Goal: Task Accomplishment & Management: Manage account settings

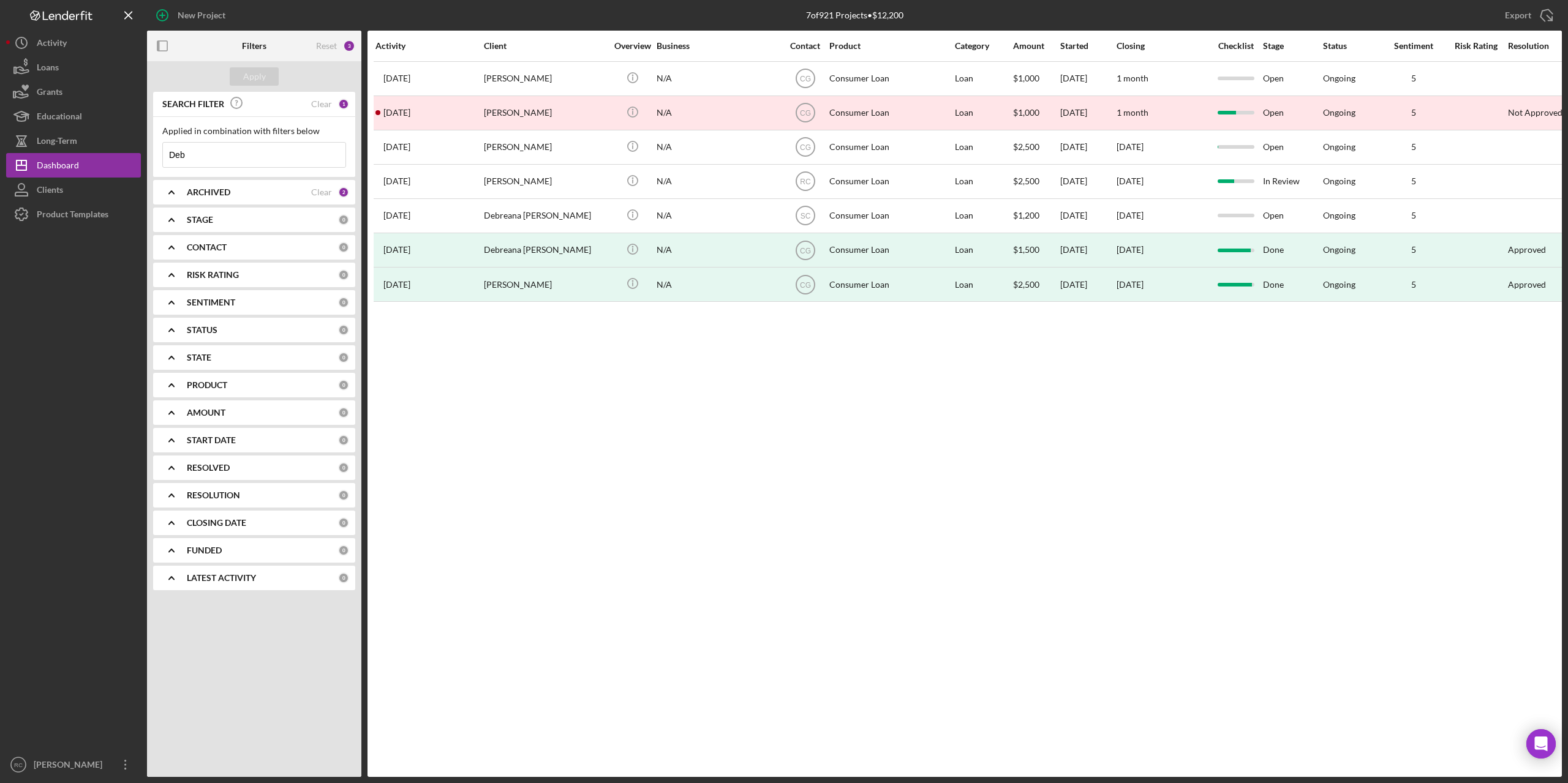
click at [201, 152] on input "Deb" at bounding box center [254, 155] width 182 height 25
type input "D"
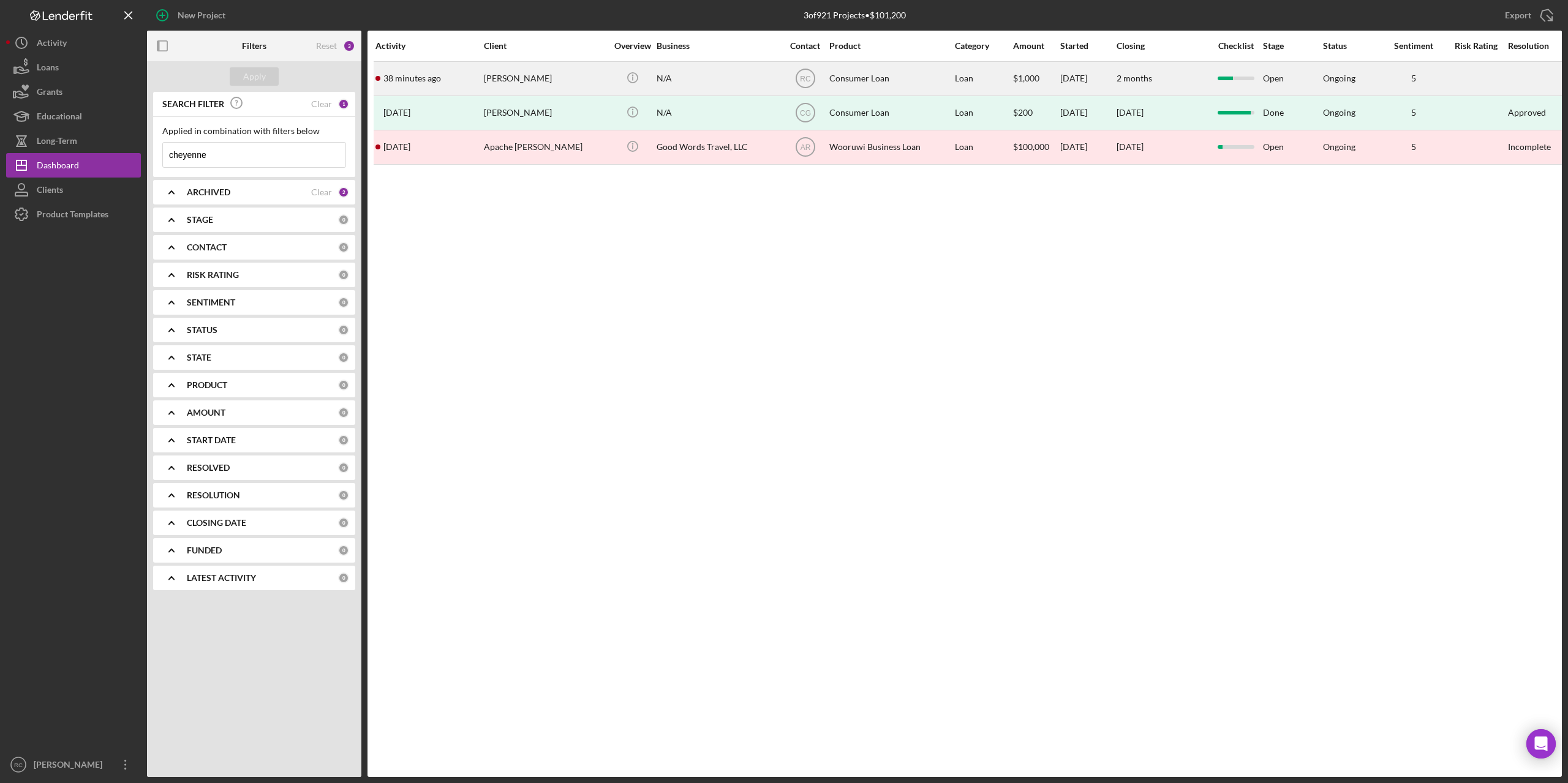
type input "cheyenne"
click at [499, 74] on div "[PERSON_NAME]" at bounding box center [545, 79] width 123 height 33
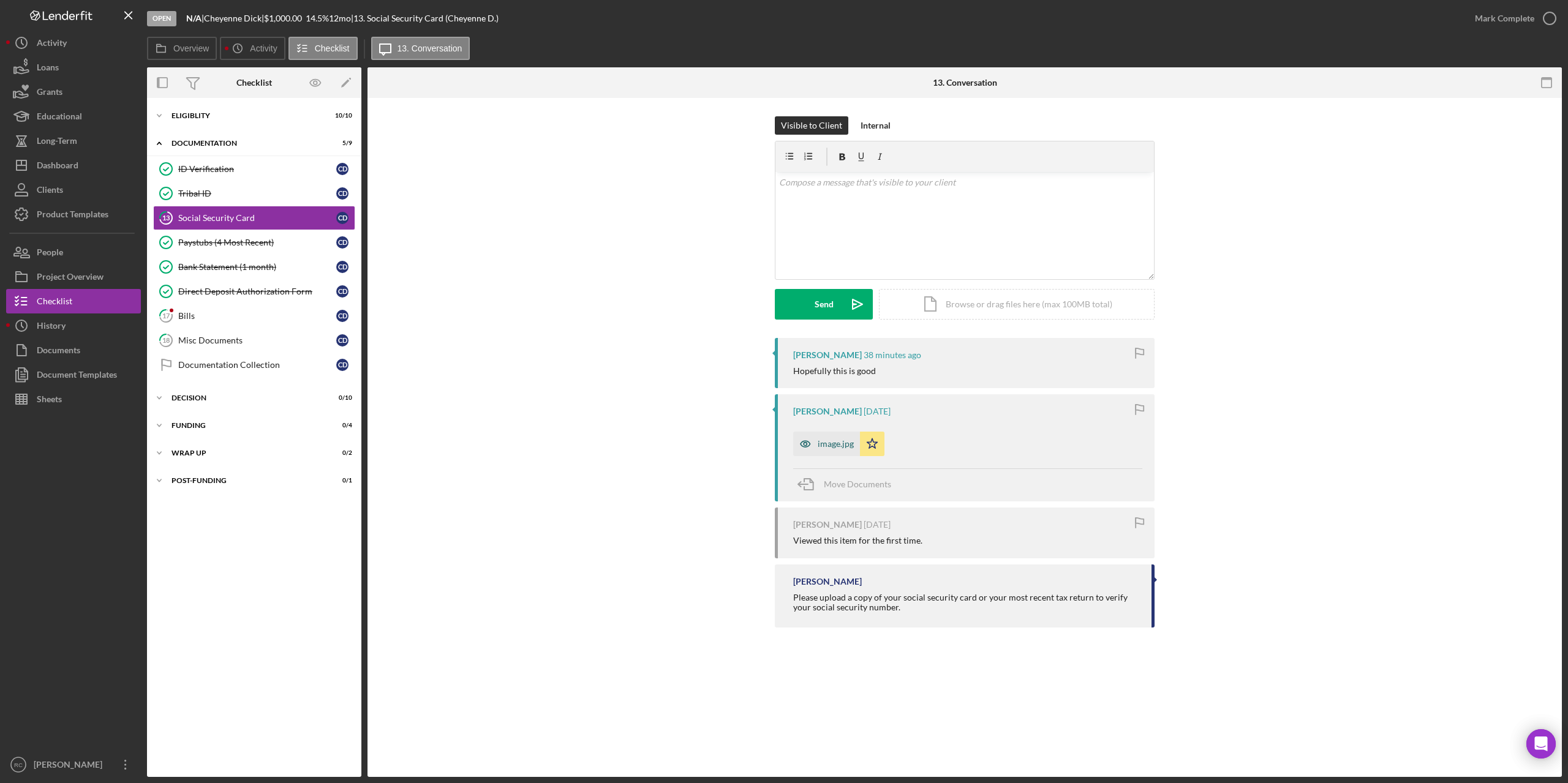
click at [829, 442] on div "image.jpg" at bounding box center [836, 444] width 36 height 10
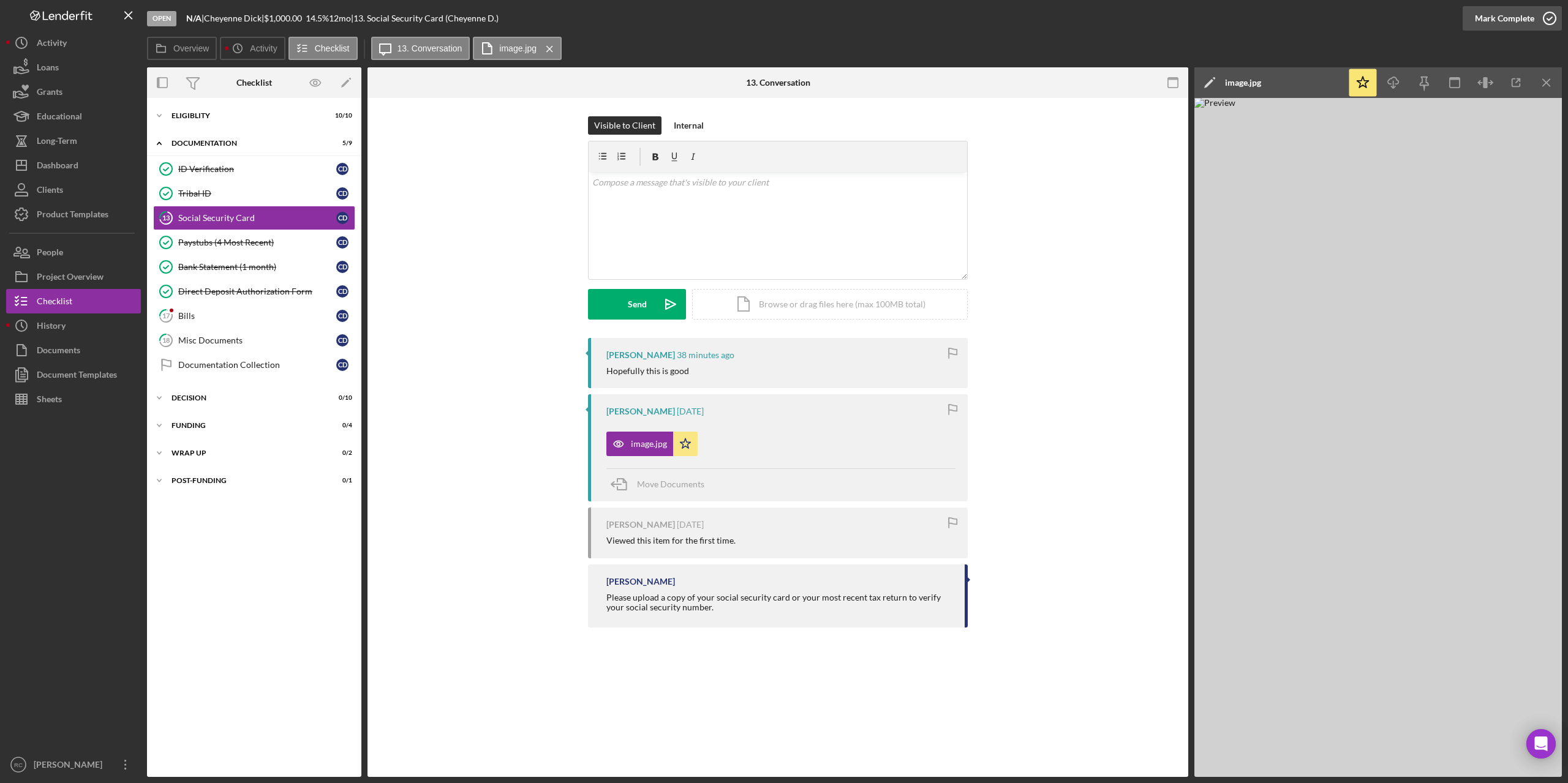
click at [1552, 16] on icon "button" at bounding box center [1549, 18] width 30 height 30
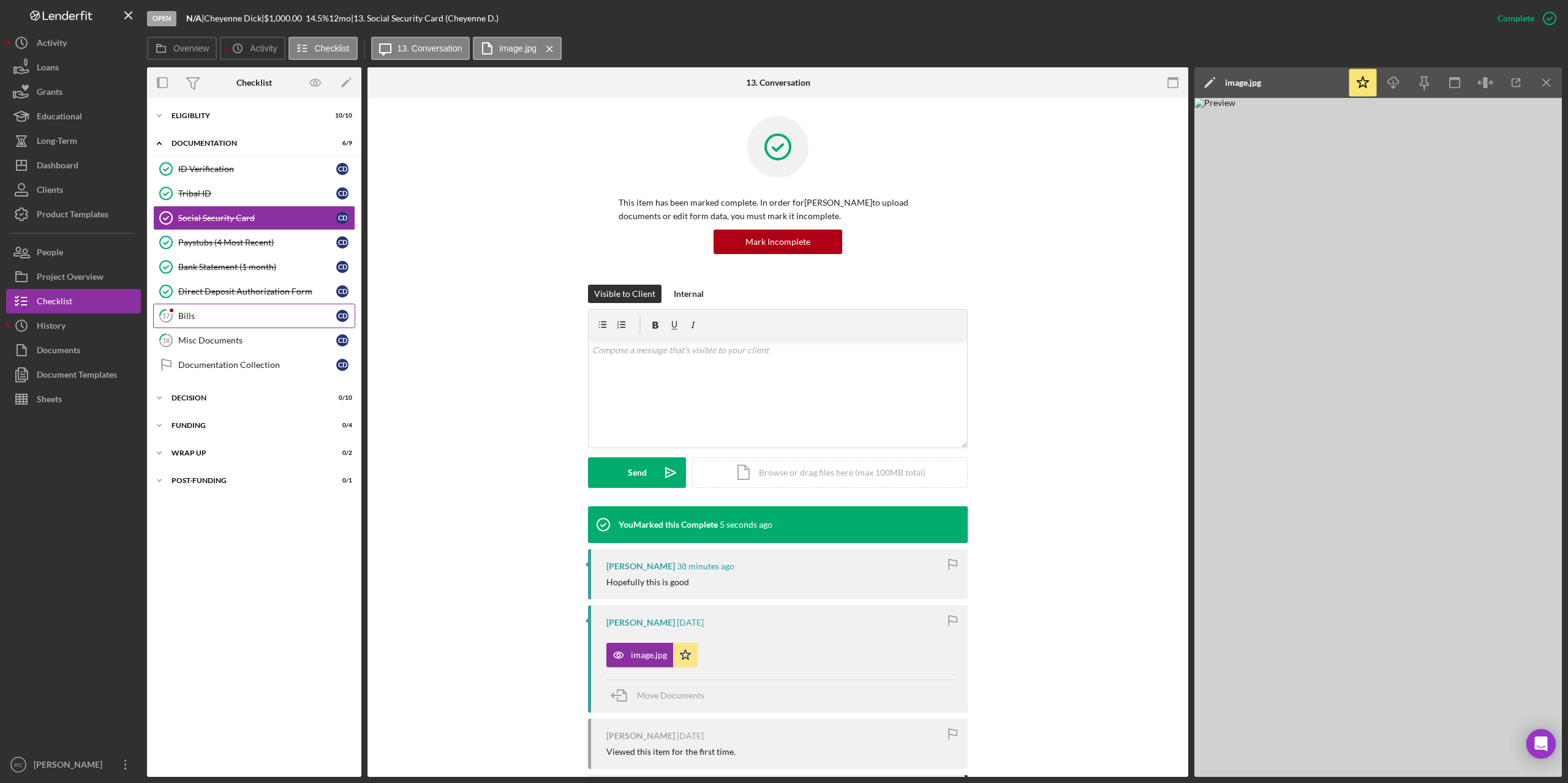
click at [206, 316] on div "Bills" at bounding box center [257, 316] width 158 height 10
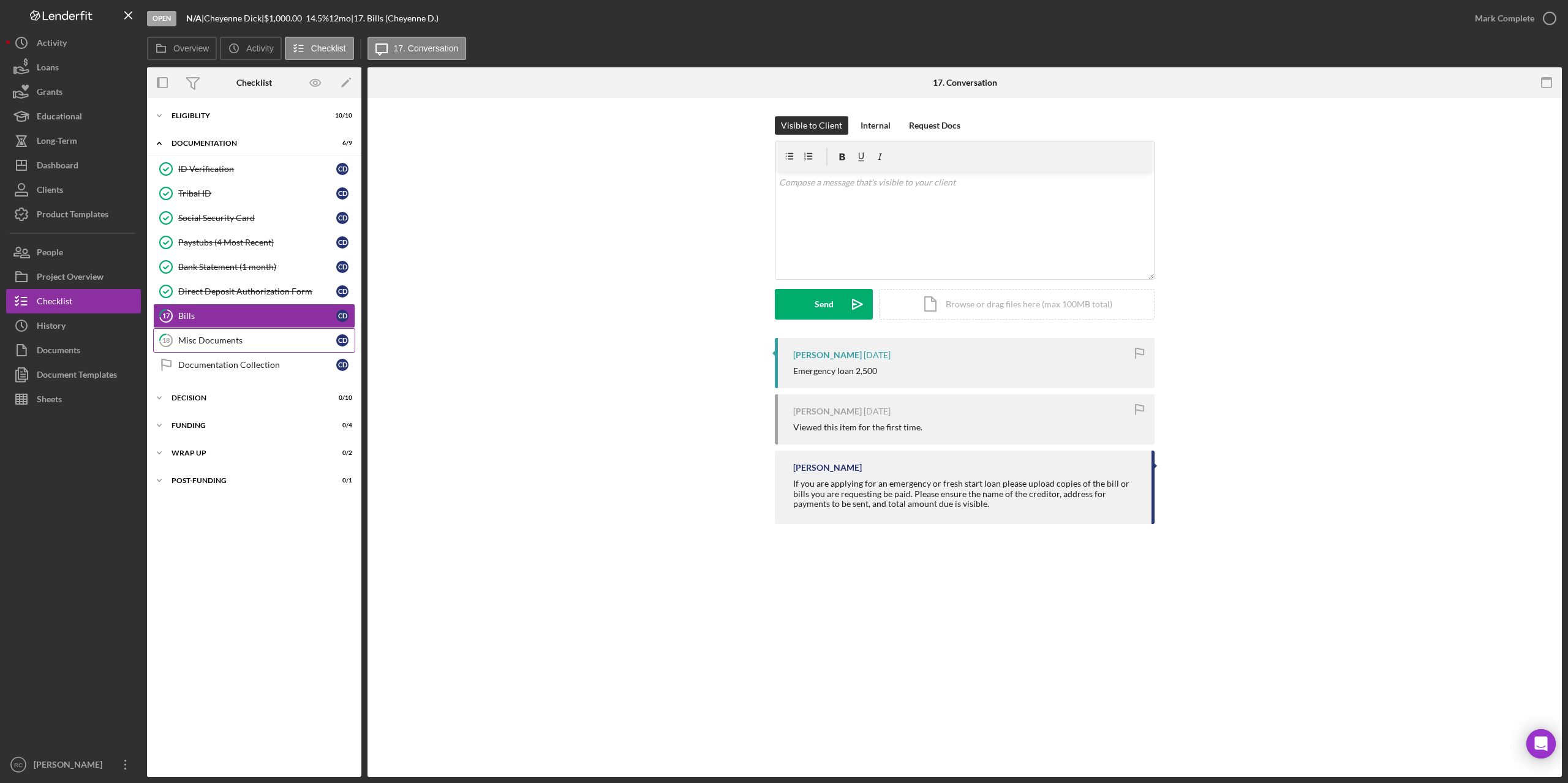
click at [209, 335] on div "Misc Documents" at bounding box center [257, 340] width 158 height 10
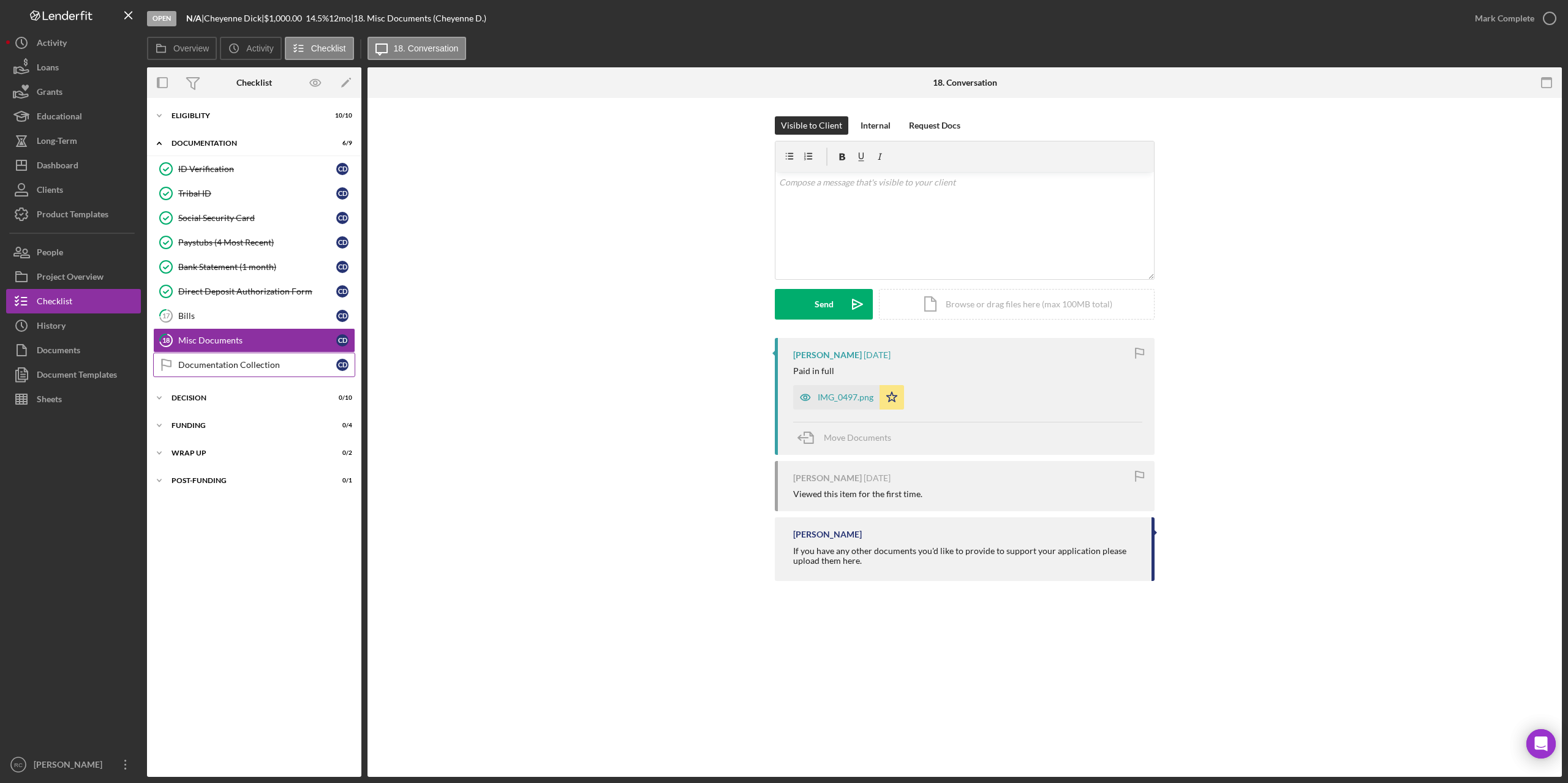
click at [212, 354] on link "Documentation Collection Documentation Collection C D" at bounding box center [254, 365] width 202 height 25
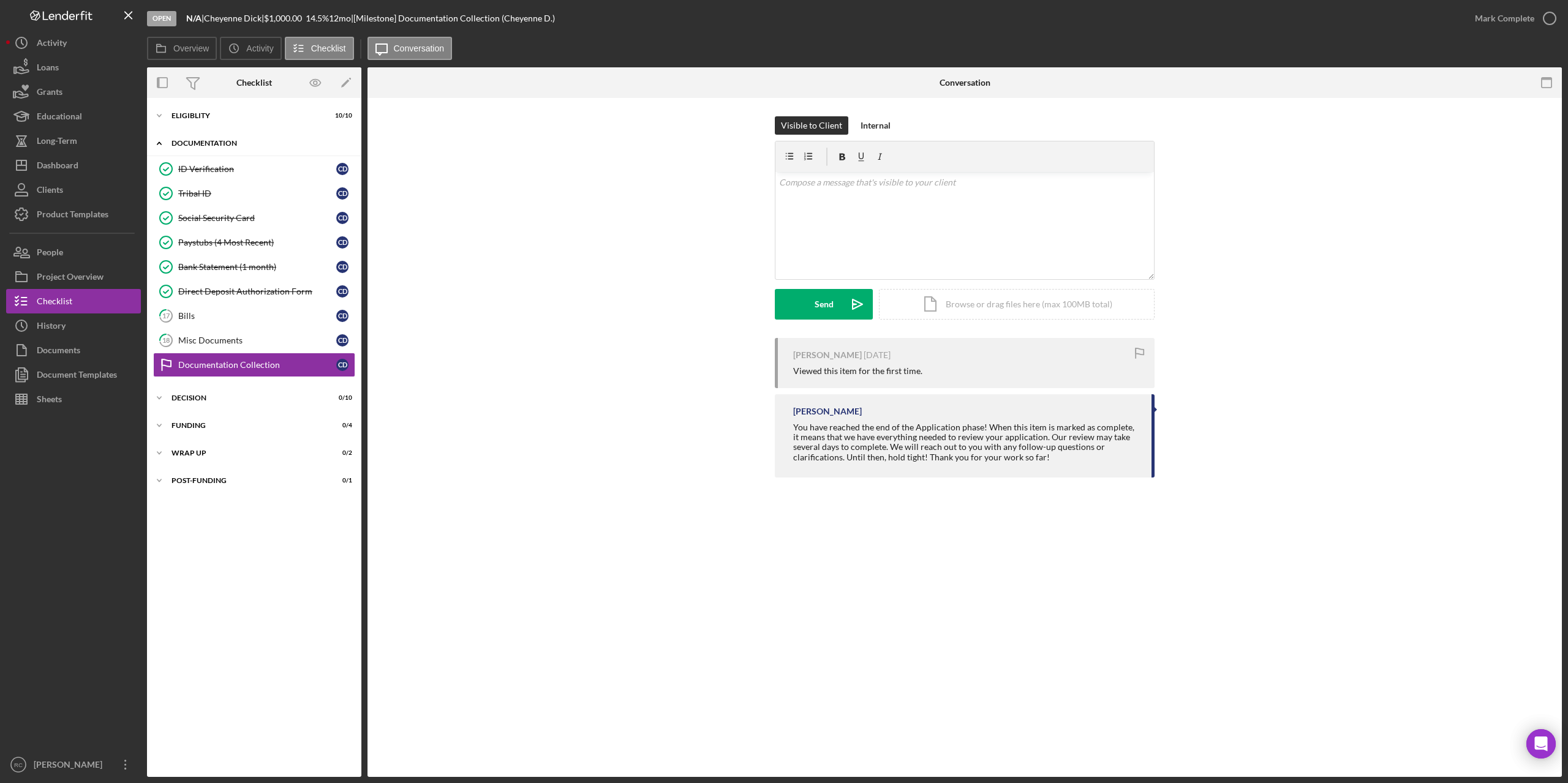
click at [208, 137] on div "Icon/Expander Documentation 6 / 9" at bounding box center [255, 143] width 214 height 25
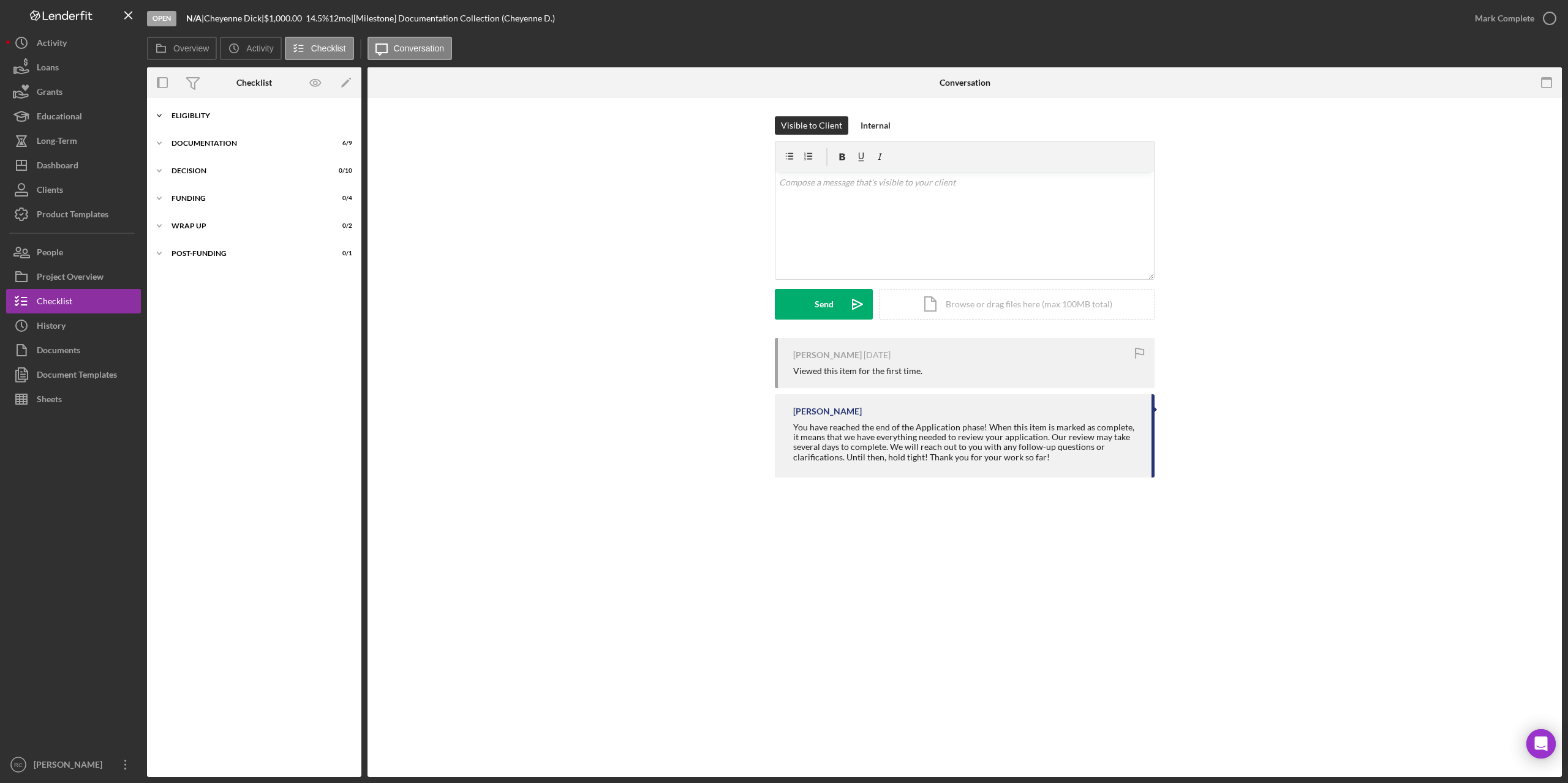
click at [194, 110] on div "Icon/Expander Eligiblity 10 / 10" at bounding box center [255, 115] width 214 height 25
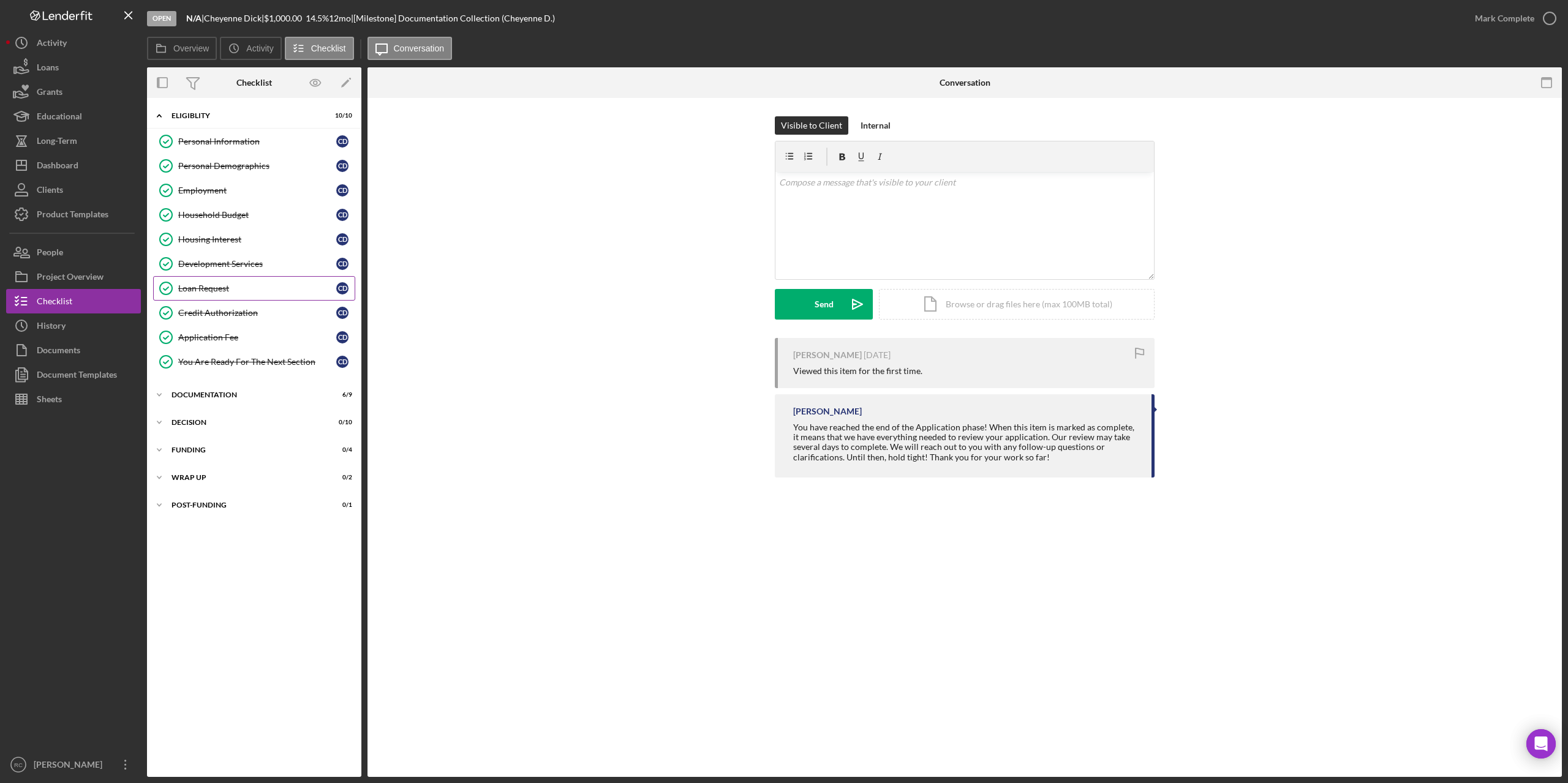
click at [204, 286] on div "Loan Request" at bounding box center [257, 289] width 158 height 10
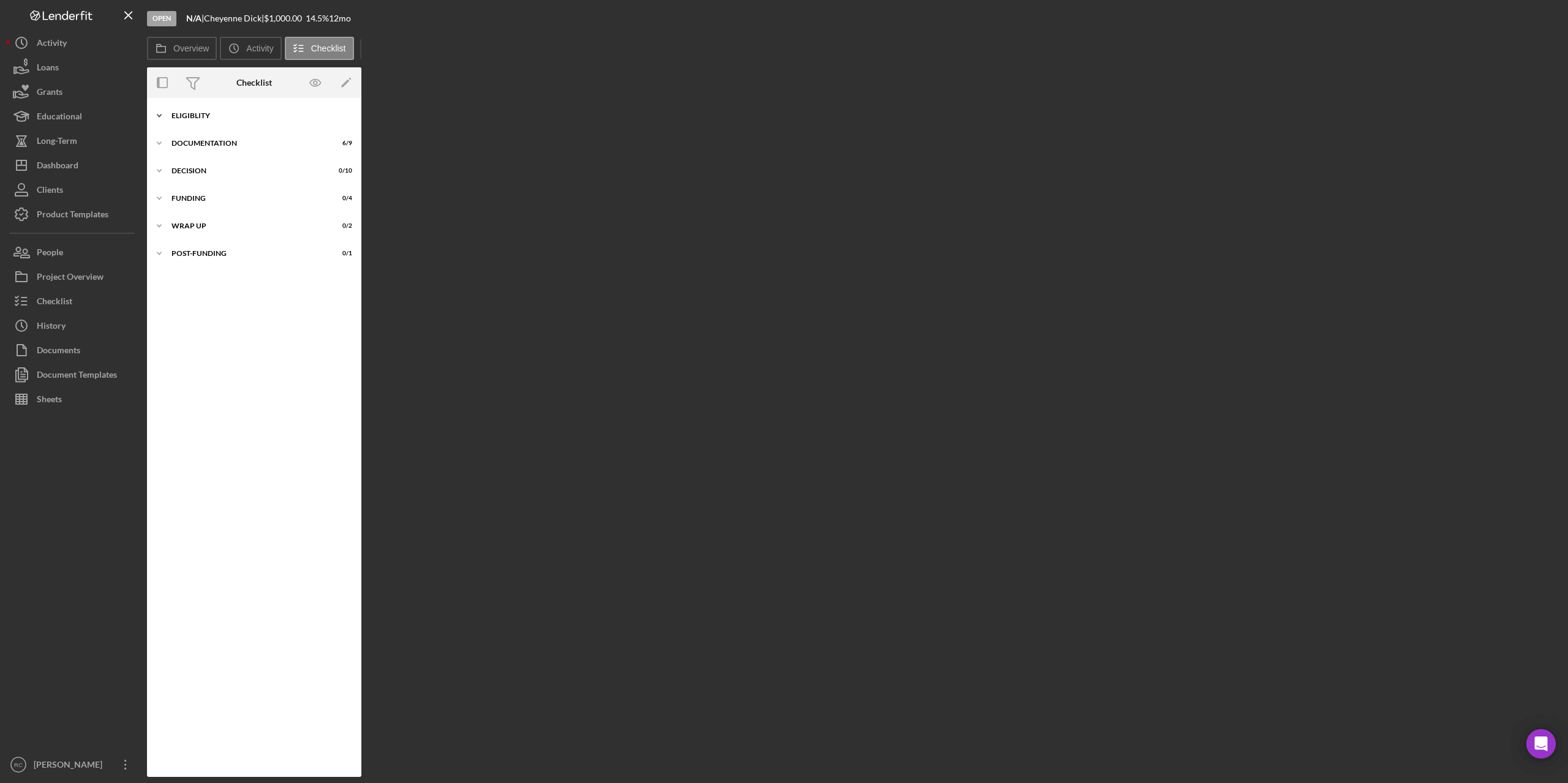
click at [189, 110] on div "Icon/Expander Eligiblity 10 / 10" at bounding box center [255, 115] width 214 height 25
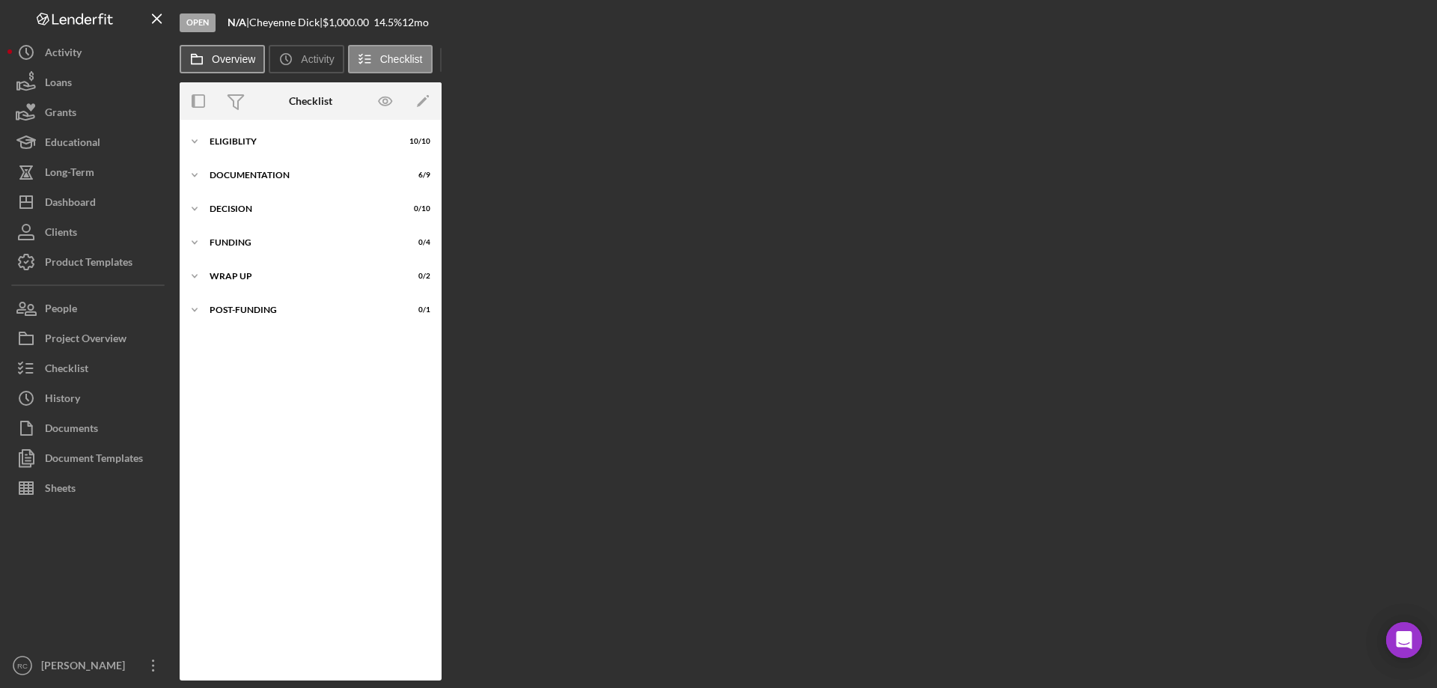
click at [220, 59] on label "Overview" at bounding box center [233, 59] width 43 height 12
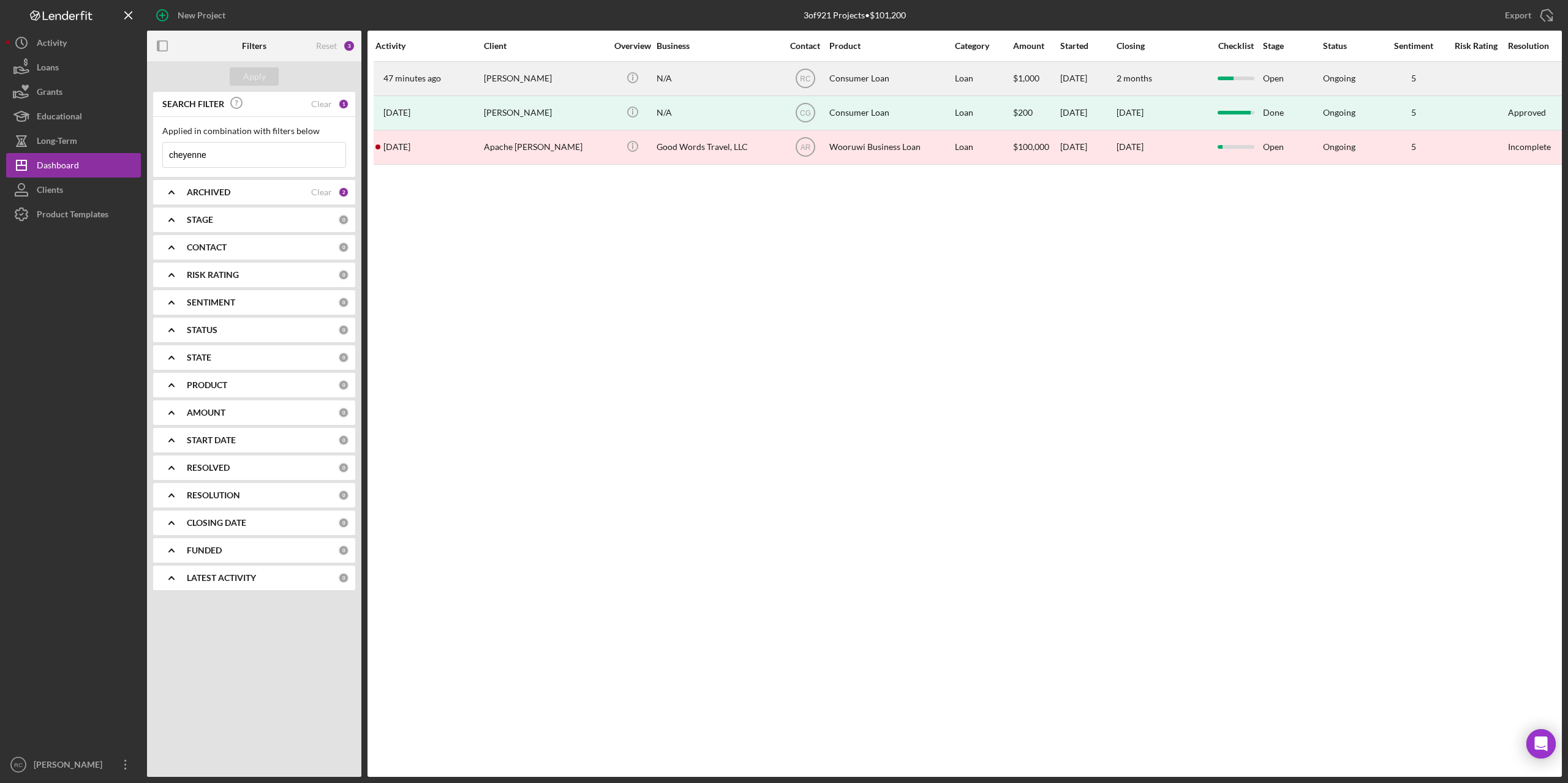
click at [525, 76] on div "[PERSON_NAME]" at bounding box center [545, 79] width 123 height 33
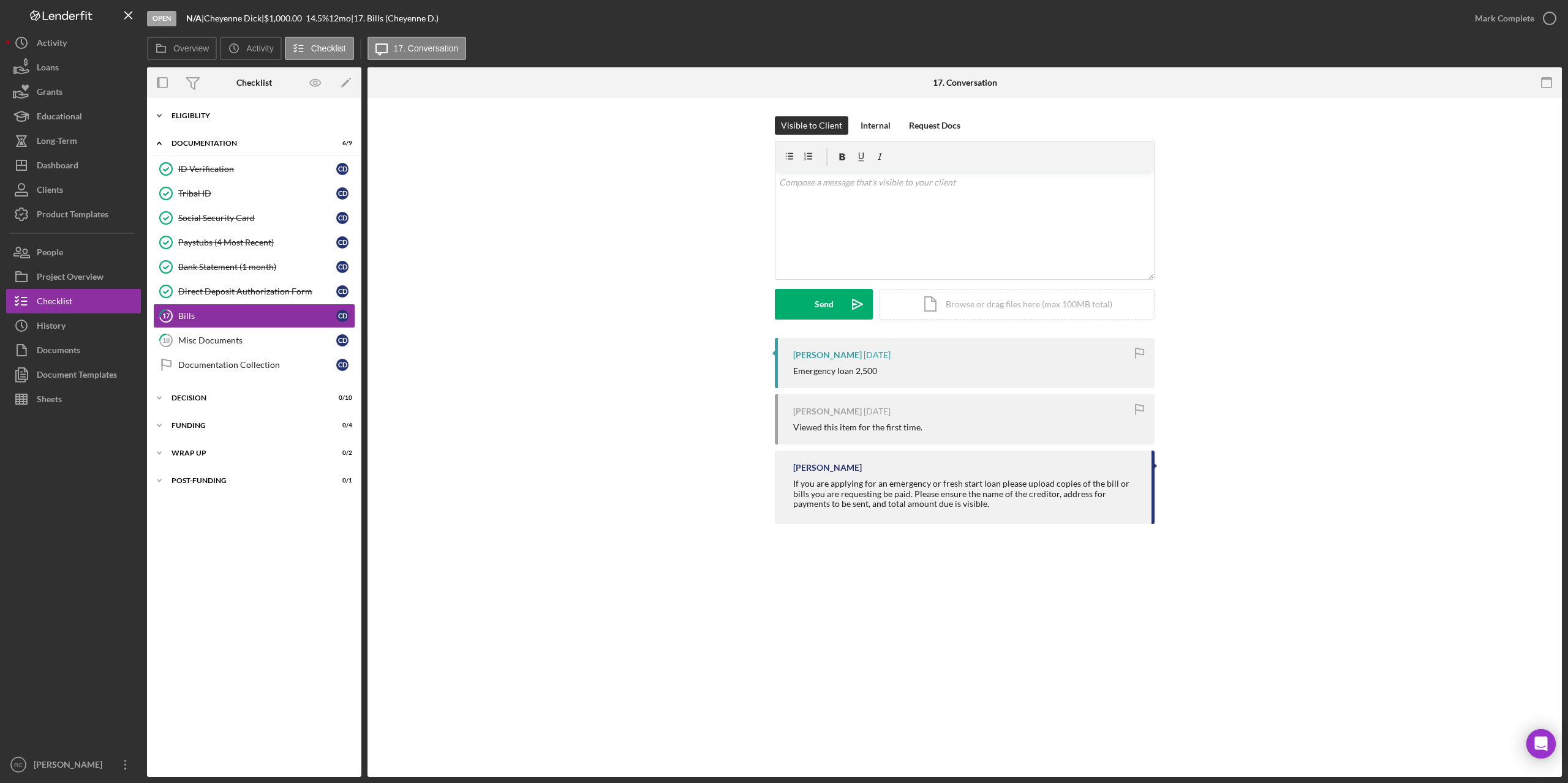
click at [191, 110] on div "Icon/Expander Eligiblity 10 / 10" at bounding box center [255, 115] width 214 height 25
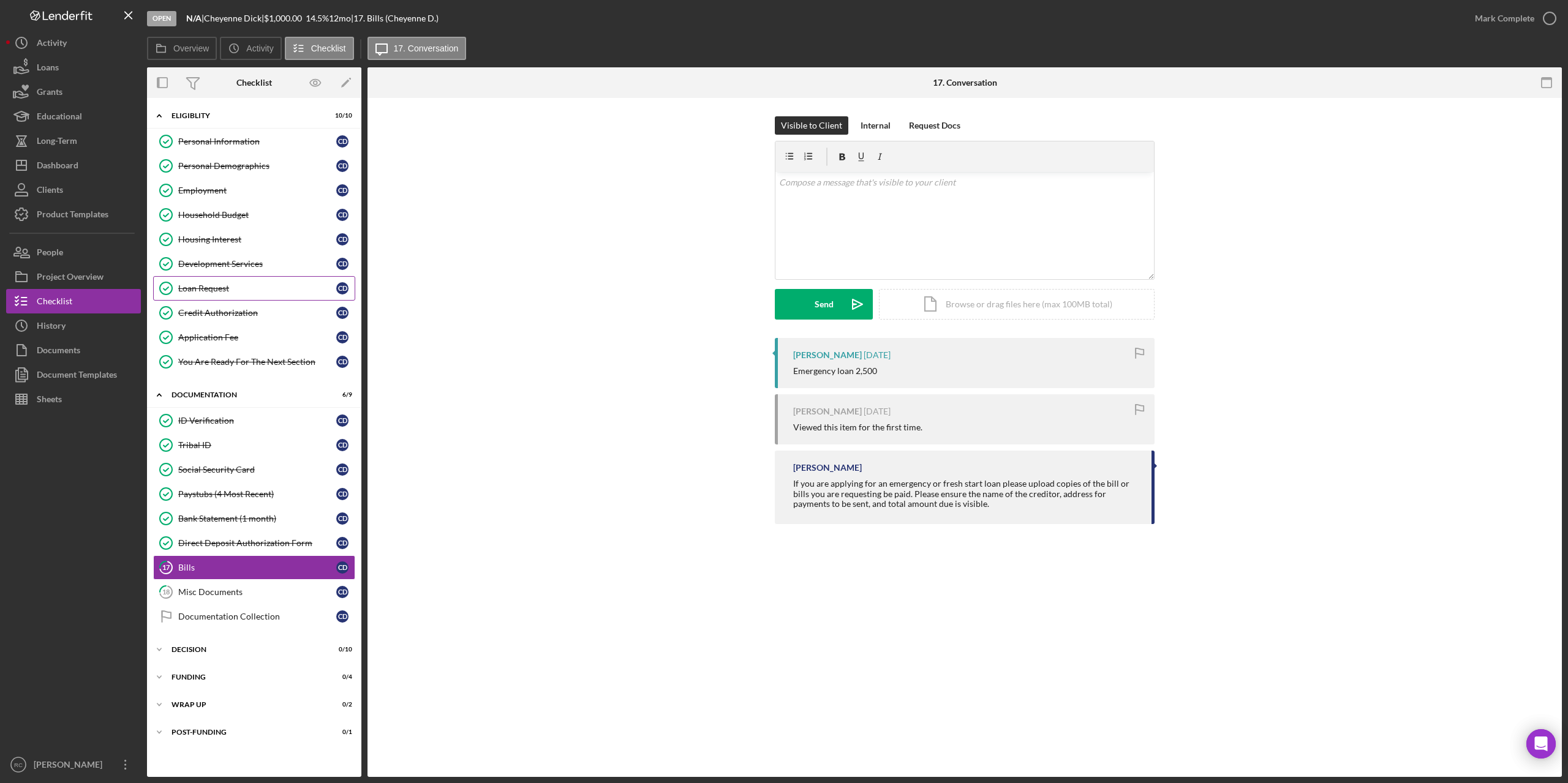
click at [204, 284] on div "Loan Request" at bounding box center [257, 289] width 158 height 10
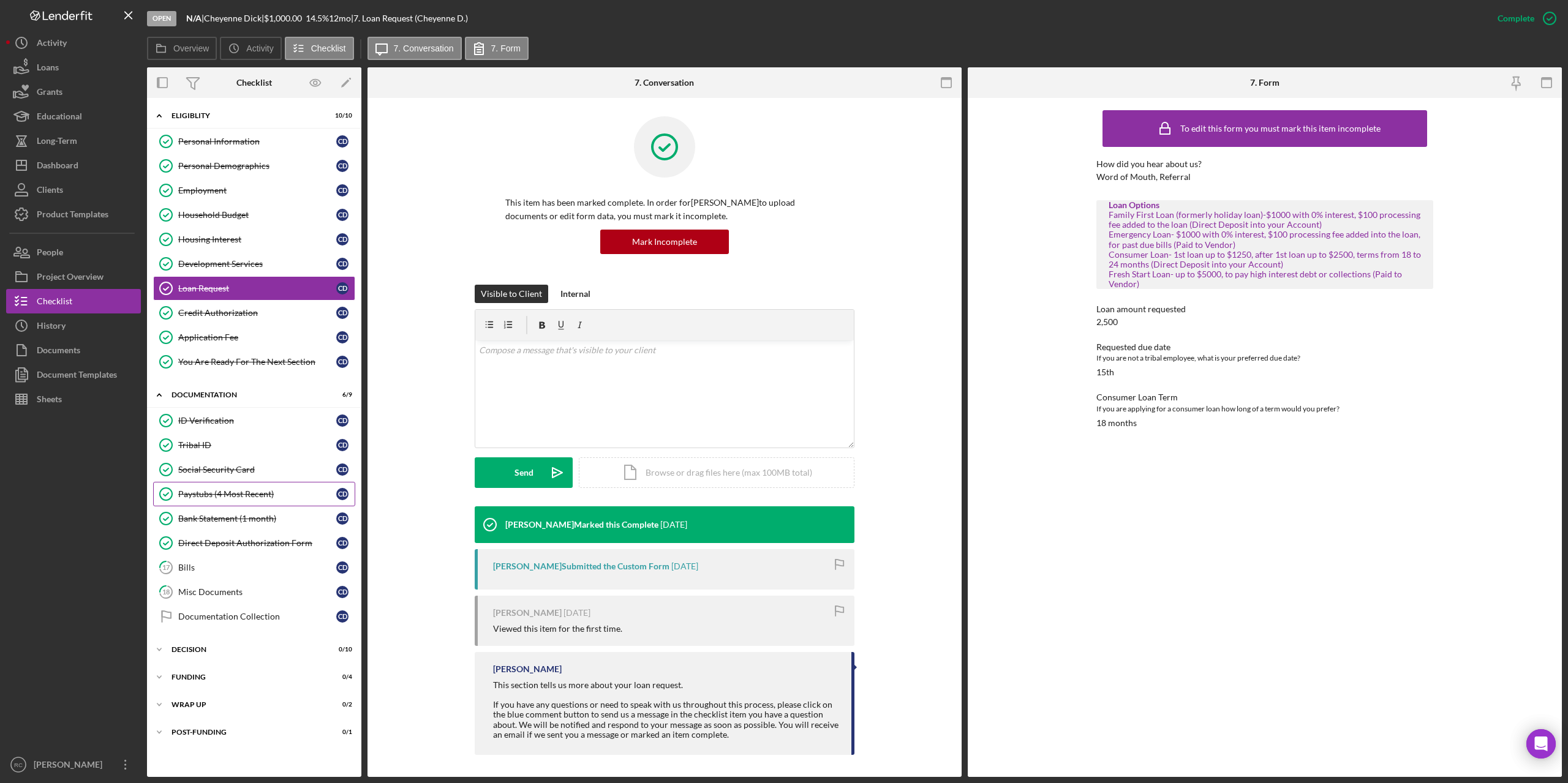
click at [264, 497] on div "Paystubs (4 Most Recent)" at bounding box center [257, 494] width 158 height 10
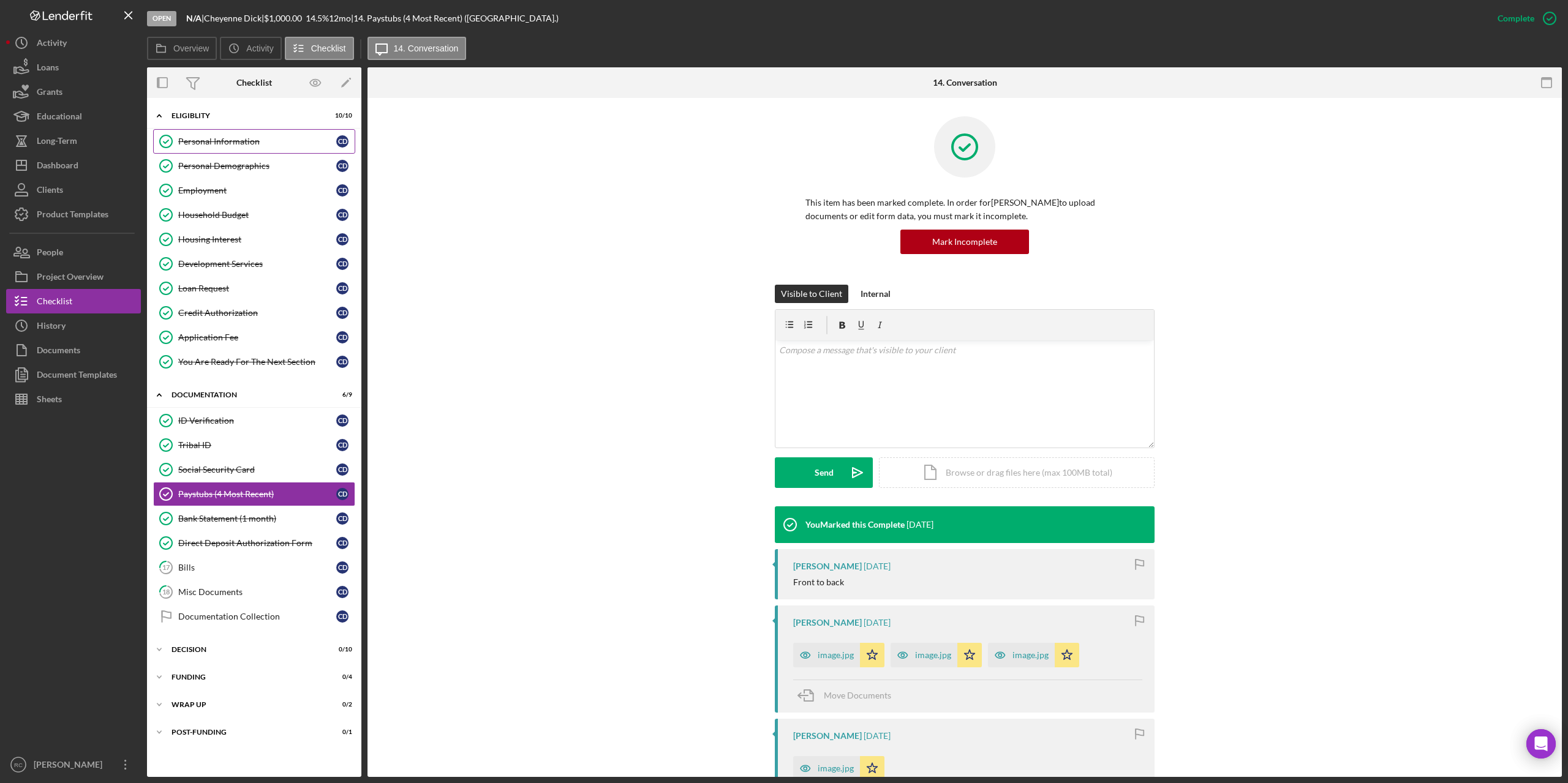
click at [228, 137] on div "Personal Information" at bounding box center [257, 142] width 158 height 10
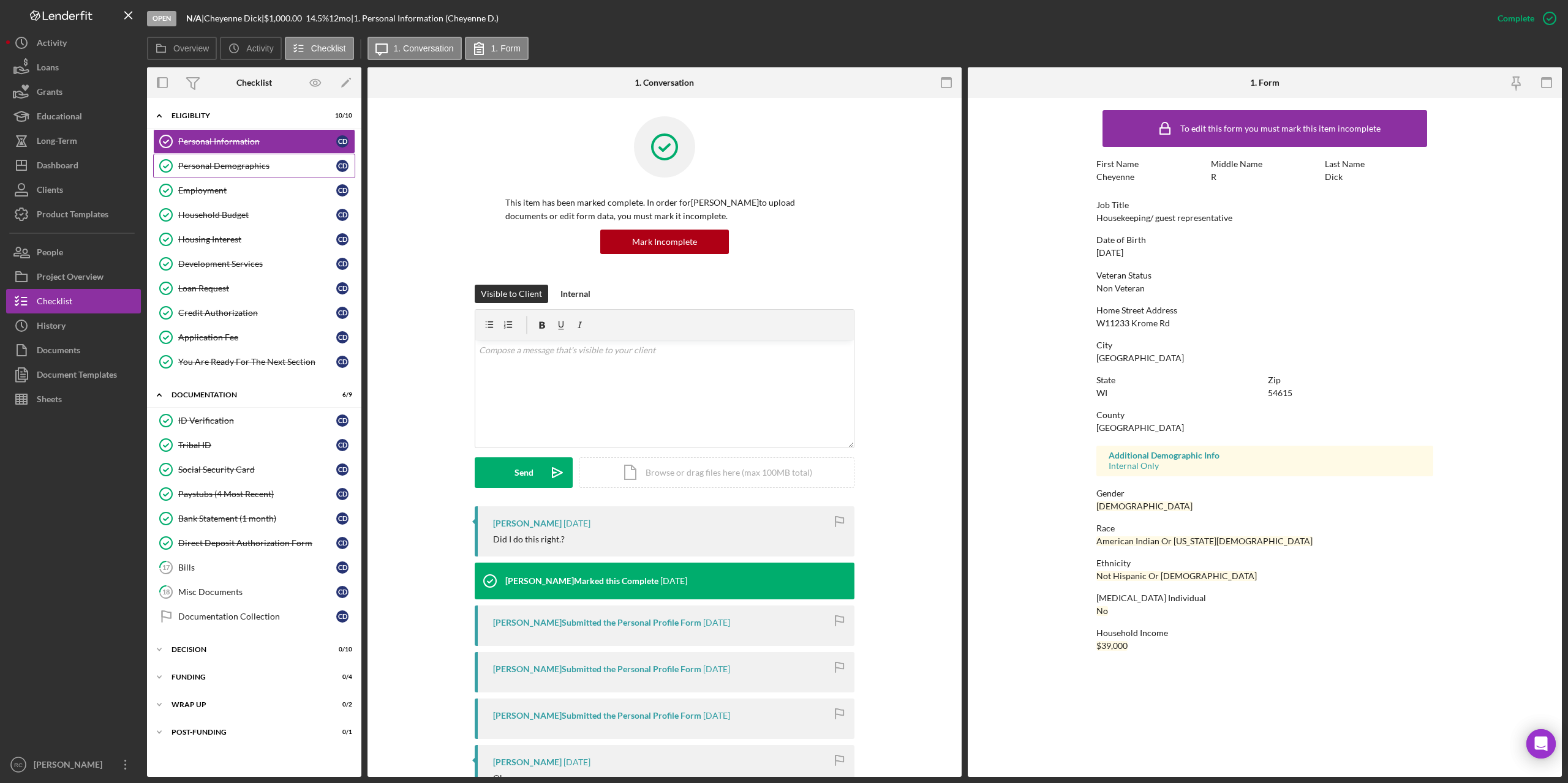
click at [250, 161] on div "Personal Demographics" at bounding box center [257, 166] width 158 height 10
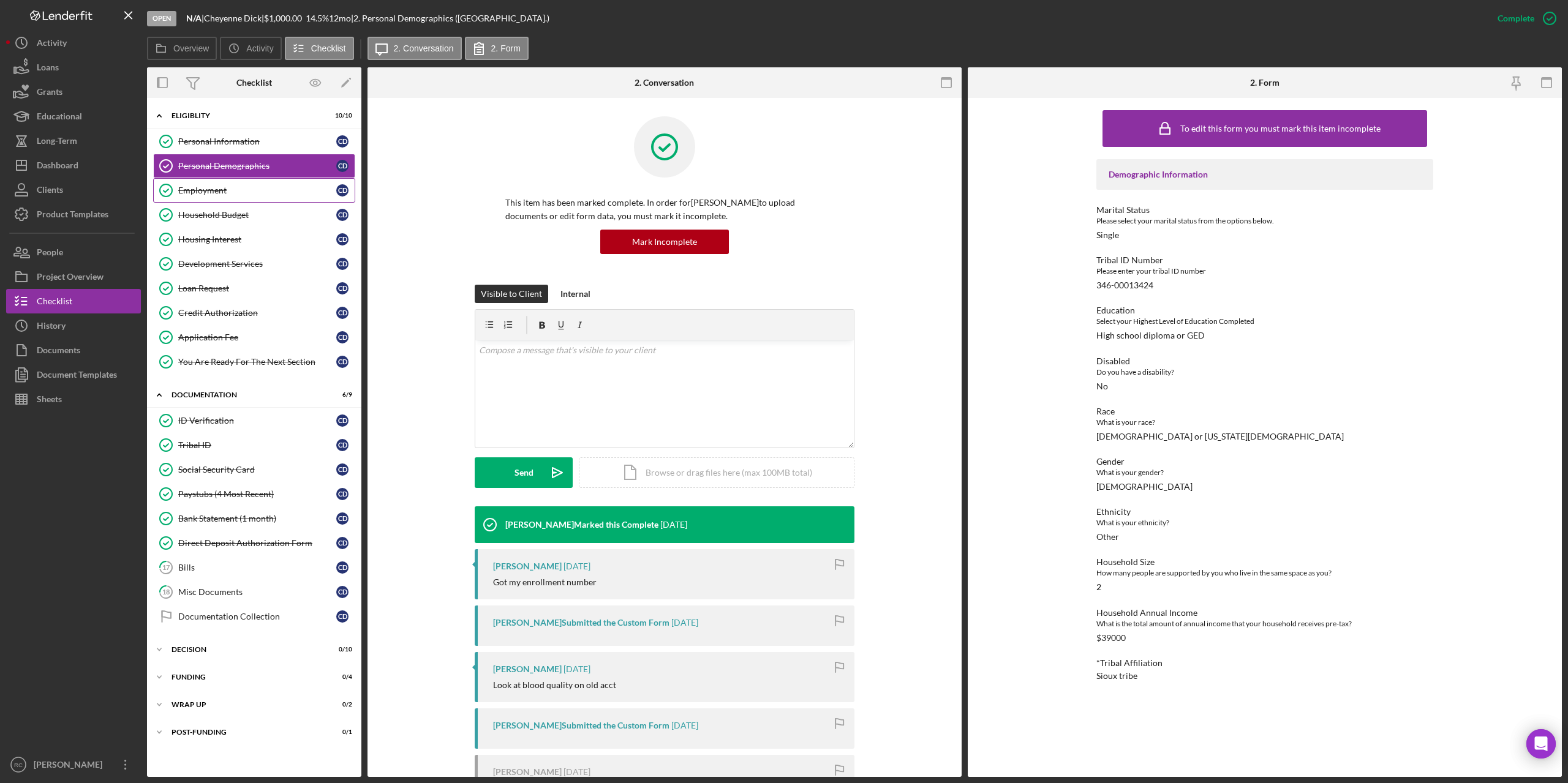
click at [229, 189] on div "Employment" at bounding box center [257, 191] width 158 height 10
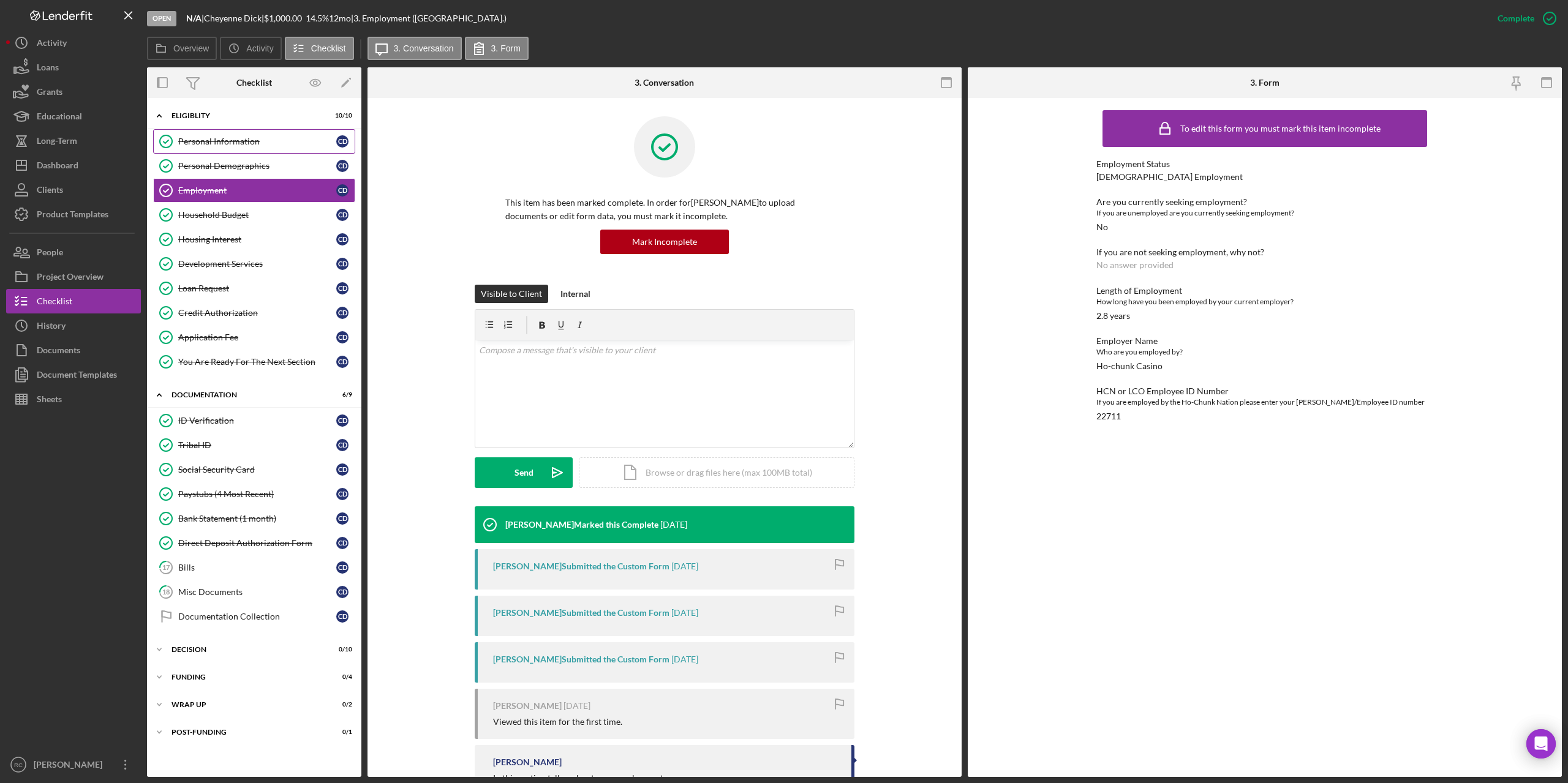
click at [231, 139] on div "Personal Information" at bounding box center [257, 142] width 158 height 10
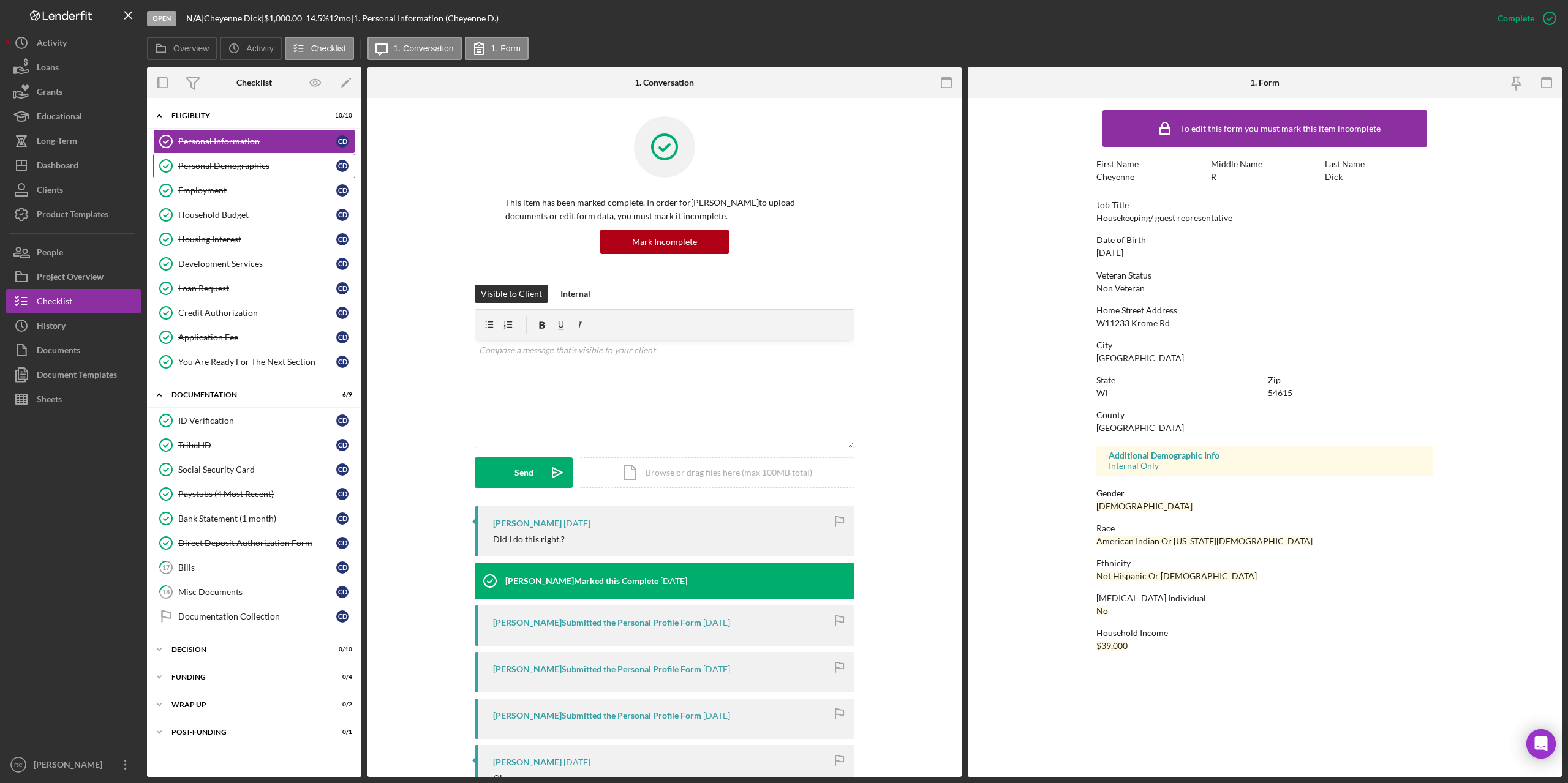
click at [223, 160] on link "Personal Demographics Personal Demographics C D" at bounding box center [254, 166] width 202 height 25
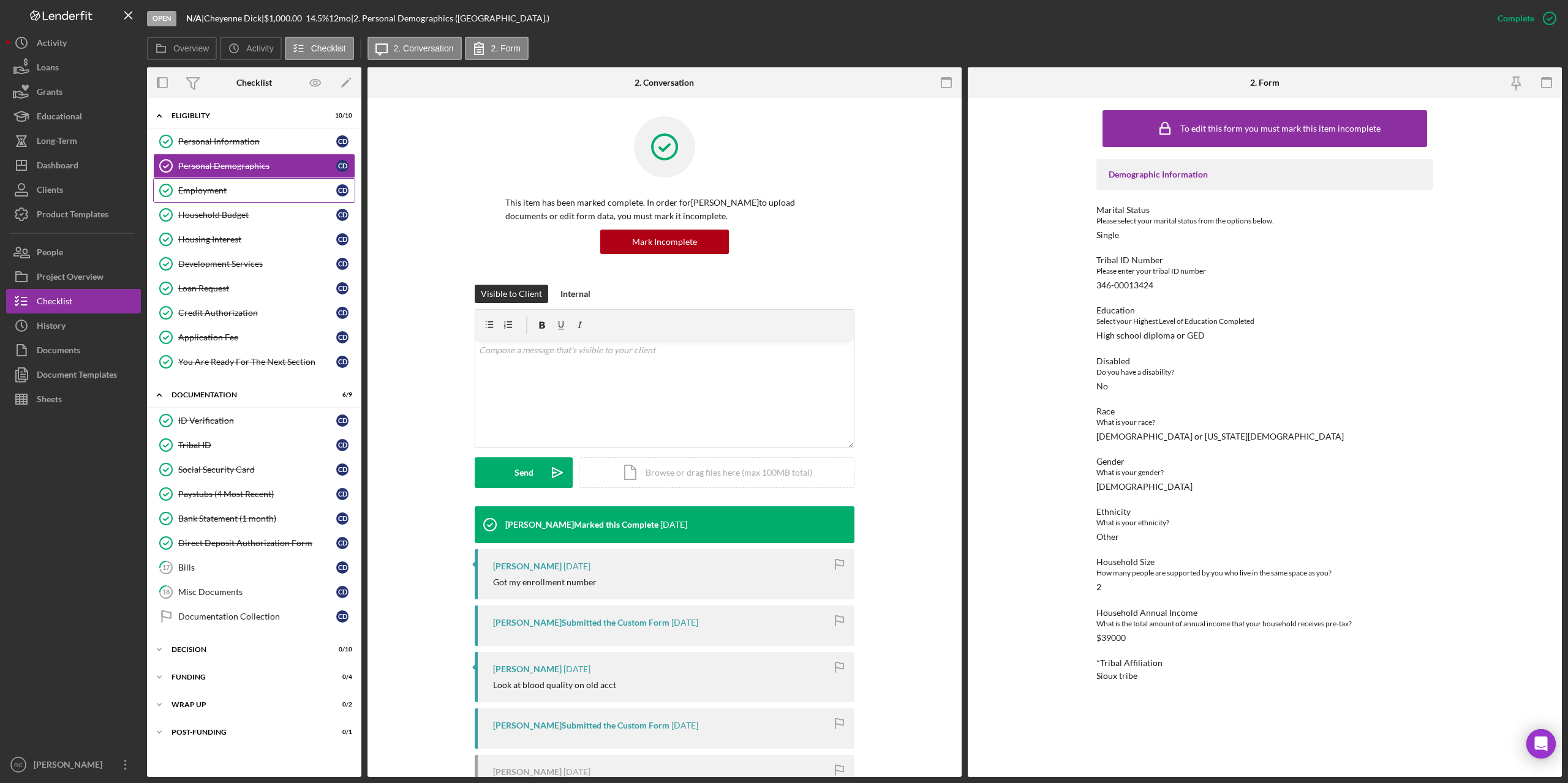
click at [214, 189] on div "Employment" at bounding box center [257, 191] width 158 height 10
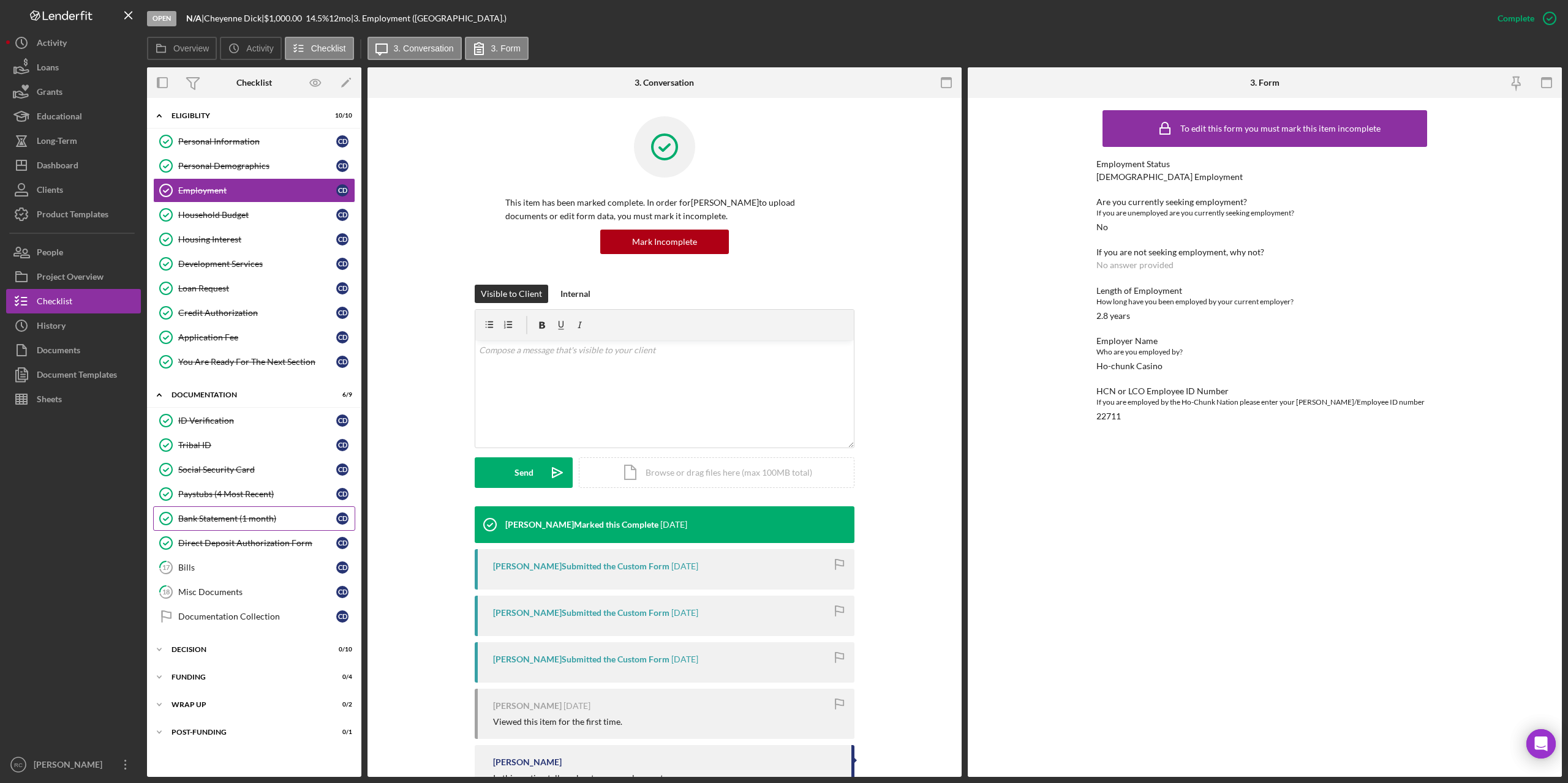
click at [255, 518] on div "Bank Statement (1 month)" at bounding box center [257, 519] width 158 height 10
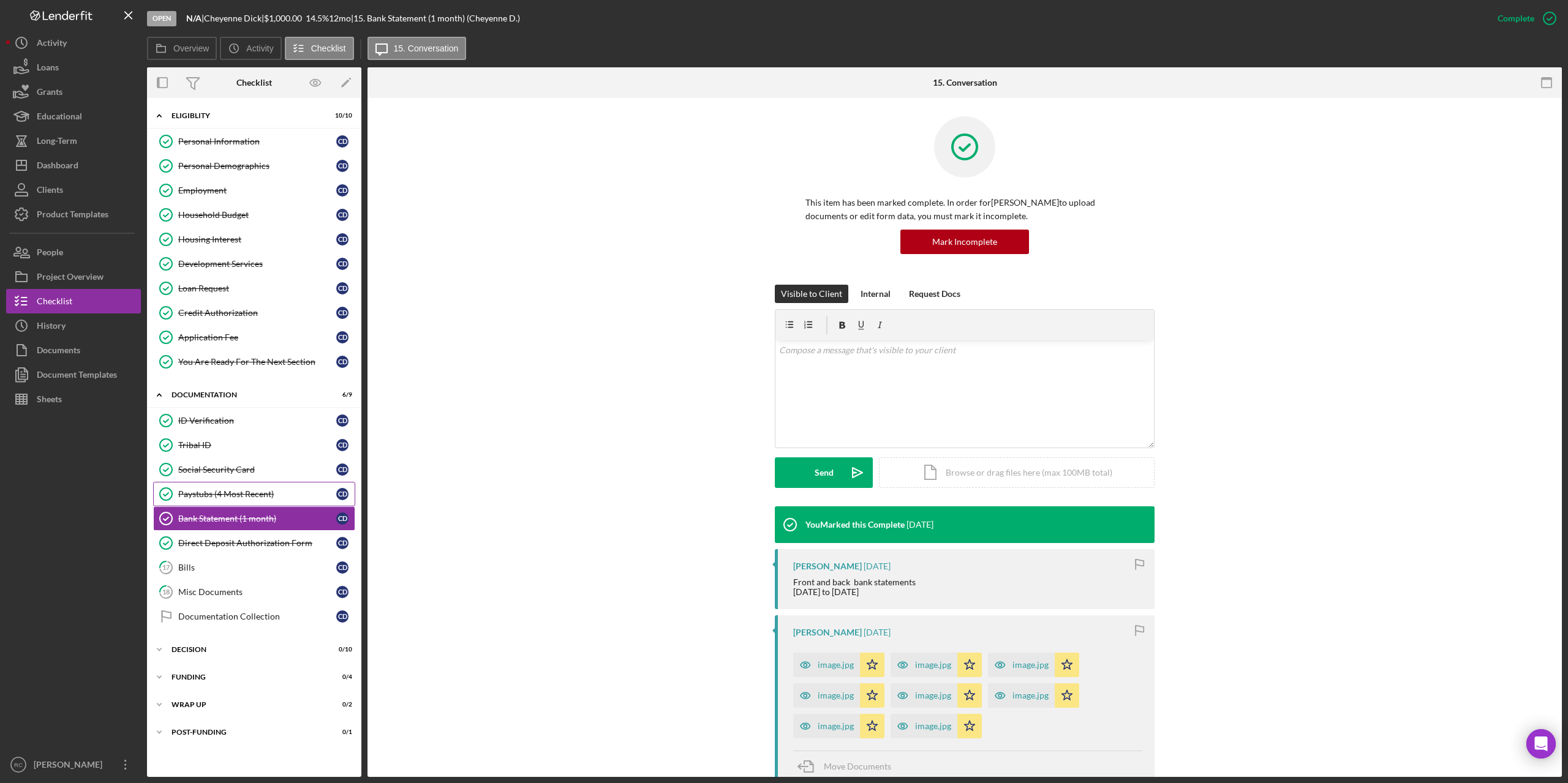
click at [246, 488] on link "Paystubs (4 Most Recent) Paystubs (4 Most Recent) C D" at bounding box center [254, 494] width 202 height 25
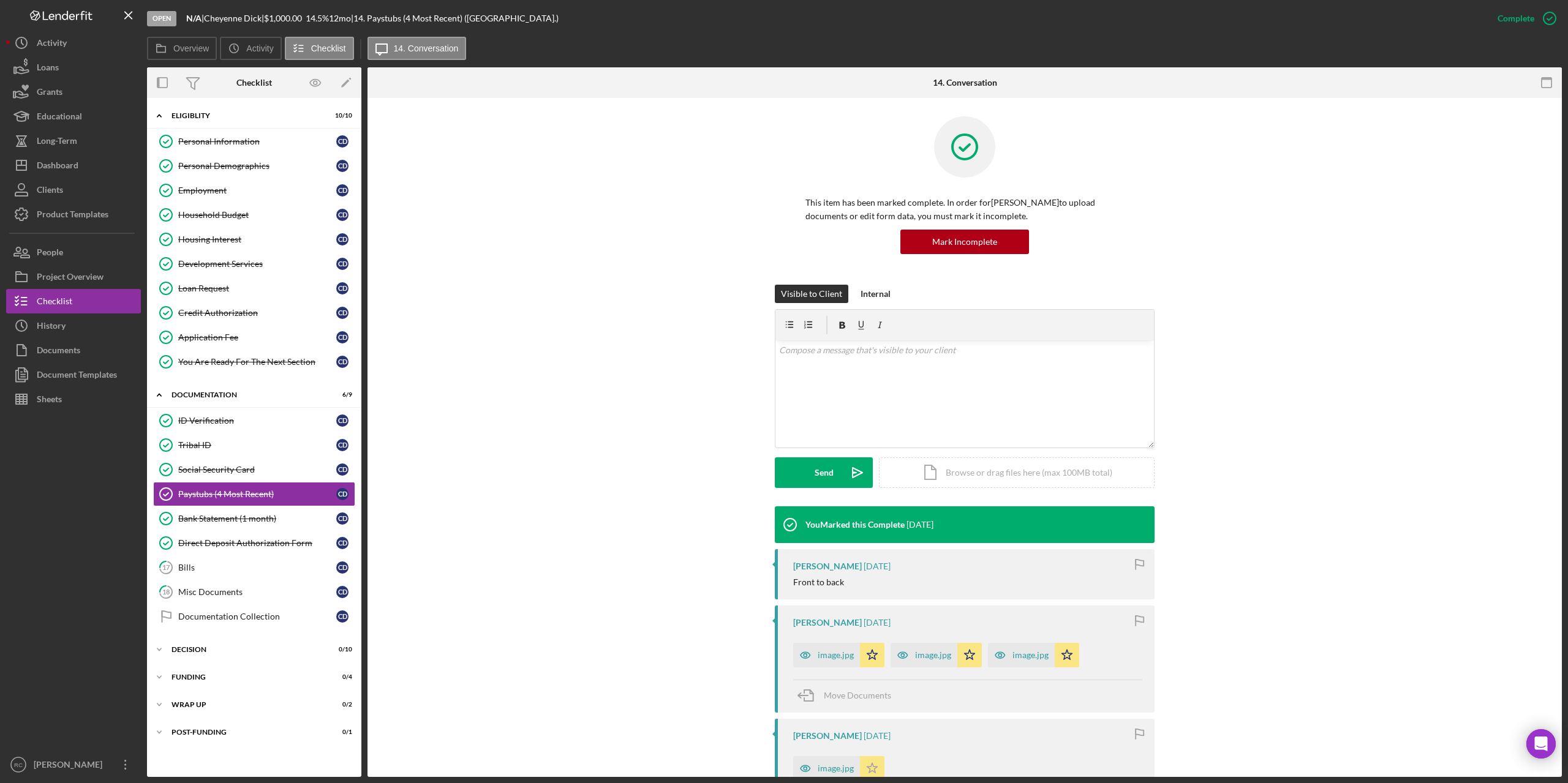
scroll to position [164, 0]
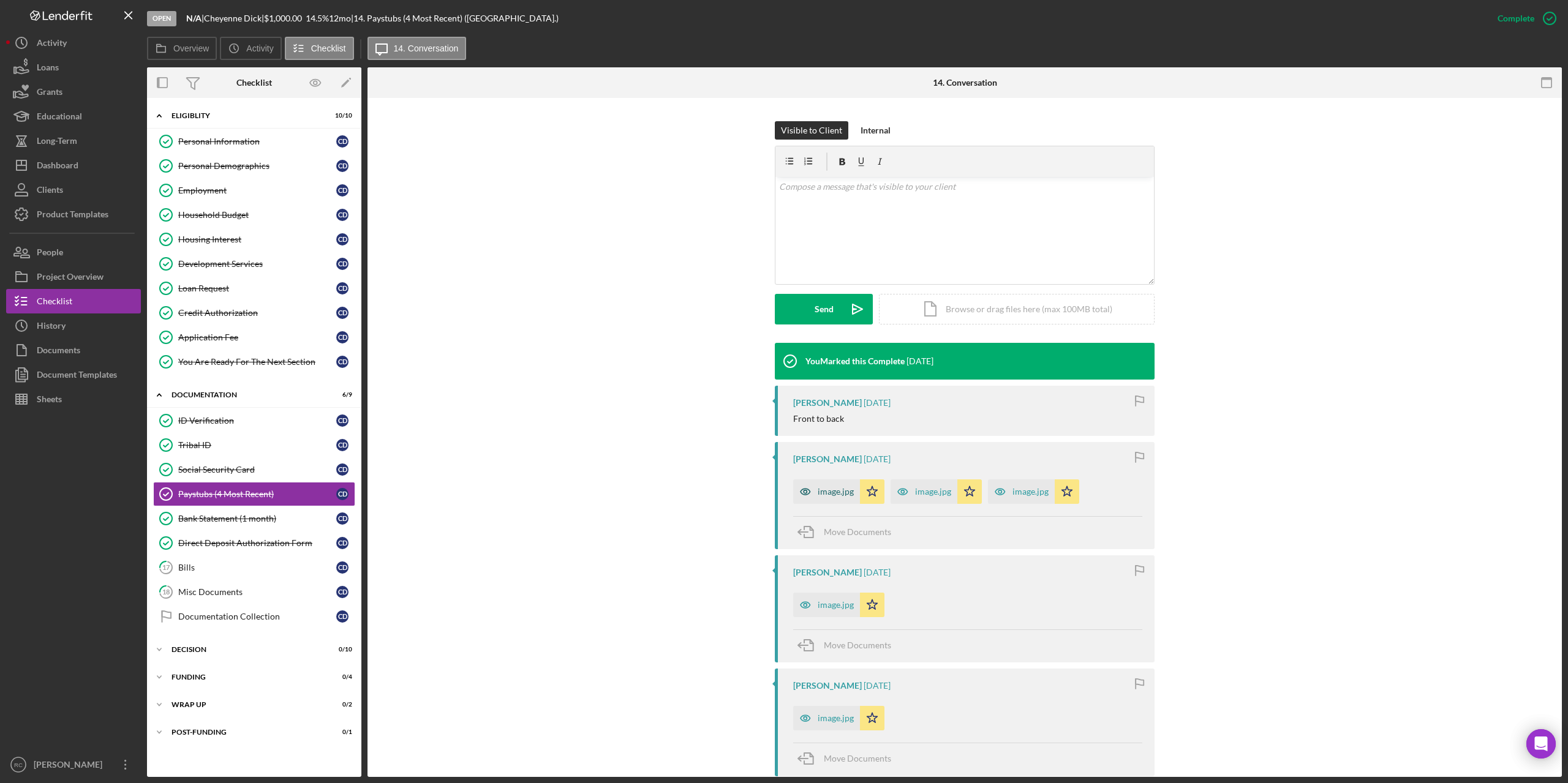
click at [832, 488] on div "image.jpg" at bounding box center [836, 492] width 36 height 10
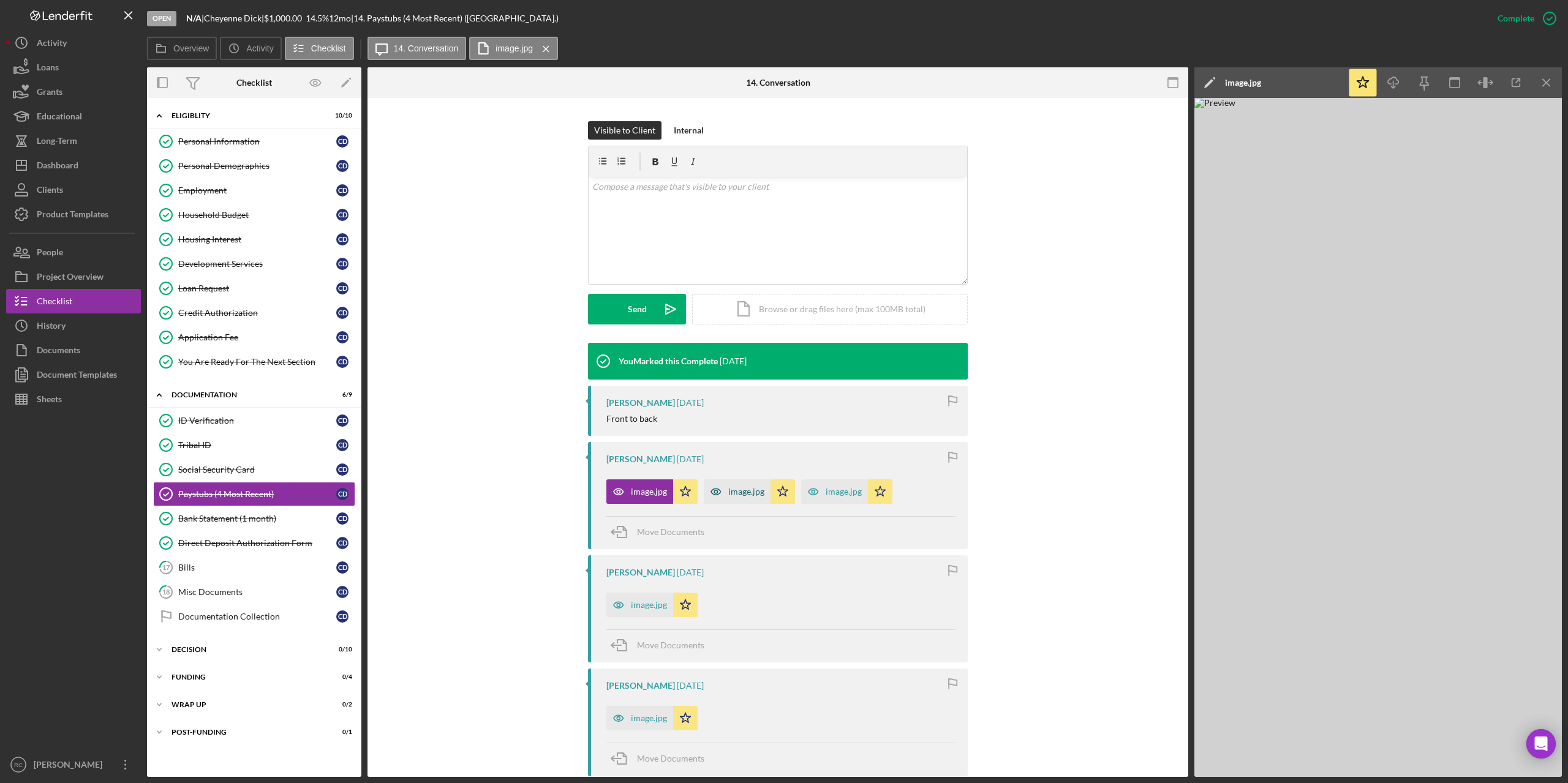
click at [735, 491] on div "image.jpg" at bounding box center [746, 492] width 36 height 10
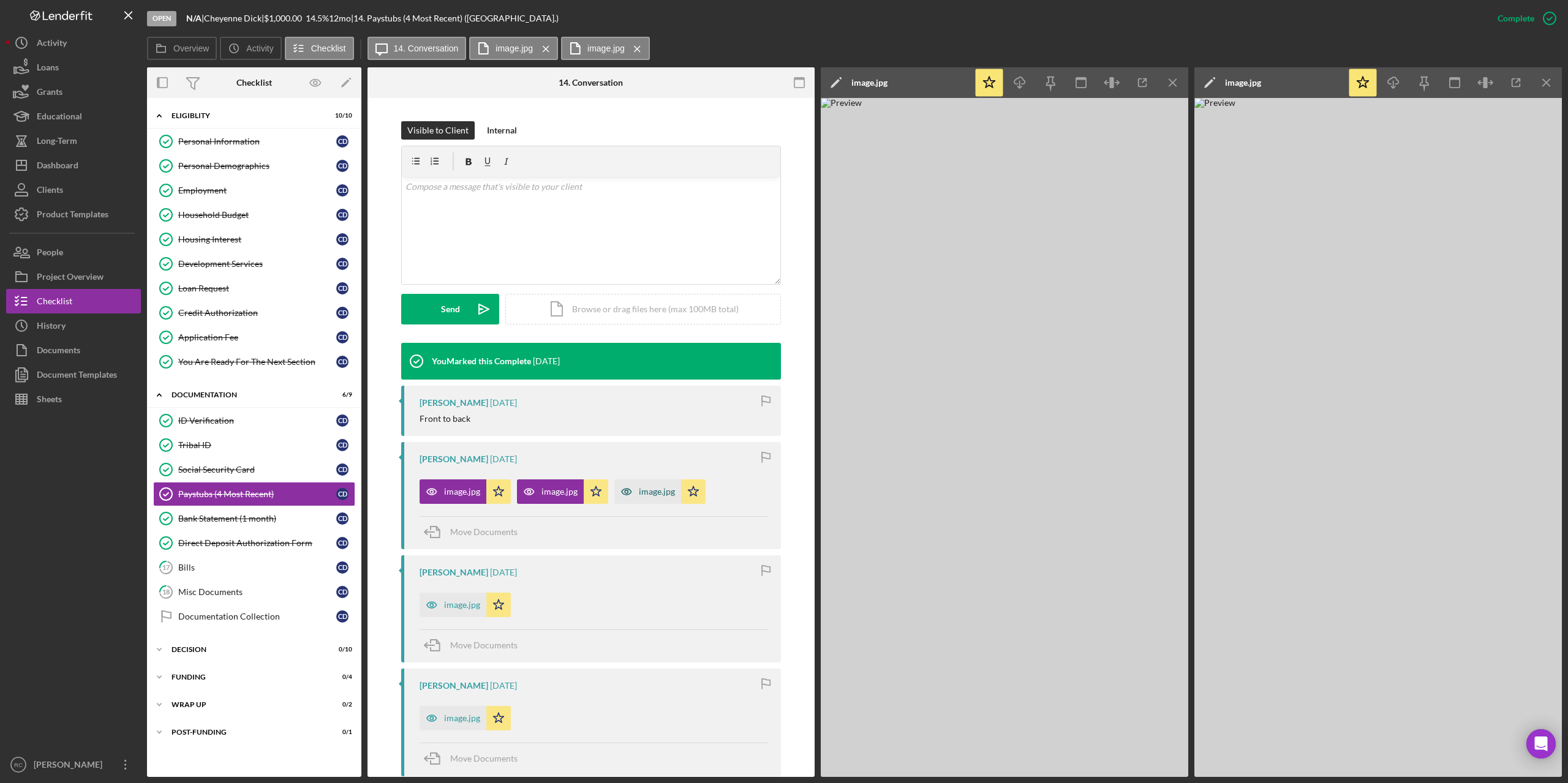
click at [653, 491] on div "image.jpg" at bounding box center [657, 492] width 36 height 10
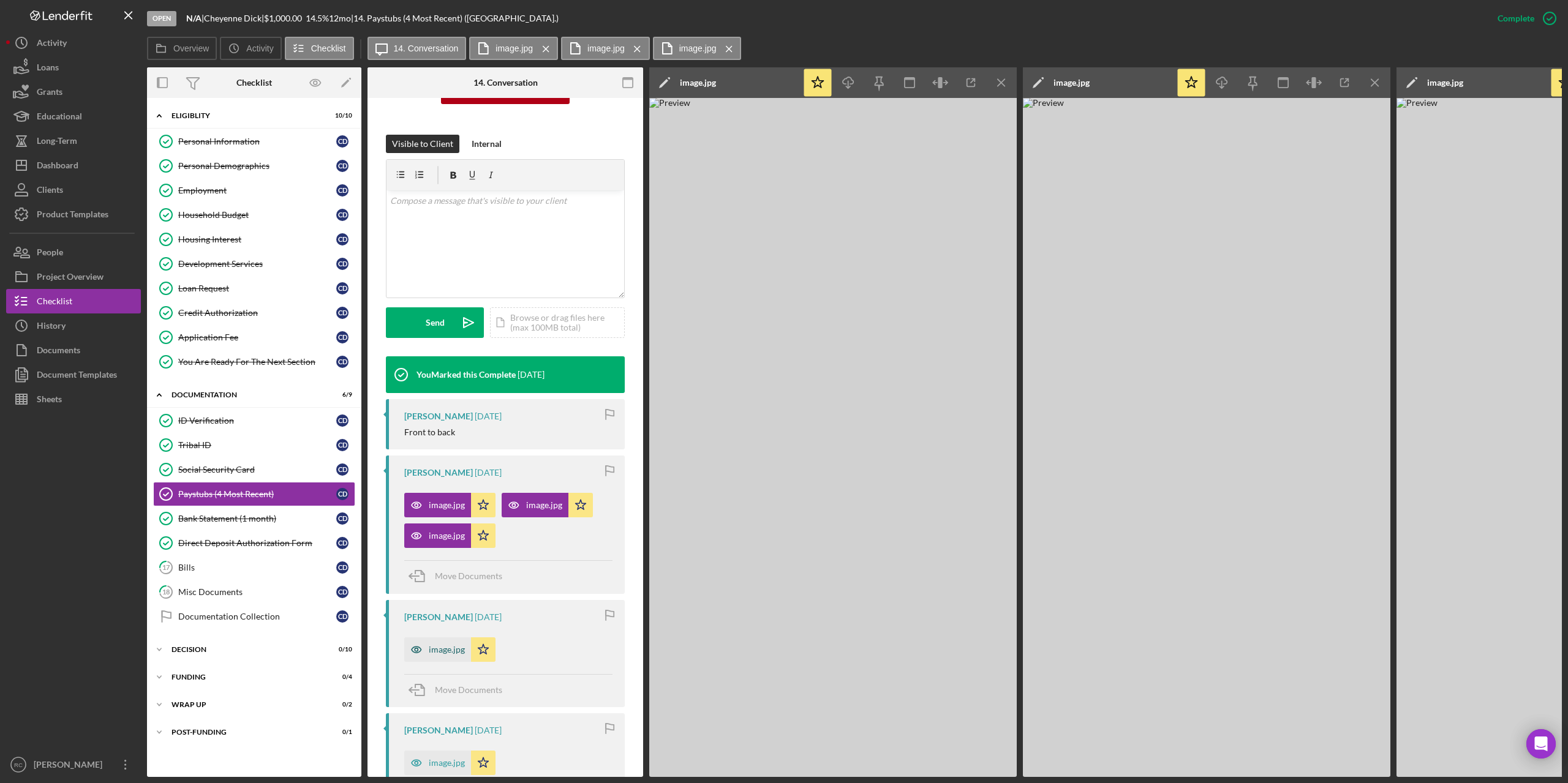
click at [455, 646] on div "image.jpg" at bounding box center [447, 650] width 36 height 10
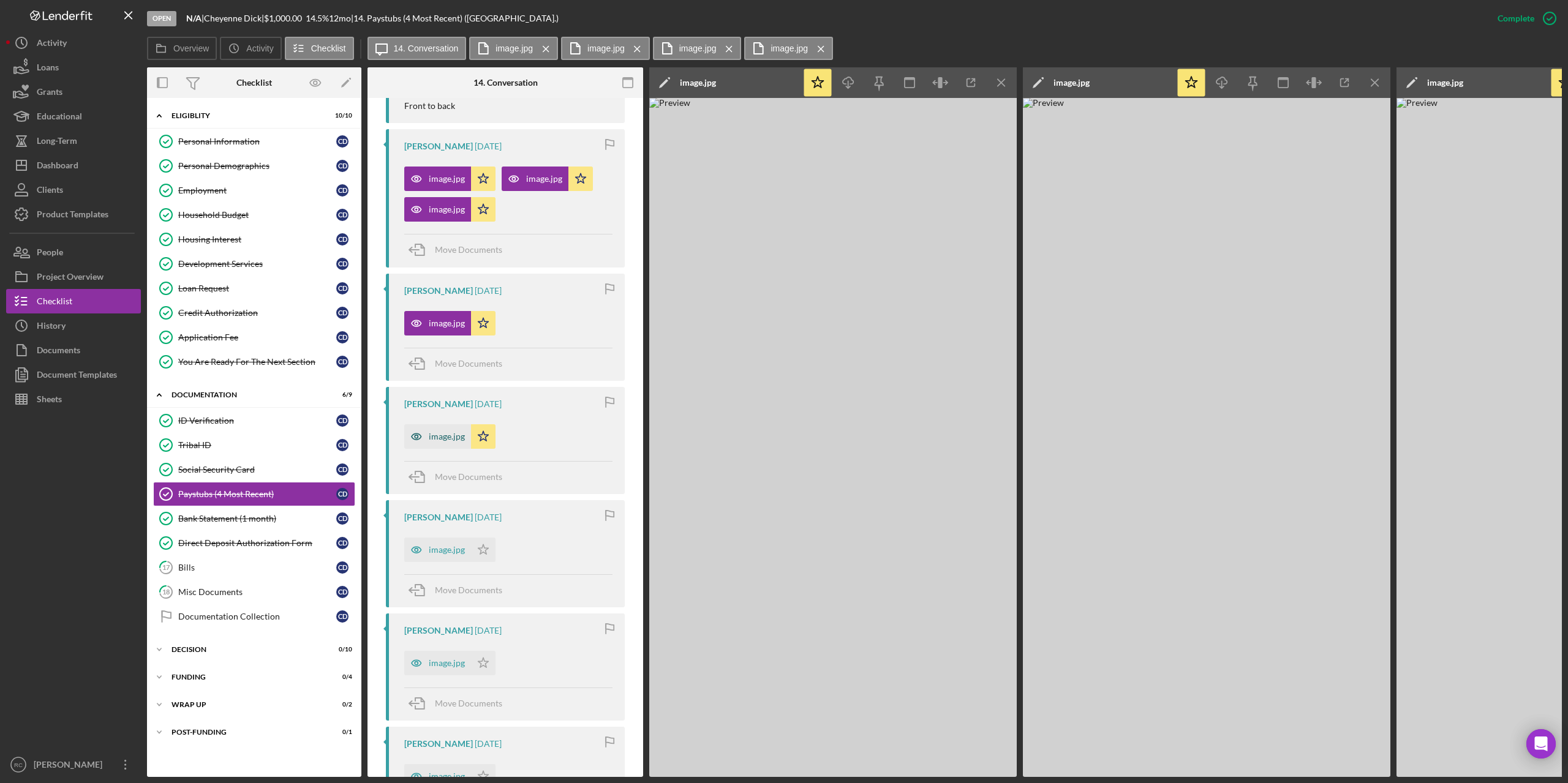
click at [441, 433] on div "image.jpg" at bounding box center [447, 437] width 36 height 10
click at [444, 547] on div "image.jpg" at bounding box center [447, 550] width 36 height 10
click at [449, 668] on div "image.jpg" at bounding box center [447, 664] width 36 height 10
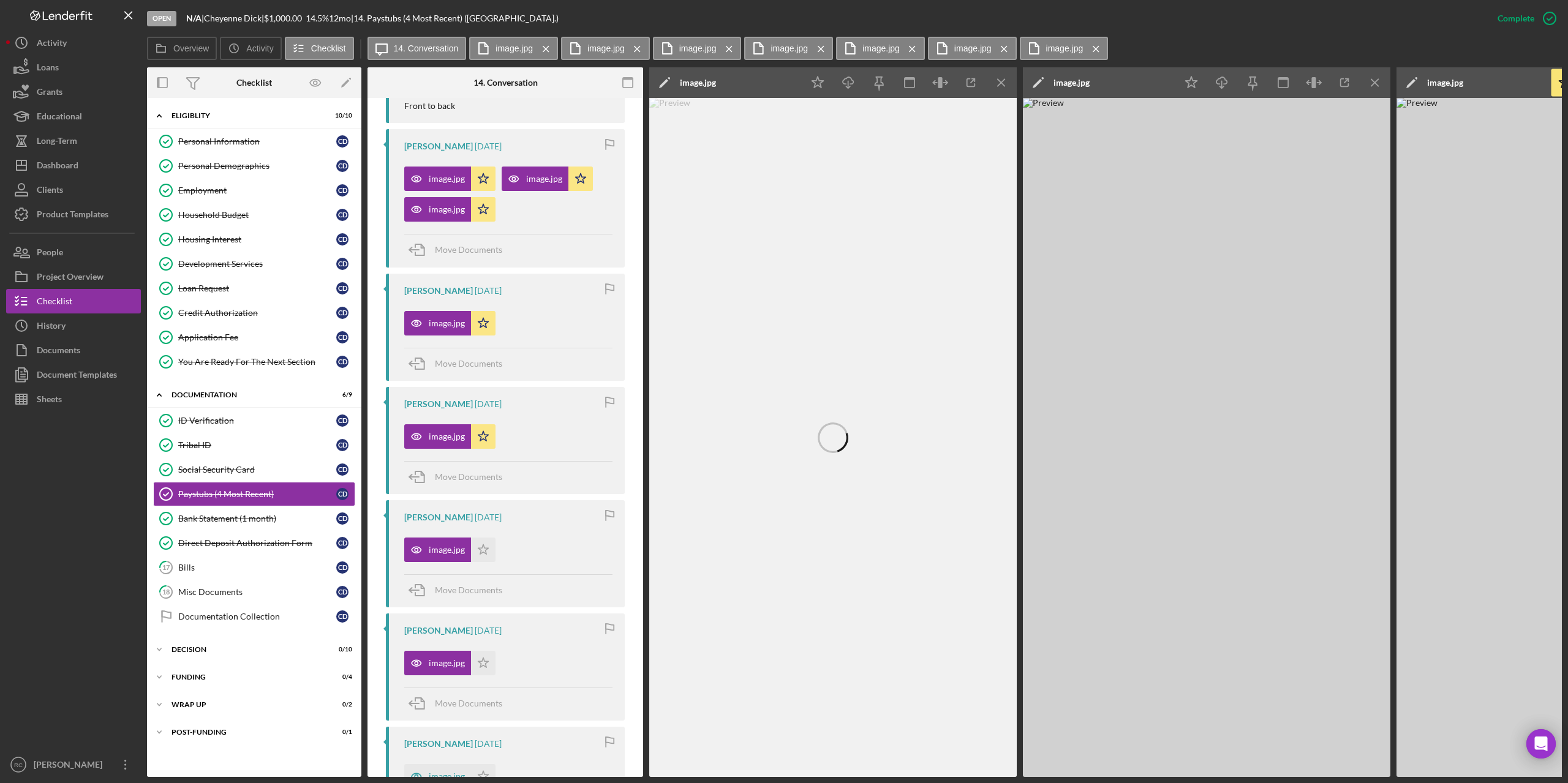
scroll to position [817, 0]
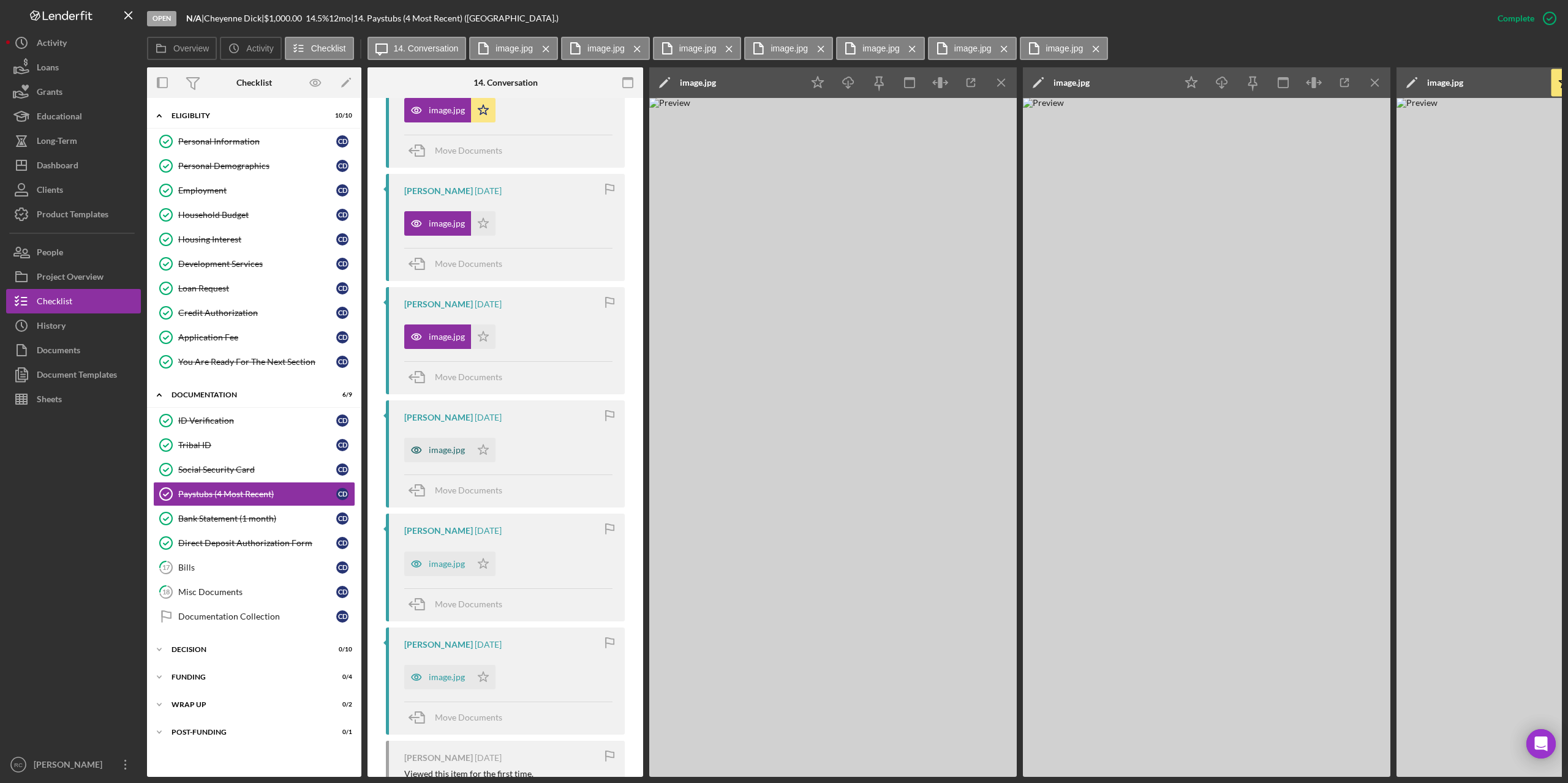
click at [449, 448] on div "image.jpg" at bounding box center [447, 450] width 36 height 10
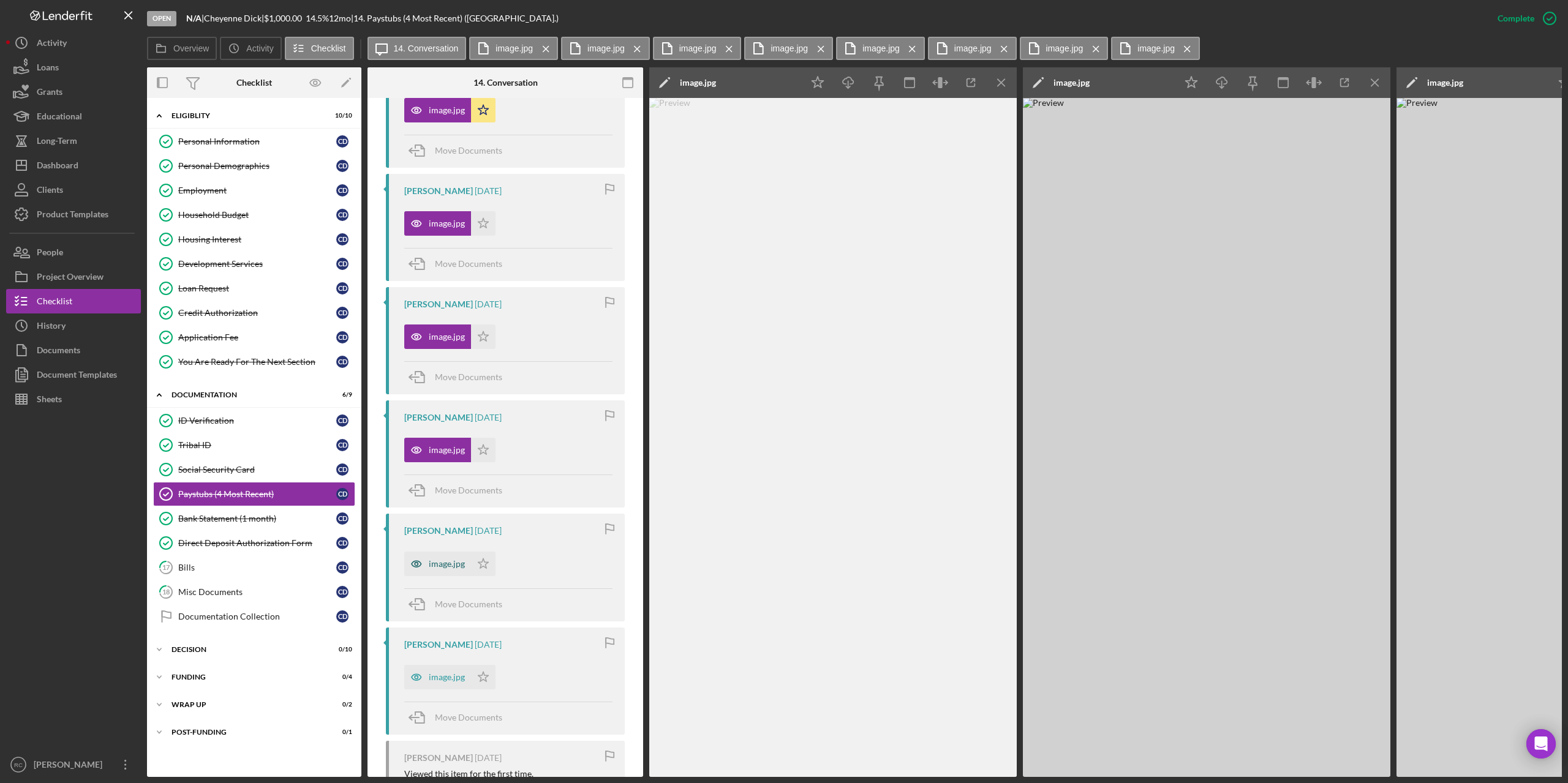
click at [450, 567] on div "image.jpg" at bounding box center [447, 564] width 36 height 10
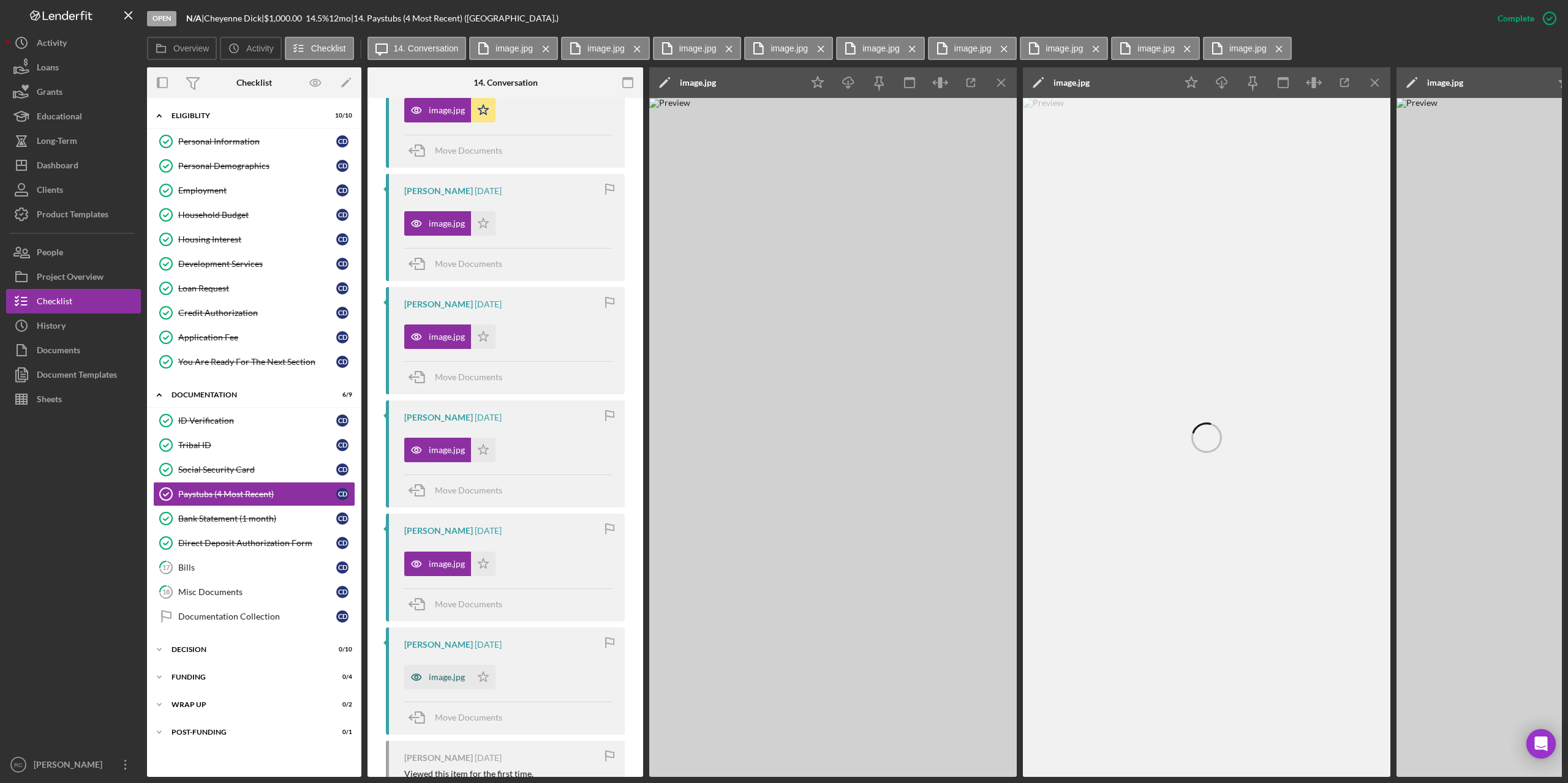
click at [453, 676] on div "image.jpg" at bounding box center [447, 677] width 36 height 10
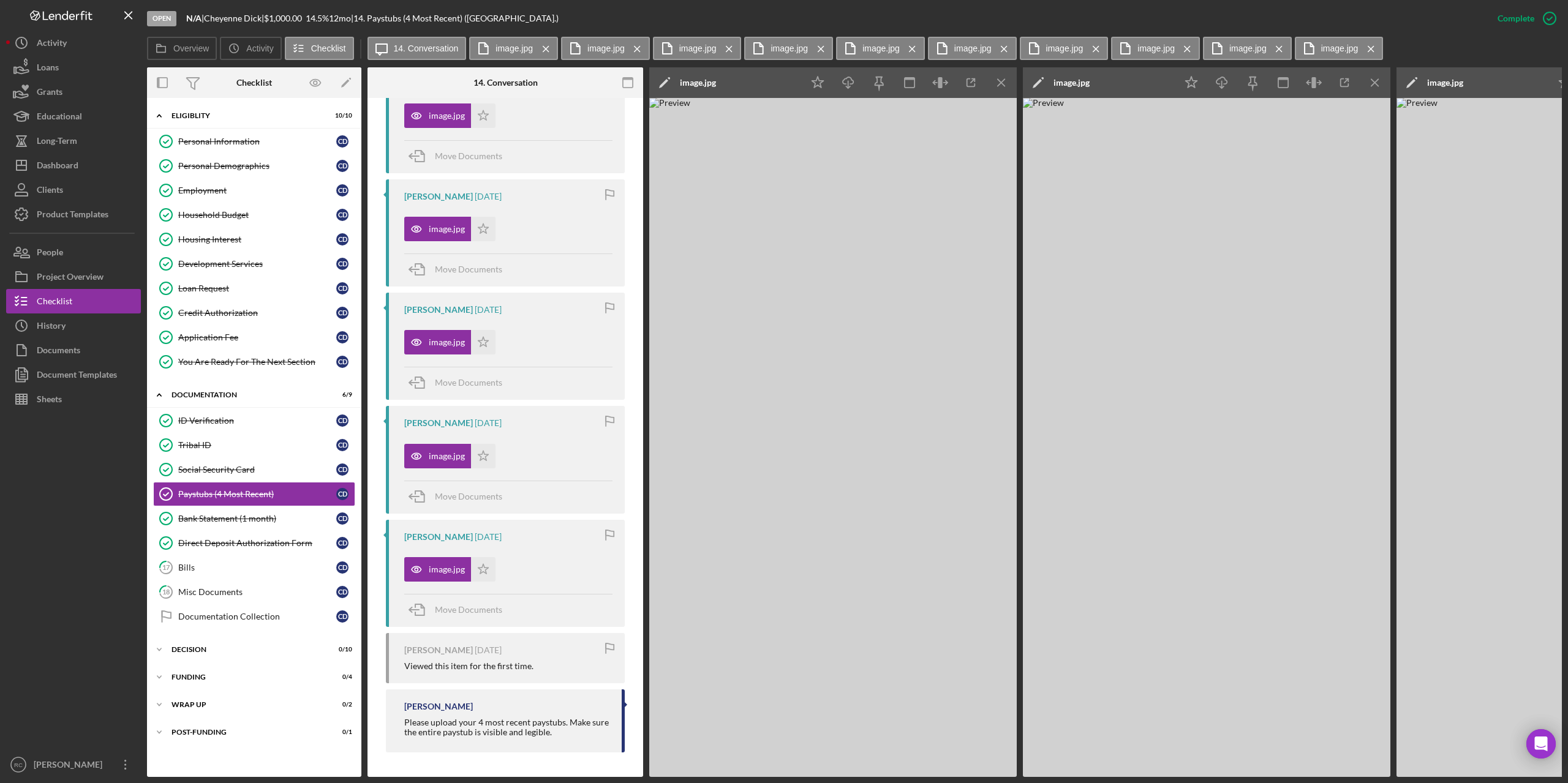
click at [696, 80] on div "image.jpg" at bounding box center [698, 83] width 36 height 10
drag, startPoint x: 897, startPoint y: 83, endPoint x: 601, endPoint y: 36, distance: 299.7
click at [596, 43] on div "Overview Icon/History Activity Checklist Icon/Message 14. Conversation image.jp…" at bounding box center [854, 407] width 1415 height 740
type input "August 3"
click at [948, 70] on button "Save" at bounding box center [963, 83] width 30 height 25
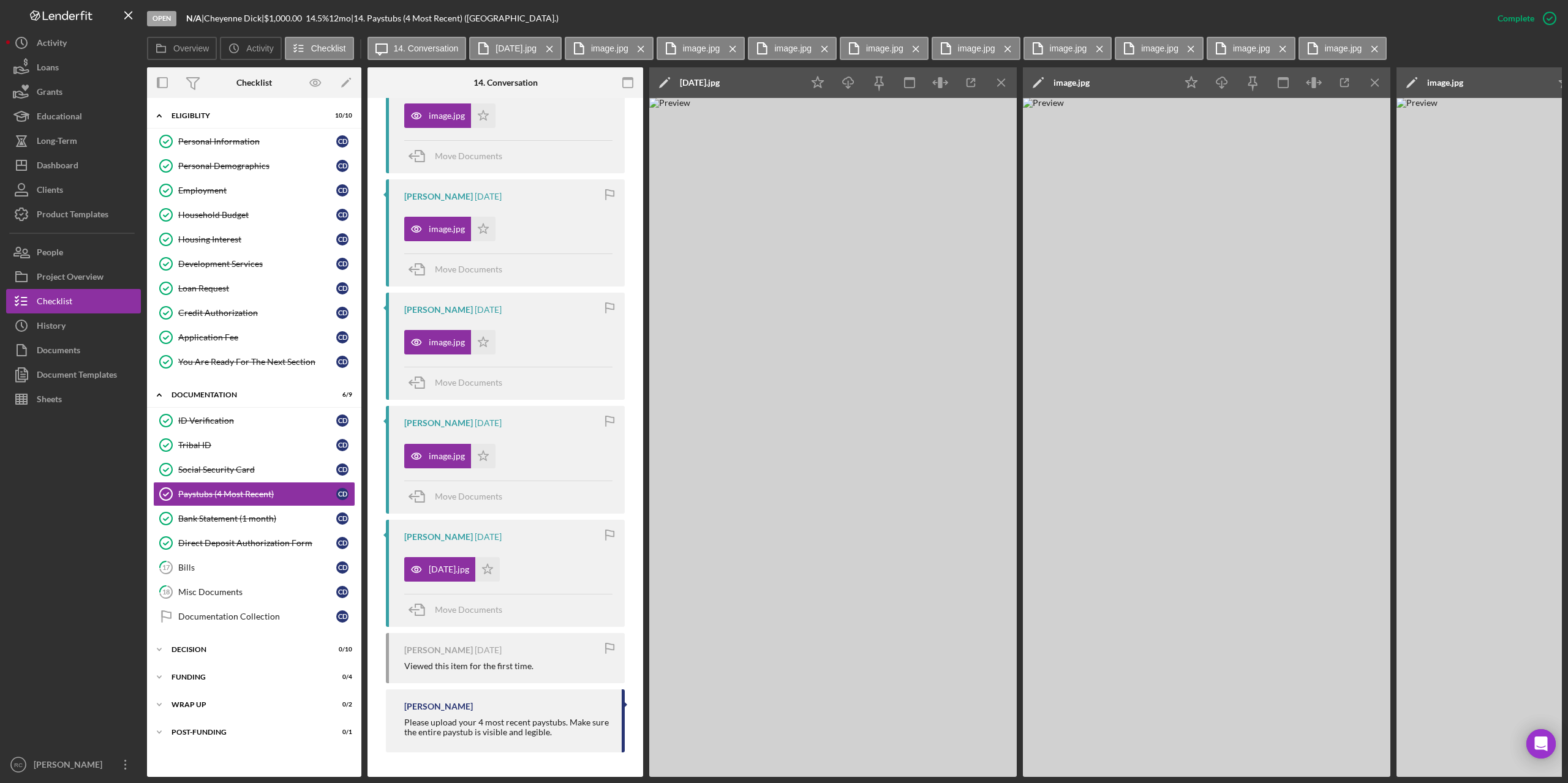
click at [1084, 84] on div "image.jpg" at bounding box center [1071, 83] width 36 height 10
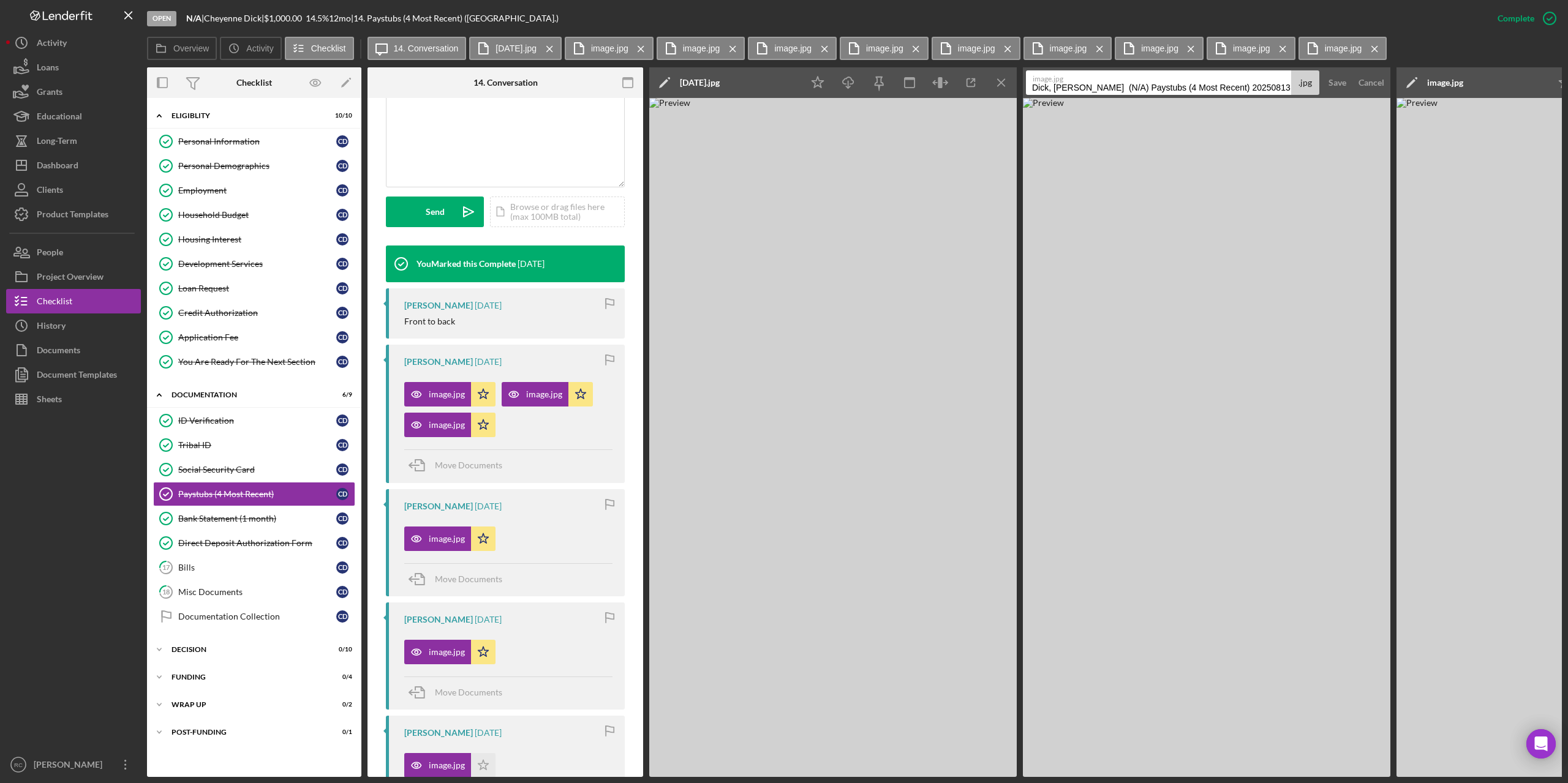
scroll to position [0, 0]
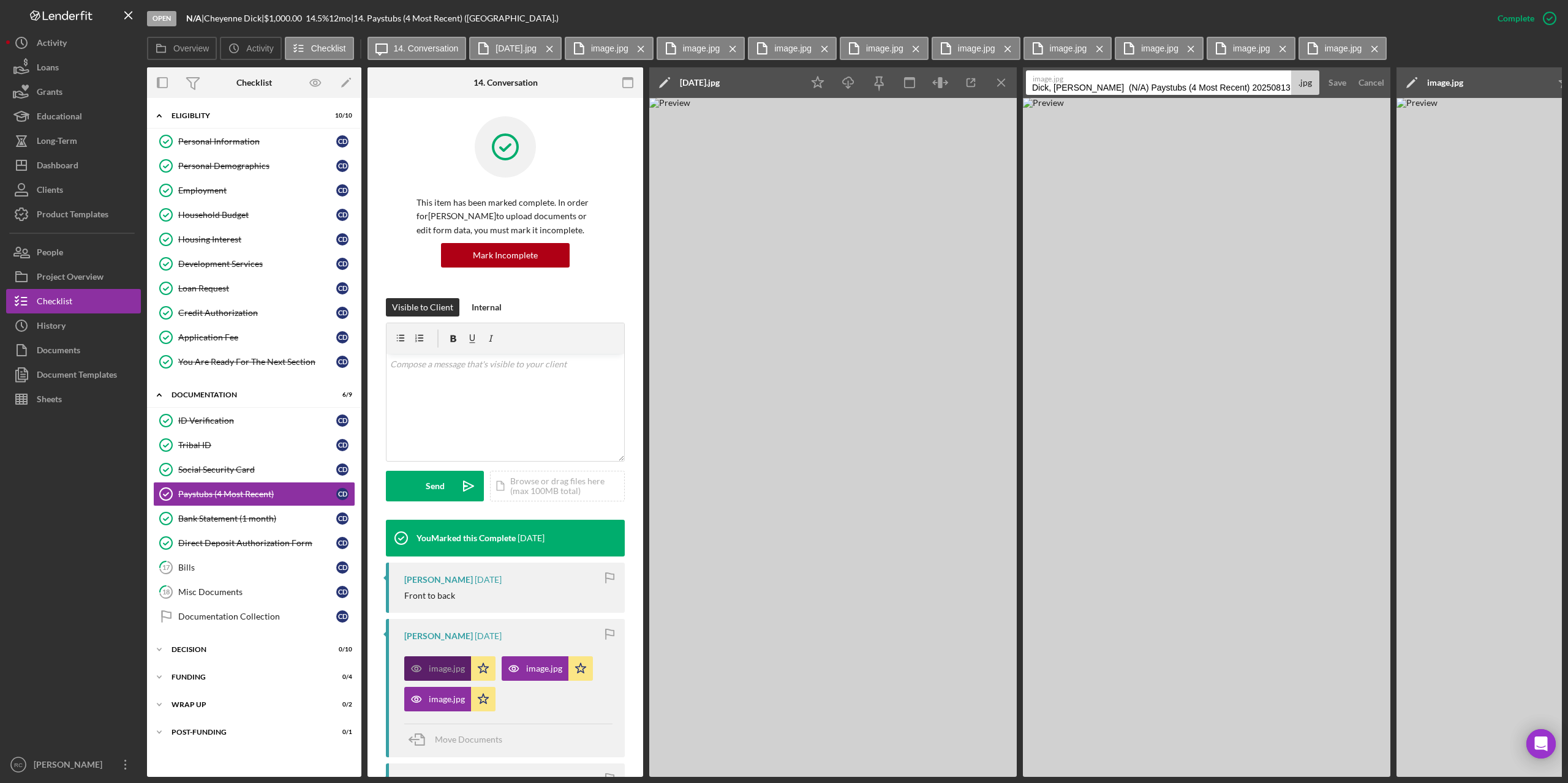
click at [445, 664] on div "image.jpg" at bounding box center [447, 668] width 36 height 10
click at [534, 668] on div "image.jpg" at bounding box center [544, 668] width 36 height 10
click at [447, 700] on div "image.jpg" at bounding box center [447, 700] width 36 height 10
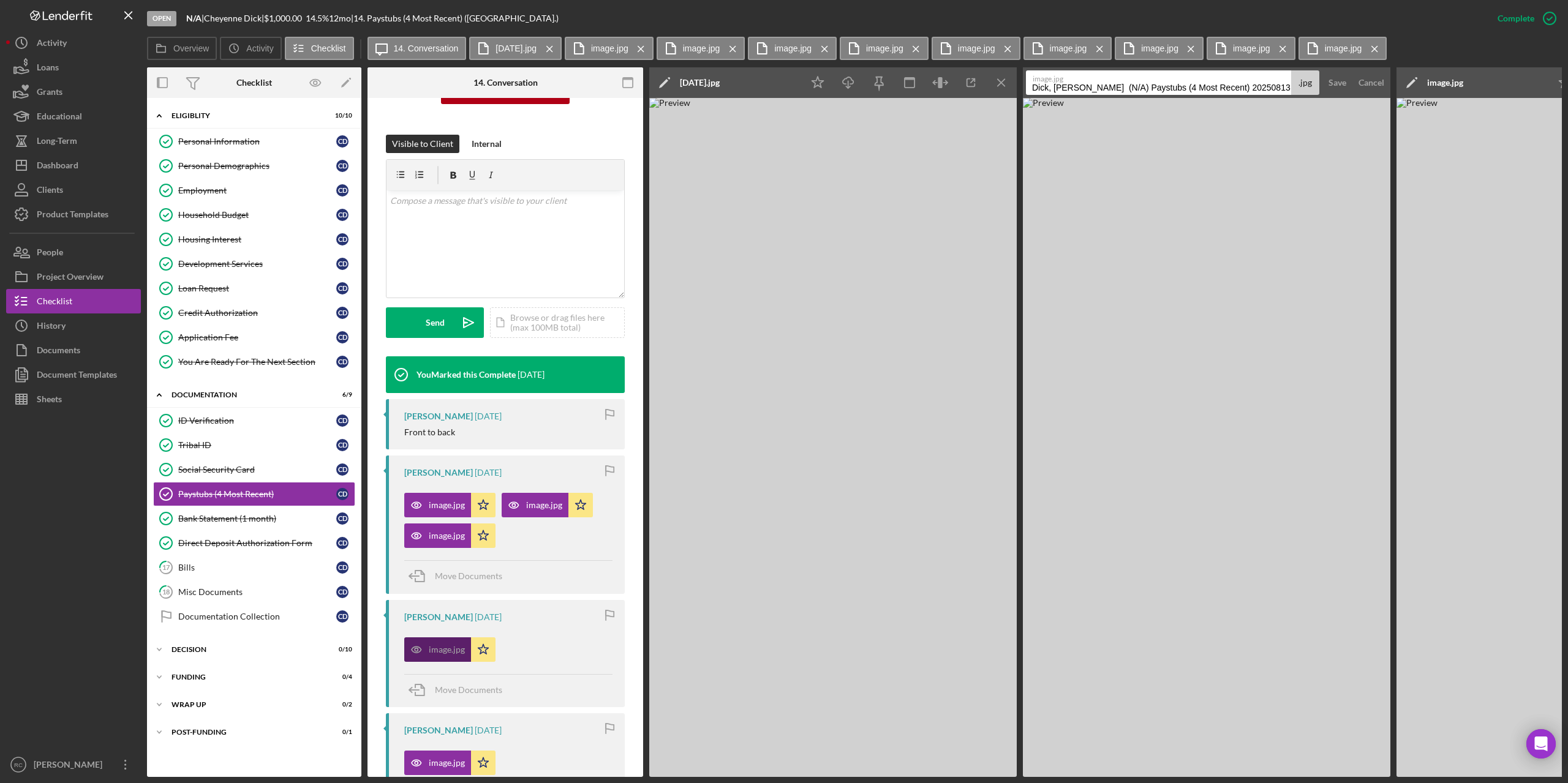
click at [443, 644] on div "image.jpg" at bounding box center [438, 650] width 67 height 25
click at [1000, 82] on line "button" at bounding box center [1001, 83] width 7 height 7
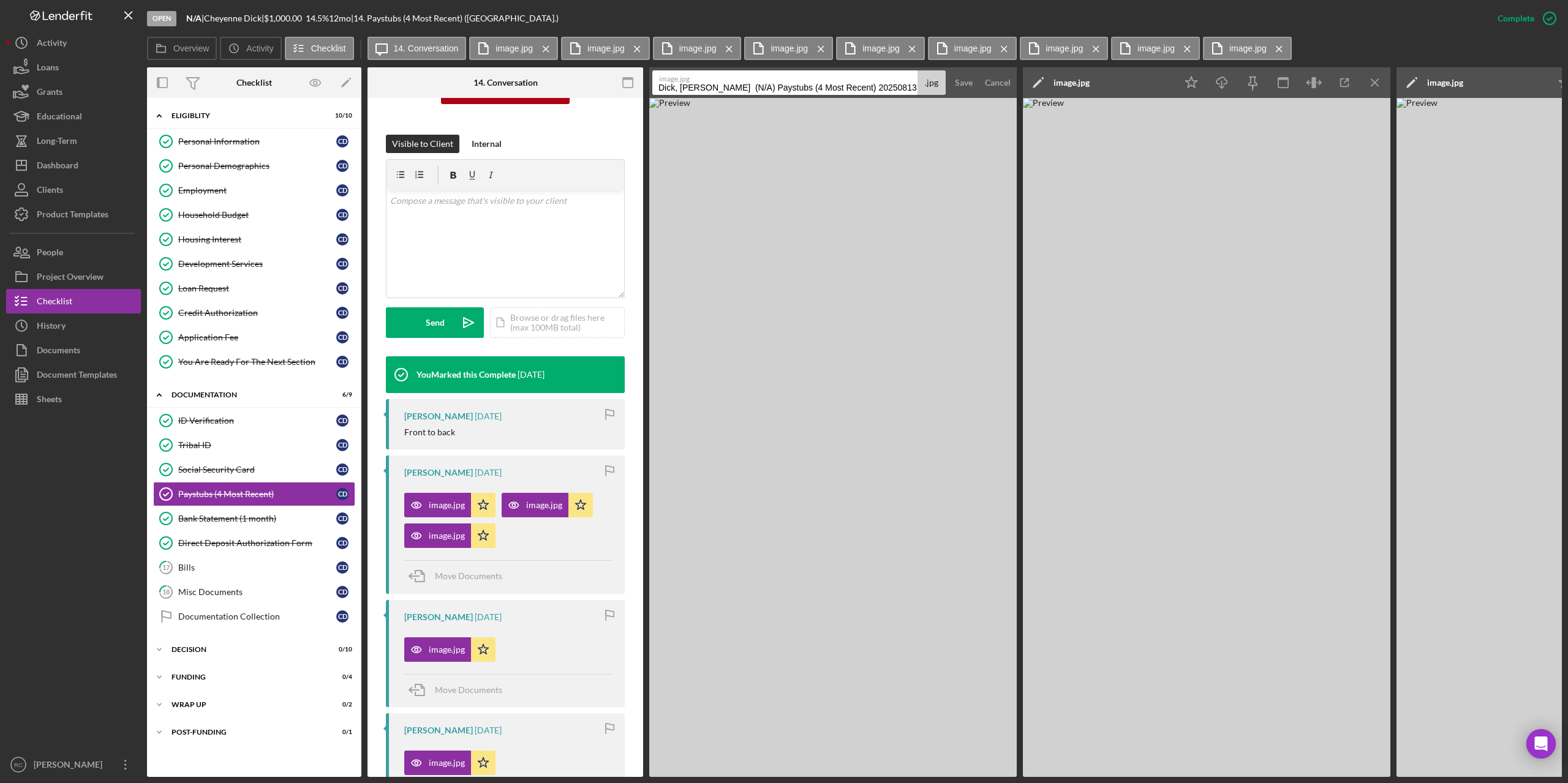
click at [1034, 83] on icon "Icon/Edit" at bounding box center [1038, 82] width 30 height 30
click at [917, 89] on input "Dick, Cheyenne (N/A) Paystubs (4 Most Recent) 20250813" at bounding box center [785, 83] width 265 height 25
click at [917, 87] on input "Dick, Cheyenne (N/A) Paystubs (4 Most Recent) 20250813" at bounding box center [785, 83] width 265 height 25
type input "D"
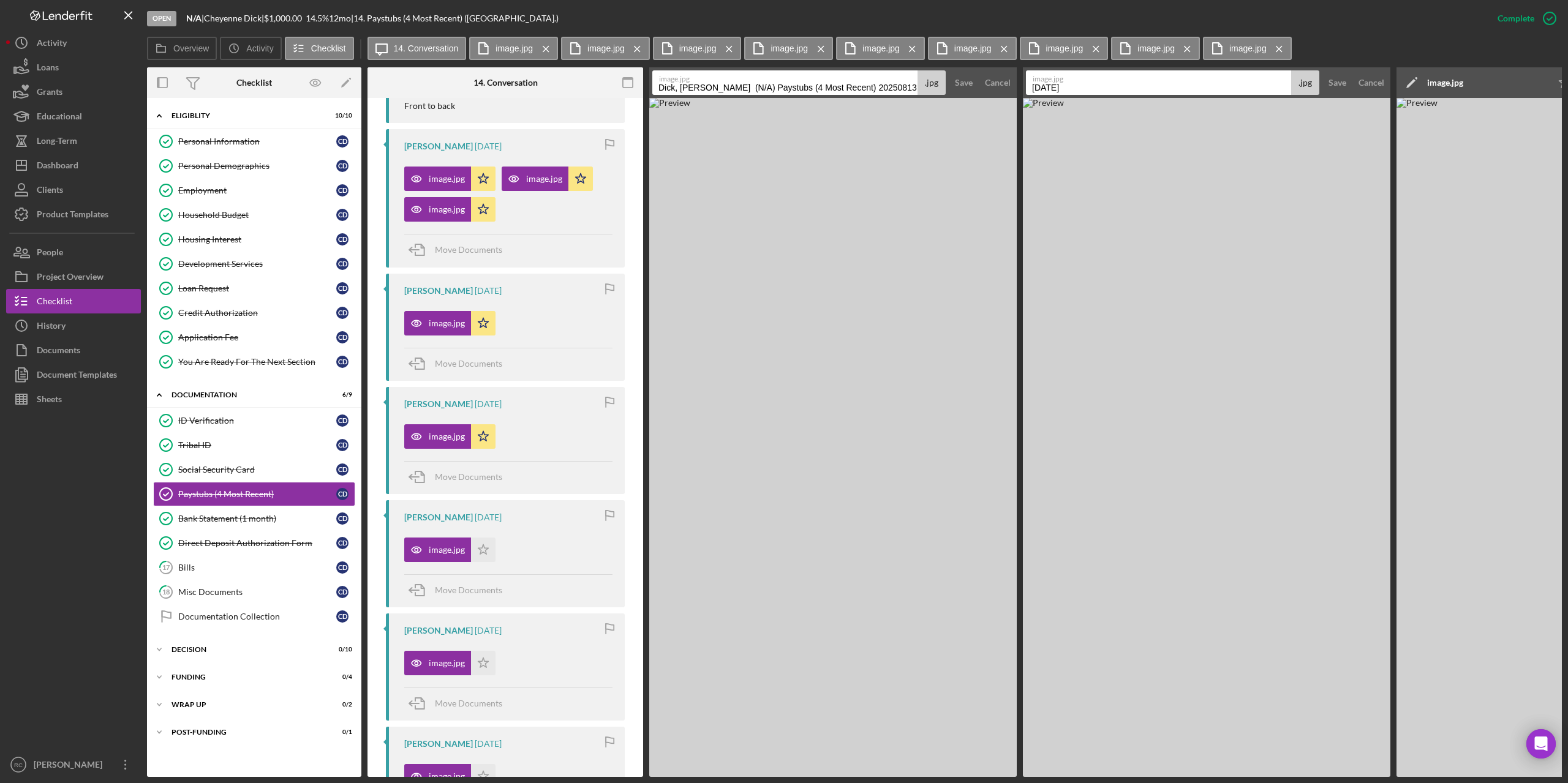
scroll to position [735, 0]
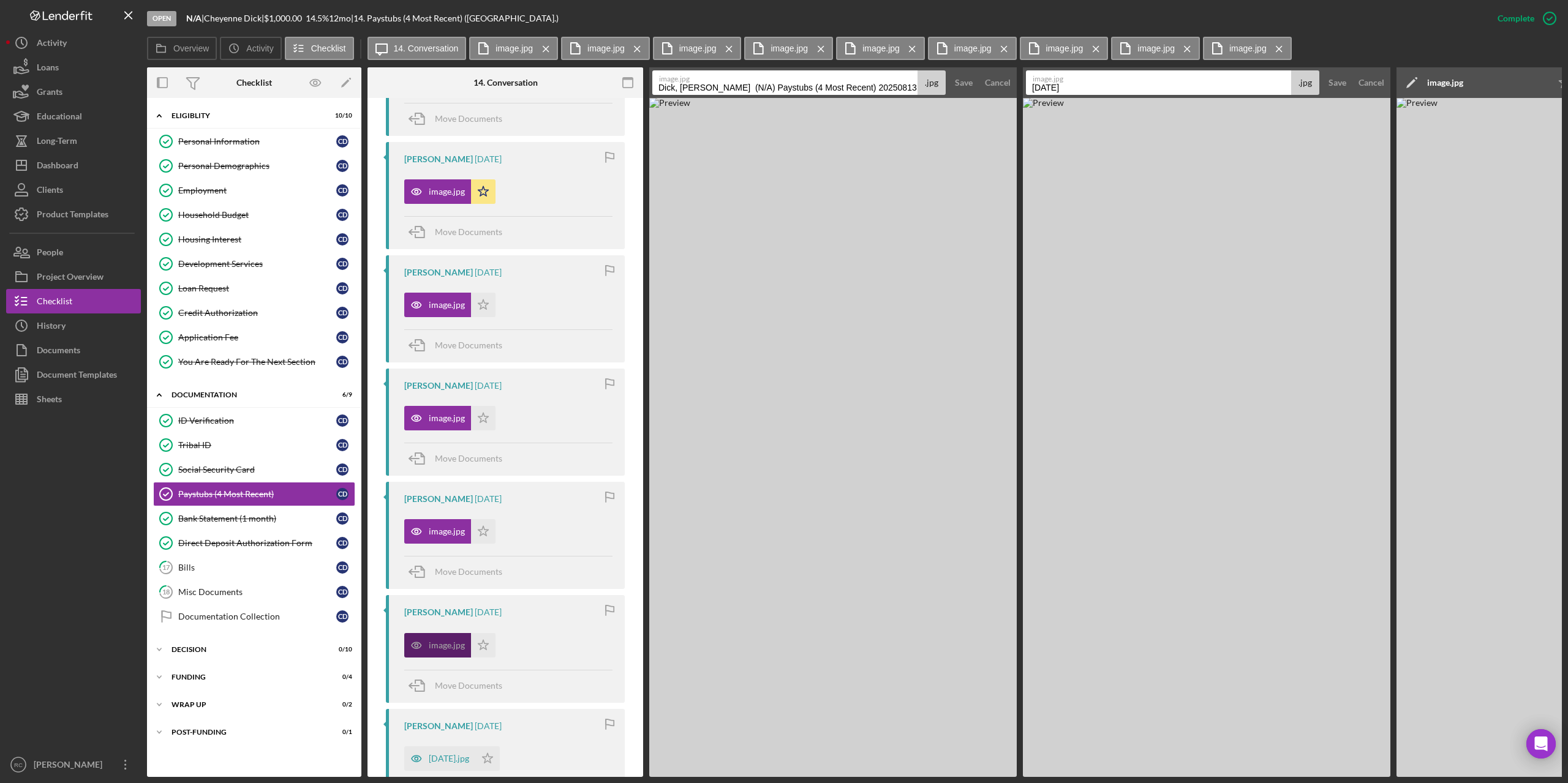
type input "August 8"
click at [448, 637] on div "image.jpg" at bounding box center [438, 646] width 67 height 25
click at [916, 47] on icon "Icon/Menu Close" at bounding box center [912, 48] width 21 height 30
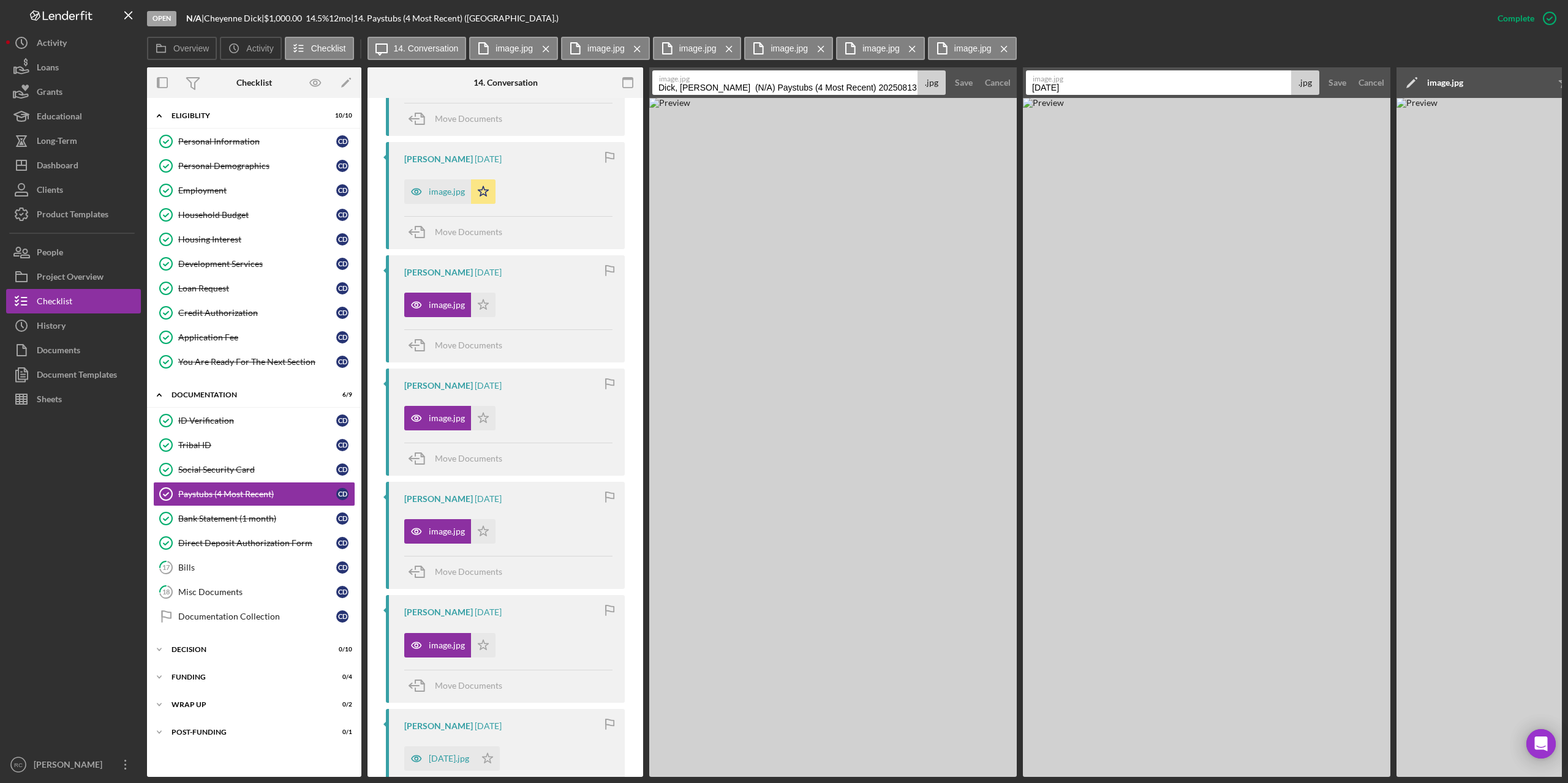
click at [916, 47] on icon "Icon/Menu Close" at bounding box center [912, 48] width 21 height 30
click at [916, 47] on div "Overview Icon/History Activity Checklist Icon/Message 14. Conversation image.jp…" at bounding box center [854, 49] width 1415 height 25
click at [822, 47] on icon "Icon/Menu Close" at bounding box center [821, 48] width 21 height 30
click at [729, 46] on icon "Icon/Menu Close" at bounding box center [729, 48] width 21 height 30
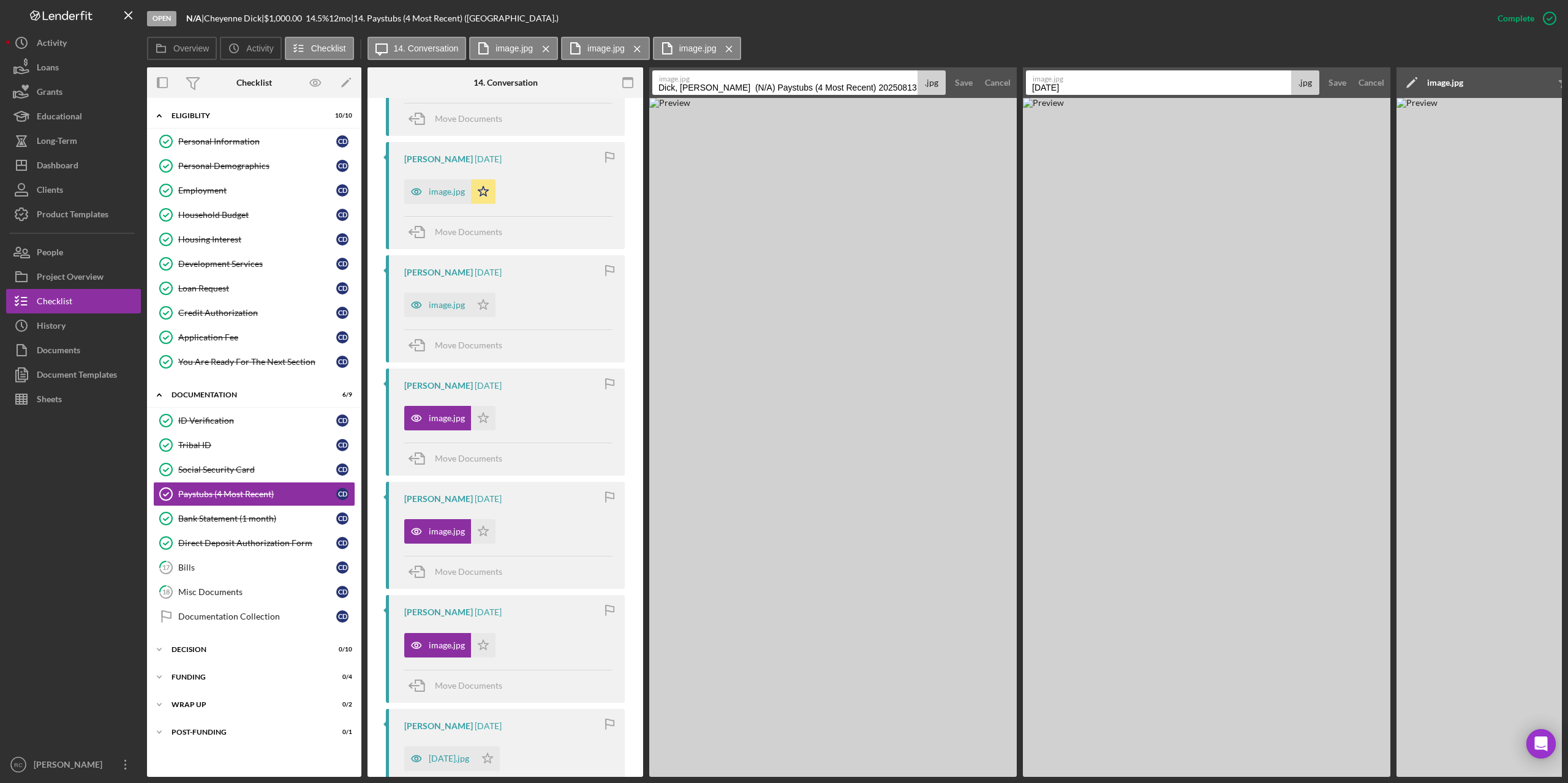
scroll to position [691, 0]
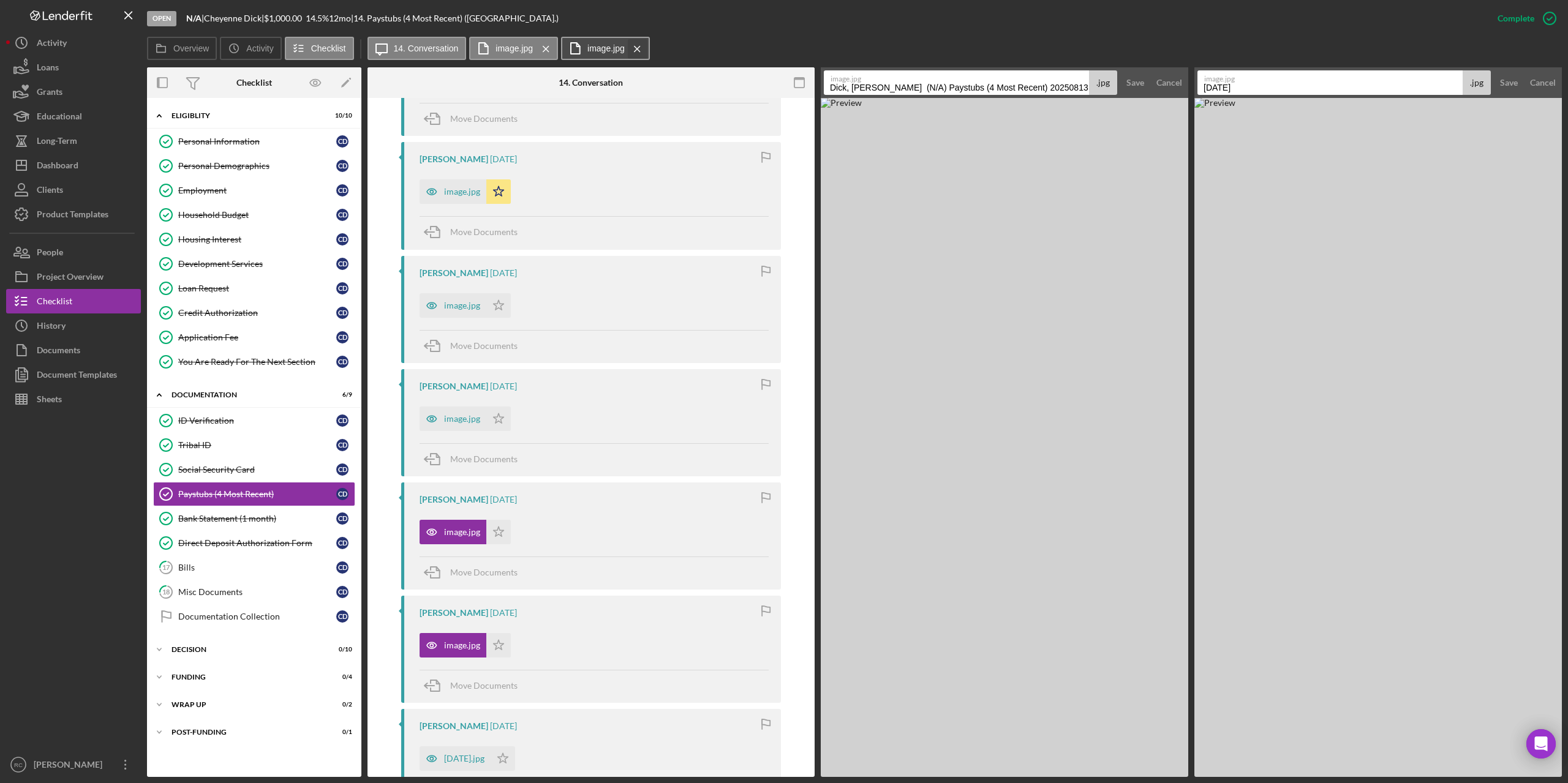
click at [639, 45] on icon "Icon/Menu Close" at bounding box center [638, 48] width 21 height 30
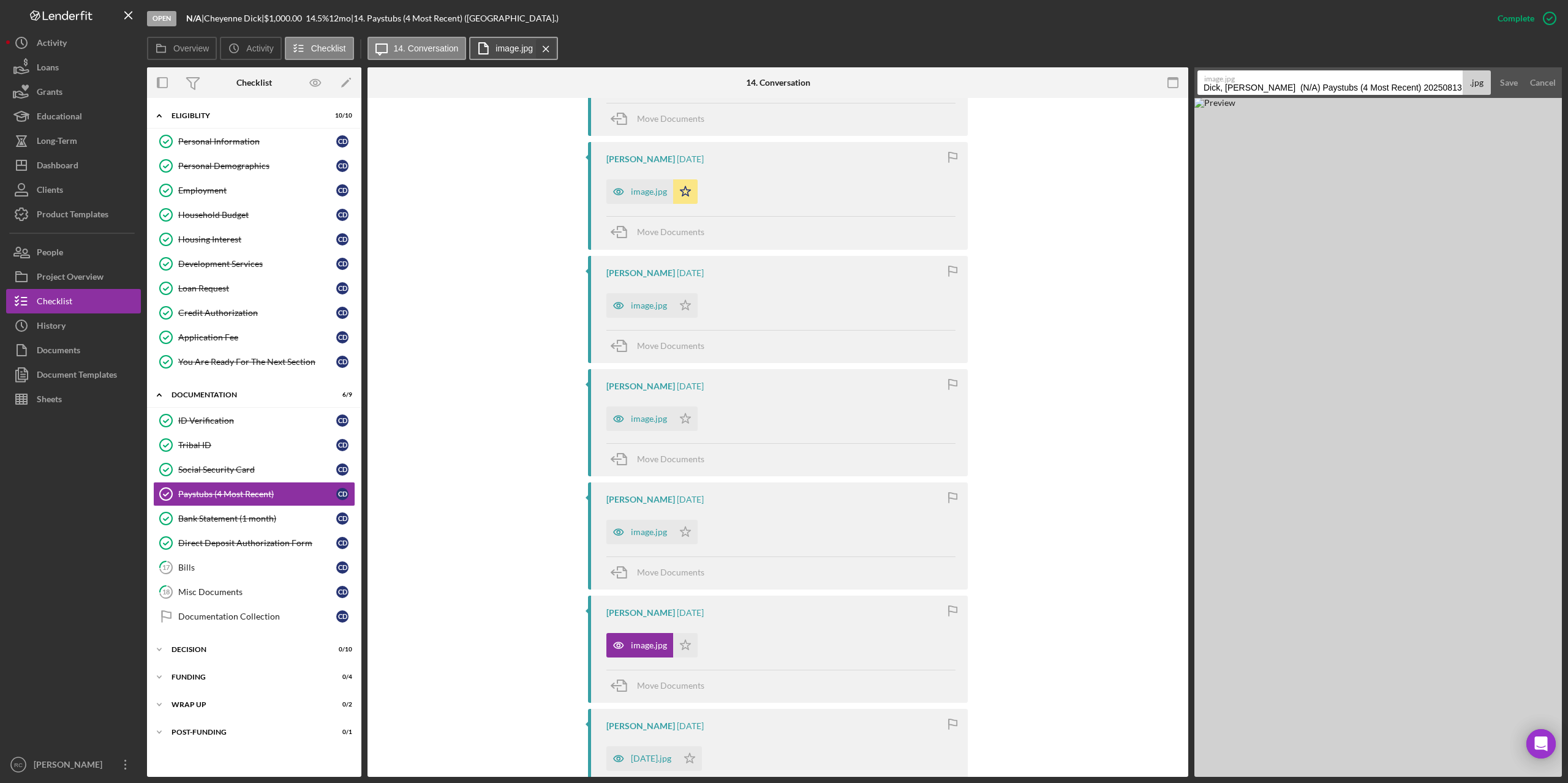
click at [552, 47] on icon "Icon/Menu Close" at bounding box center [546, 48] width 21 height 30
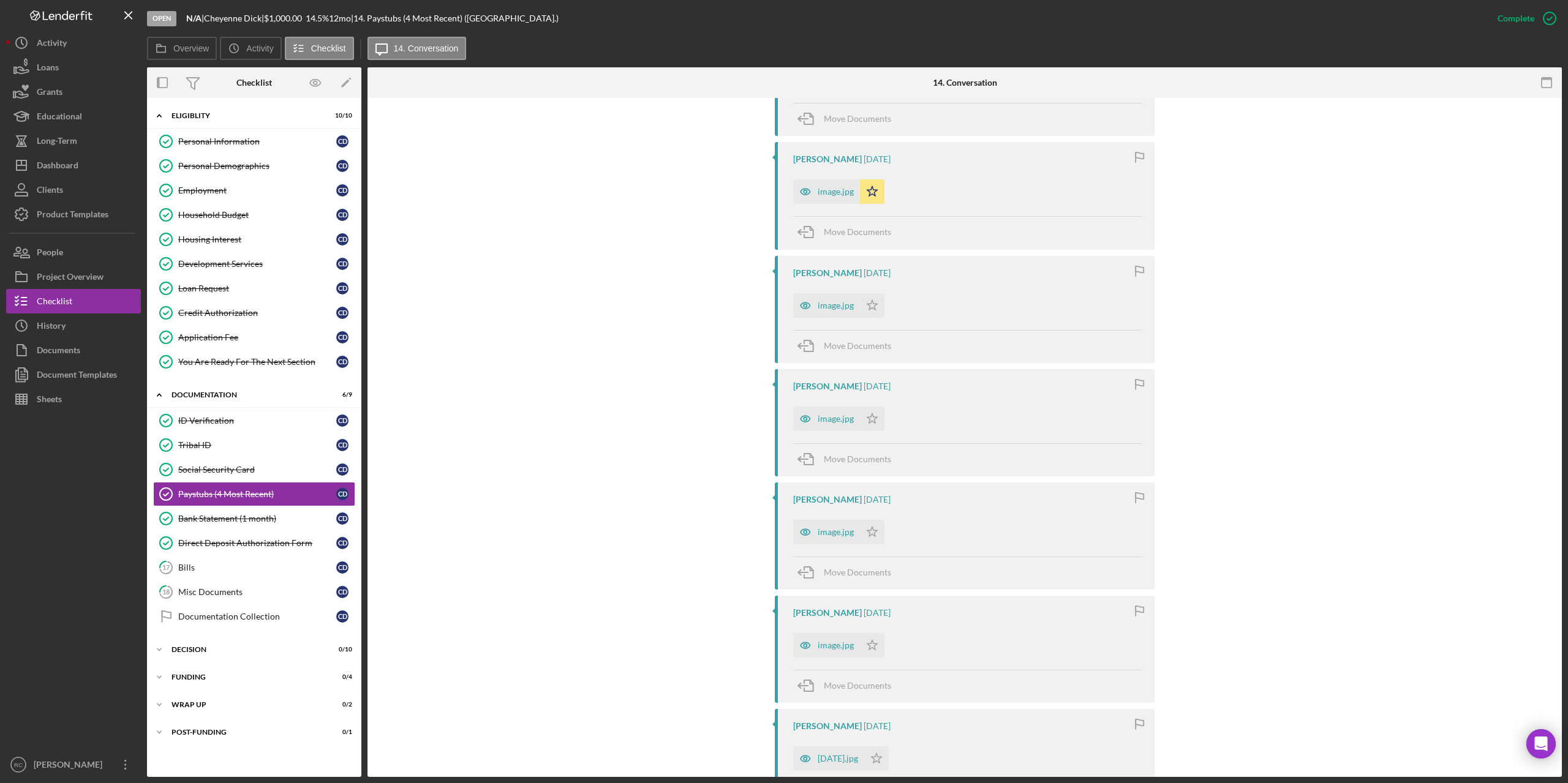
scroll to position [880, 0]
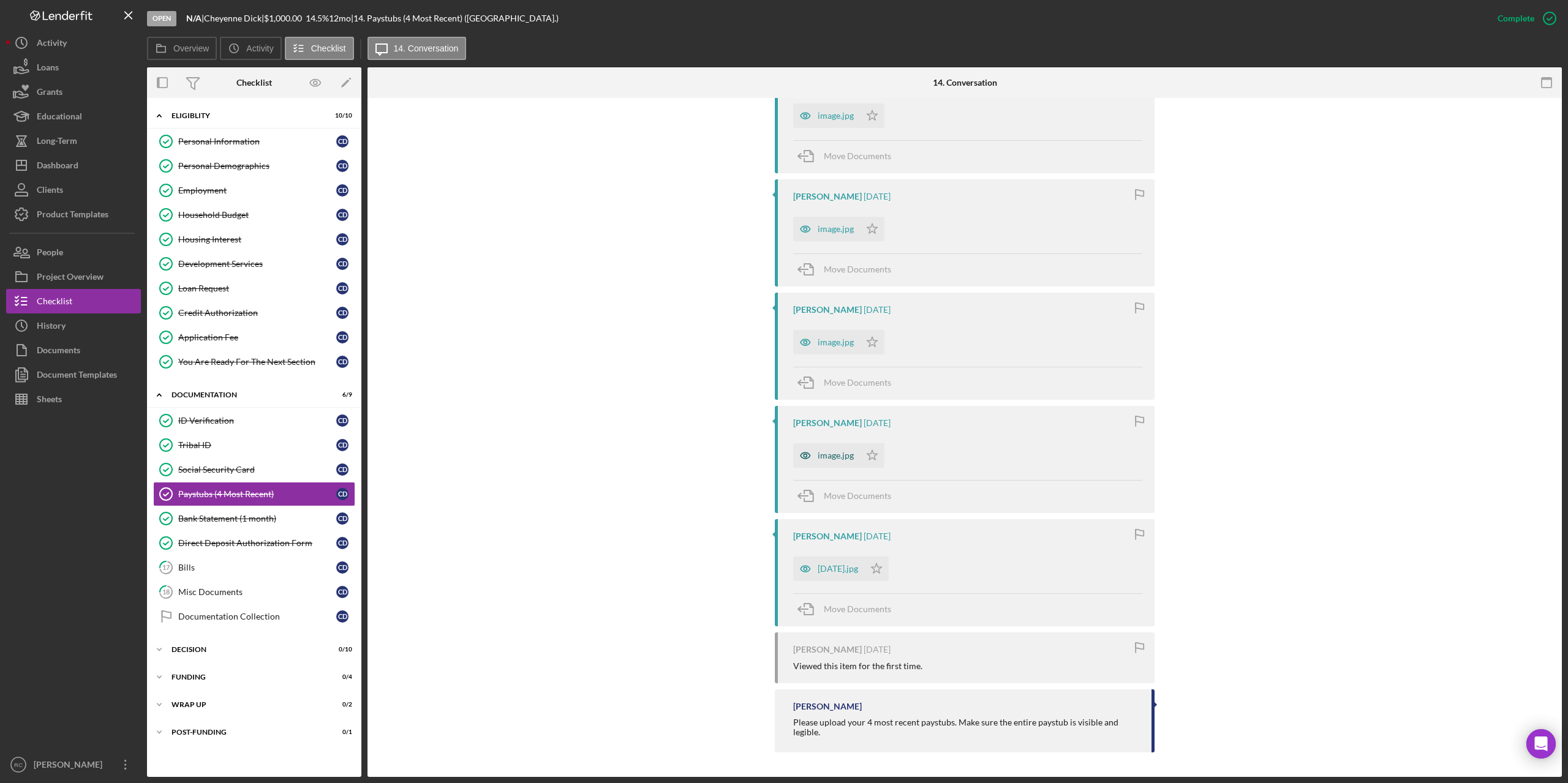
click at [838, 461] on div "image.jpg" at bounding box center [827, 456] width 67 height 25
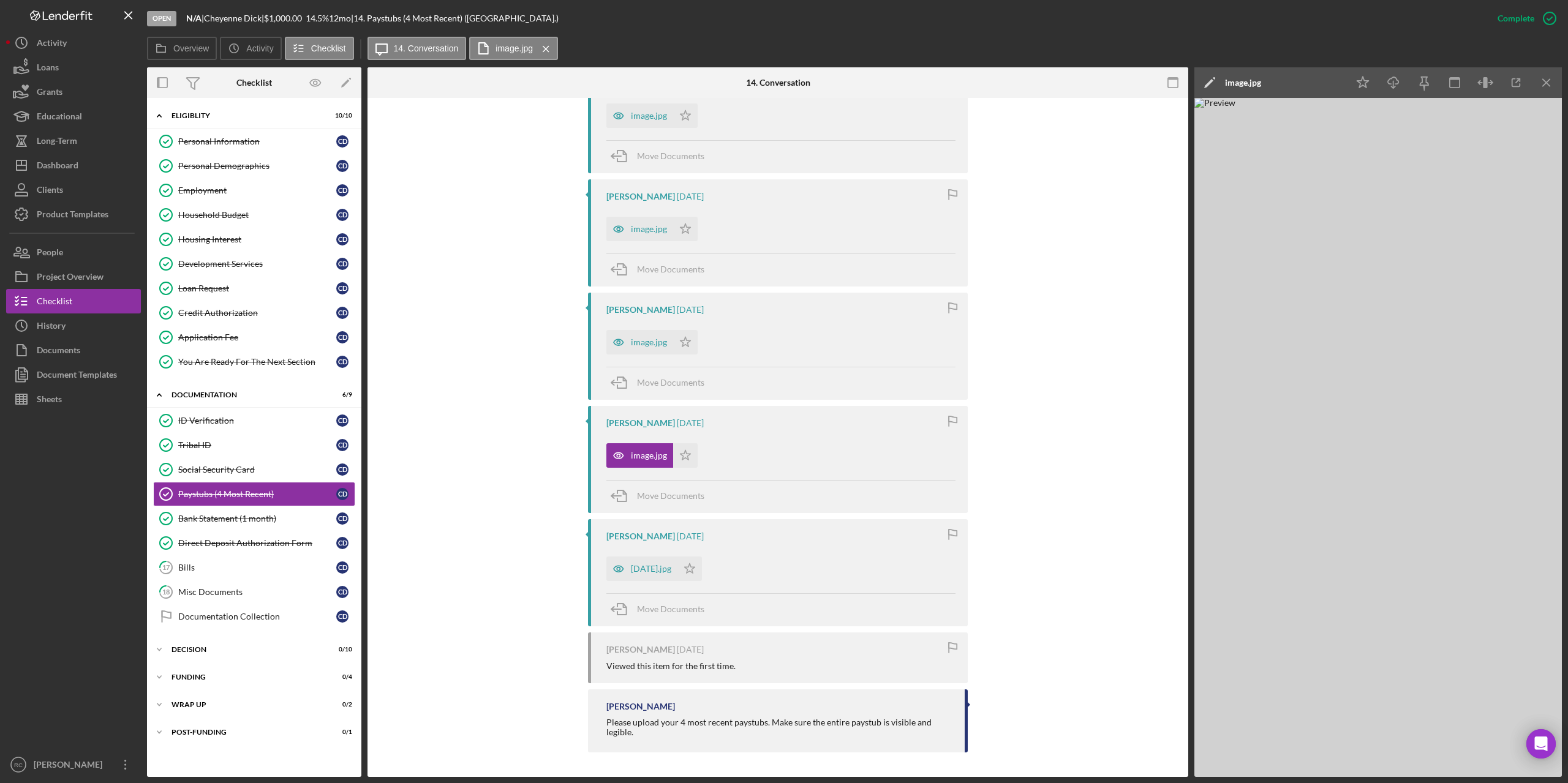
click at [1255, 81] on div "image.jpg" at bounding box center [1243, 83] width 36 height 10
drag, startPoint x: 1442, startPoint y: 89, endPoint x: 1144, endPoint y: 80, distance: 298.1
click at [1147, 79] on div "Overview Internal Workflow Stage Open Icon/Dropdown Arrow Archive (can unarchiv…" at bounding box center [854, 421] width 1415 height 709
type input "August 15- page 2"
click at [1494, 70] on button "Save" at bounding box center [1508, 83] width 30 height 25
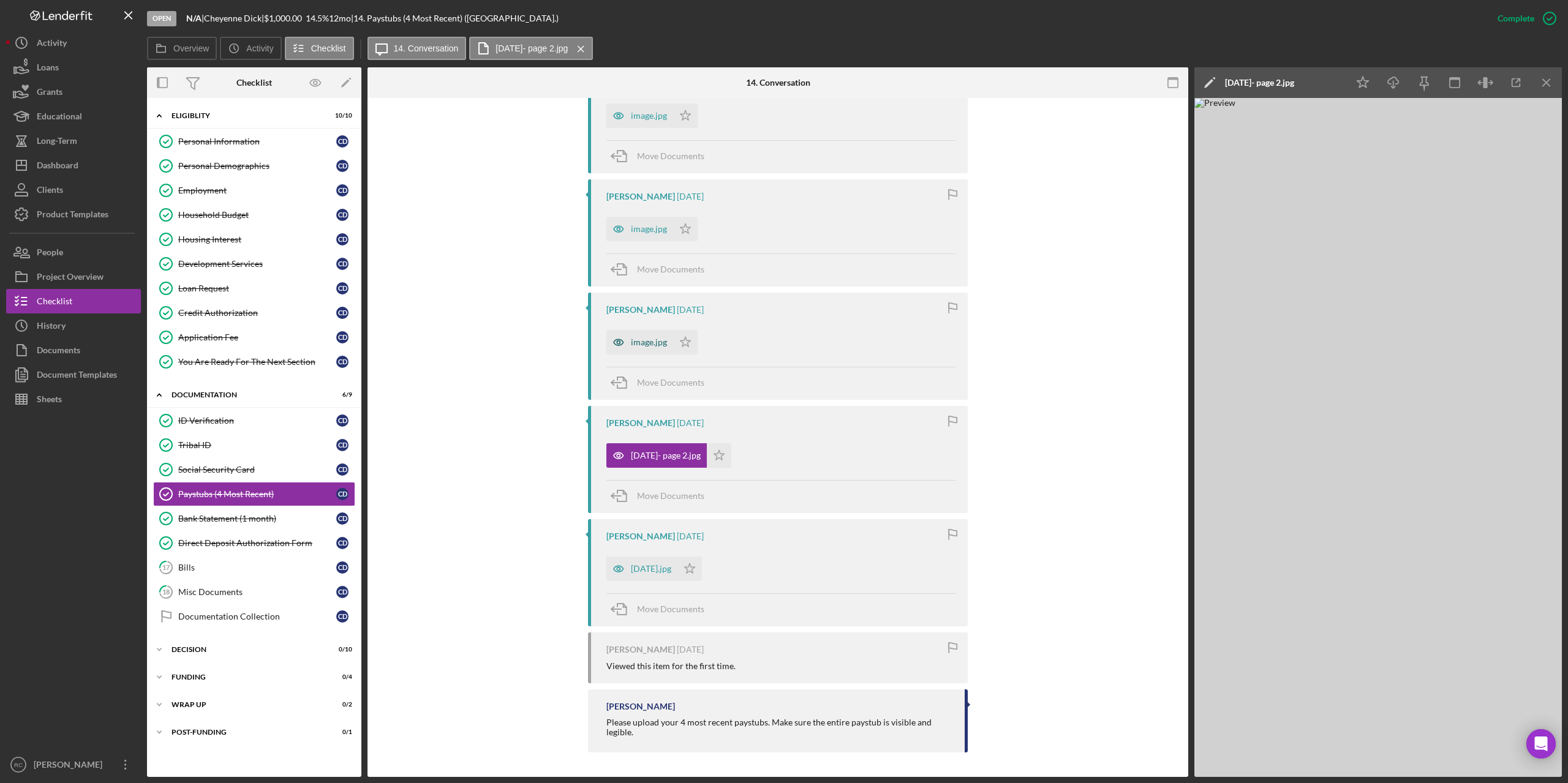
click at [642, 346] on div "image.jpg" at bounding box center [649, 342] width 36 height 10
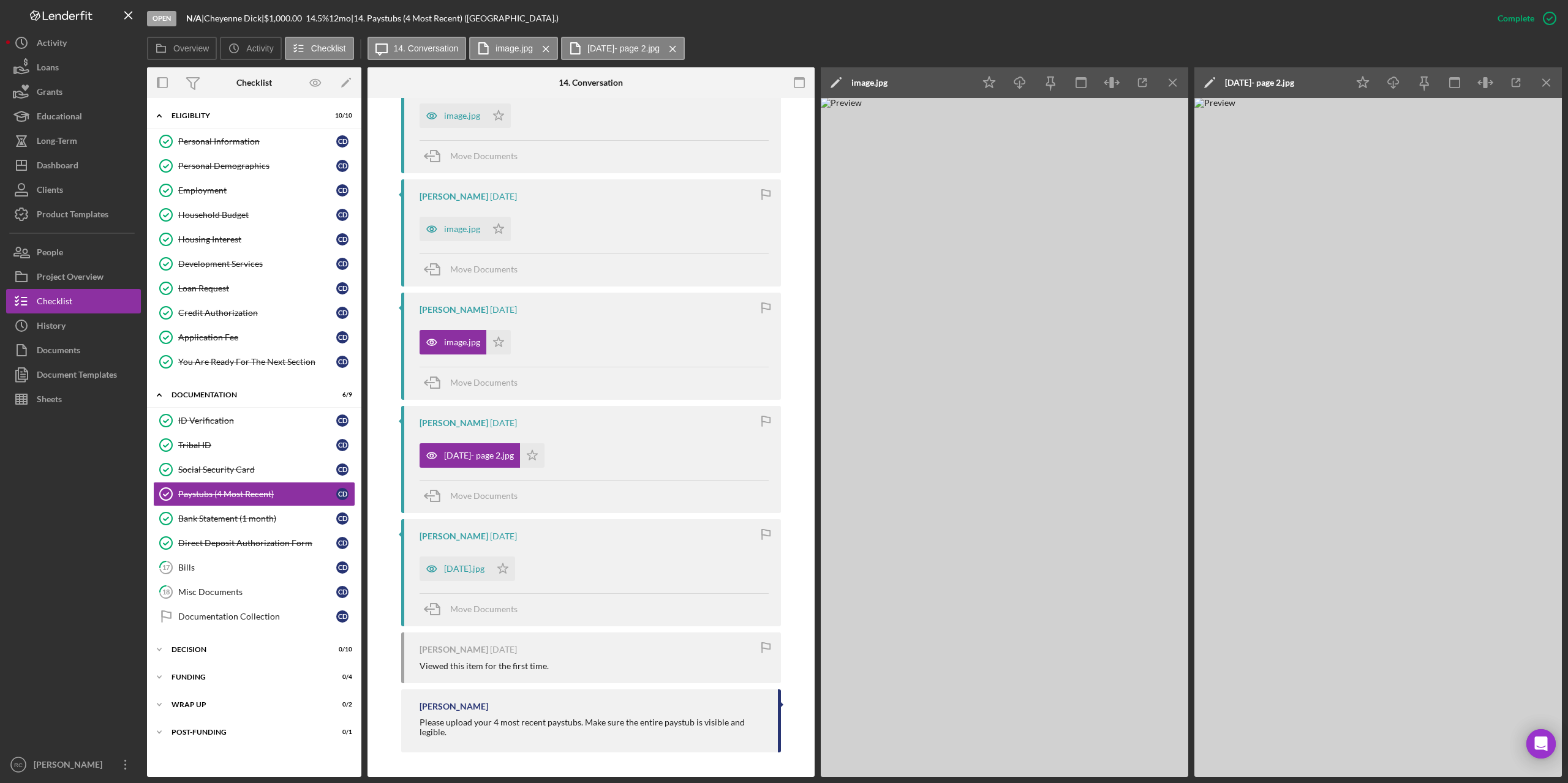
click at [885, 84] on div "image.jpg" at bounding box center [869, 83] width 36 height 10
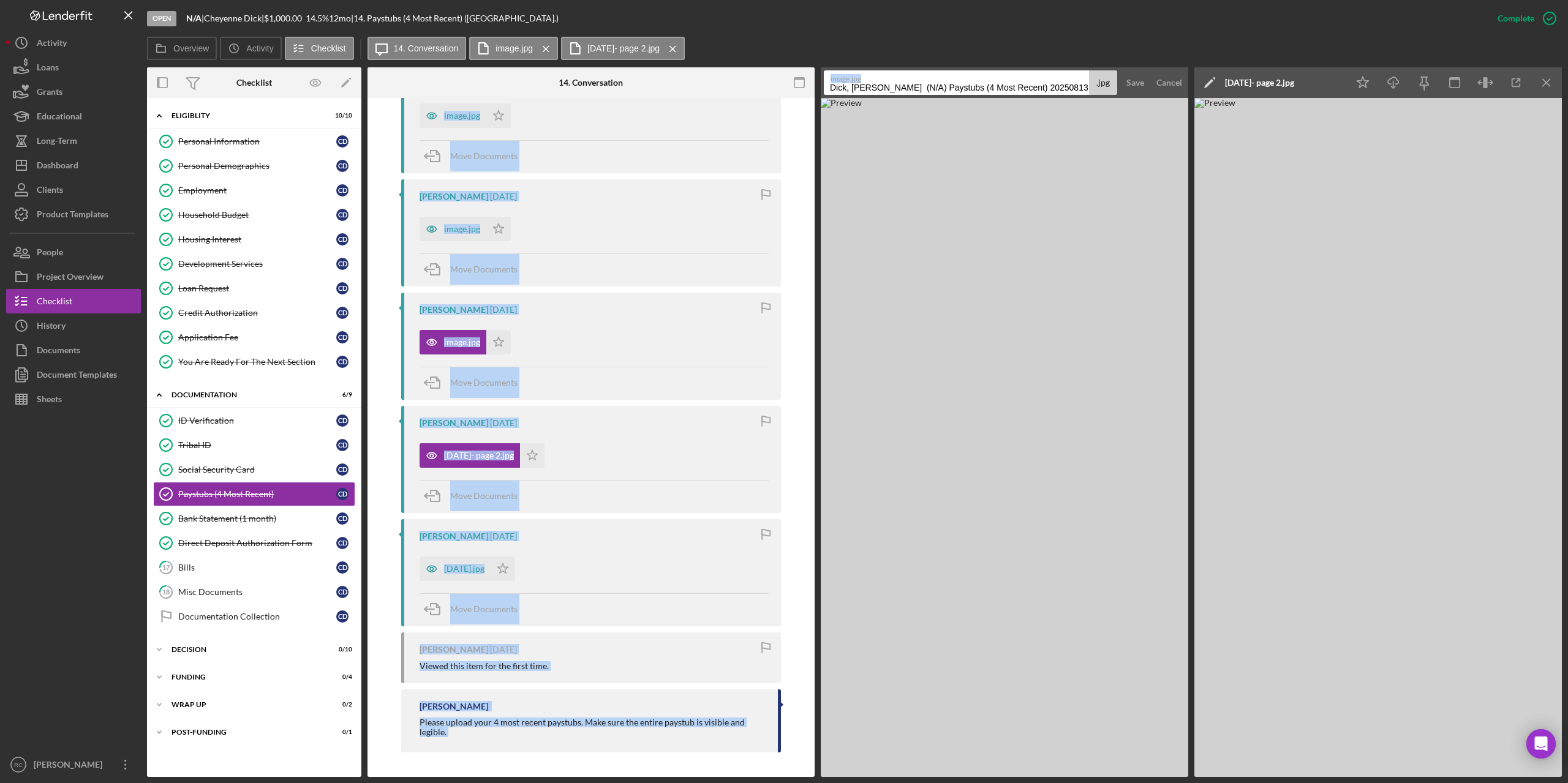
drag, startPoint x: 1070, startPoint y: 82, endPoint x: 746, endPoint y: 72, distance: 324.2
click at [742, 74] on div "Overview Internal Workflow Stage Open Icon/Dropdown Arrow Archive (can unarchiv…" at bounding box center [854, 421] width 1415 height 709
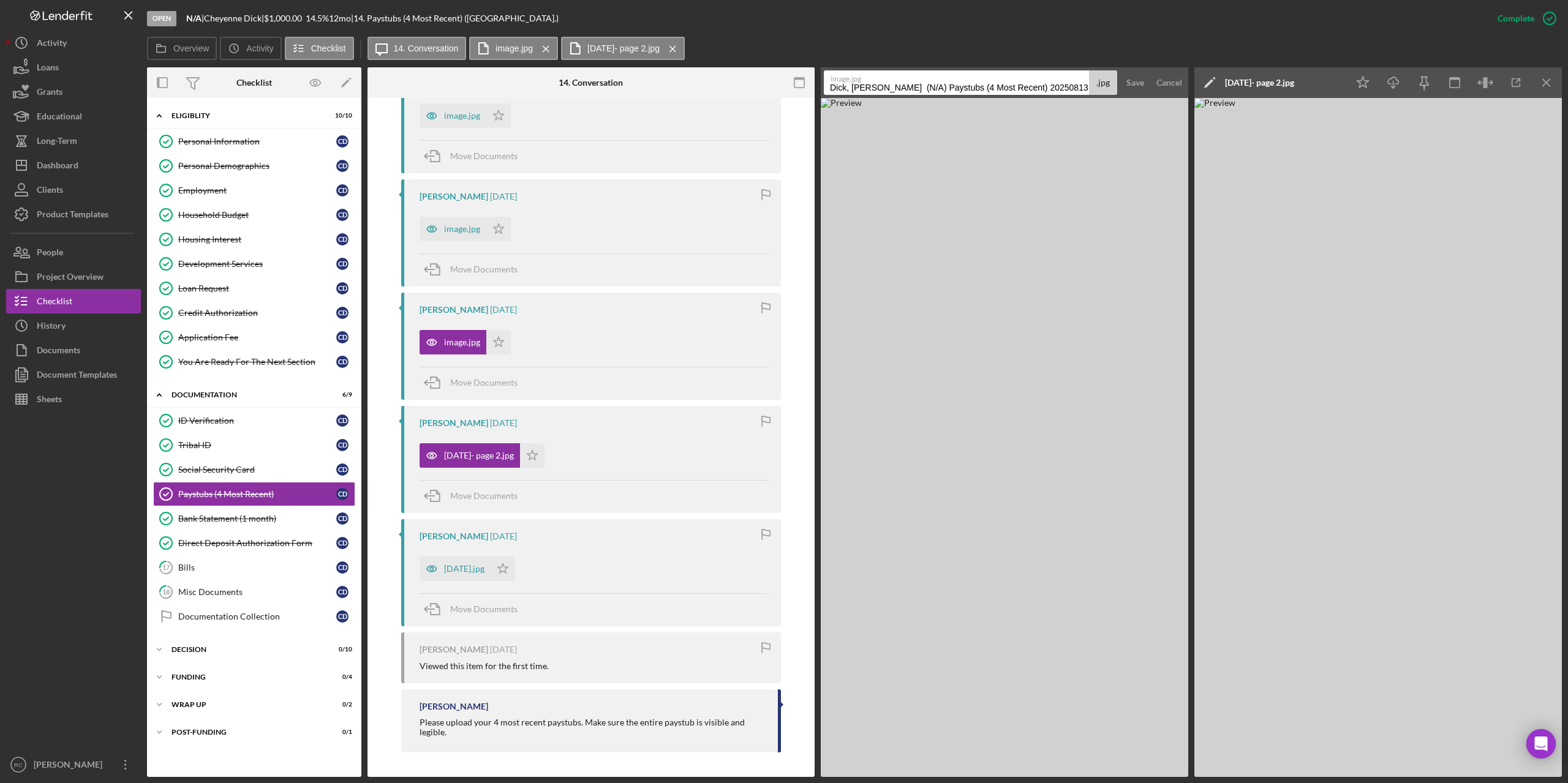
click at [1062, 88] on input "Dick, Cheyenne (N/A) Paystubs (4 Most Recent) 20250813" at bounding box center [957, 83] width 265 height 25
click at [1063, 88] on input "Dick, Cheyenne (N/A) Paystubs (4 Most Recent) 20250813" at bounding box center [957, 83] width 265 height 25
type input "D"
type input "8-8-25"
click at [1120, 70] on button "Save" at bounding box center [1135, 83] width 30 height 25
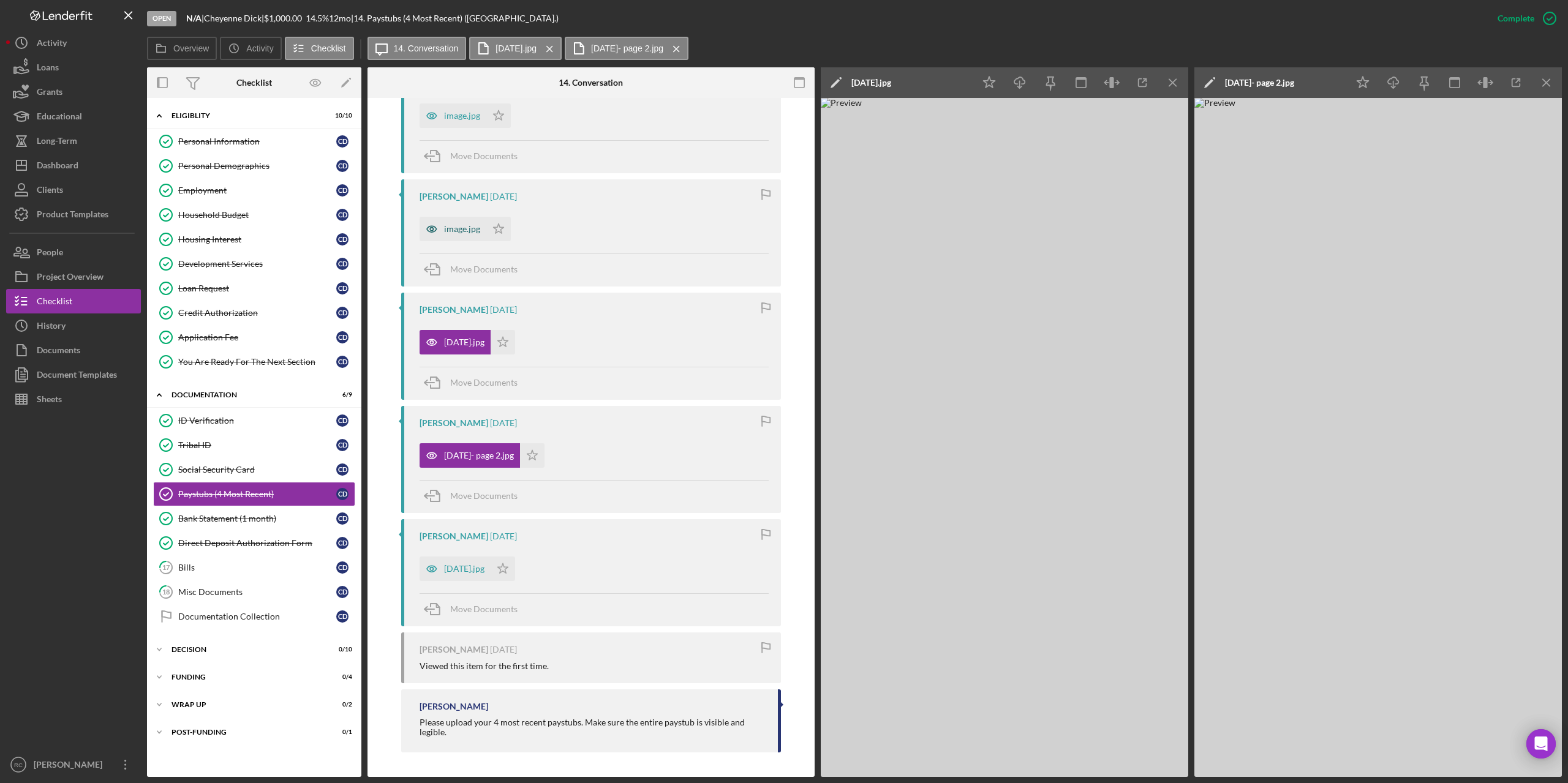
click at [466, 228] on div "image.jpg" at bounding box center [462, 229] width 36 height 10
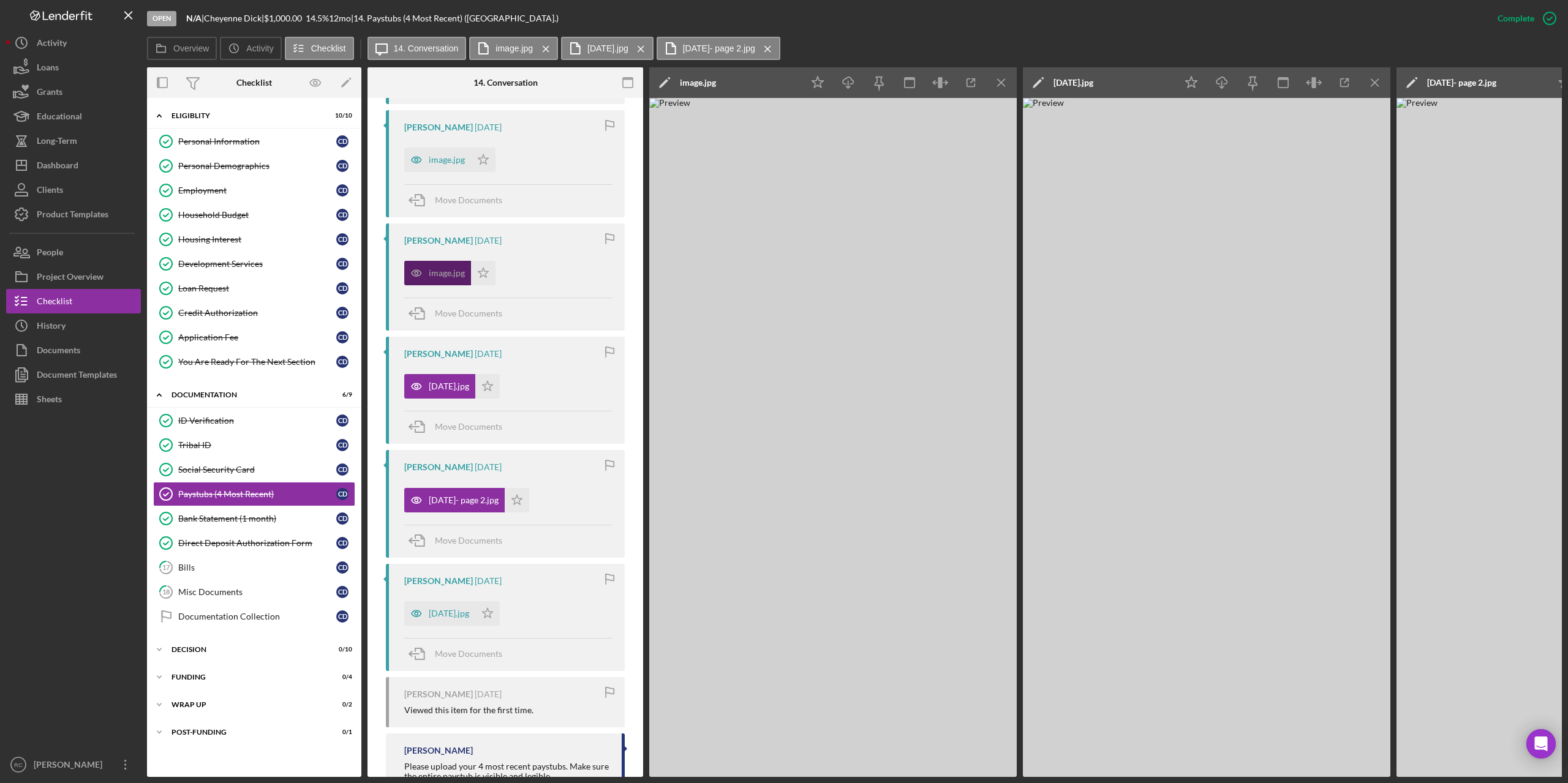
scroll to position [924, 0]
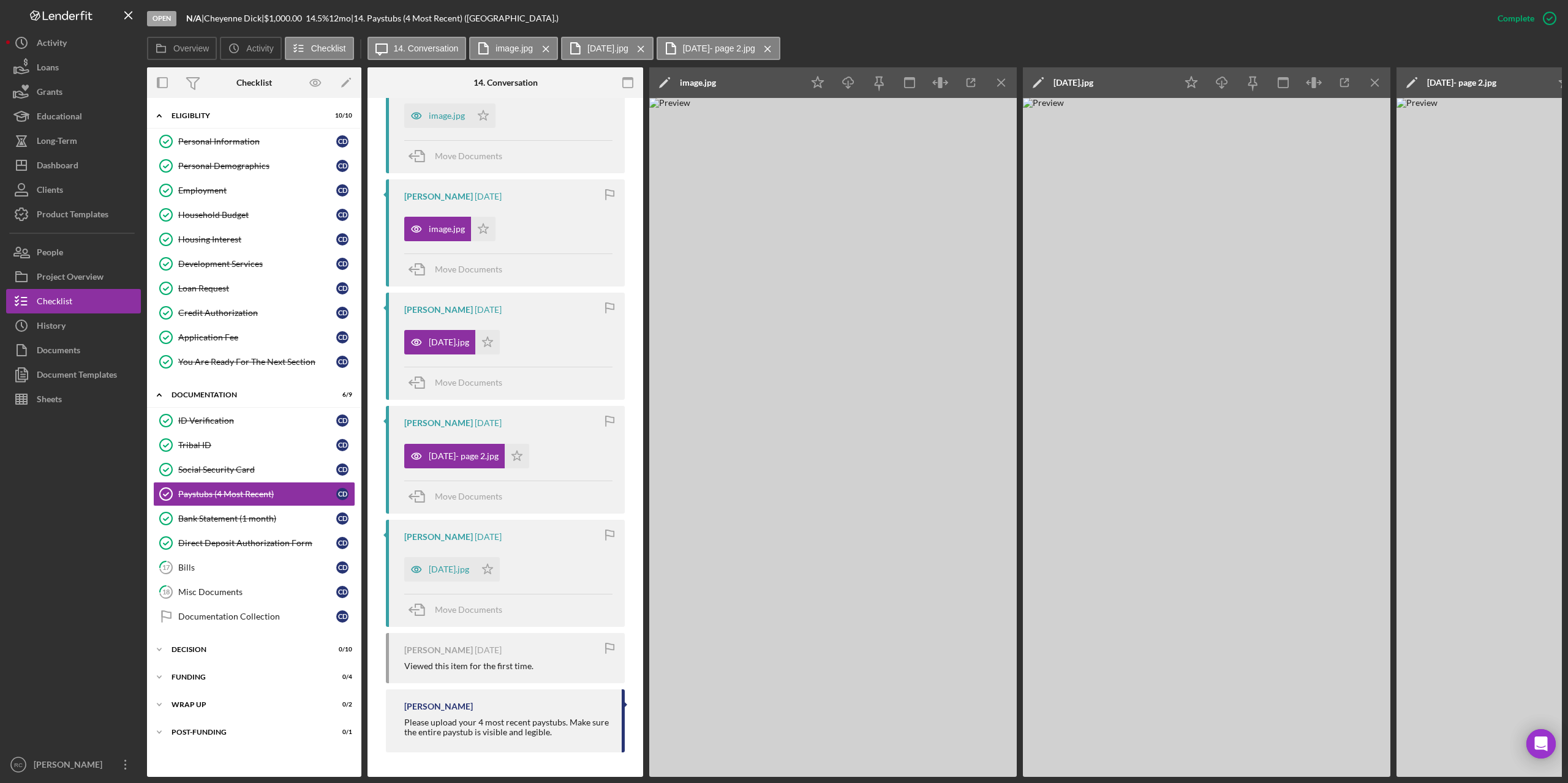
click at [718, 77] on div "Icon/Edit image.jpg" at bounding box center [725, 82] width 153 height 30
click at [714, 88] on div "image.jpg" at bounding box center [698, 83] width 36 height 10
drag, startPoint x: 899, startPoint y: 88, endPoint x: 588, endPoint y: 65, distance: 311.8
click at [586, 75] on div "Overview Internal Workflow Stage Open Icon/Dropdown Arrow Archive (can unarchiv…" at bounding box center [854, 421] width 1415 height 709
drag, startPoint x: 588, startPoint y: 65, endPoint x: 710, endPoint y: 101, distance: 127.2
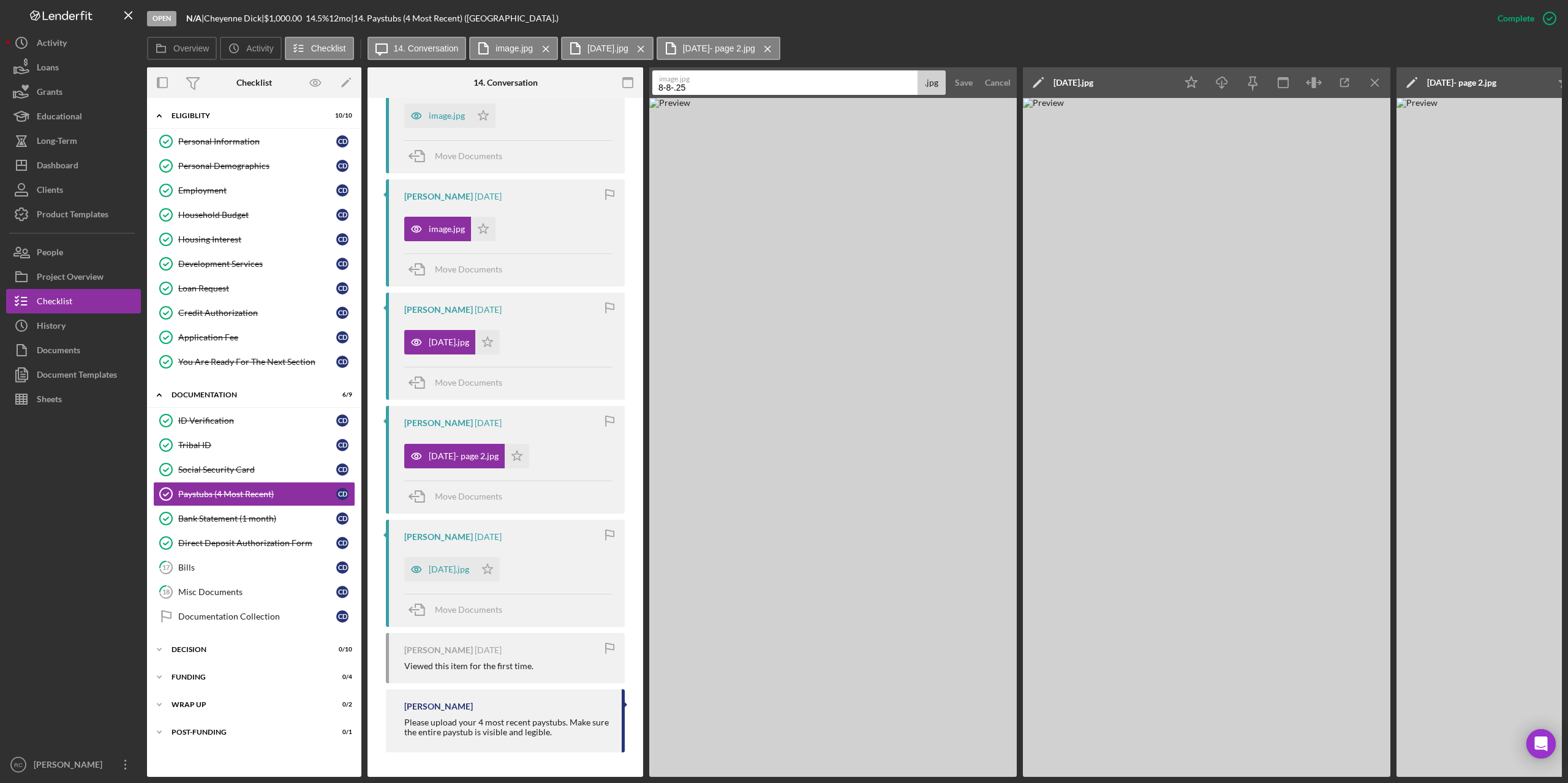
click at [710, 101] on img at bounding box center [832, 438] width 367 height 679
click at [707, 87] on input "8-8-.25" at bounding box center [785, 83] width 265 height 25
type input "8-8-.25 page 2"
click at [948, 70] on button "Save" at bounding box center [963, 83] width 30 height 25
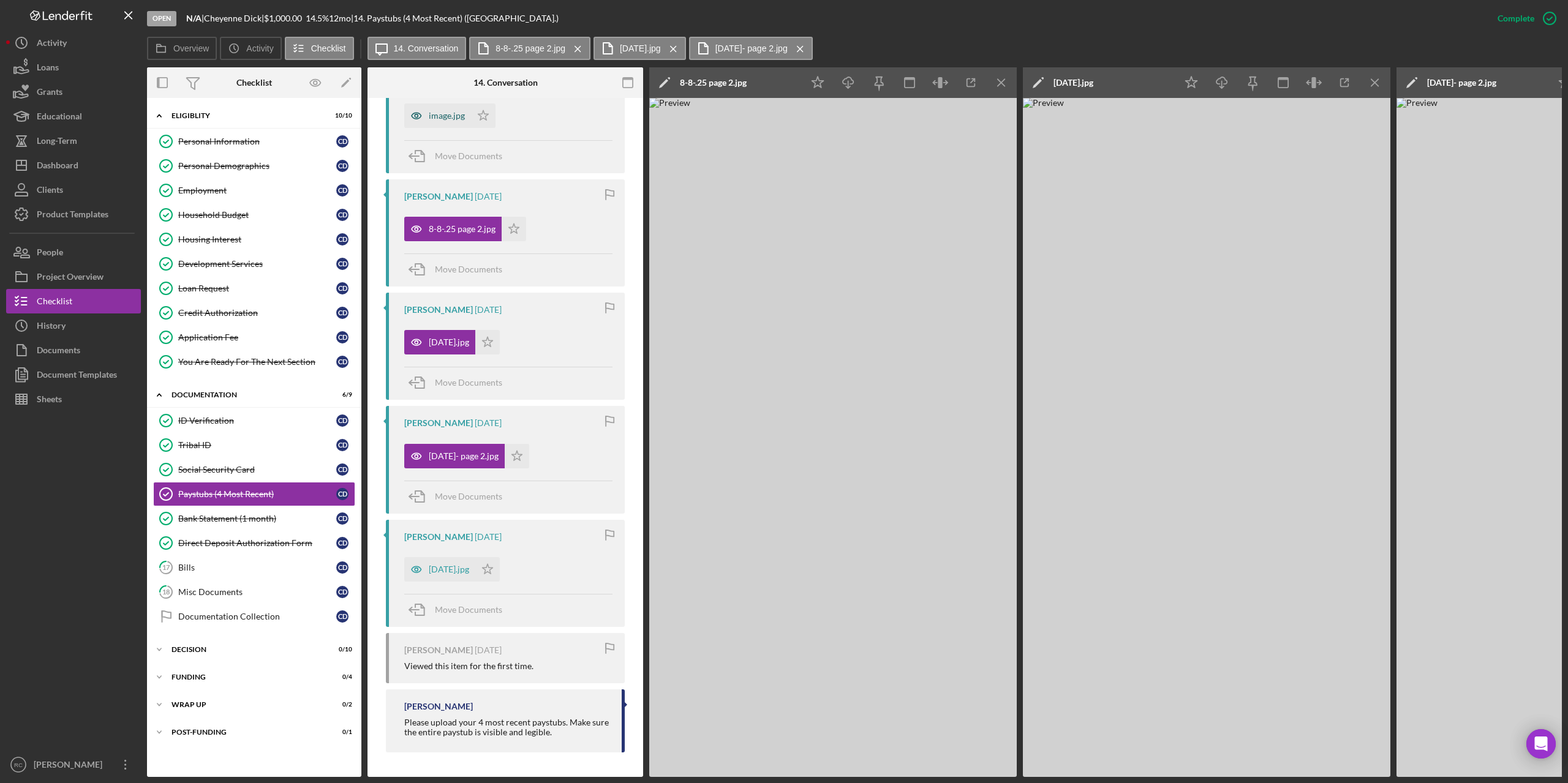
click at [439, 115] on div "image.jpg" at bounding box center [447, 115] width 36 height 10
click at [665, 81] on icon "Icon/Edit" at bounding box center [664, 82] width 30 height 30
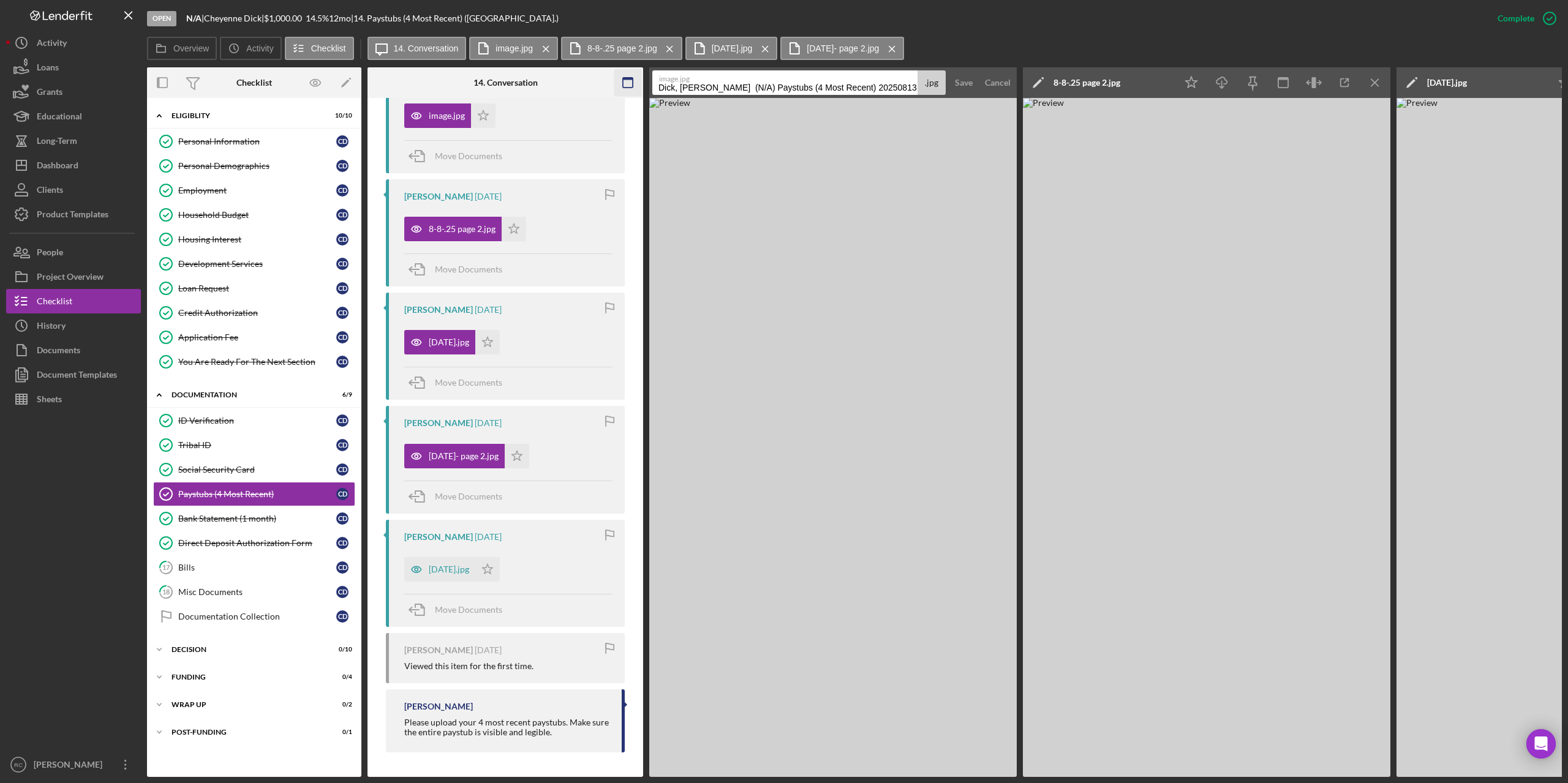
drag, startPoint x: 892, startPoint y: 89, endPoint x: 617, endPoint y: 83, distance: 275.1
click at [617, 83] on div "Overview Internal Workflow Stage Open Icon/Dropdown Arrow Archive (can unarchiv…" at bounding box center [854, 421] width 1415 height 709
type input "8-1-2025"
click at [948, 70] on button "Save" at bounding box center [963, 83] width 30 height 25
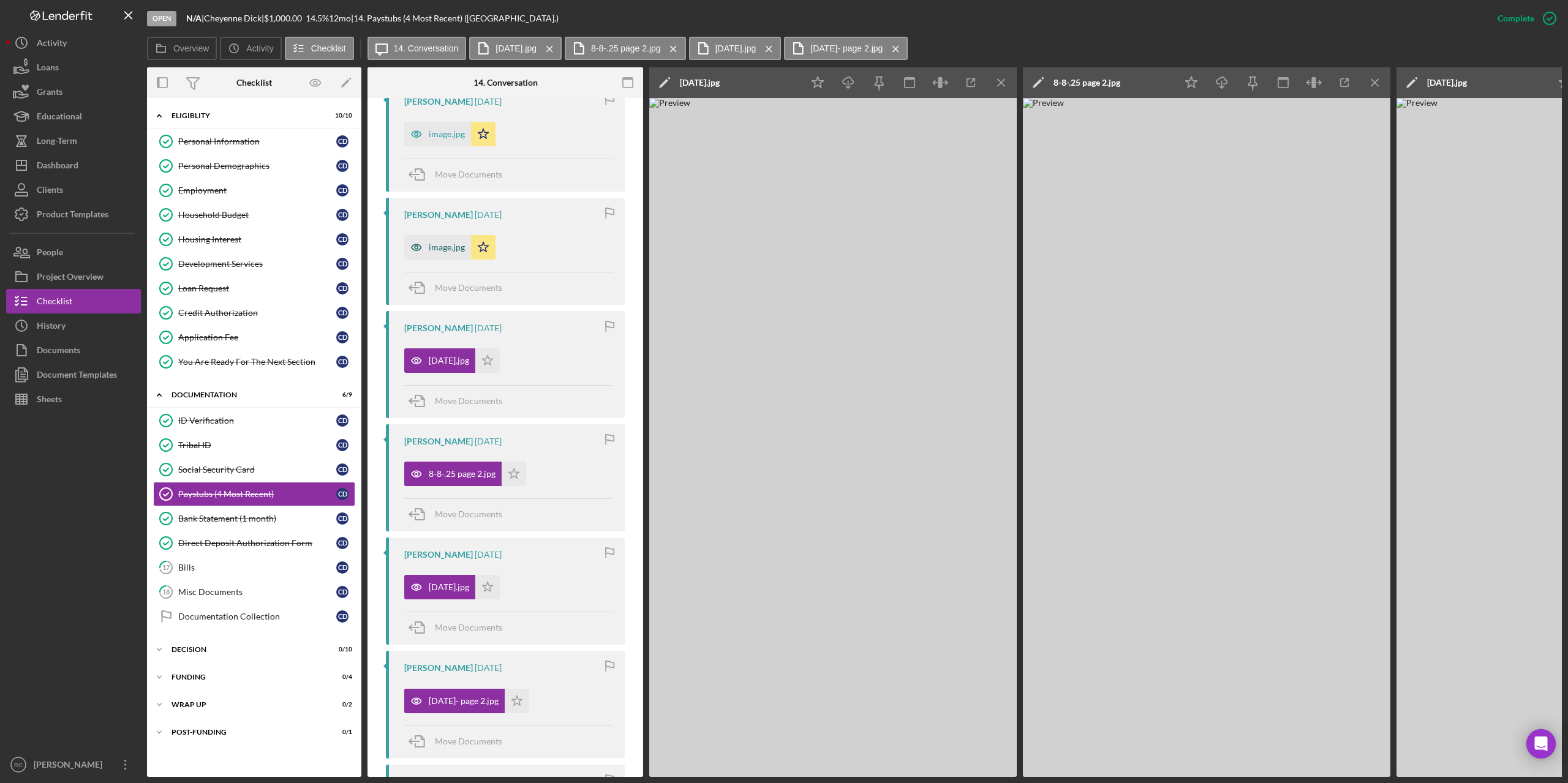
click at [448, 242] on div "image.jpg" at bounding box center [447, 247] width 36 height 10
click at [714, 82] on div "image.jpg" at bounding box center [698, 83] width 36 height 10
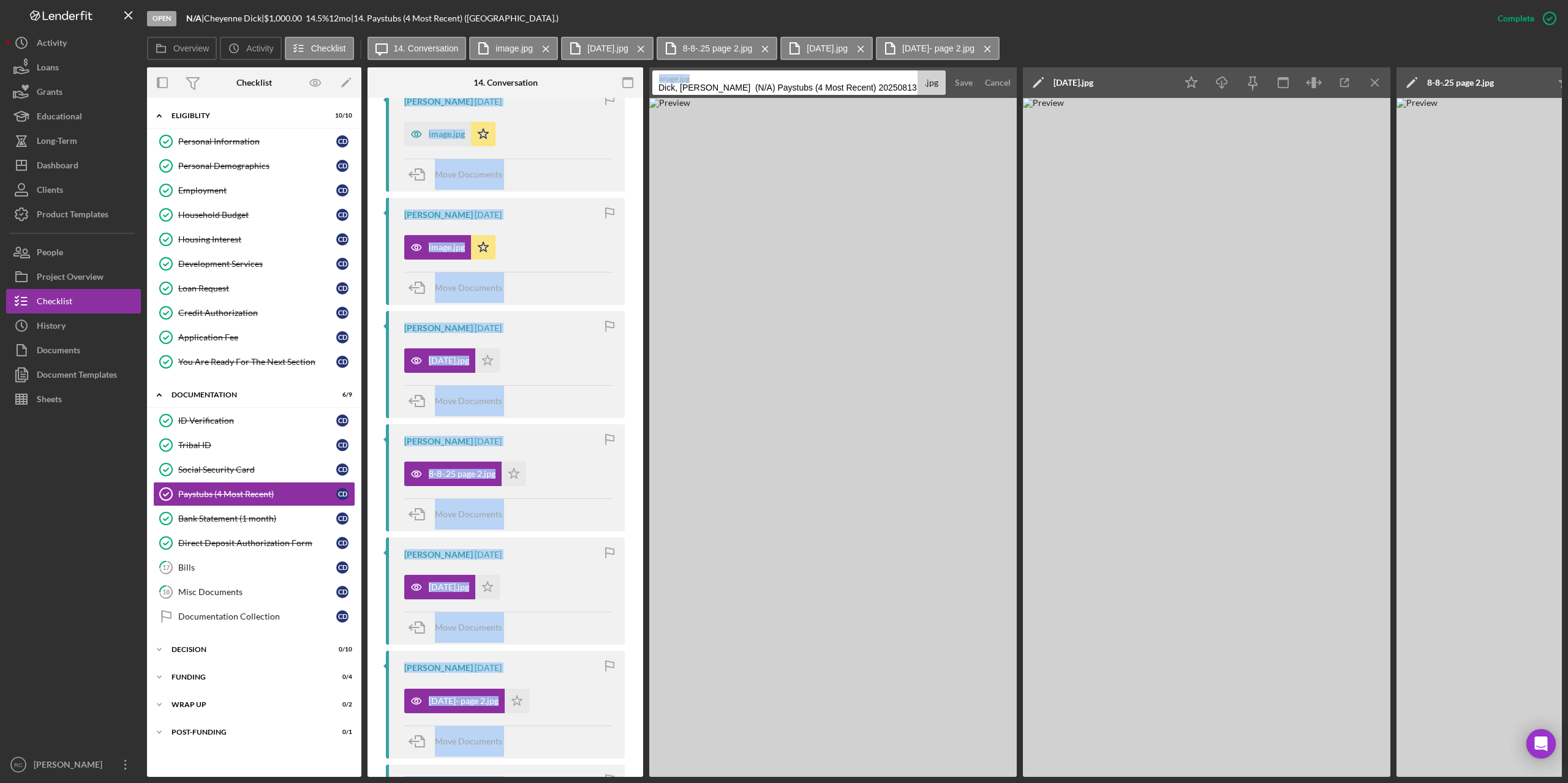
drag, startPoint x: 894, startPoint y: 82, endPoint x: 791, endPoint y: 91, distance: 103.4
click at [628, 86] on div "Overview Internal Workflow Stage Open Icon/Dropdown Arrow Archive (can unarchiv…" at bounding box center [854, 421] width 1415 height 709
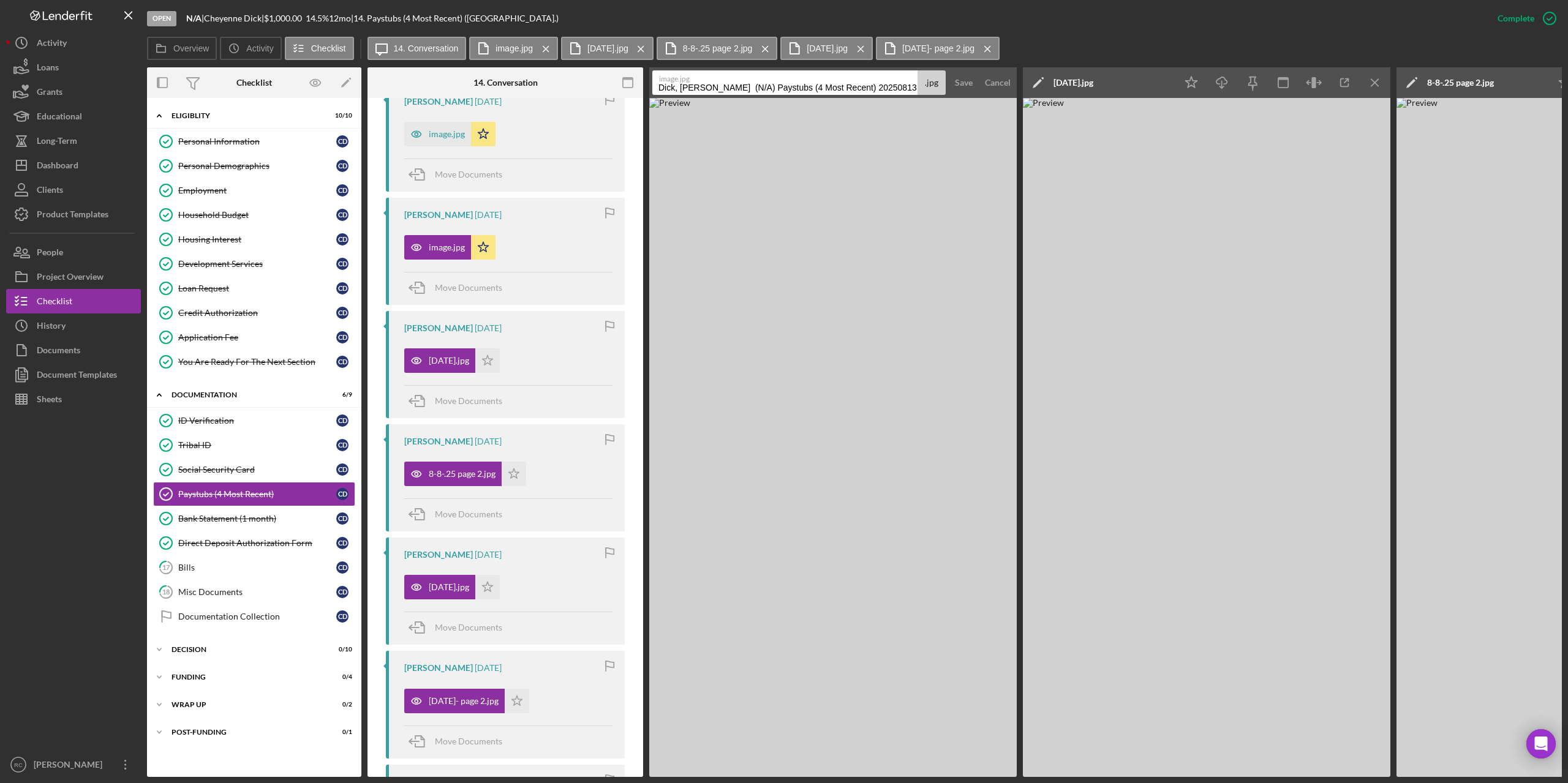
click at [891, 90] on input "Dick, Cheyenne (N/A) Paystubs (4 Most Recent) 20250813" at bounding box center [785, 83] width 265 height 25
type input "D"
type input "8.1.25 page 2"
click at [948, 70] on button "Save" at bounding box center [963, 83] width 30 height 25
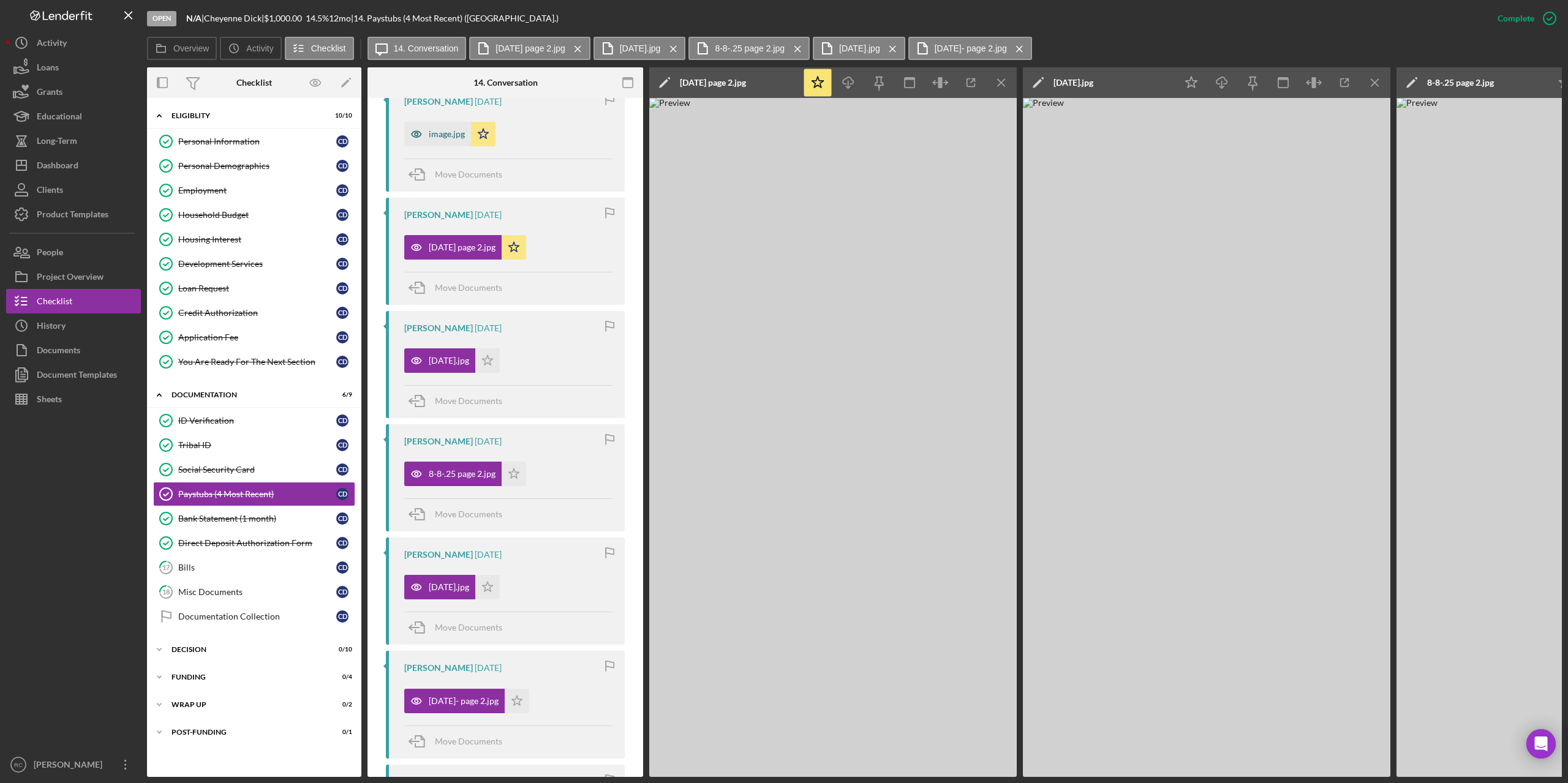
click at [444, 133] on div "image.jpg" at bounding box center [447, 134] width 36 height 10
click at [749, 79] on div "Icon/Edit image.jpg" at bounding box center [725, 82] width 153 height 30
click at [665, 81] on polygon at bounding box center [663, 83] width 9 height 9
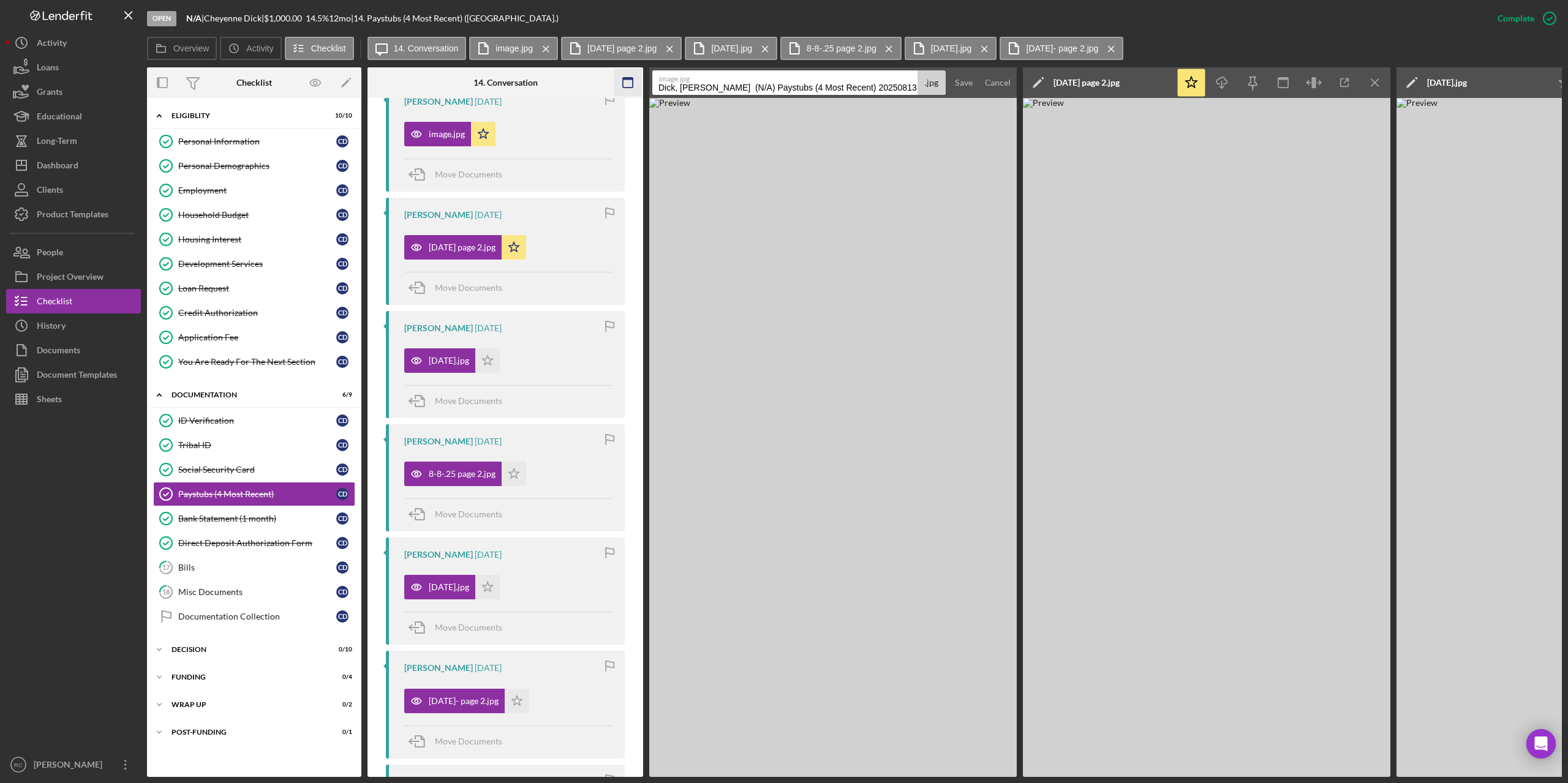
drag, startPoint x: 892, startPoint y: 84, endPoint x: 632, endPoint y: 84, distance: 260.0
click at [632, 84] on div "Overview Internal Workflow Stage Open Icon/Dropdown Arrow Archive (can unarchiv…" at bounding box center [854, 421] width 1415 height 709
type input "7.25.25"
click at [588, 128] on div "image.jpg Icon/Star" at bounding box center [508, 130] width 208 height 30
click at [230, 239] on div "Housing Interest" at bounding box center [257, 240] width 158 height 10
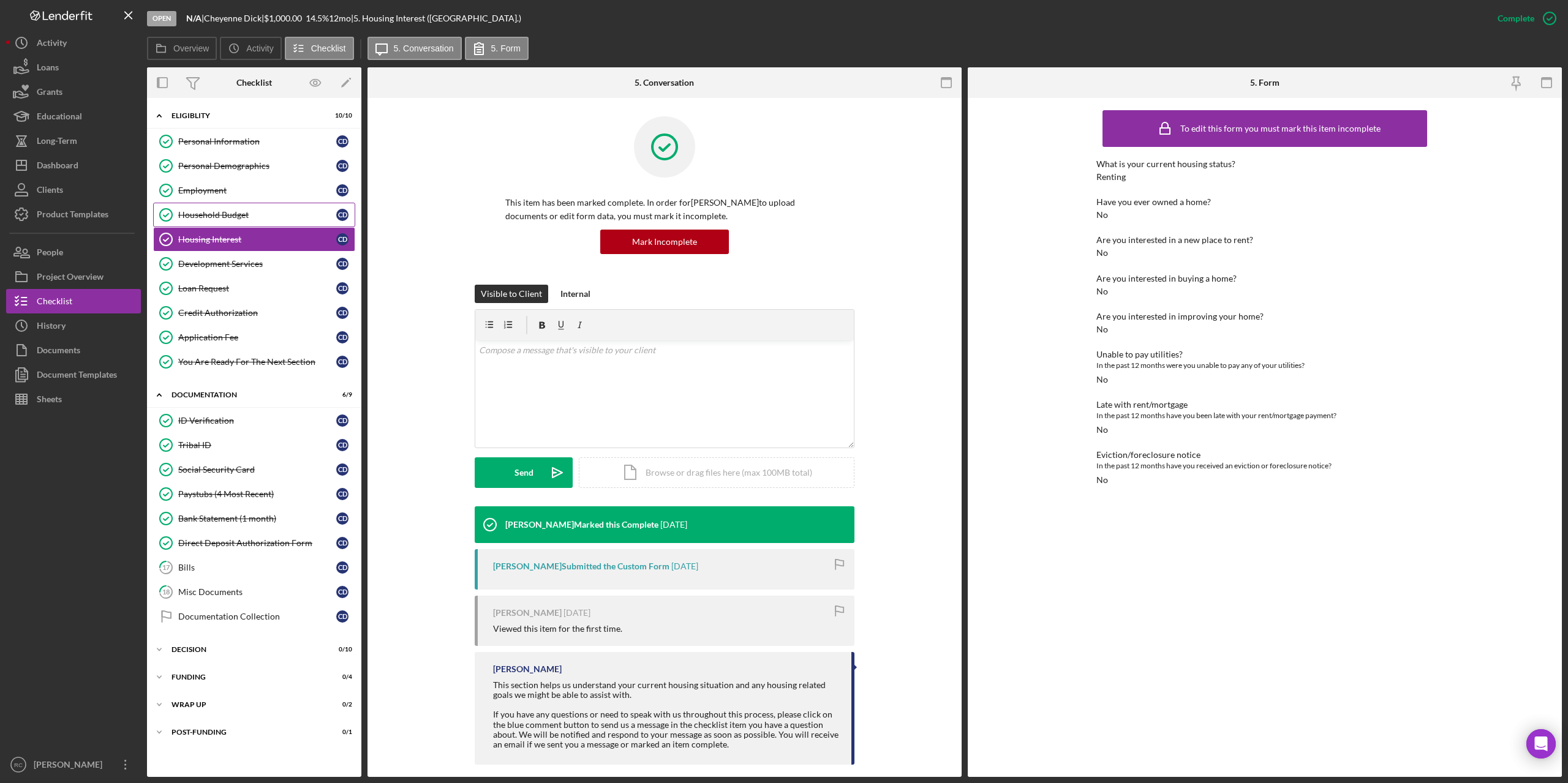
click at [228, 217] on div "Household Budget" at bounding box center [257, 215] width 158 height 10
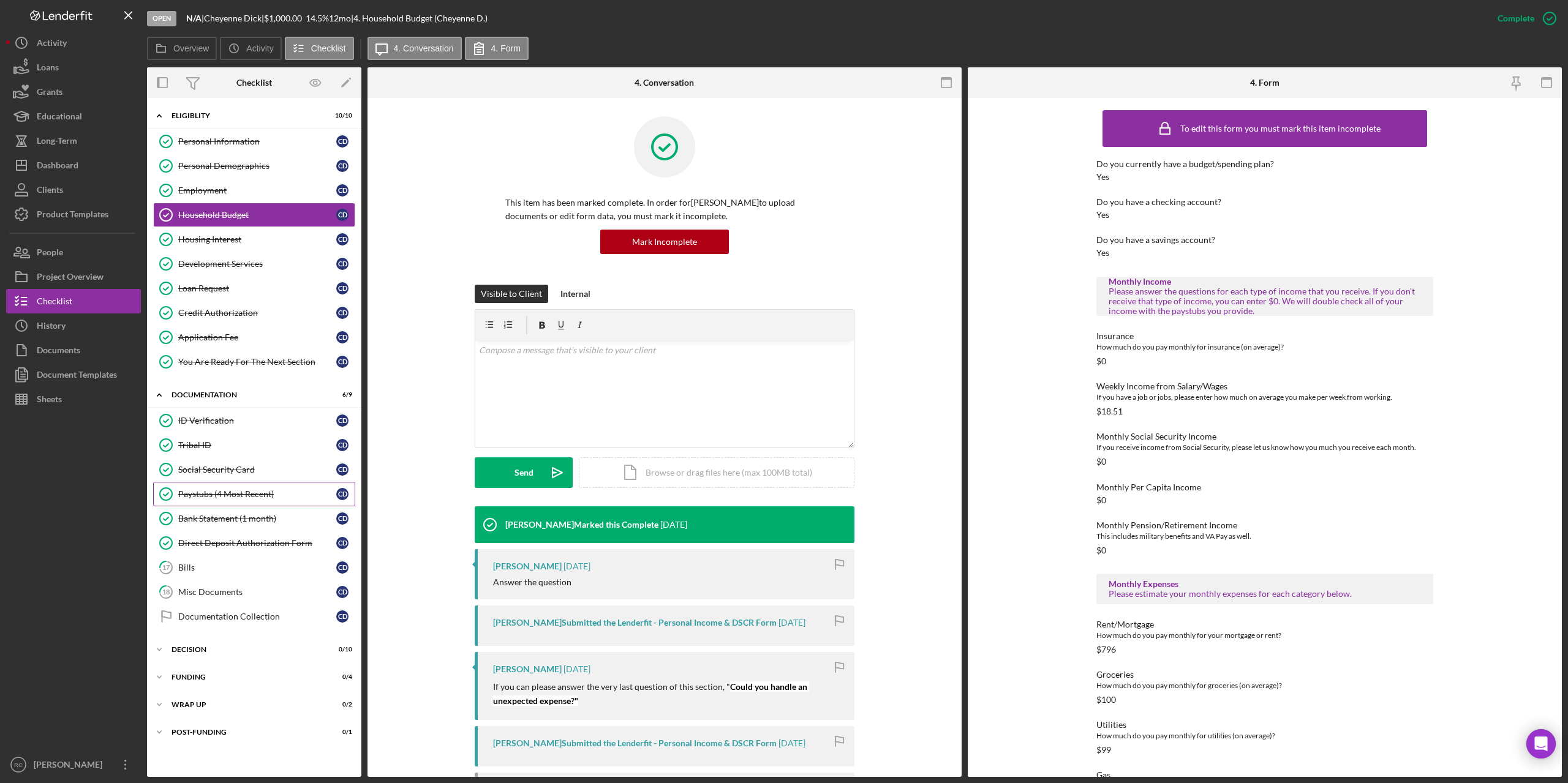
click at [250, 494] on div "Paystubs (4 Most Recent)" at bounding box center [257, 494] width 158 height 10
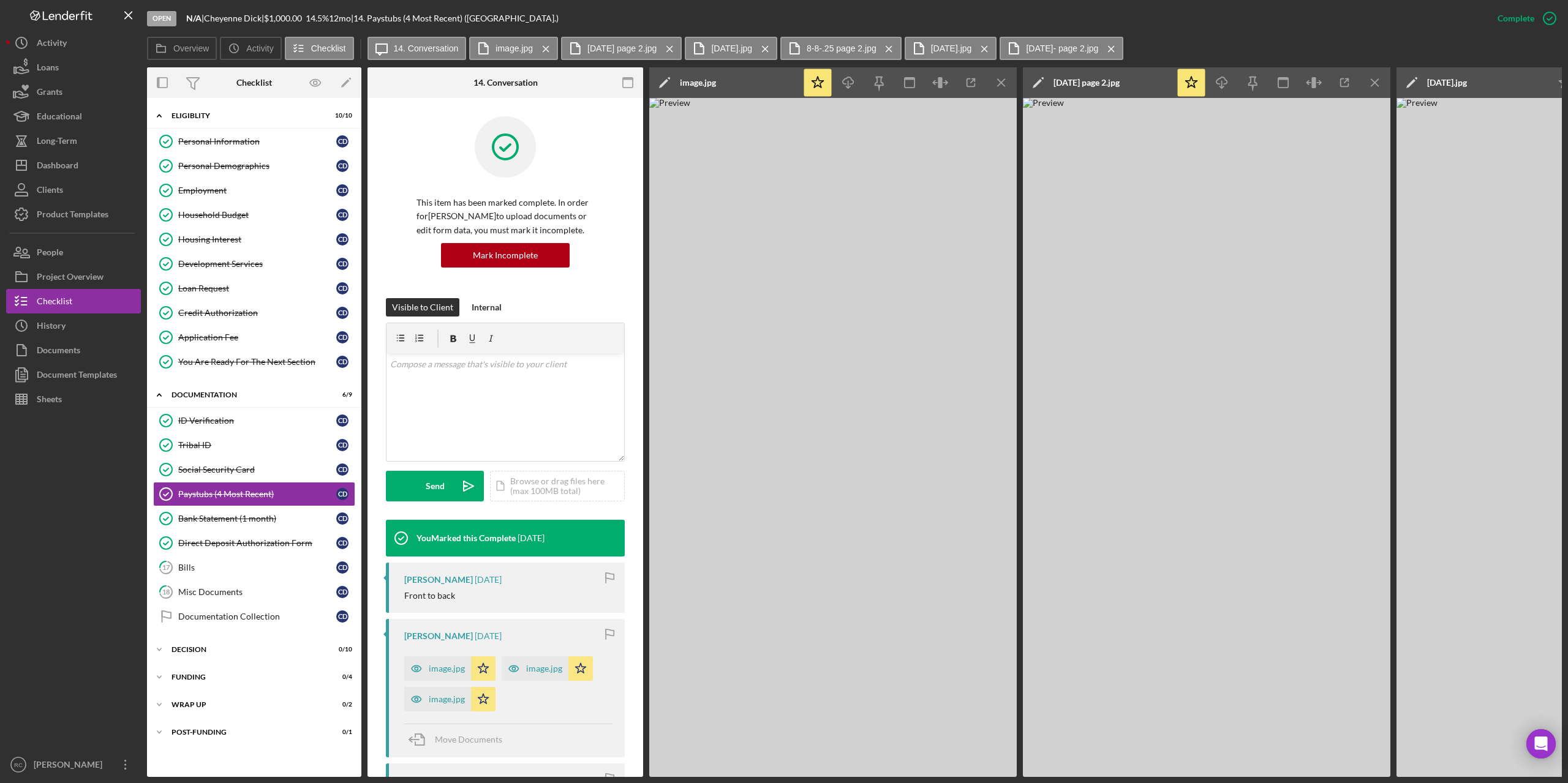
click at [720, 84] on div "Icon/Edit image.jpg" at bounding box center [725, 82] width 153 height 30
click at [666, 84] on icon "Icon/Edit" at bounding box center [664, 82] width 30 height 30
drag, startPoint x: 657, startPoint y: 88, endPoint x: 939, endPoint y: 90, distance: 282.0
click at [939, 90] on div "image.jpg Dick, Cheyenne (N/A) Paystubs (4 Most Recent) 20250813 .jpg" at bounding box center [799, 83] width 294 height 25
type input "7.25.25"
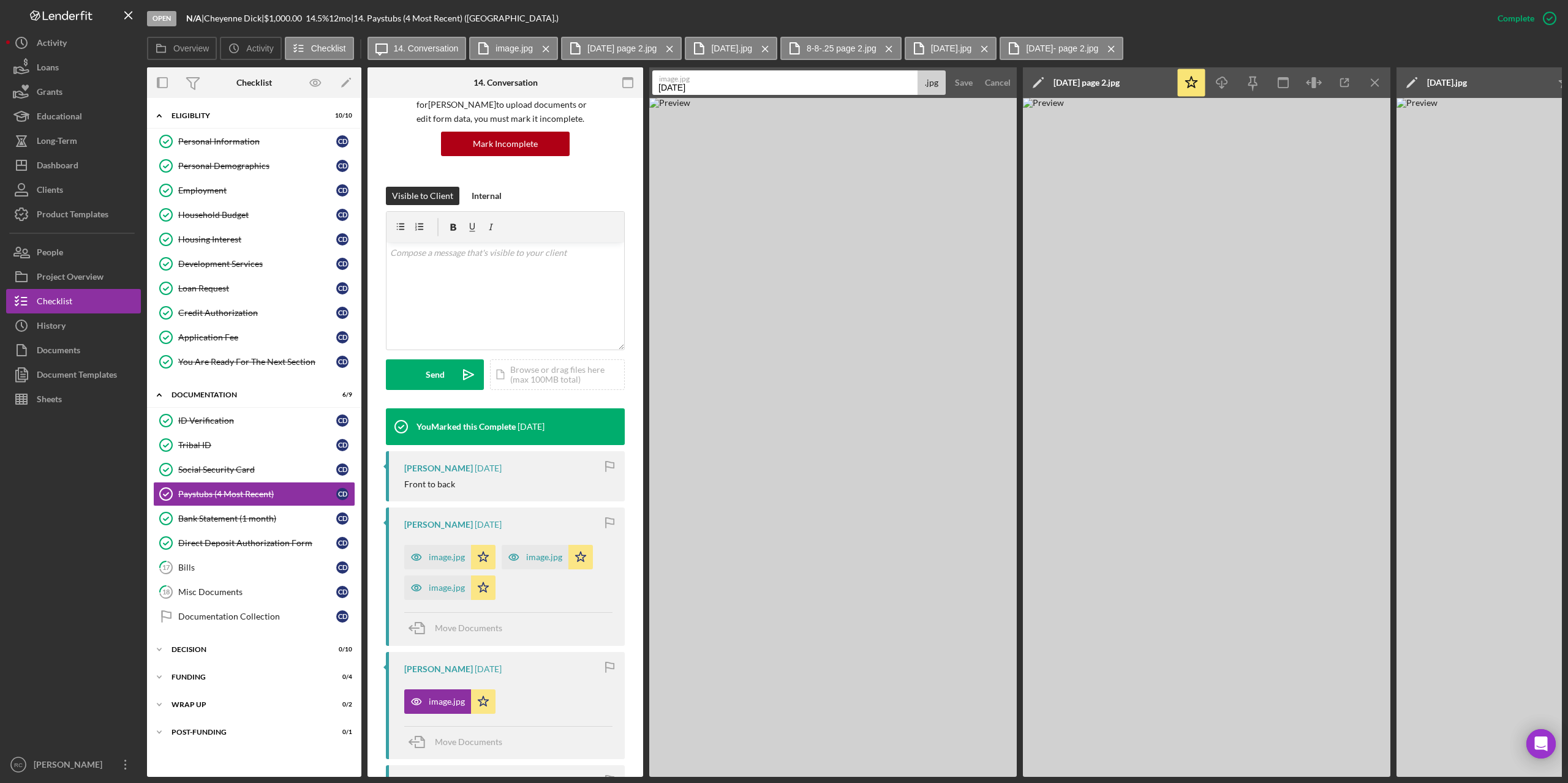
scroll to position [29, 0]
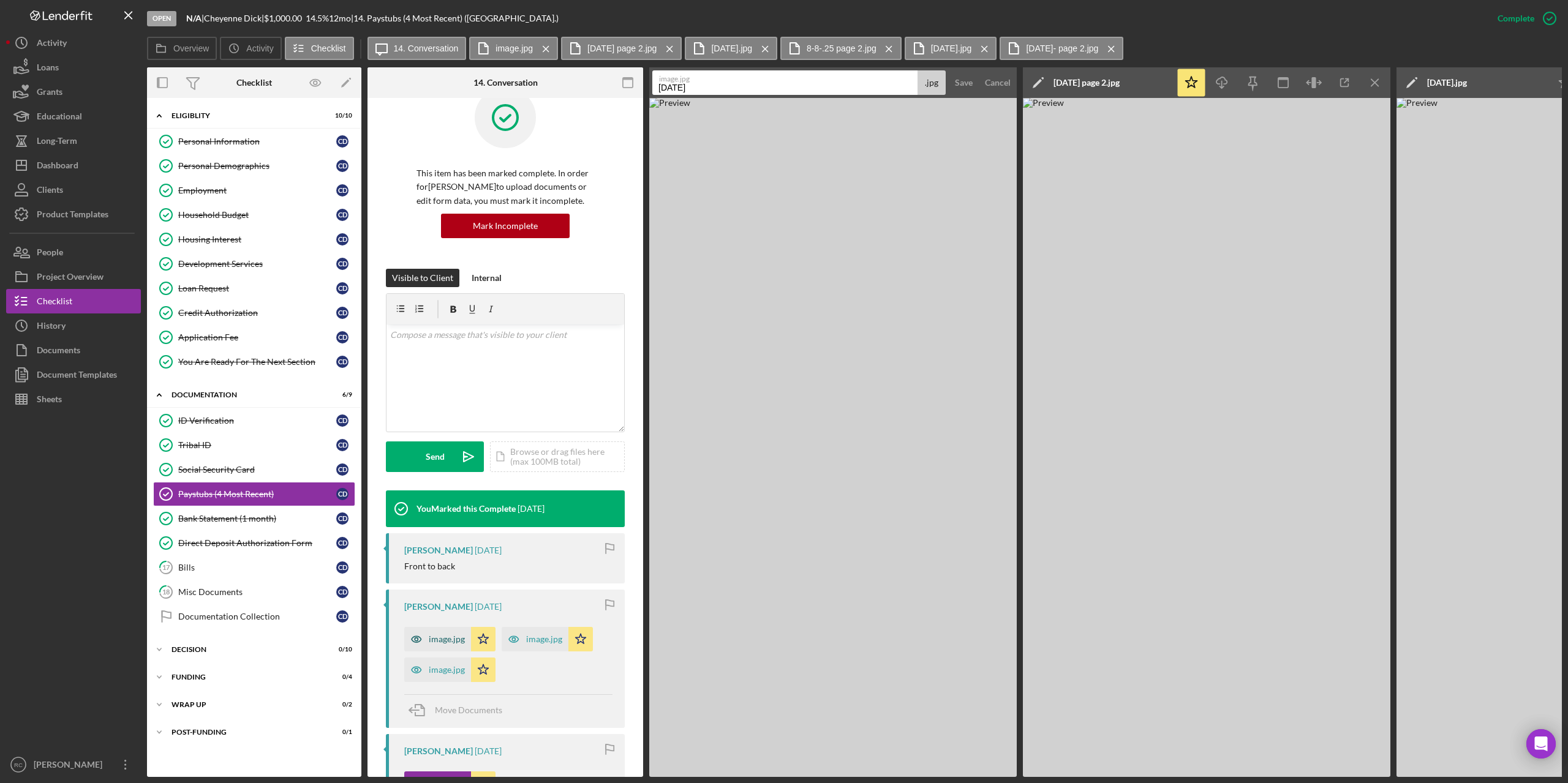
click at [449, 637] on div "image.jpg" at bounding box center [447, 639] width 36 height 10
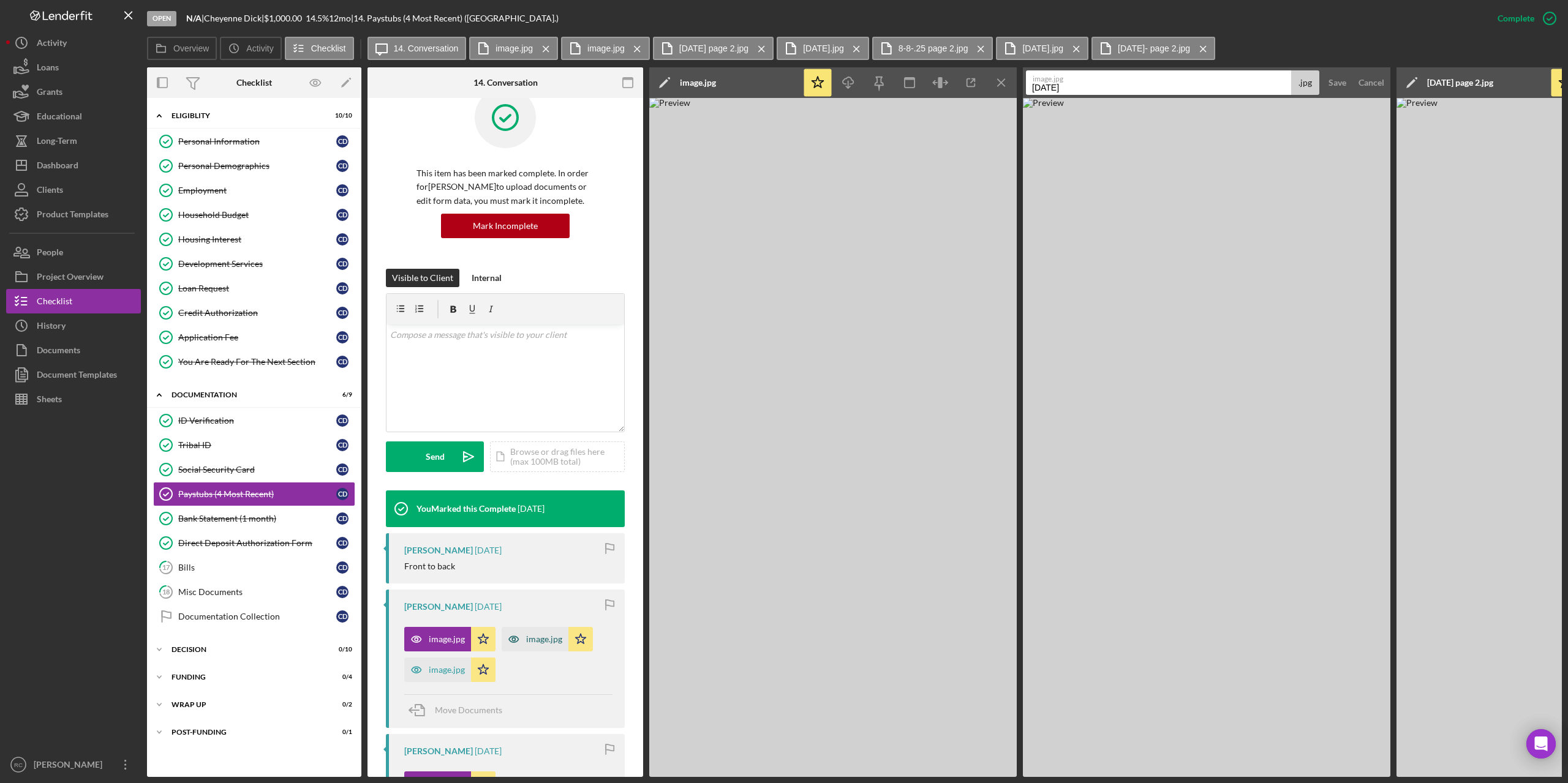
click at [543, 638] on div "image.jpg" at bounding box center [544, 639] width 36 height 10
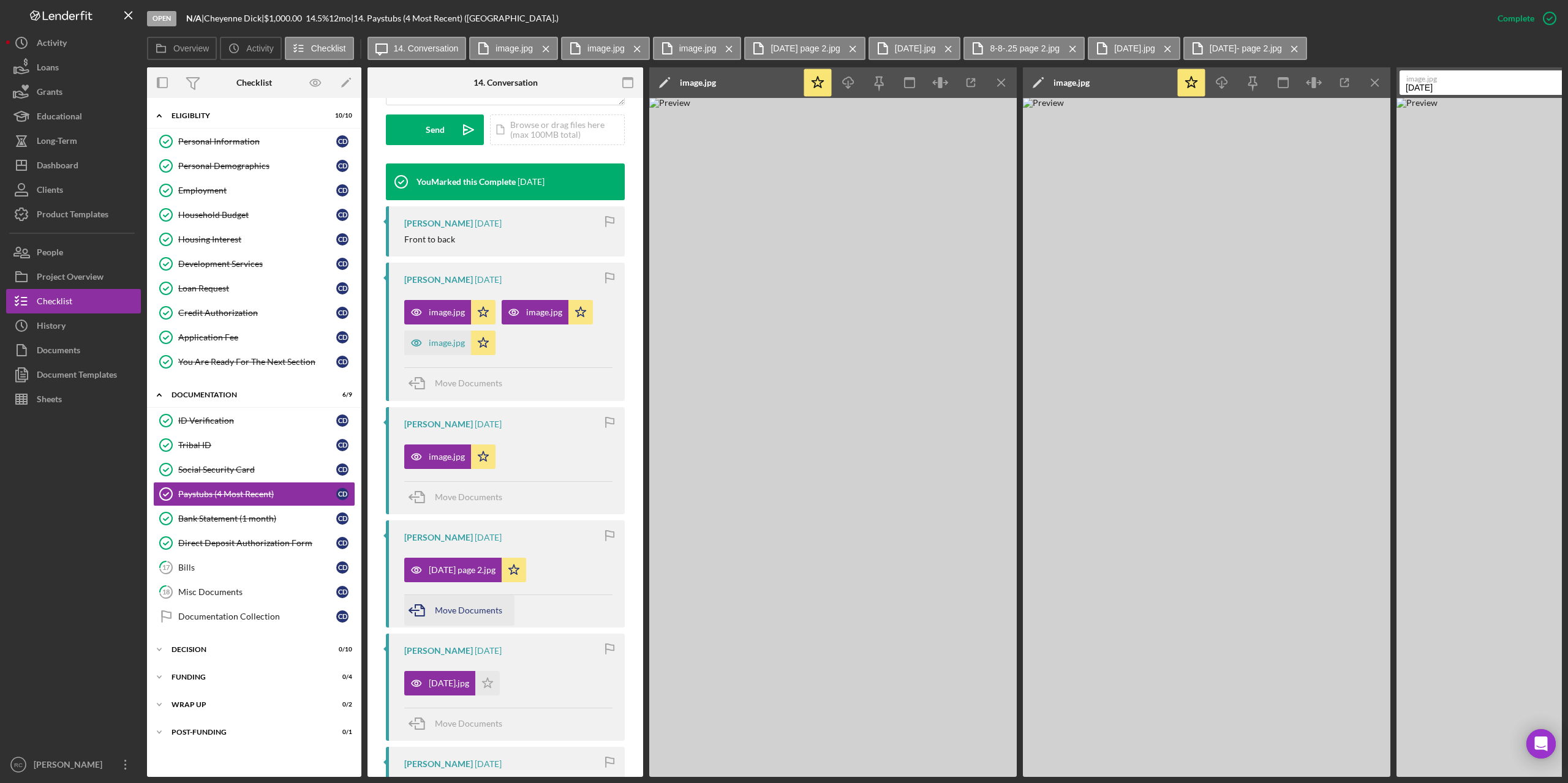
scroll to position [274, 0]
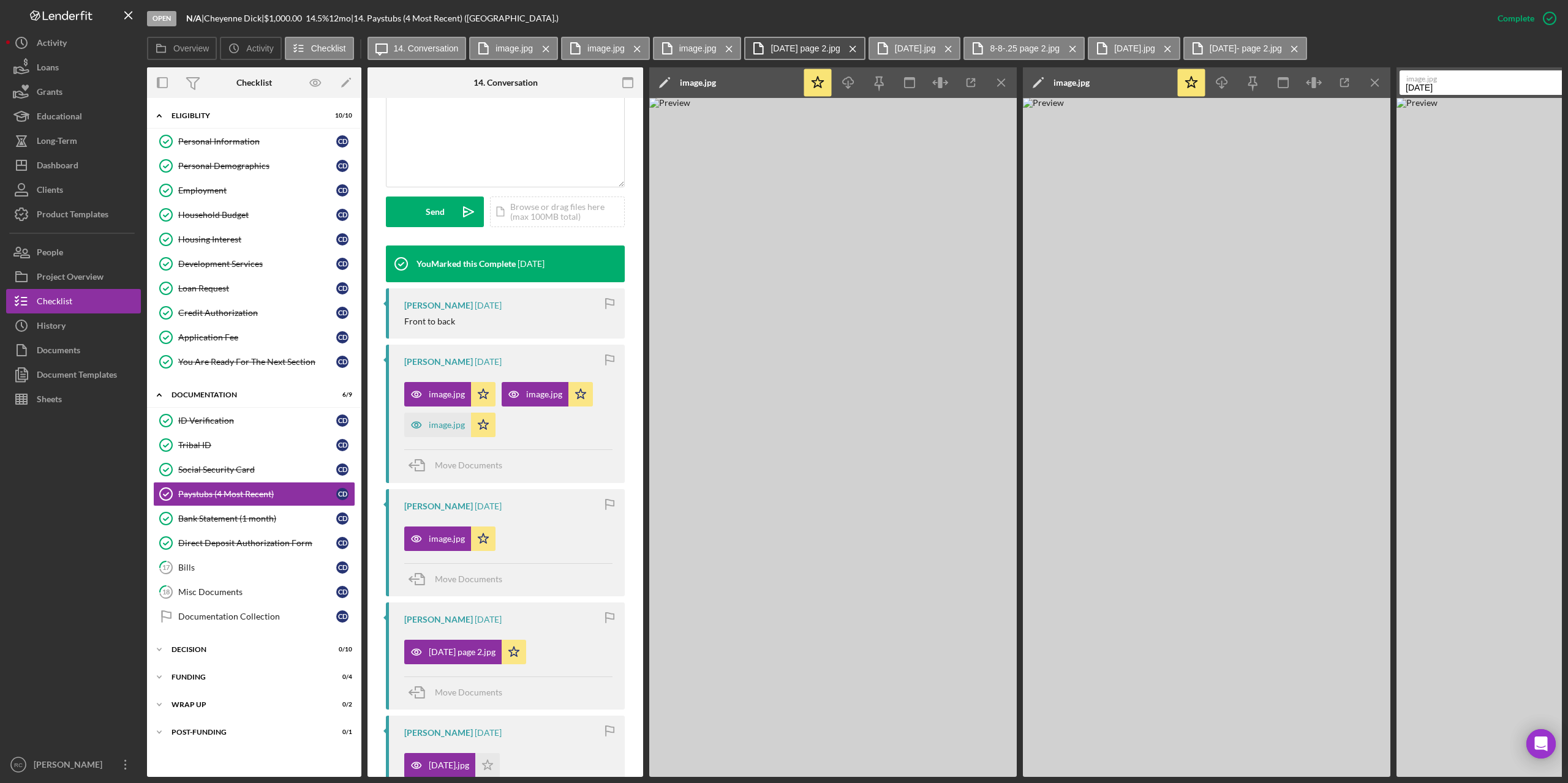
click at [802, 52] on label "8.1.25 page 2.jpg" at bounding box center [805, 48] width 70 height 10
click at [728, 50] on g at bounding box center [729, 48] width 6 height 6
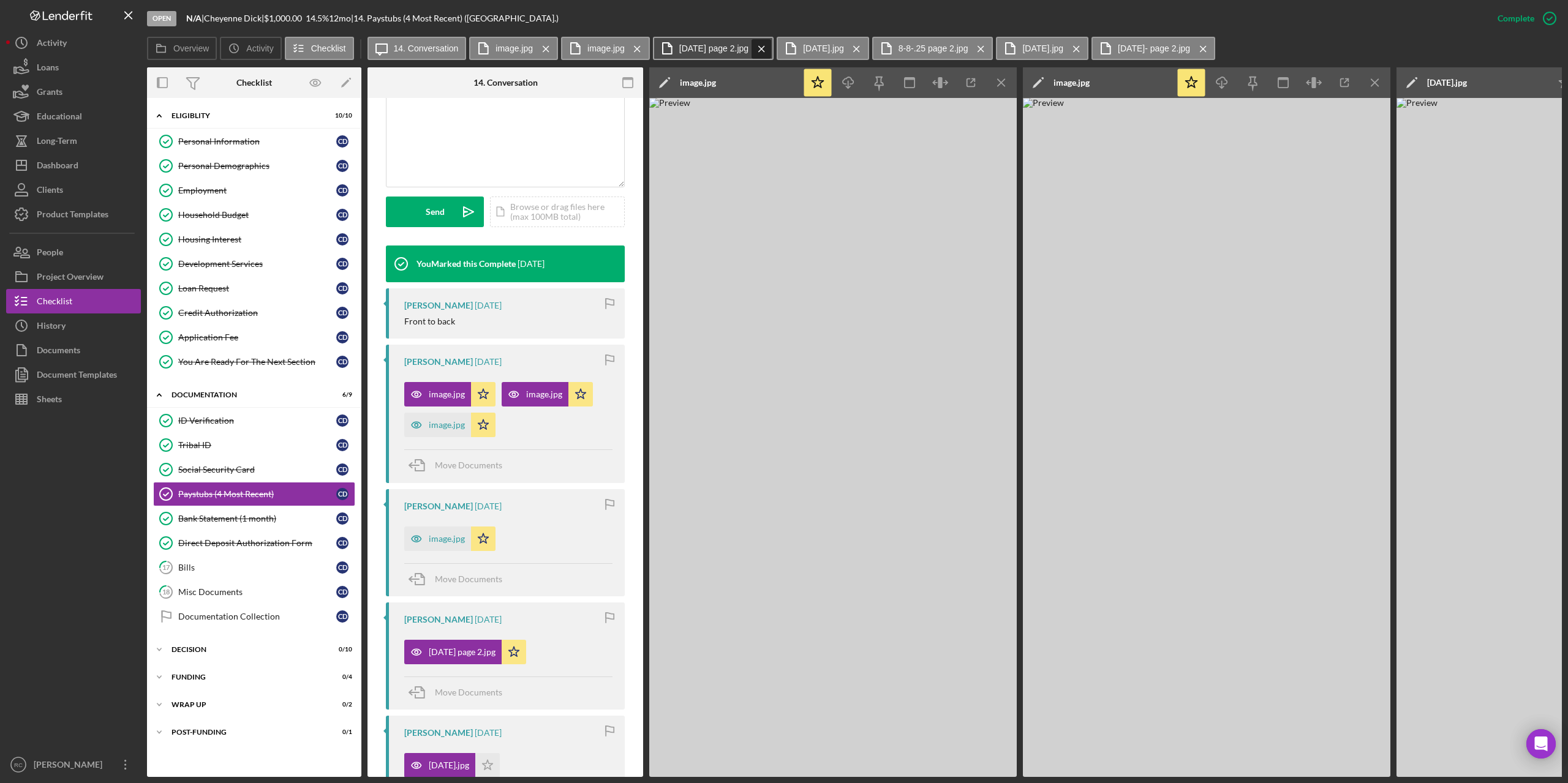
click at [761, 48] on icon "Icon/Menu Close" at bounding box center [762, 48] width 21 height 30
click at [744, 48] on icon "Icon/Menu Close" at bounding box center [732, 48] width 21 height 30
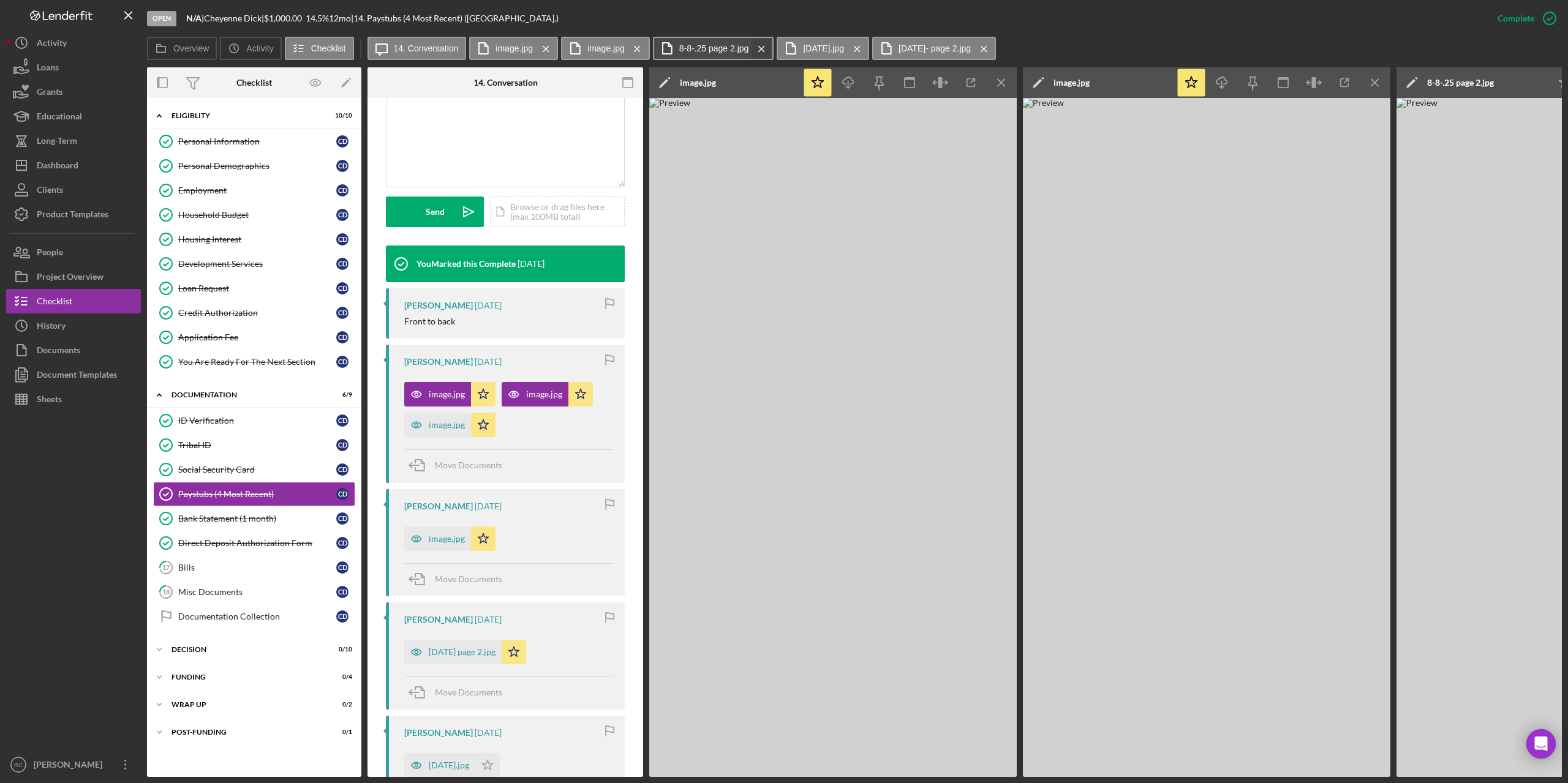
click at [763, 52] on icon "Icon/Menu Close" at bounding box center [762, 48] width 21 height 30
click at [730, 50] on icon "Icon/Menu Close" at bounding box center [732, 48] width 21 height 30
click at [775, 52] on icon "Icon/Menu Close" at bounding box center [764, 48] width 21 height 30
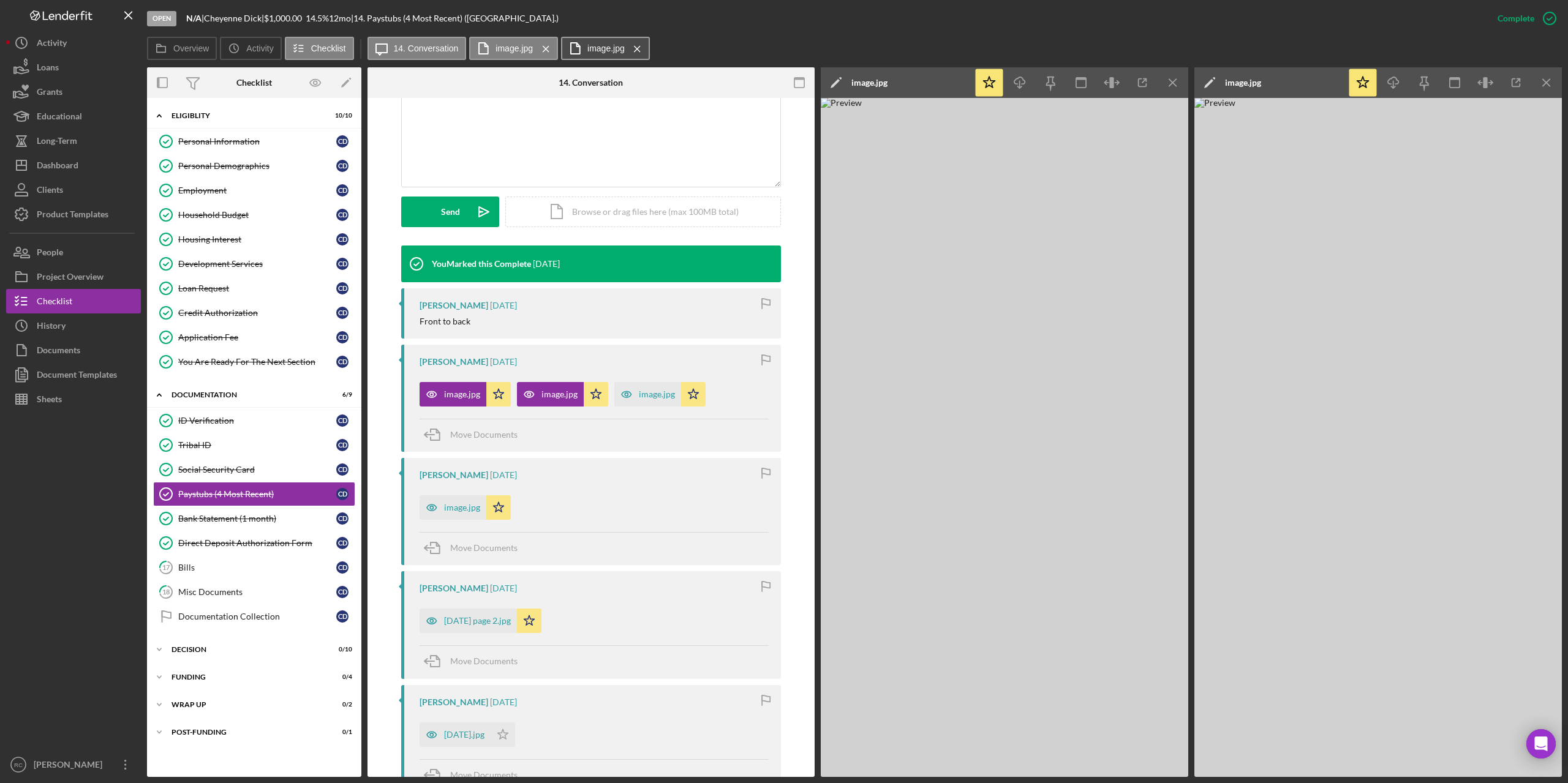
click at [619, 47] on label "image.jpg" at bounding box center [606, 48] width 38 height 10
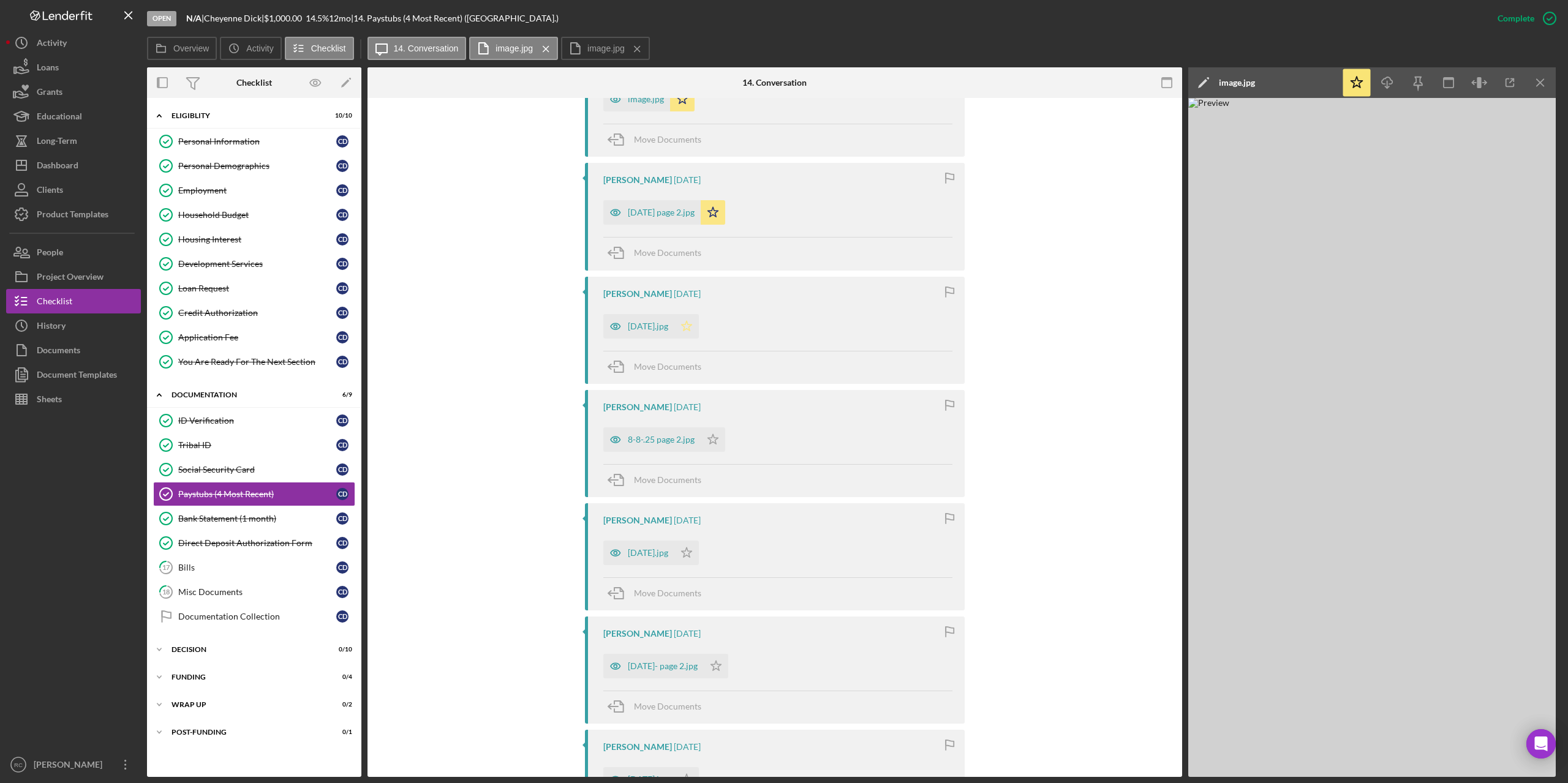
scroll to position [880, 0]
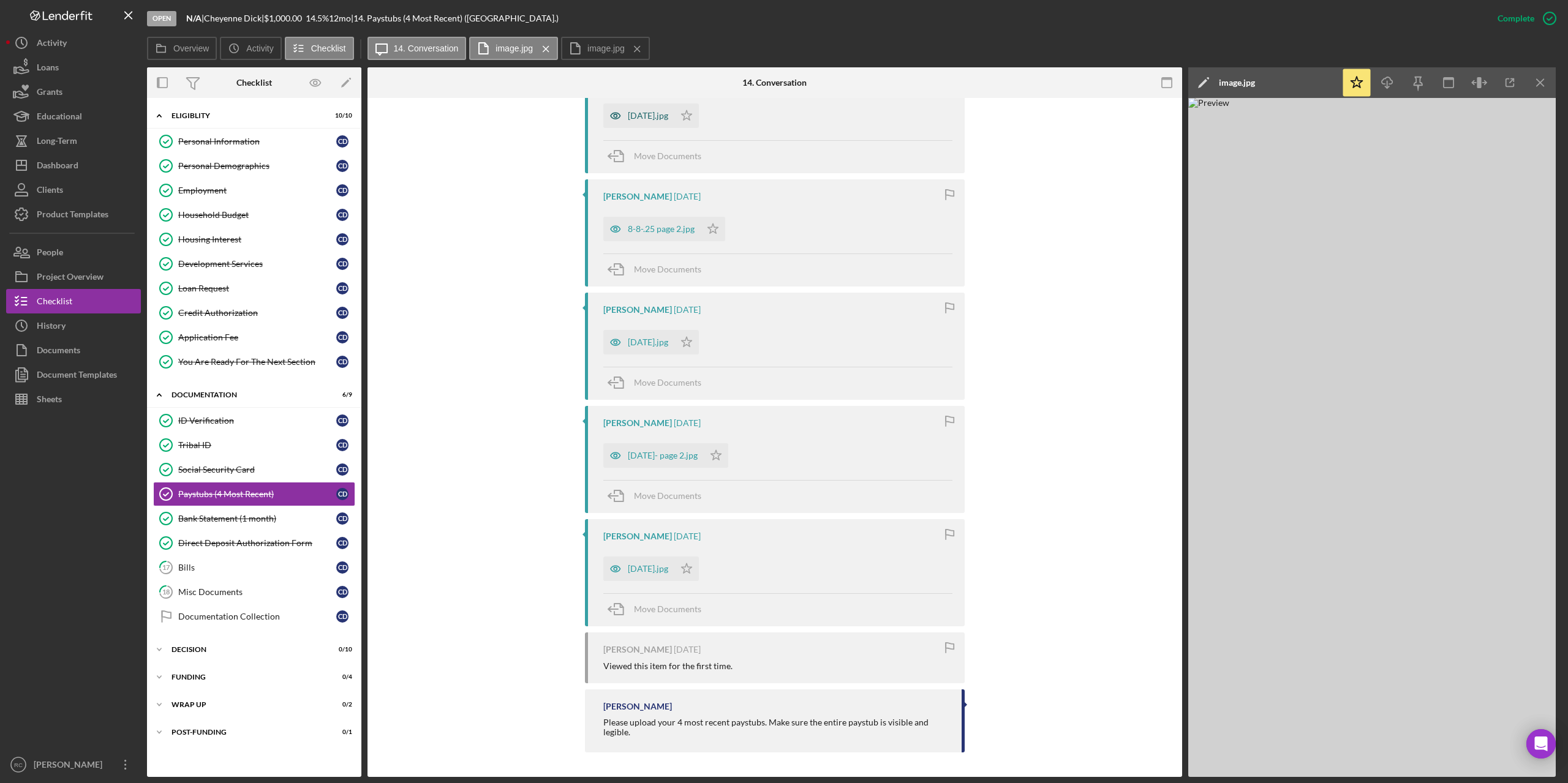
click at [666, 118] on div "8-1-2025.jpg" at bounding box center [647, 115] width 40 height 10
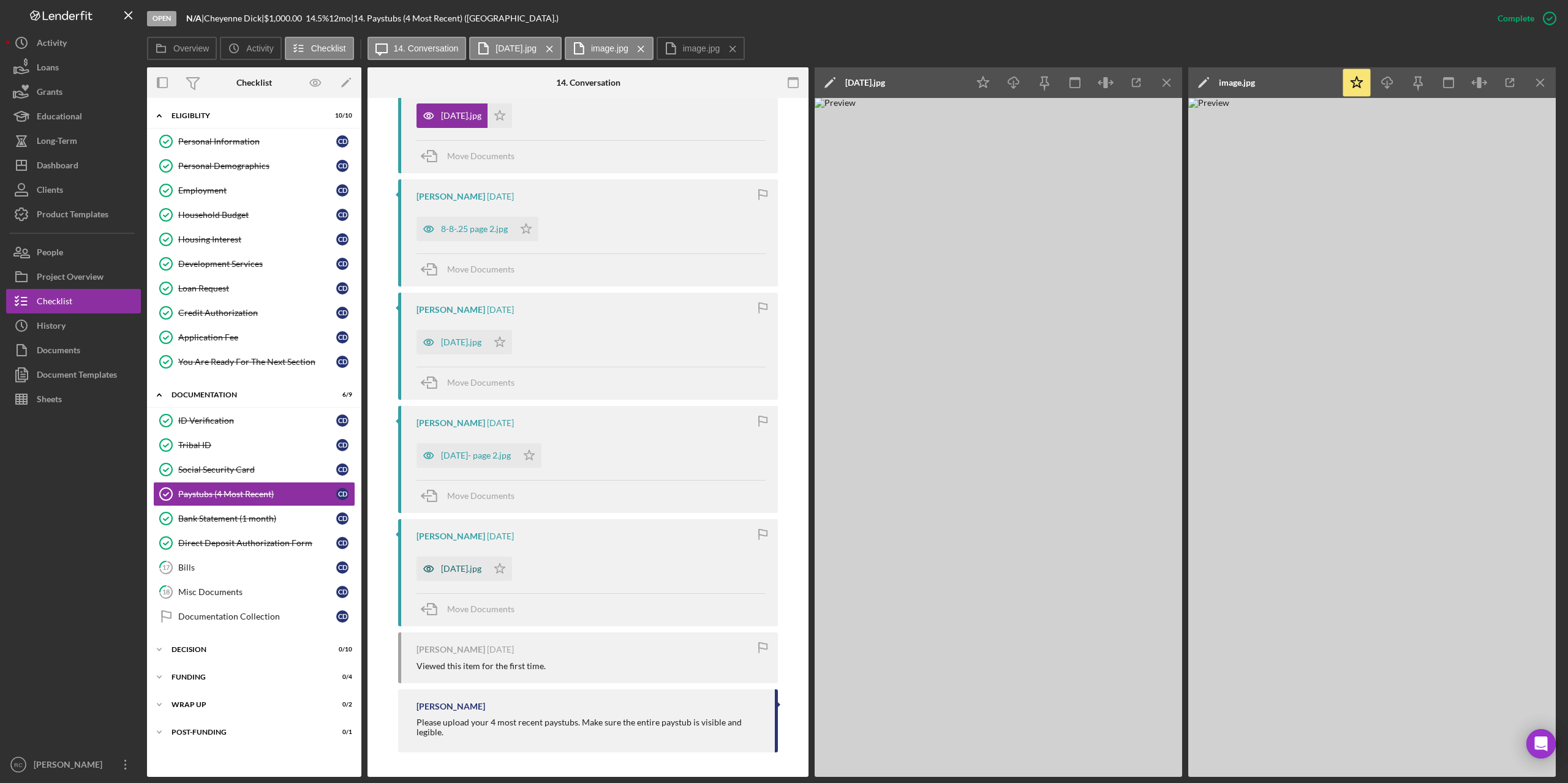
click at [477, 567] on div "August 3.jpg" at bounding box center [461, 569] width 40 height 10
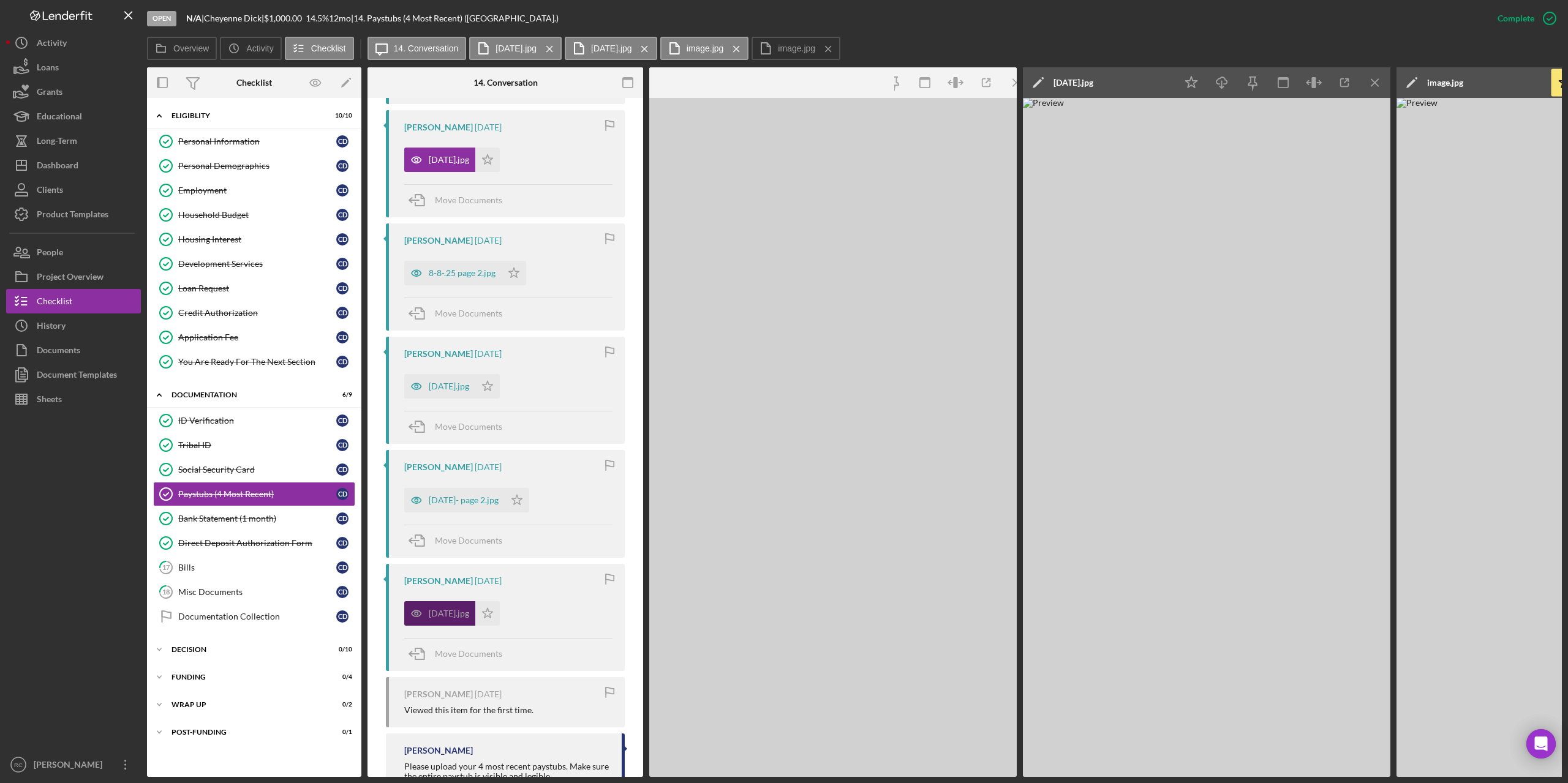
scroll to position [924, 0]
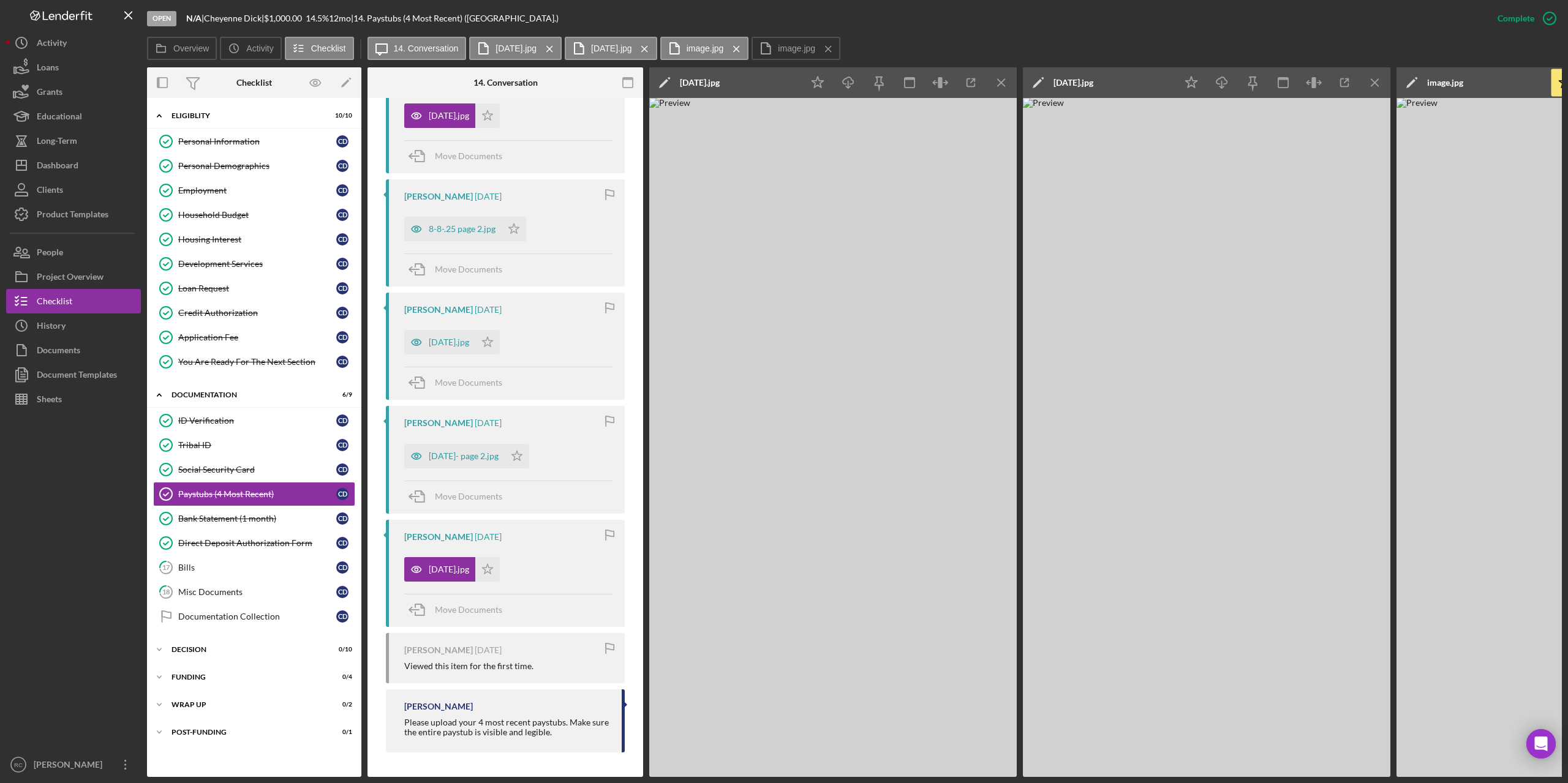
click at [719, 87] on div "August 3.jpg" at bounding box center [700, 83] width 40 height 10
click at [706, 88] on input "August 3" at bounding box center [785, 83] width 265 height 25
type input "August 15"
click at [948, 70] on button "Save" at bounding box center [963, 83] width 30 height 25
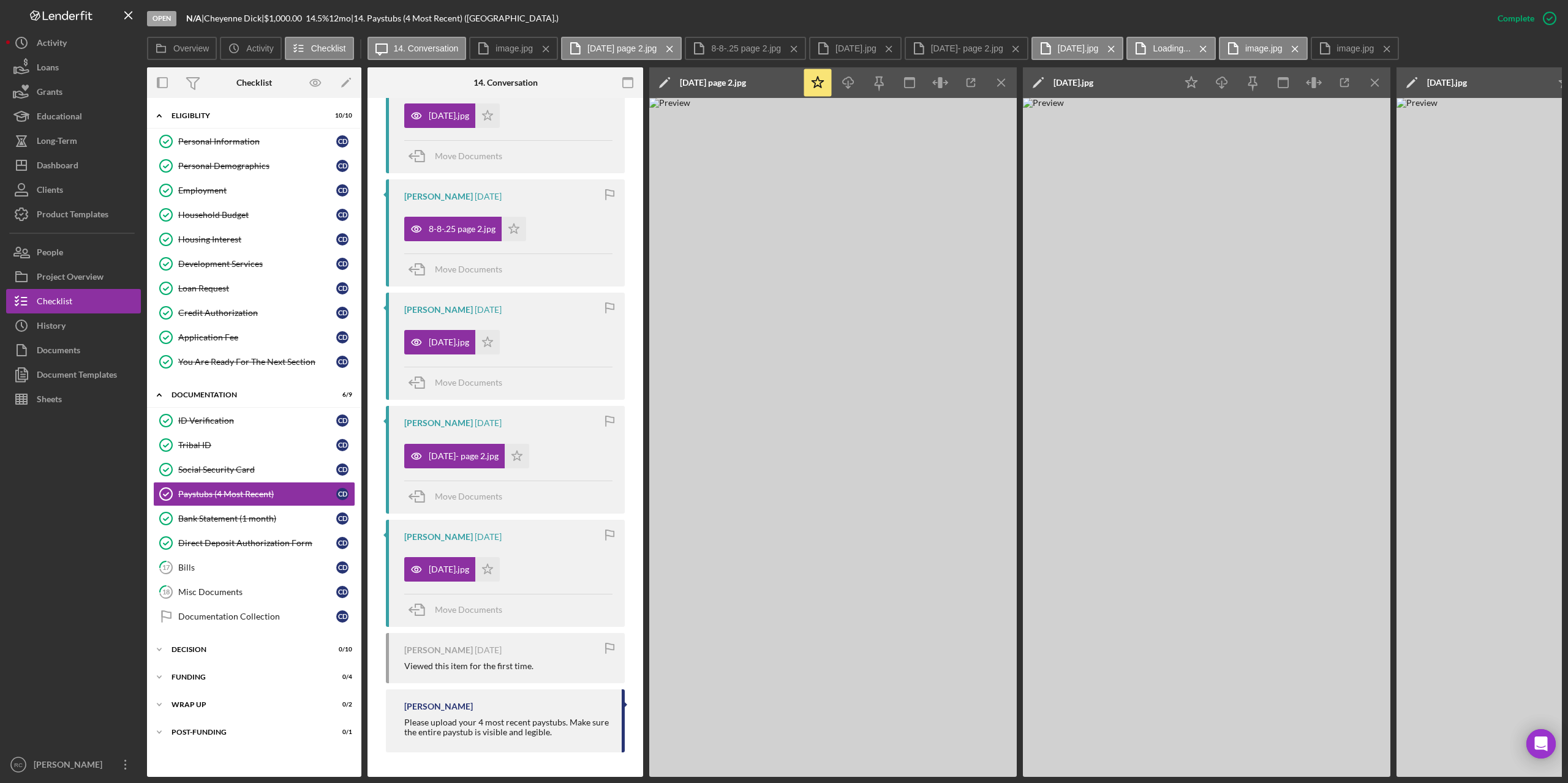
scroll to position [515, 0]
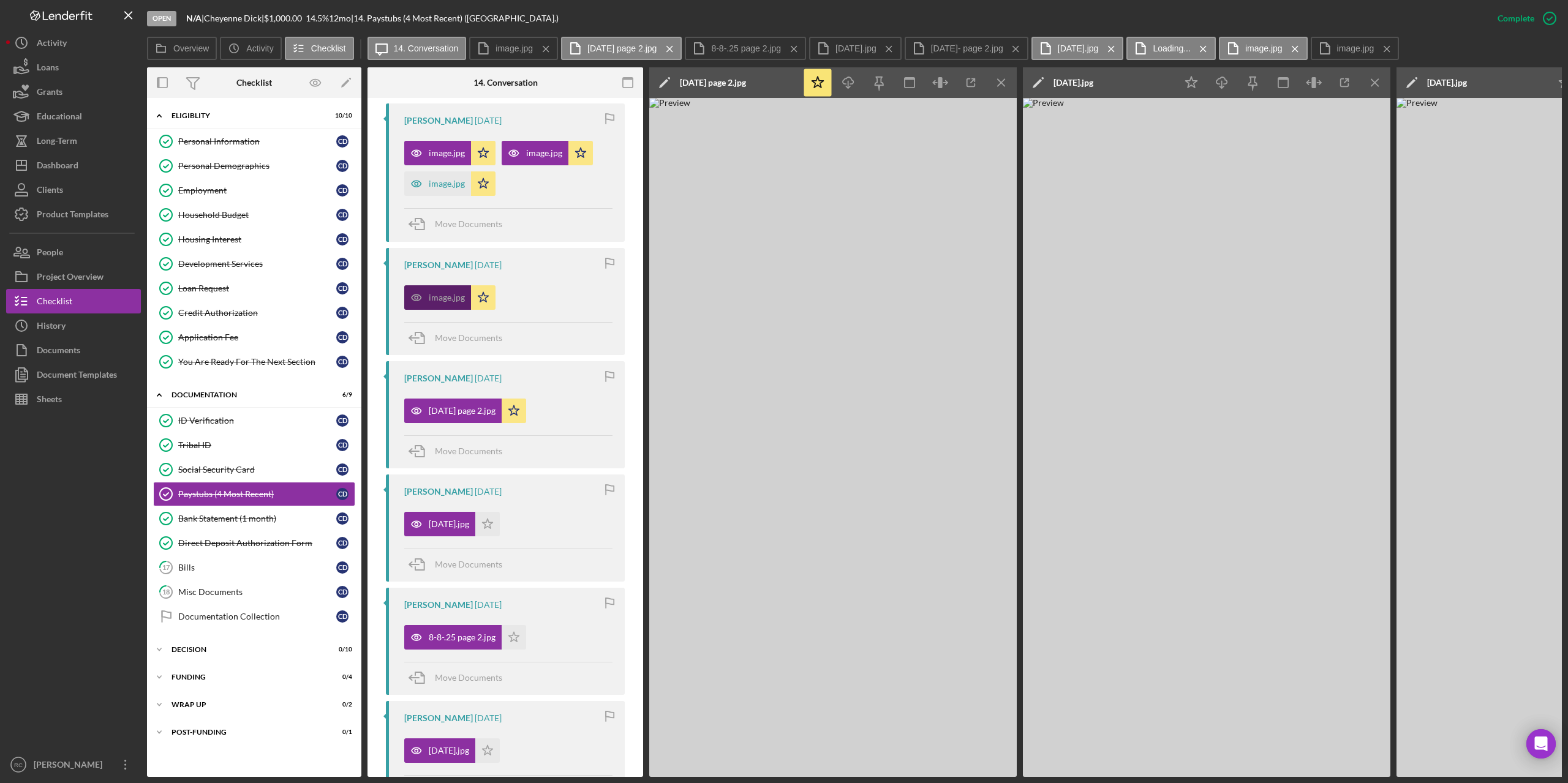
click at [455, 293] on div "image.jpg" at bounding box center [447, 298] width 36 height 10
click at [440, 151] on div "image.jpg" at bounding box center [447, 153] width 36 height 10
click at [998, 83] on icon "Icon/Menu Close" at bounding box center [1002, 83] width 28 height 28
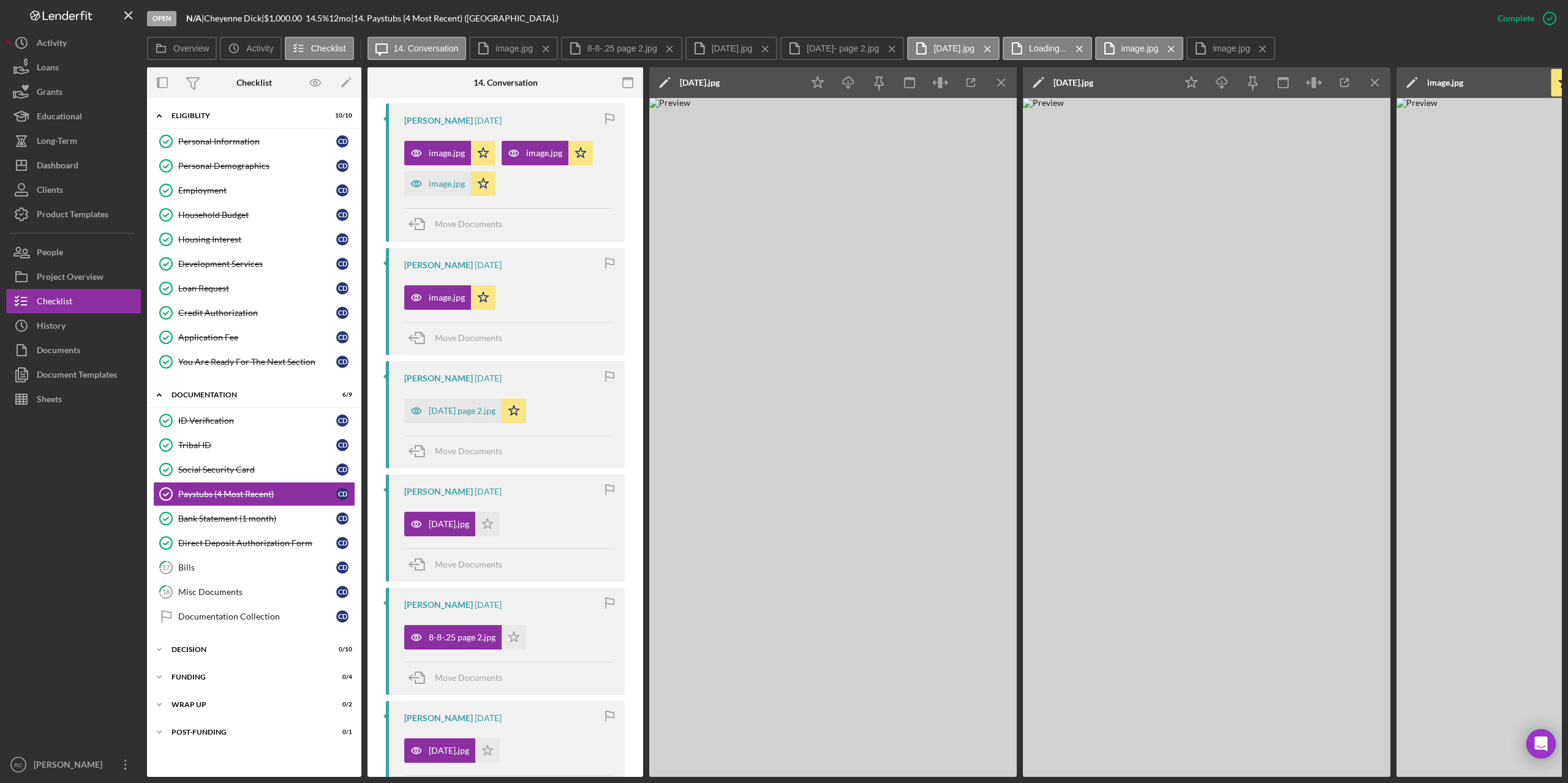
click at [998, 83] on icon "Icon/Menu Close" at bounding box center [1002, 83] width 28 height 28
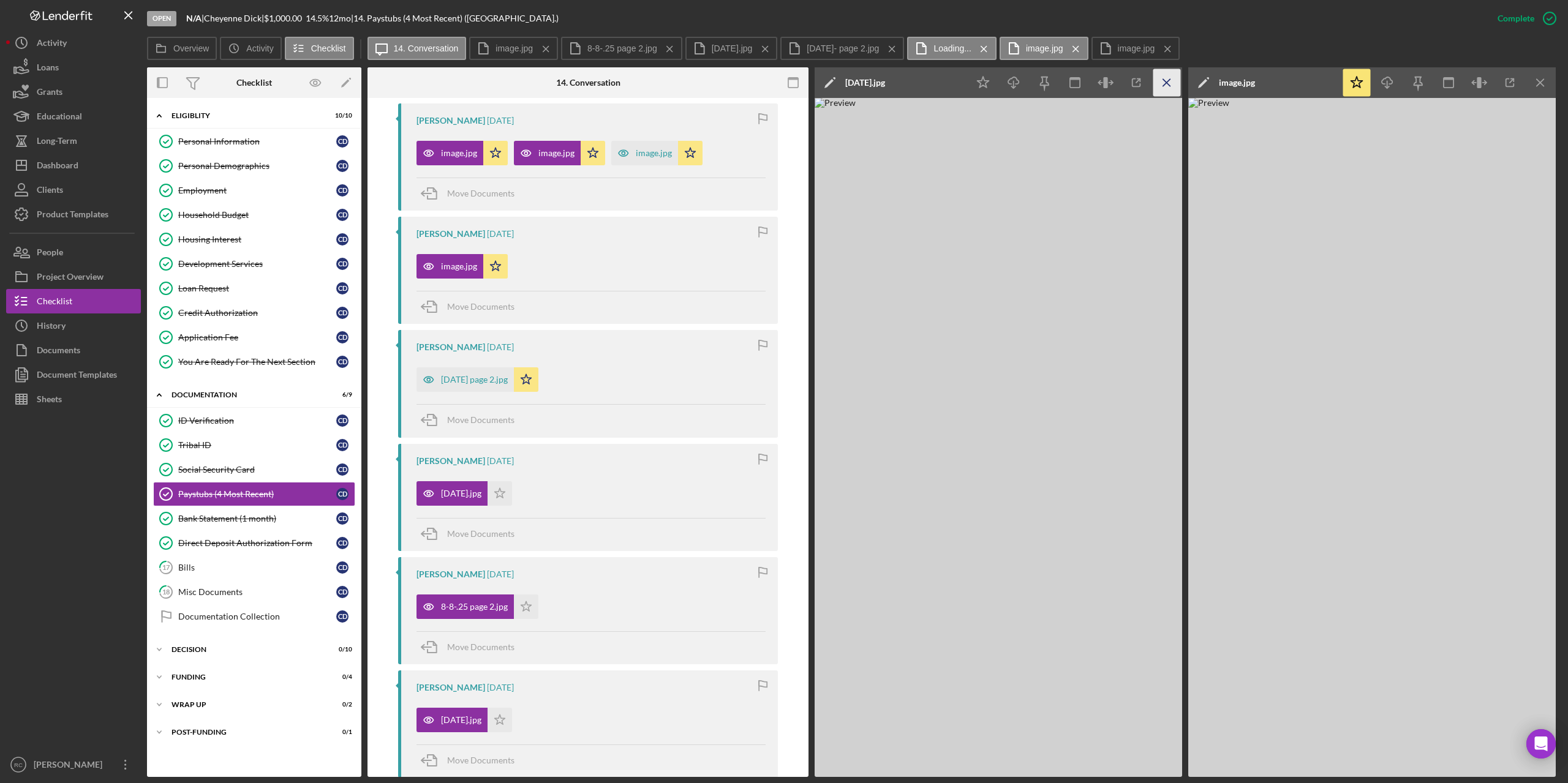
click at [1168, 81] on icon "Icon/Menu Close" at bounding box center [1167, 83] width 28 height 28
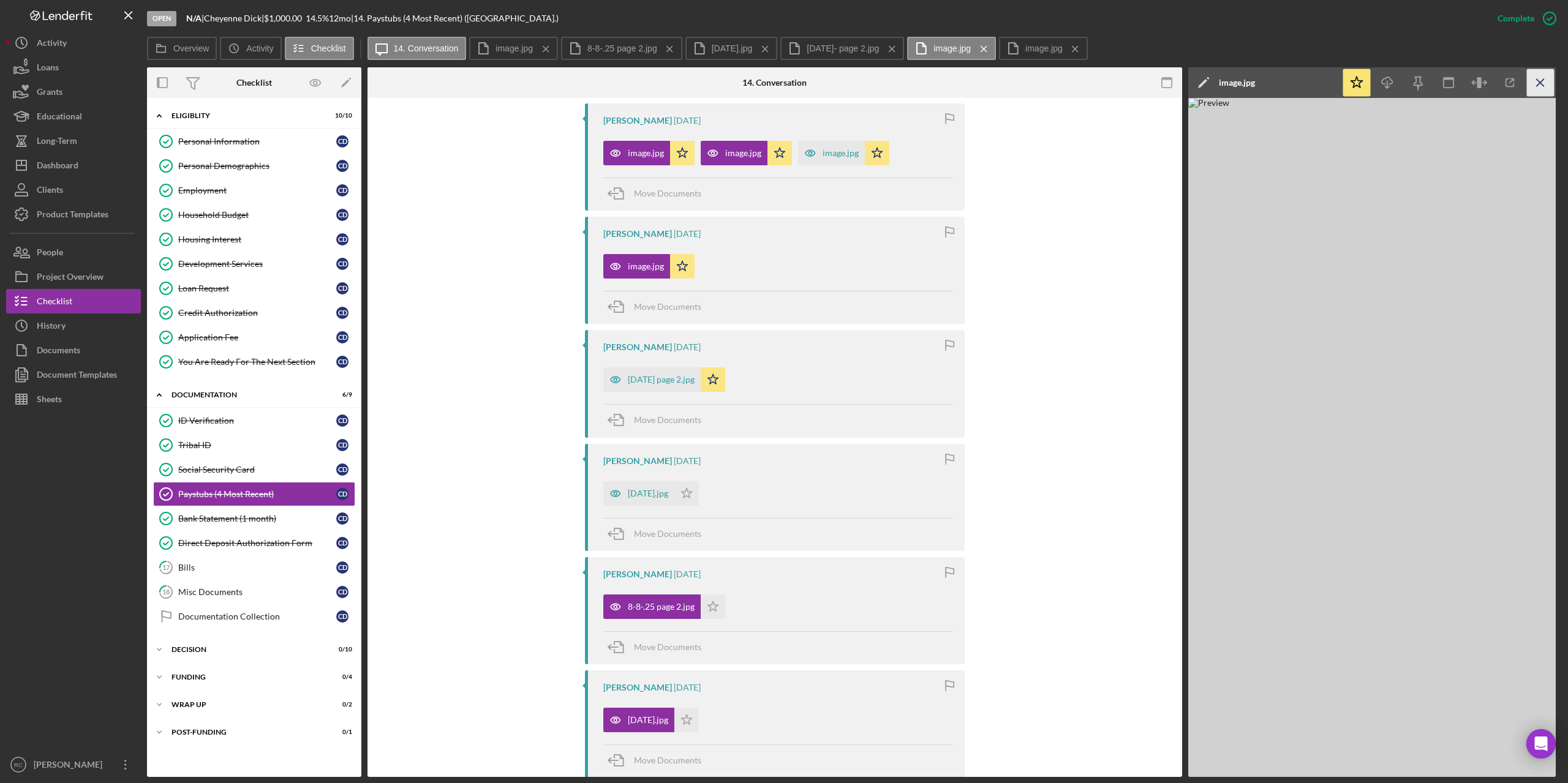
click at [1543, 81] on icon "Icon/Menu Close" at bounding box center [1541, 83] width 28 height 28
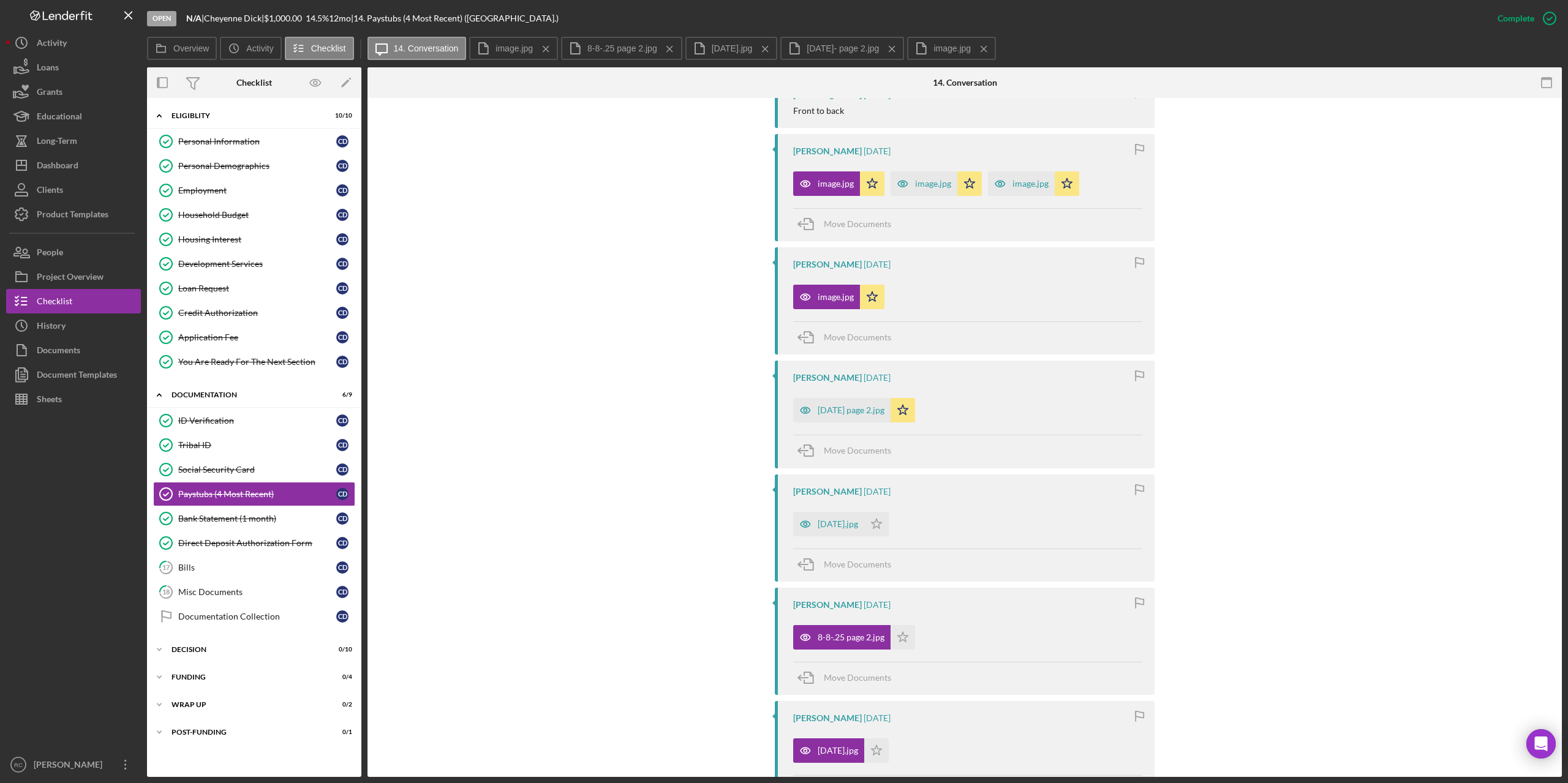
scroll to position [145, 0]
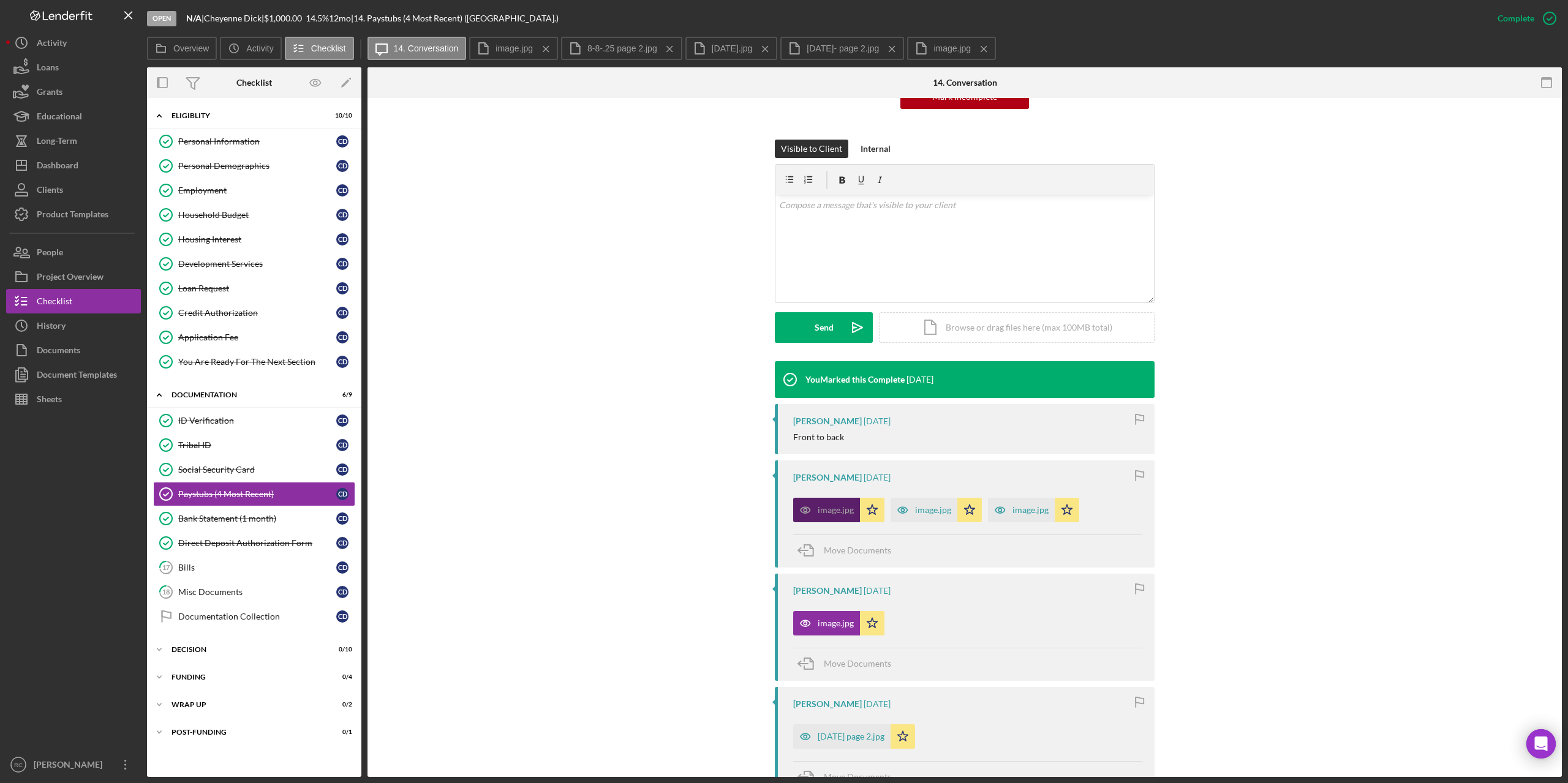
click at [825, 510] on div "image.jpg" at bounding box center [836, 510] width 36 height 10
click at [915, 507] on div "image.jpg" at bounding box center [933, 510] width 36 height 10
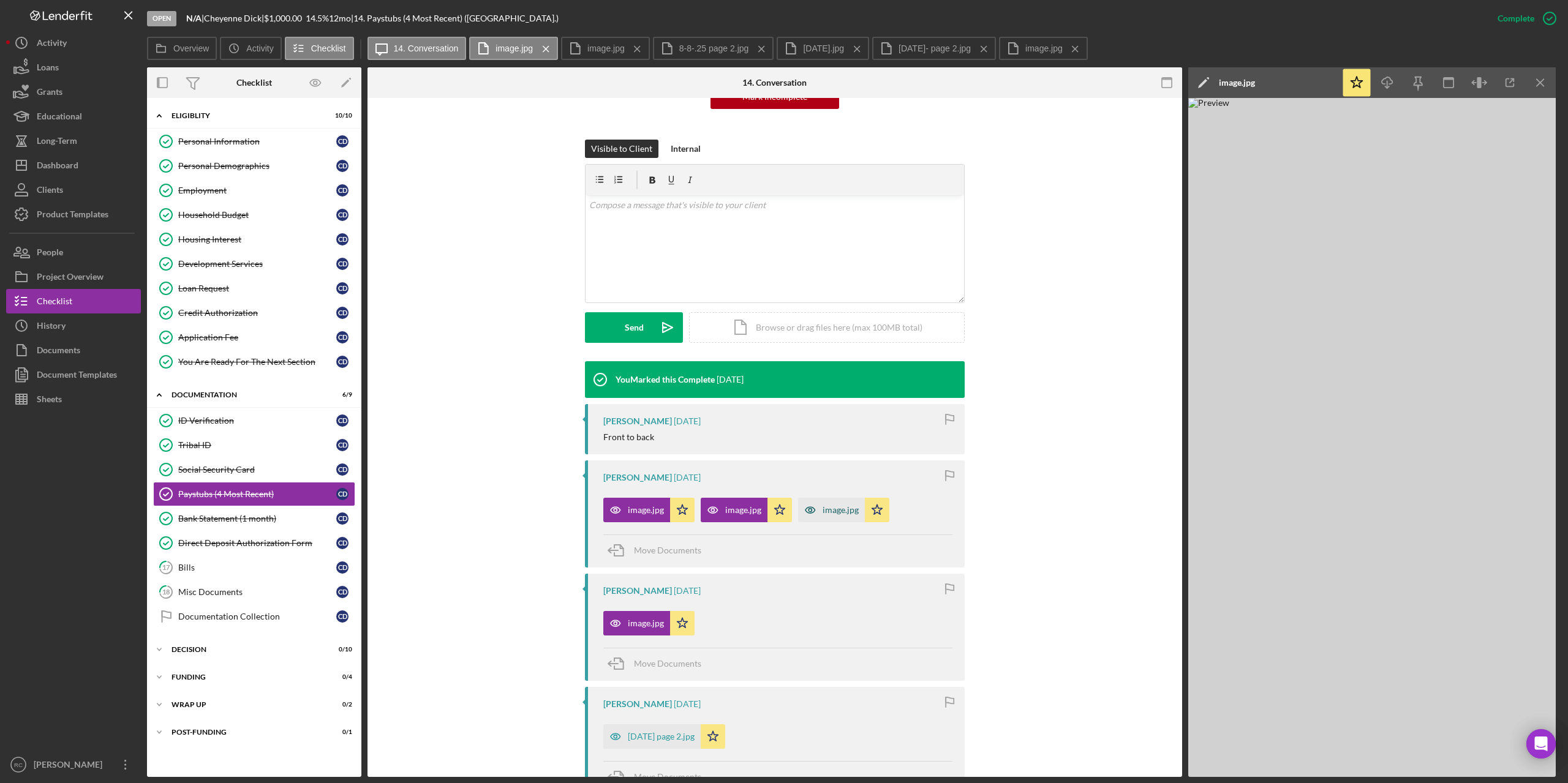
click at [834, 509] on div "image.jpg" at bounding box center [840, 510] width 36 height 10
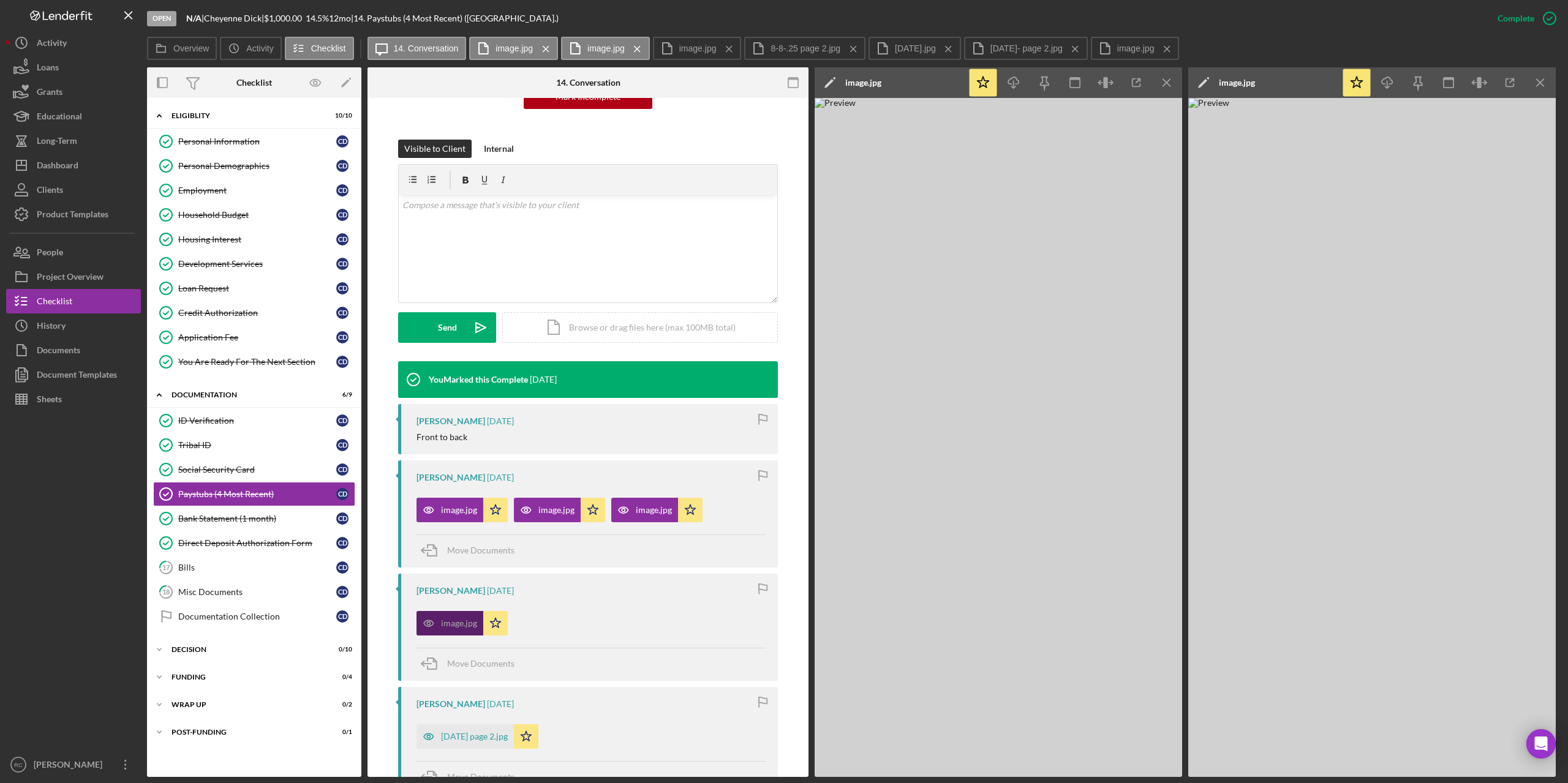
click at [447, 623] on div "image.jpg" at bounding box center [459, 623] width 36 height 10
click at [449, 511] on div "image.jpg" at bounding box center [459, 510] width 36 height 10
click at [449, 511] on div "image.jpg" at bounding box center [459, 510] width 36 height 10
click at [547, 47] on icon "Icon/Menu Close" at bounding box center [546, 48] width 21 height 30
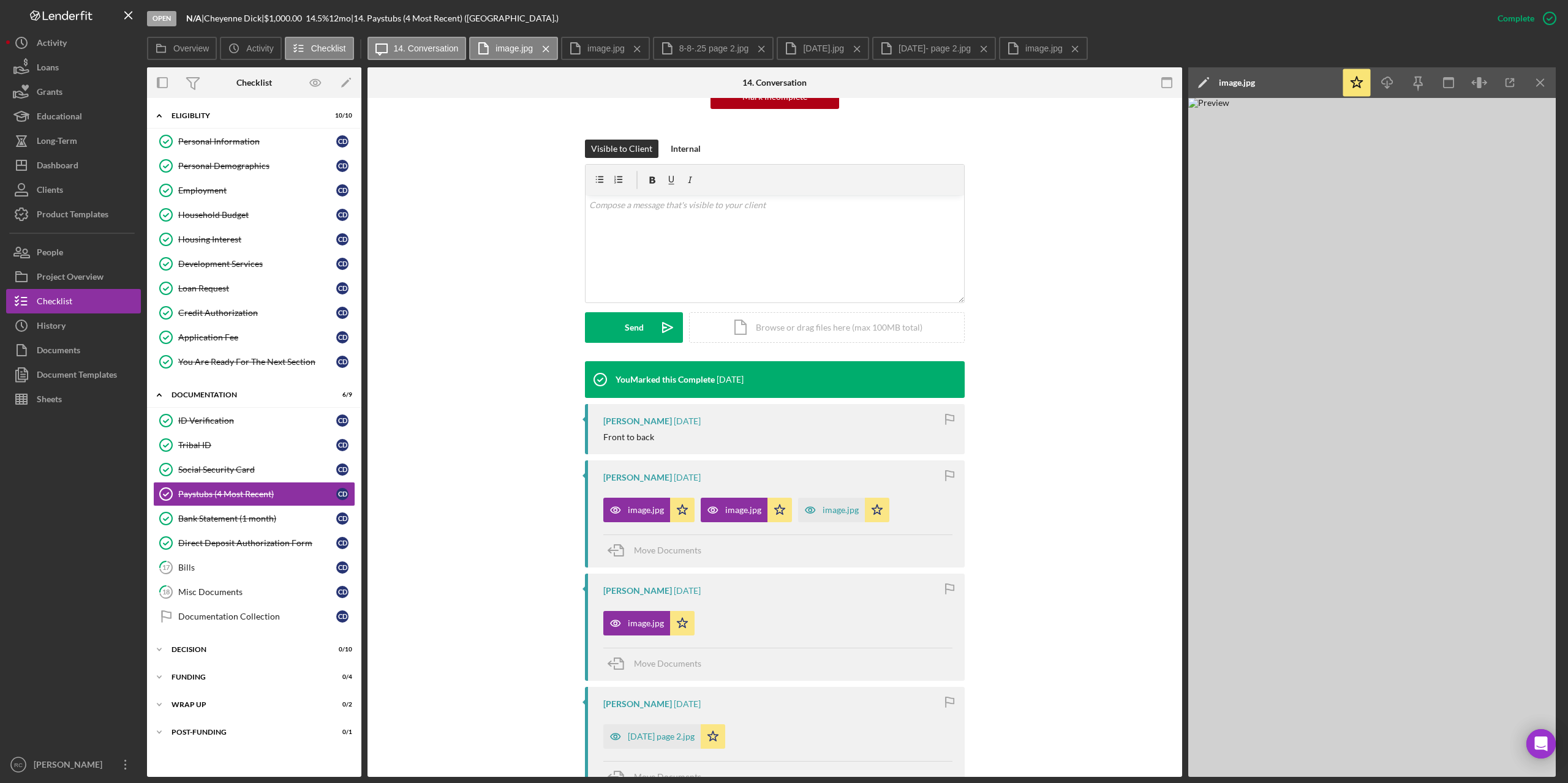
click at [547, 47] on icon "Icon/Menu Close" at bounding box center [546, 48] width 21 height 30
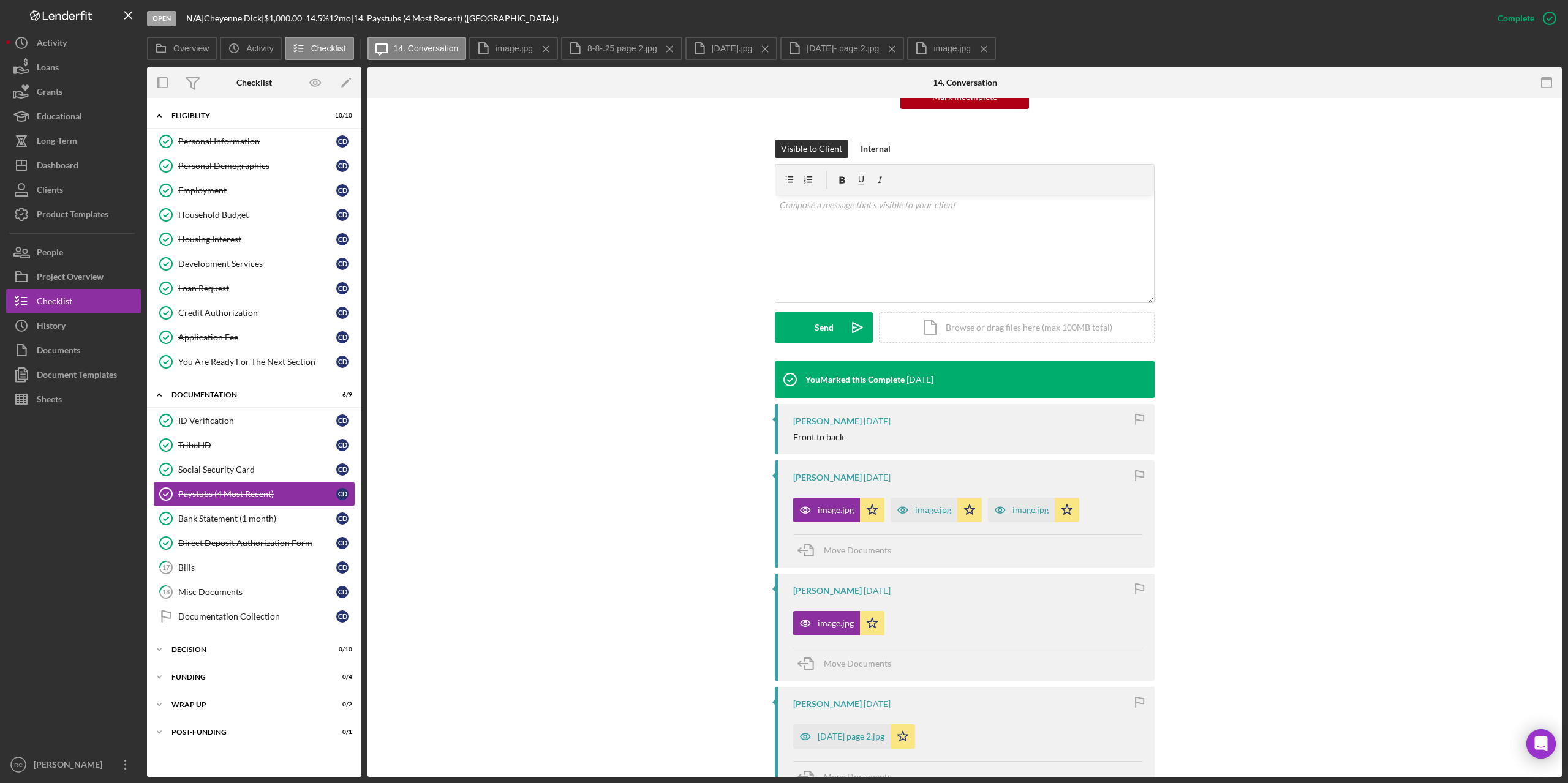
click at [547, 47] on icon "Icon/Menu Close" at bounding box center [546, 48] width 21 height 30
click at [580, 48] on icon "Icon/Menu Close" at bounding box center [578, 48] width 21 height 30
click at [554, 49] on icon "Icon/Menu Close" at bounding box center [550, 48] width 21 height 30
click at [592, 47] on icon "Icon/Menu Close" at bounding box center [581, 48] width 21 height 30
click at [527, 48] on label "image.jpg" at bounding box center [515, 48] width 38 height 10
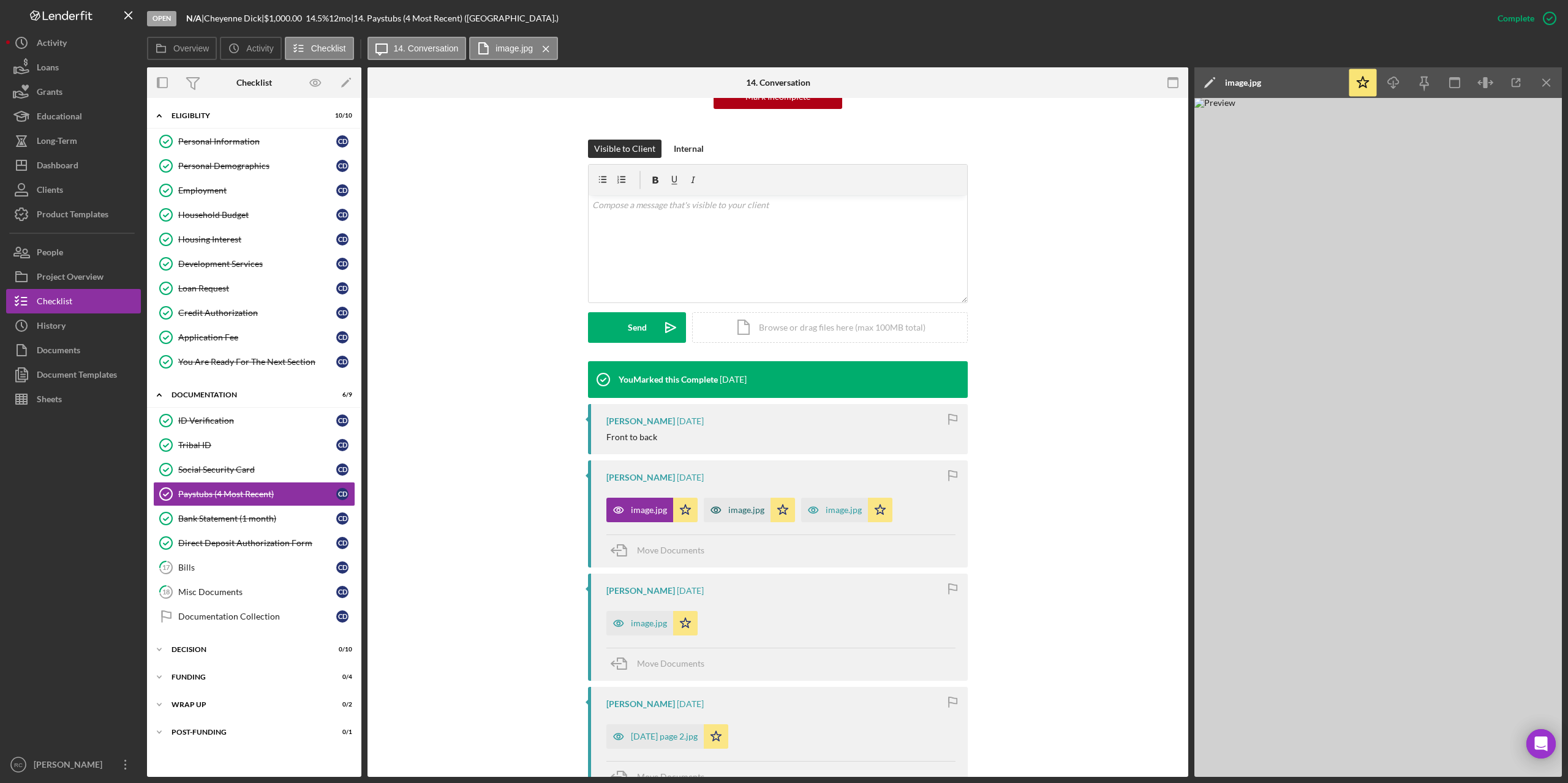
click at [748, 509] on div "image.jpg" at bounding box center [746, 510] width 36 height 10
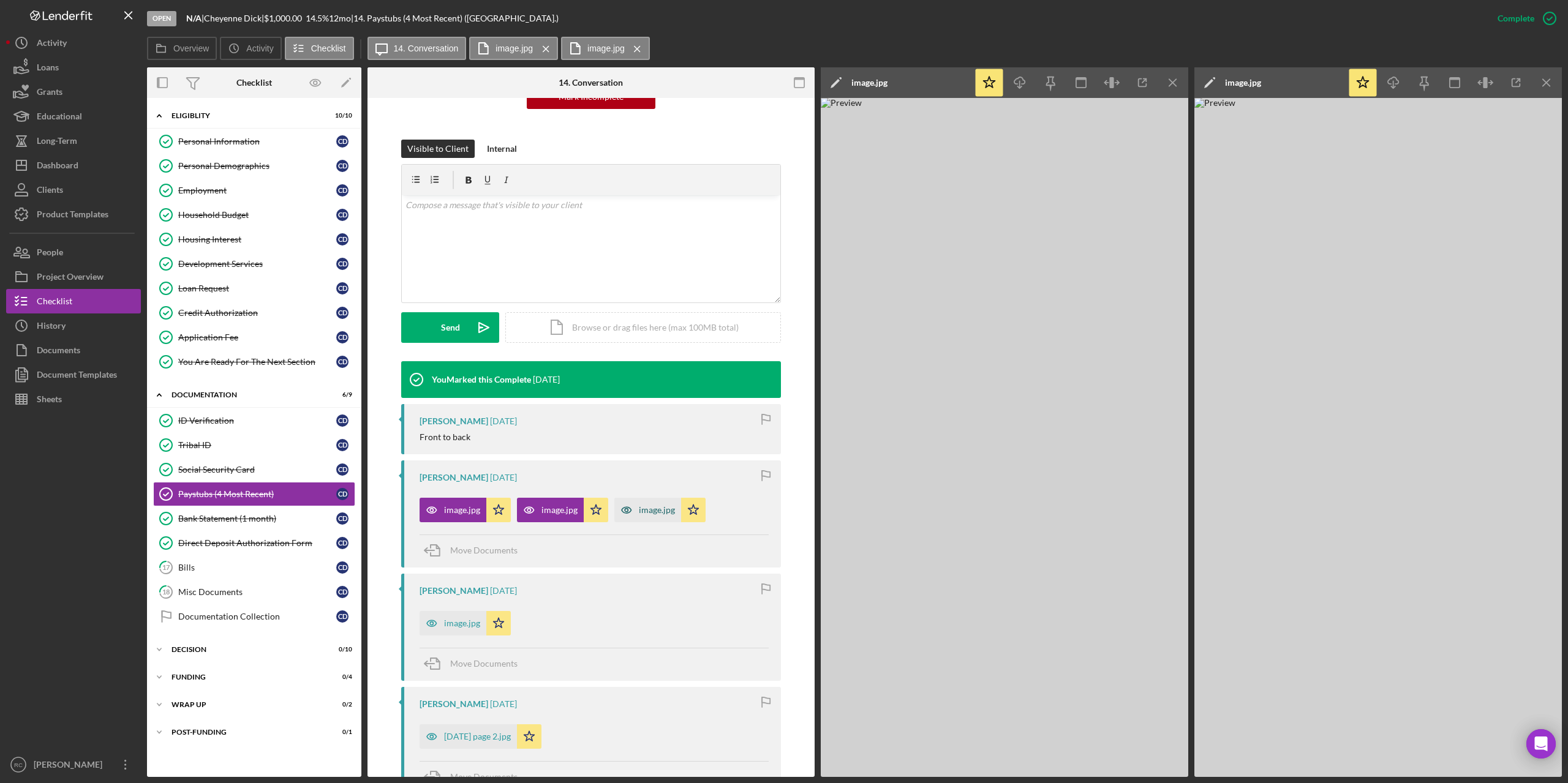
click at [653, 504] on div "image.jpg" at bounding box center [648, 510] width 67 height 25
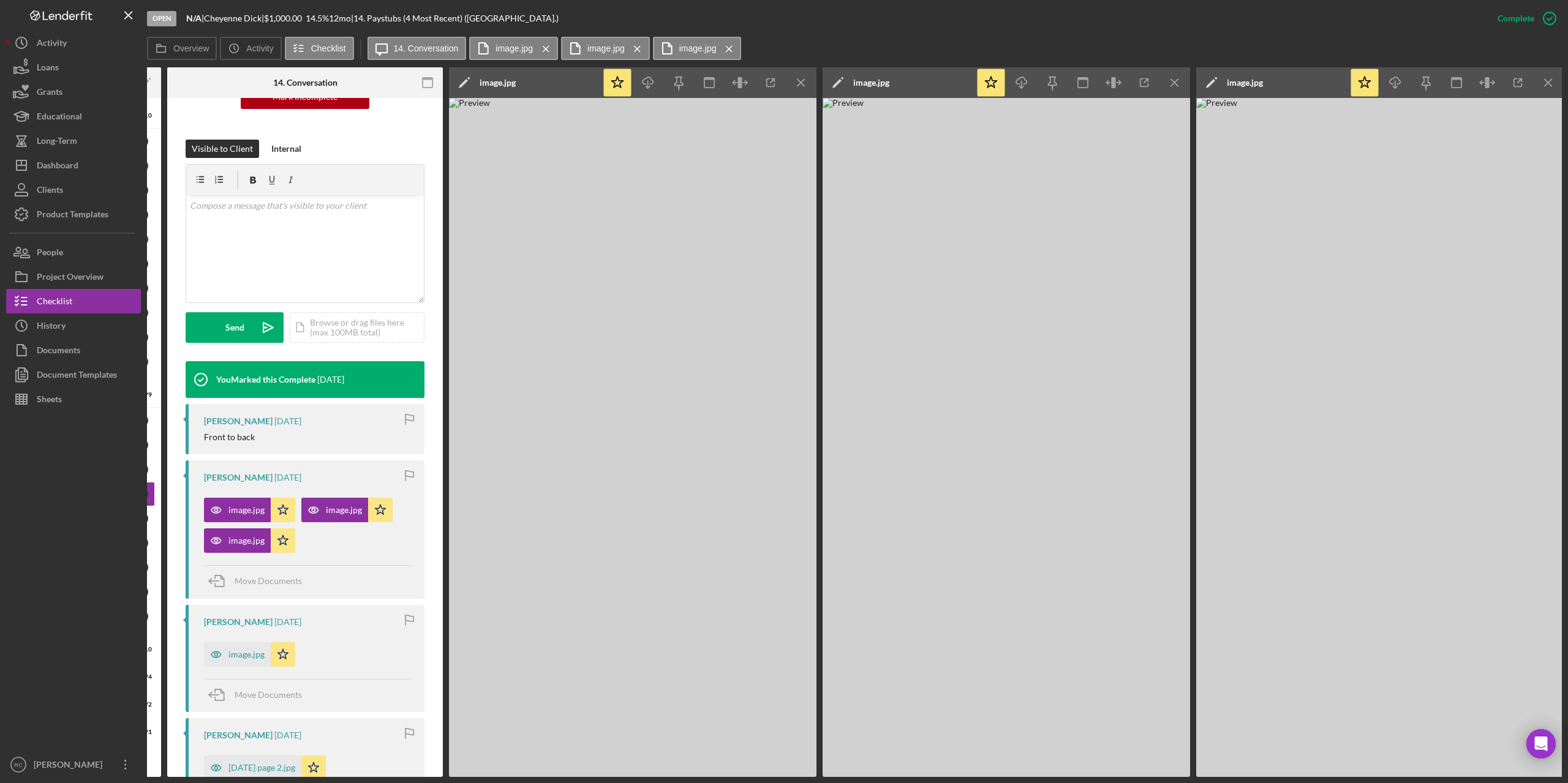
scroll to position [0, 202]
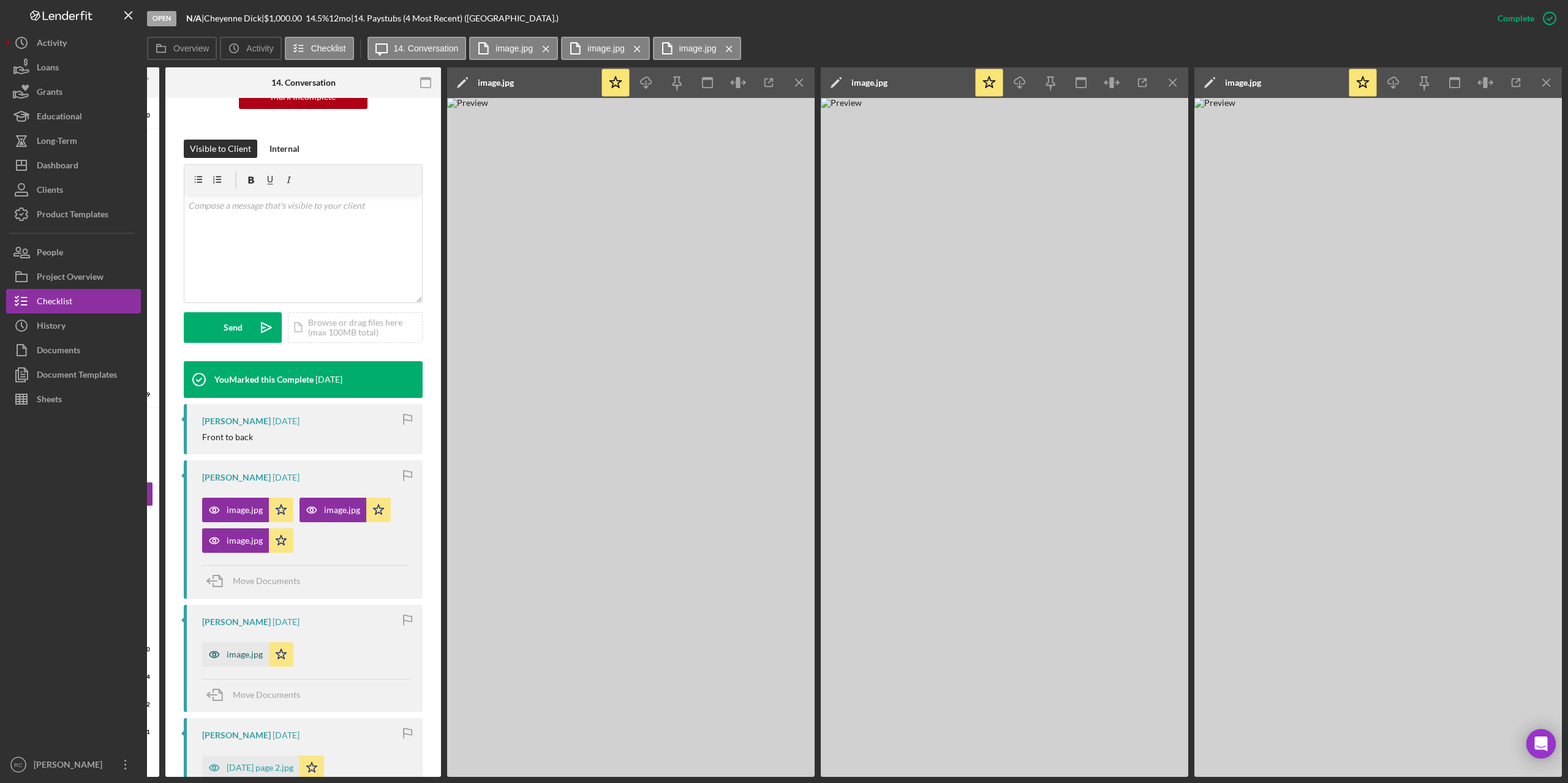
click at [254, 655] on div "image.jpg" at bounding box center [245, 655] width 36 height 10
click at [522, 82] on div "Icon/Edit image.jpg" at bounding box center [523, 82] width 153 height 30
click at [462, 82] on icon "Icon/Edit" at bounding box center [462, 82] width 30 height 30
drag, startPoint x: 686, startPoint y: 87, endPoint x: 394, endPoint y: 101, distance: 292.3
click at [439, 86] on div "Overview Internal Workflow Stage Open Icon/Dropdown Arrow Archive (can unarchiv…" at bounding box center [854, 421] width 1415 height 709
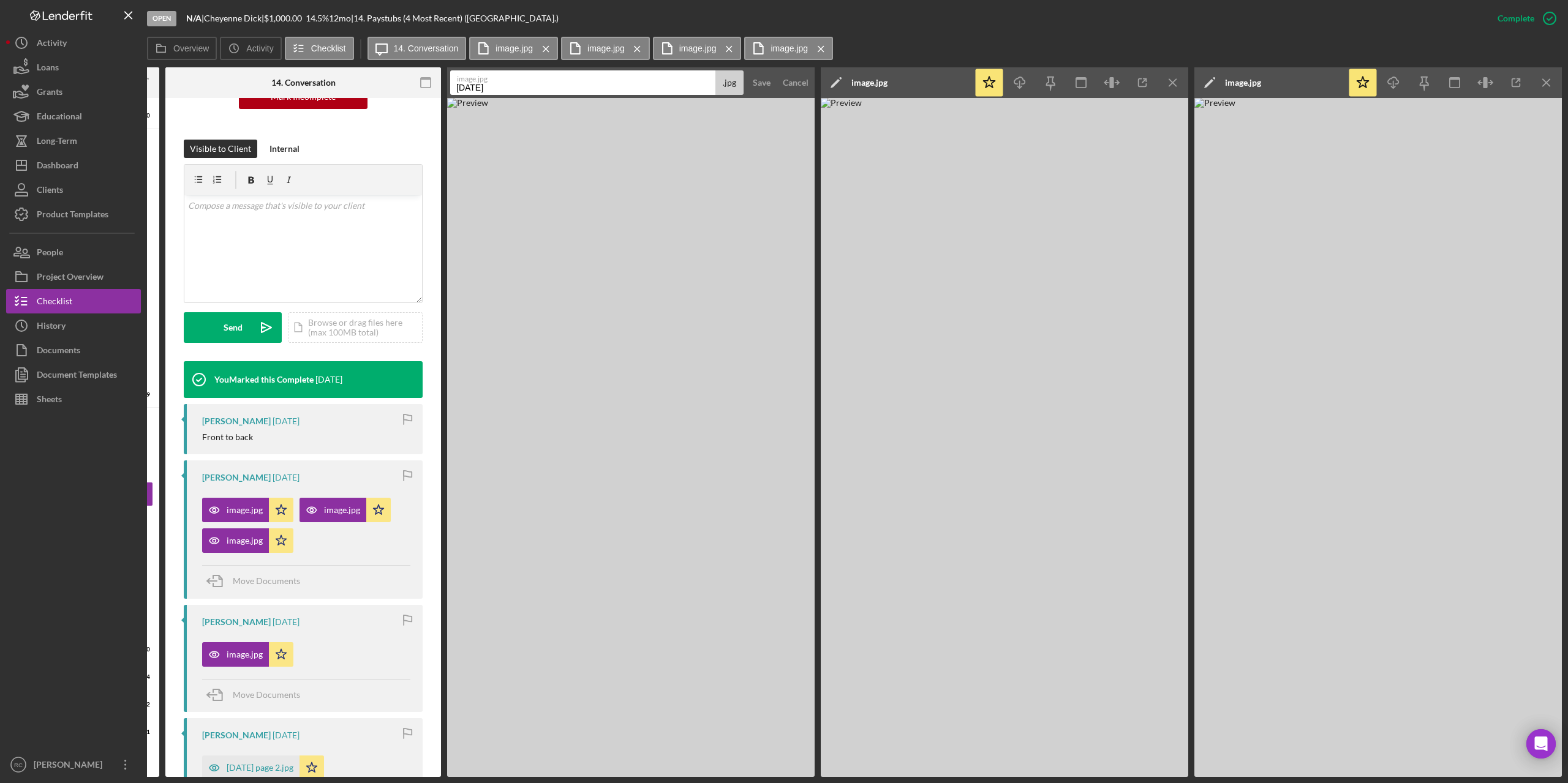
type input "7.25.25"
click at [746, 70] on button "Save" at bounding box center [761, 83] width 30 height 25
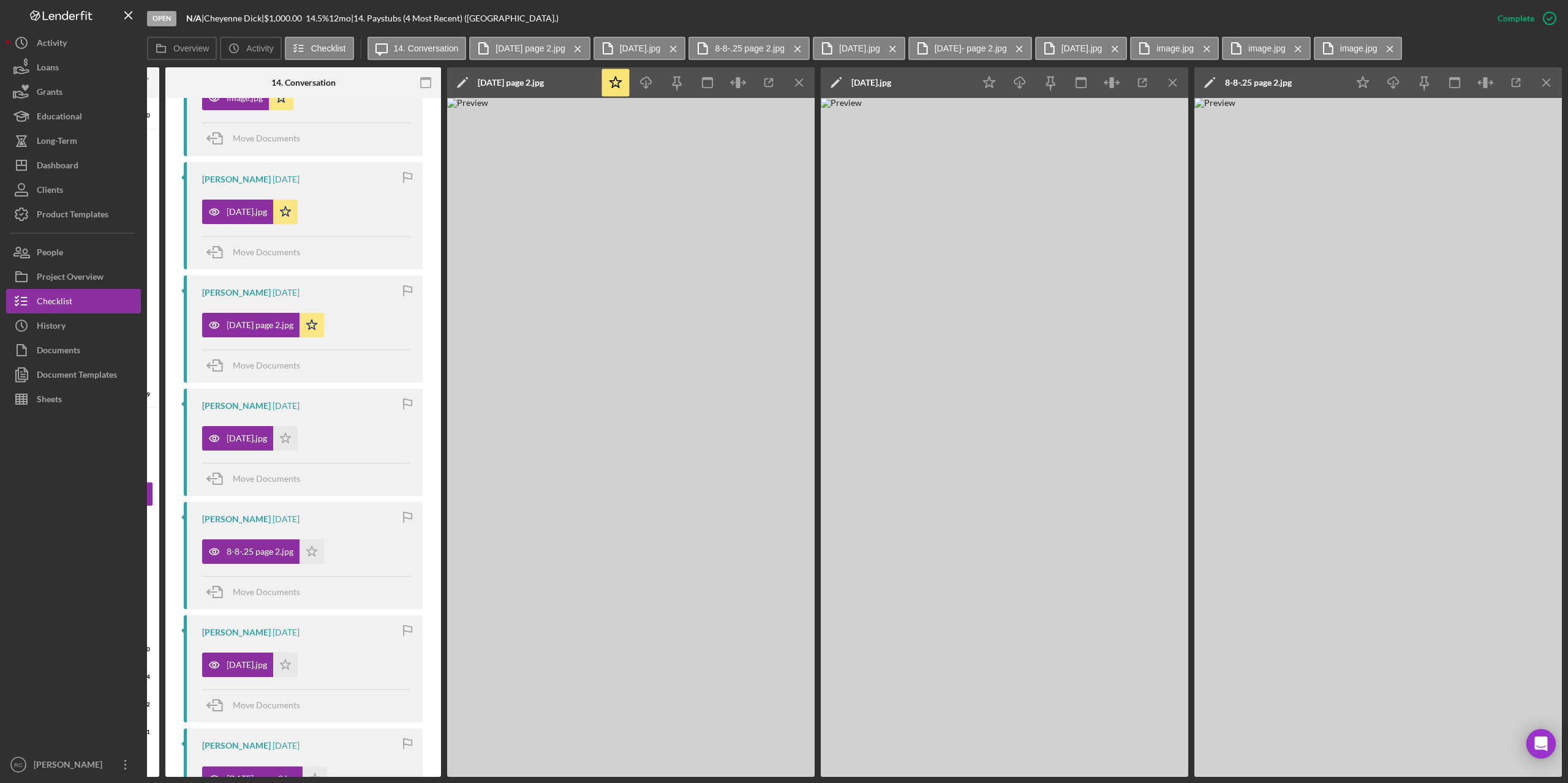
scroll to position [274, 0]
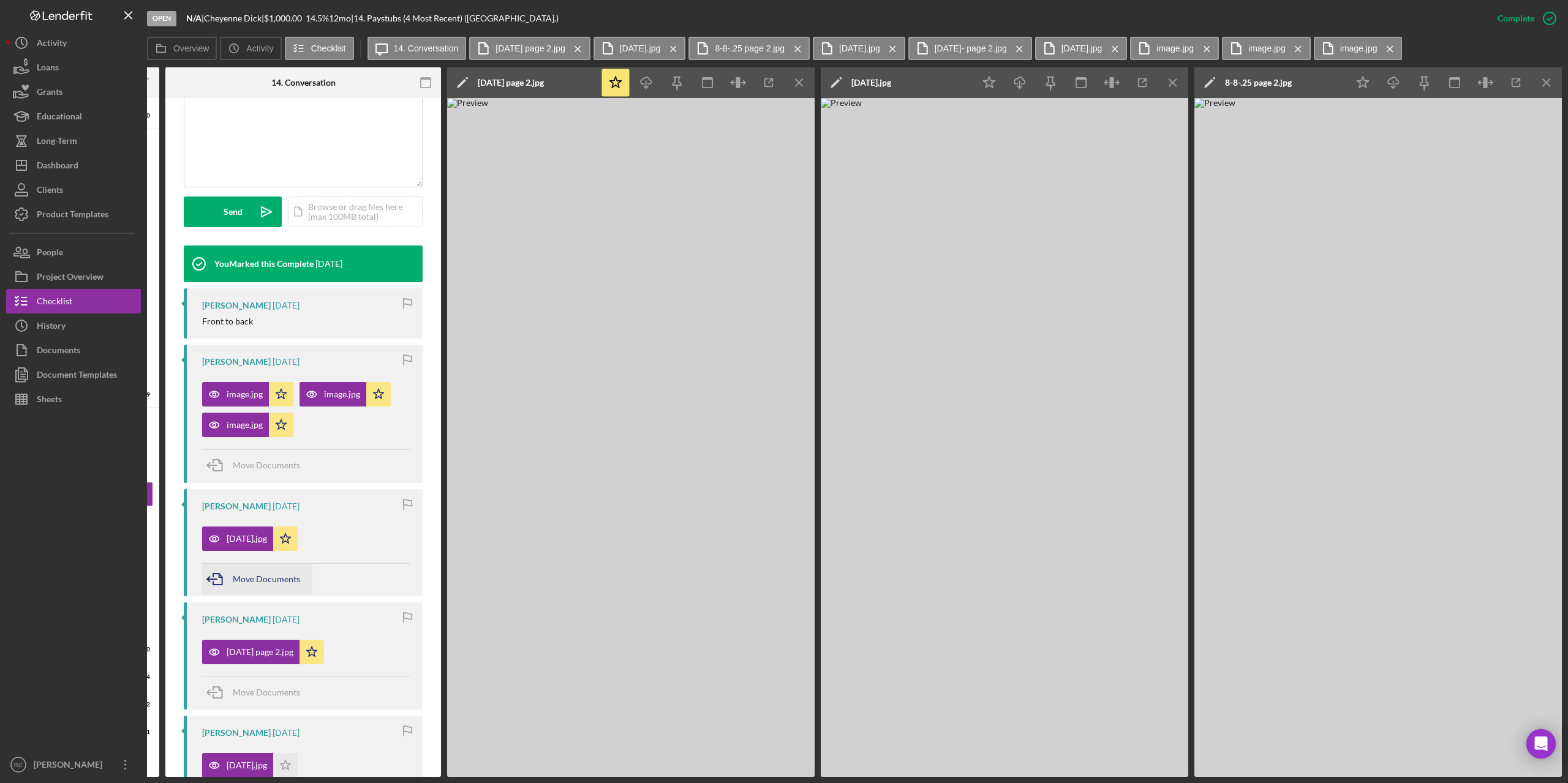
click at [256, 573] on div "Move Documents" at bounding box center [266, 578] width 67 height 30
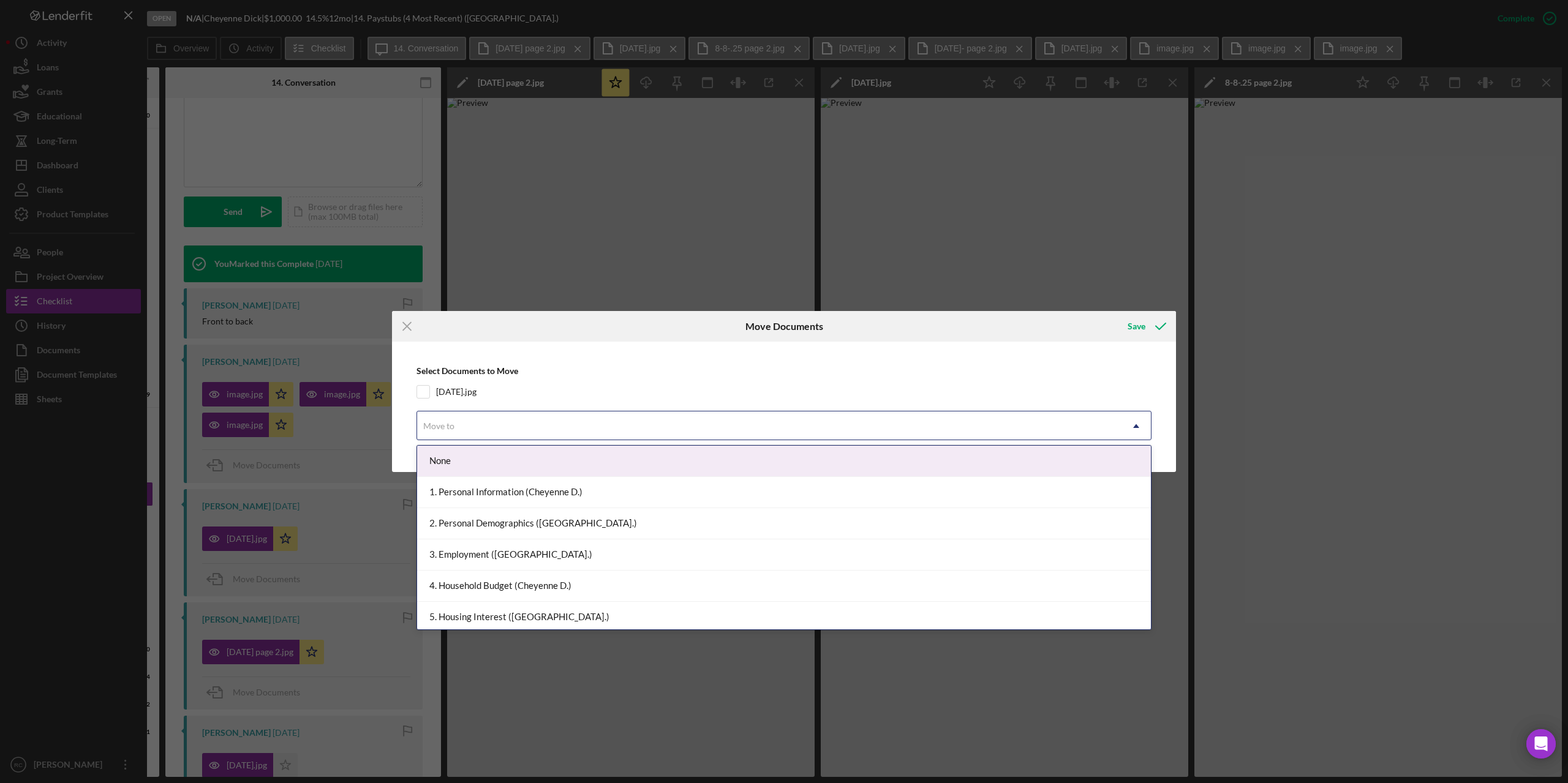
click at [471, 430] on div "Move to" at bounding box center [769, 426] width 705 height 28
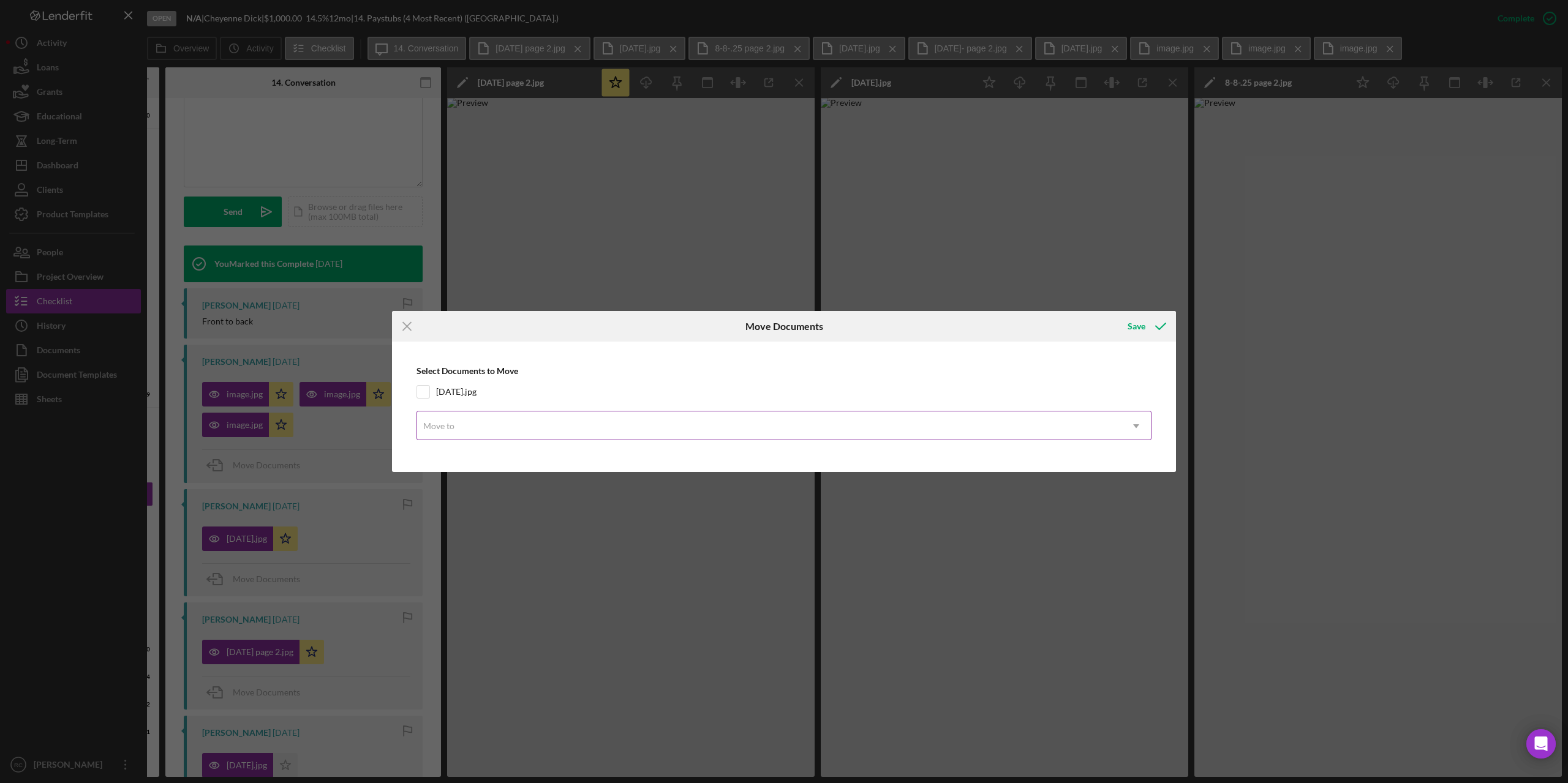
click at [471, 430] on div "Move to" at bounding box center [769, 426] width 705 height 28
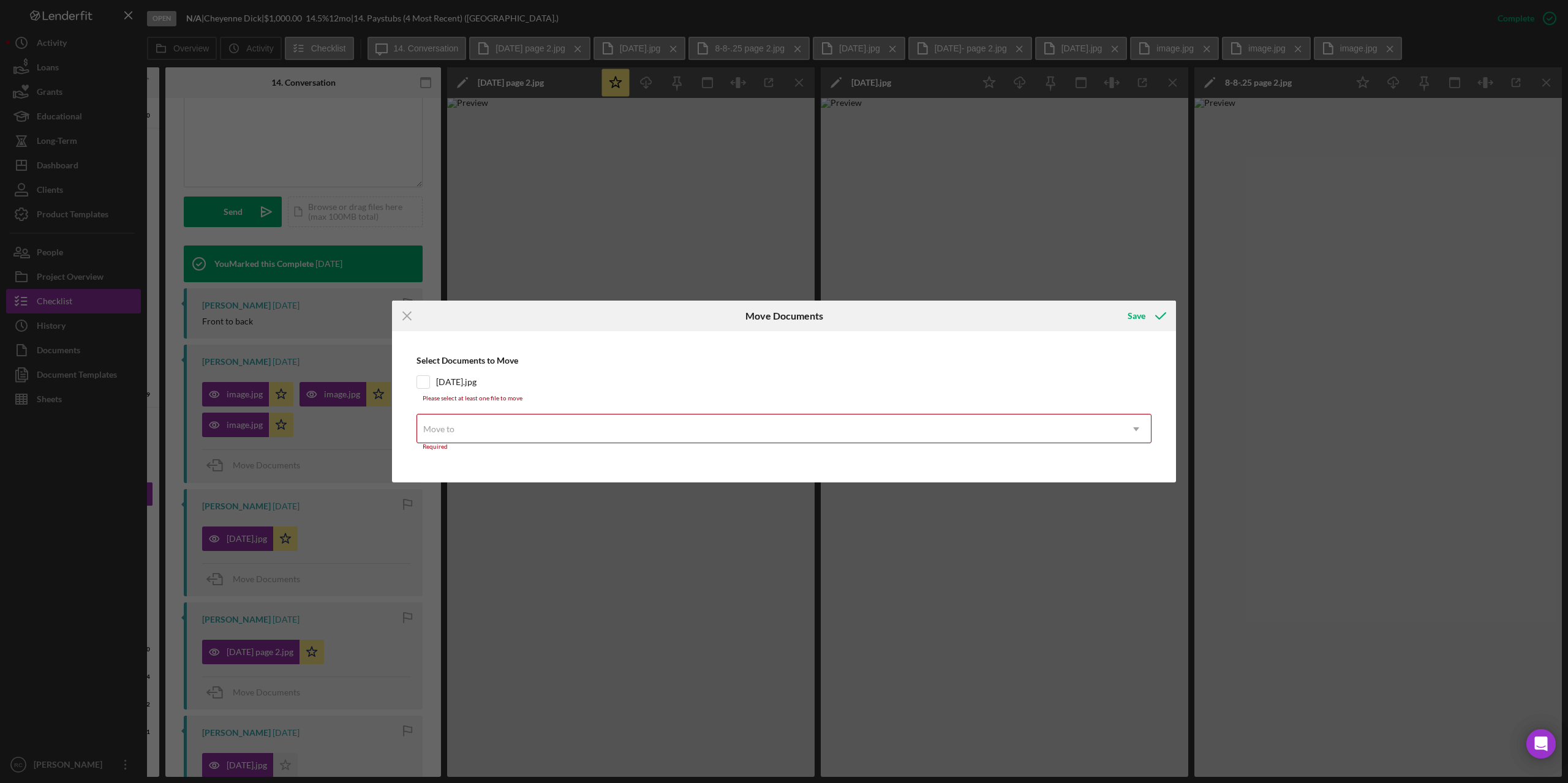
click at [486, 248] on div "Icon/Menu Close Move Documents Save Select Documents to Move 7.25.25.jpg Please…" at bounding box center [784, 391] width 1568 height 783
click at [1138, 309] on div "Save" at bounding box center [1137, 316] width 18 height 25
click at [425, 382] on input "7.25.25.jpg" at bounding box center [423, 382] width 12 height 12
checkbox input "true"
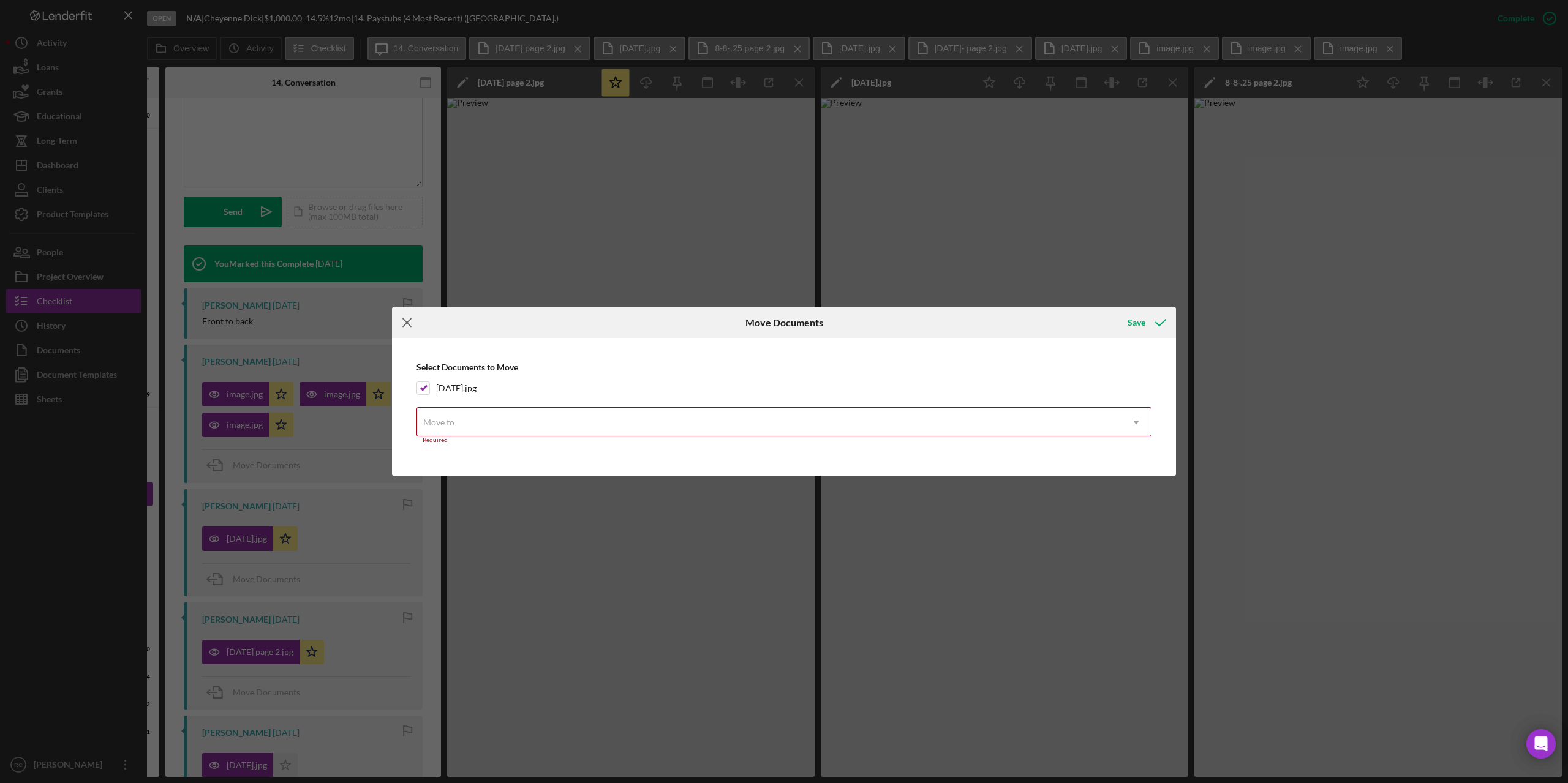
click at [408, 318] on icon "Icon/Menu Close" at bounding box center [407, 322] width 30 height 30
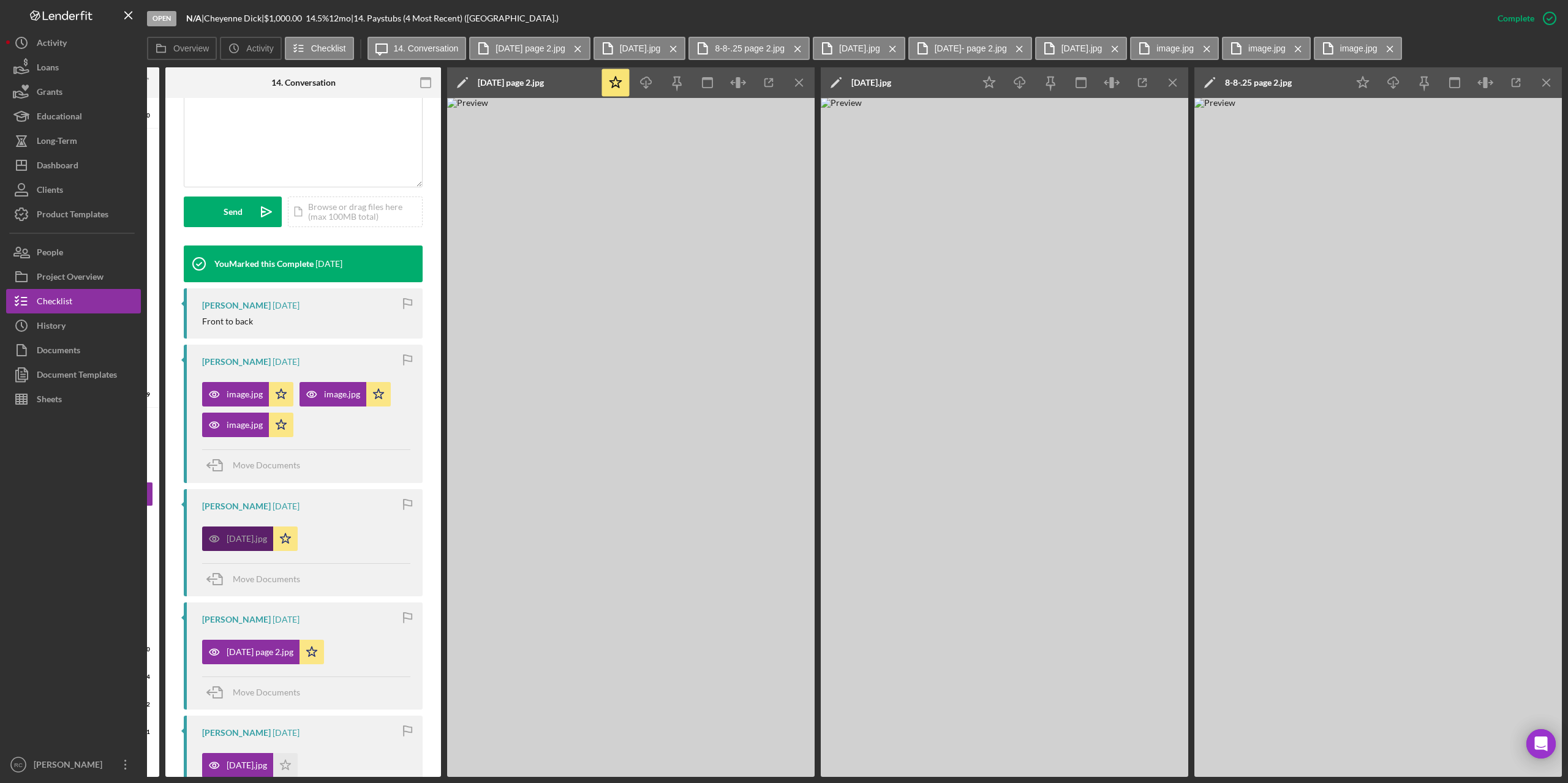
click at [255, 538] on div "7.25.25.jpg" at bounding box center [246, 539] width 40 height 10
click at [1099, 43] on button "7.25.25.jpg Icon/Menu Close" at bounding box center [1081, 48] width 92 height 23
click at [1218, 45] on icon "Icon/Menu Close" at bounding box center [1207, 48] width 21 height 30
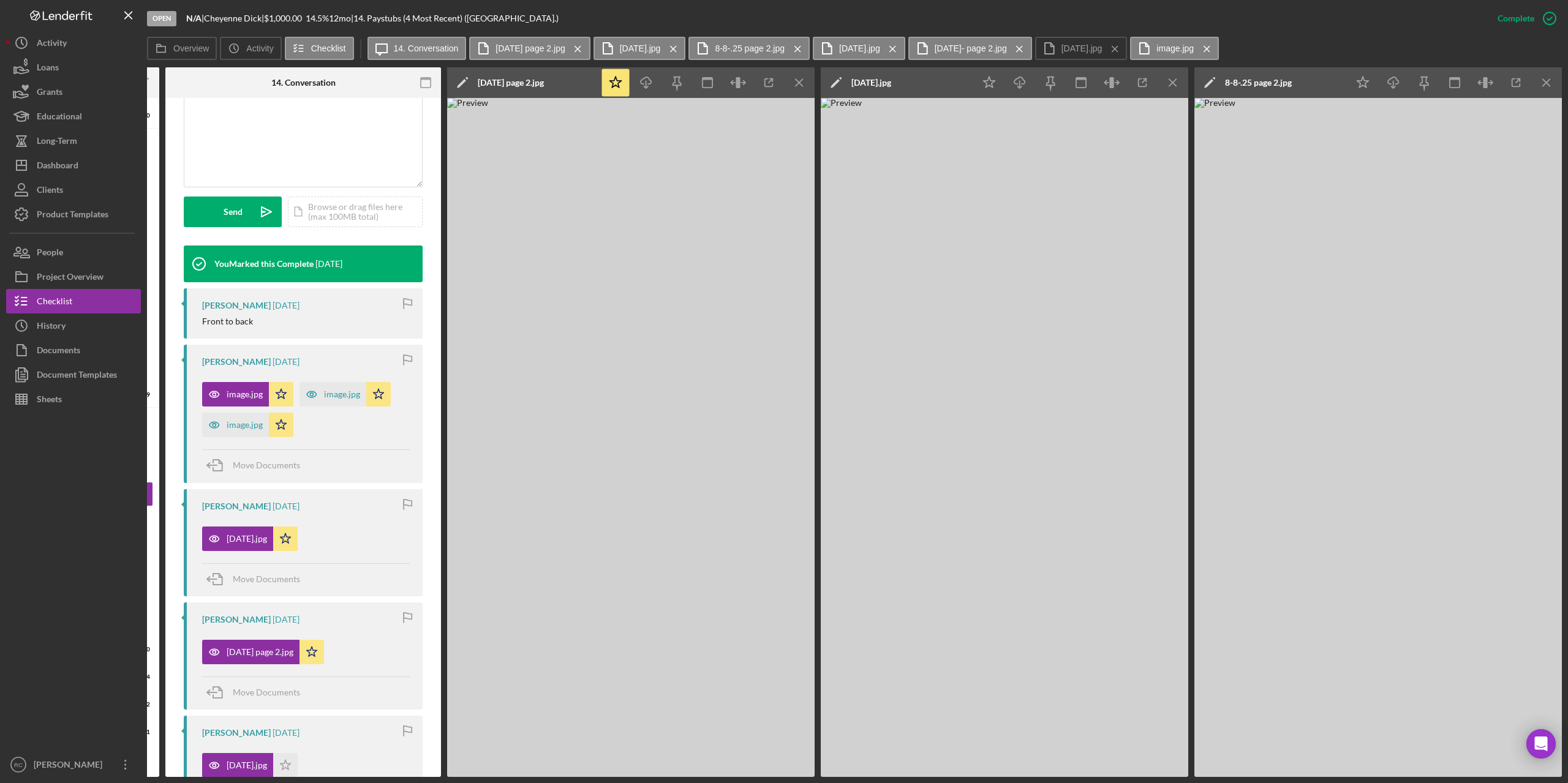
click at [1218, 45] on icon "Icon/Menu Close" at bounding box center [1207, 48] width 21 height 30
click at [1102, 50] on label "7.25.25.jpg" at bounding box center [1082, 48] width 41 height 10
click at [1126, 49] on icon "Icon/Menu Close" at bounding box center [1115, 48] width 21 height 30
click at [1030, 47] on icon "Icon/Menu Close" at bounding box center [1020, 48] width 21 height 30
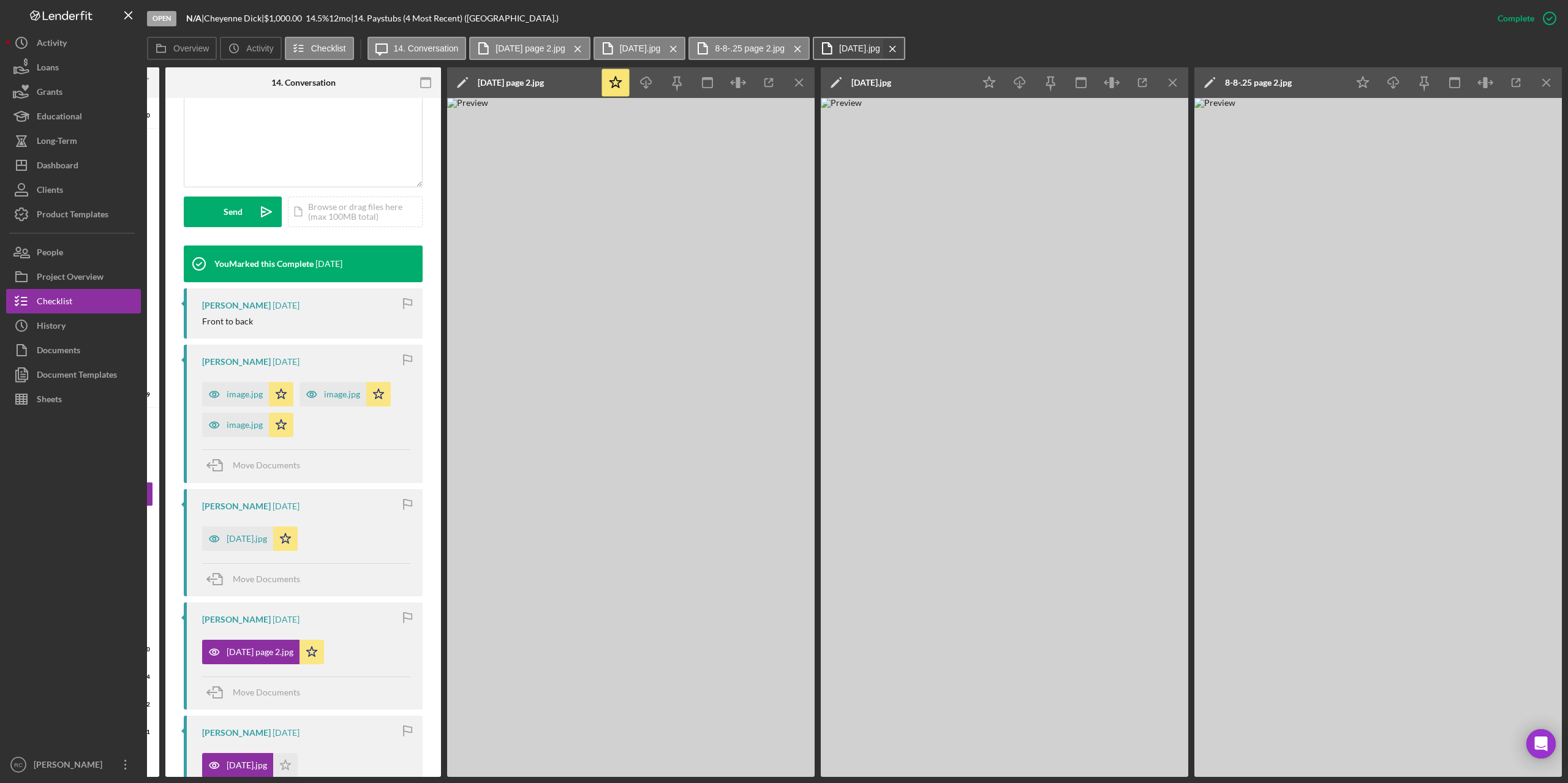
click at [897, 47] on icon "Icon/Menu Close" at bounding box center [893, 48] width 21 height 30
click at [804, 45] on icon "Icon/Menu Close" at bounding box center [798, 48] width 21 height 30
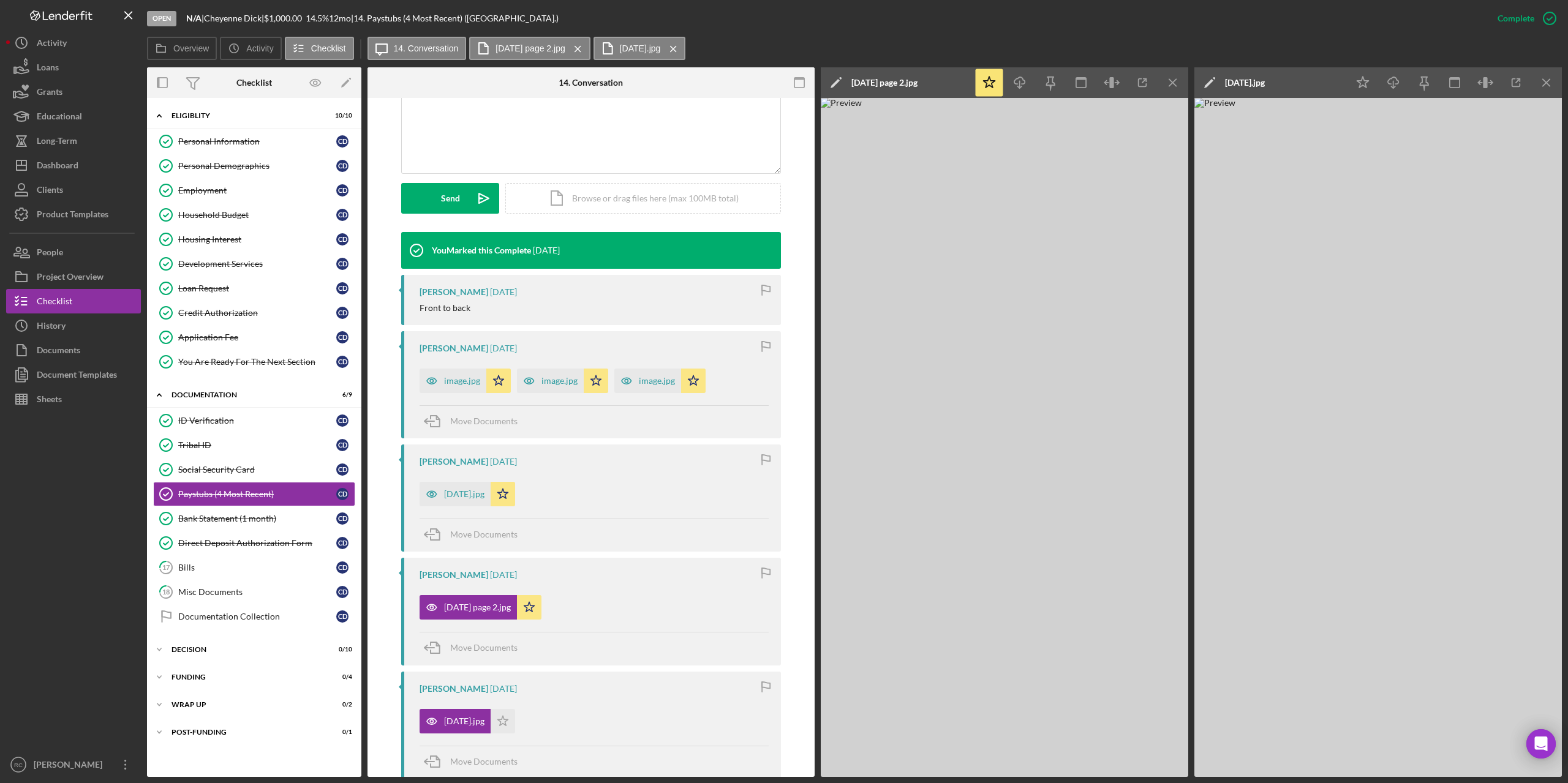
scroll to position [261, 0]
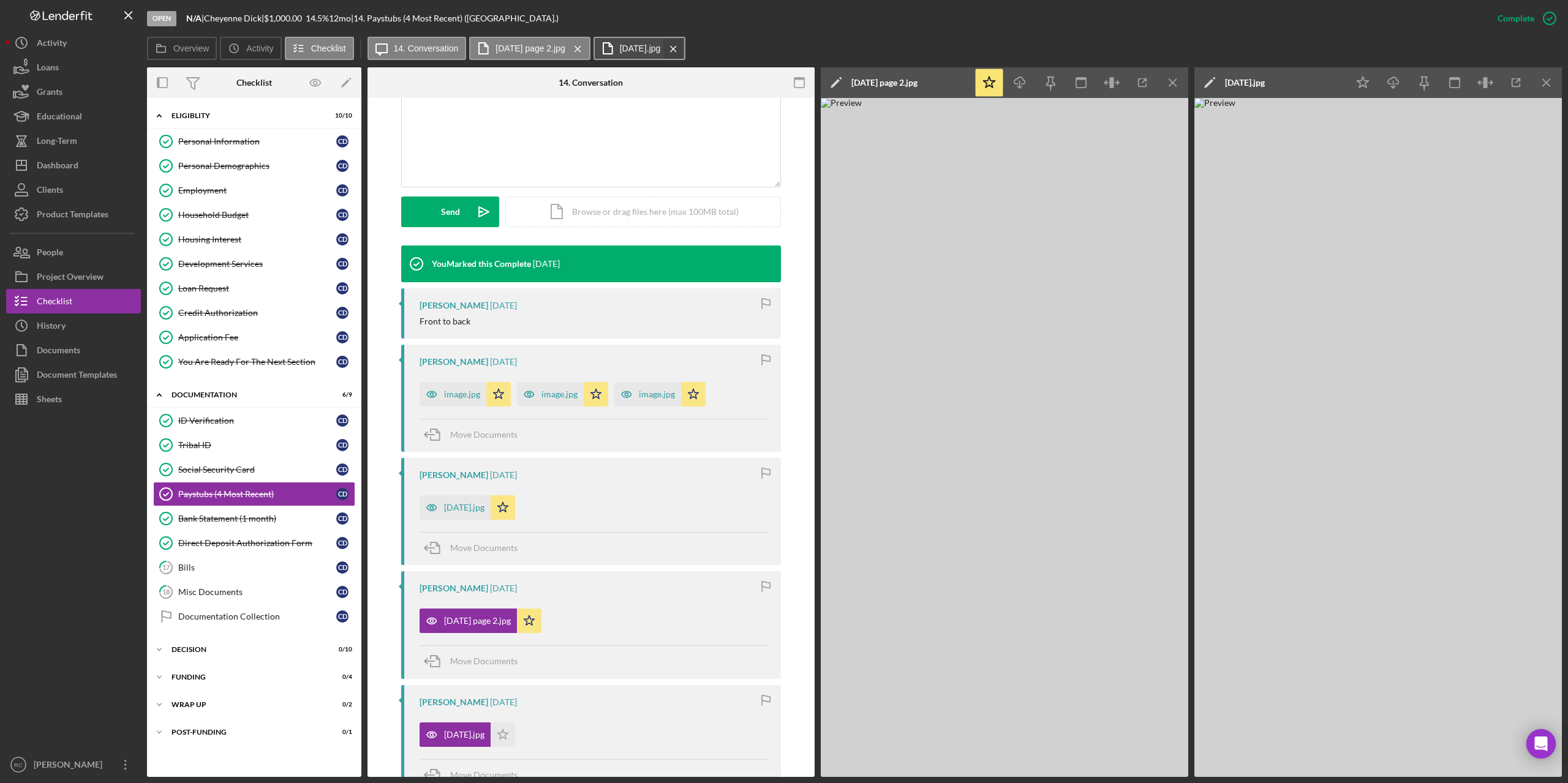
click at [674, 46] on icon "Icon/Menu Close" at bounding box center [674, 48] width 21 height 30
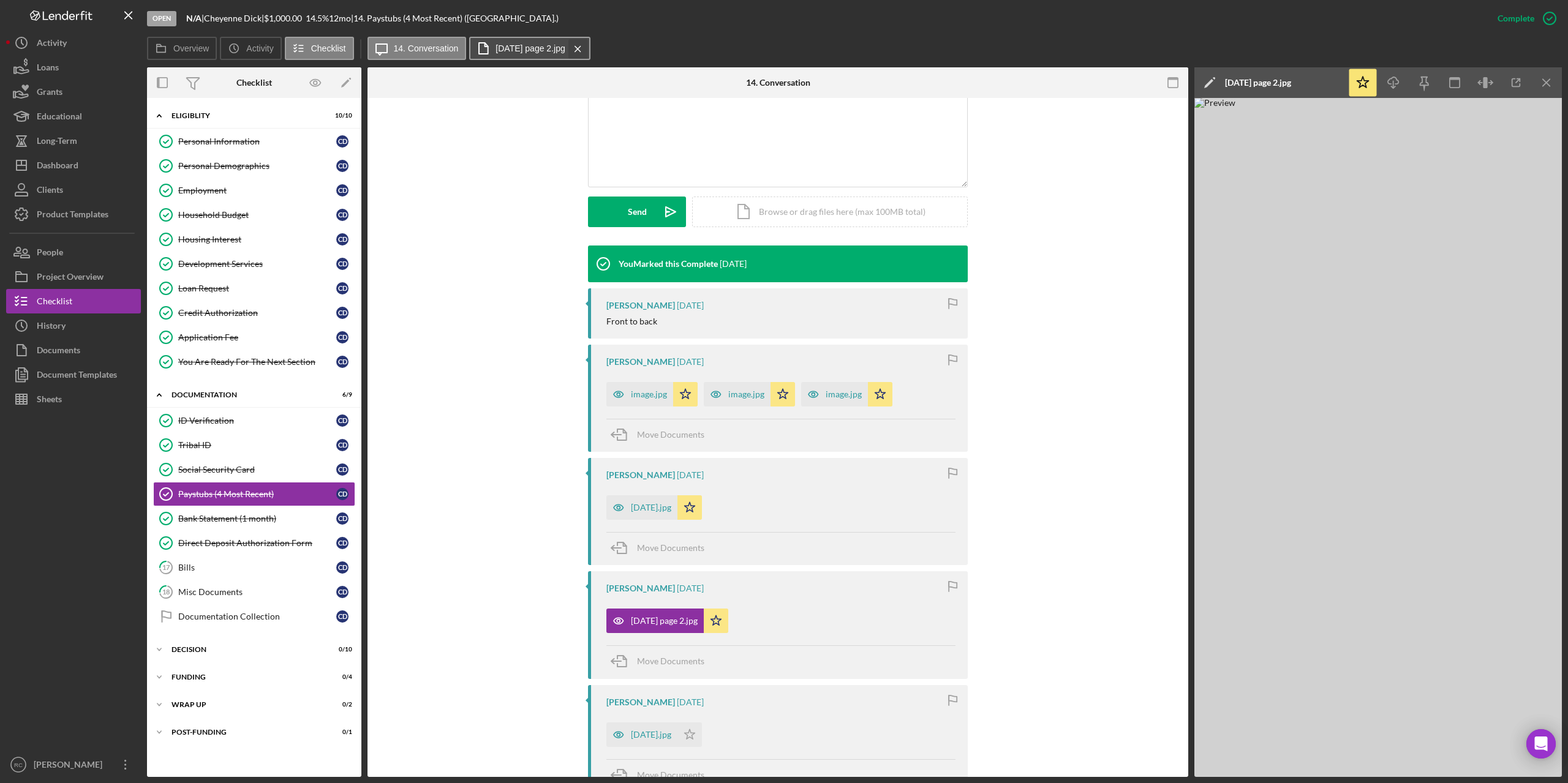
click at [577, 47] on icon "Icon/Menu Close" at bounding box center [578, 48] width 21 height 30
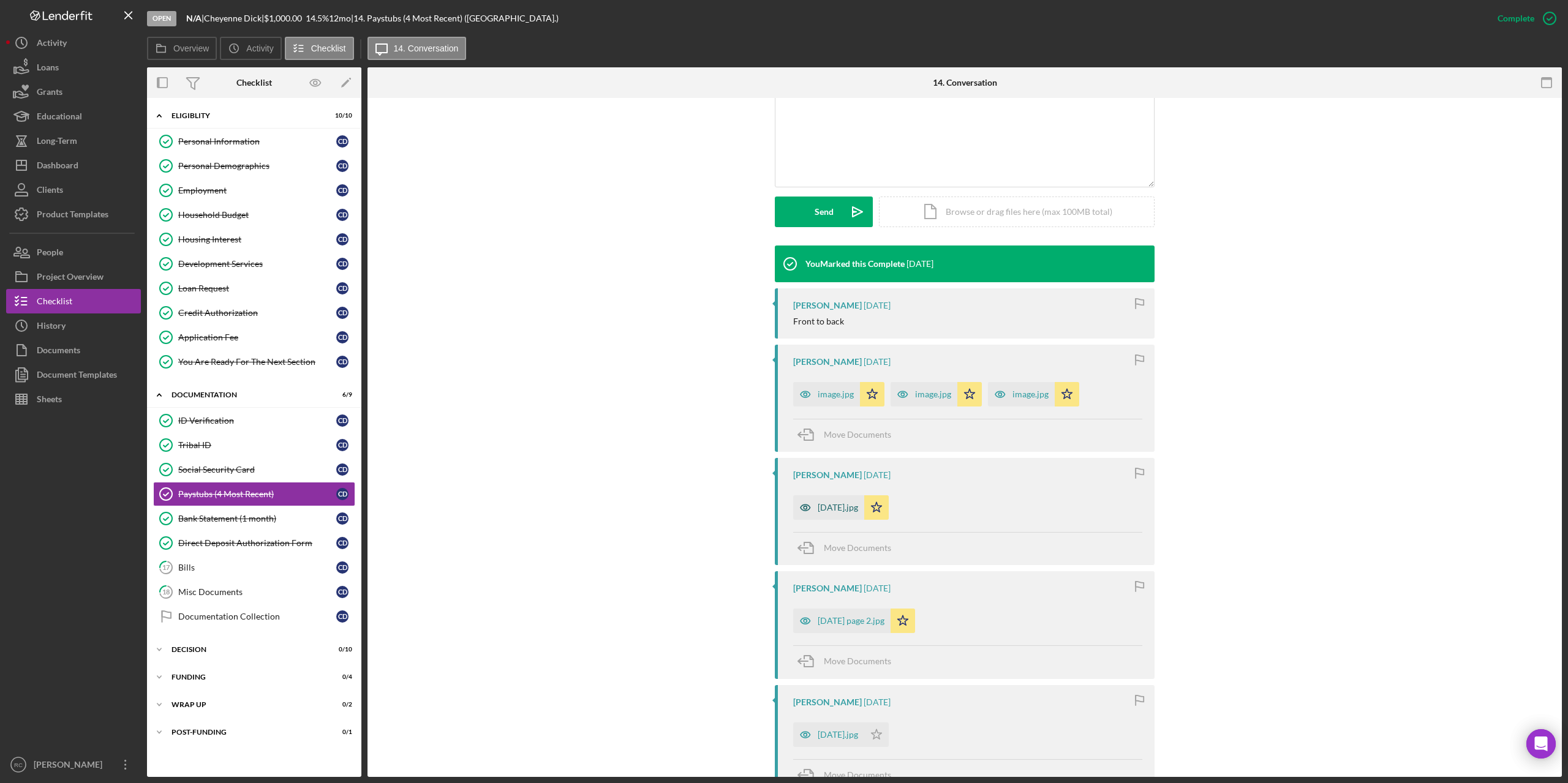
click at [822, 510] on div "7.25.25.jpg" at bounding box center [837, 507] width 40 height 10
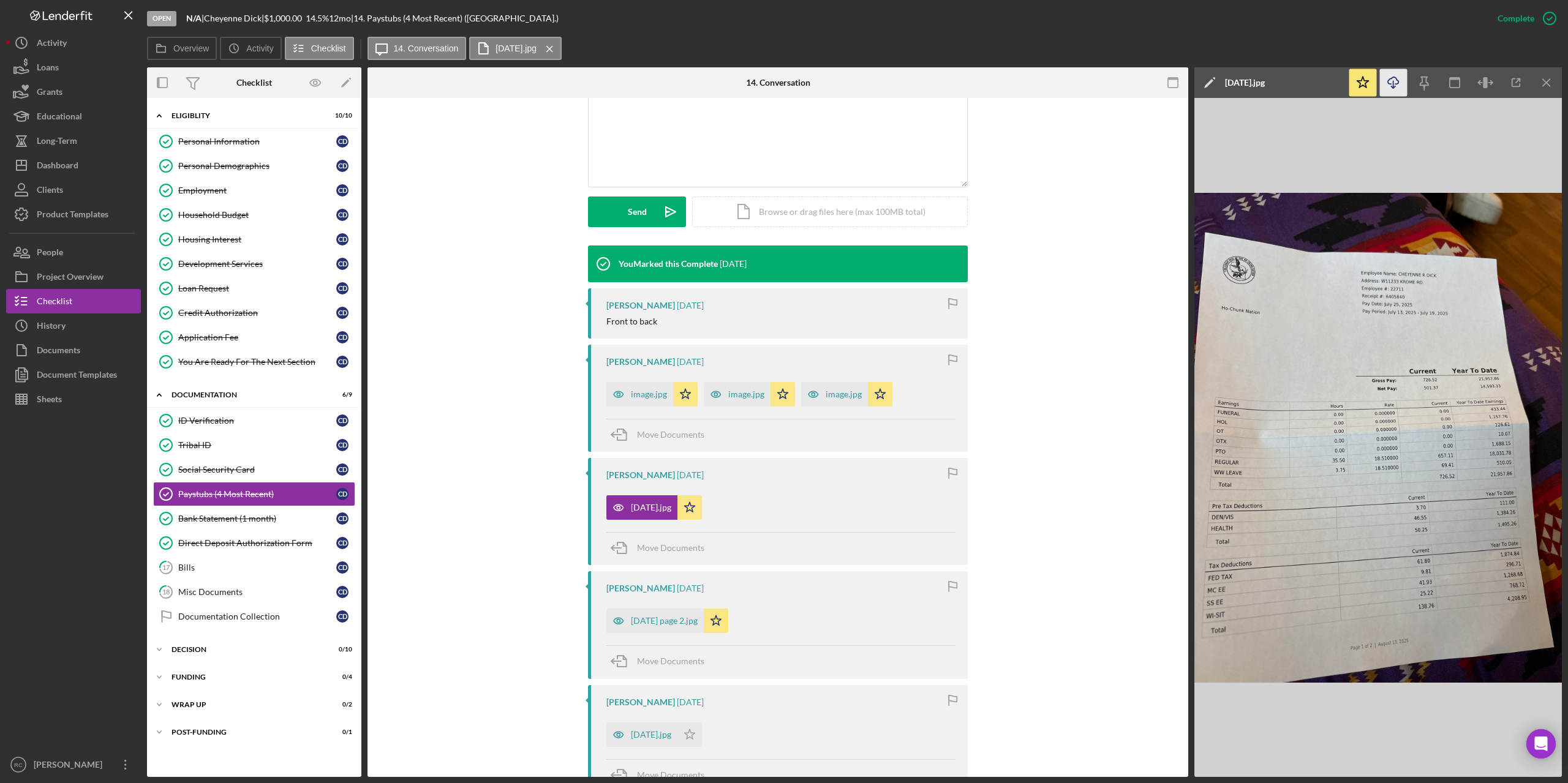
click at [1392, 84] on icon "button" at bounding box center [1393, 80] width 11 height 7
click at [652, 619] on div "8.1.25 page 2.jpg" at bounding box center [665, 621] width 67 height 10
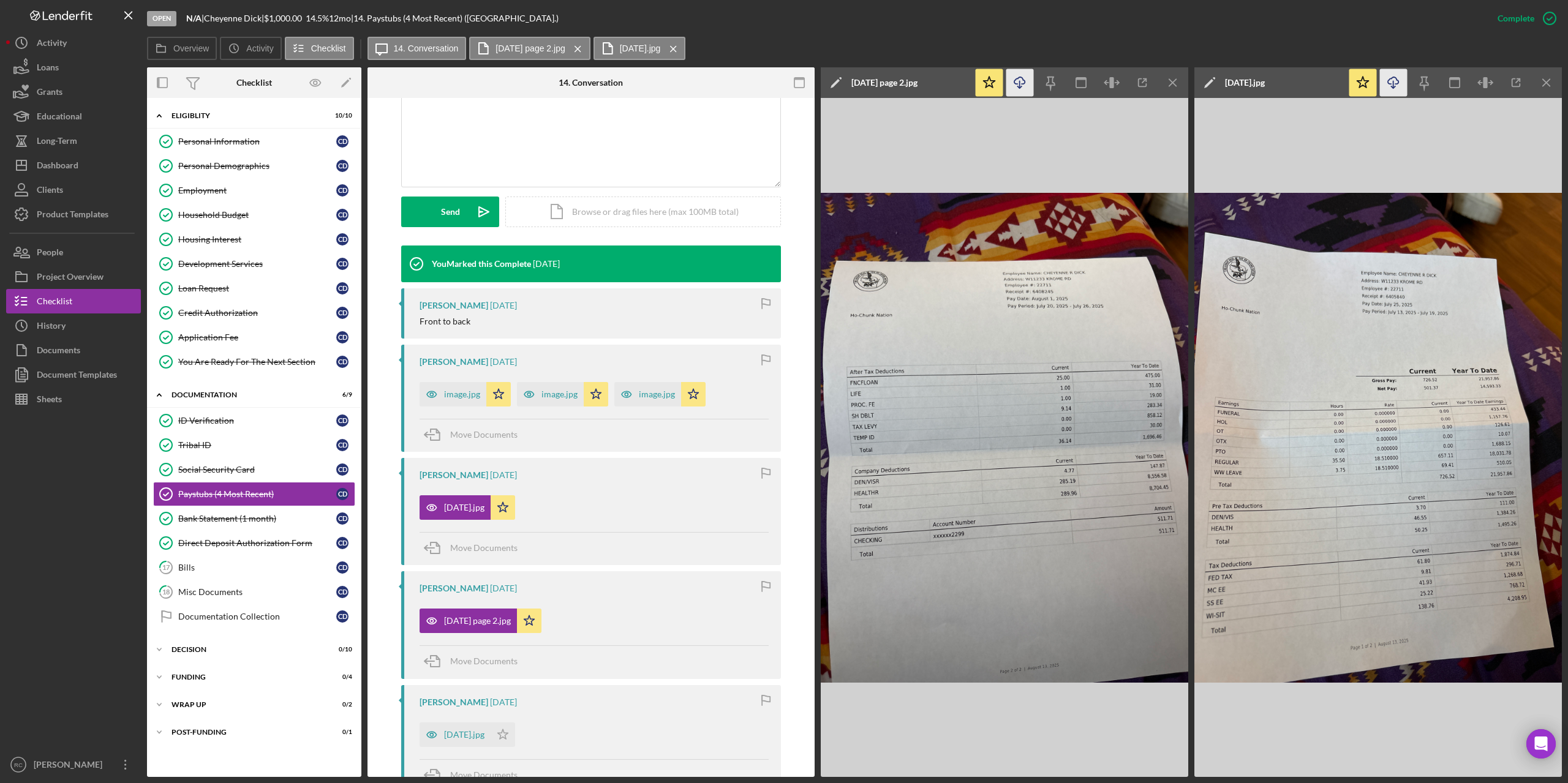
click at [1021, 83] on icon "Icon/Download" at bounding box center [1021, 83] width 28 height 28
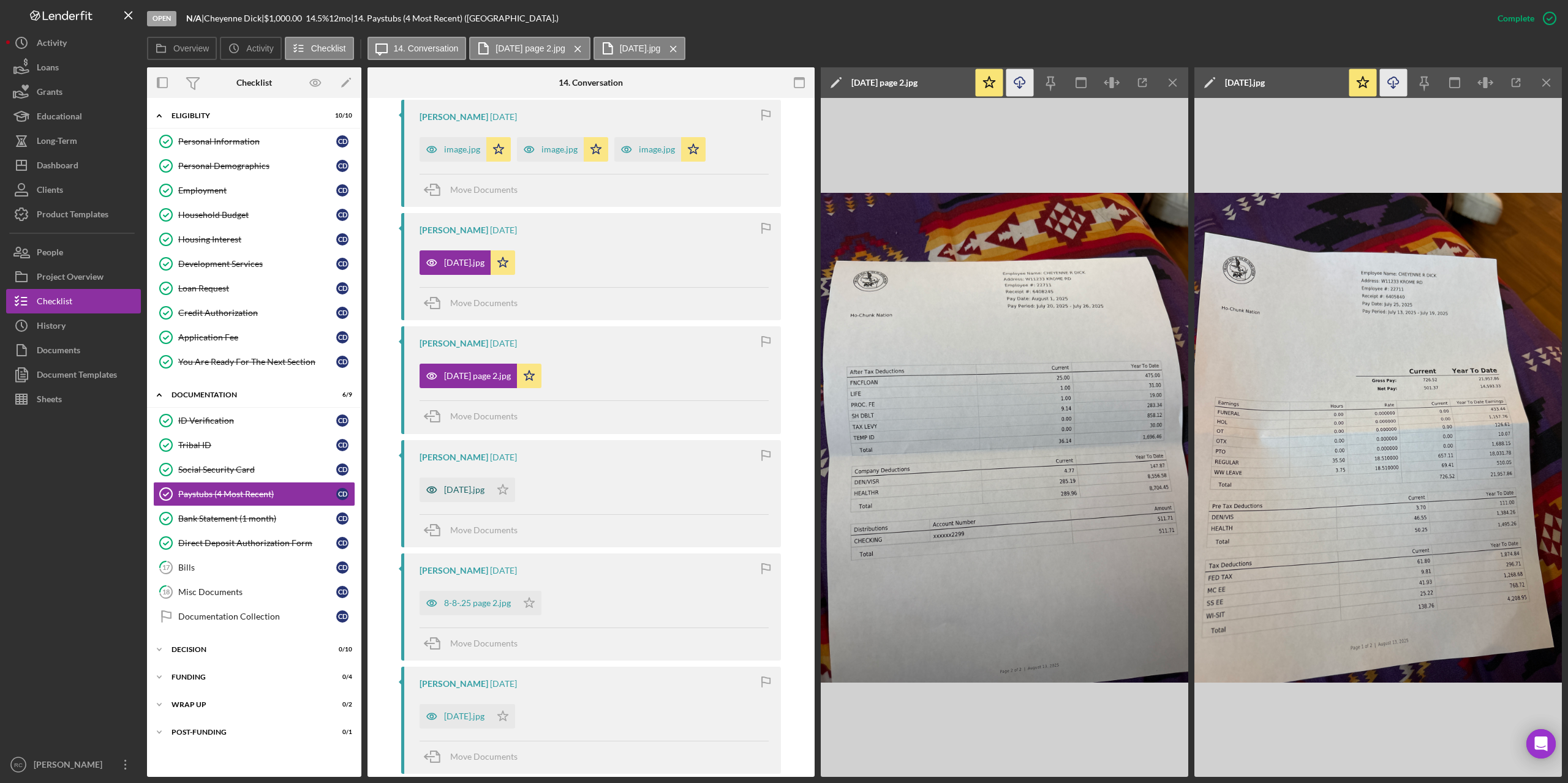
click at [468, 480] on div "8-1-2025.jpg" at bounding box center [455, 490] width 71 height 25
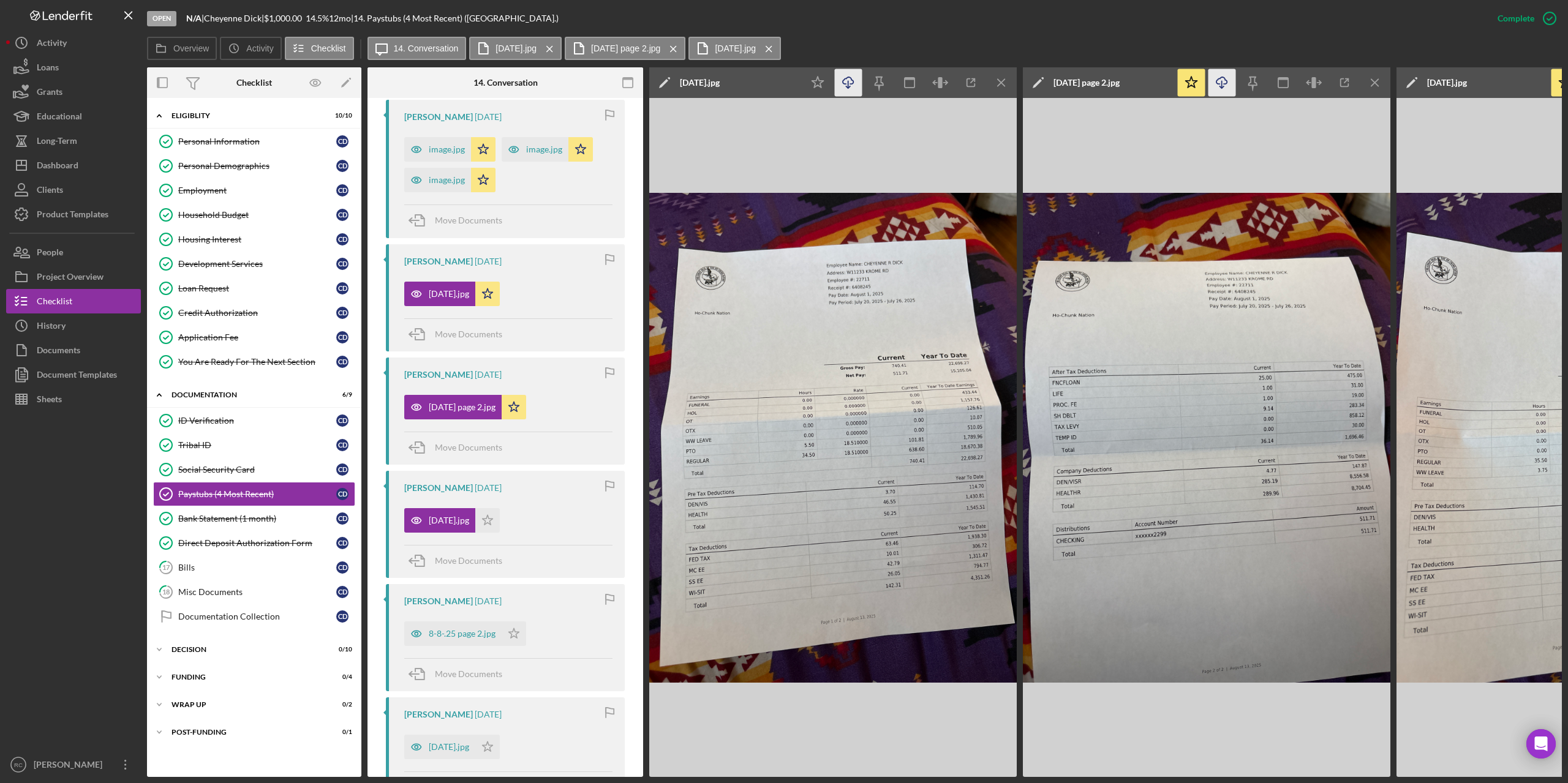
click at [849, 82] on icon "Icon/Download" at bounding box center [849, 83] width 28 height 28
click at [466, 632] on div "8-8-.25 page 2.jpg" at bounding box center [462, 634] width 67 height 10
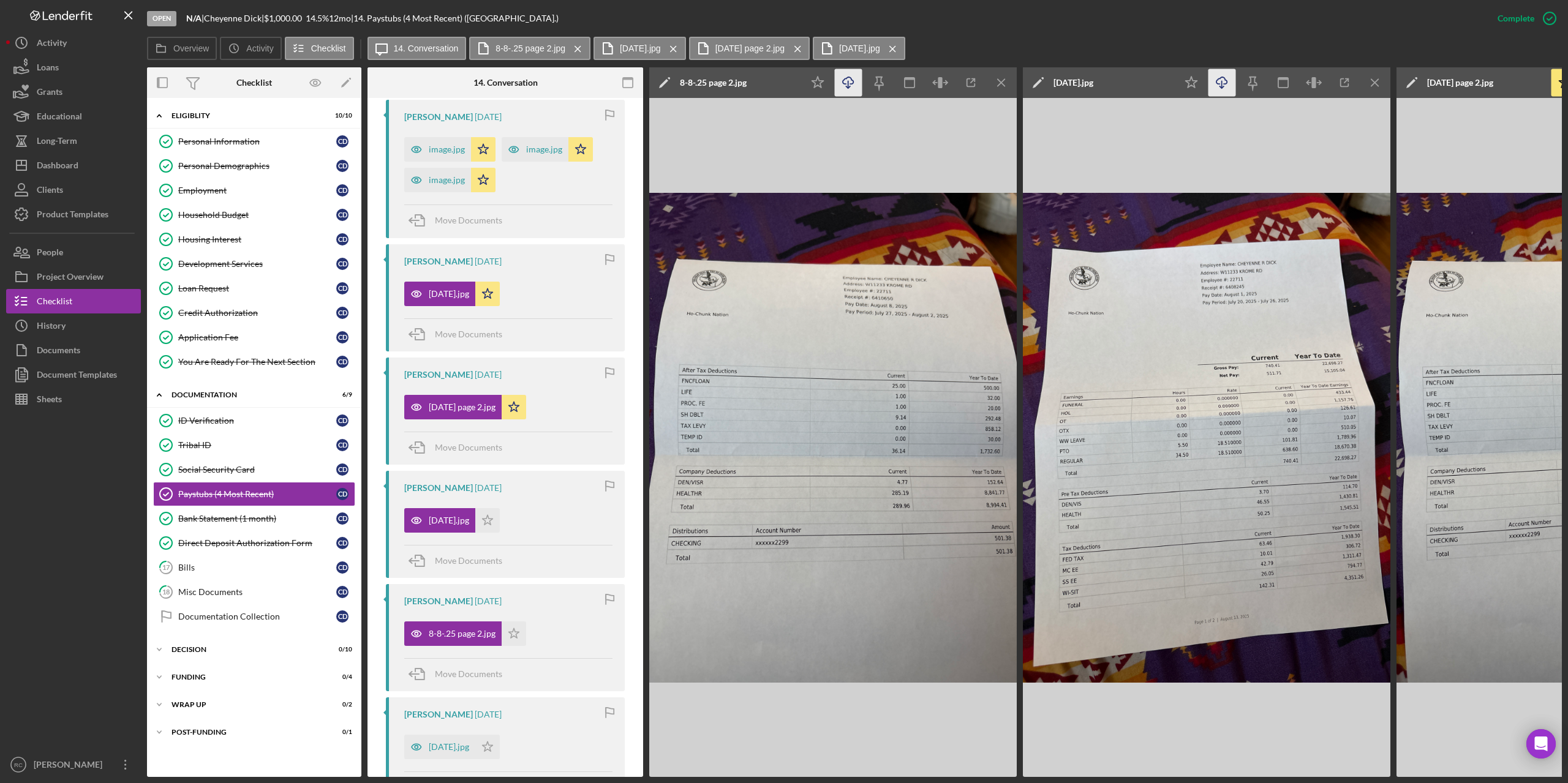
click at [846, 83] on icon "Icon/Download" at bounding box center [849, 83] width 28 height 28
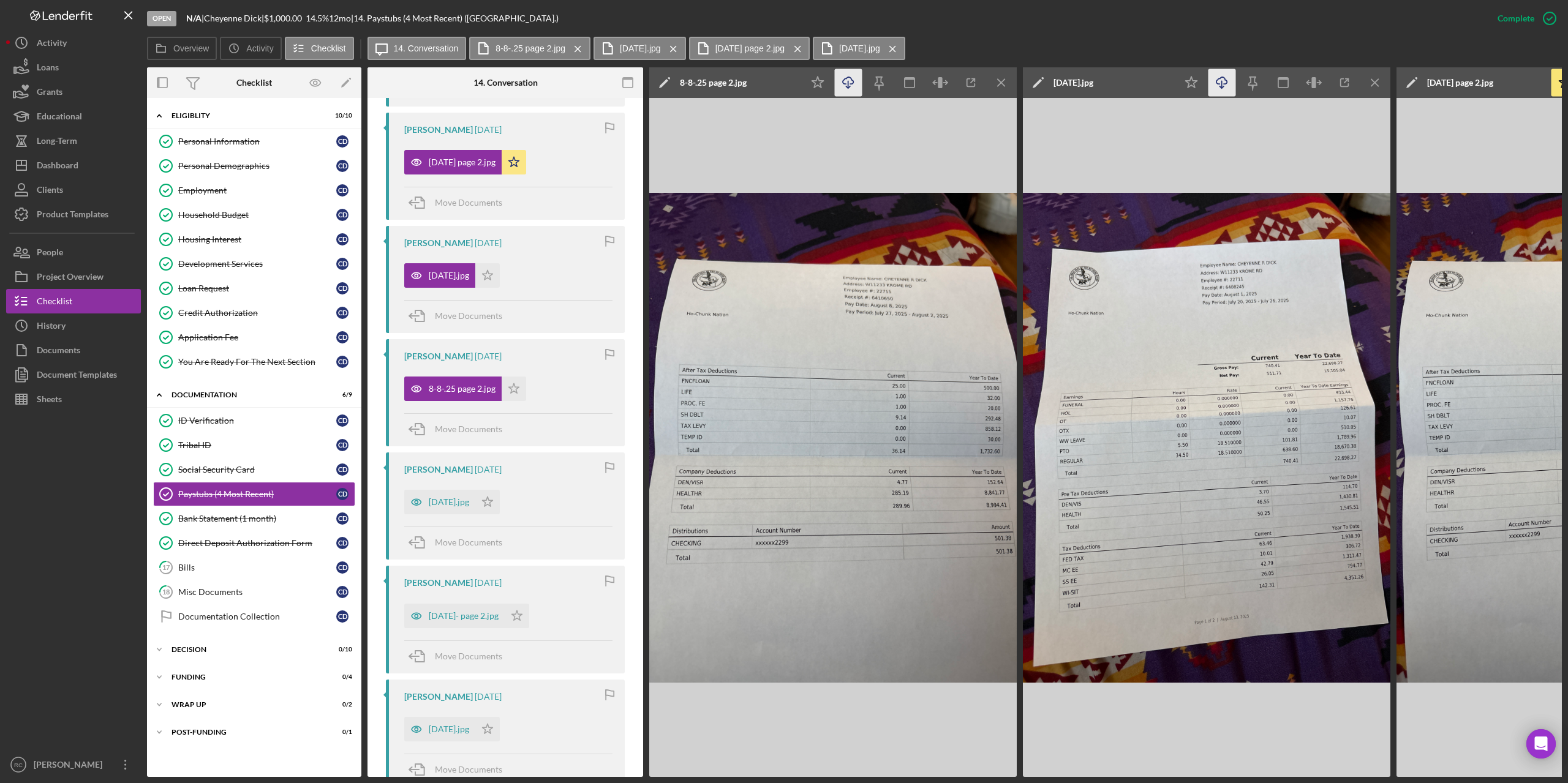
click at [475, 466] on time "[DATE]" at bounding box center [488, 470] width 27 height 10
click at [475, 472] on time "[DATE]" at bounding box center [488, 470] width 27 height 10
click at [997, 88] on icon "Icon/Menu Close" at bounding box center [1002, 83] width 28 height 28
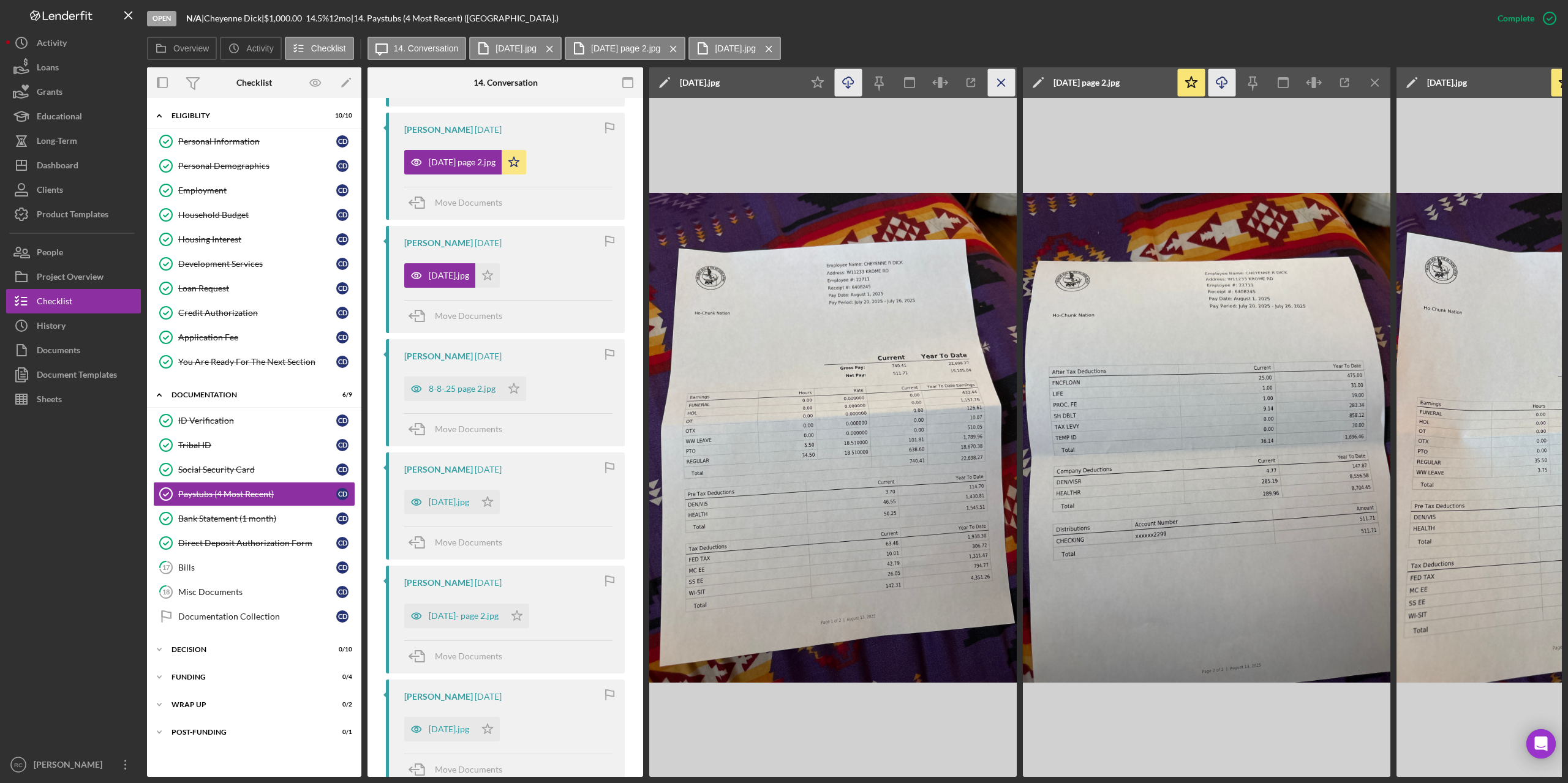
click at [997, 88] on icon "Icon/Menu Close" at bounding box center [1002, 83] width 28 height 28
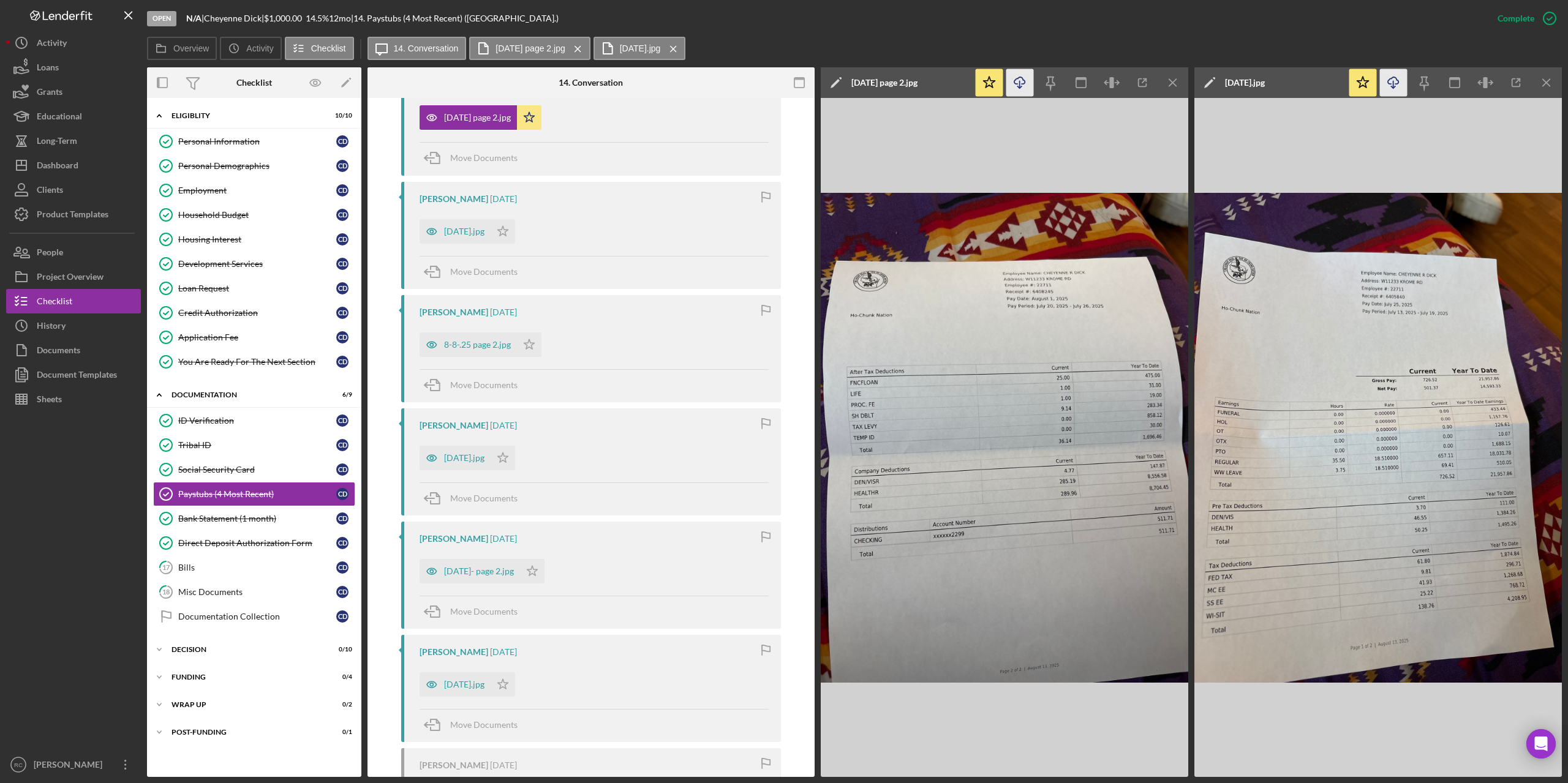
scroll to position [719, 0]
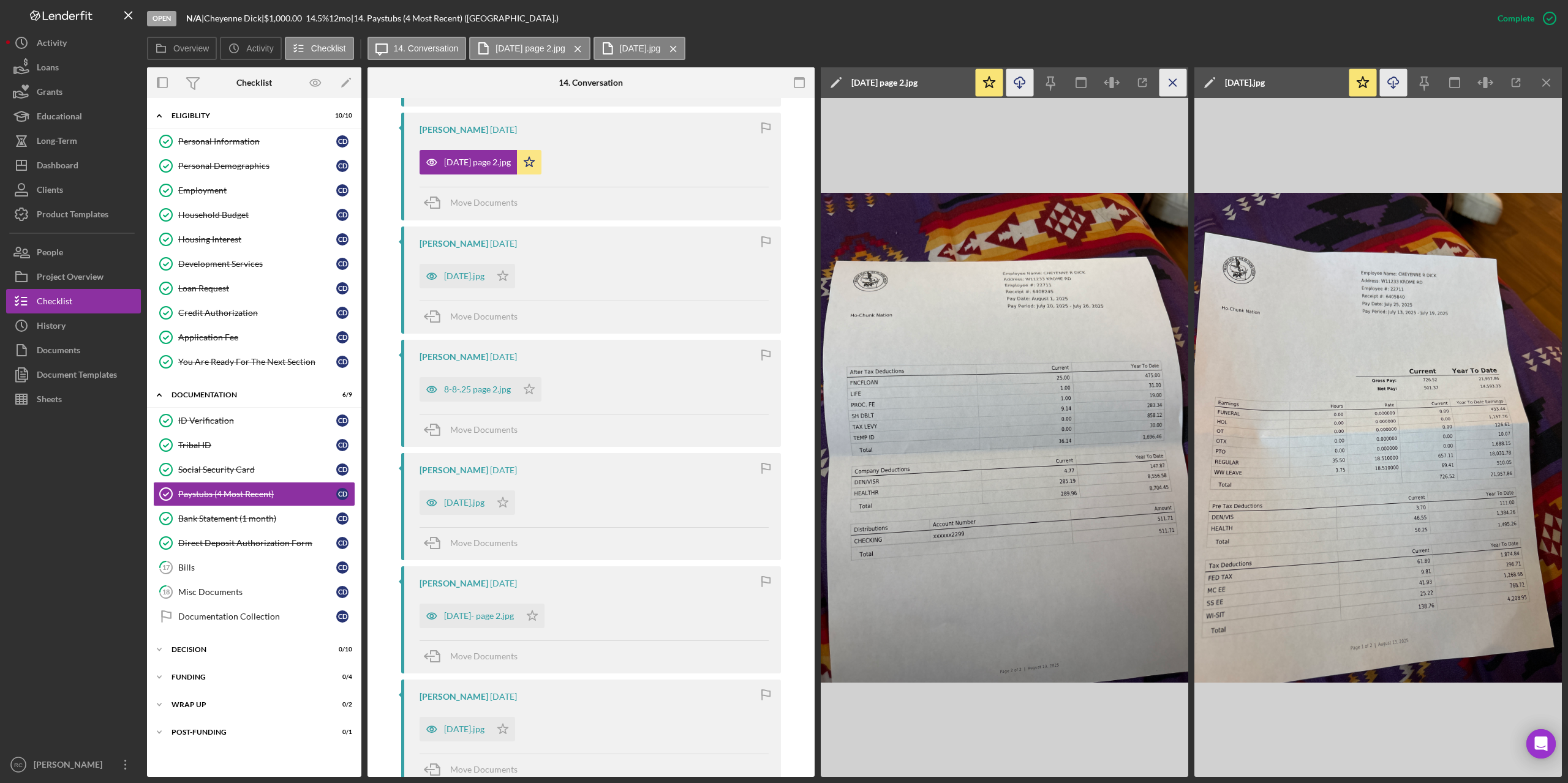
click at [1175, 85] on line "button" at bounding box center [1173, 83] width 7 height 7
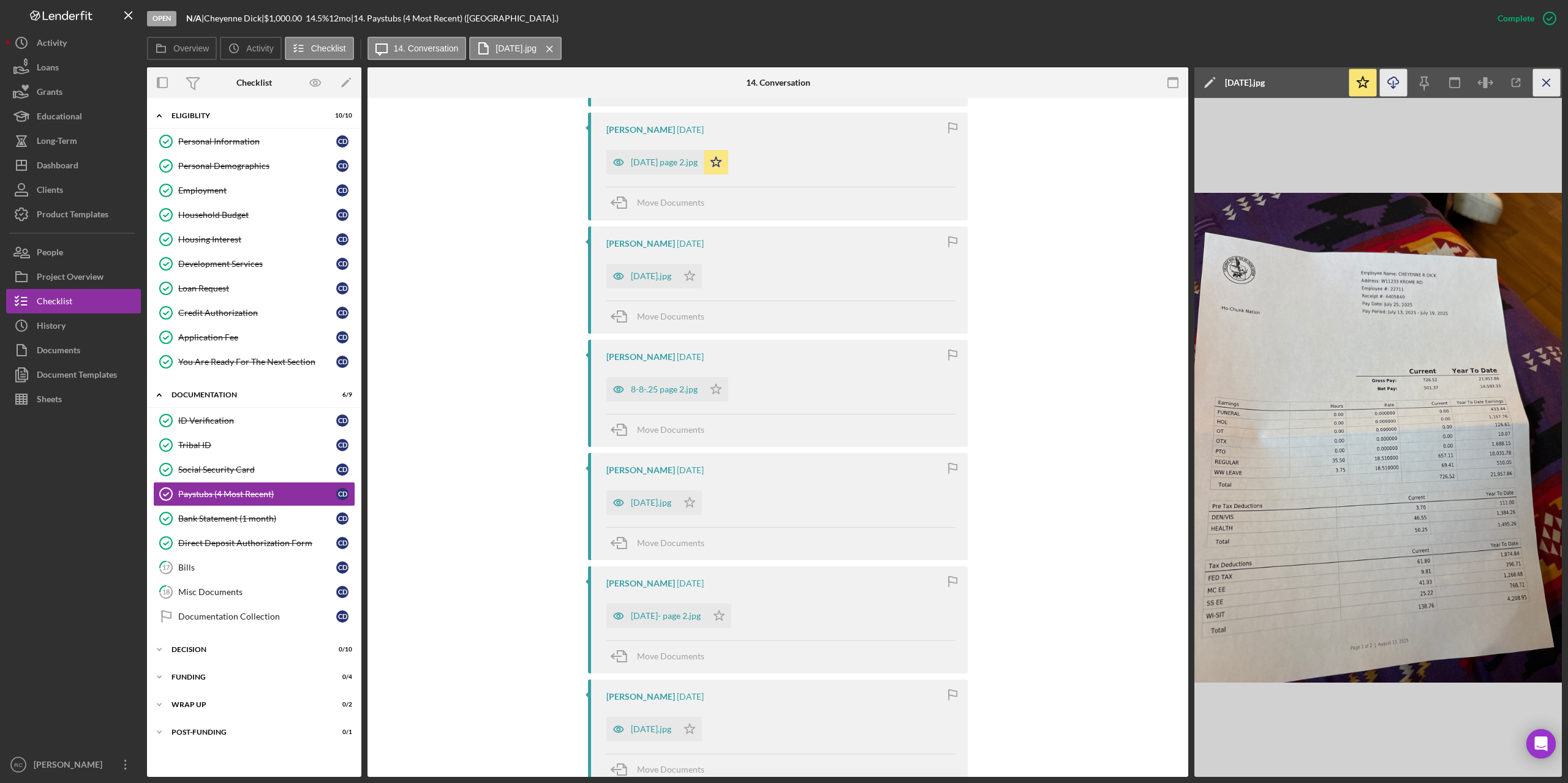
click at [1548, 82] on icon "Icon/Menu Close" at bounding box center [1547, 83] width 28 height 28
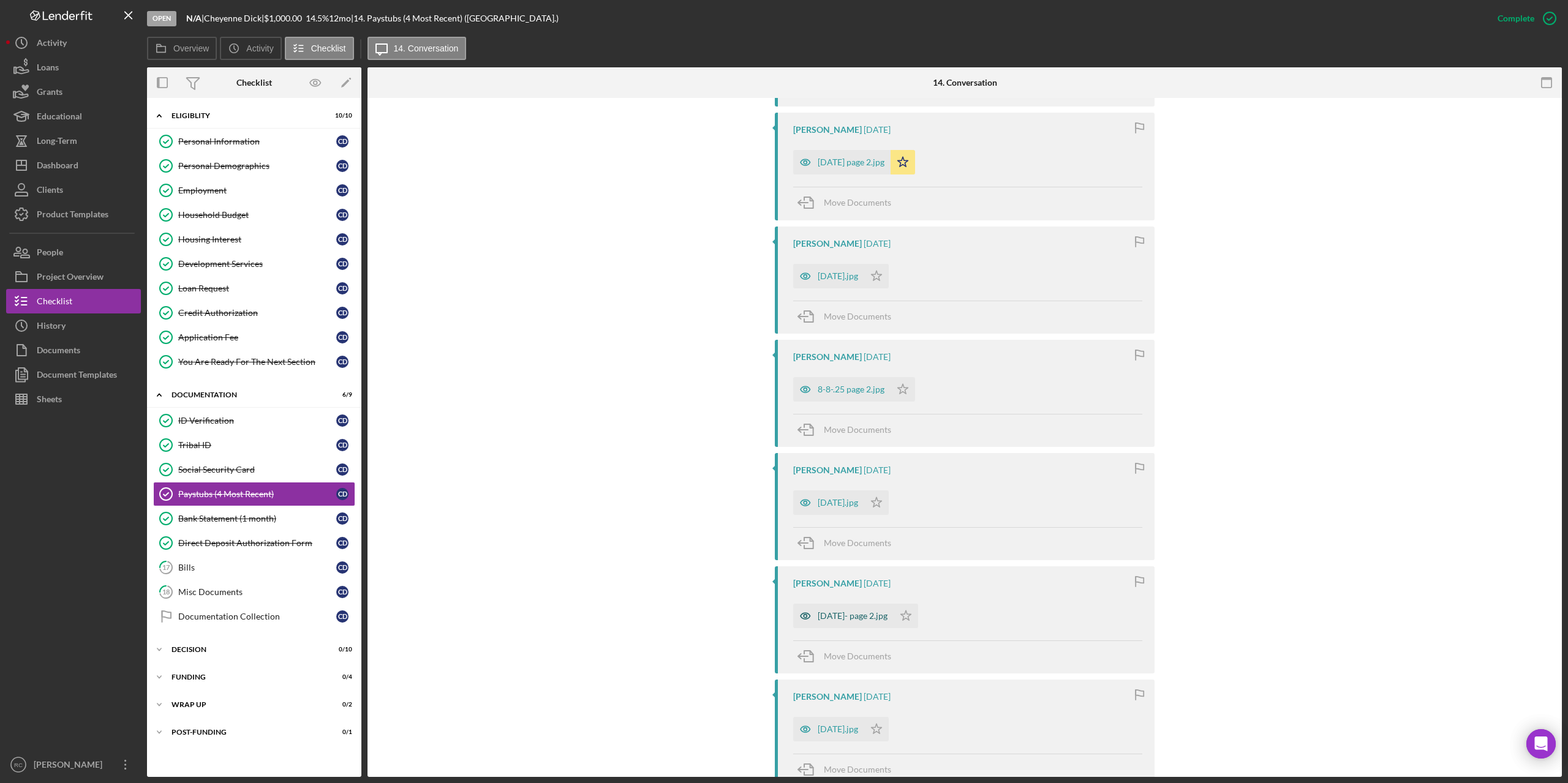
click at [867, 614] on div "August 15- page 2.jpg" at bounding box center [852, 616] width 70 height 10
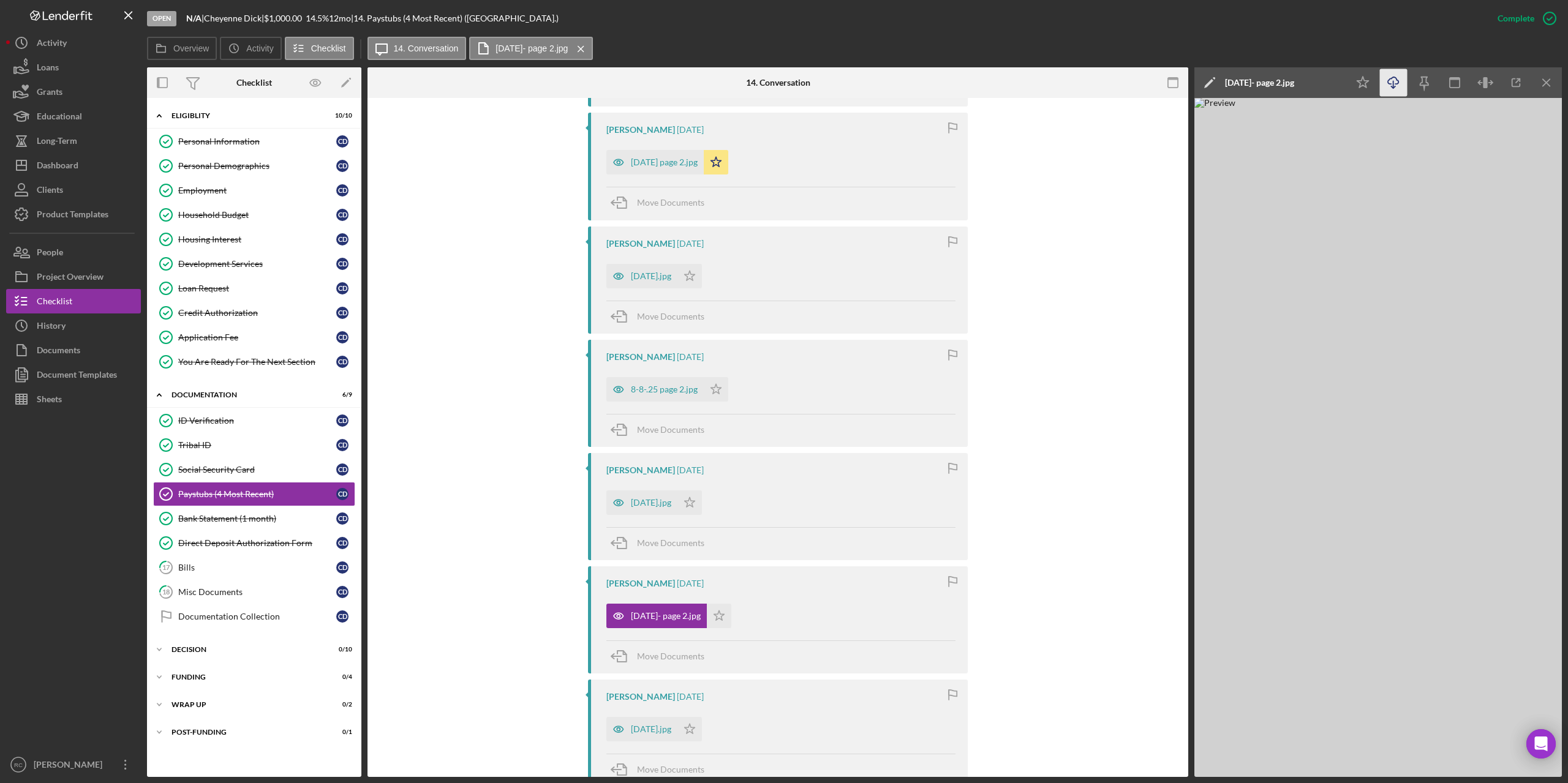
click at [1392, 81] on icon "Icon/Download" at bounding box center [1394, 83] width 28 height 28
click at [669, 722] on div "August 15.jpg" at bounding box center [642, 729] width 71 height 25
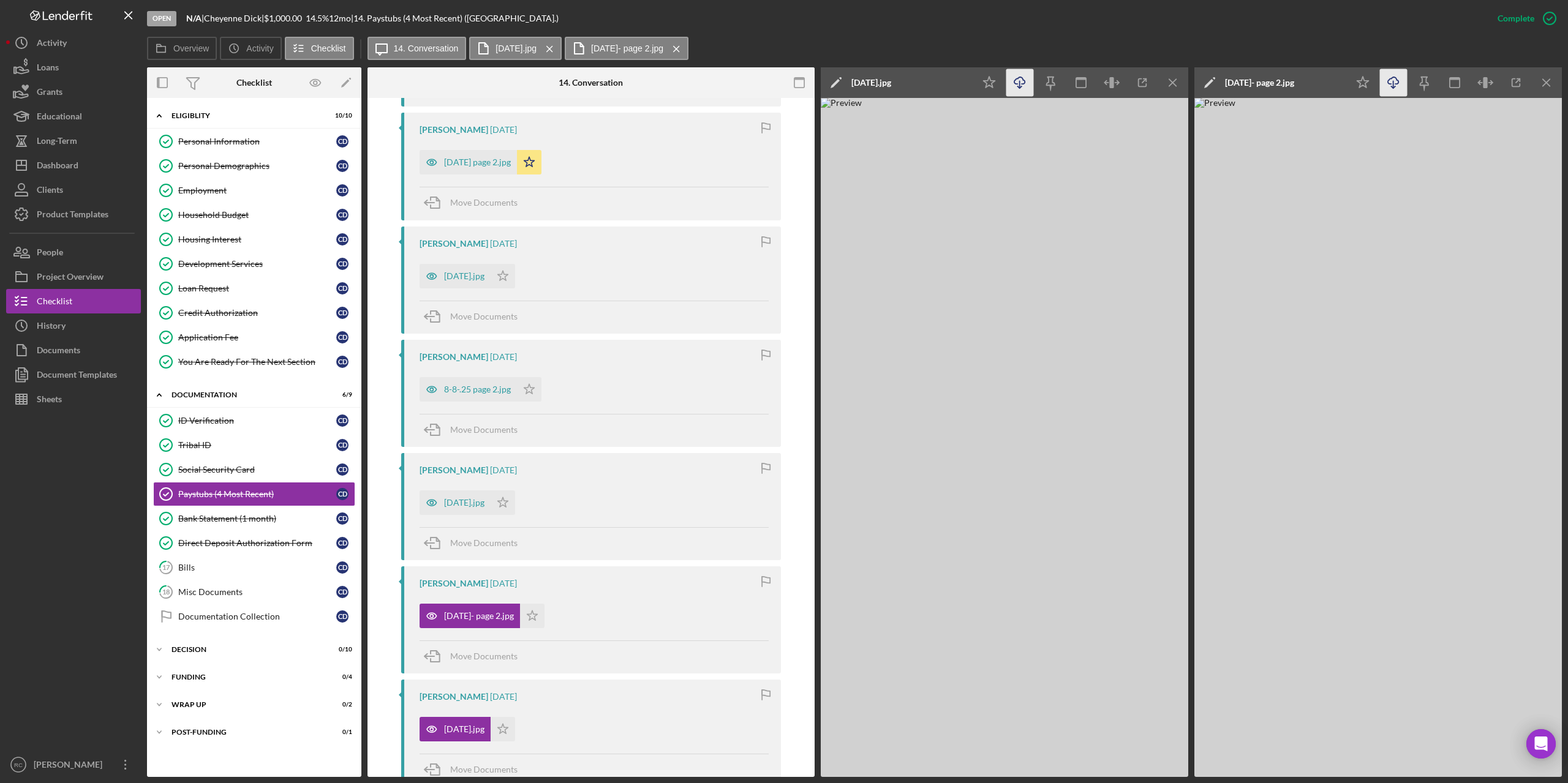
click at [1015, 79] on icon "Icon/Download" at bounding box center [1021, 83] width 28 height 28
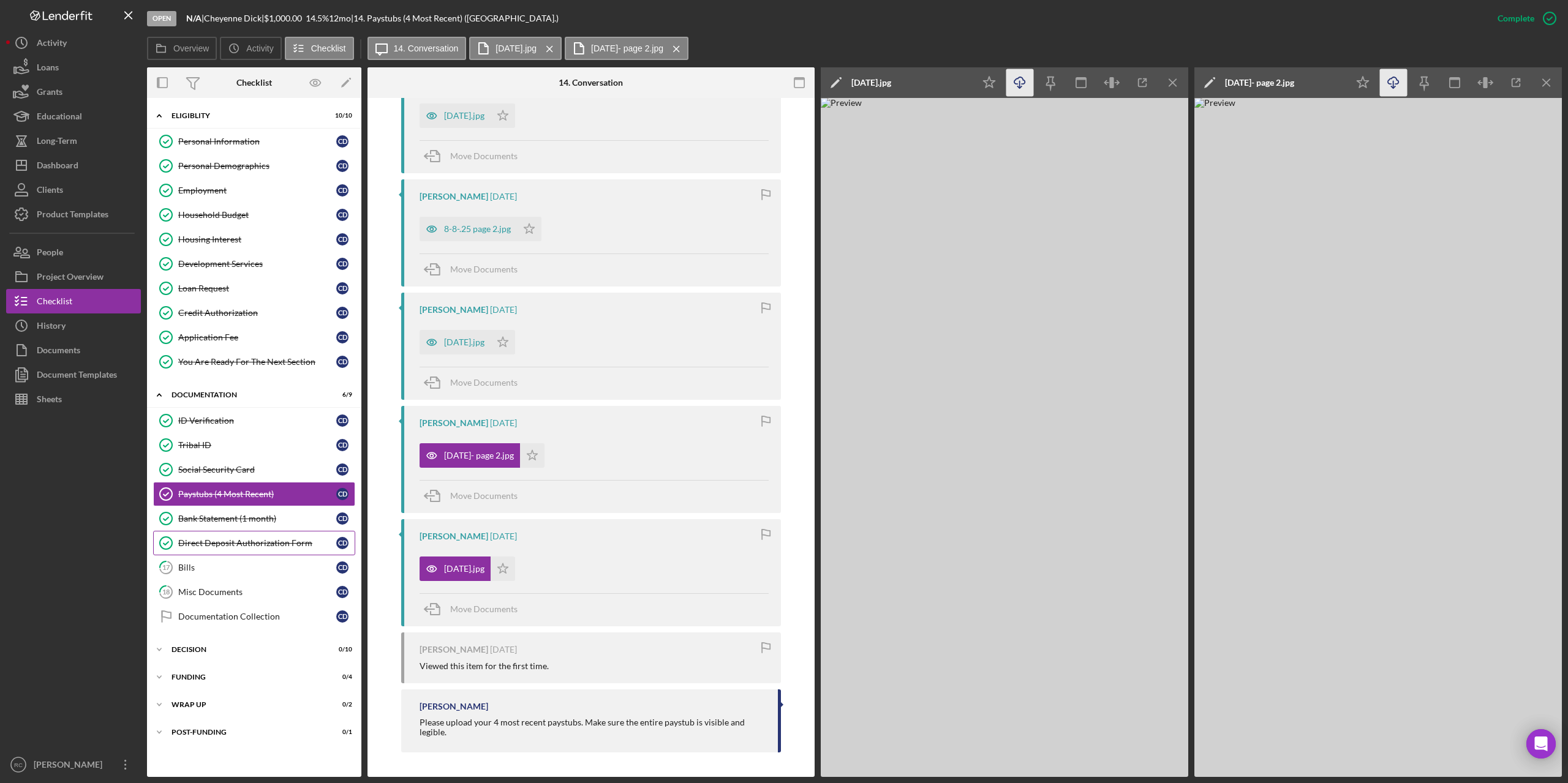
click at [223, 542] on div "Direct Deposit Authorization Form" at bounding box center [257, 543] width 158 height 10
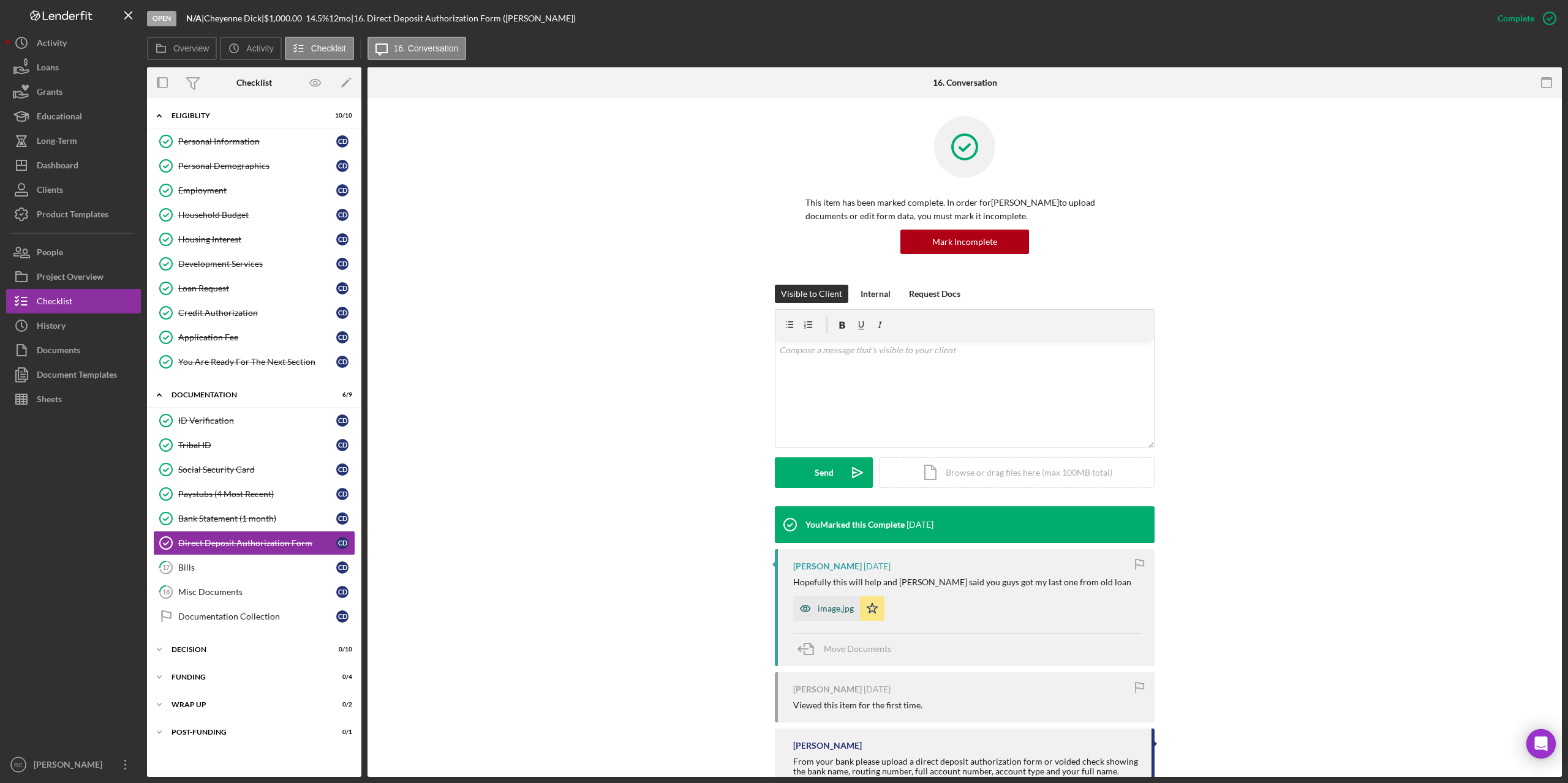
click at [841, 608] on div "image.jpg" at bounding box center [836, 609] width 36 height 10
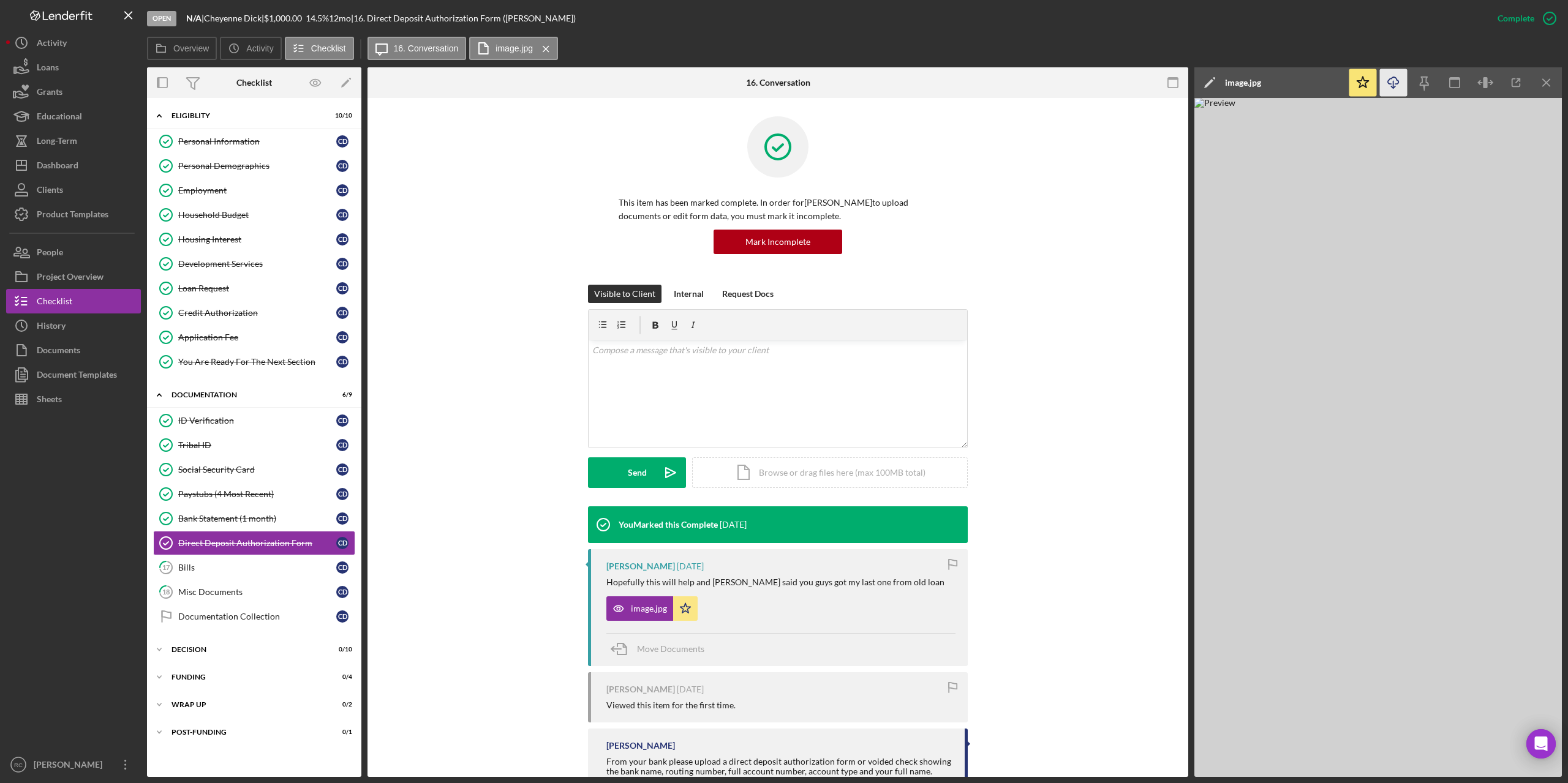
click at [1394, 82] on icon "Icon/Download" at bounding box center [1394, 83] width 28 height 28
drag, startPoint x: 247, startPoint y: 493, endPoint x: 589, endPoint y: 392, distance: 356.6
click at [247, 493] on div "Paystubs (4 Most Recent)" at bounding box center [257, 494] width 158 height 10
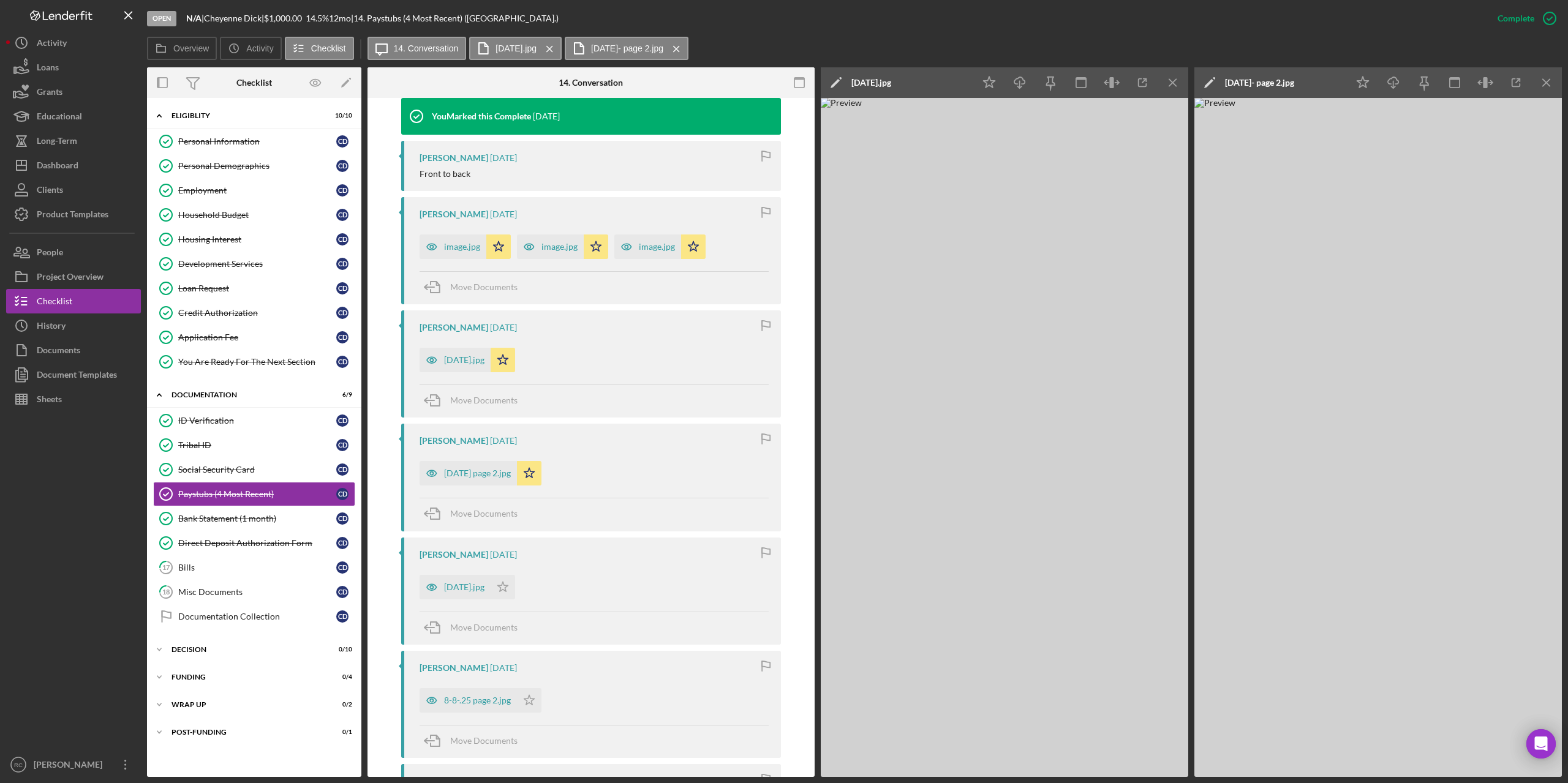
scroll to position [490, 0]
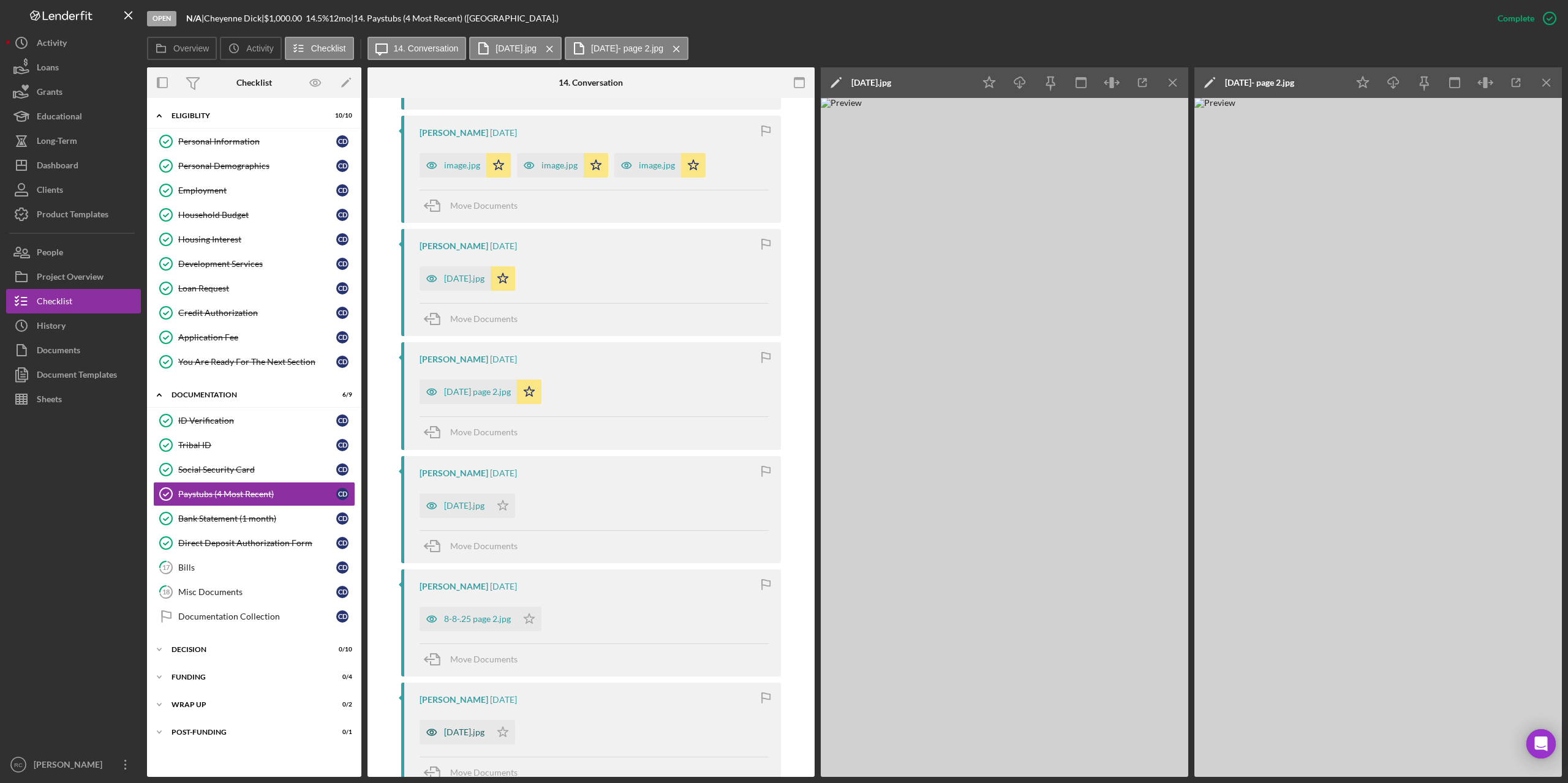
click at [459, 731] on div "8-8-25.jpg" at bounding box center [464, 732] width 40 height 10
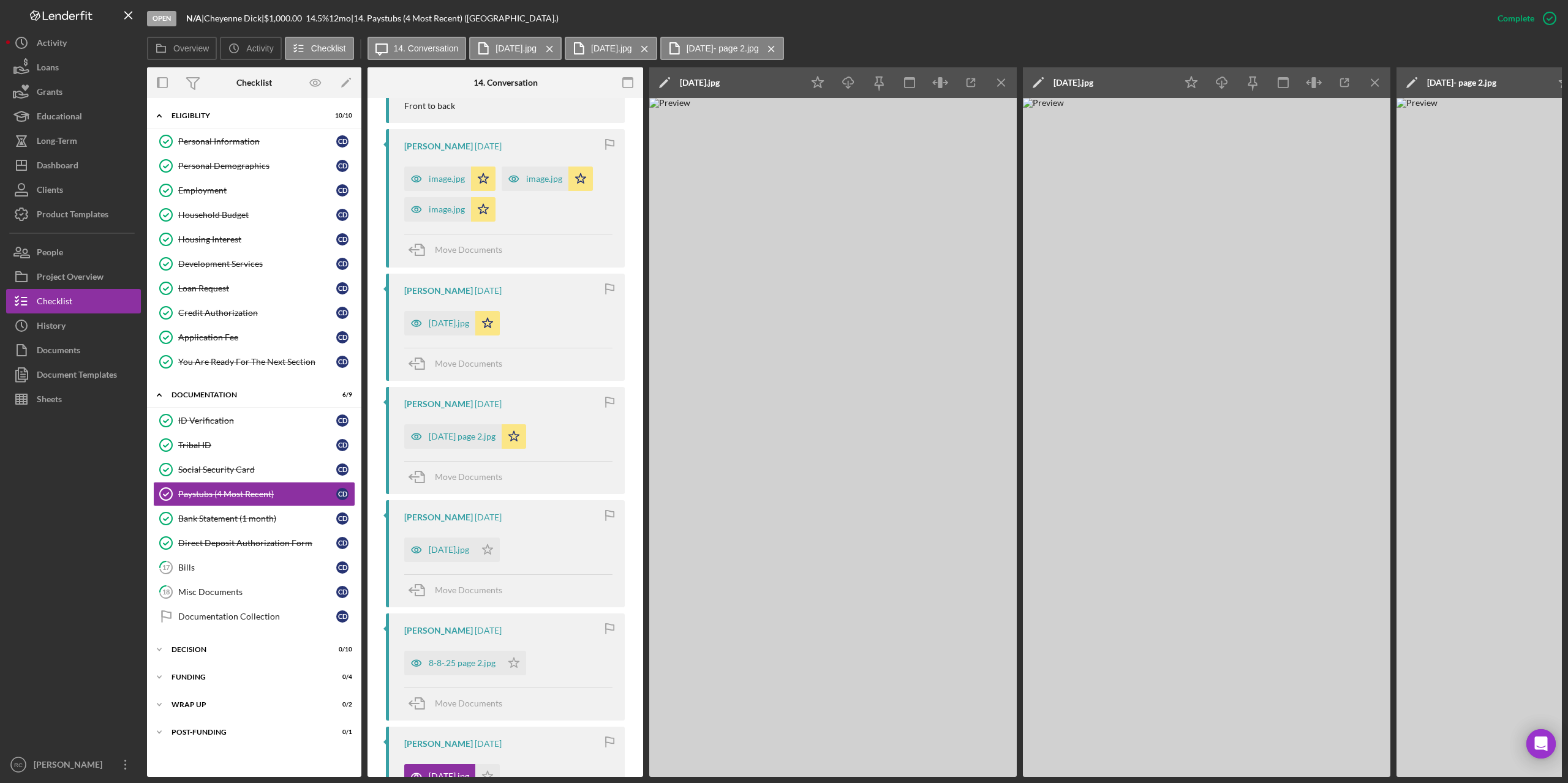
scroll to position [503, 0]
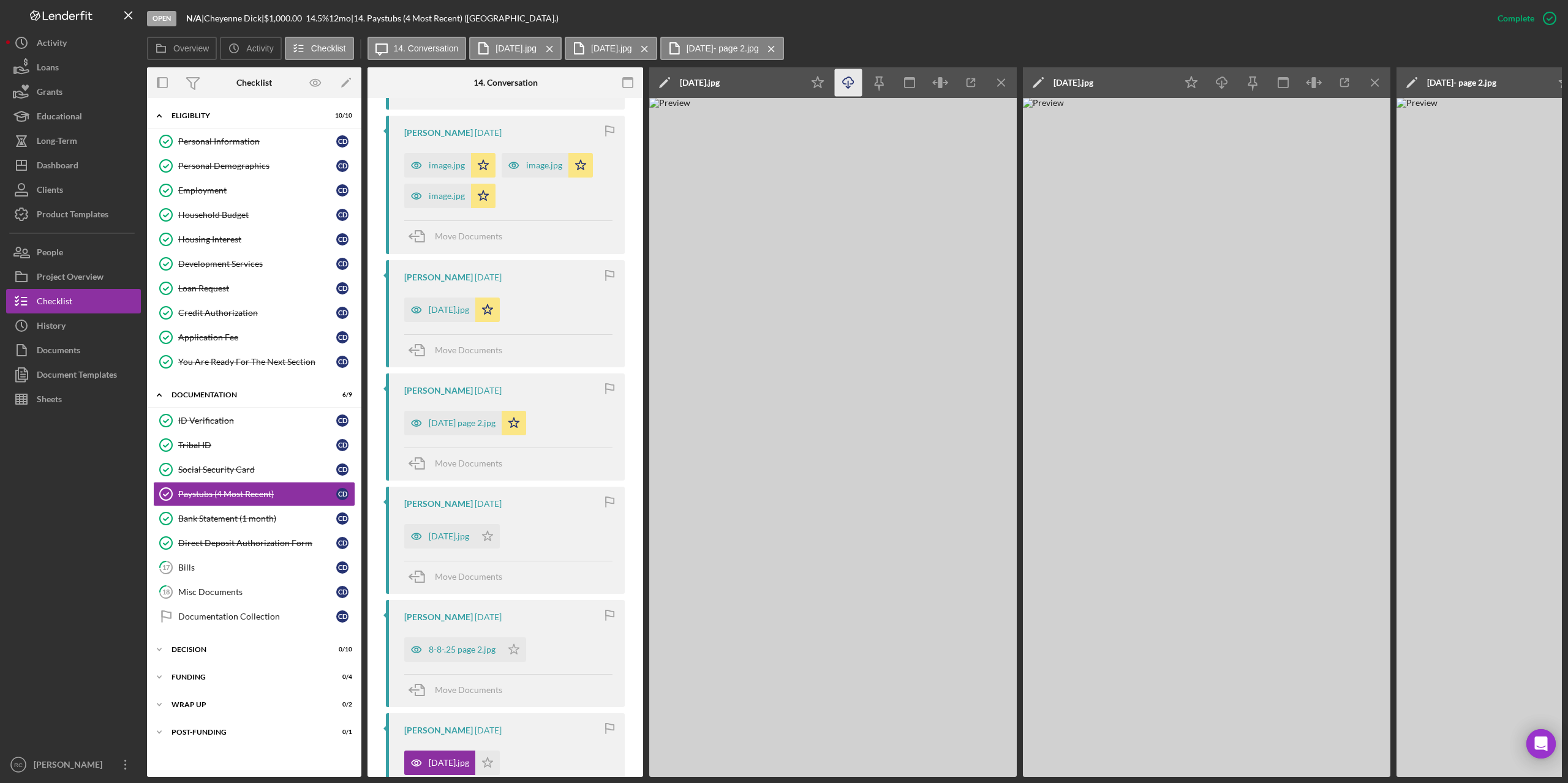
click at [849, 83] on line "button" at bounding box center [849, 84] width 0 height 7
click at [205, 651] on div "Decision" at bounding box center [259, 650] width 174 height 7
click at [216, 675] on div "Credit Report" at bounding box center [257, 676] width 158 height 10
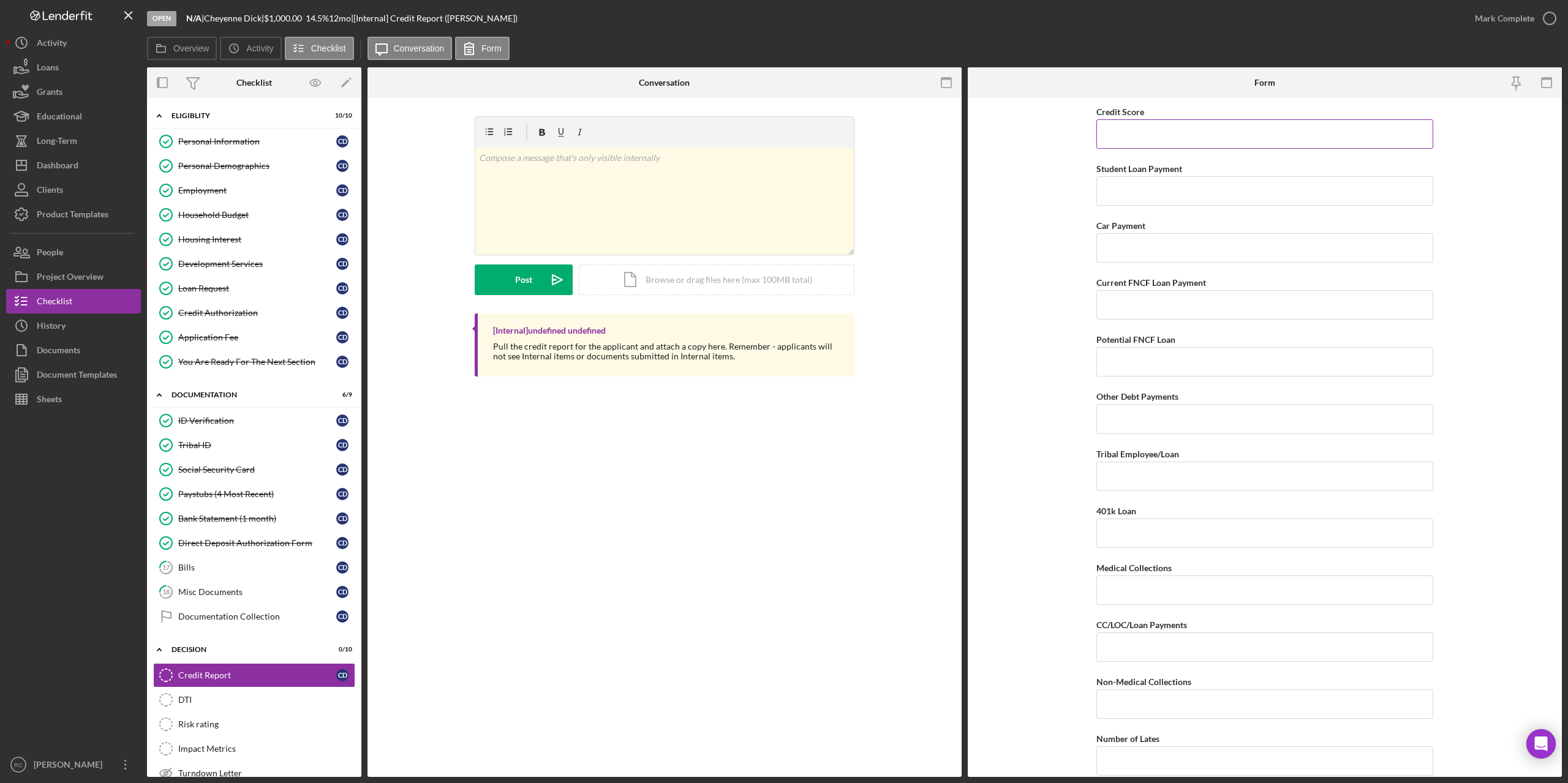
click at [1169, 137] on input "Credit Score" at bounding box center [1265, 134] width 337 height 29
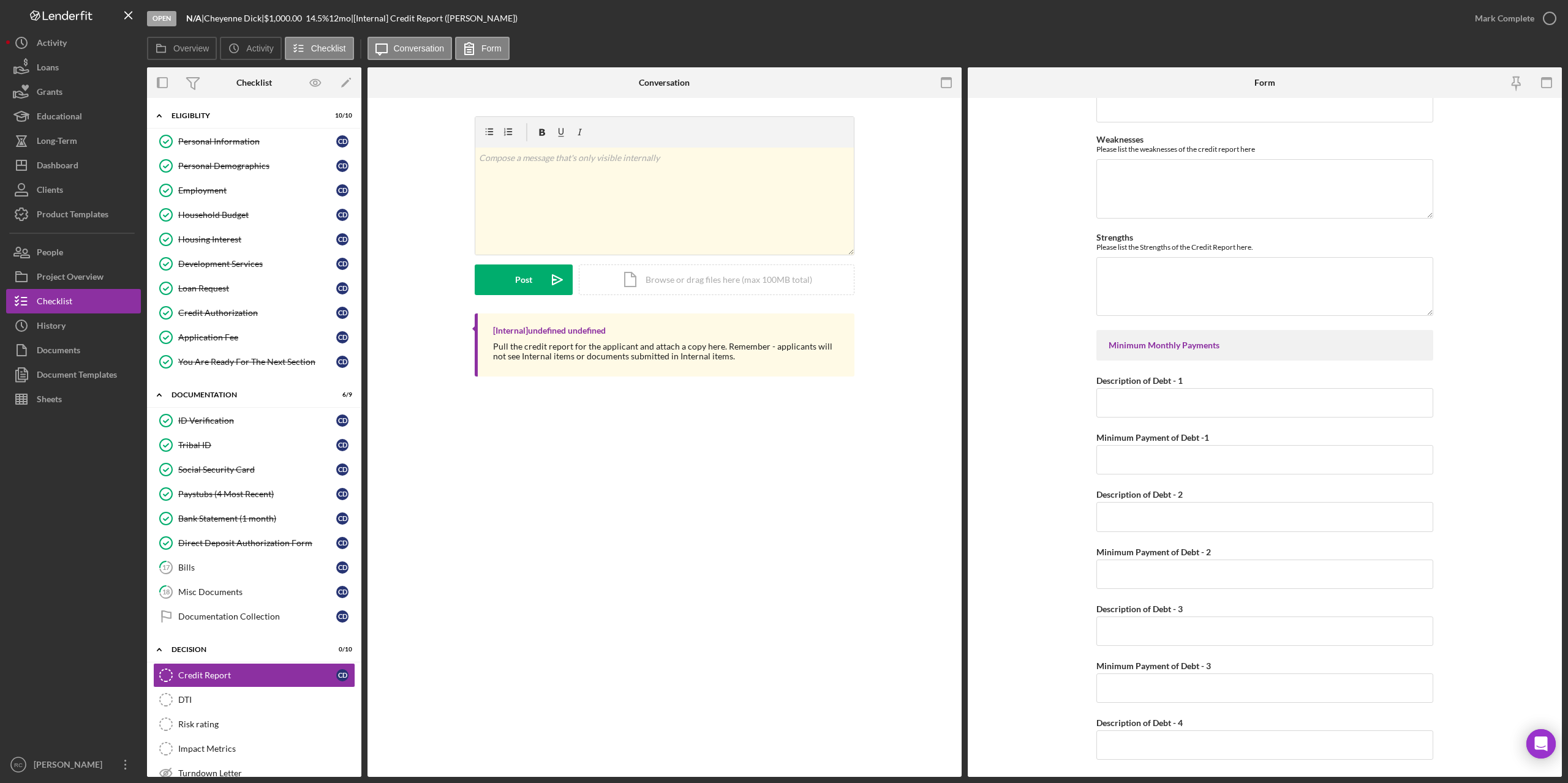
scroll to position [245, 0]
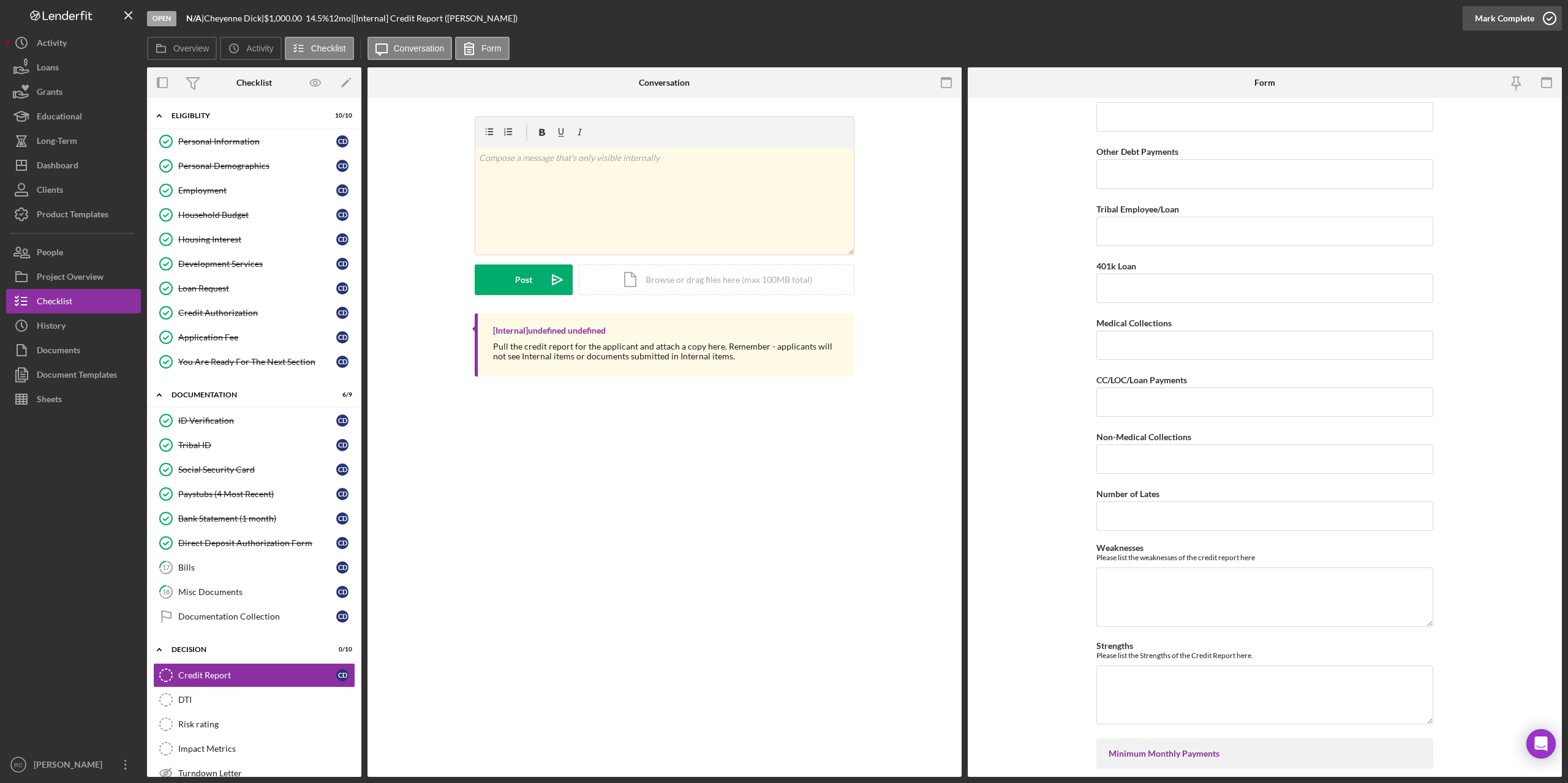
type input "524"
click at [1546, 17] on icon "button" at bounding box center [1549, 18] width 30 height 30
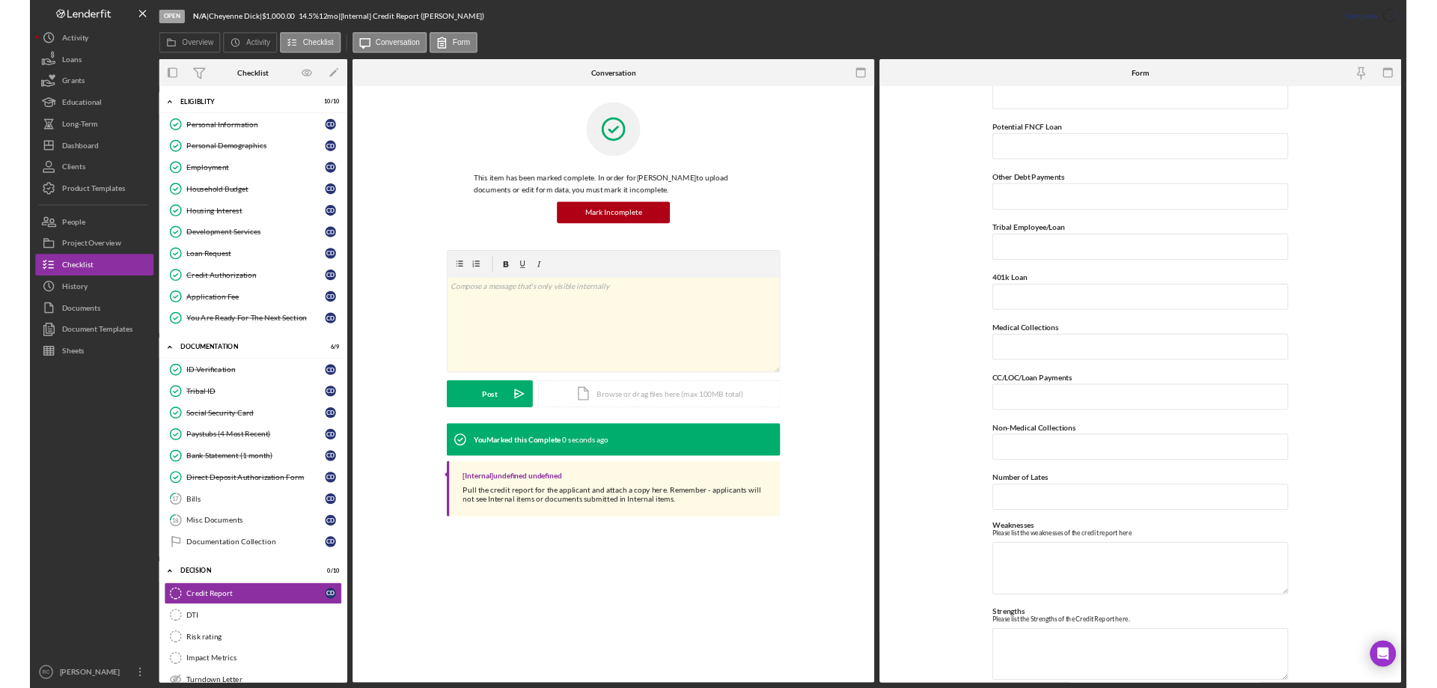
scroll to position [359, 0]
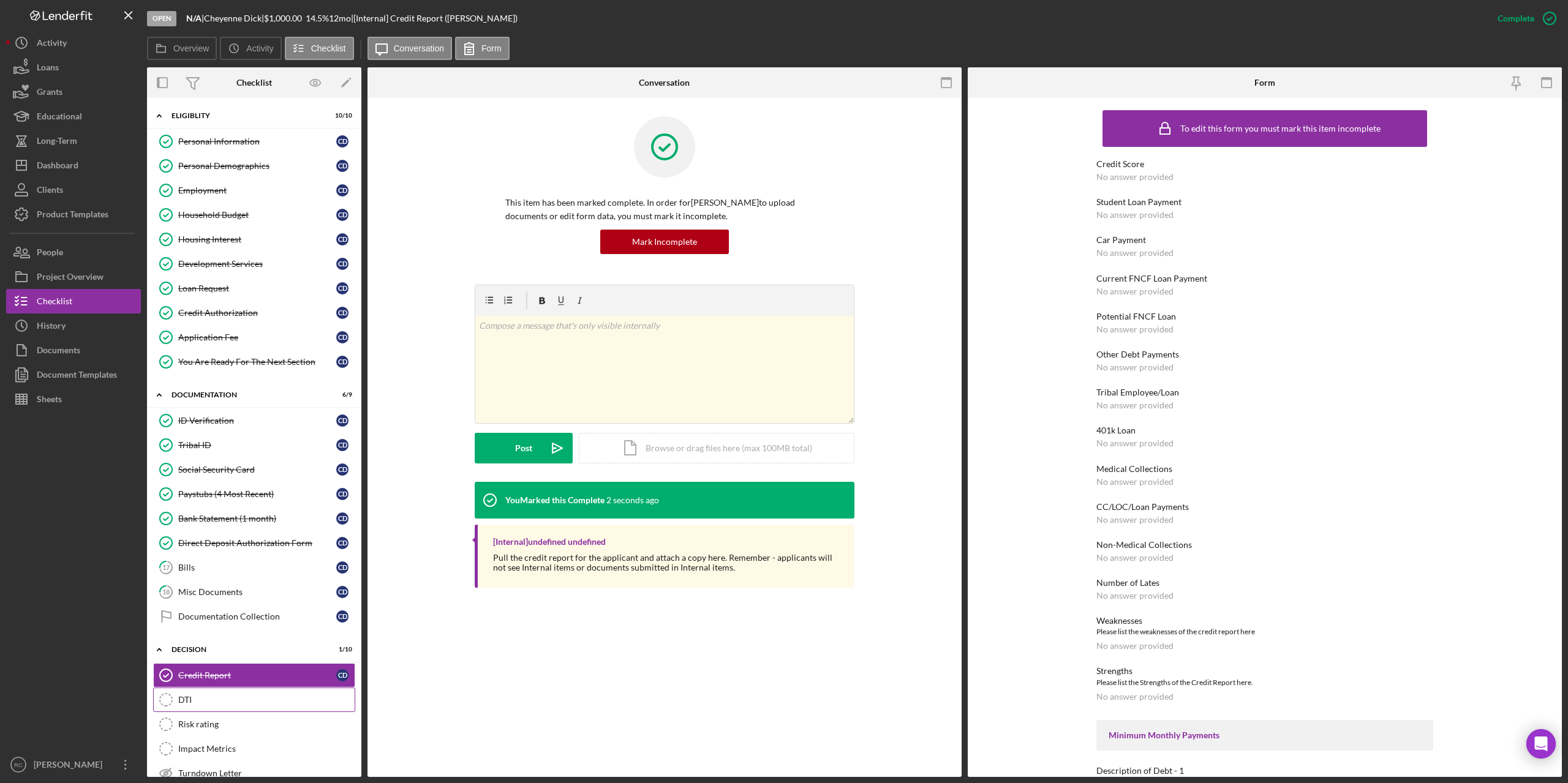
drag, startPoint x: 191, startPoint y: 698, endPoint x: 492, endPoint y: 567, distance: 328.3
click at [192, 698] on div "DTI" at bounding box center [267, 700] width 177 height 10
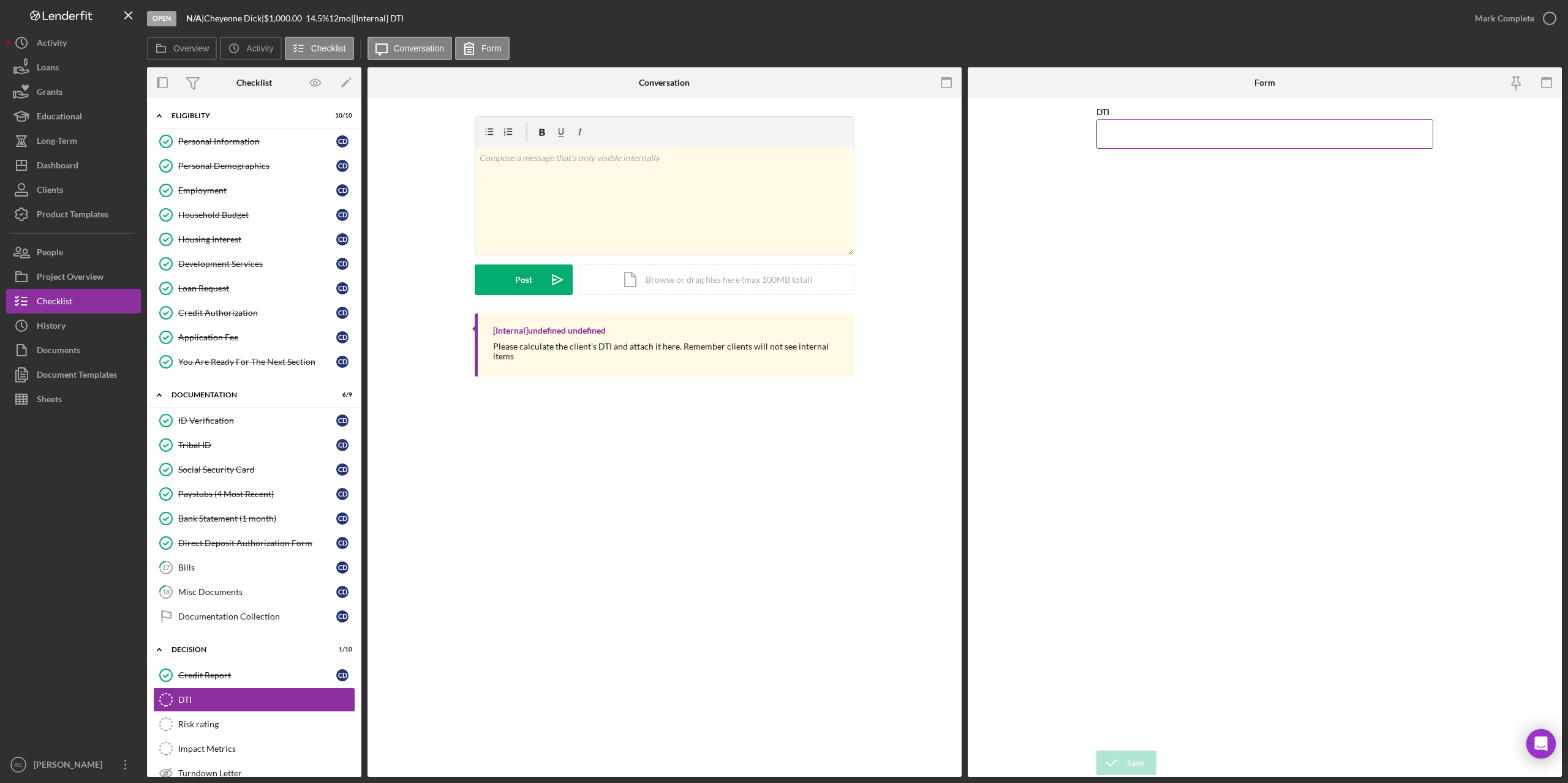
click at [1127, 135] on input "DTI" at bounding box center [1265, 134] width 337 height 29
type input "31.70000%"
click at [1547, 16] on icon "button" at bounding box center [1549, 18] width 30 height 30
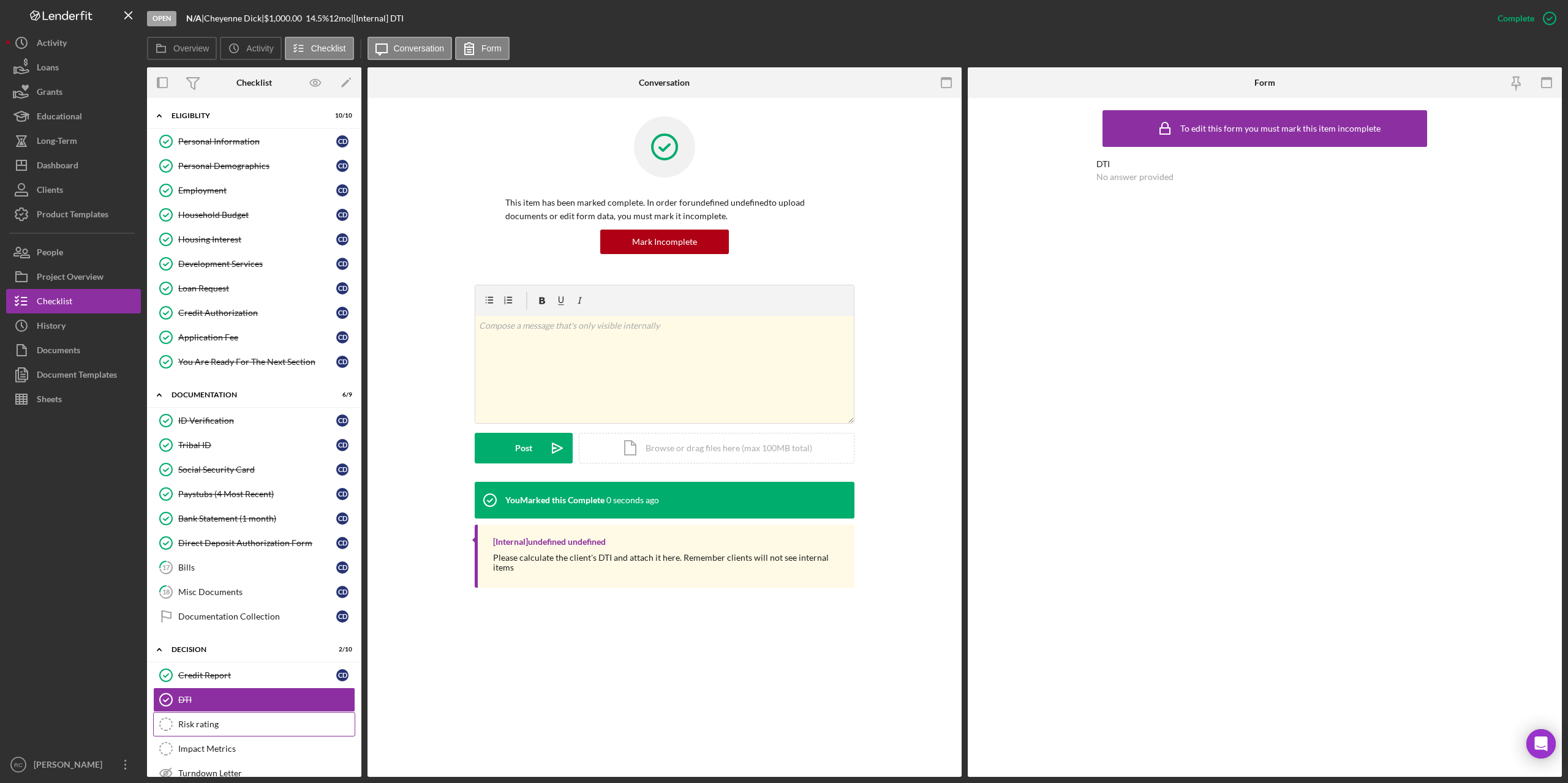
click at [205, 725] on div "Risk rating" at bounding box center [267, 724] width 177 height 10
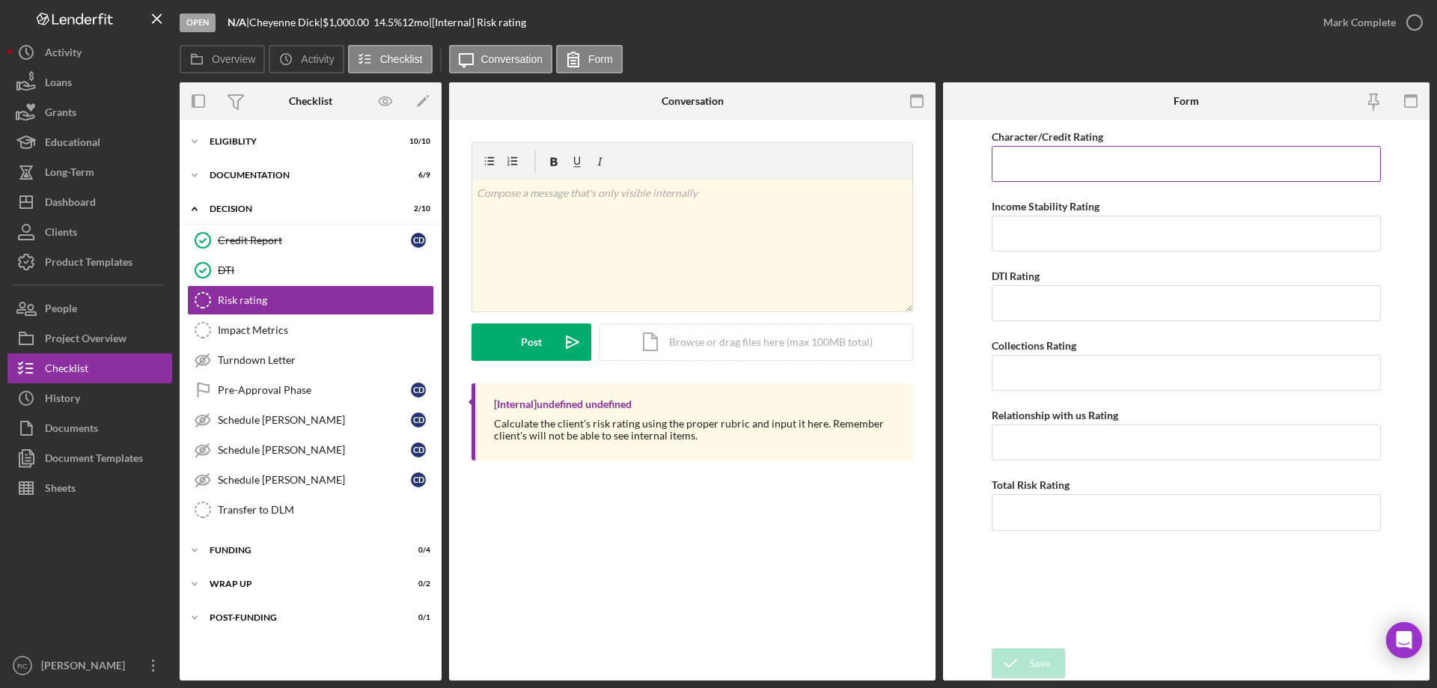
drag, startPoint x: 1086, startPoint y: 159, endPoint x: 1071, endPoint y: 179, distance: 25.1
click at [1085, 160] on input "Character/Credit Rating" at bounding box center [1186, 164] width 389 height 36
type input "5"
type input "2"
type input "1"
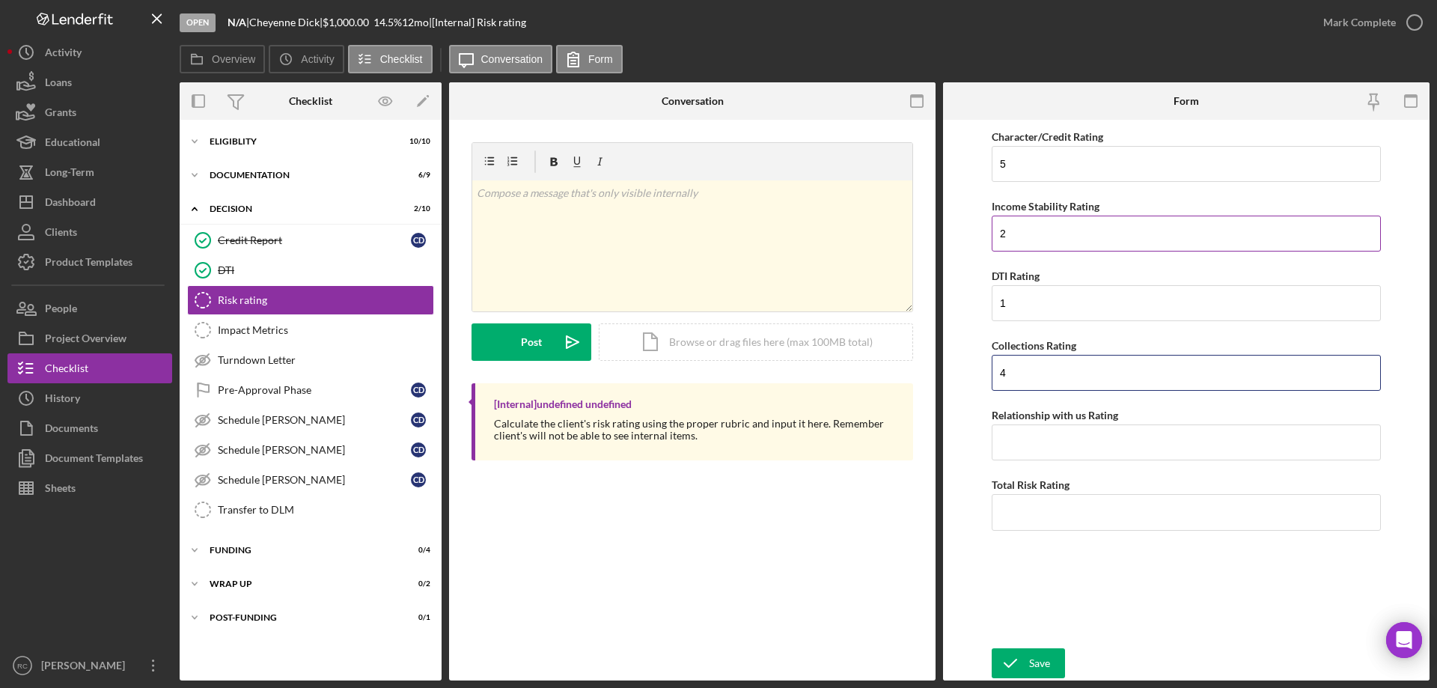
type input "4"
type input "2"
type input "3"
click at [992, 648] on button "Save" at bounding box center [1028, 663] width 73 height 30
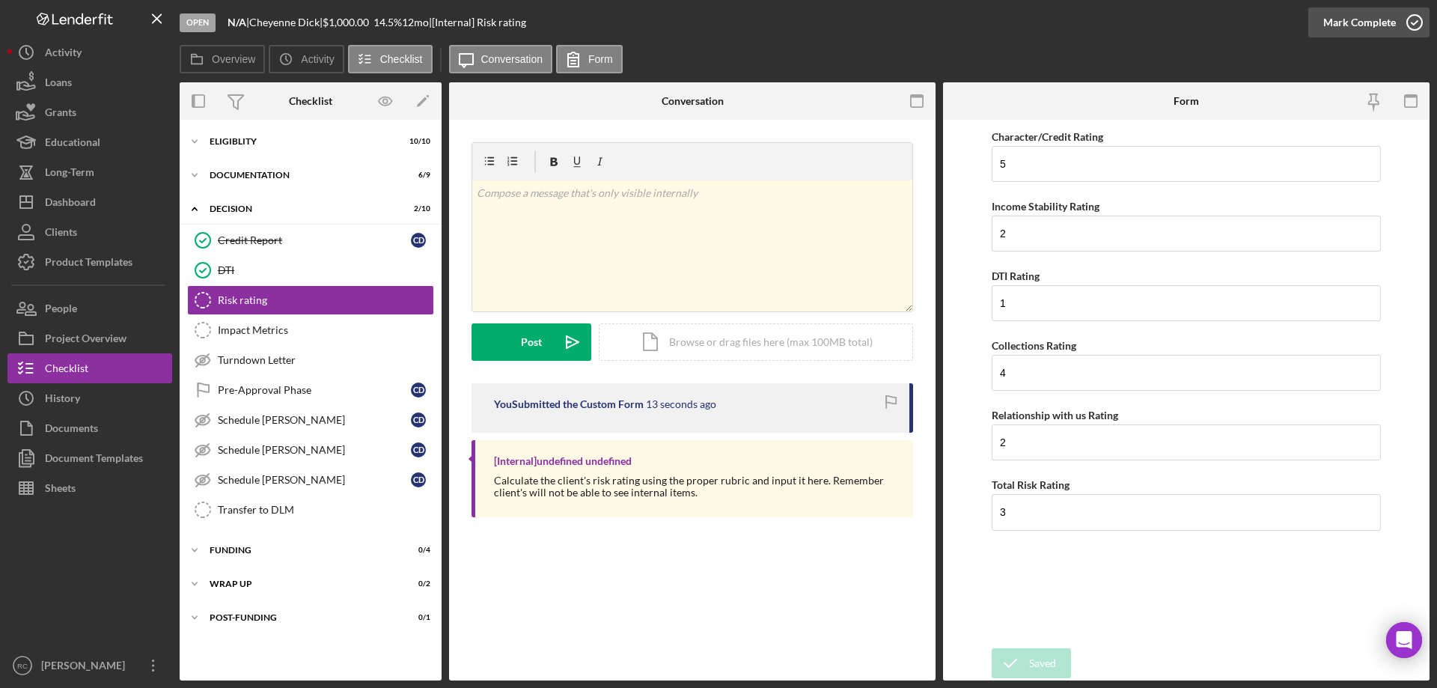
click at [1416, 19] on icon "button" at bounding box center [1414, 22] width 37 height 37
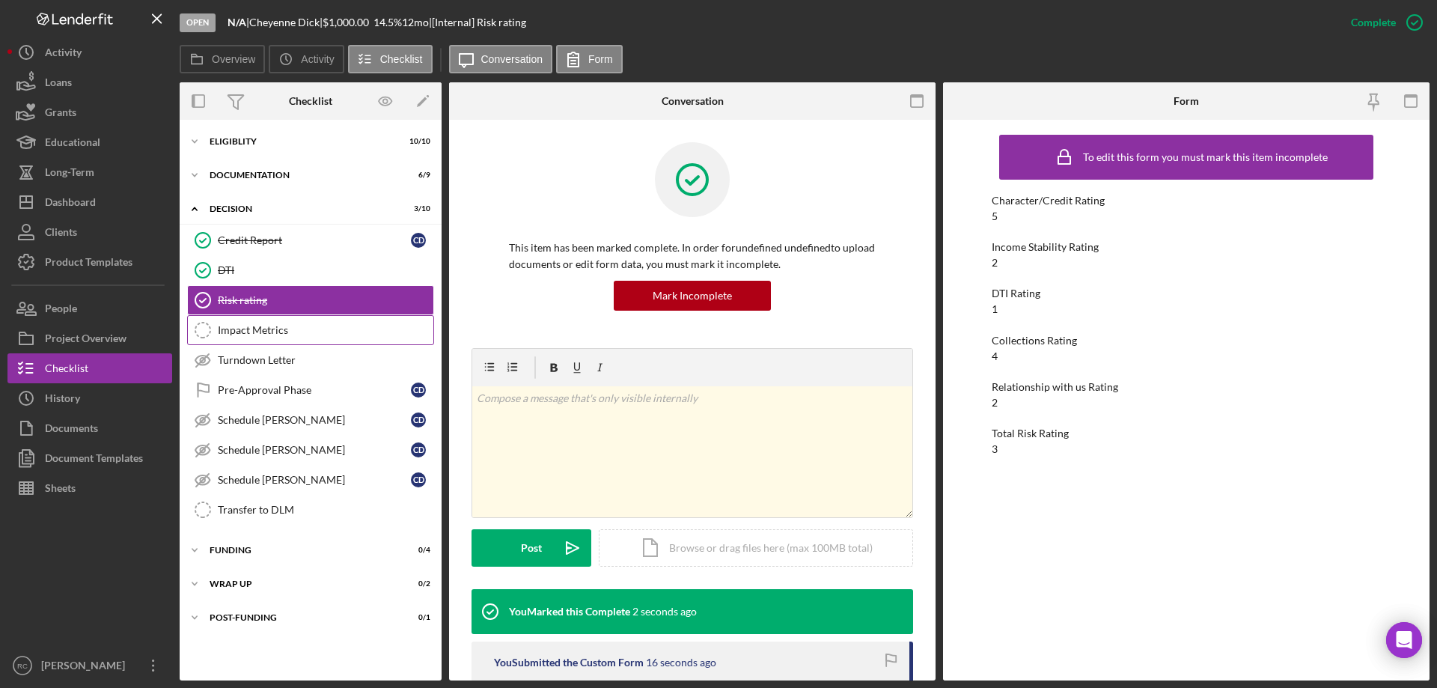
click at [273, 333] on div "Impact Metrics" at bounding box center [326, 330] width 216 height 12
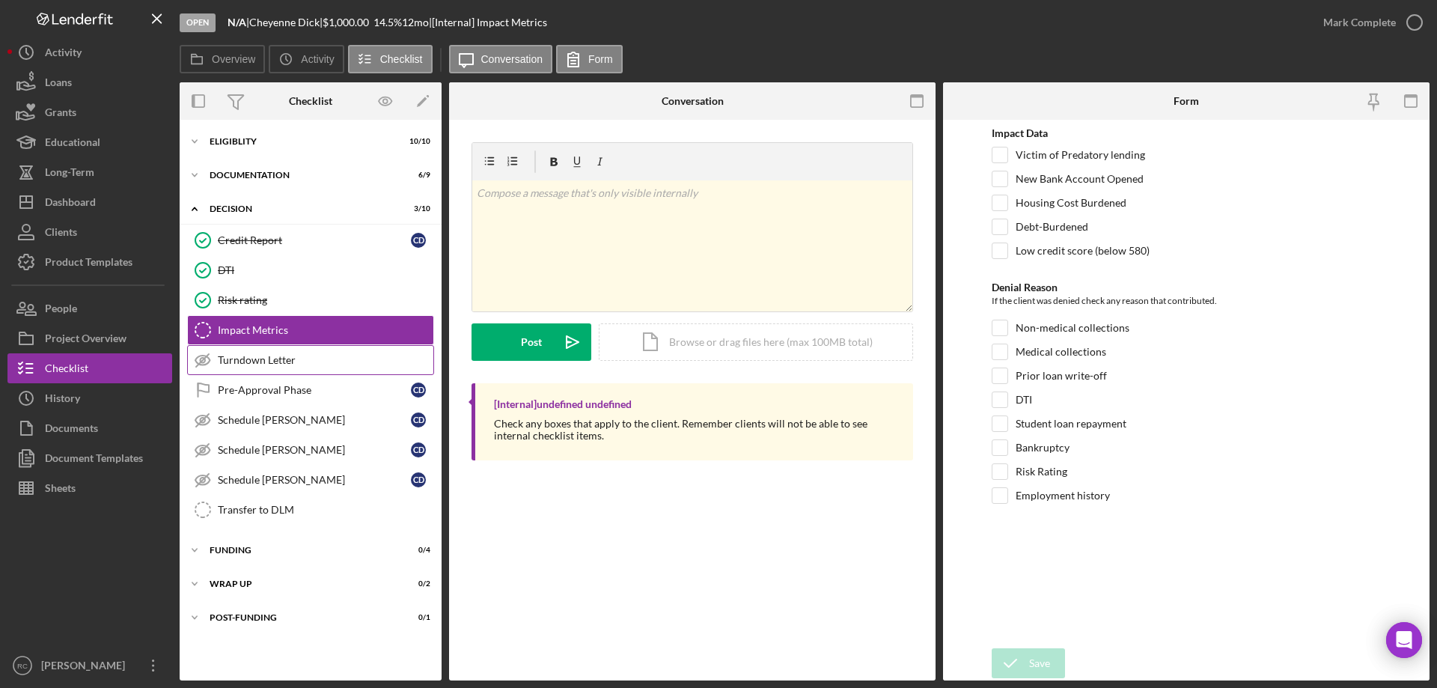
click at [281, 358] on div "Turndown Letter" at bounding box center [326, 360] width 216 height 12
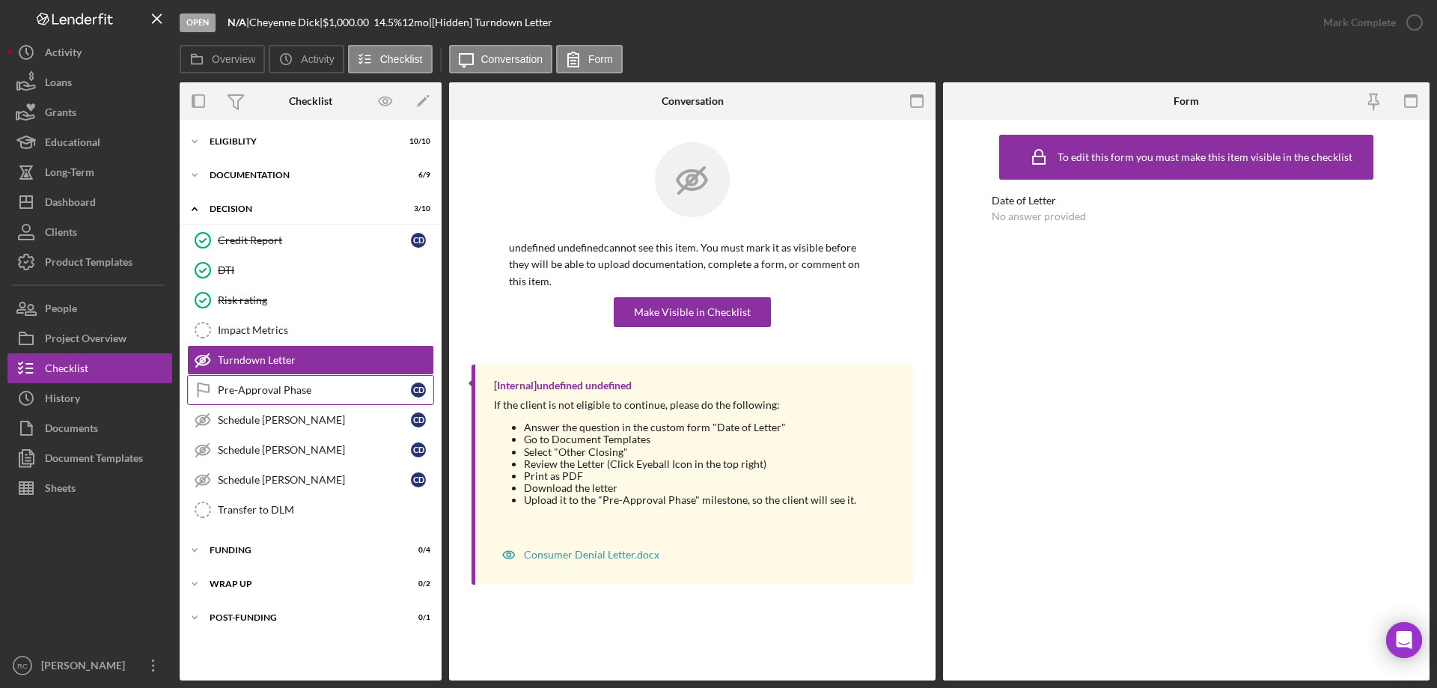
click at [293, 386] on div "Pre-Approval Phase" at bounding box center [314, 390] width 193 height 12
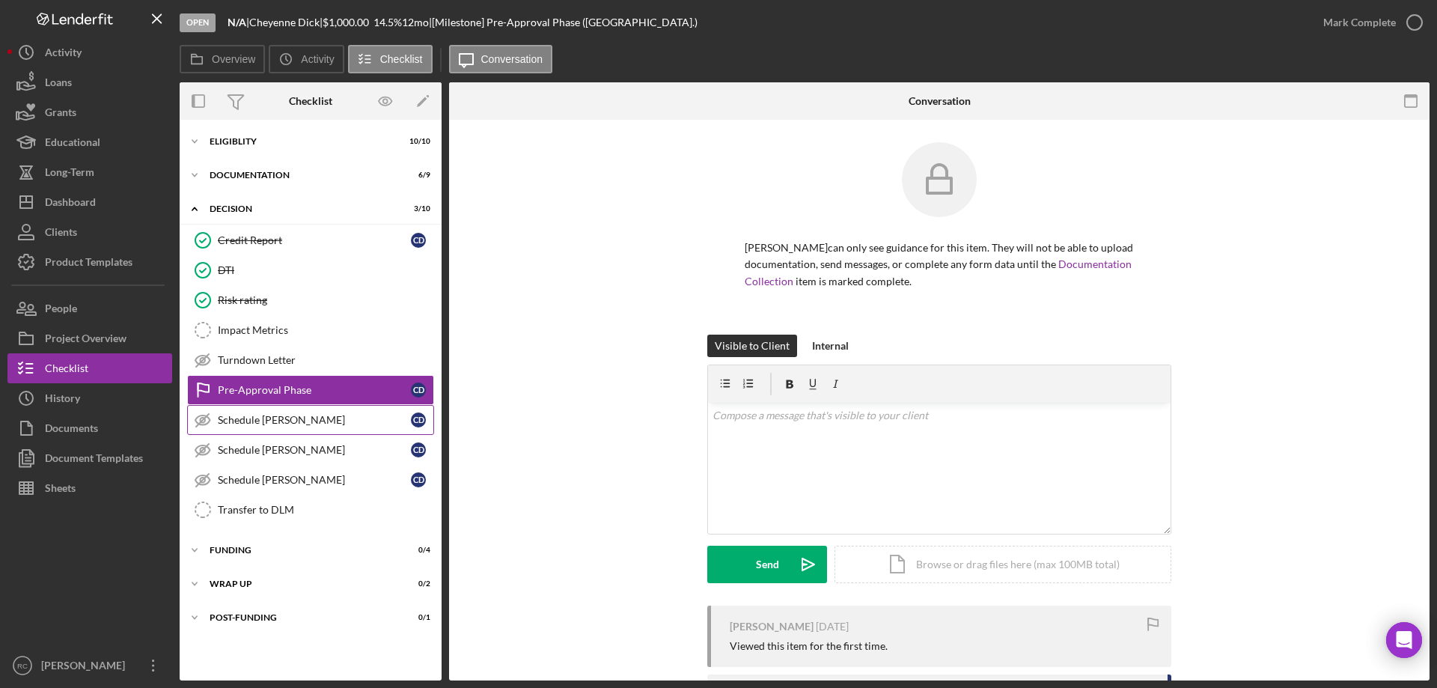
click at [298, 421] on div "Schedule [PERSON_NAME]" at bounding box center [314, 420] width 193 height 12
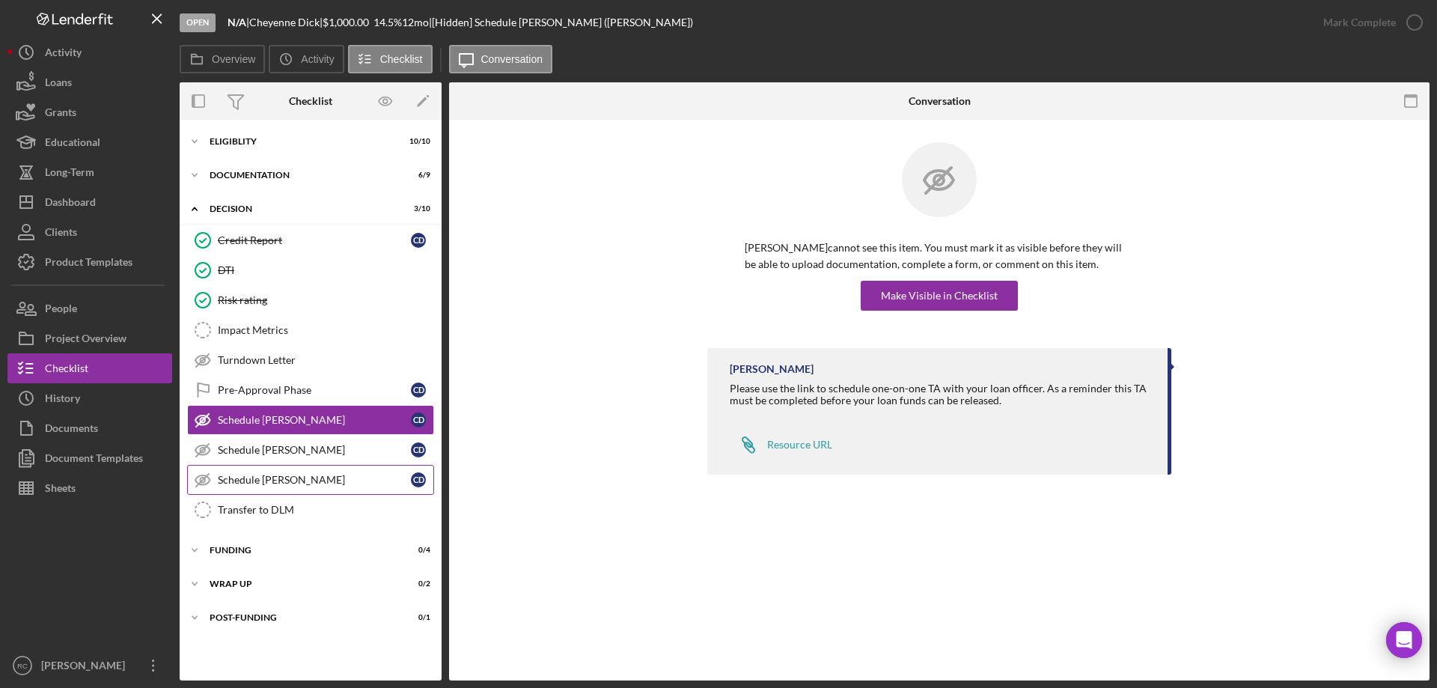
click at [290, 480] on div "Schedule [PERSON_NAME]" at bounding box center [314, 480] width 193 height 12
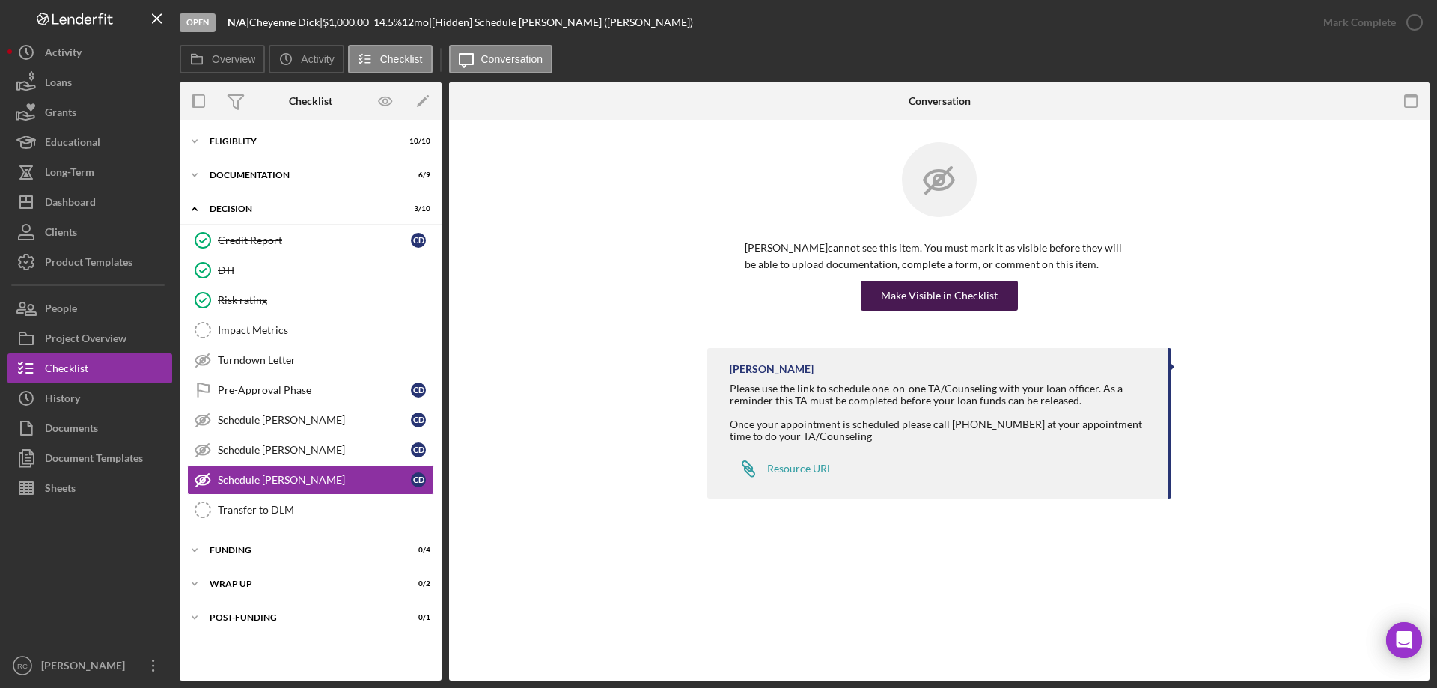
click at [938, 292] on div "Make Visible in Checklist" at bounding box center [939, 296] width 117 height 30
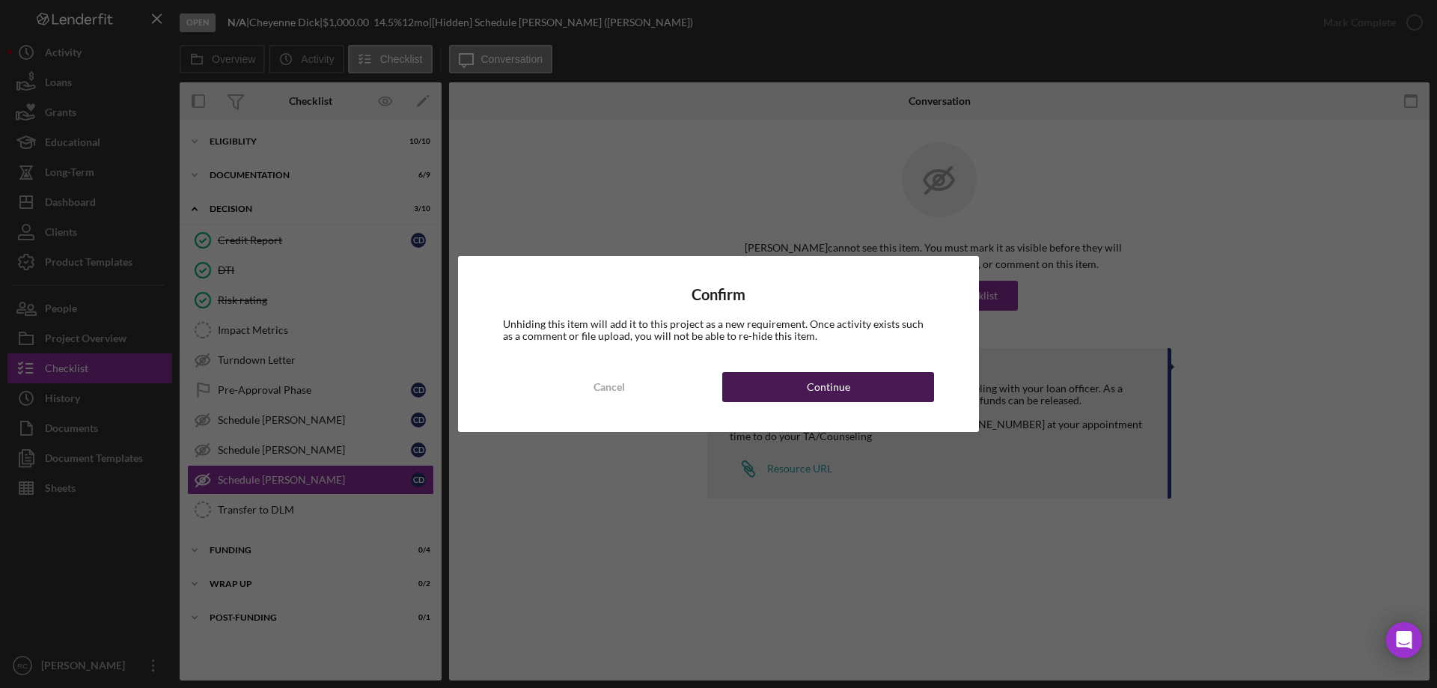
click at [882, 385] on button "Continue" at bounding box center [828, 387] width 212 height 30
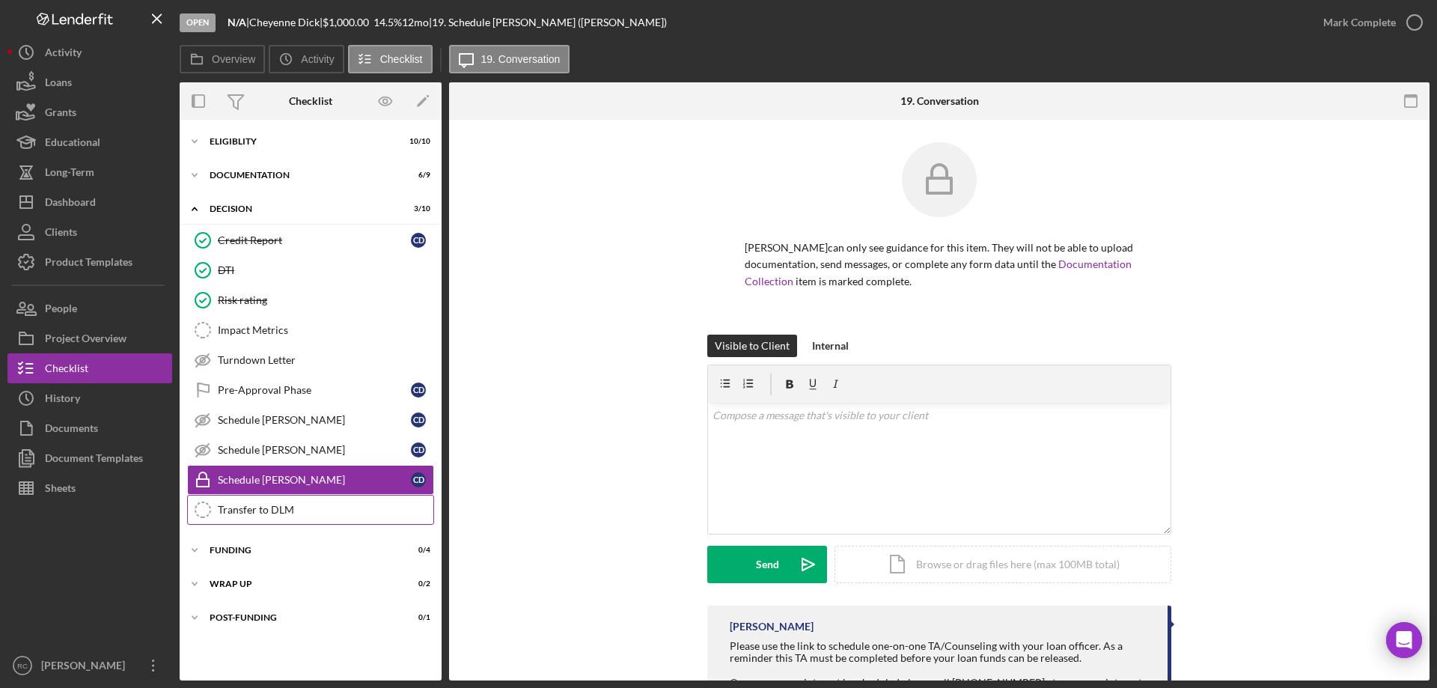
click at [275, 508] on div "Transfer to DLM" at bounding box center [326, 510] width 216 height 12
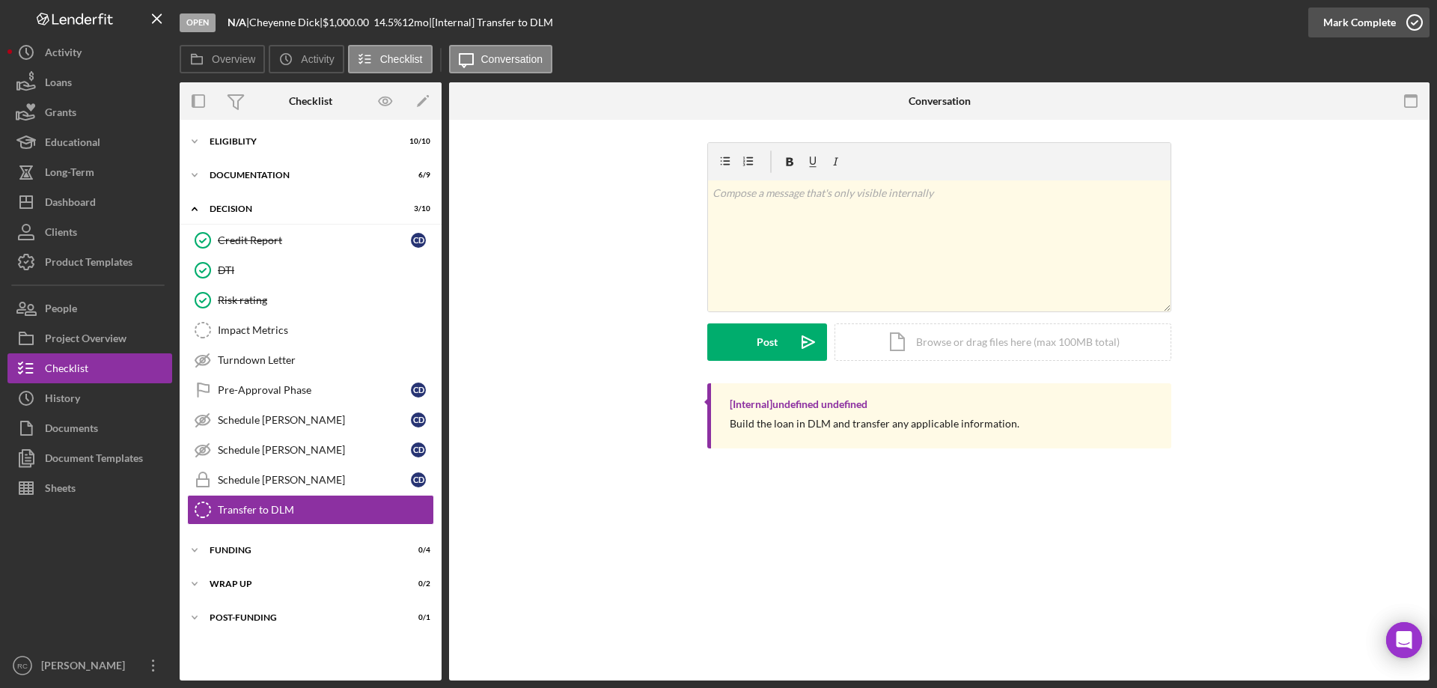
click at [1412, 22] on icon "button" at bounding box center [1414, 22] width 37 height 37
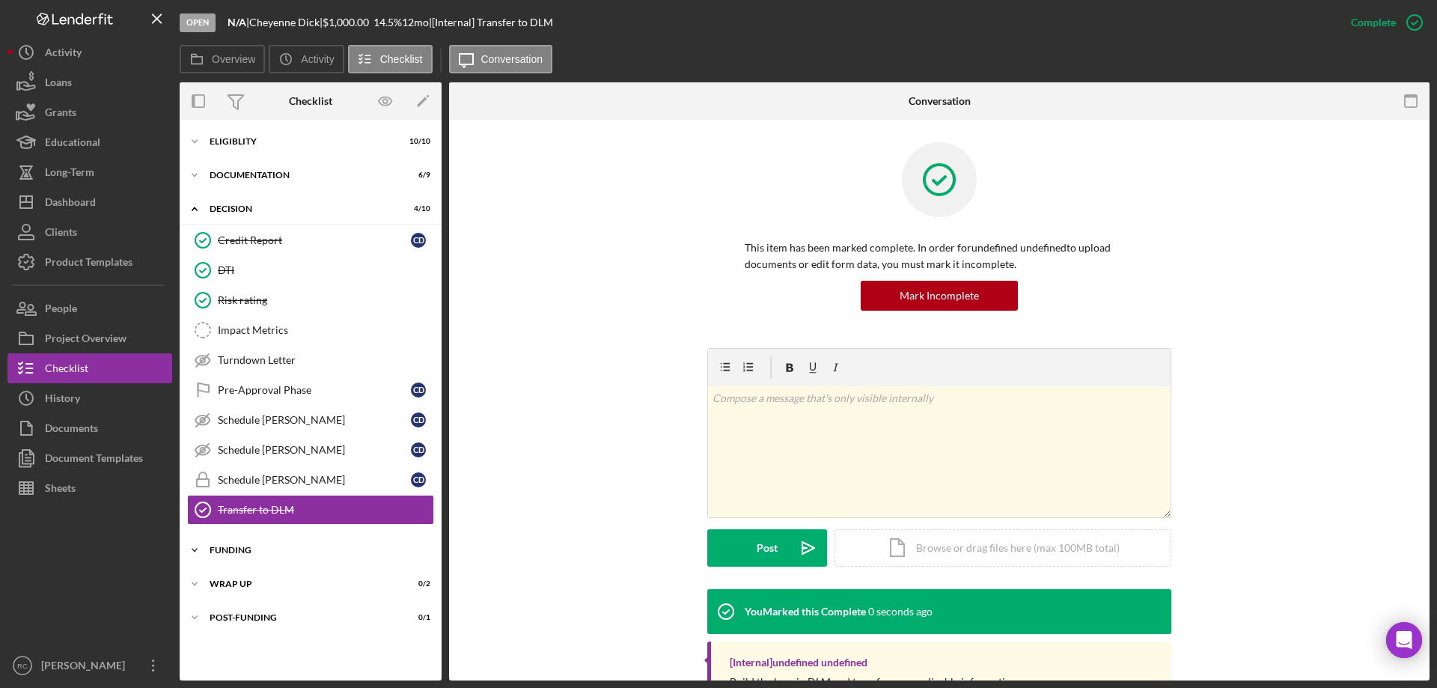
click at [235, 554] on div "Funding" at bounding box center [316, 550] width 213 height 9
click at [427, 100] on icon "Icon/Edit" at bounding box center [423, 102] width 34 height 34
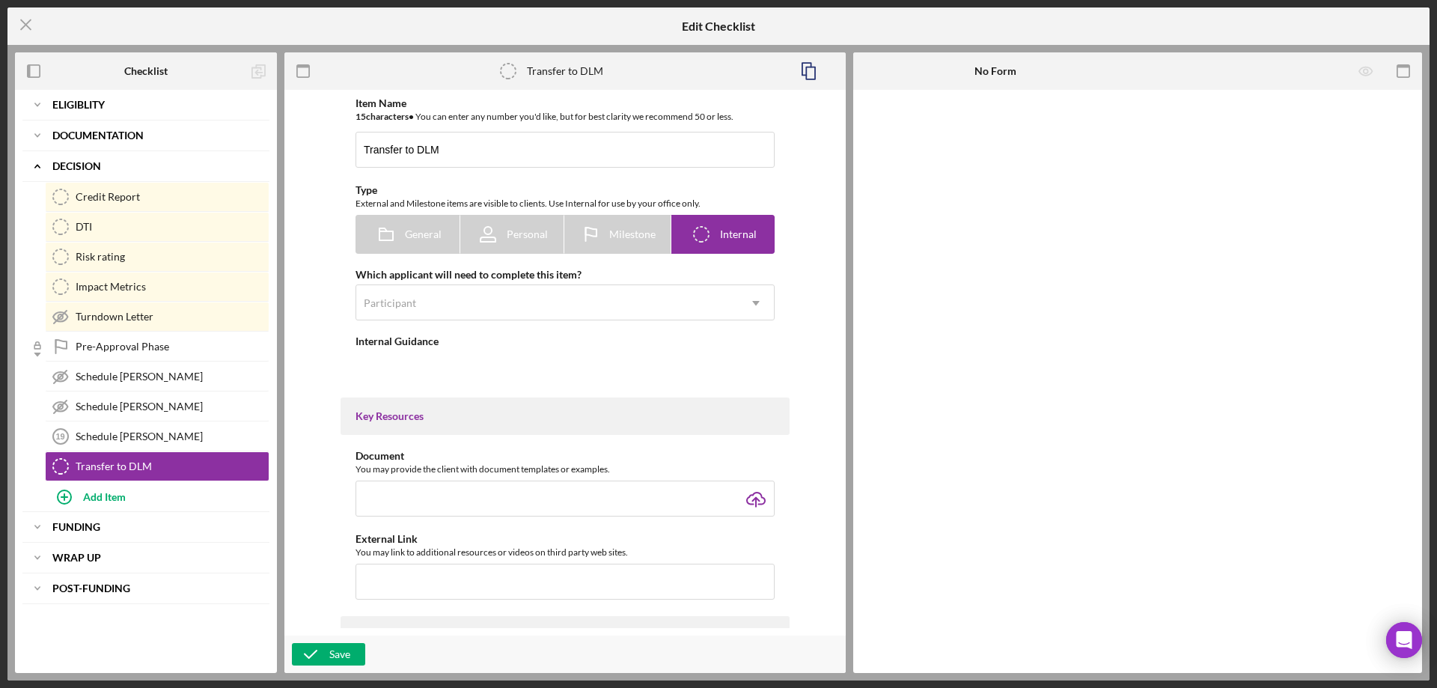
type textarea "<div>Build the loan in DLM and transfer any applicable information.&nbsp;</div>"
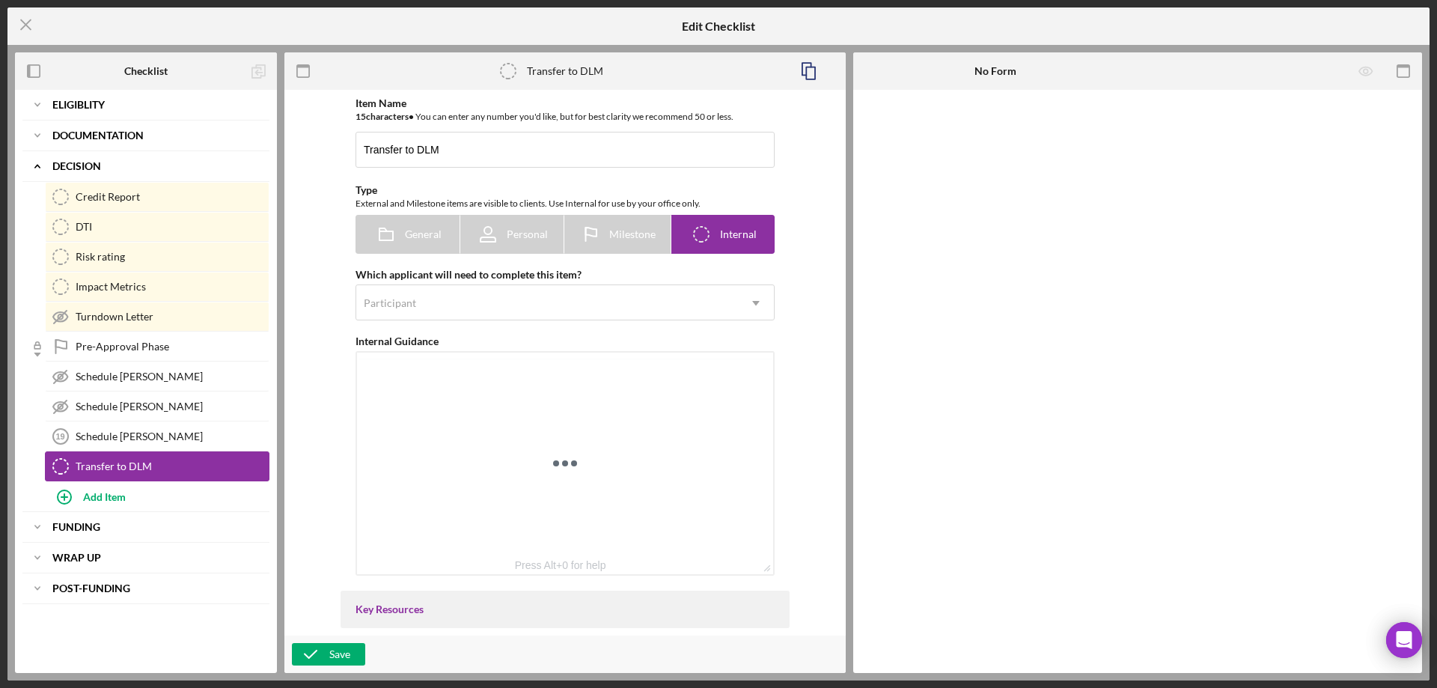
click at [126, 463] on div "Transfer to DLM" at bounding box center [172, 466] width 193 height 12
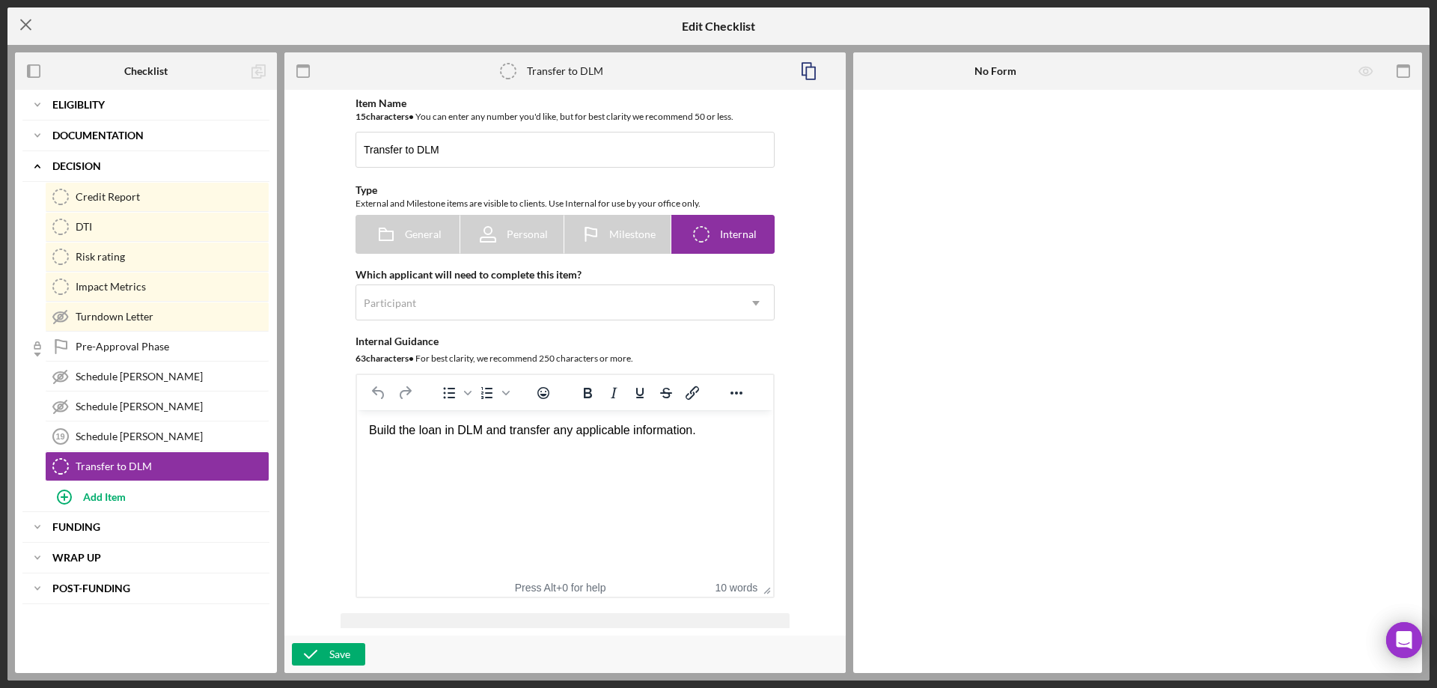
click at [27, 22] on icon "Icon/Menu Close" at bounding box center [25, 24] width 37 height 37
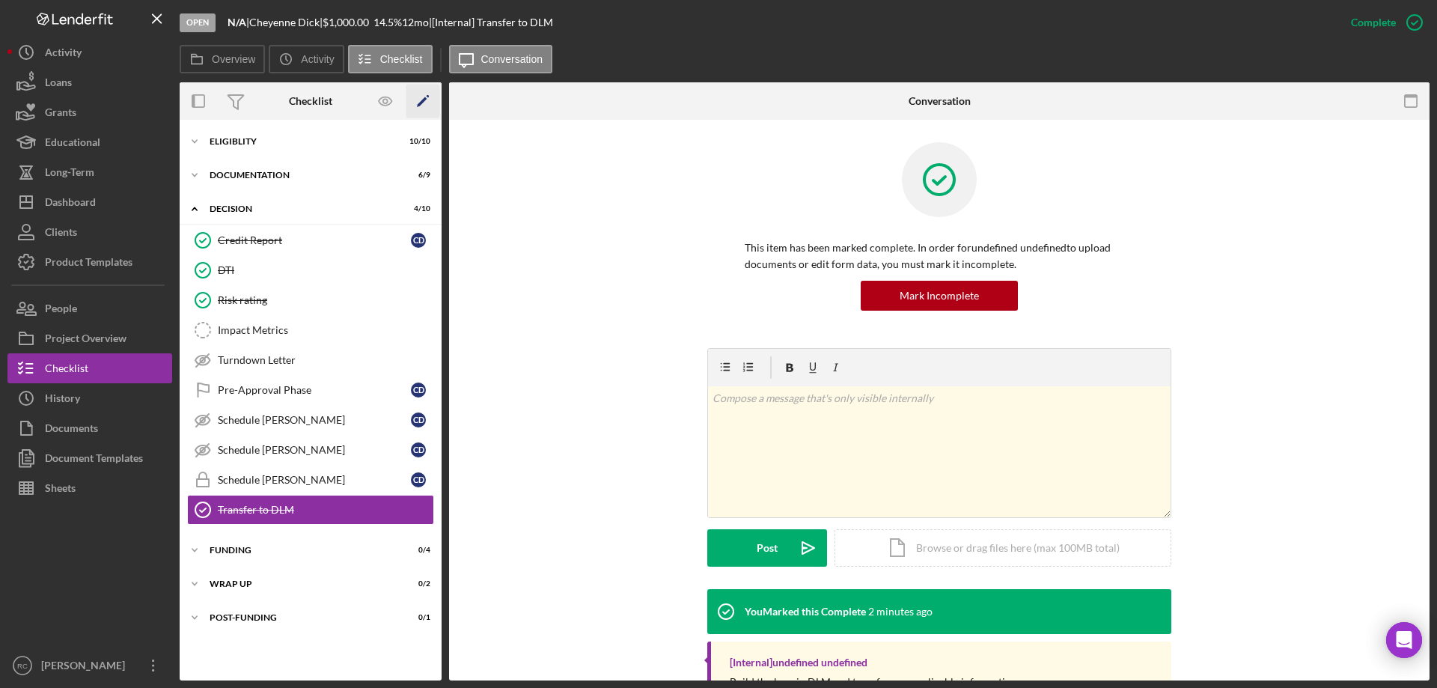
click at [423, 97] on icon "Icon/Edit" at bounding box center [423, 102] width 34 height 34
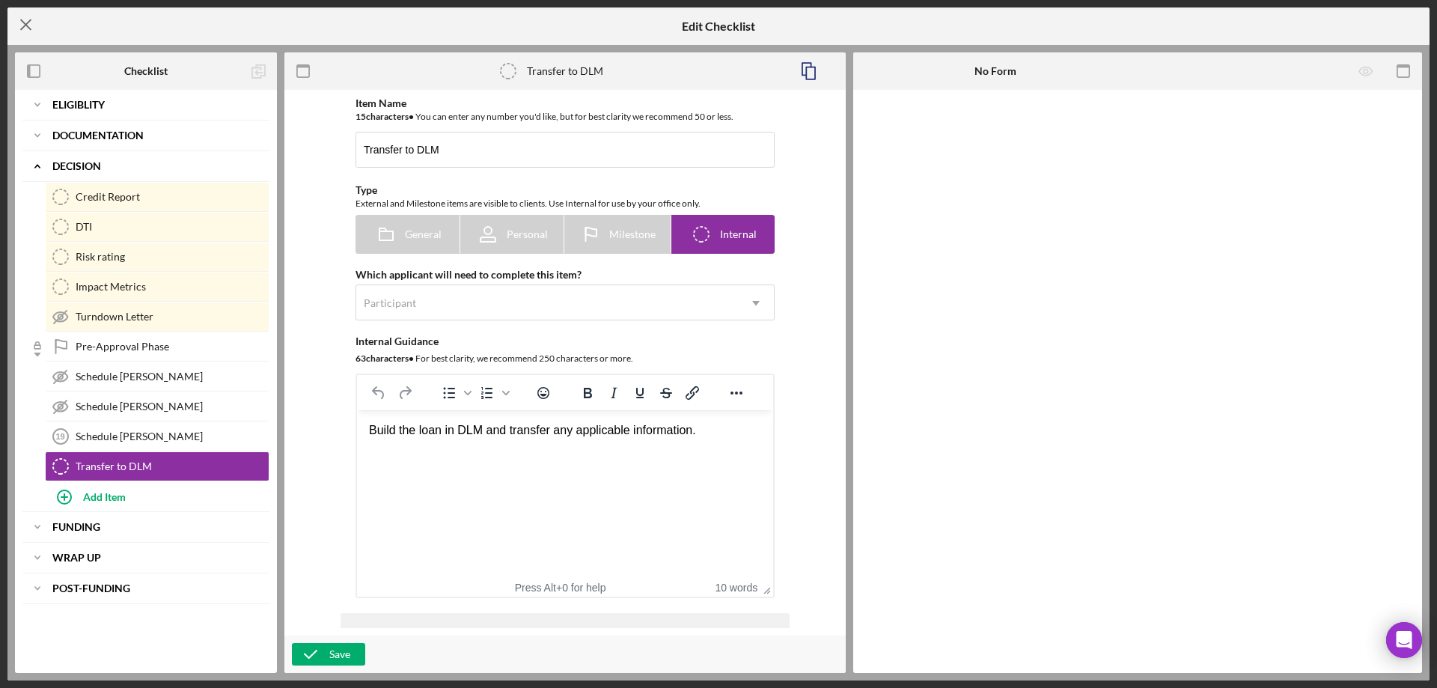
click at [25, 24] on line at bounding box center [26, 25] width 10 height 10
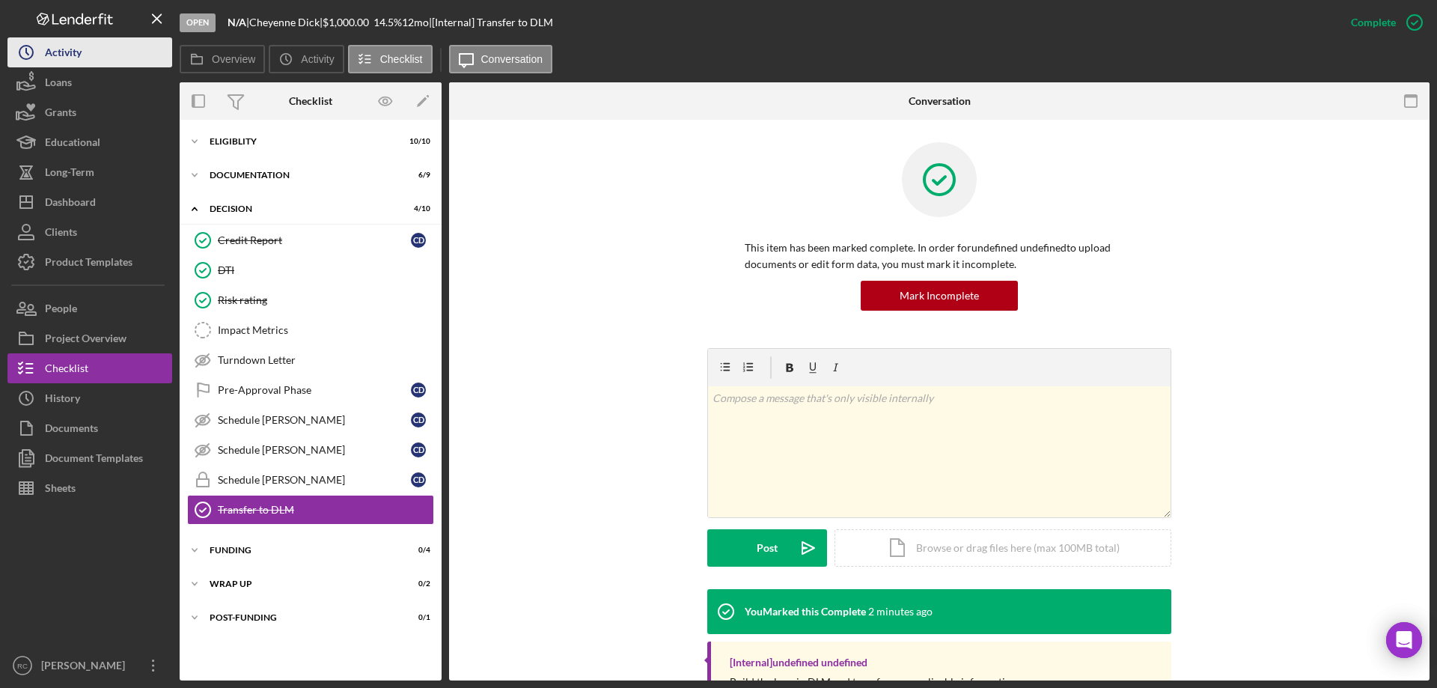
click at [67, 59] on div "Activity" at bounding box center [63, 54] width 37 height 34
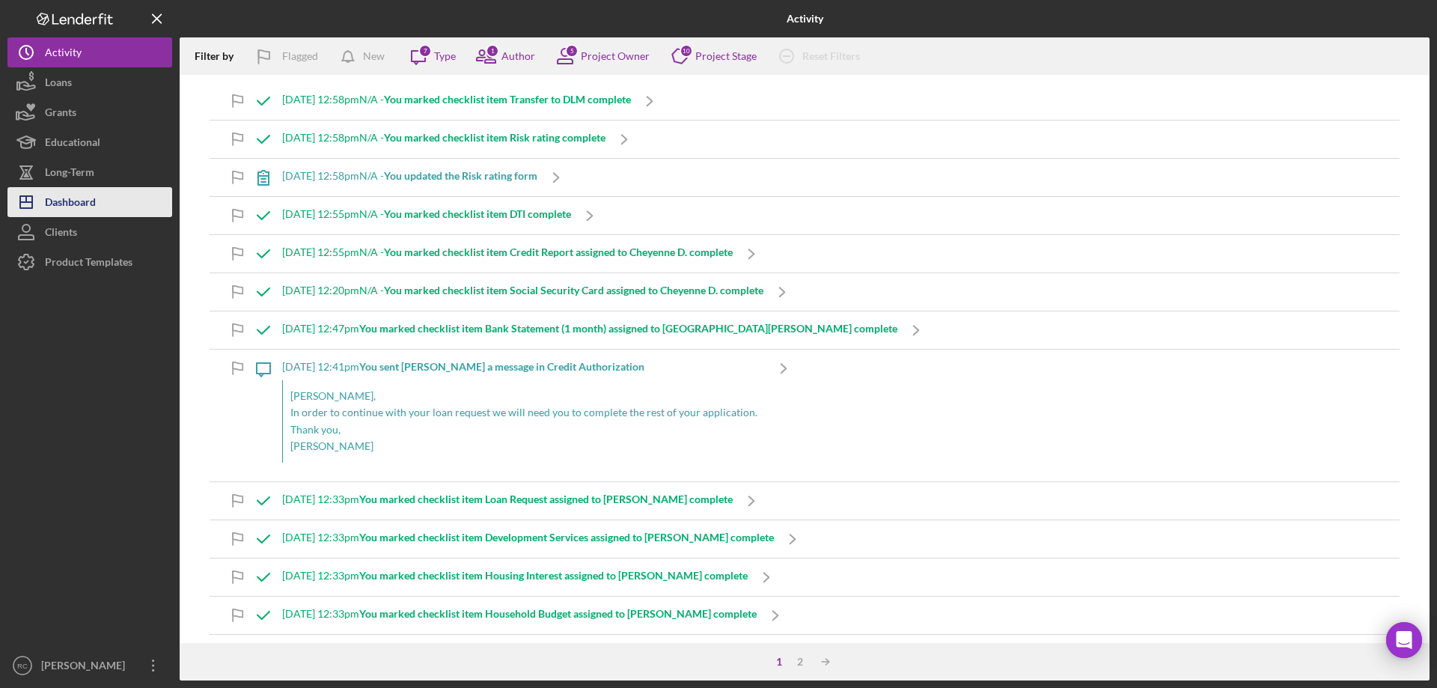
click at [74, 205] on div "Dashboard" at bounding box center [70, 204] width 51 height 34
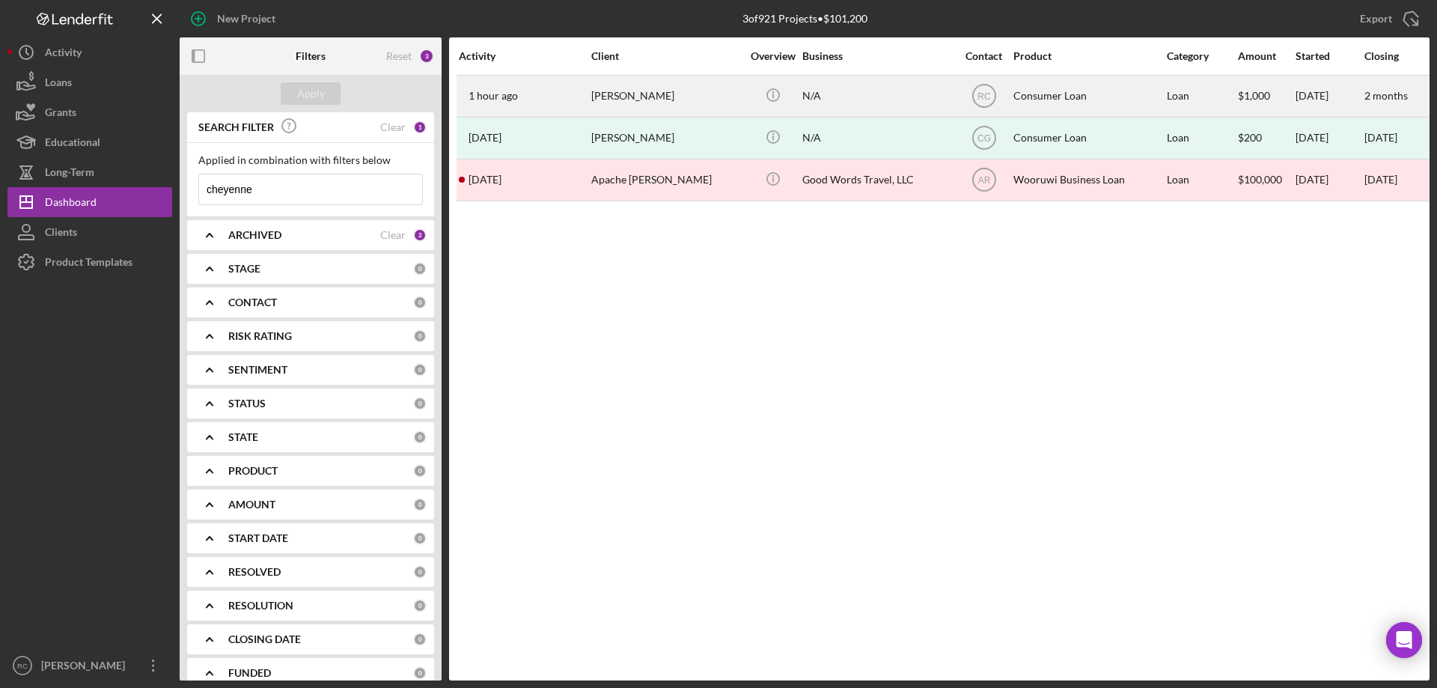
click at [631, 92] on div "Cheyenne Dick" at bounding box center [666, 96] width 150 height 40
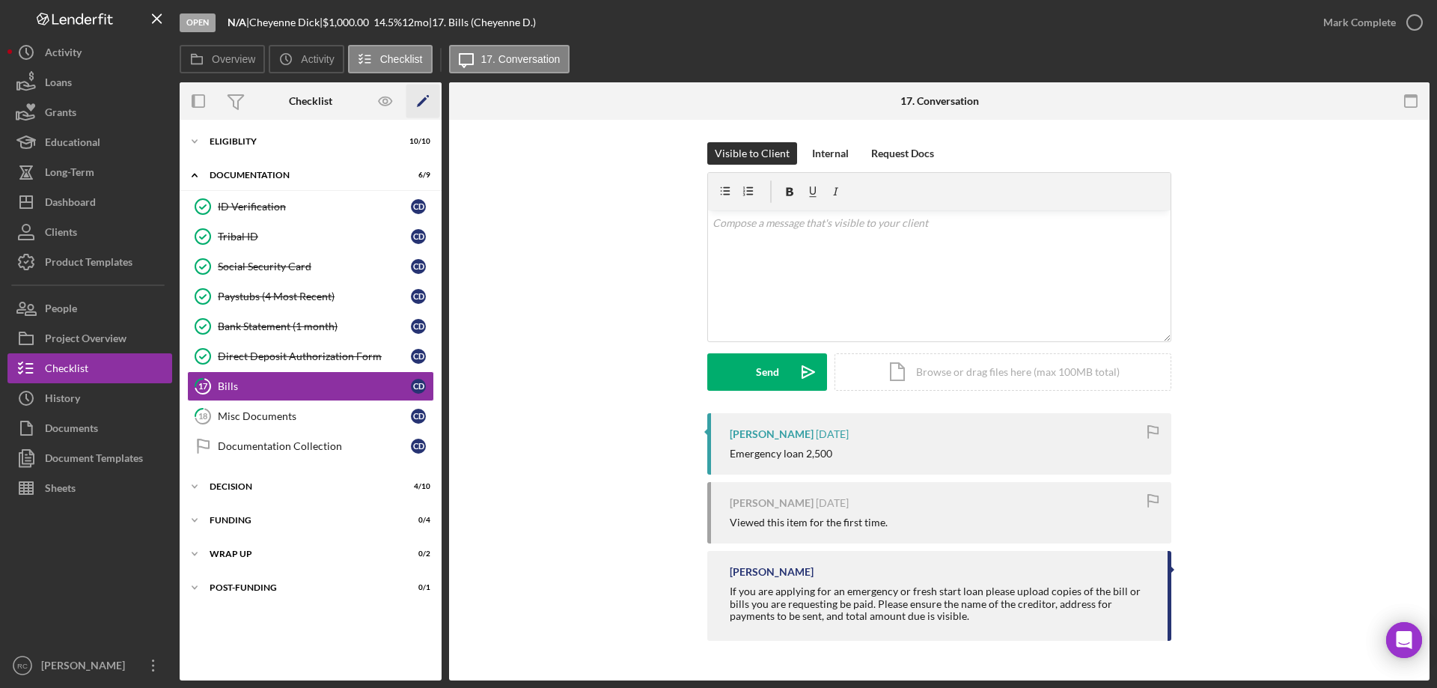
click at [425, 101] on icon "Icon/Edit" at bounding box center [423, 102] width 34 height 34
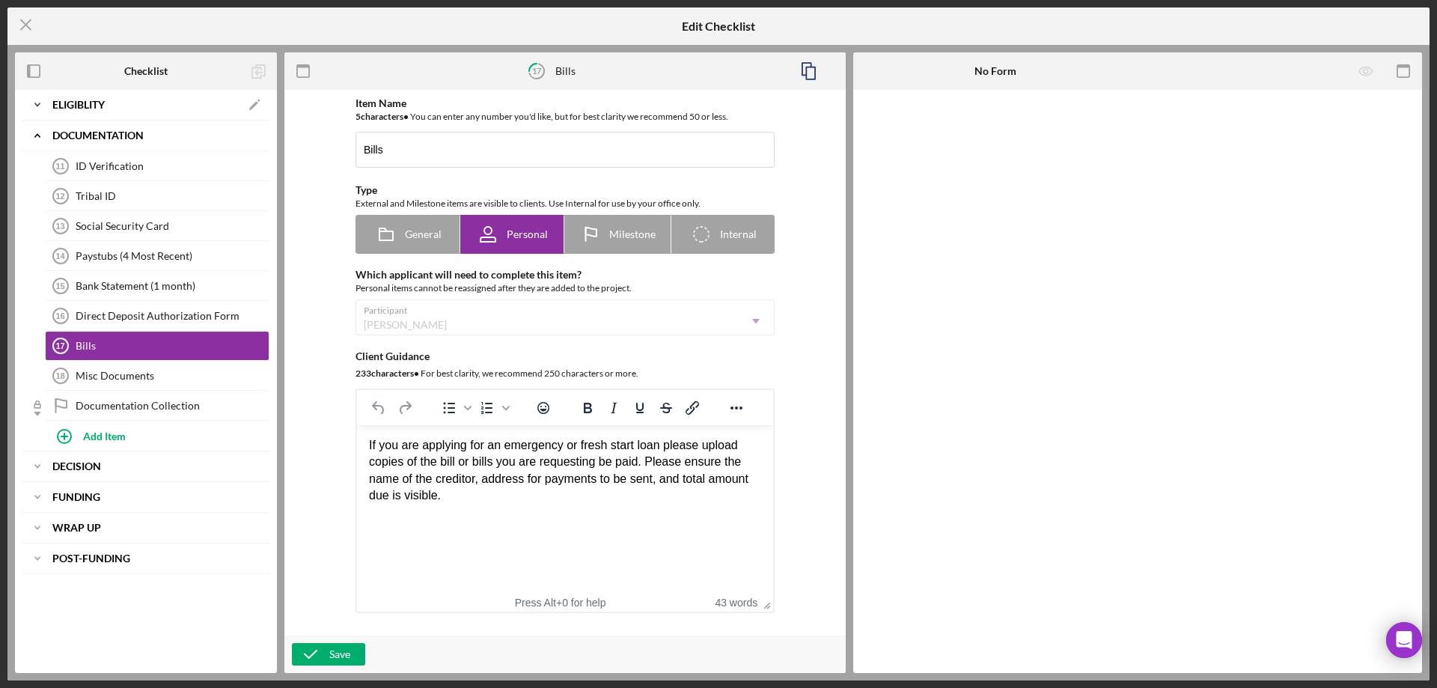
click at [81, 100] on div "Icon/Expander Eligiblity Icon/Edit" at bounding box center [145, 105] width 247 height 30
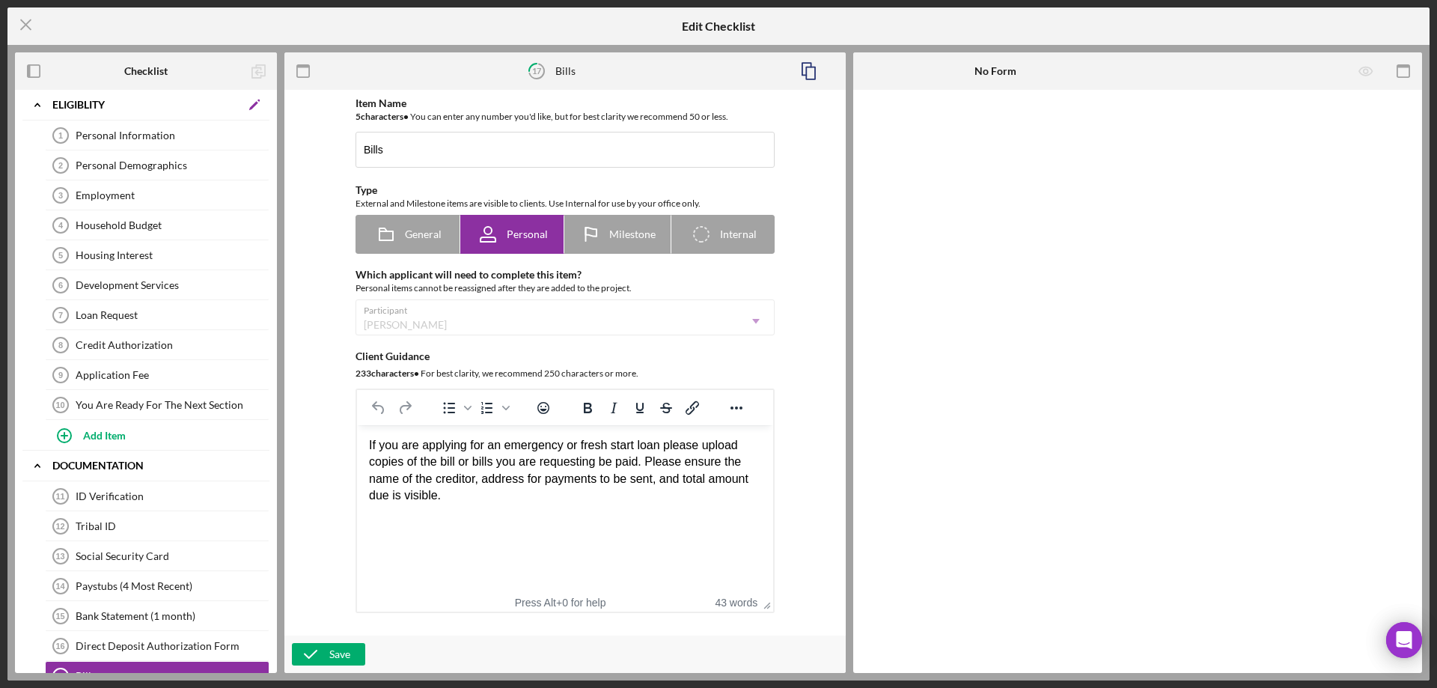
click at [256, 103] on polygon at bounding box center [253, 105] width 9 height 9
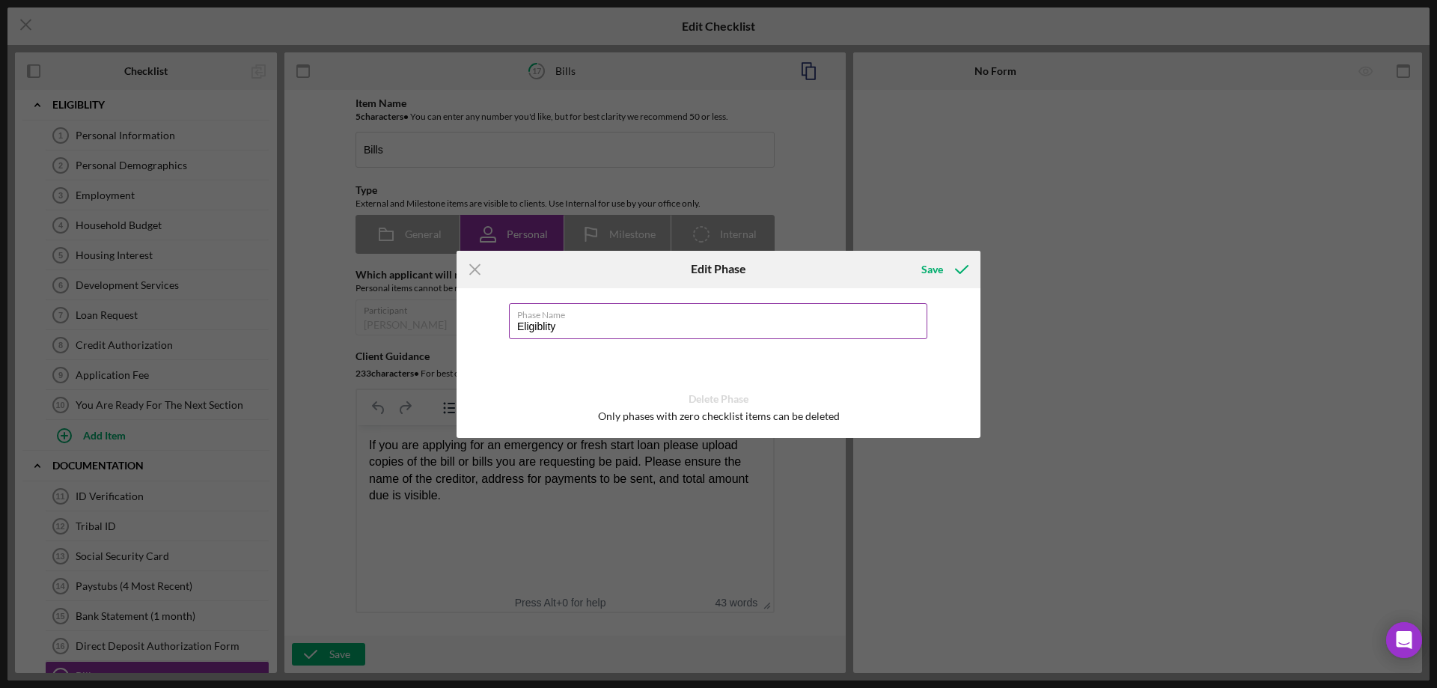
click at [559, 322] on input "Eligiblity" at bounding box center [718, 321] width 418 height 36
click at [933, 266] on div "Save" at bounding box center [932, 269] width 22 height 30
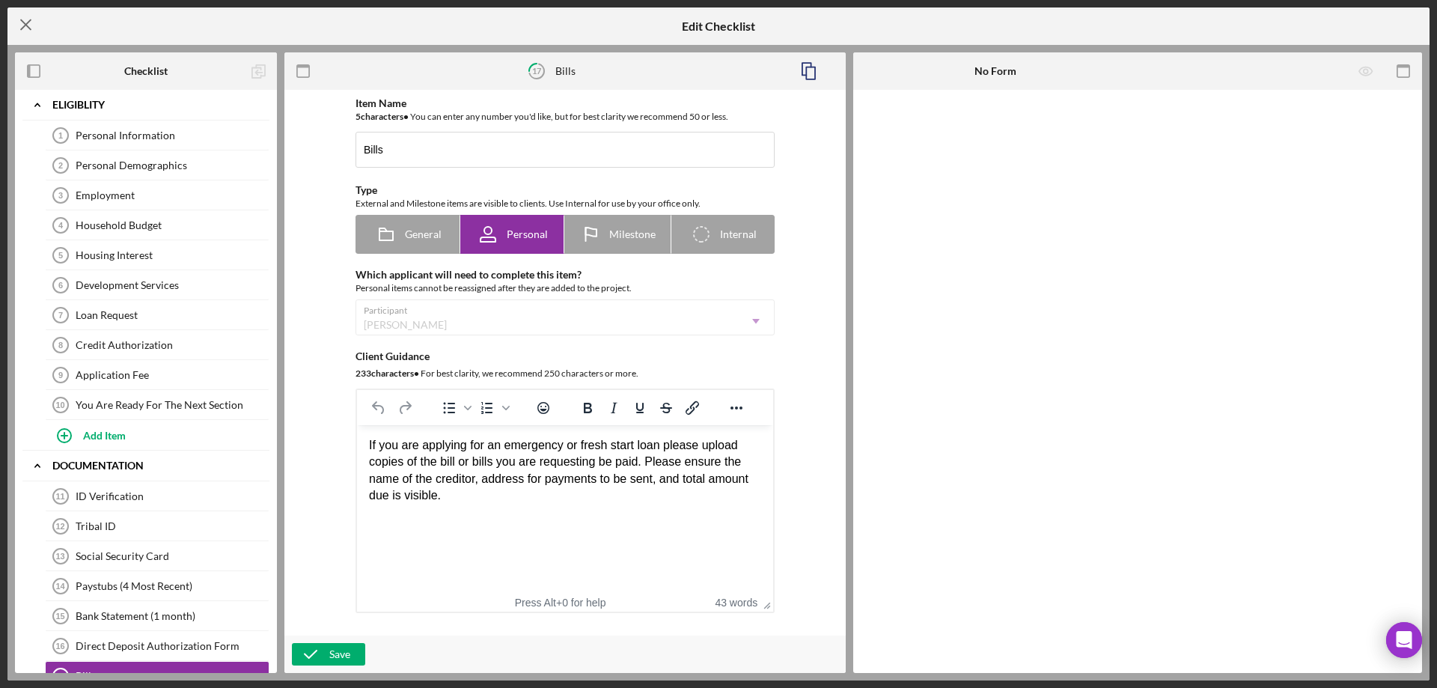
click at [25, 22] on icon "Icon/Menu Close" at bounding box center [25, 24] width 37 height 37
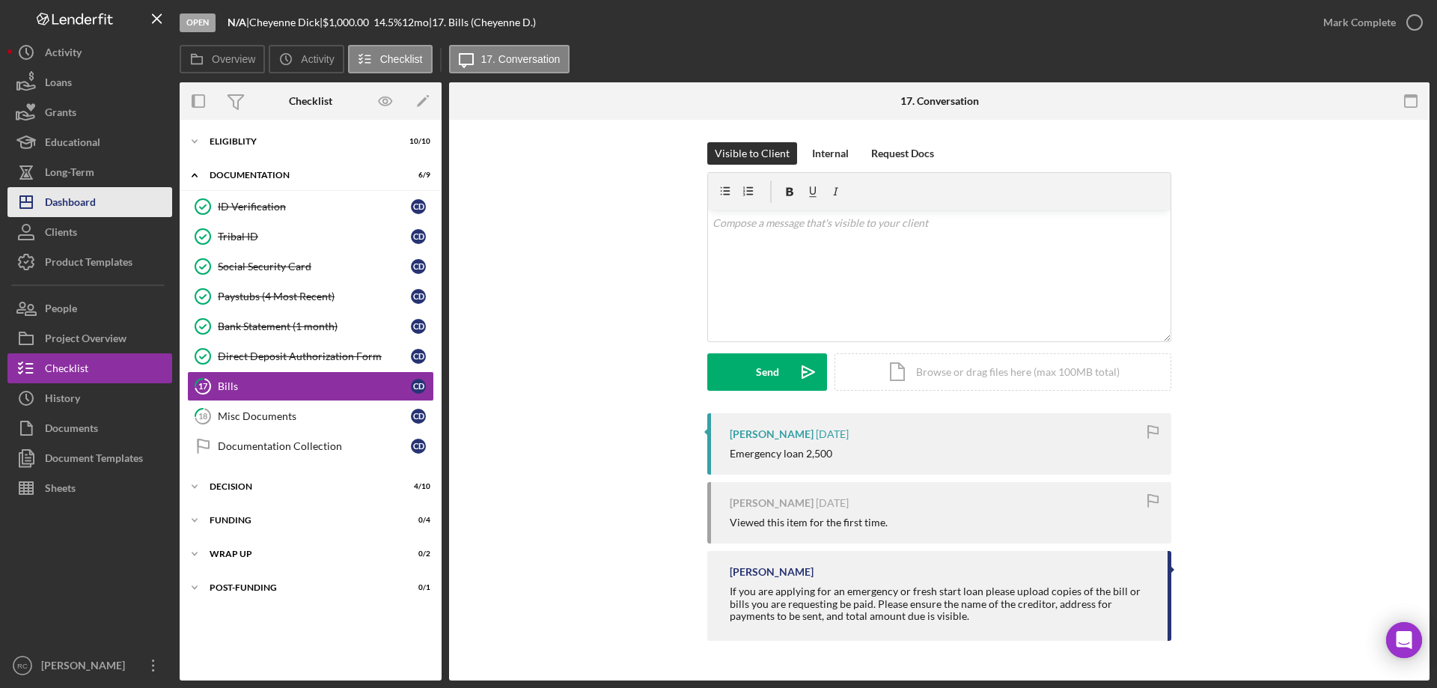
click at [79, 204] on div "Dashboard" at bounding box center [70, 204] width 51 height 34
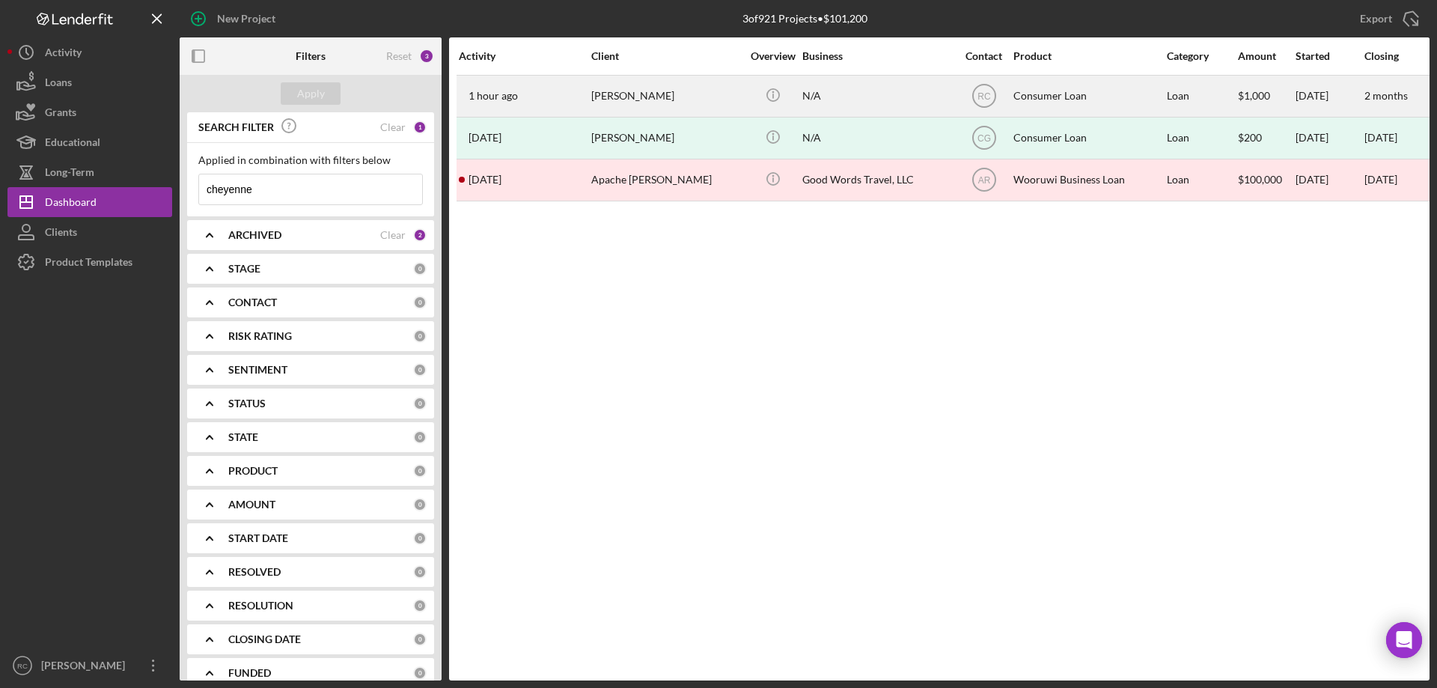
click at [638, 97] on div "Cheyenne Dick" at bounding box center [666, 96] width 150 height 40
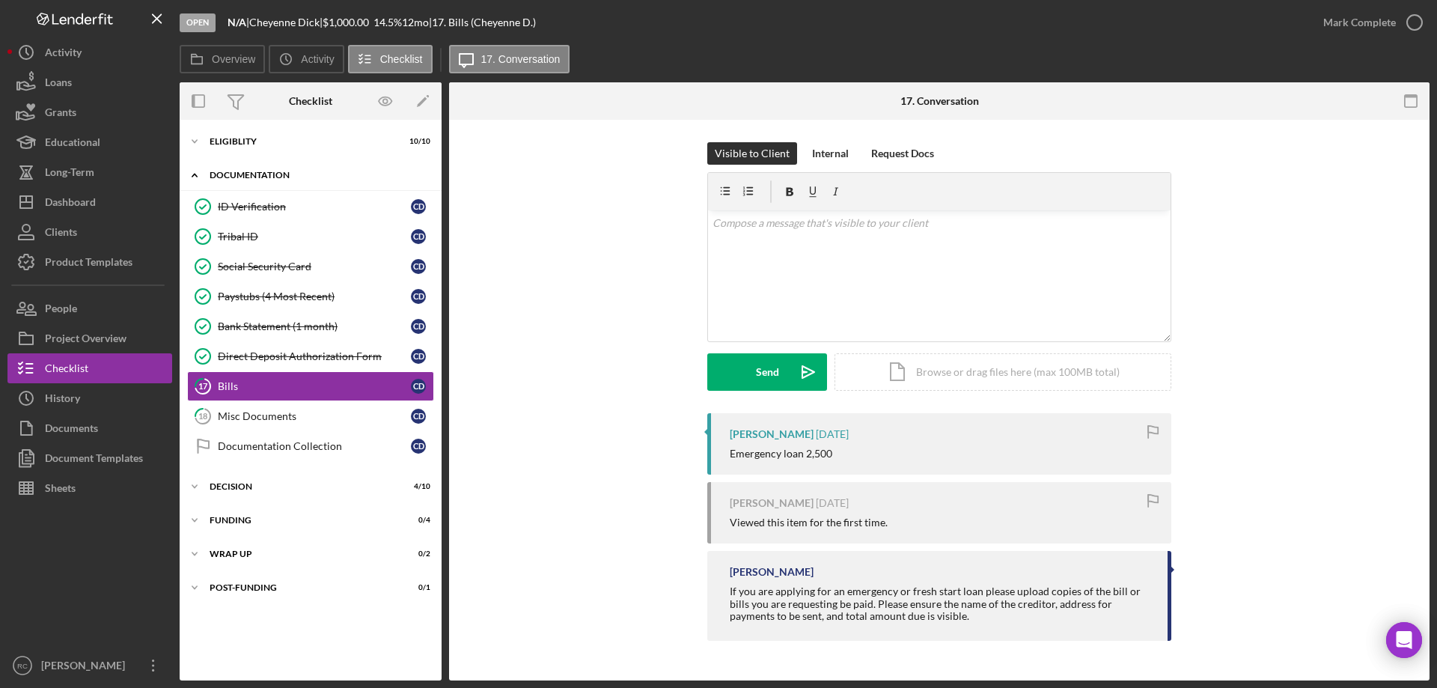
click at [260, 168] on div "Icon/Expander Documentation 6 / 9" at bounding box center [311, 175] width 262 height 31
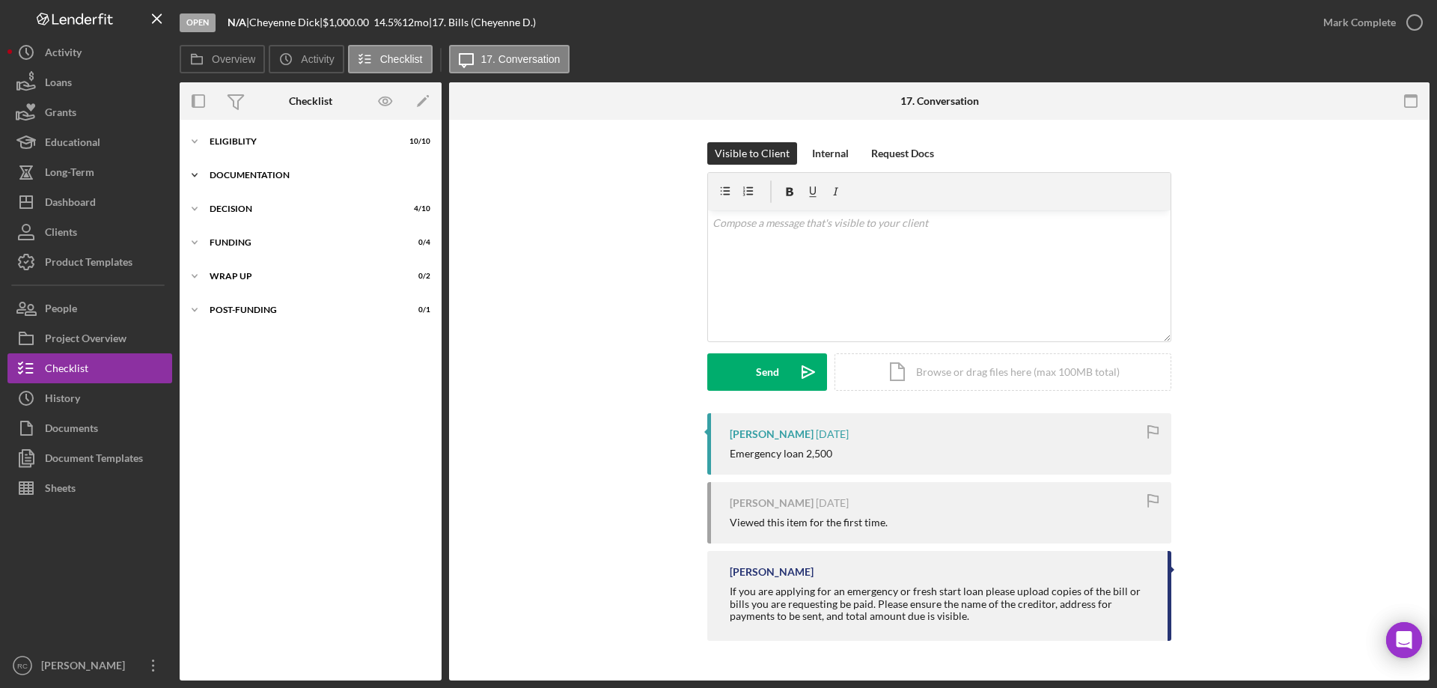
click at [263, 174] on div "Documentation" at bounding box center [316, 175] width 213 height 9
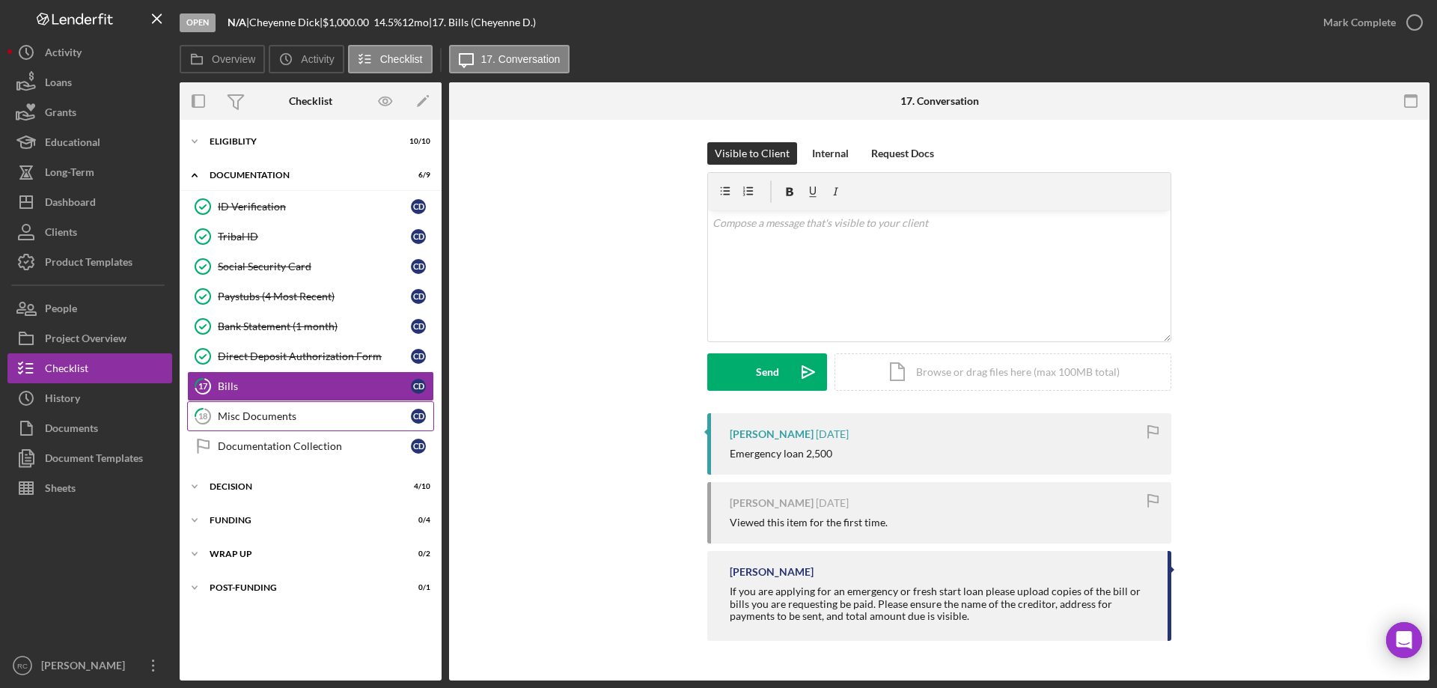
click at [248, 407] on link "18 Misc Documents C D" at bounding box center [310, 416] width 247 height 30
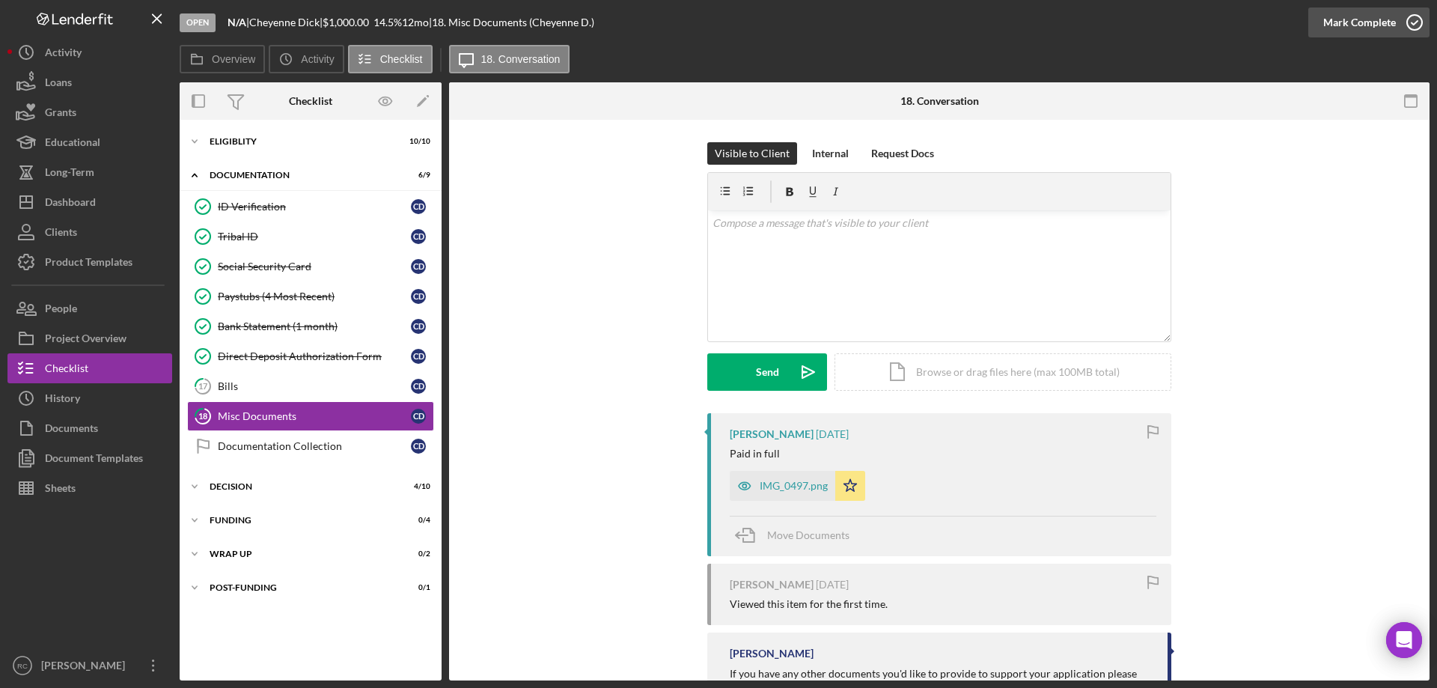
click at [1417, 18] on icon "button" at bounding box center [1414, 22] width 37 height 37
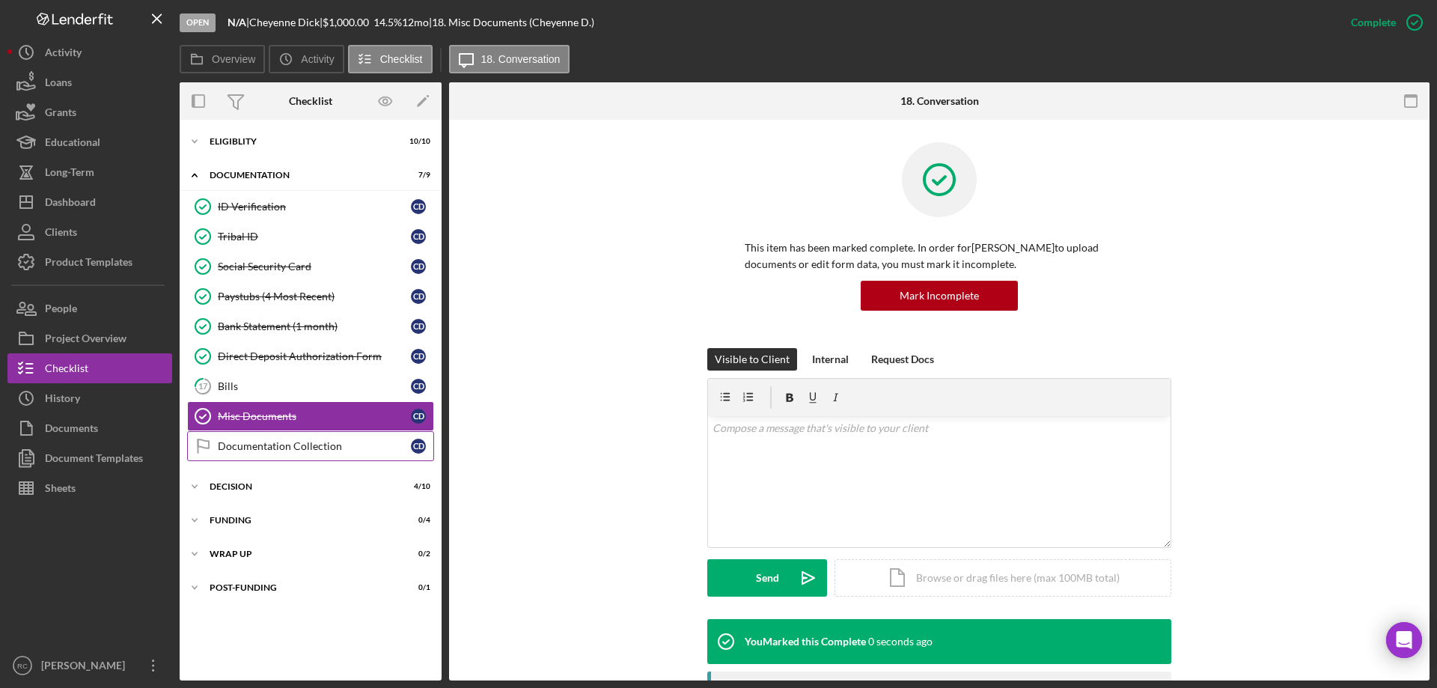
click at [307, 448] on div "Documentation Collection" at bounding box center [314, 446] width 193 height 12
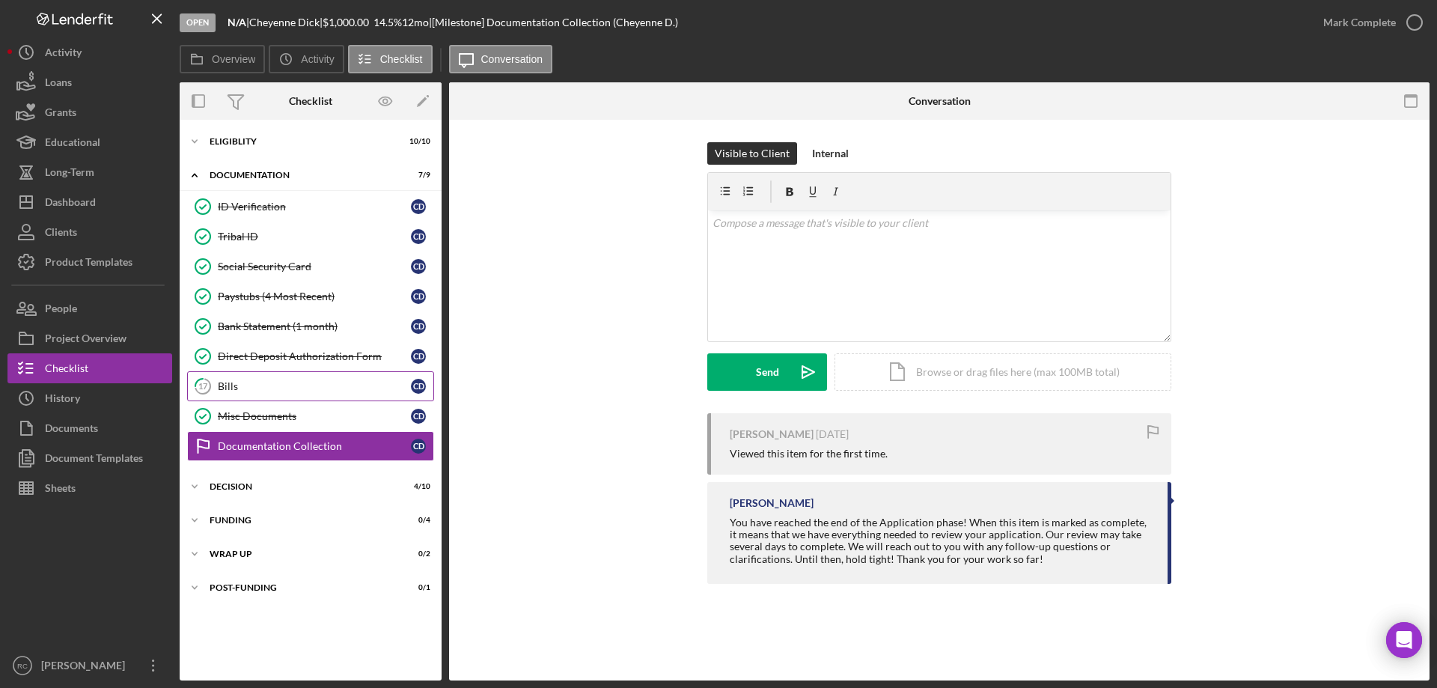
click at [257, 389] on div "Bills" at bounding box center [314, 386] width 193 height 12
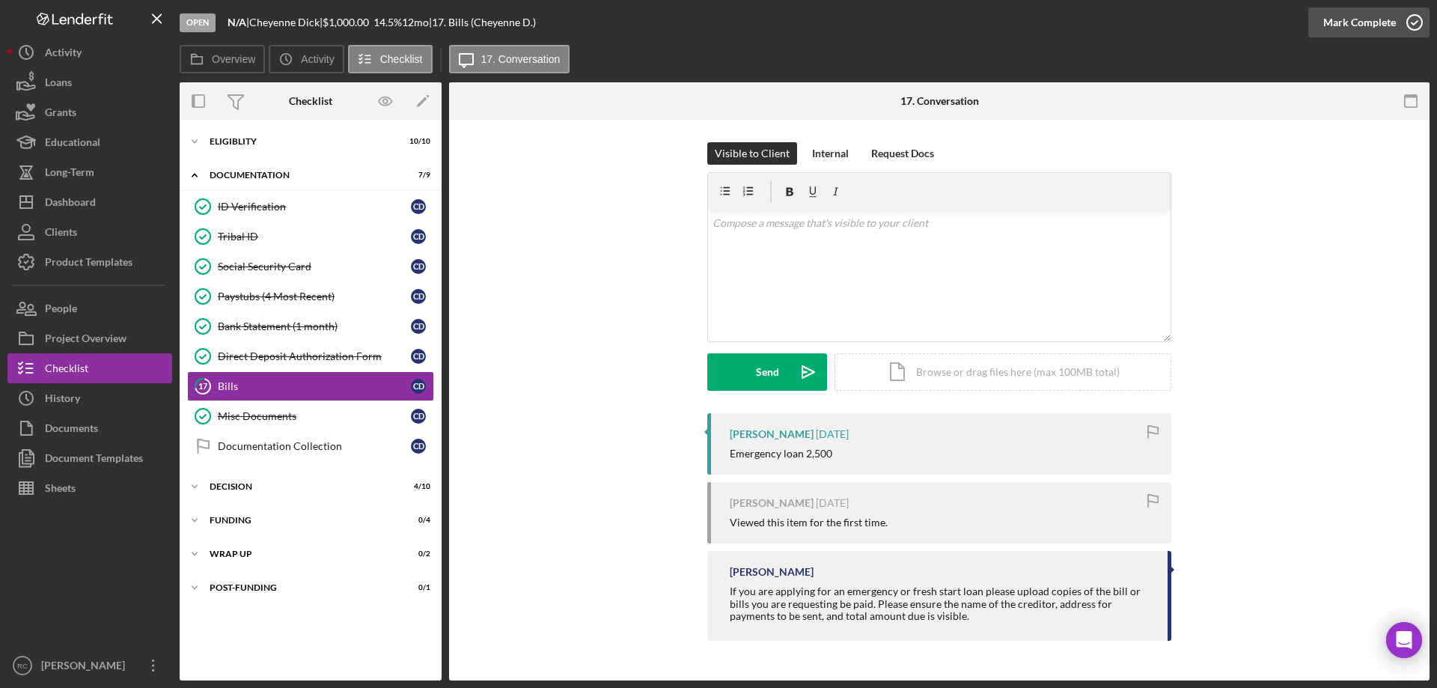
click at [1407, 22] on icon "button" at bounding box center [1414, 22] width 37 height 37
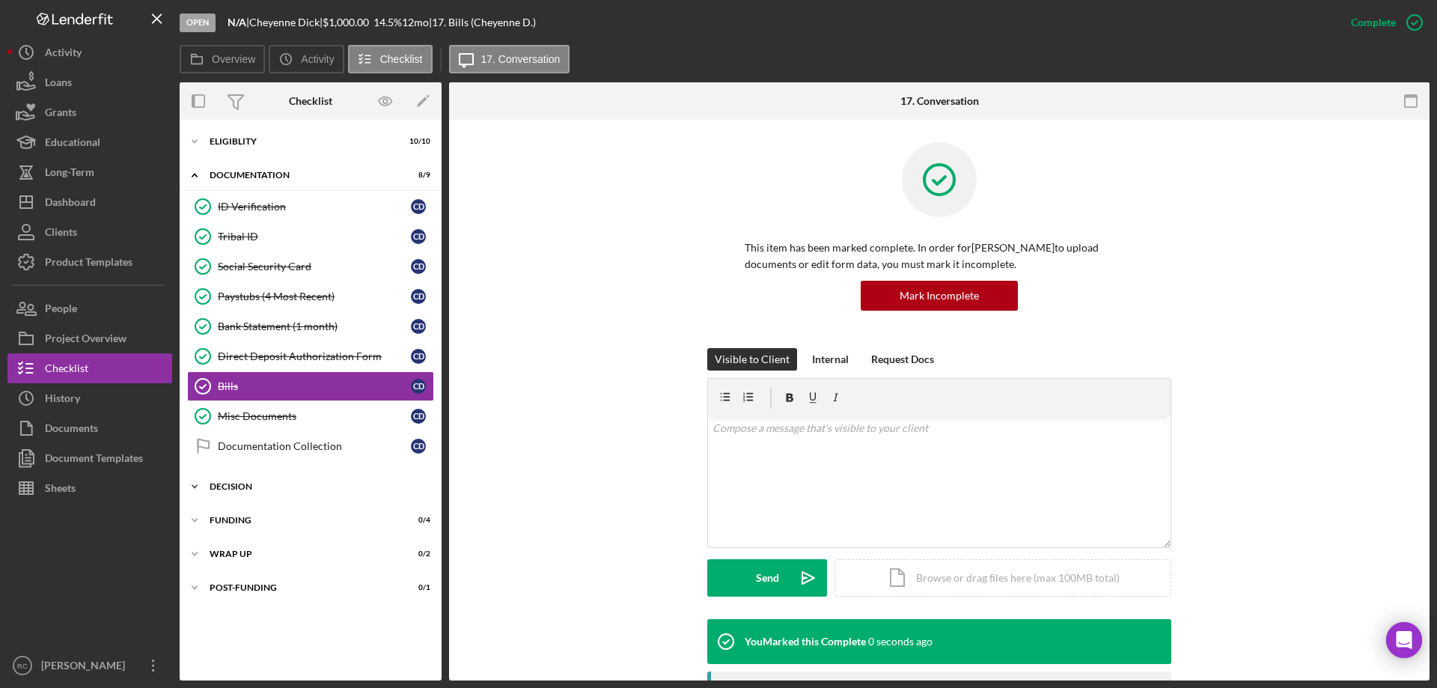
click at [213, 481] on div "Icon/Expander Decision 4 / 10" at bounding box center [311, 487] width 262 height 30
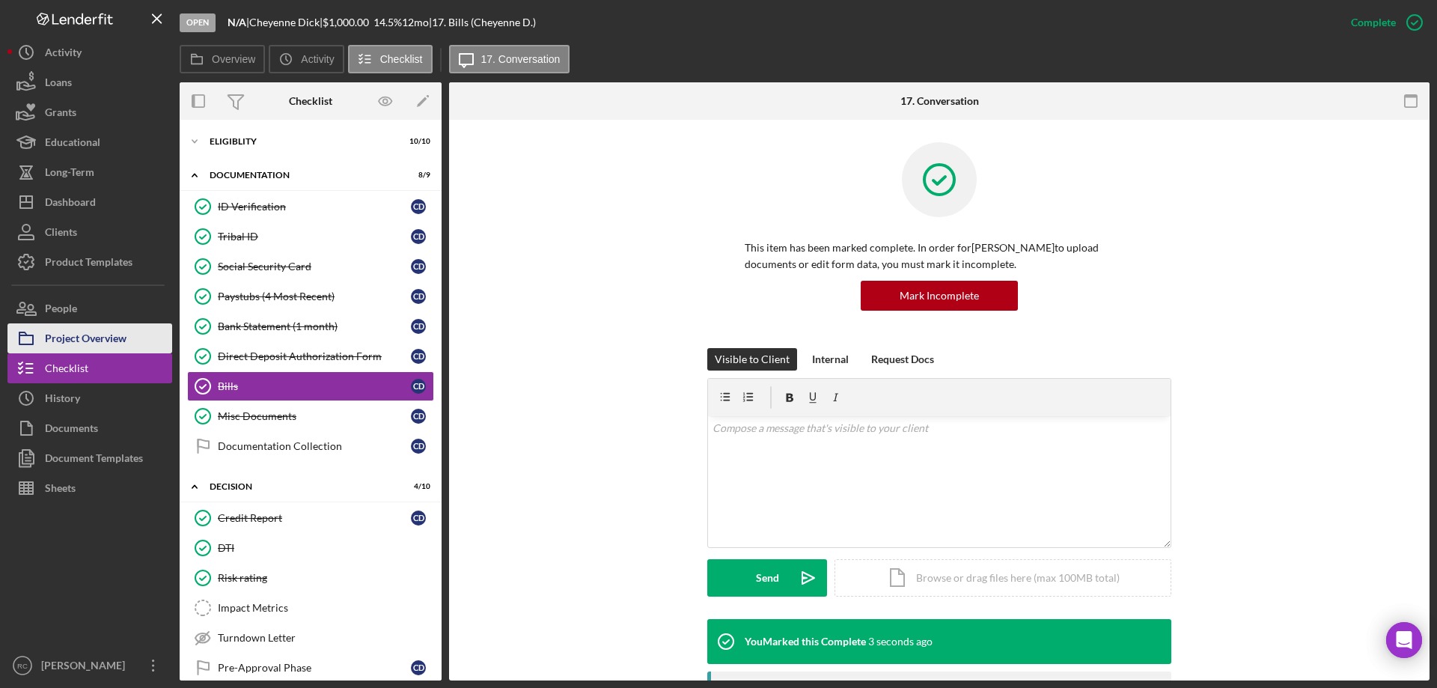
click at [114, 336] on div "Project Overview" at bounding box center [86, 340] width 82 height 34
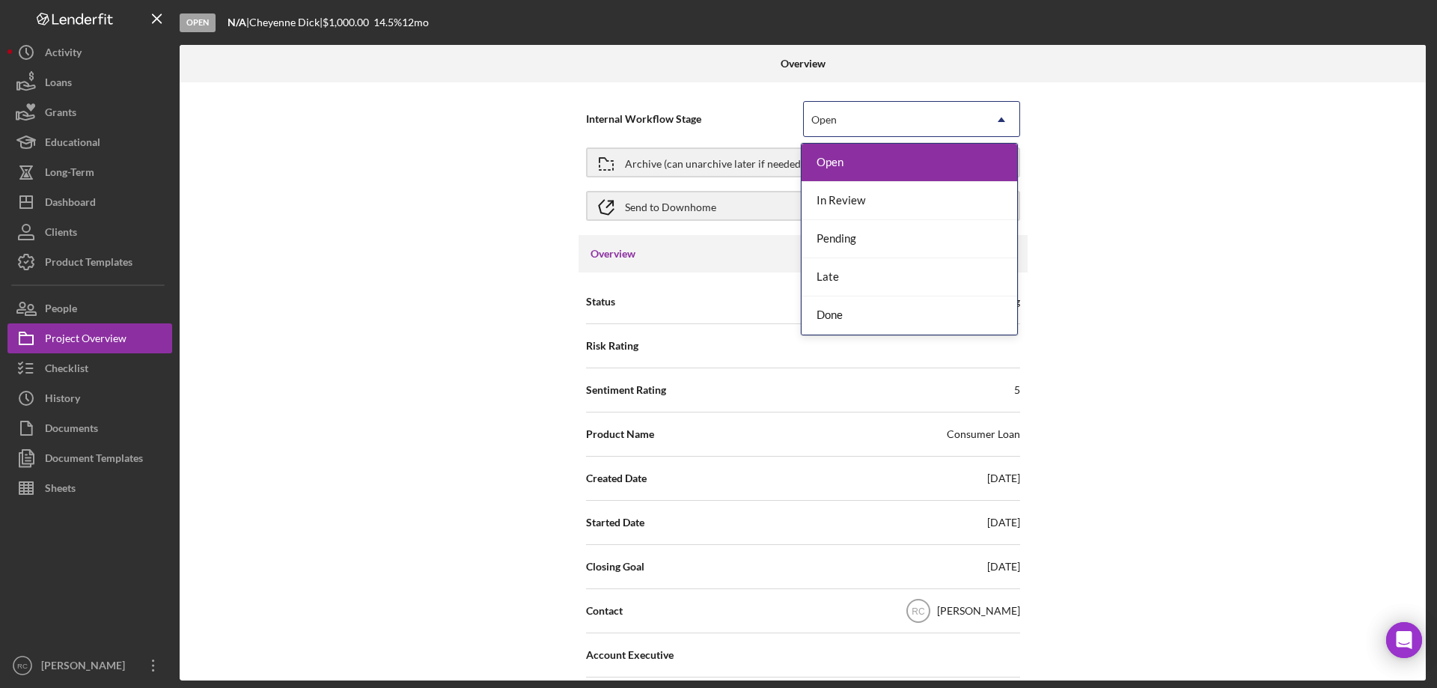
click at [947, 121] on div "Open" at bounding box center [894, 120] width 180 height 34
click at [885, 317] on div "Done" at bounding box center [910, 315] width 216 height 38
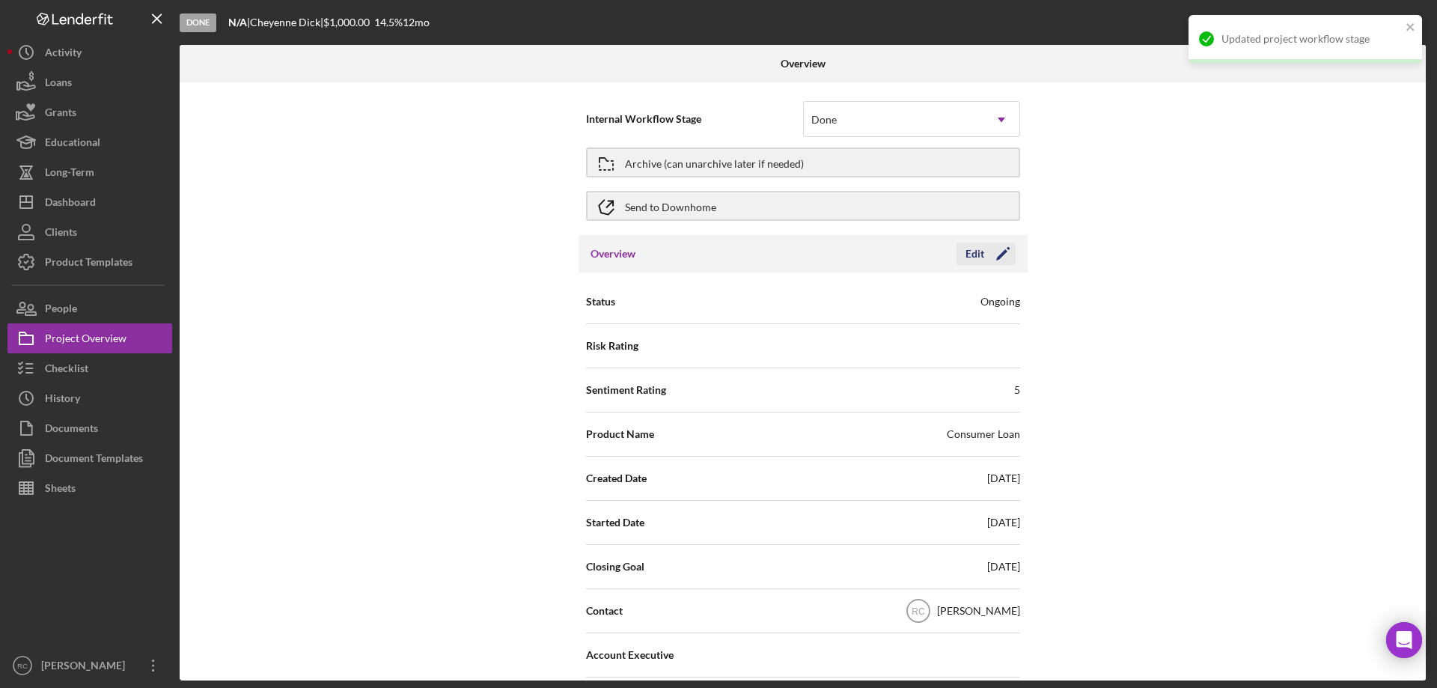
click at [985, 249] on icon "Icon/Edit" at bounding box center [1002, 253] width 37 height 37
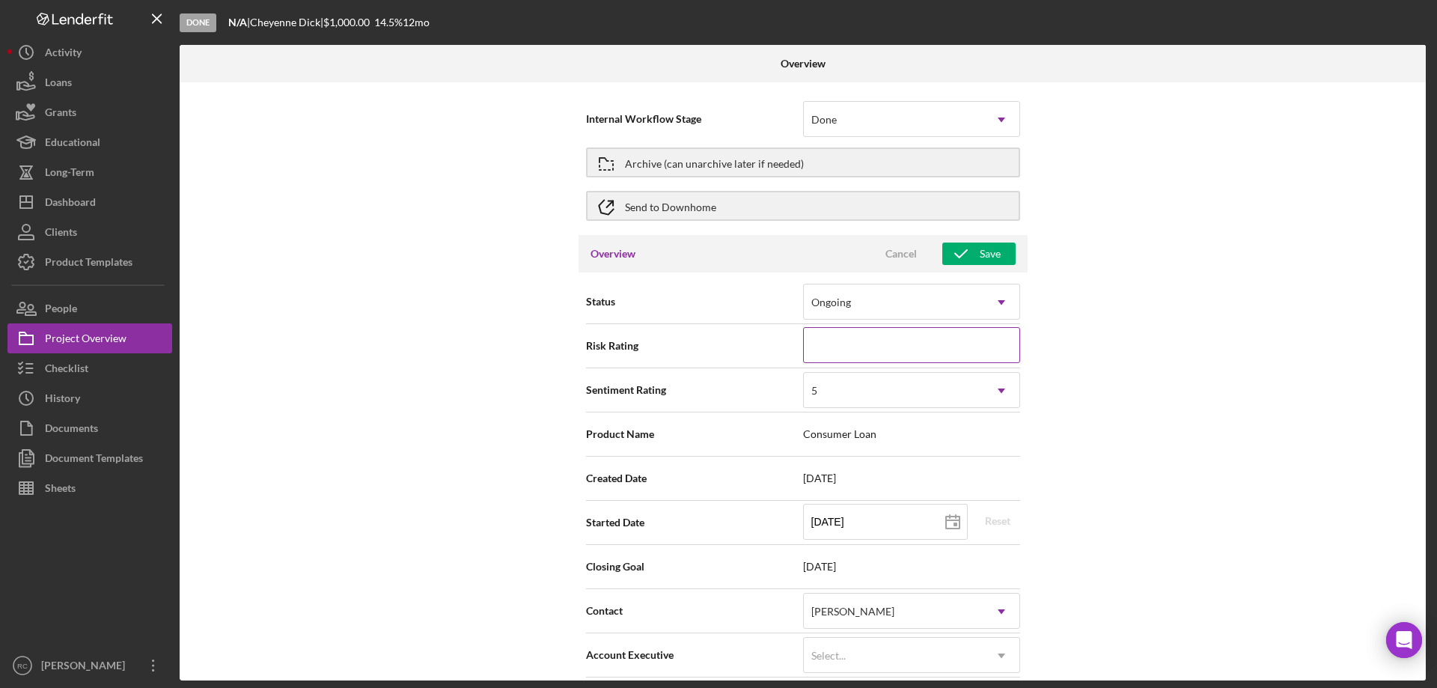
click at [915, 340] on input at bounding box center [911, 345] width 217 height 36
click at [1215, 355] on div "Internal Workflow Stage Done Icon/Dropdown Arrow Archive (can unarchive later i…" at bounding box center [803, 381] width 1246 height 598
click at [82, 338] on div "Project Overview" at bounding box center [86, 340] width 82 height 34
click at [980, 251] on div "Save" at bounding box center [990, 254] width 21 height 22
type textarea "Here's a snapshot of information that has been fully approved, as well as the i…"
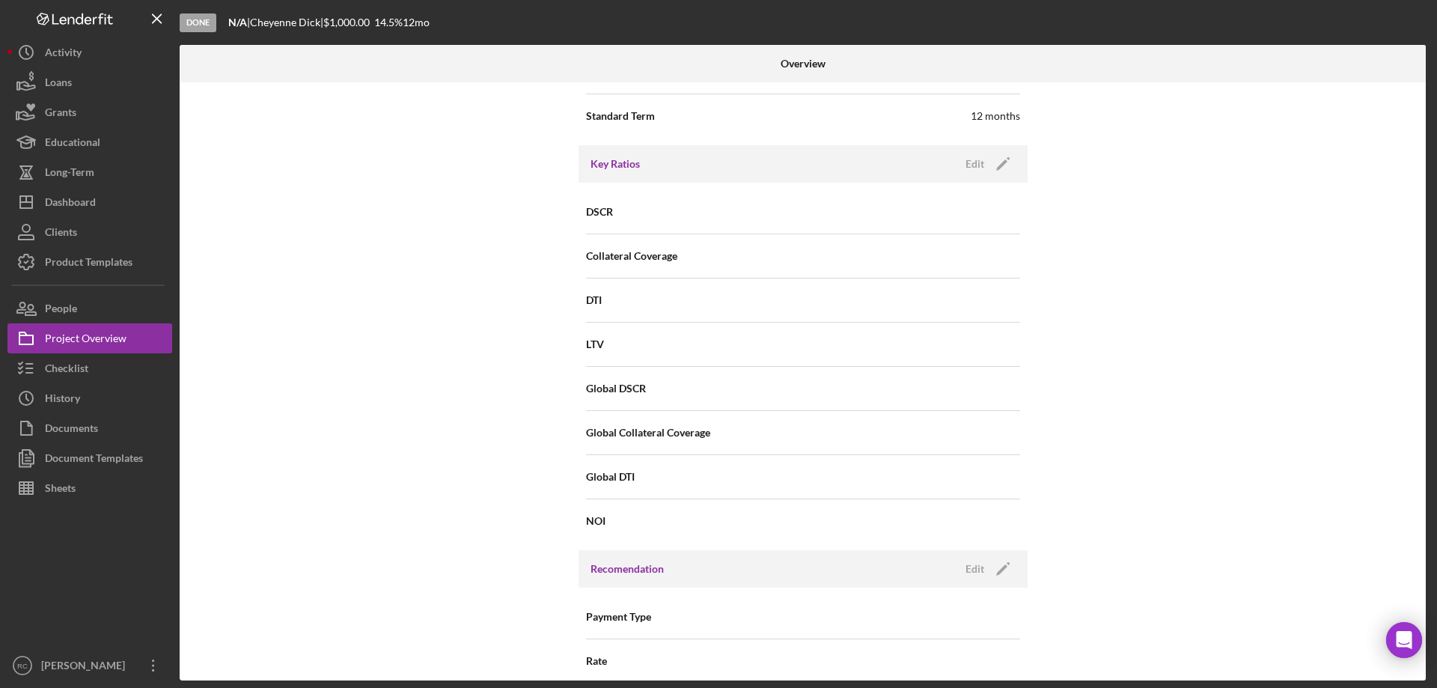
scroll to position [1397, 0]
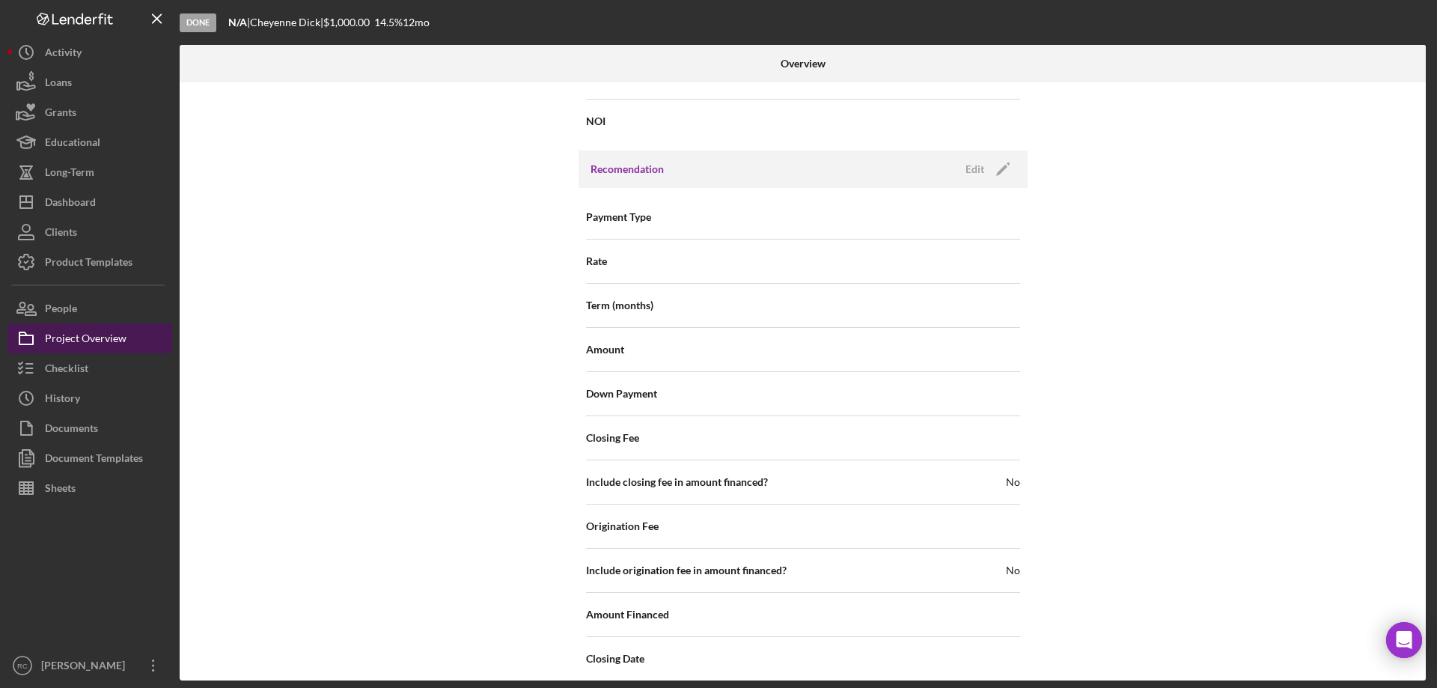
click at [73, 338] on div "Project Overview" at bounding box center [86, 340] width 82 height 34
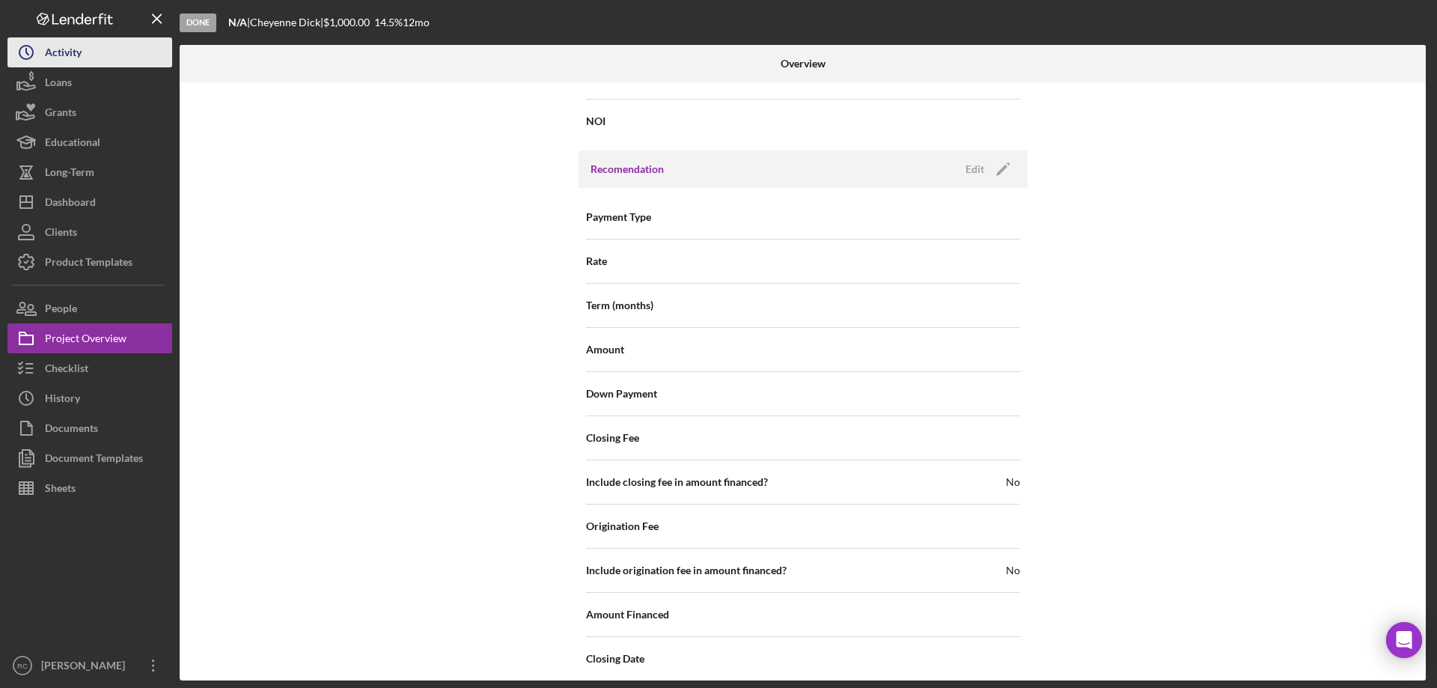
click at [70, 42] on div "Activity" at bounding box center [63, 54] width 37 height 34
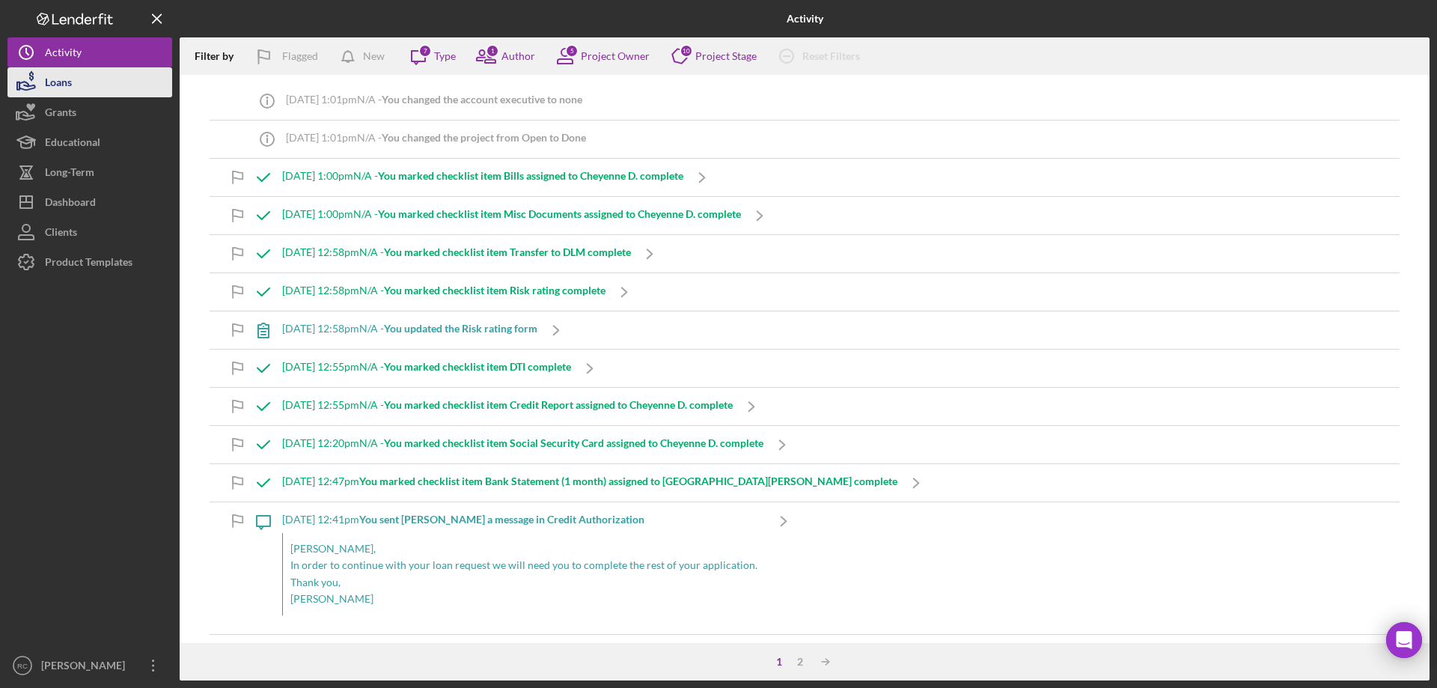
click at [58, 78] on div "Loans" at bounding box center [58, 84] width 27 height 34
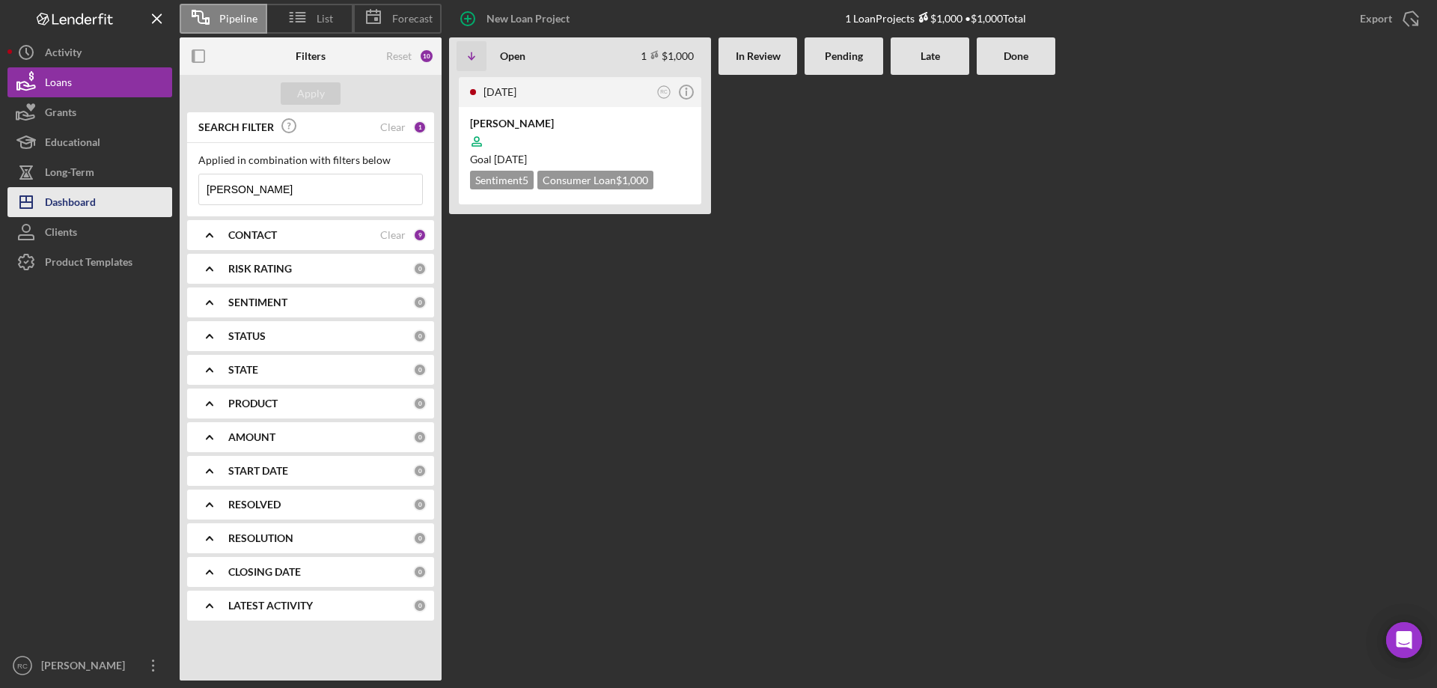
click at [73, 199] on div "Dashboard" at bounding box center [70, 204] width 51 height 34
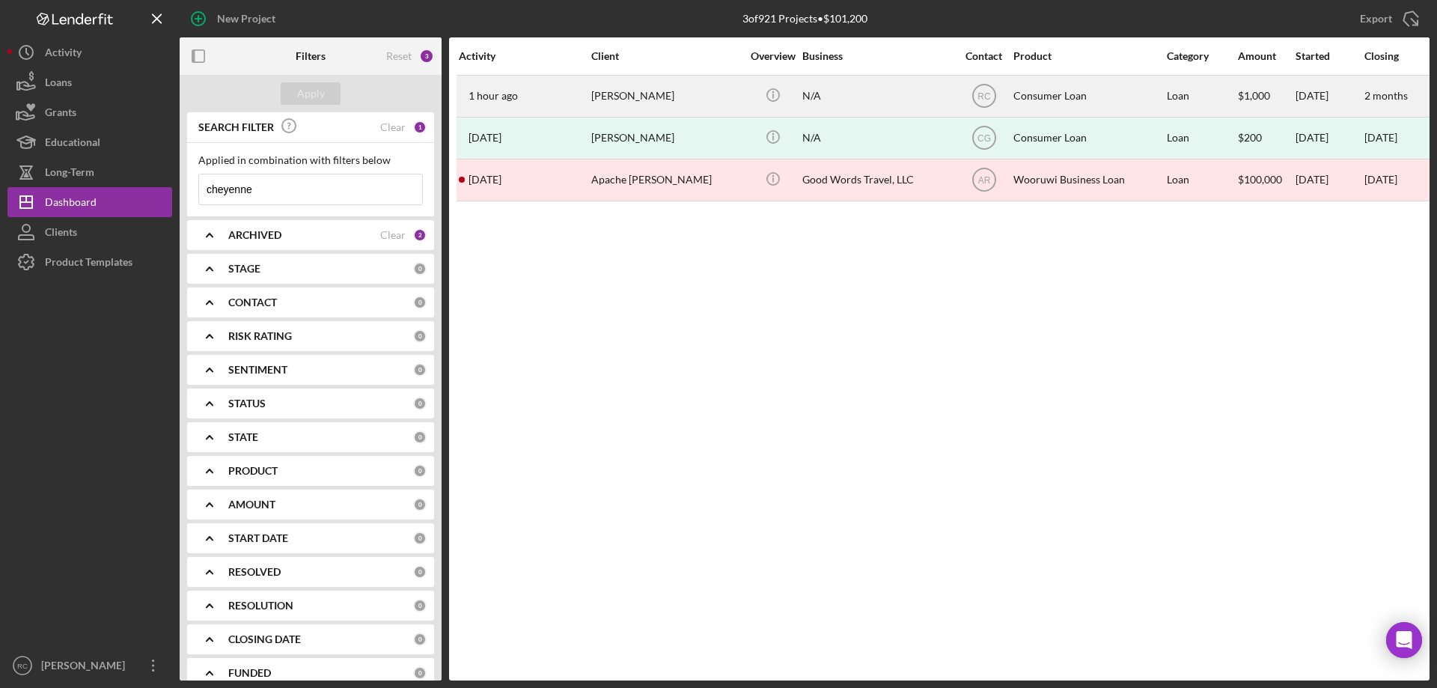
click at [632, 92] on div "Cheyenne Dick" at bounding box center [666, 96] width 150 height 40
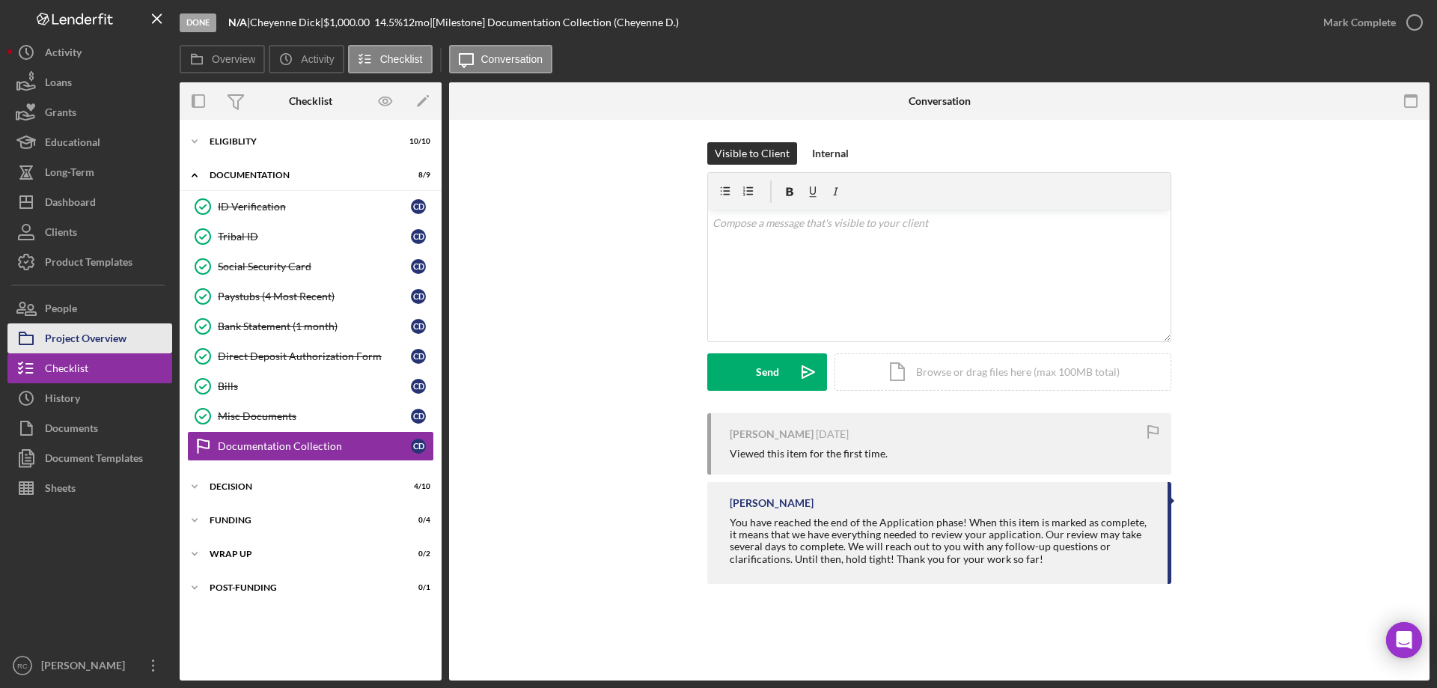
click at [82, 337] on div "Project Overview" at bounding box center [86, 340] width 82 height 34
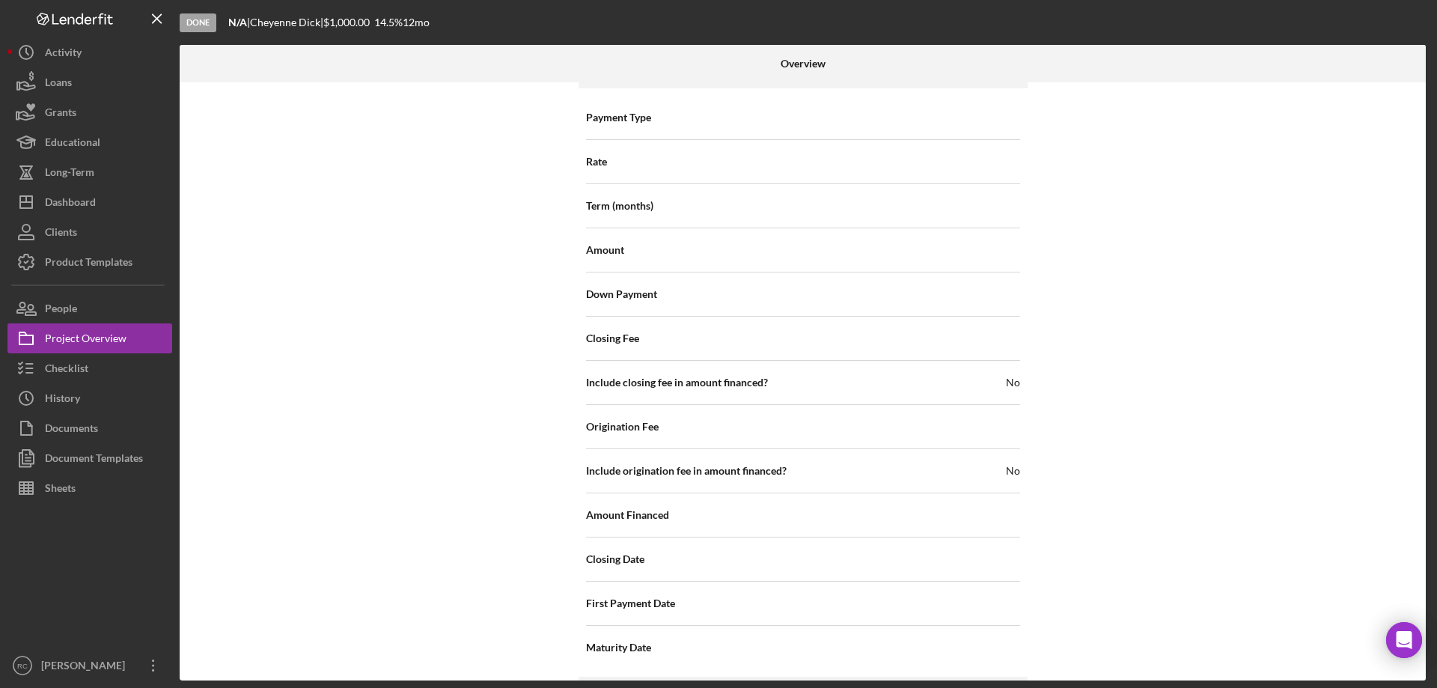
scroll to position [1641, 0]
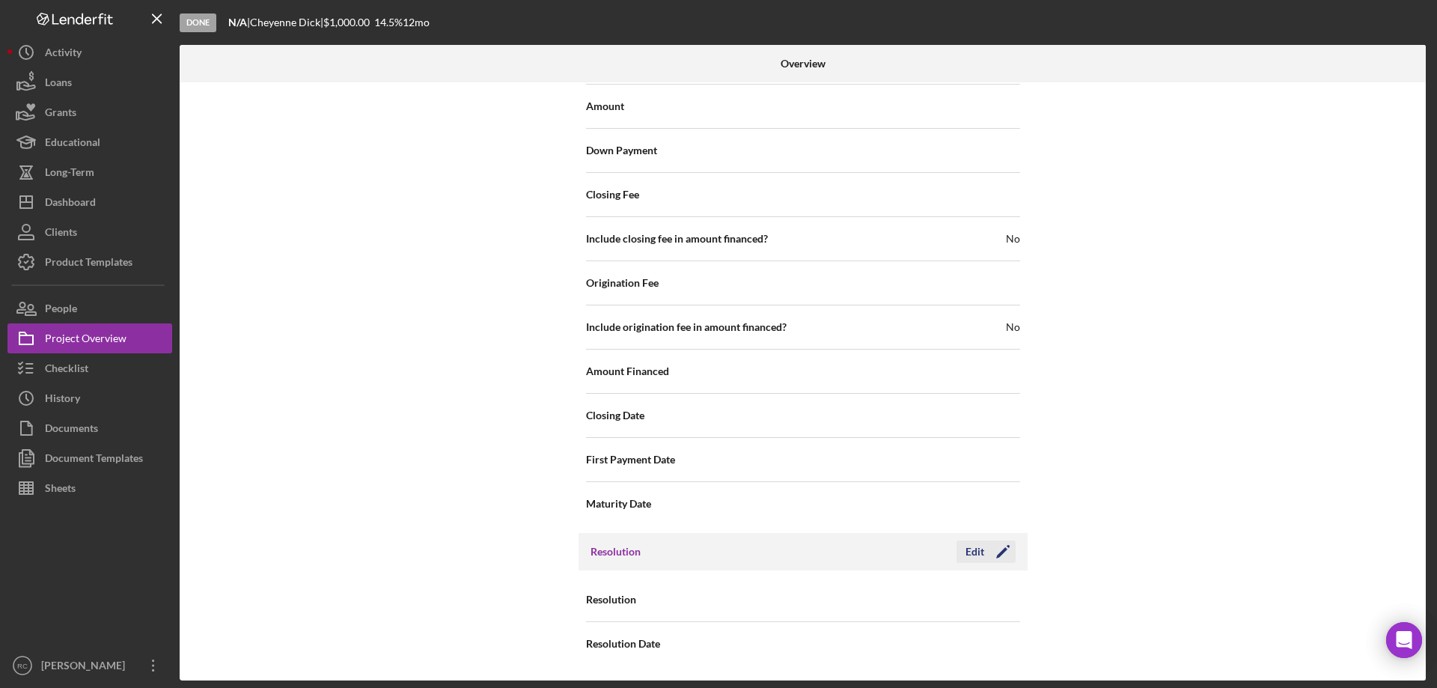
click at [995, 547] on icon "Icon/Edit" at bounding box center [1002, 551] width 37 height 37
click at [939, 592] on div "Select..." at bounding box center [894, 600] width 180 height 34
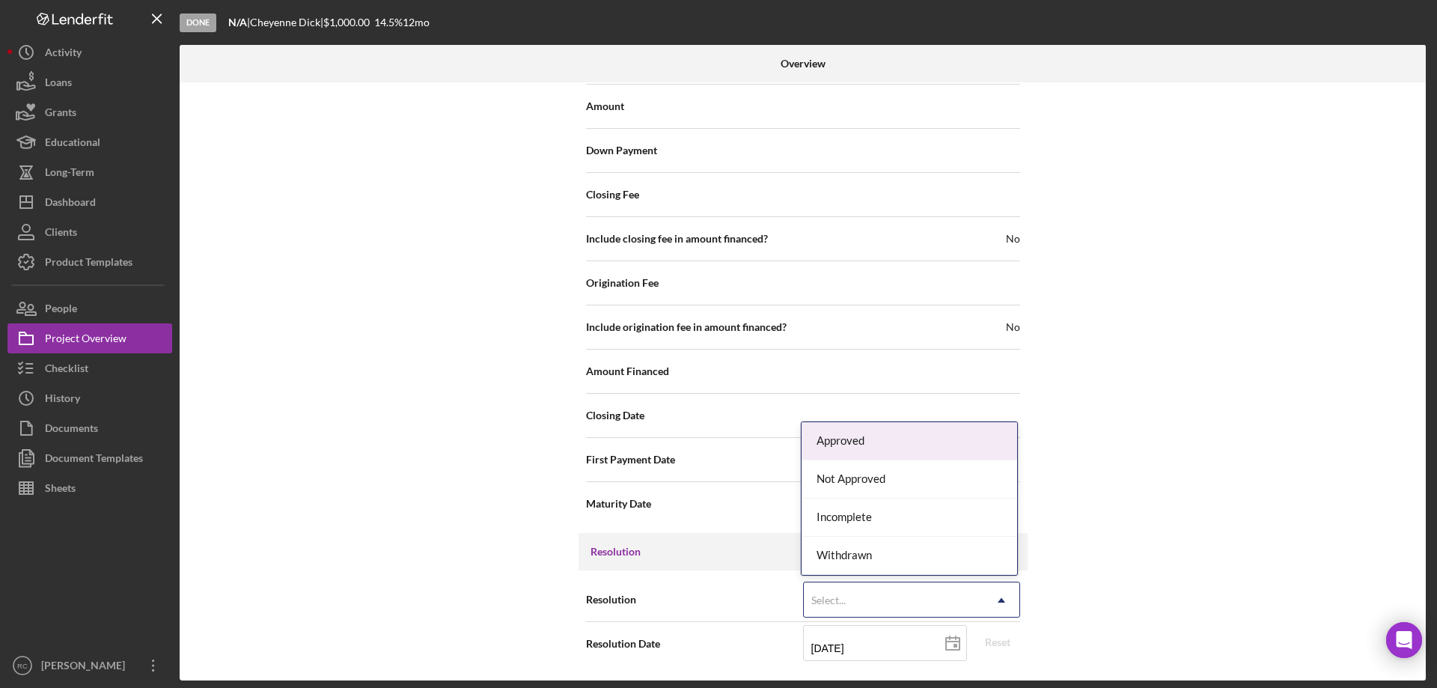
click at [878, 440] on div "Approved" at bounding box center [910, 441] width 216 height 38
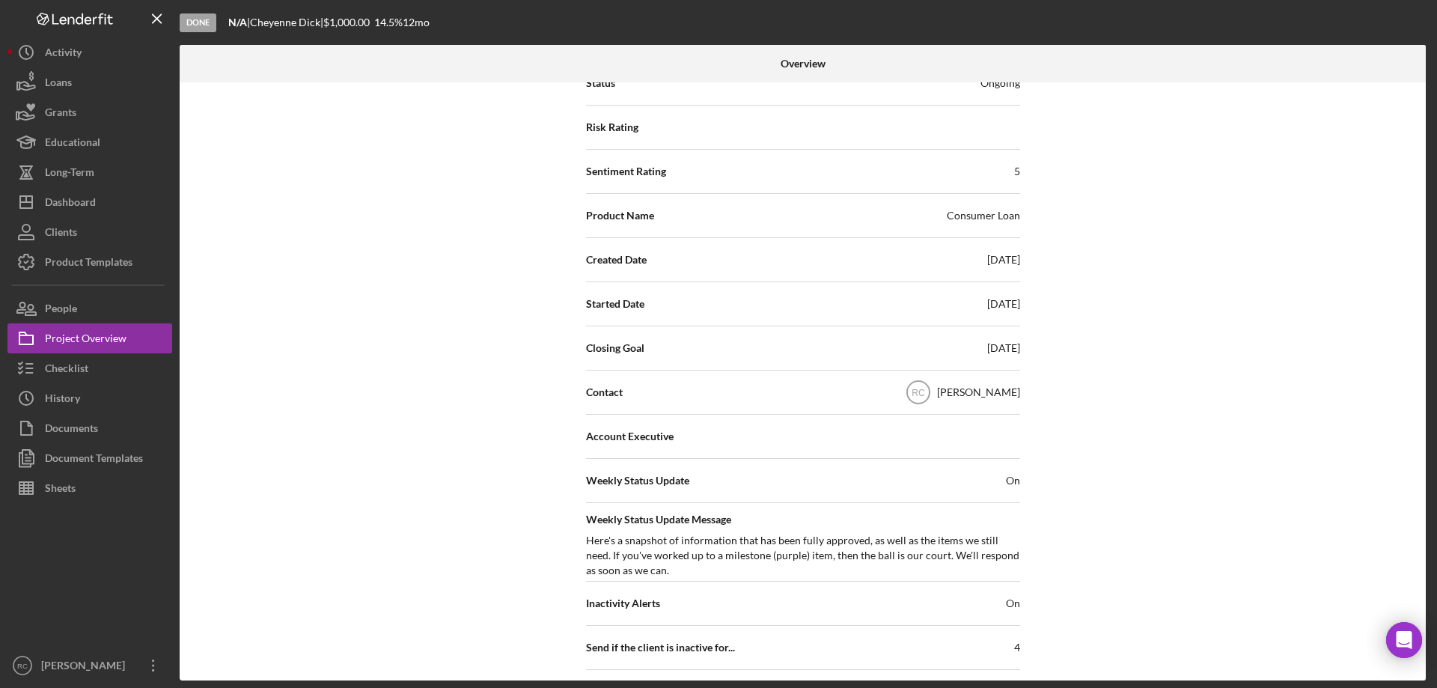
scroll to position [0, 0]
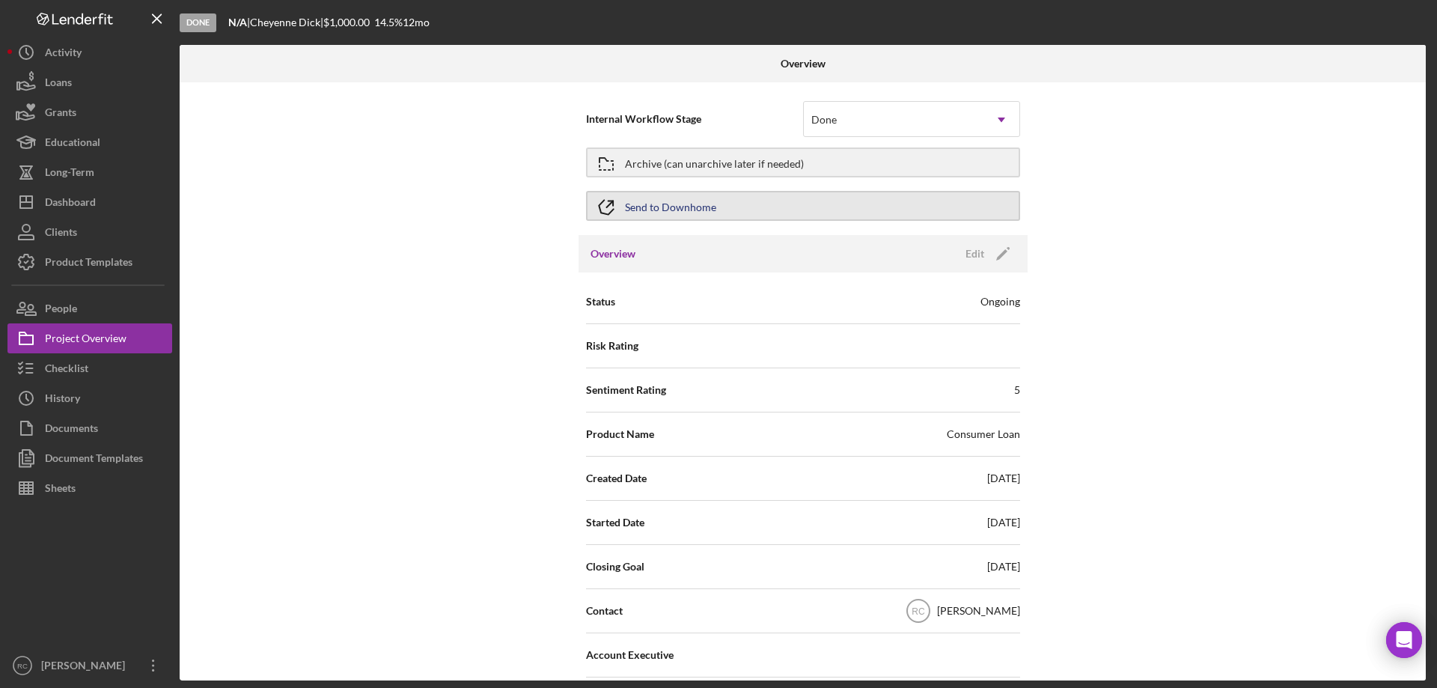
click at [647, 204] on div "Send to Downhome" at bounding box center [670, 205] width 91 height 27
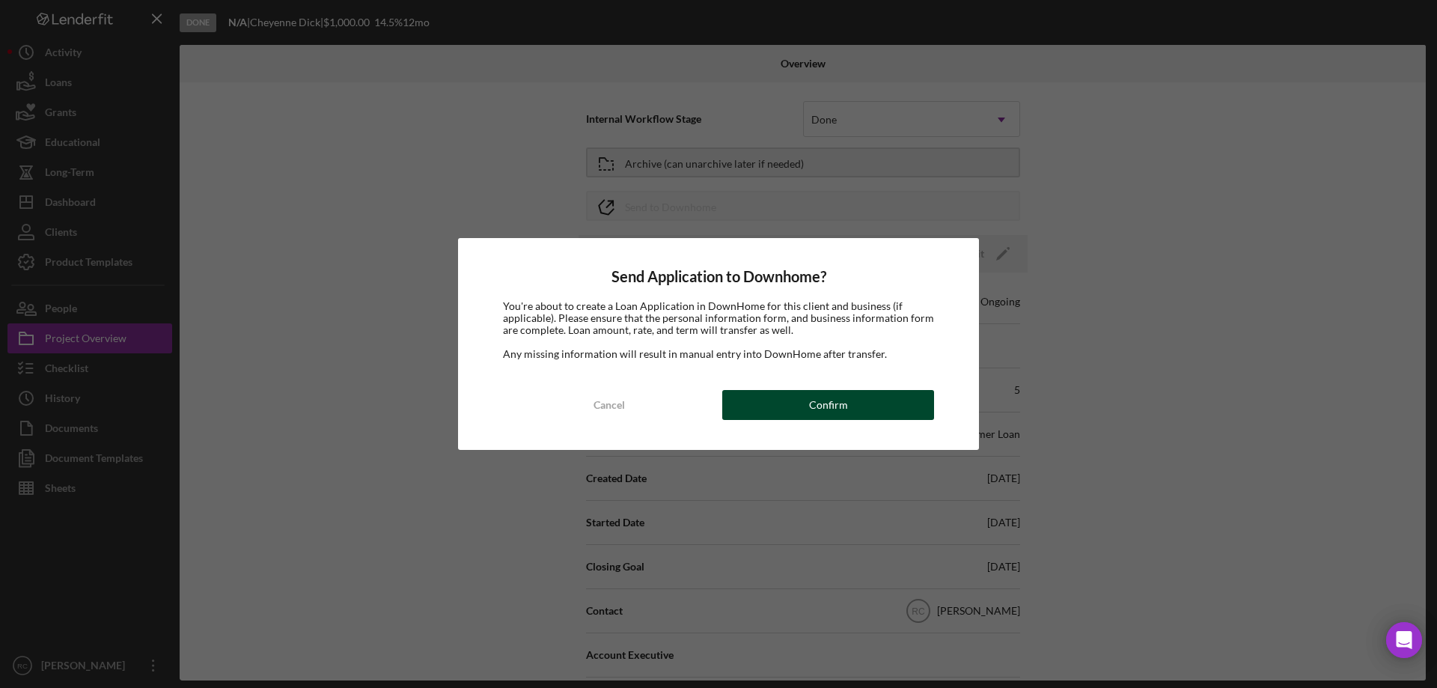
click at [865, 408] on button "Confirm" at bounding box center [828, 405] width 212 height 30
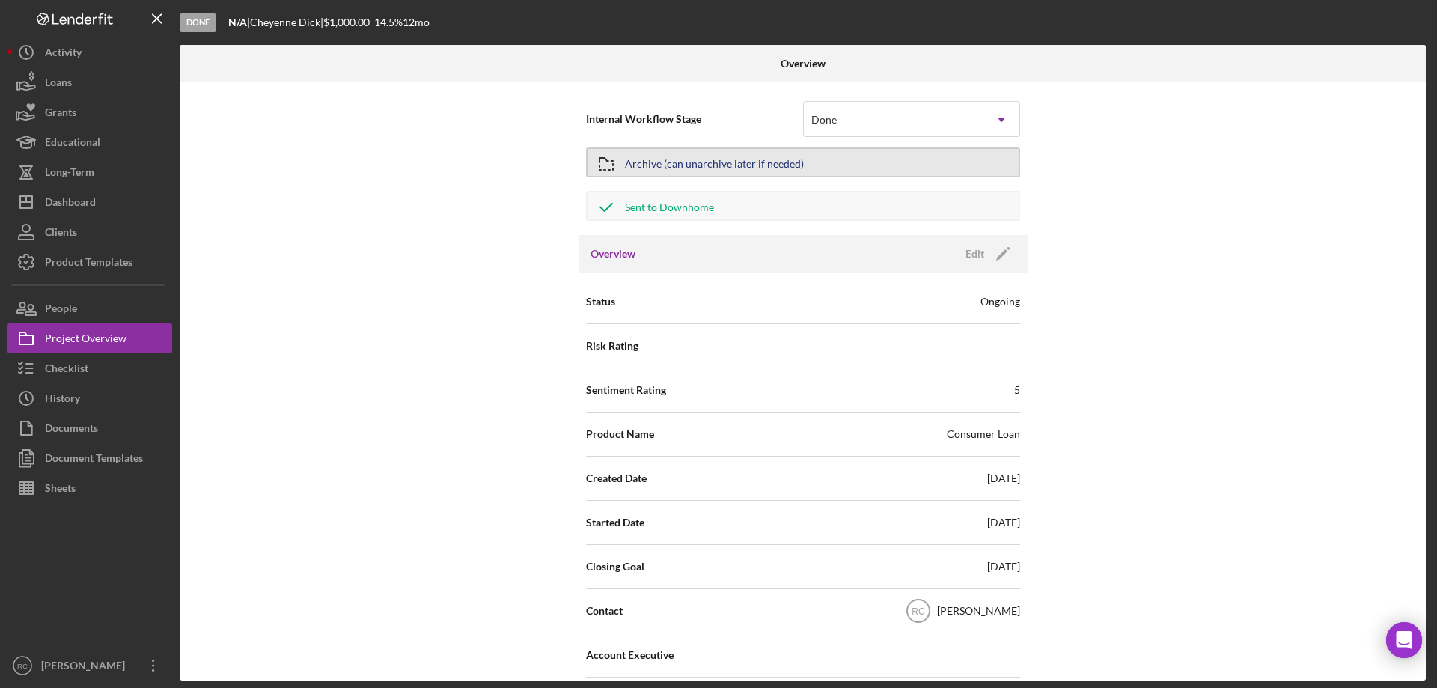
click at [767, 165] on div "Archive (can unarchive later if needed)" at bounding box center [714, 162] width 179 height 27
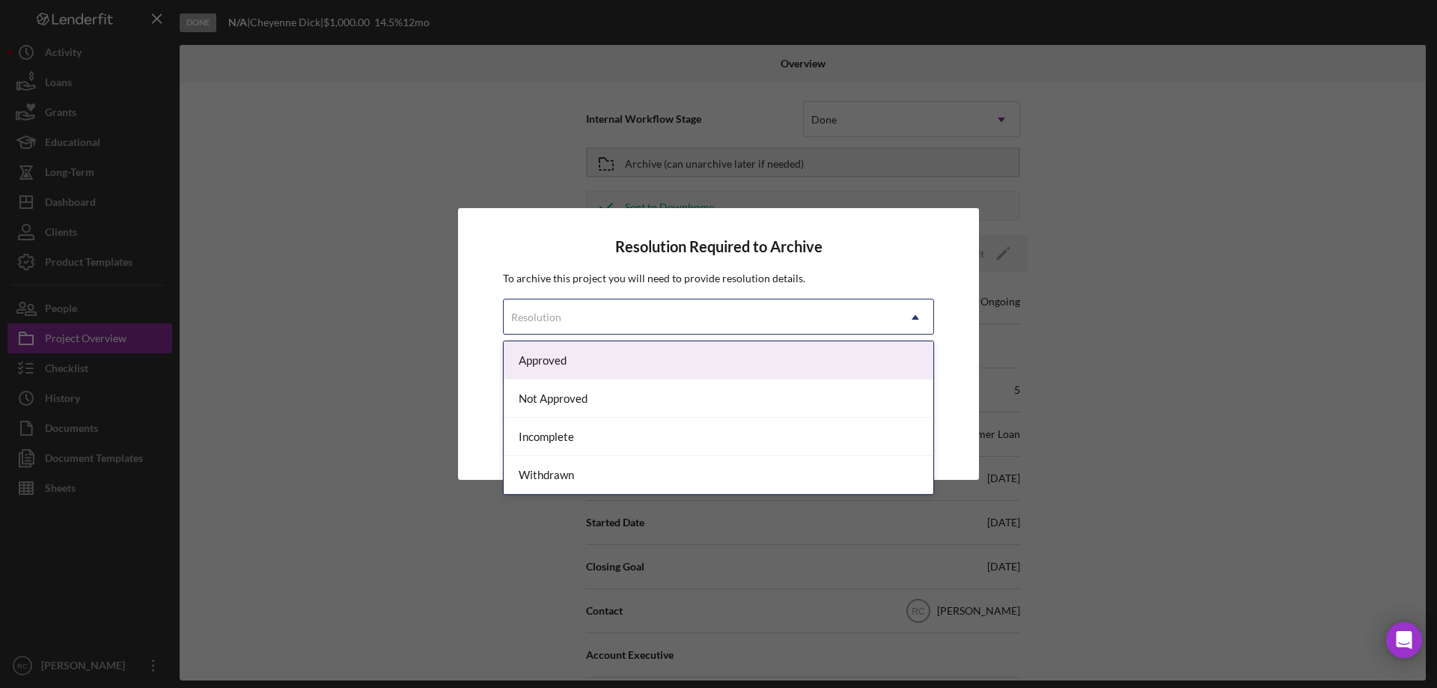
click at [787, 320] on div "Resolution" at bounding box center [701, 317] width 394 height 34
click at [769, 370] on div "Approved" at bounding box center [719, 360] width 430 height 38
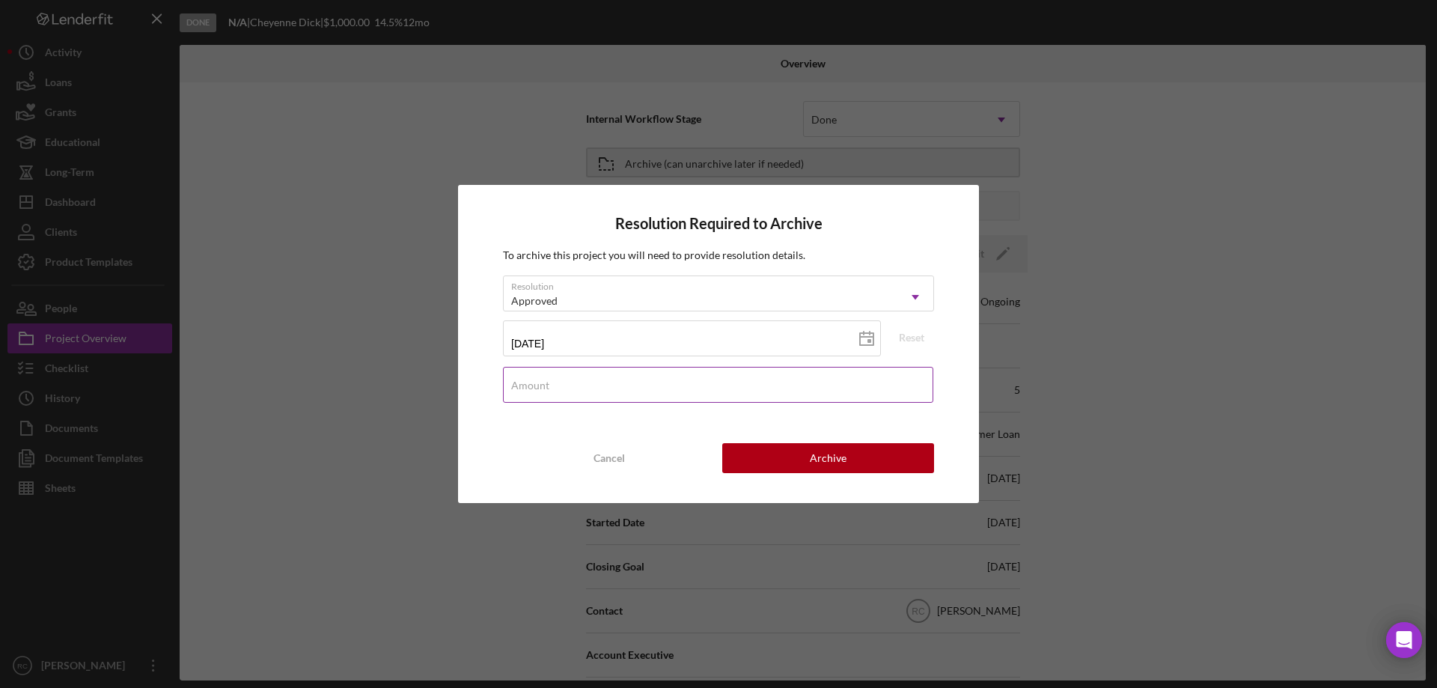
click at [713, 388] on input "Amount" at bounding box center [718, 385] width 430 height 36
type input "$2,500"
click at [832, 459] on div "Archive" at bounding box center [828, 458] width 37 height 30
type input "$2,500"
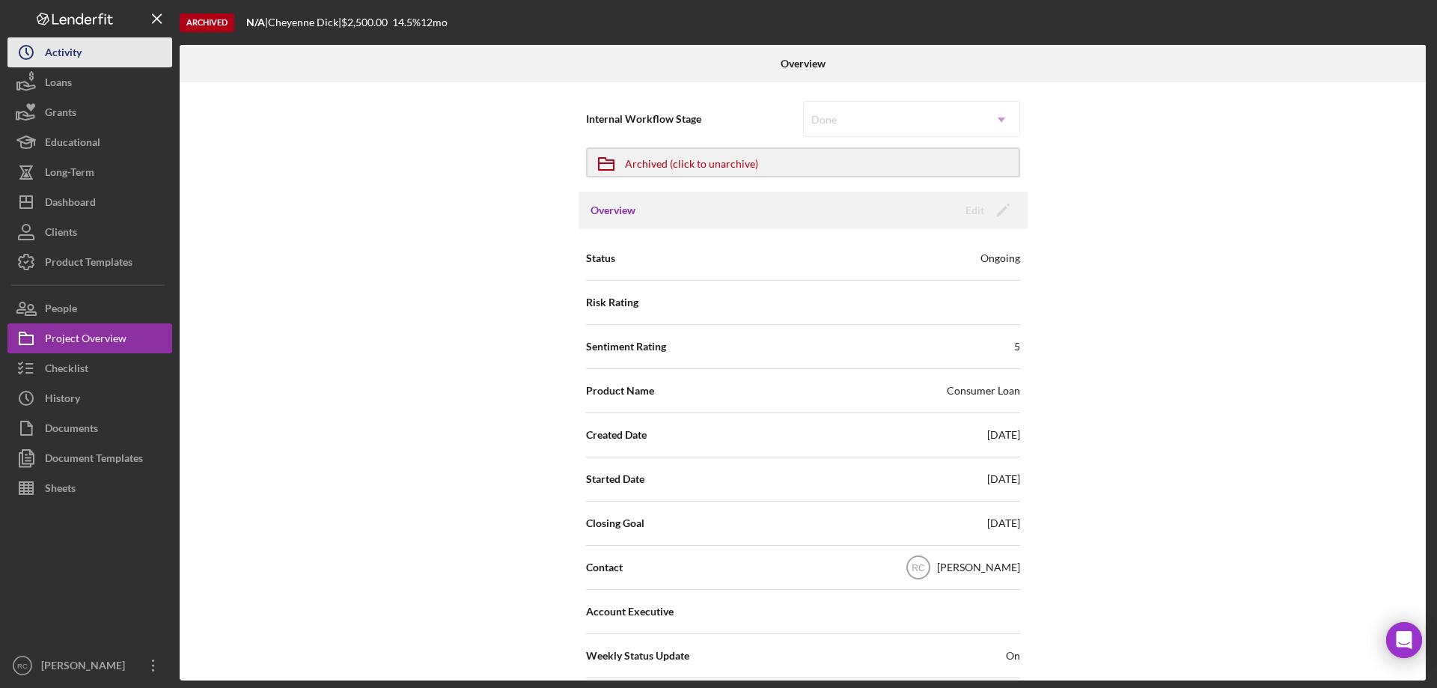
click at [55, 47] on div "Activity" at bounding box center [63, 54] width 37 height 34
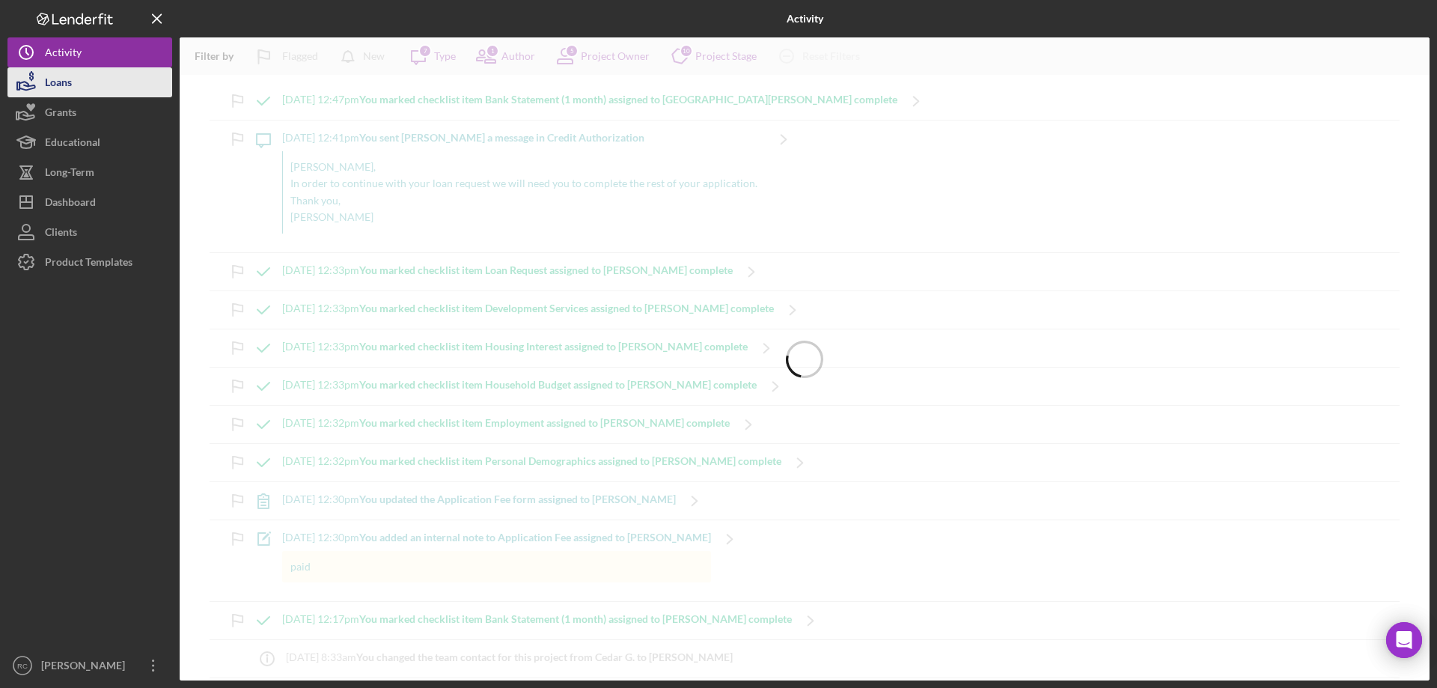
click at [61, 86] on div "Loans" at bounding box center [58, 84] width 27 height 34
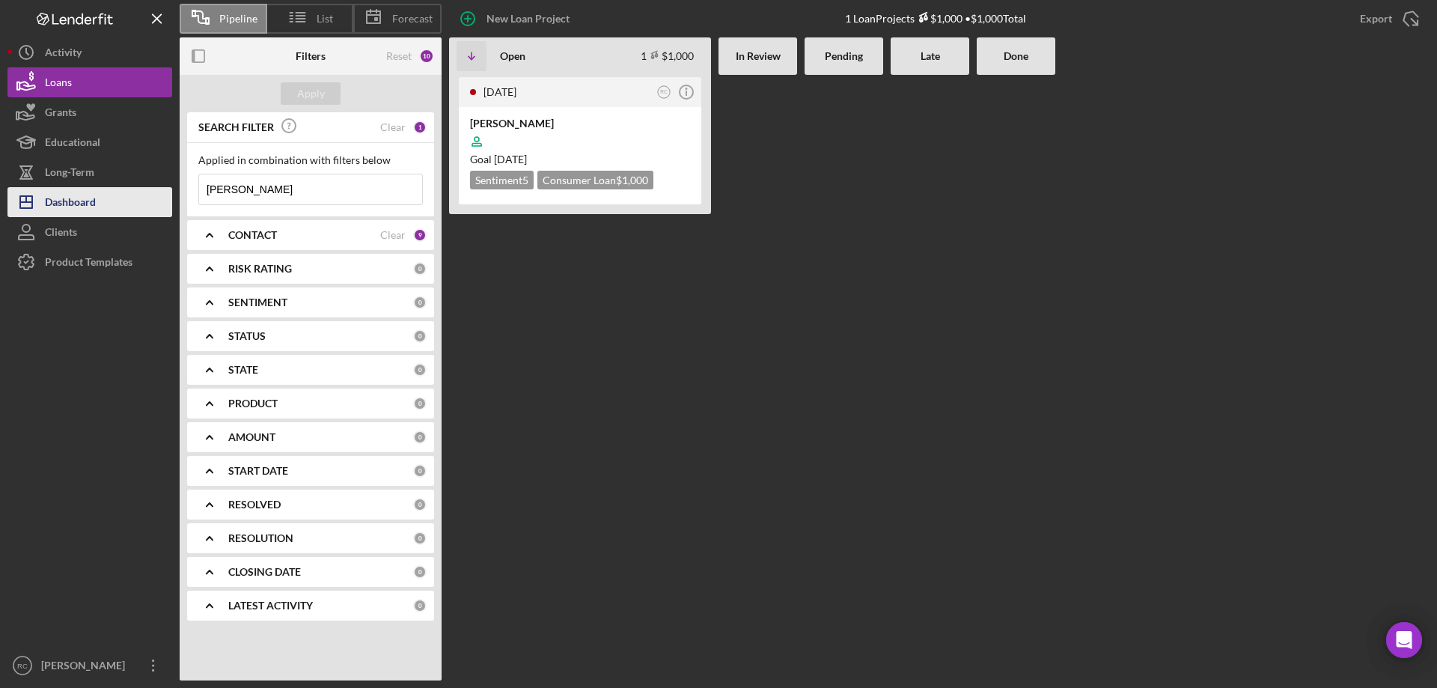
click at [86, 191] on div "Dashboard" at bounding box center [70, 204] width 51 height 34
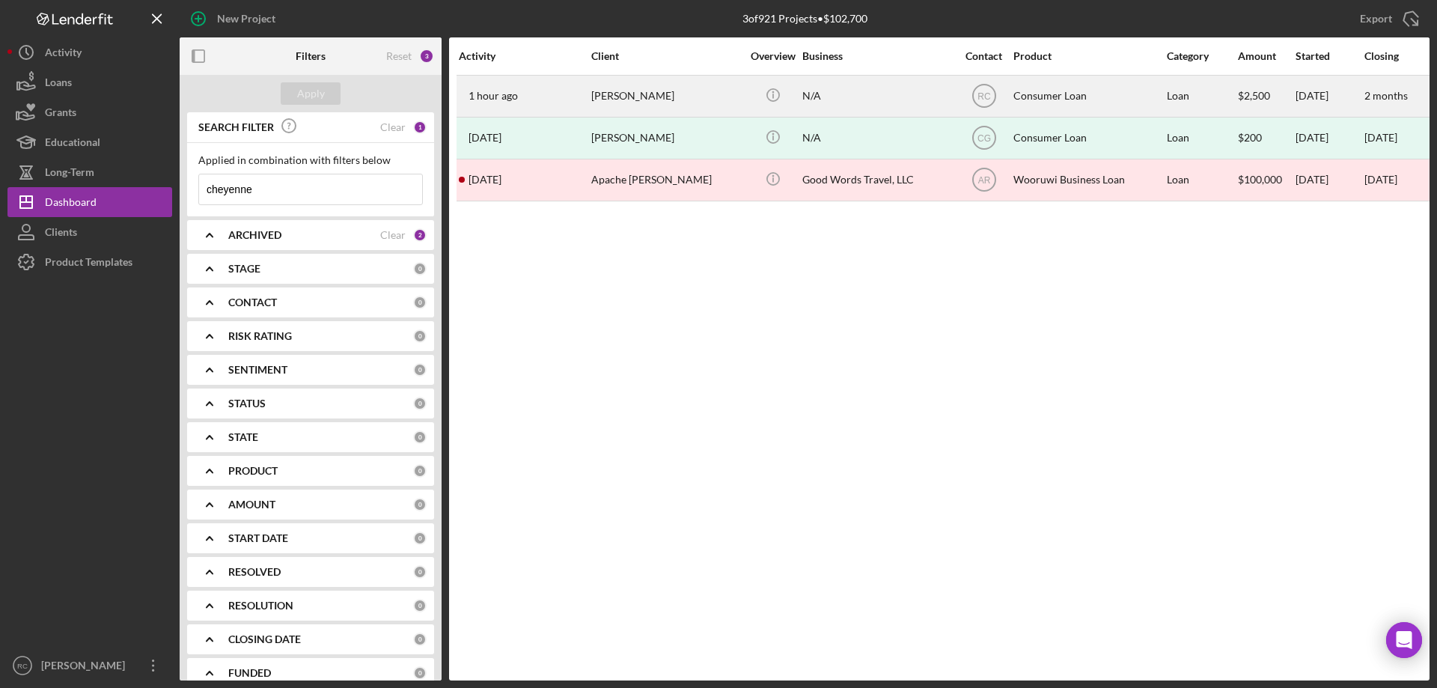
click at [629, 94] on div "Cheyenne Dick" at bounding box center [666, 96] width 150 height 40
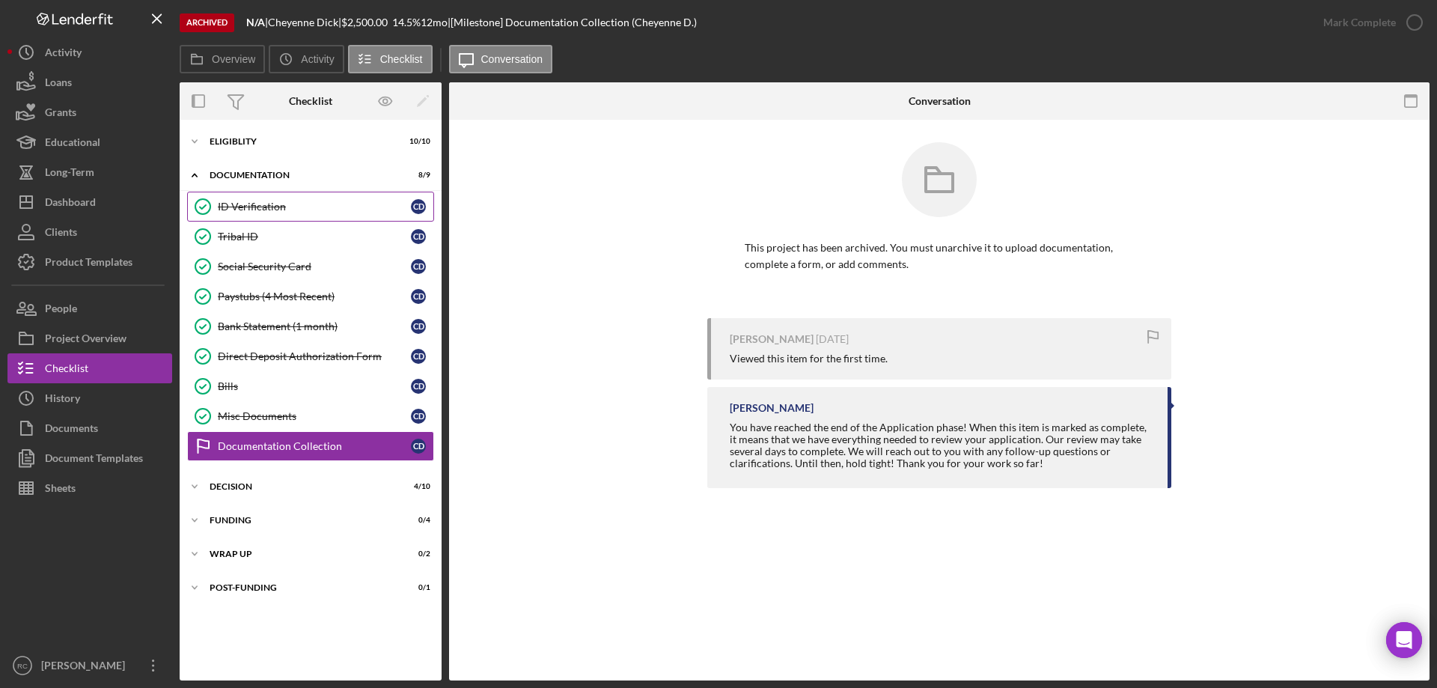
click at [278, 210] on div "ID Verification" at bounding box center [314, 207] width 193 height 12
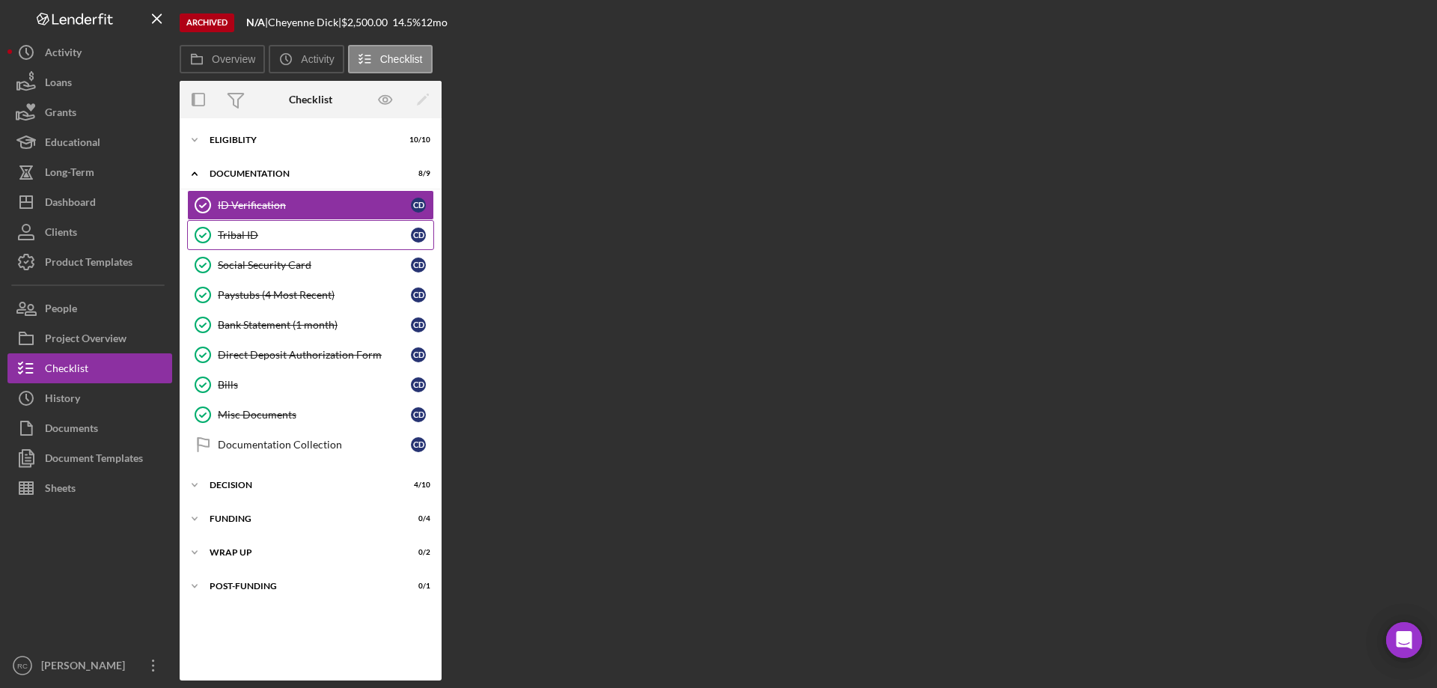
click at [278, 228] on link "Tribal ID Tribal ID C D" at bounding box center [310, 235] width 247 height 30
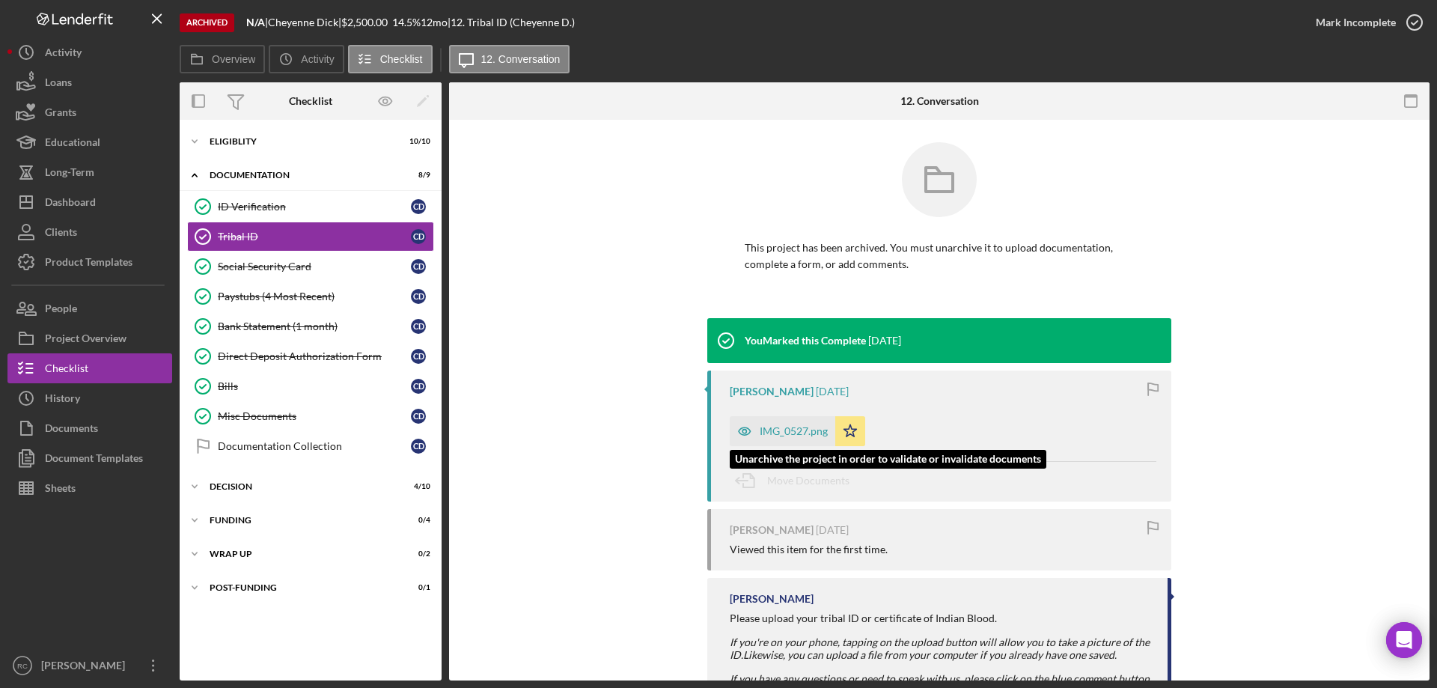
click at [790, 428] on div "IMG_0527.png" at bounding box center [794, 431] width 68 height 12
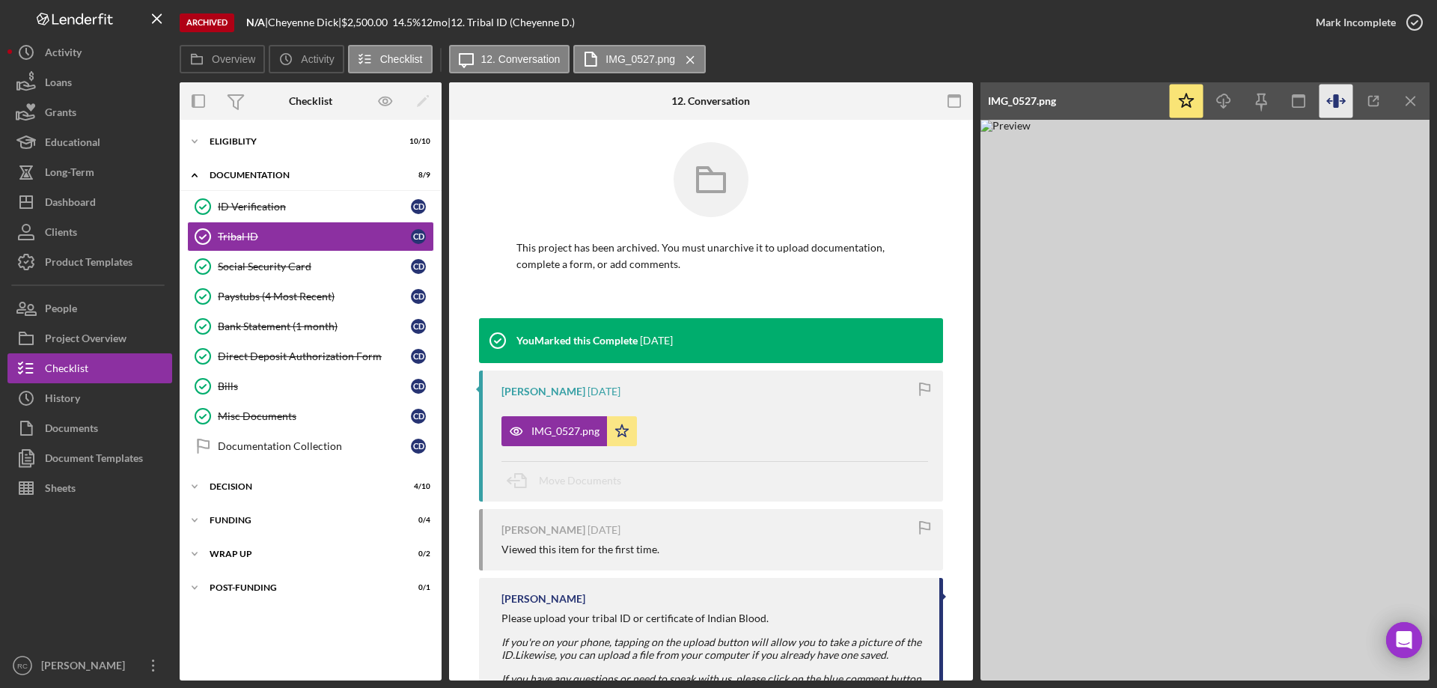
click at [1340, 100] on icon "button" at bounding box center [1337, 102] width 34 height 34
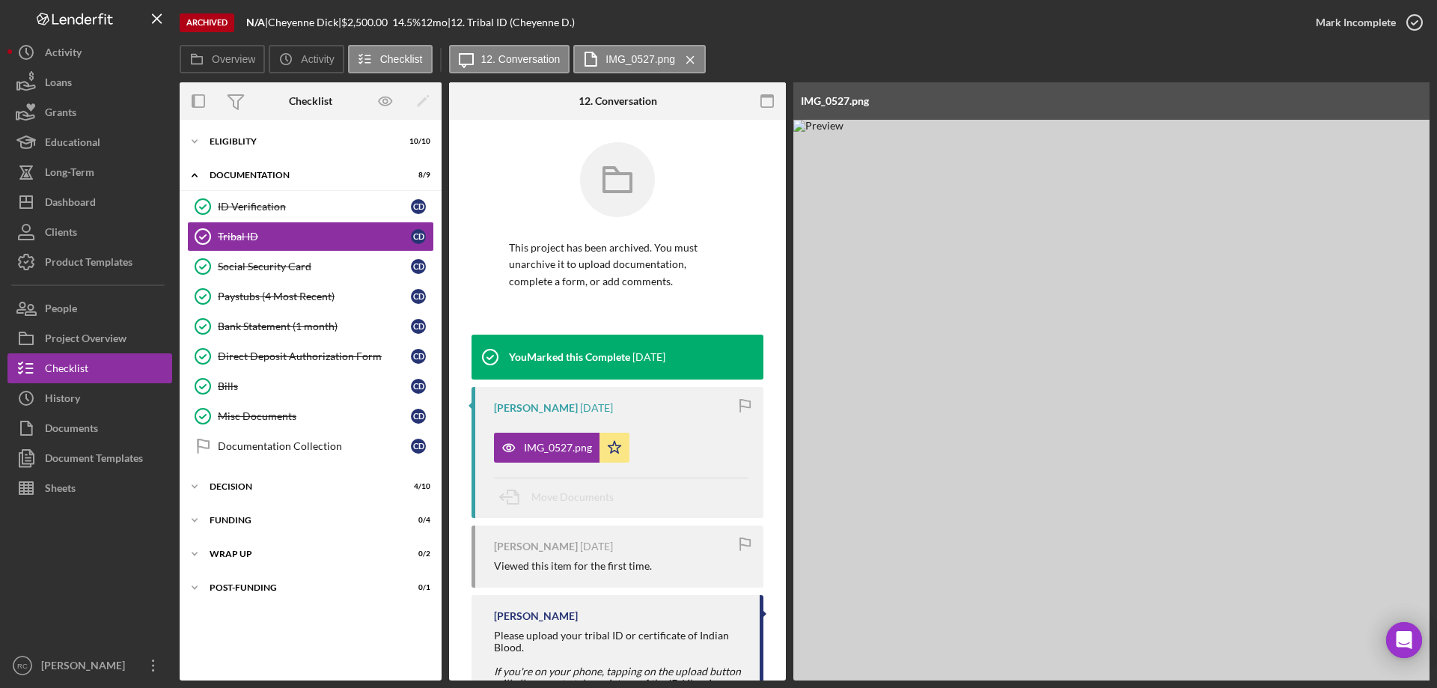
click at [1340, 99] on div "IMG_0527.png" at bounding box center [1111, 100] width 636 height 37
click at [269, 208] on div "ID Verification" at bounding box center [314, 207] width 193 height 12
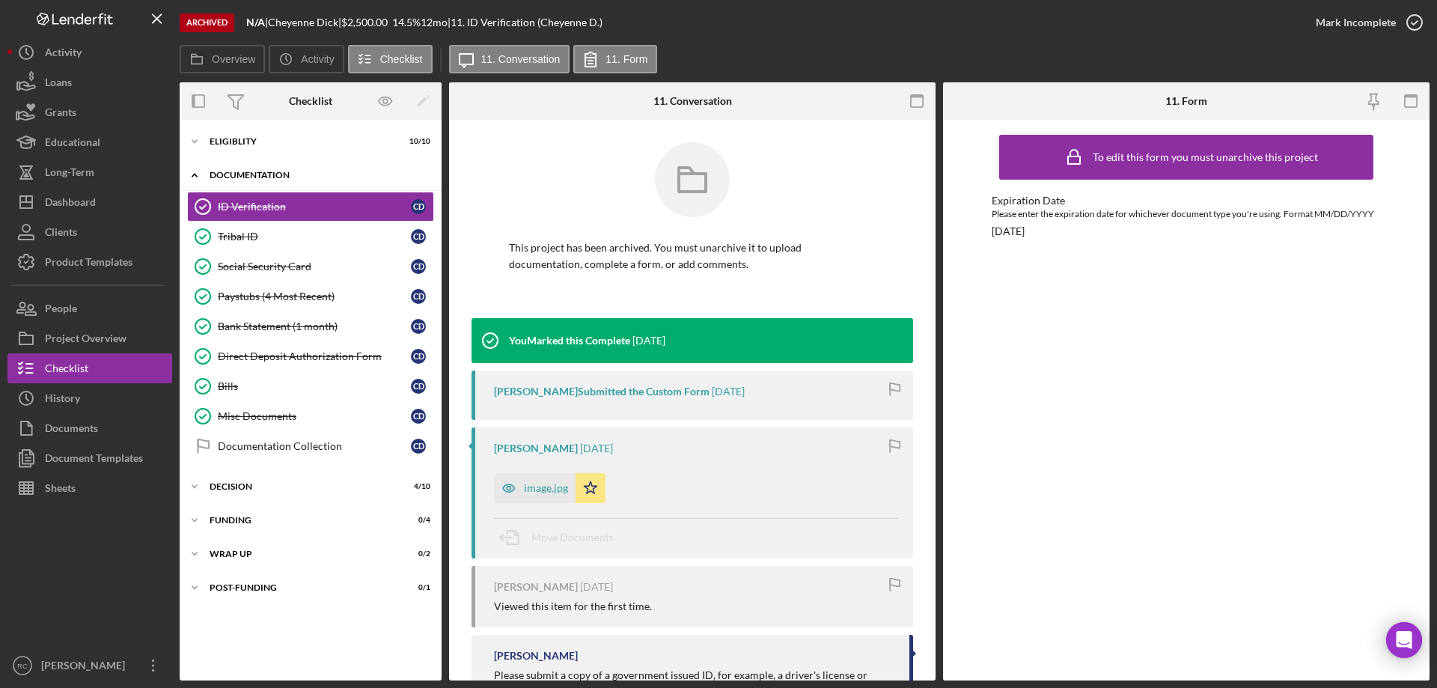
click at [276, 175] on div "Documentation" at bounding box center [316, 175] width 213 height 9
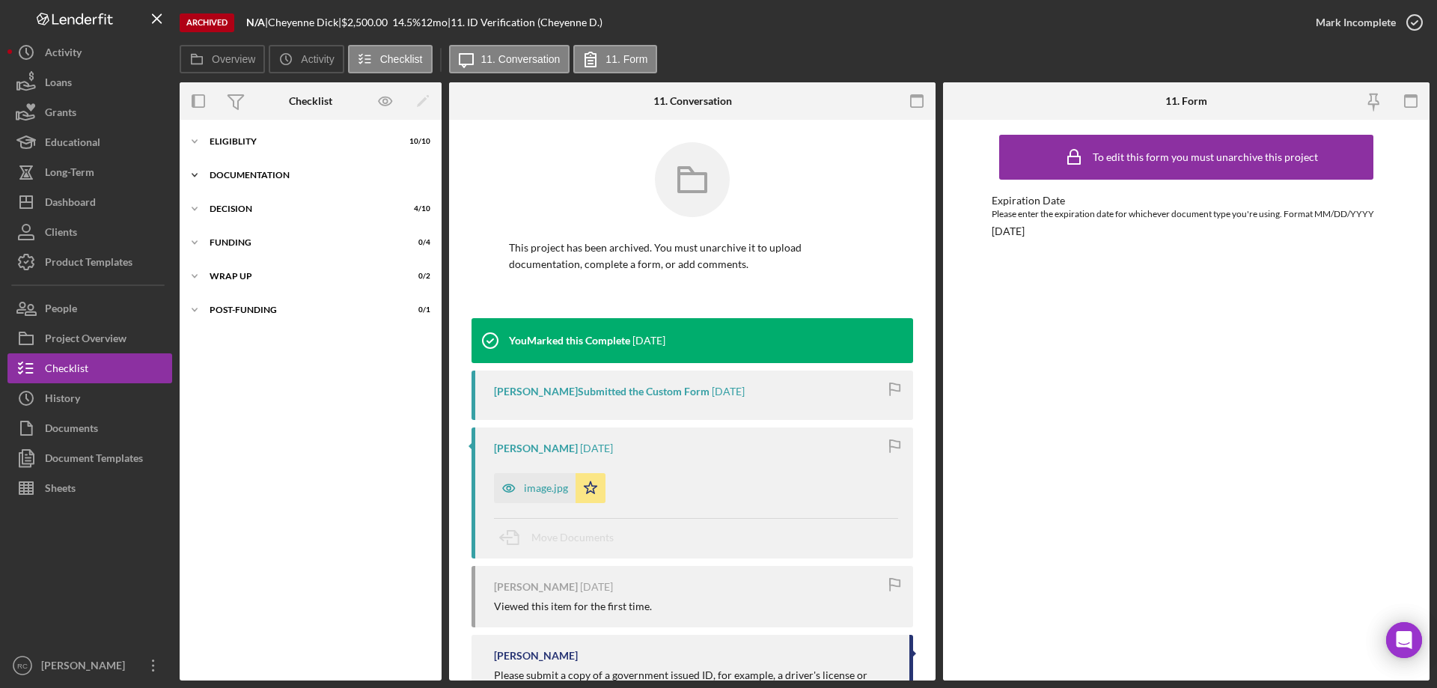
click at [245, 169] on div "Icon/Expander Documentation 8 / 9" at bounding box center [311, 175] width 262 height 30
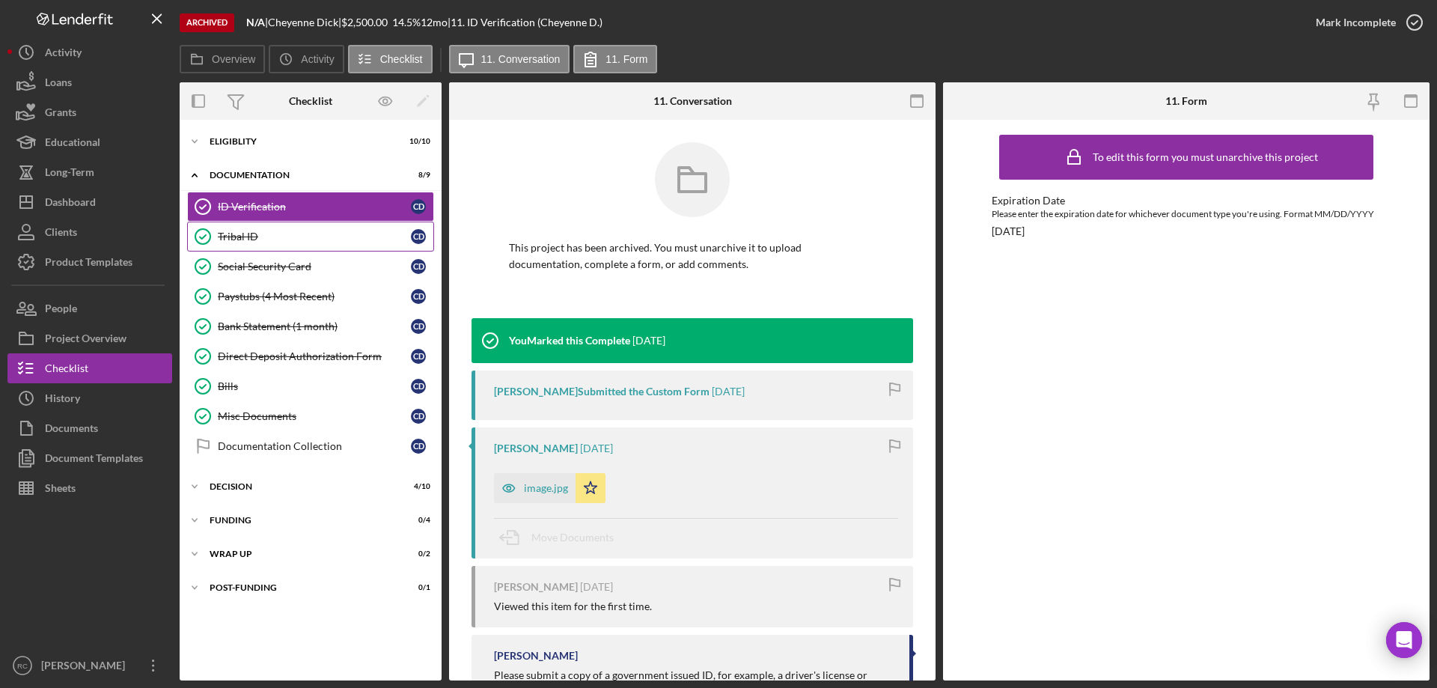
click at [237, 234] on div "Tribal ID" at bounding box center [314, 237] width 193 height 12
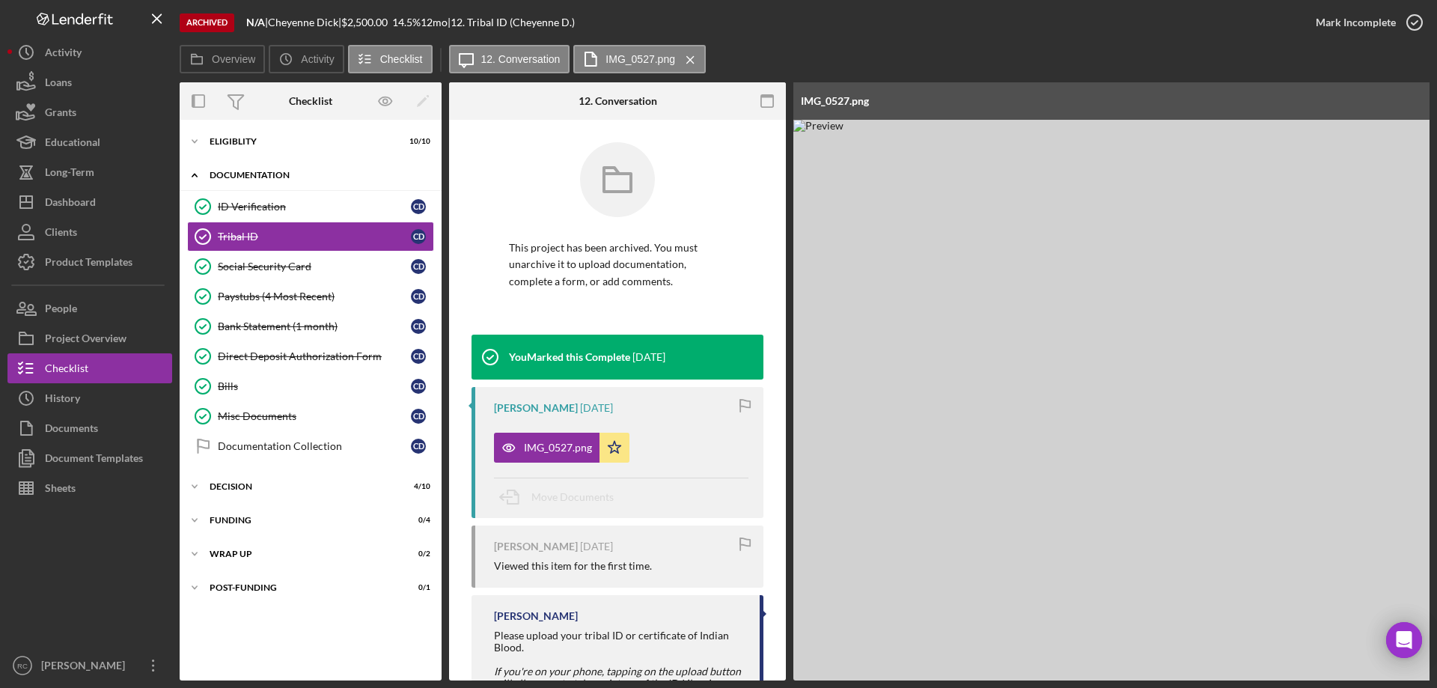
click at [254, 167] on div "Icon/Expander Documentation 8 / 9" at bounding box center [311, 175] width 262 height 31
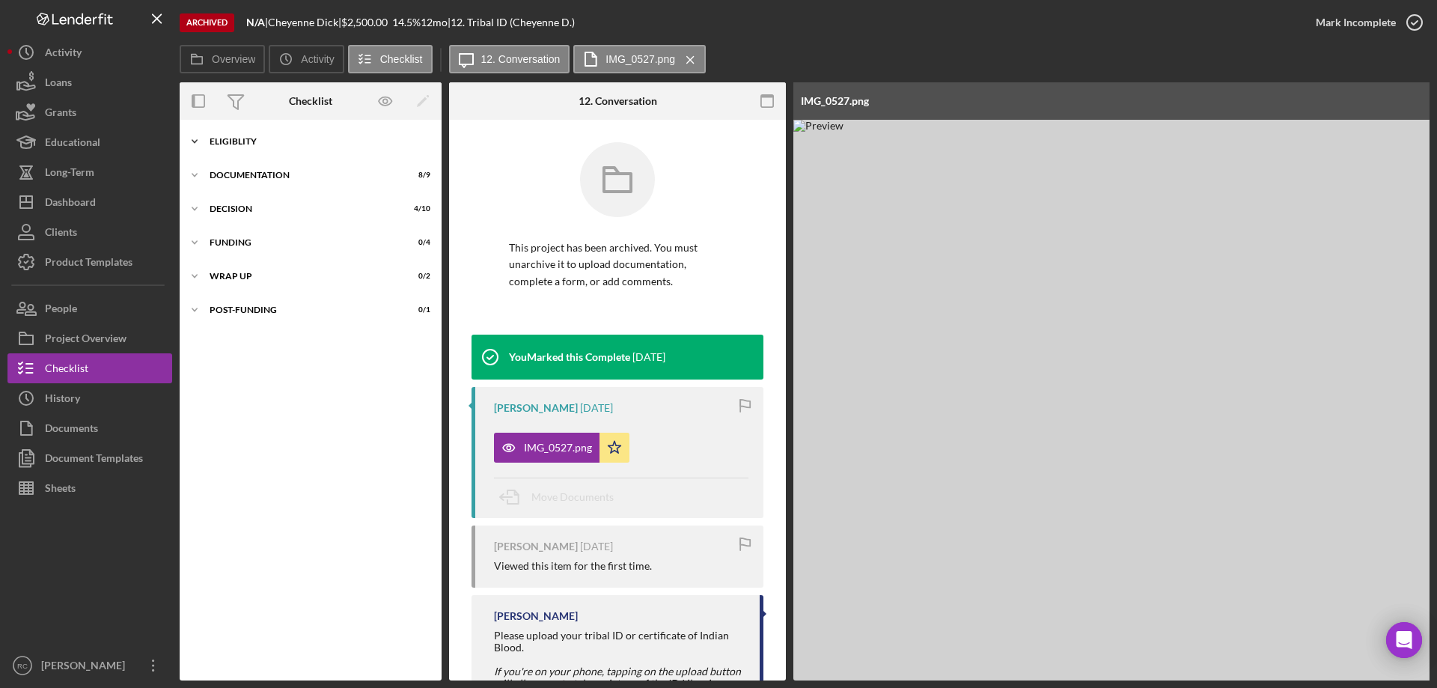
click at [248, 141] on div "Eligiblity" at bounding box center [316, 141] width 213 height 9
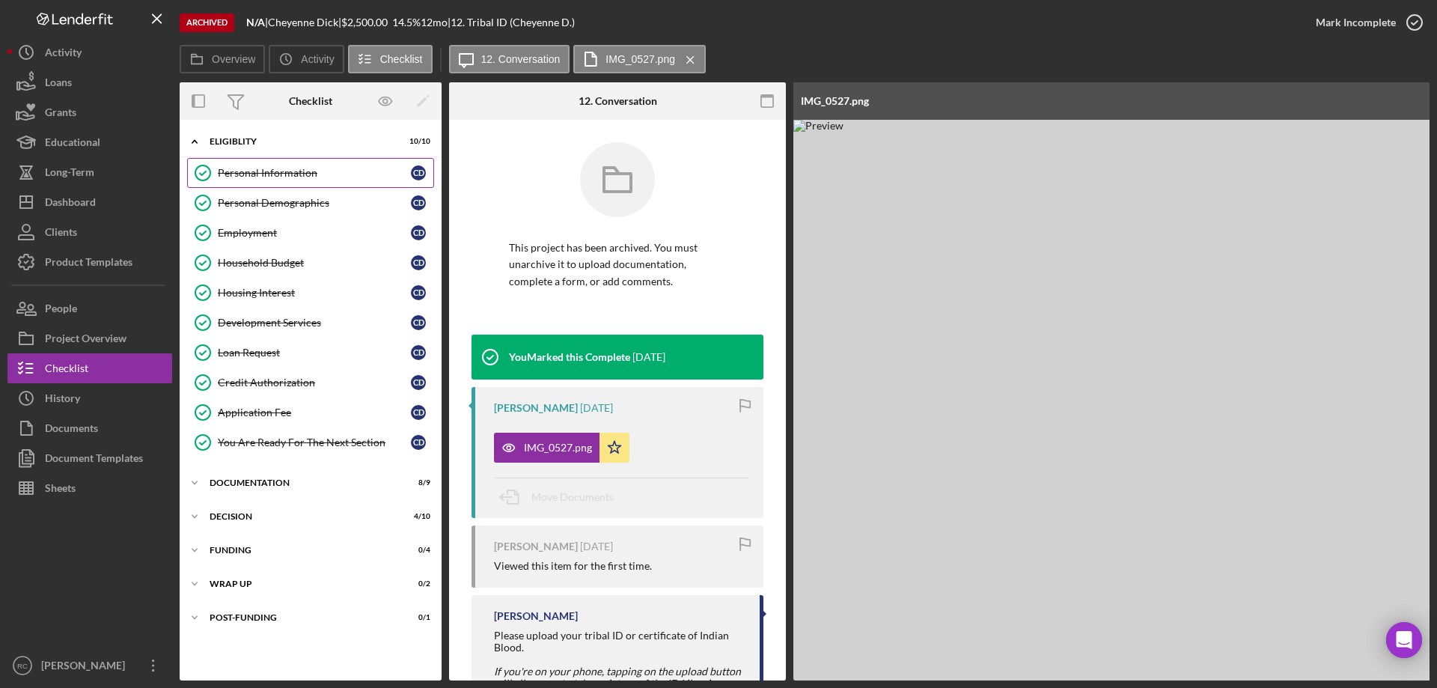
click at [266, 171] on div "Personal Information" at bounding box center [314, 173] width 193 height 12
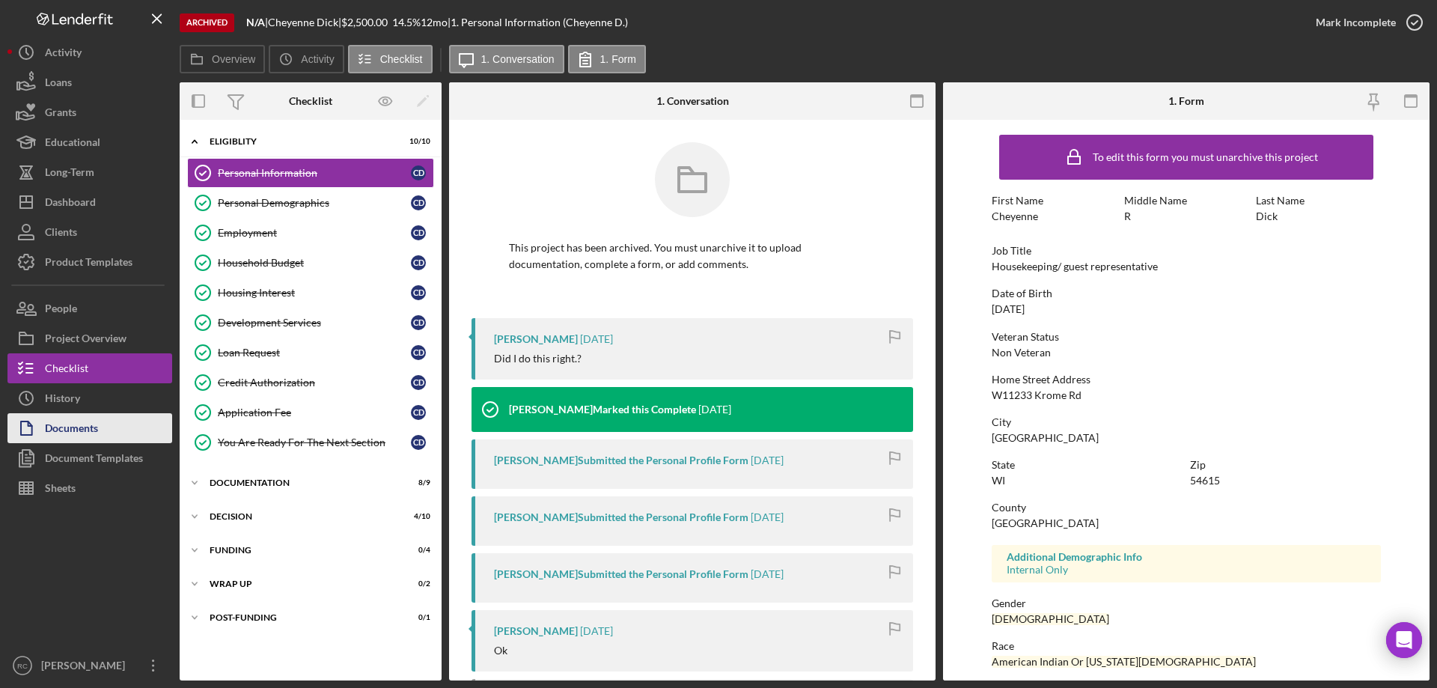
click at [91, 429] on div "Documents" at bounding box center [71, 430] width 53 height 34
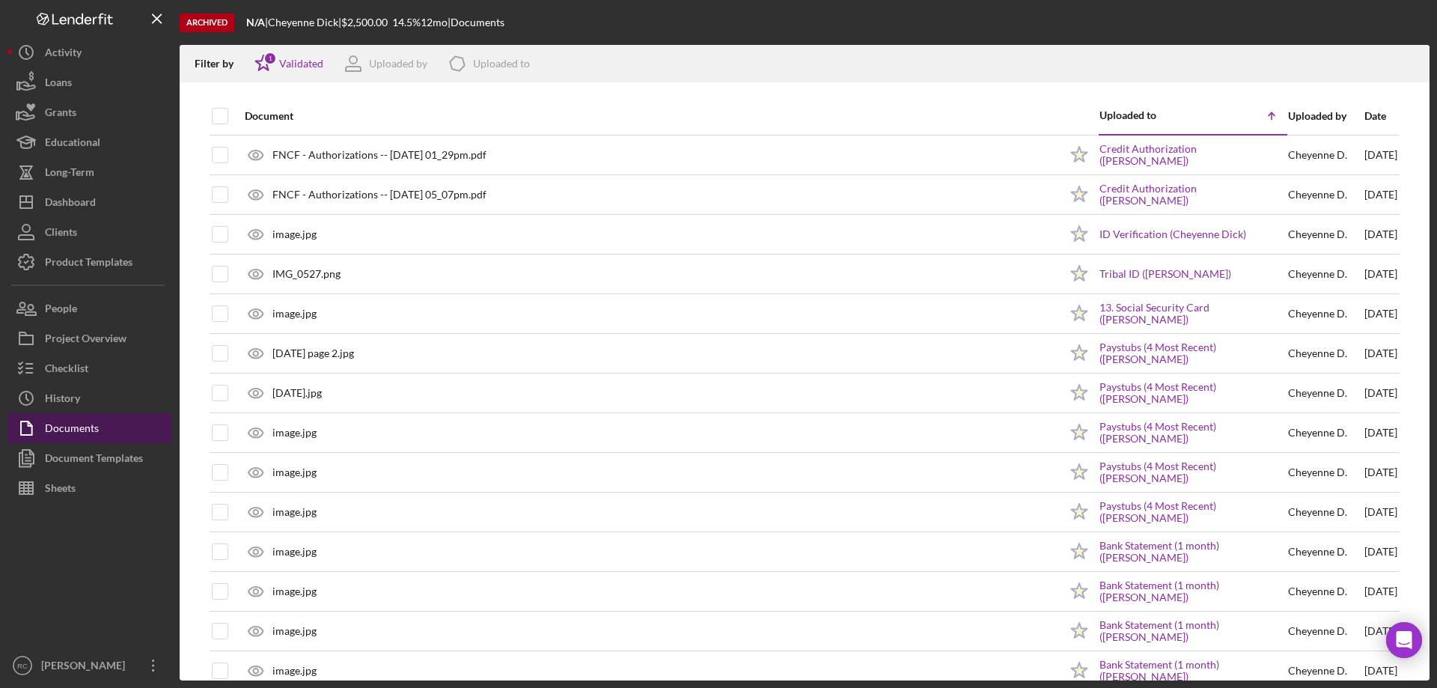
click at [87, 424] on div "Documents" at bounding box center [72, 430] width 54 height 34
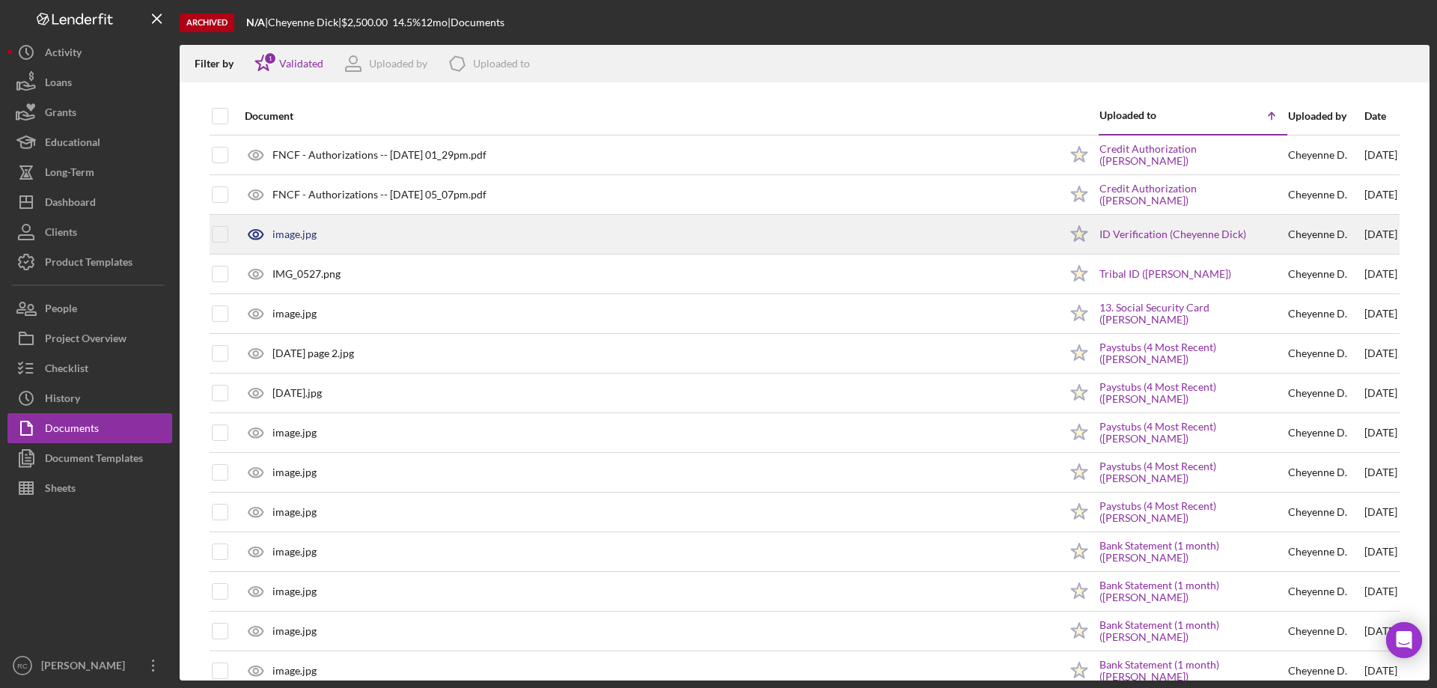
click at [317, 234] on div "image.jpg" at bounding box center [648, 234] width 822 height 37
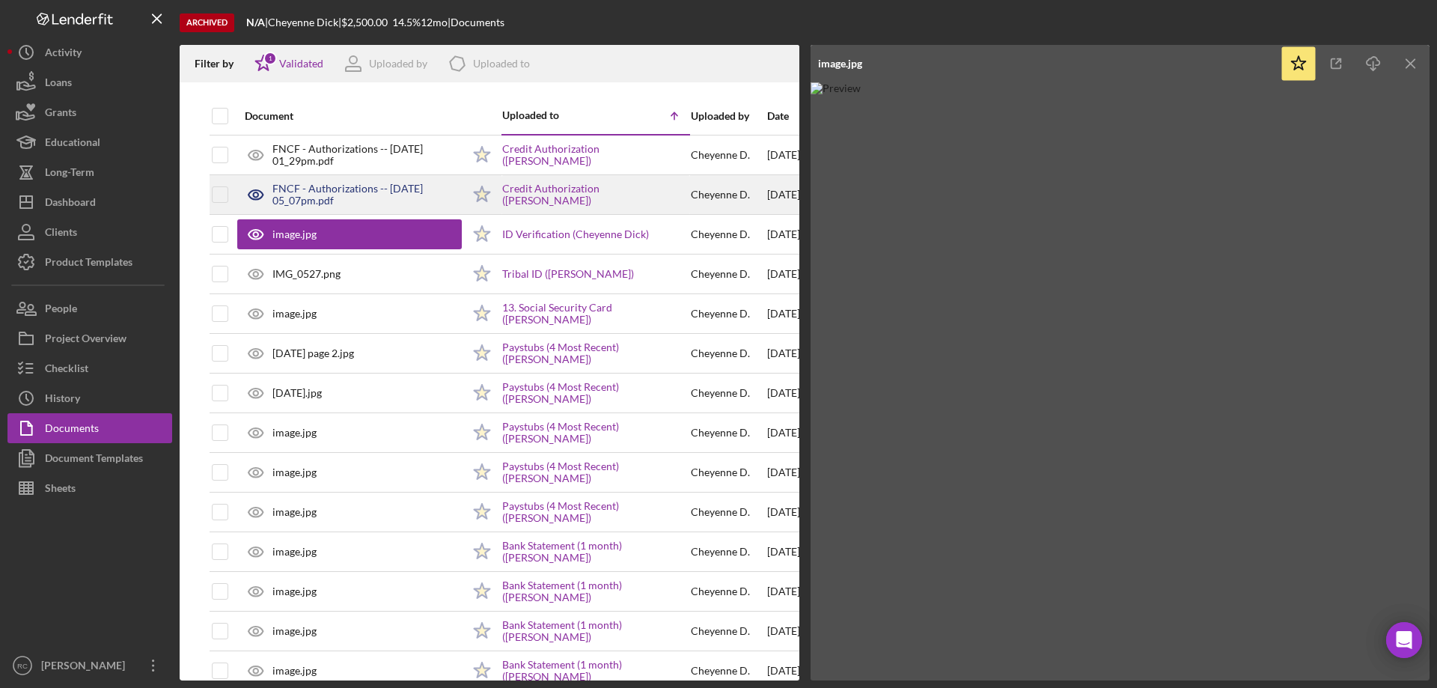
click at [311, 181] on div "FNCF - Authorizations -- 2025-08-13 05_07pm.pdf" at bounding box center [349, 194] width 225 height 37
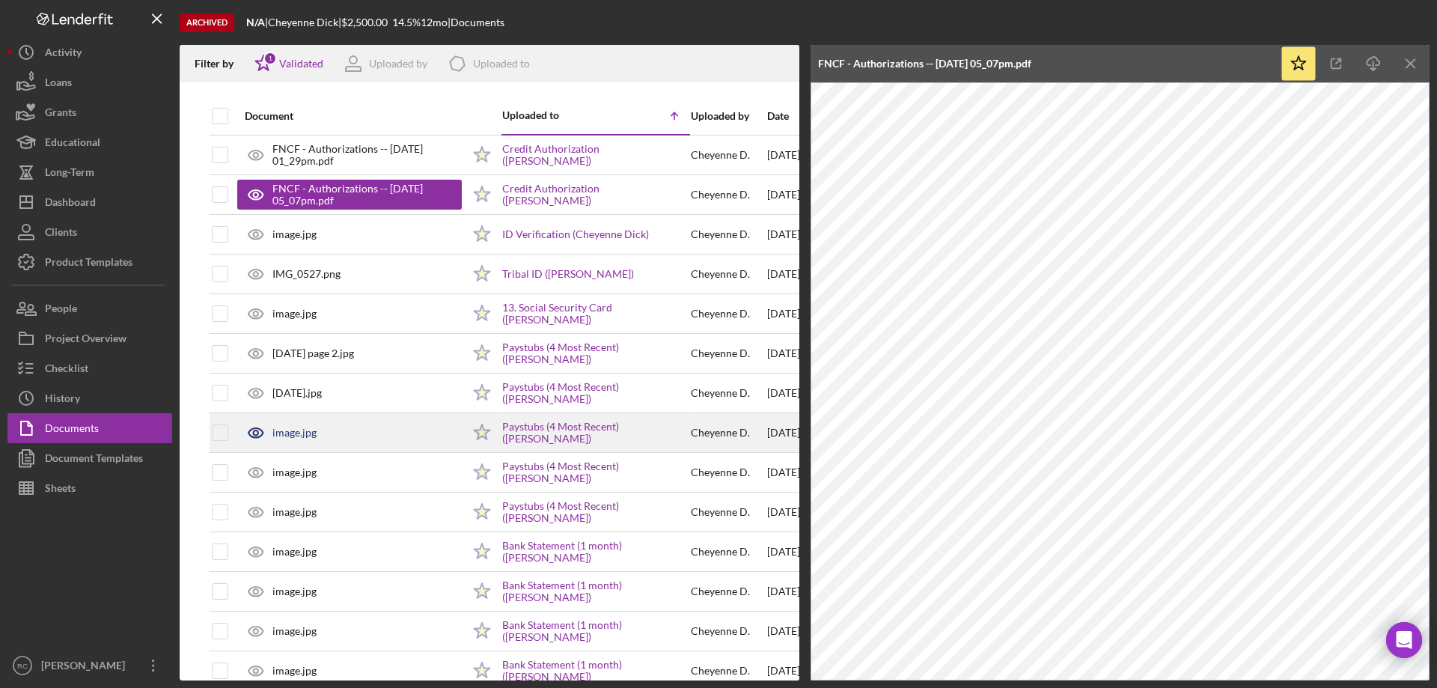
click at [297, 430] on div "image.jpg" at bounding box center [294, 433] width 44 height 12
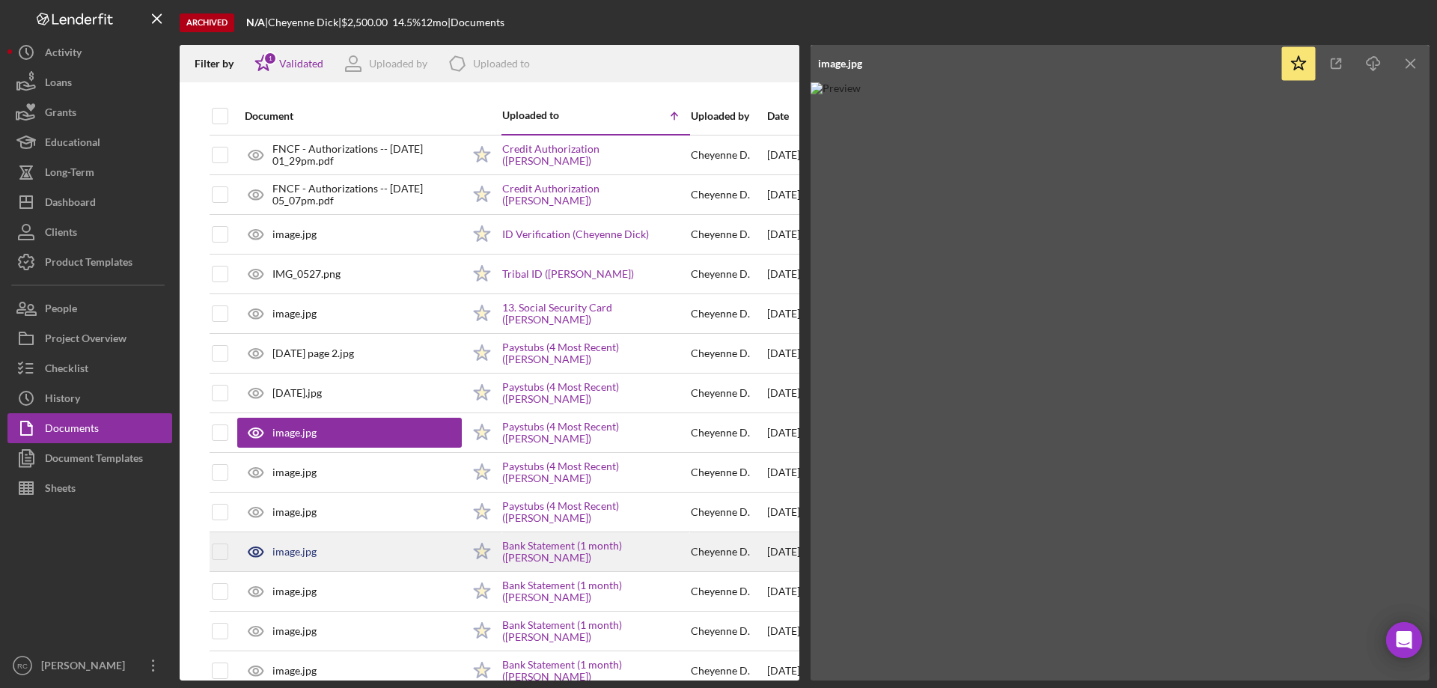
scroll to position [275, 0]
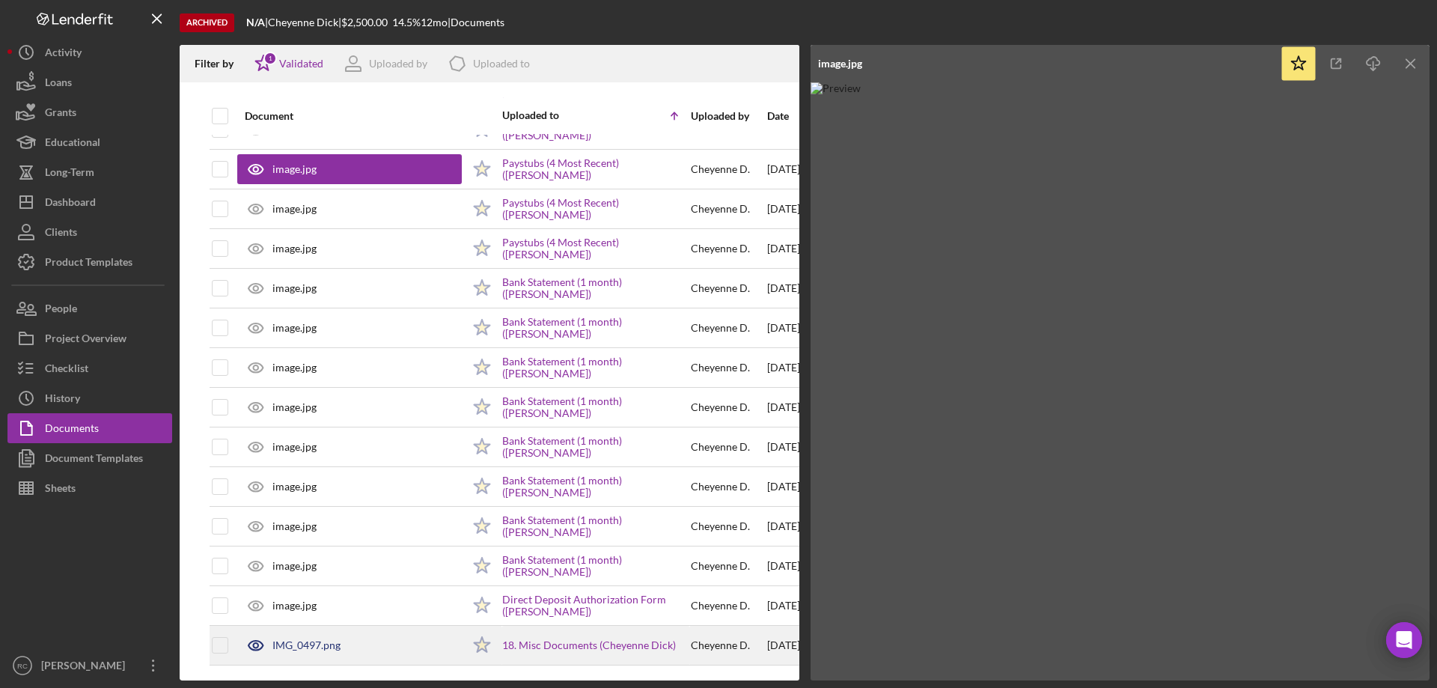
click at [305, 639] on div "IMG_0497.png" at bounding box center [306, 645] width 68 height 12
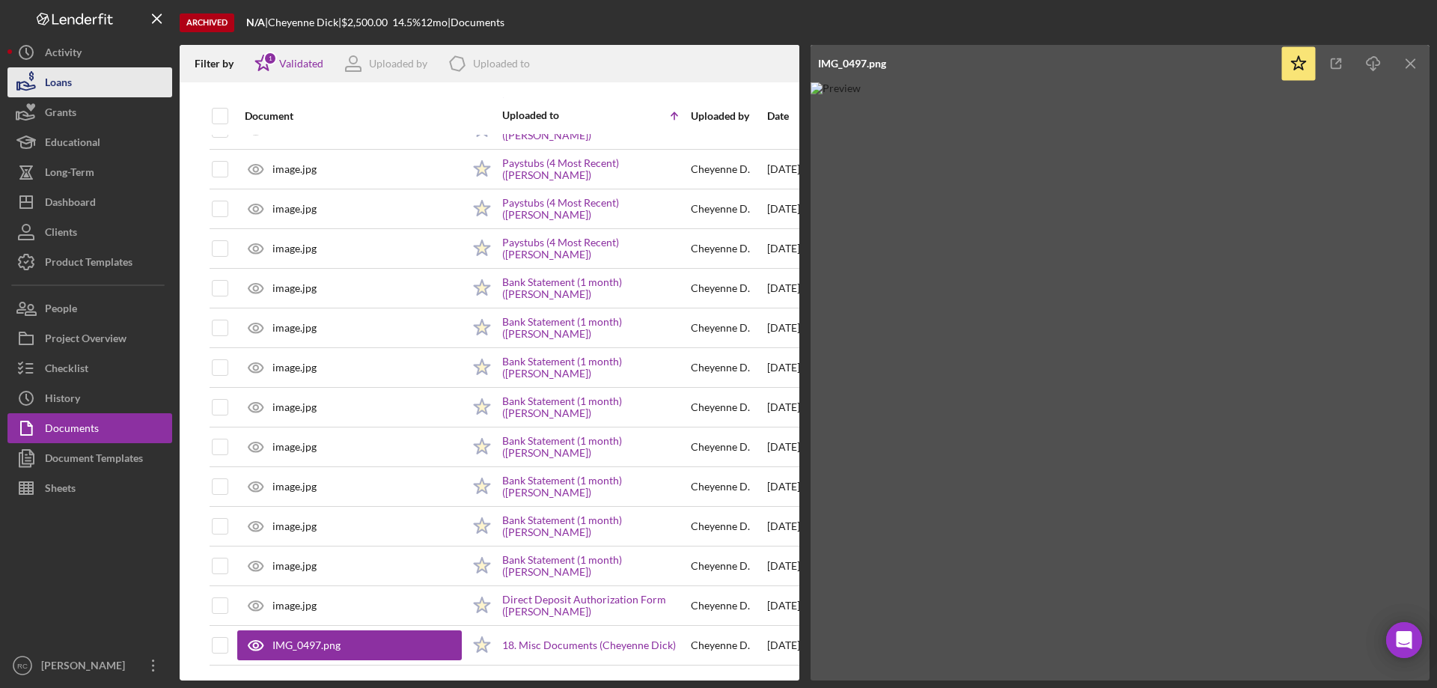
click at [69, 84] on div "Loans" at bounding box center [58, 84] width 27 height 34
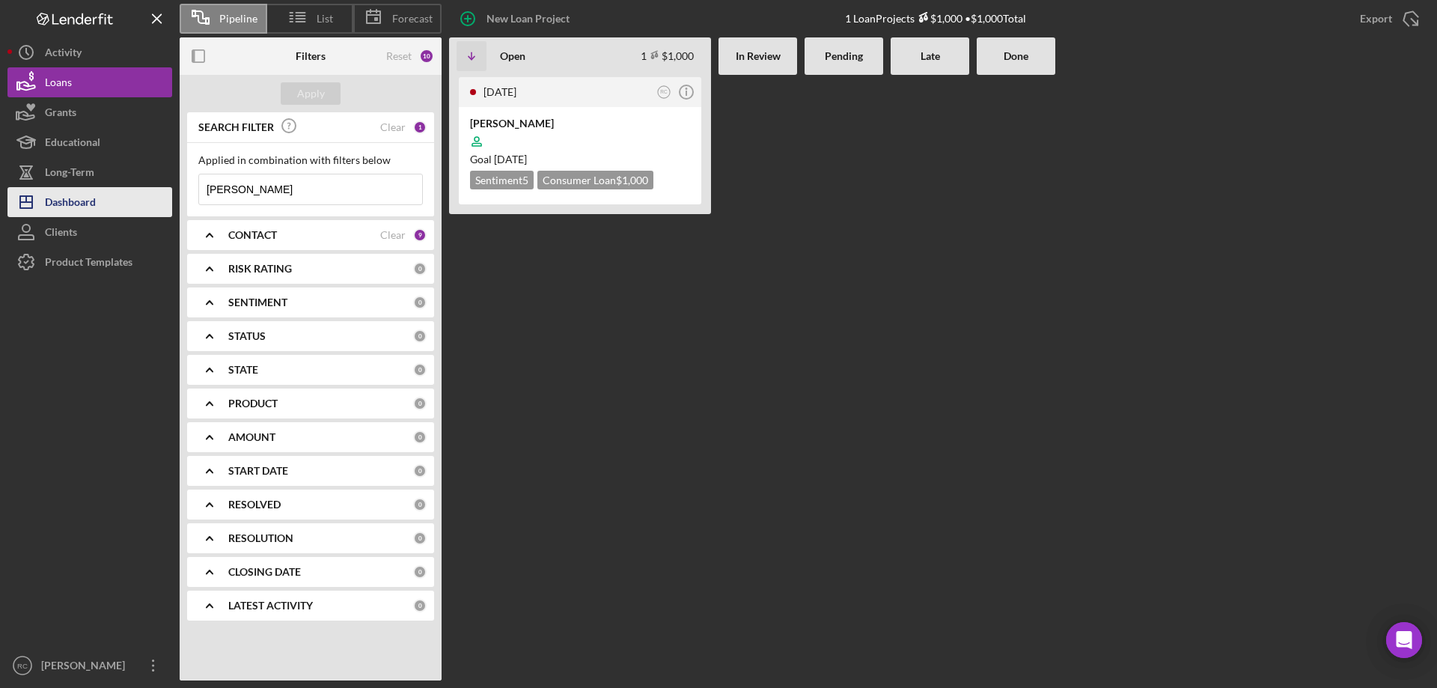
click at [84, 205] on div "Dashboard" at bounding box center [70, 204] width 51 height 34
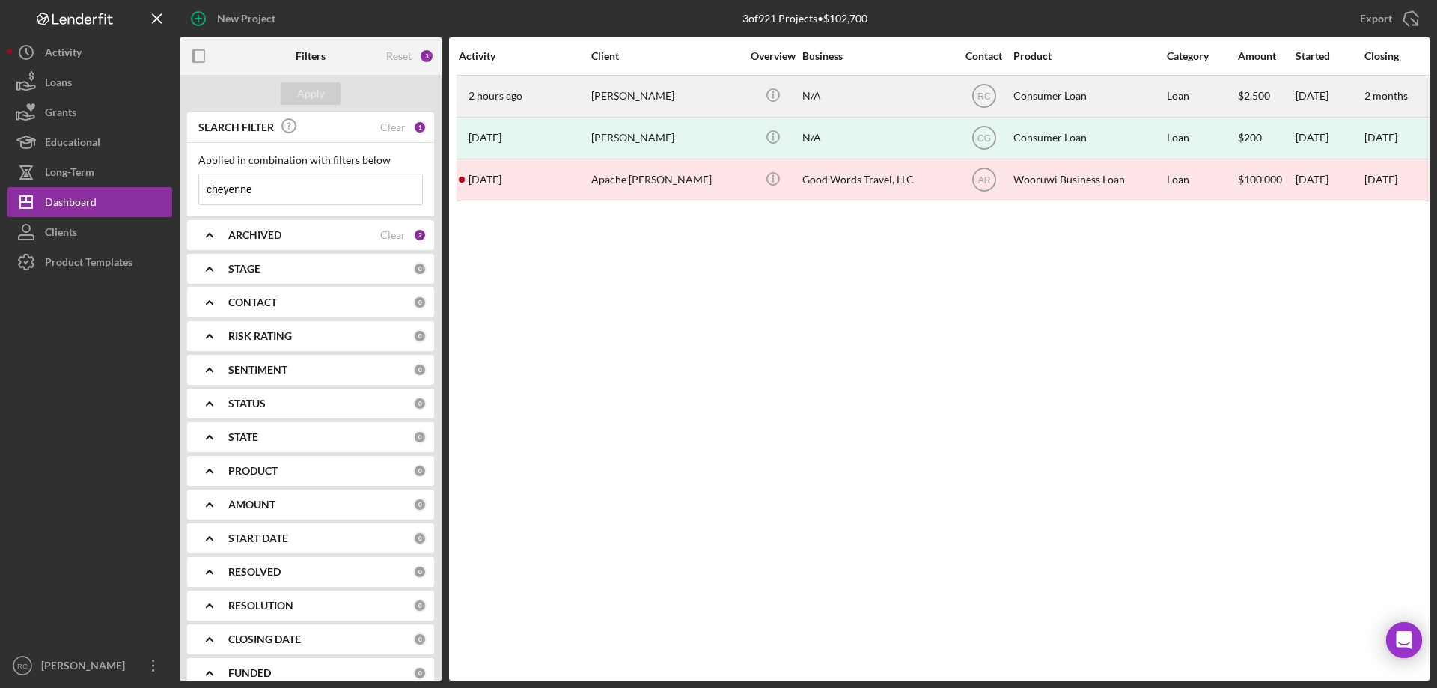
click at [638, 90] on div "Cheyenne Dick" at bounding box center [666, 96] width 150 height 40
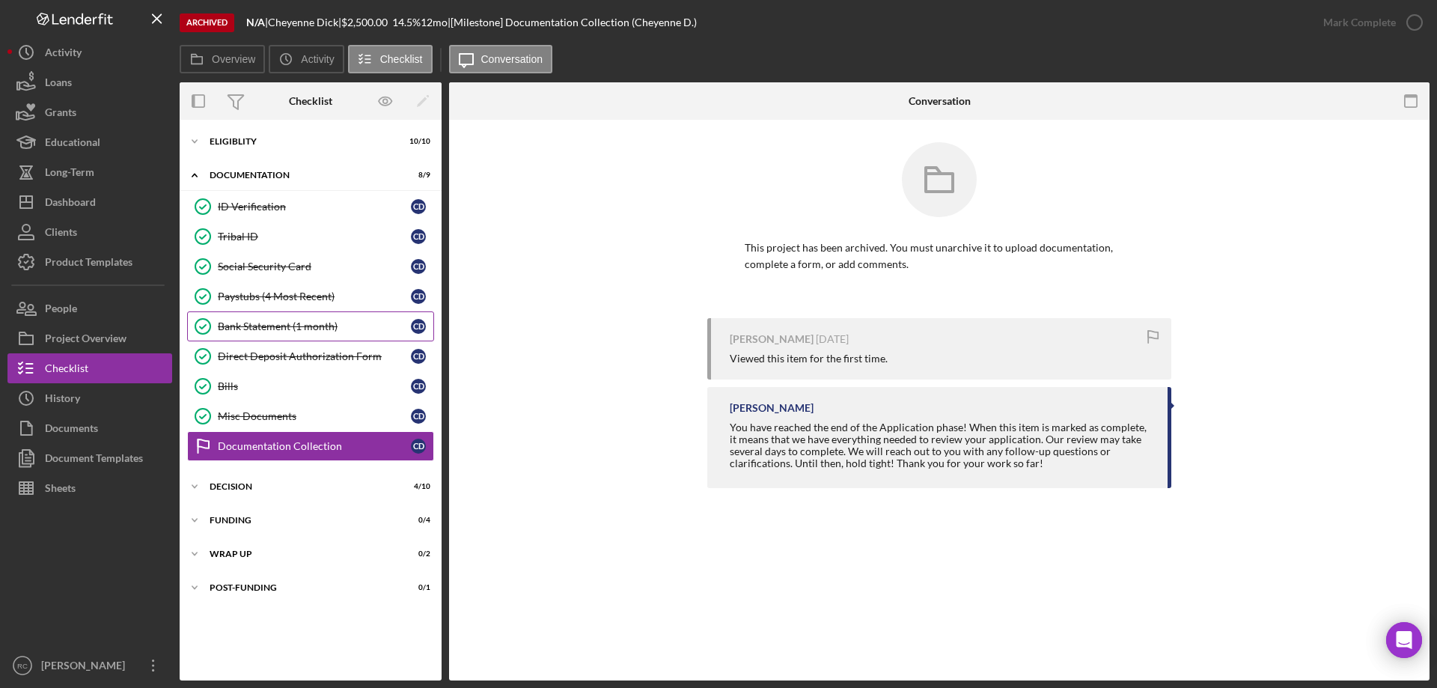
click at [291, 325] on div "Bank Statement (1 month)" at bounding box center [314, 326] width 193 height 12
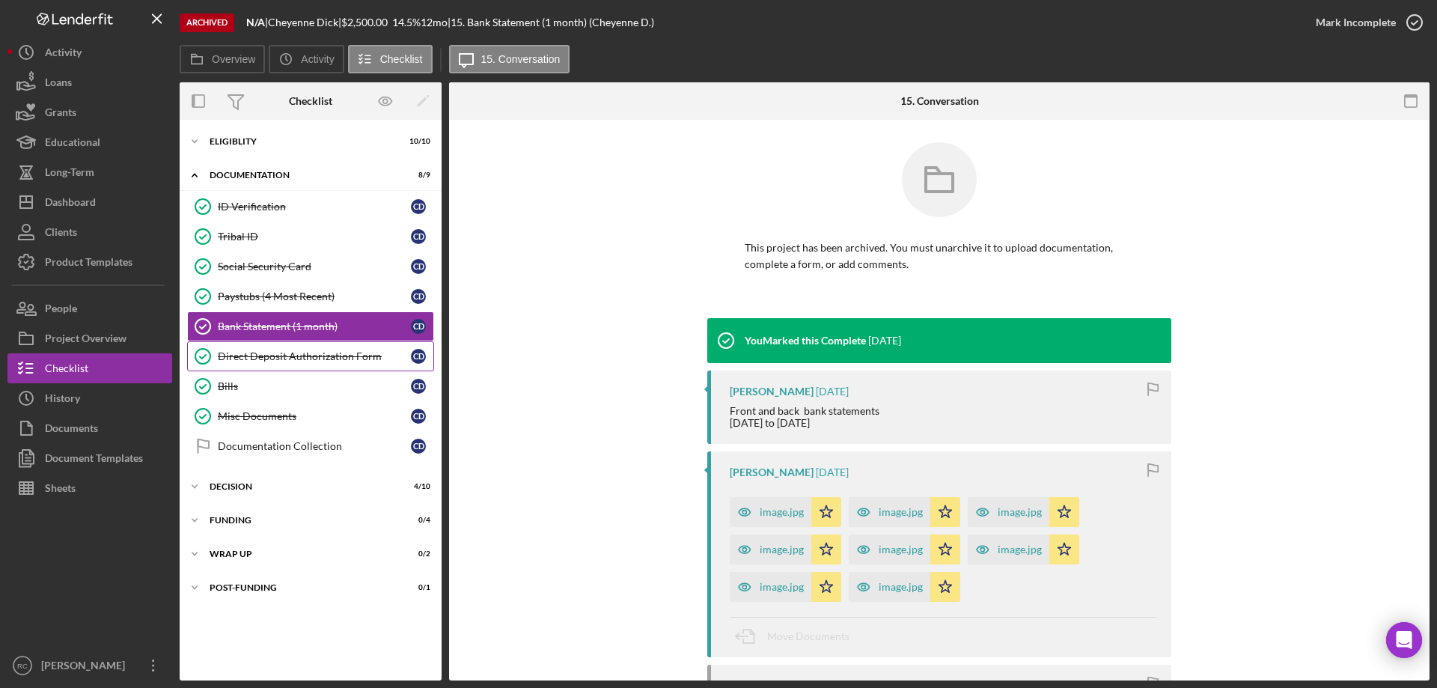
click at [303, 355] on div "Direct Deposit Authorization Form" at bounding box center [314, 356] width 193 height 12
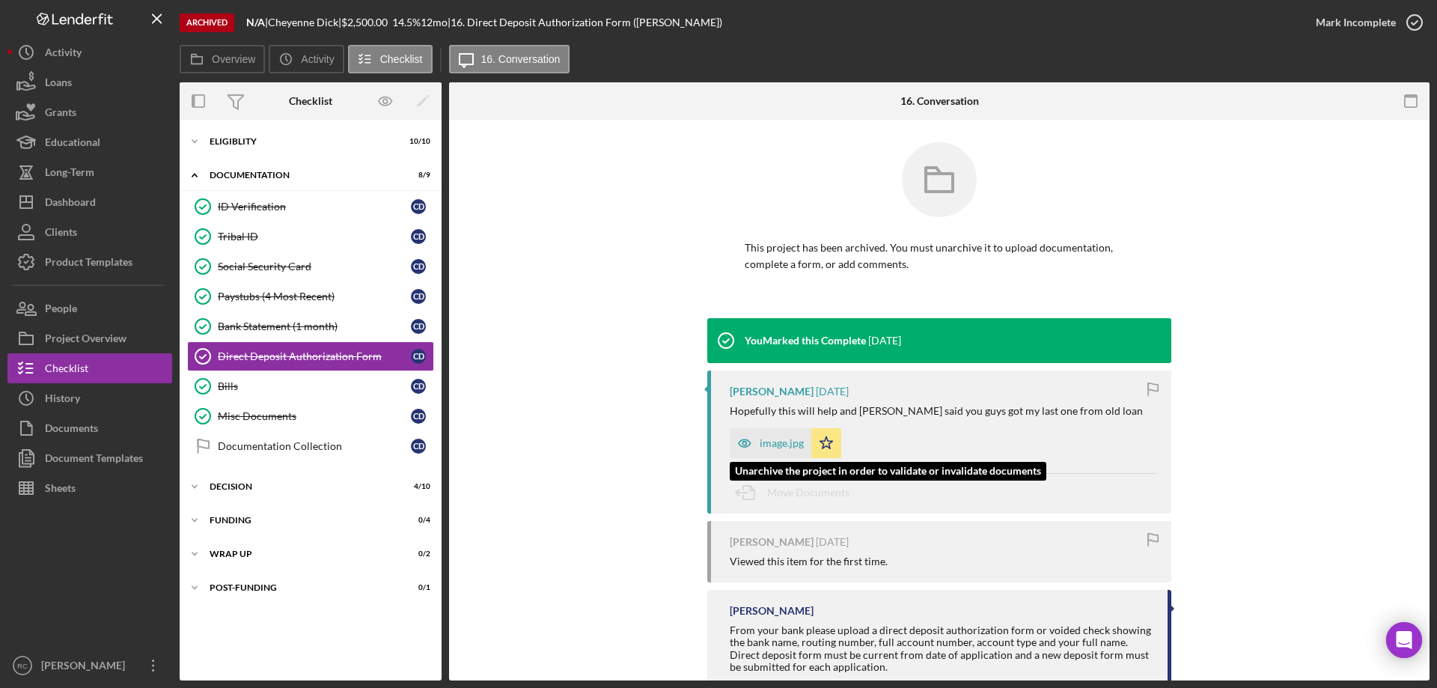
click at [787, 437] on div "image.jpg" at bounding box center [782, 443] width 44 height 12
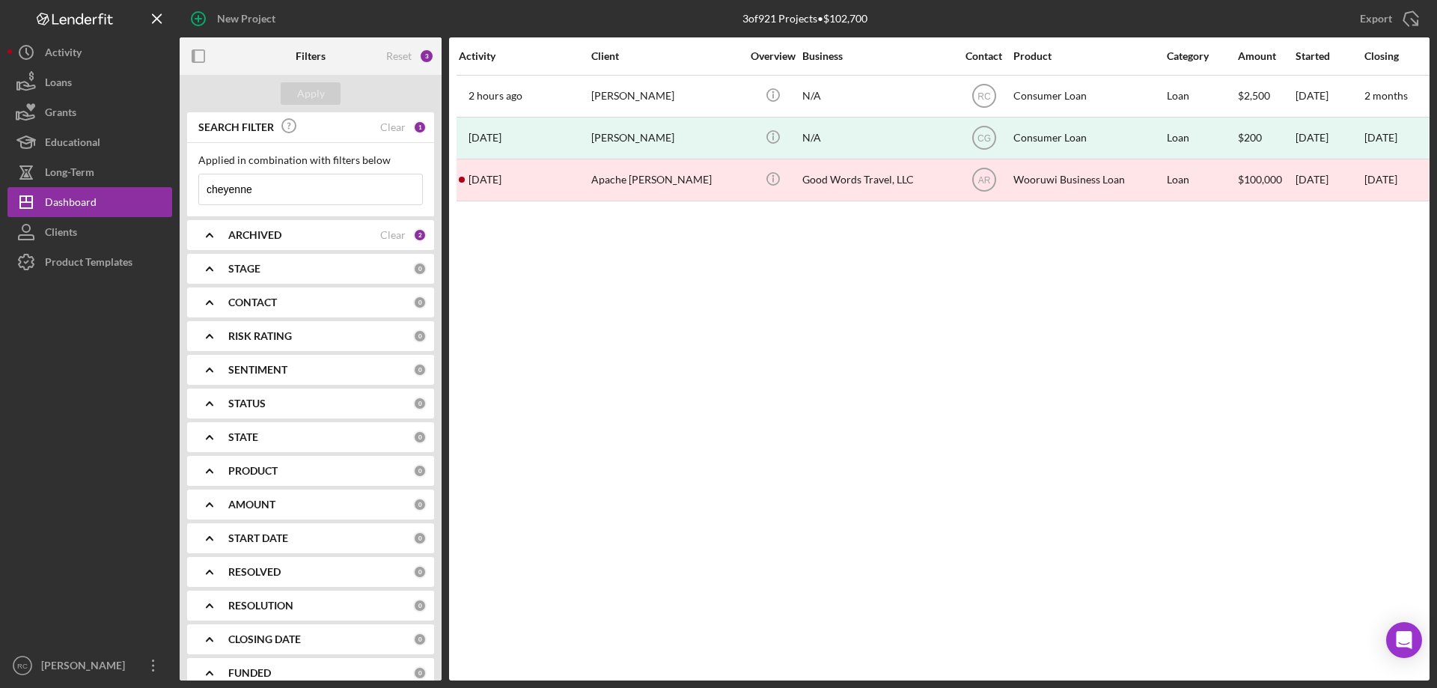
drag, startPoint x: 257, startPoint y: 190, endPoint x: 186, endPoint y: 146, distance: 83.7
click at [140, 180] on div "New Project 3 of 921 Projects • $102,700 cheyenne Export Icon/Export Filters Re…" at bounding box center [718, 340] width 1422 height 680
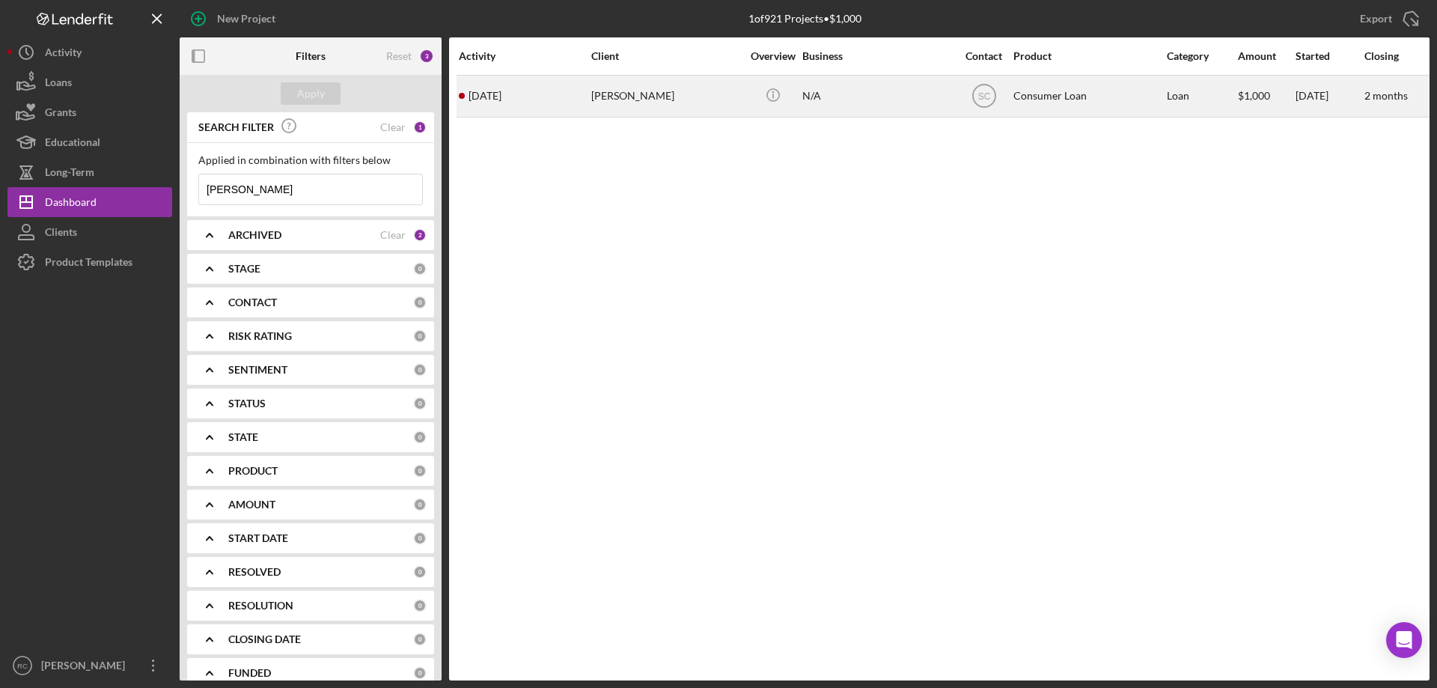
type input "[PERSON_NAME]"
click at [632, 94] on div "[PERSON_NAME]" at bounding box center [666, 96] width 150 height 40
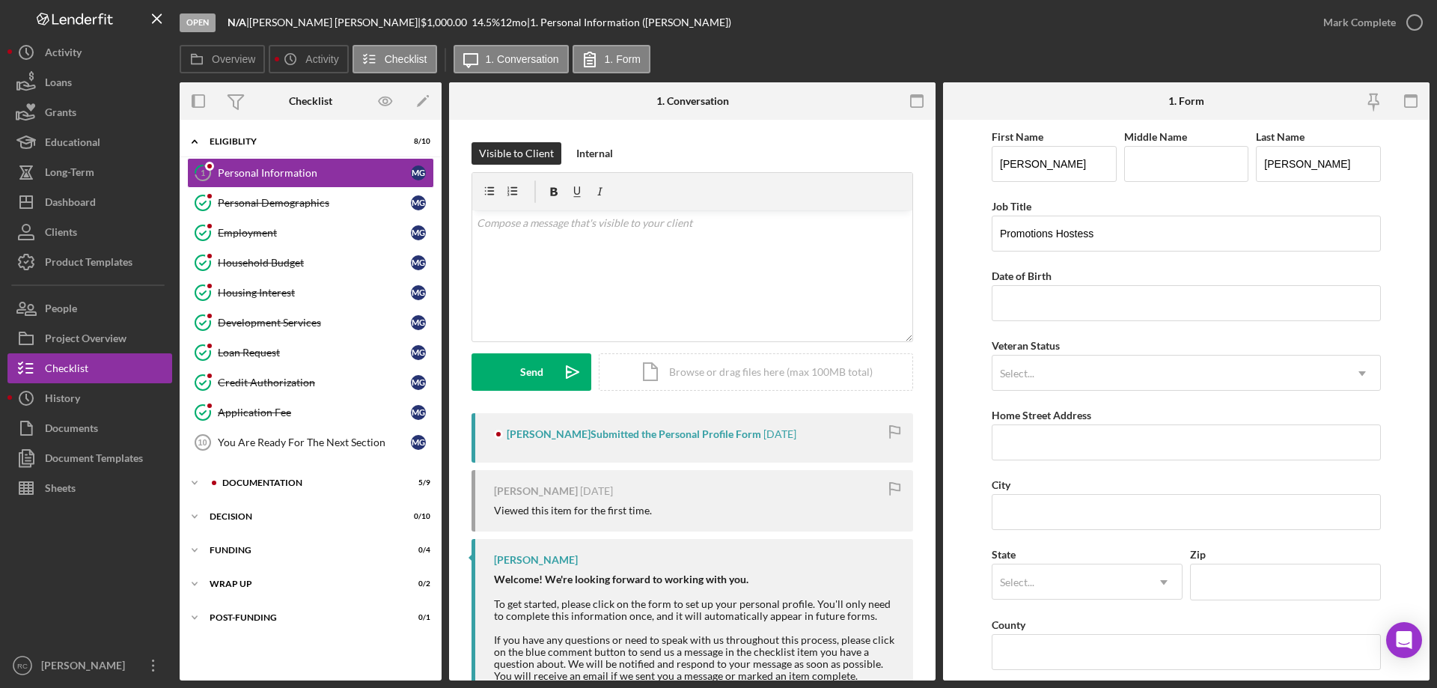
scroll to position [100, 0]
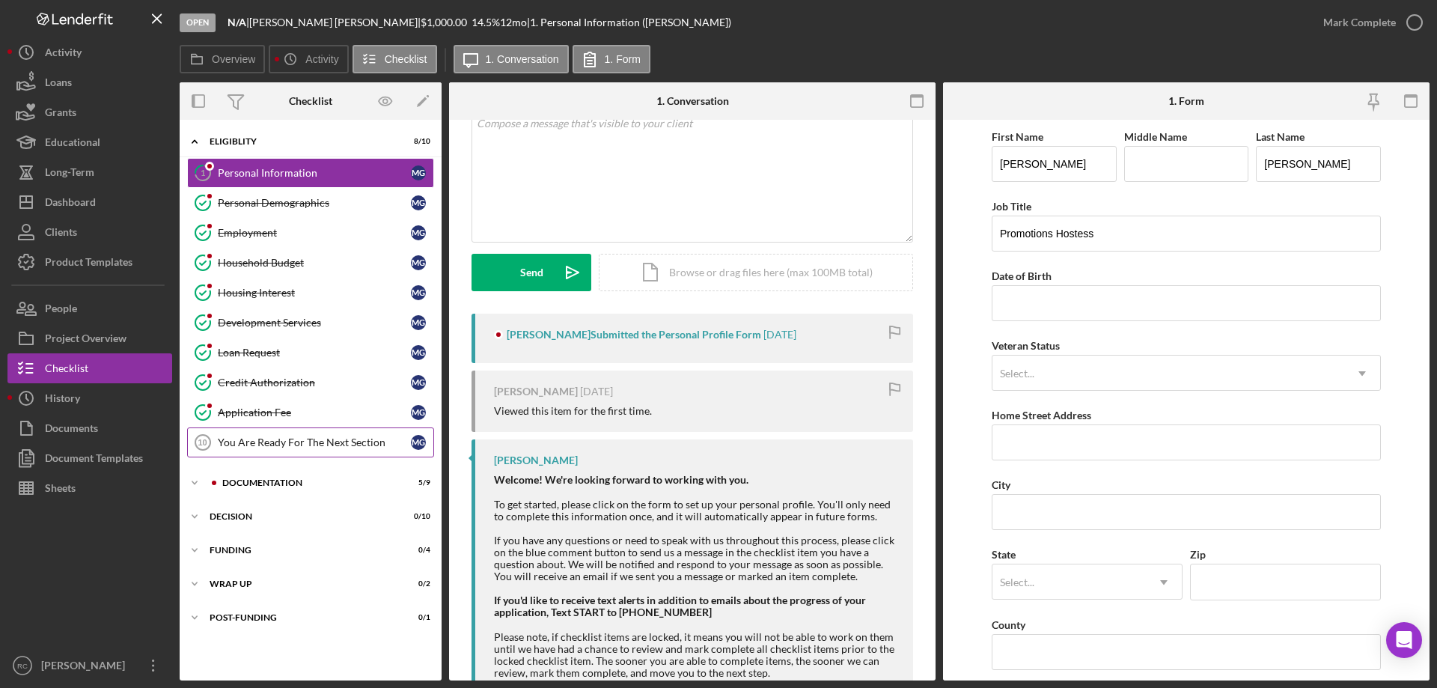
click at [307, 438] on div "You Are Ready For The Next Section" at bounding box center [314, 442] width 193 height 12
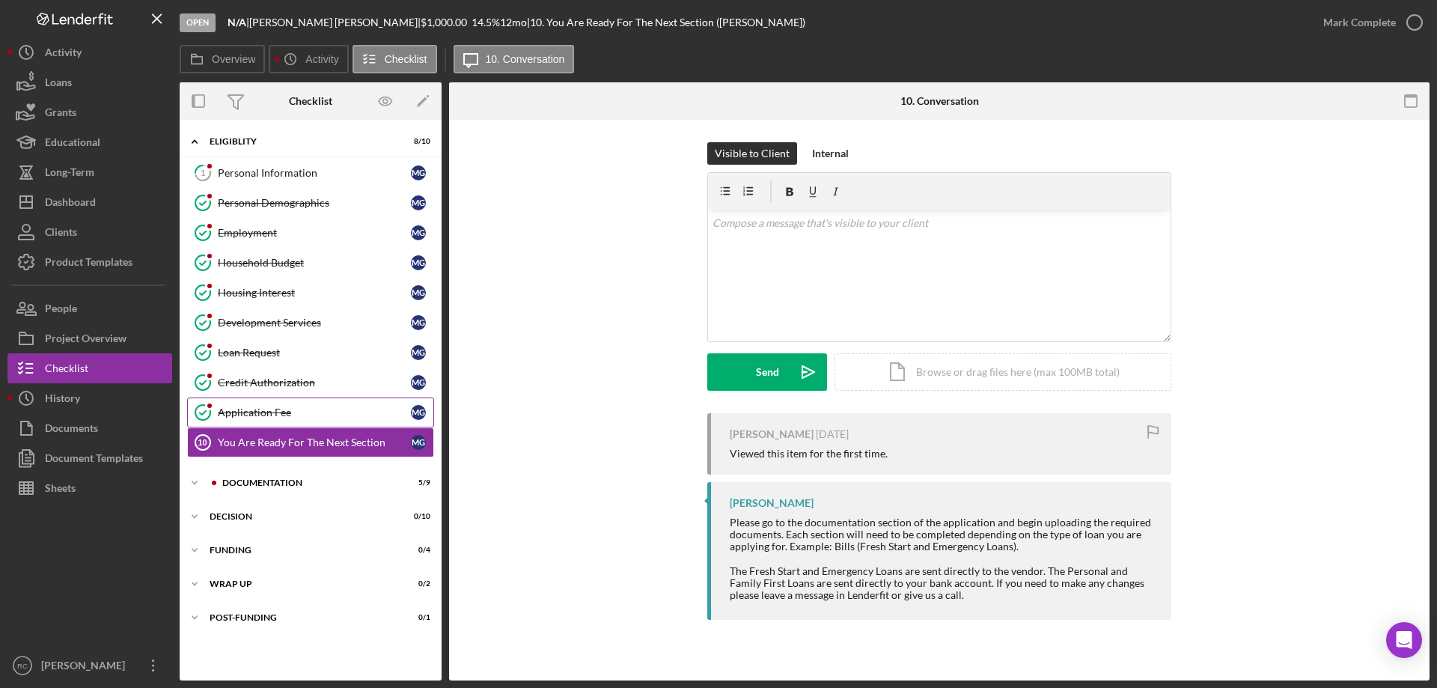
click at [275, 412] on div "Application Fee" at bounding box center [314, 412] width 193 height 12
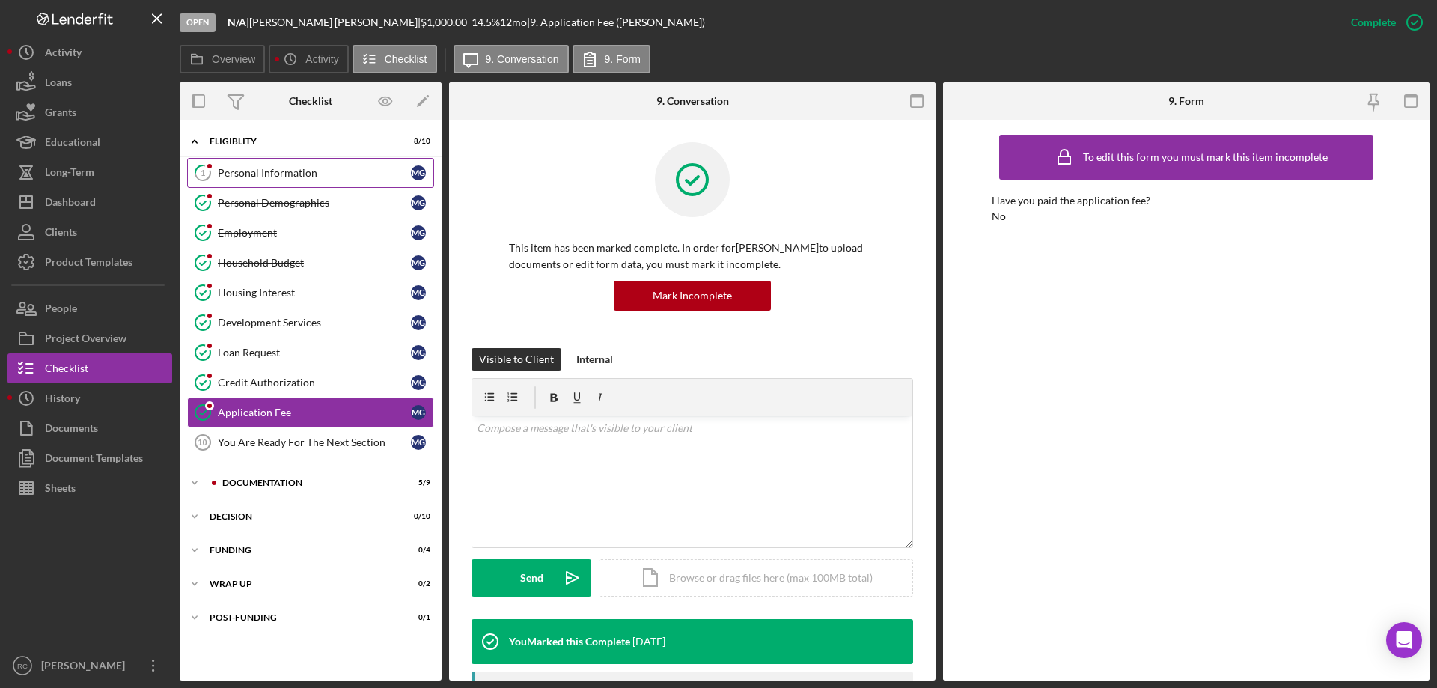
click at [282, 172] on div "Personal Information" at bounding box center [314, 173] width 193 height 12
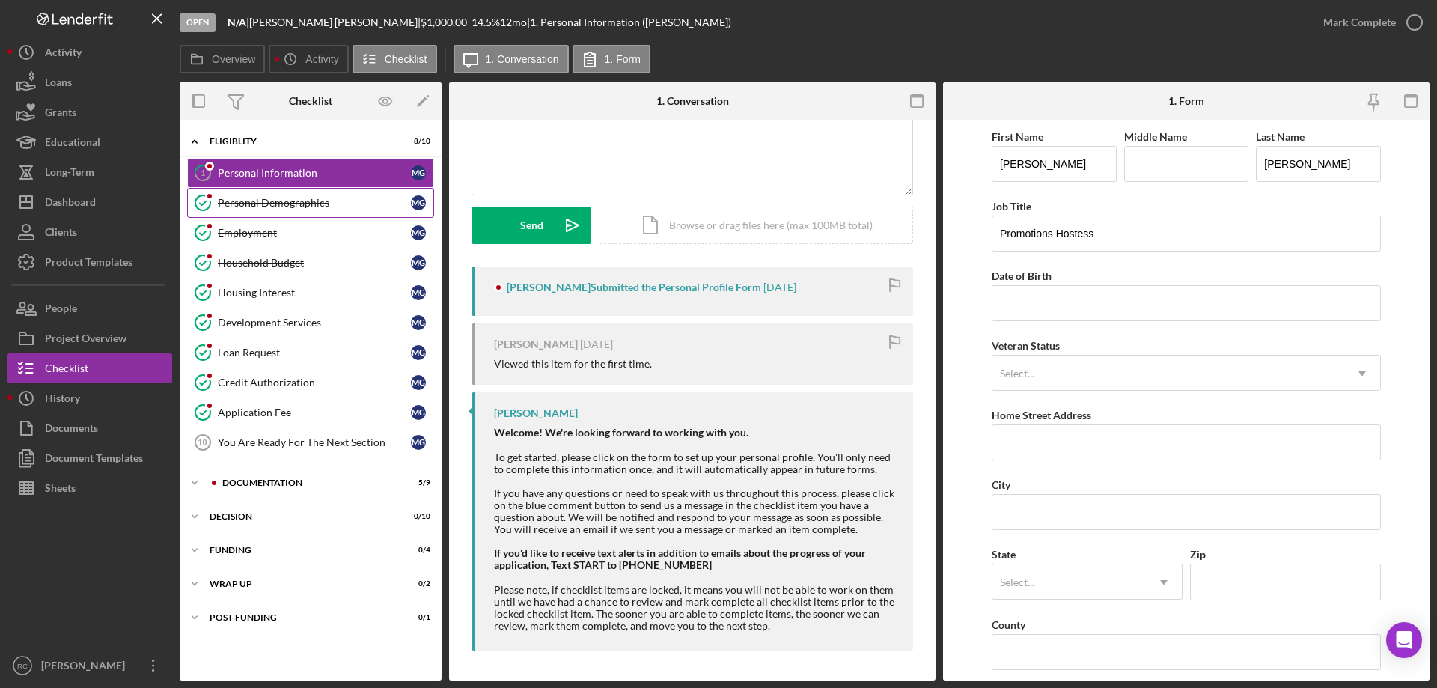
click at [297, 201] on div "Personal Demographics" at bounding box center [314, 203] width 193 height 12
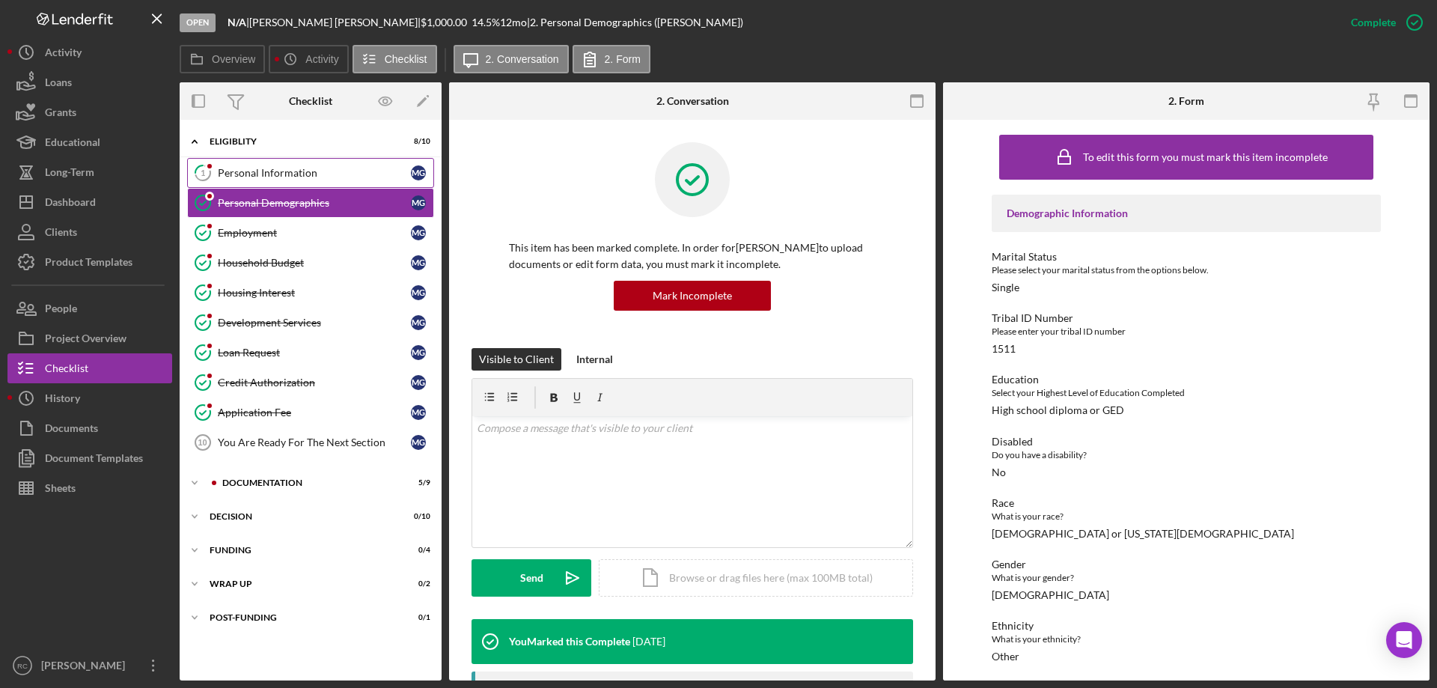
click at [289, 173] on div "Personal Information" at bounding box center [314, 173] width 193 height 12
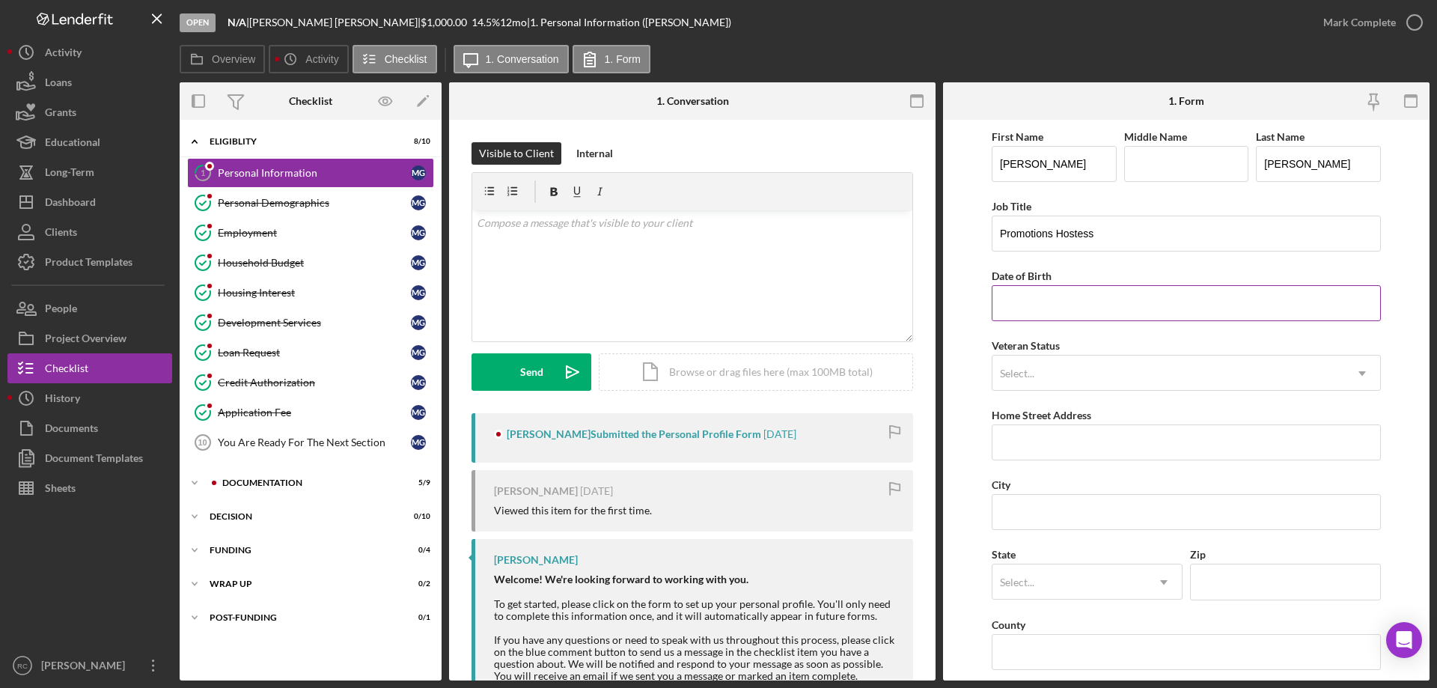
click at [1080, 296] on input "Date of Birth" at bounding box center [1186, 303] width 389 height 36
drag, startPoint x: 1022, startPoint y: 438, endPoint x: 1022, endPoint y: 449, distance: 11.3
click at [1022, 438] on input "Home Street Address" at bounding box center [1186, 442] width 389 height 36
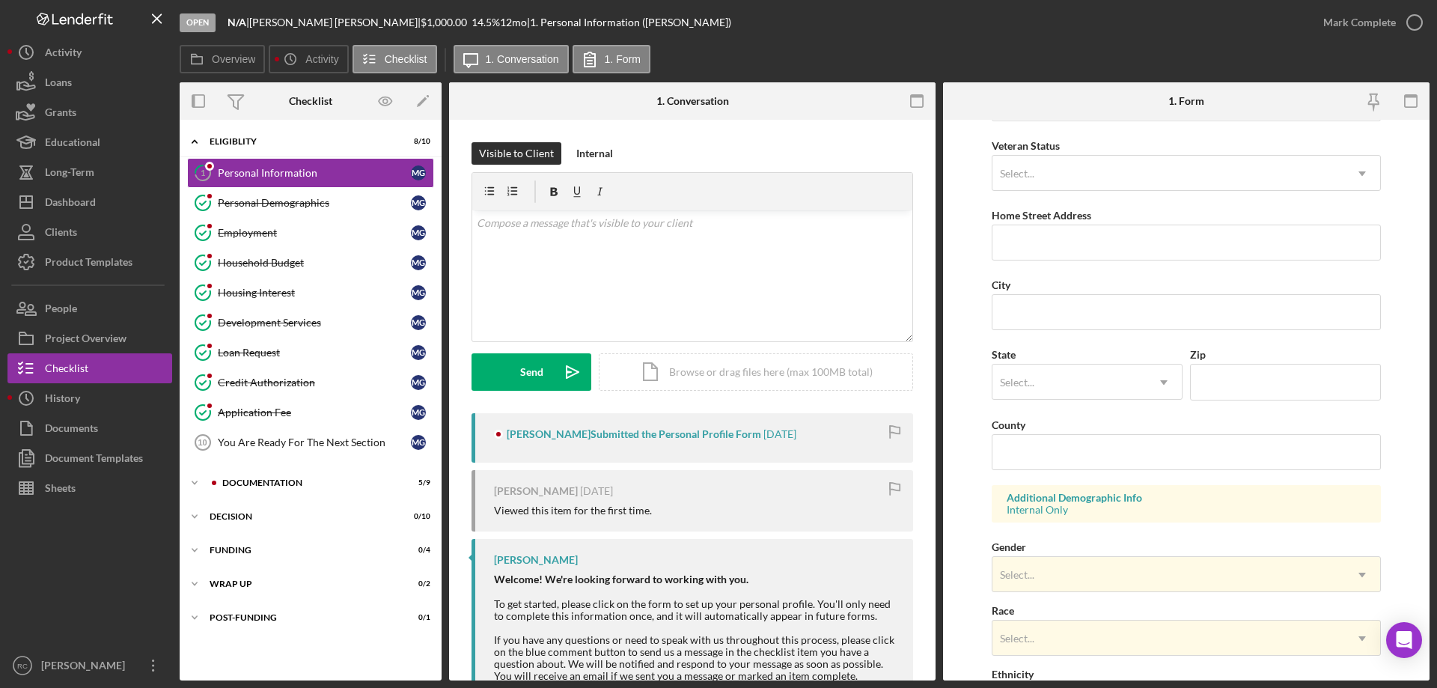
click at [866, 136] on div "Visible to Client Internal v Color teal Color pink Remove color Add row above A…" at bounding box center [692, 473] width 486 height 707
click at [293, 438] on div "You Are Ready For The Next Section" at bounding box center [314, 442] width 193 height 12
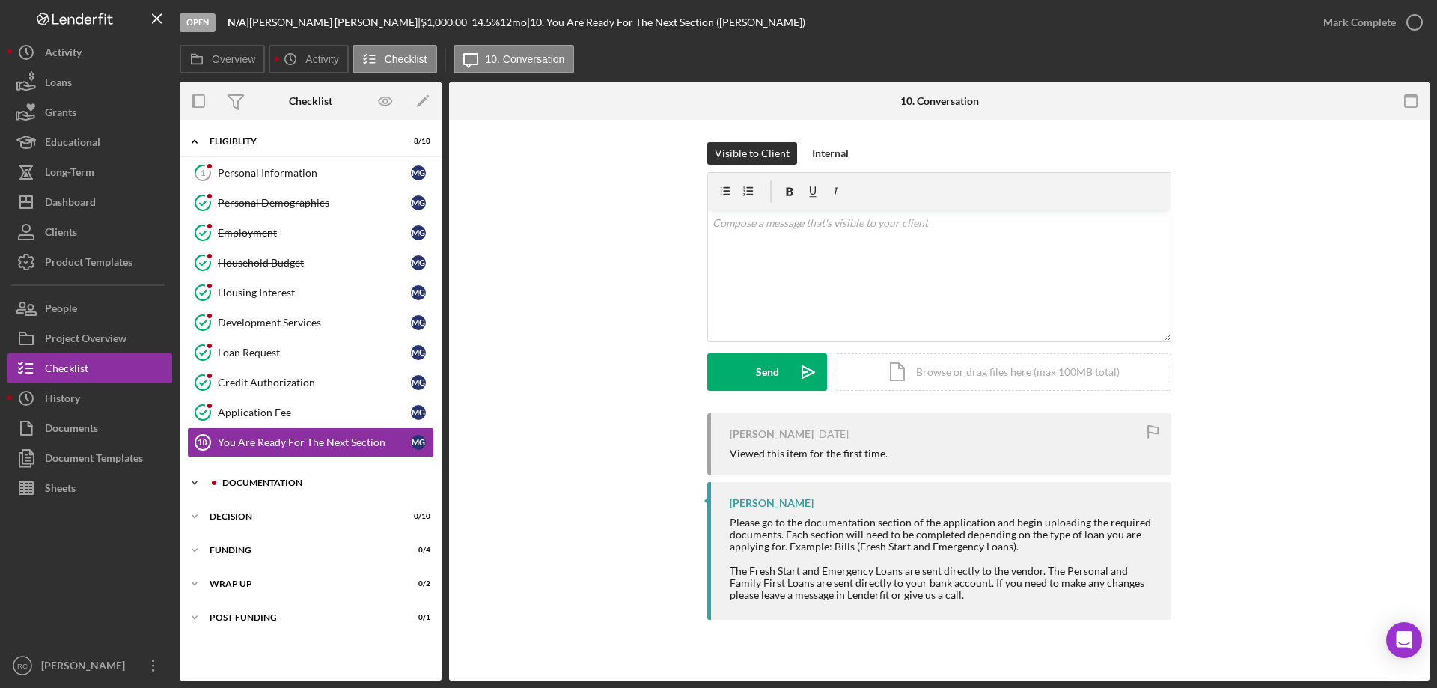
click at [278, 473] on div "Icon/Expander Documentation 5 / 9" at bounding box center [311, 483] width 262 height 30
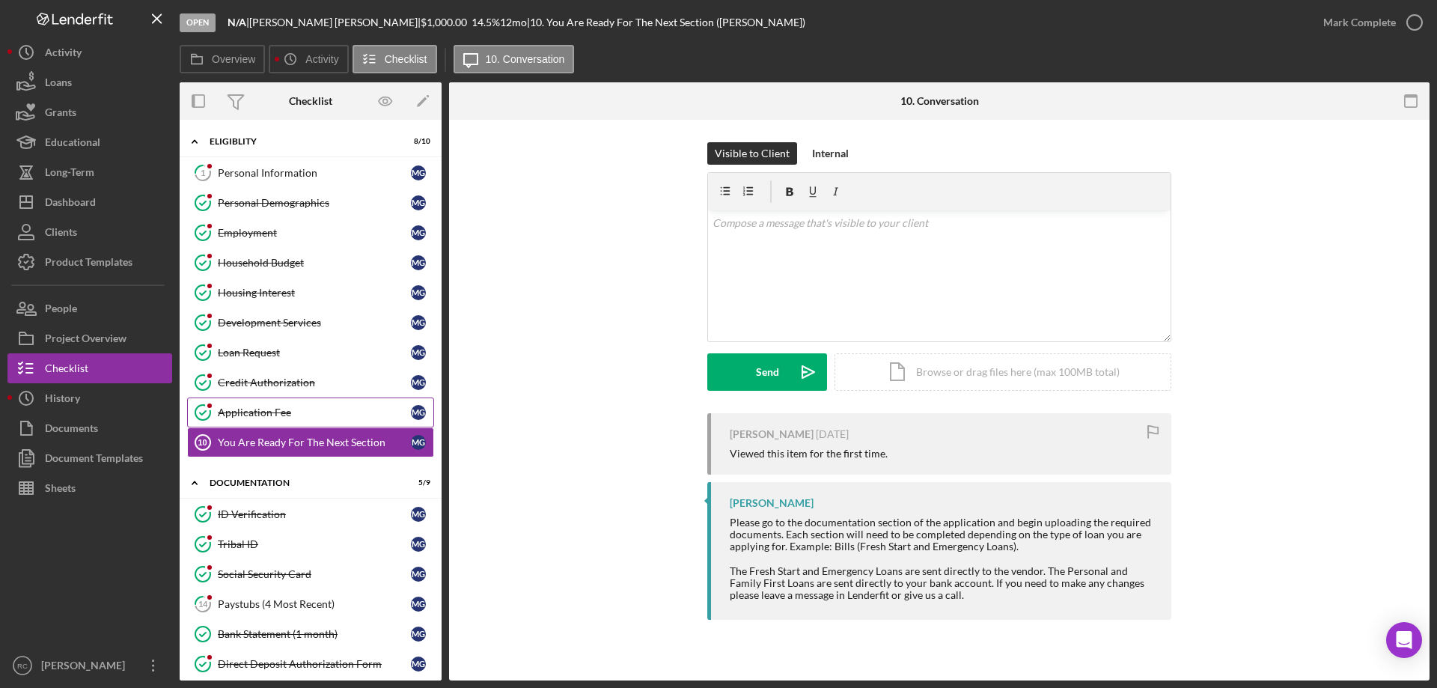
click at [264, 407] on div "Application Fee" at bounding box center [314, 412] width 193 height 12
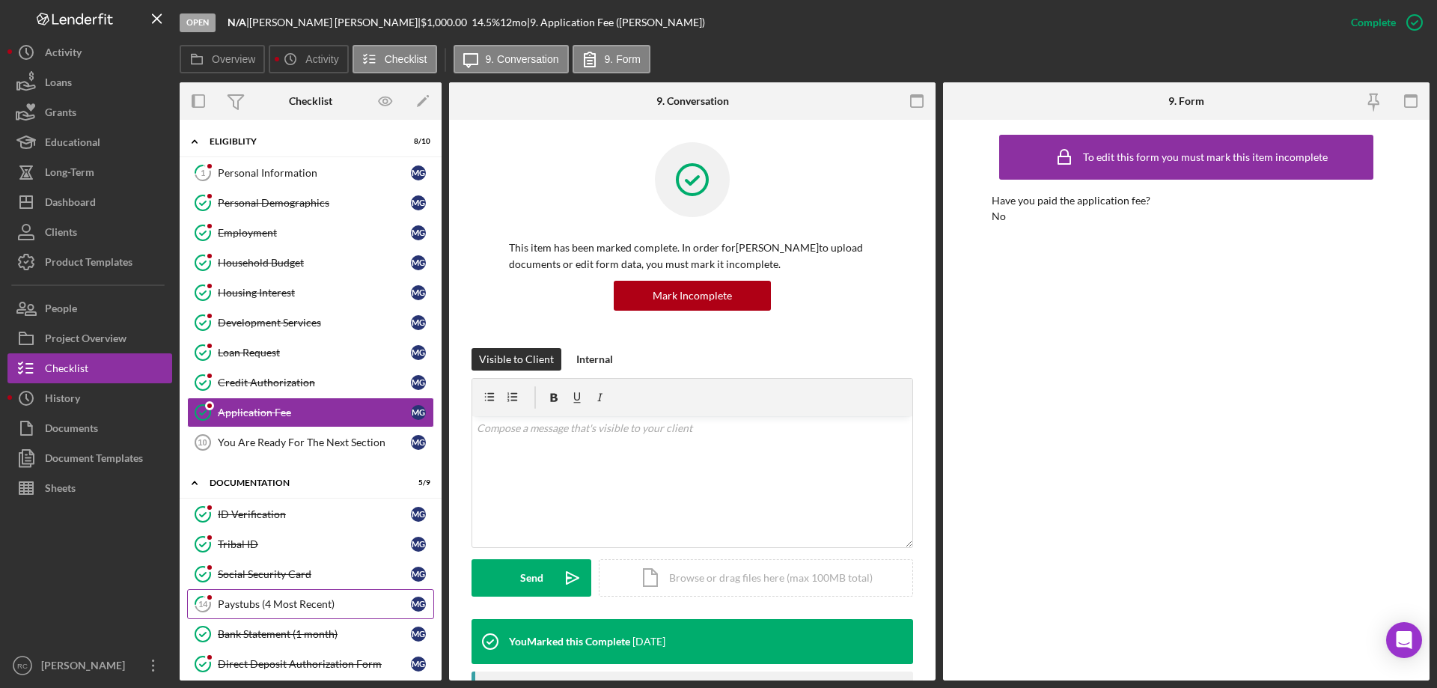
click at [312, 603] on div "Paystubs (4 Most Recent)" at bounding box center [314, 604] width 193 height 12
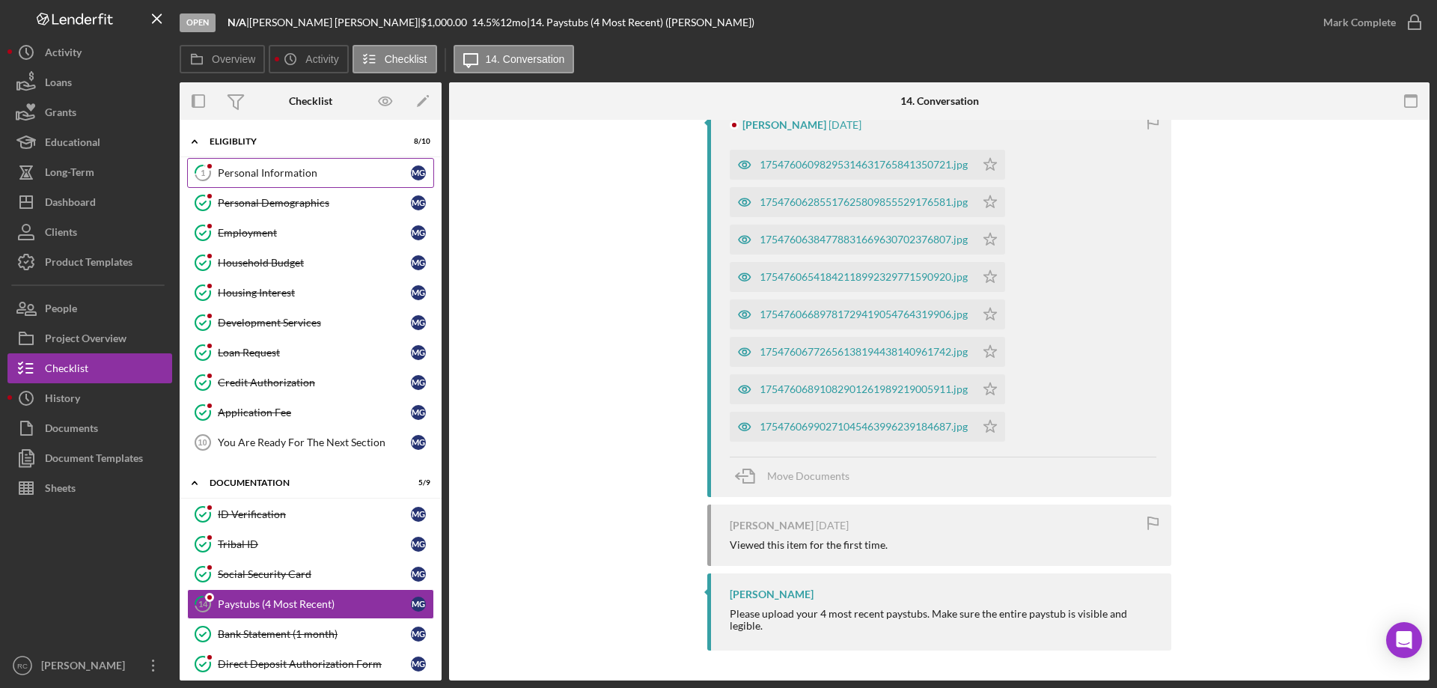
click at [260, 174] on div "Personal Information" at bounding box center [314, 173] width 193 height 12
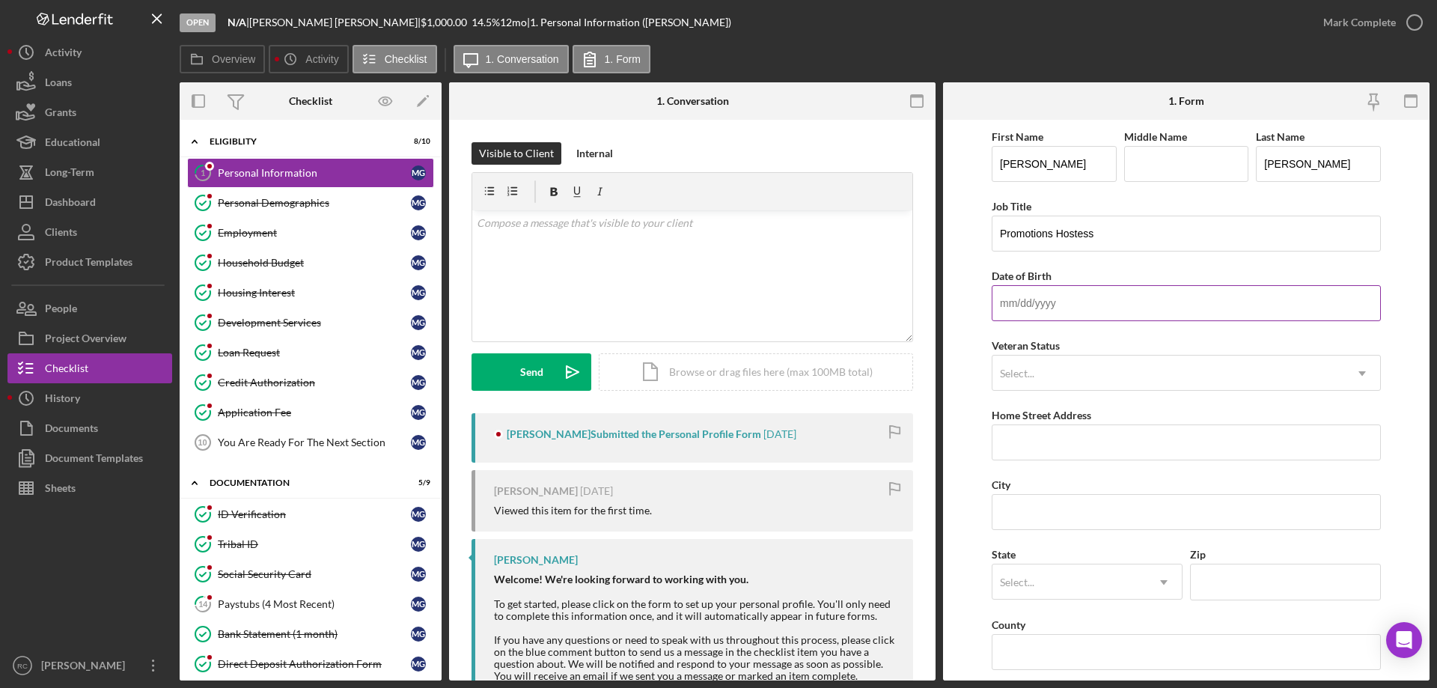
click at [1023, 298] on input "Date of Birth" at bounding box center [1186, 303] width 389 height 36
type input "[DATE]"
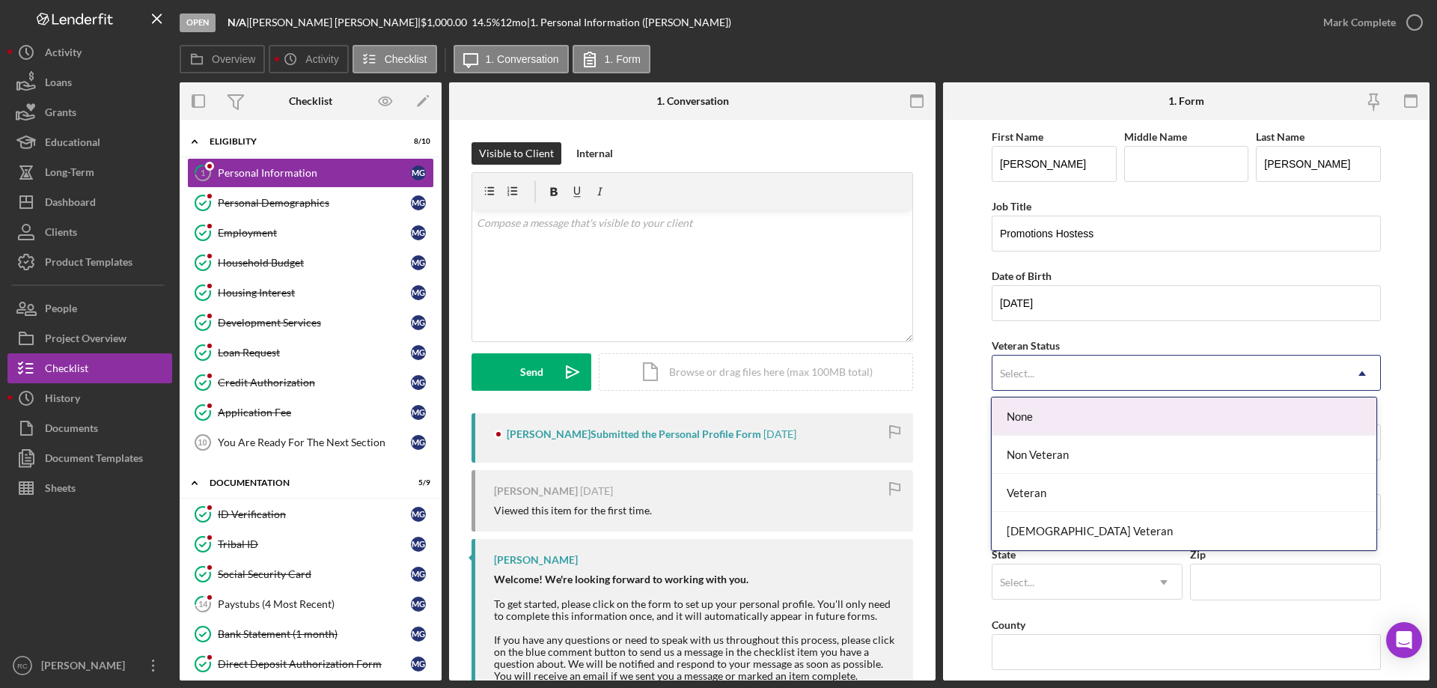
click at [1128, 376] on div "Select..." at bounding box center [1168, 373] width 352 height 34
click at [1014, 414] on div "None" at bounding box center [1184, 416] width 384 height 38
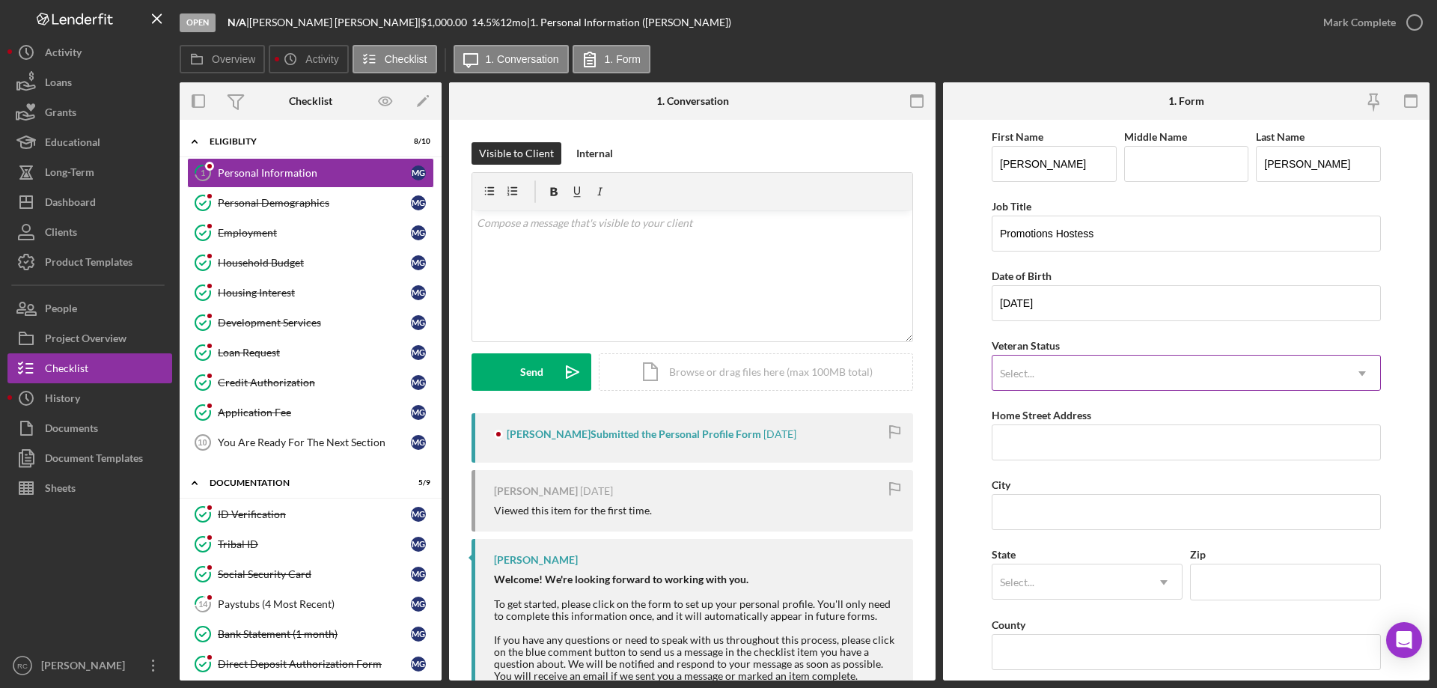
click at [1064, 378] on div "Select..." at bounding box center [1168, 373] width 352 height 34
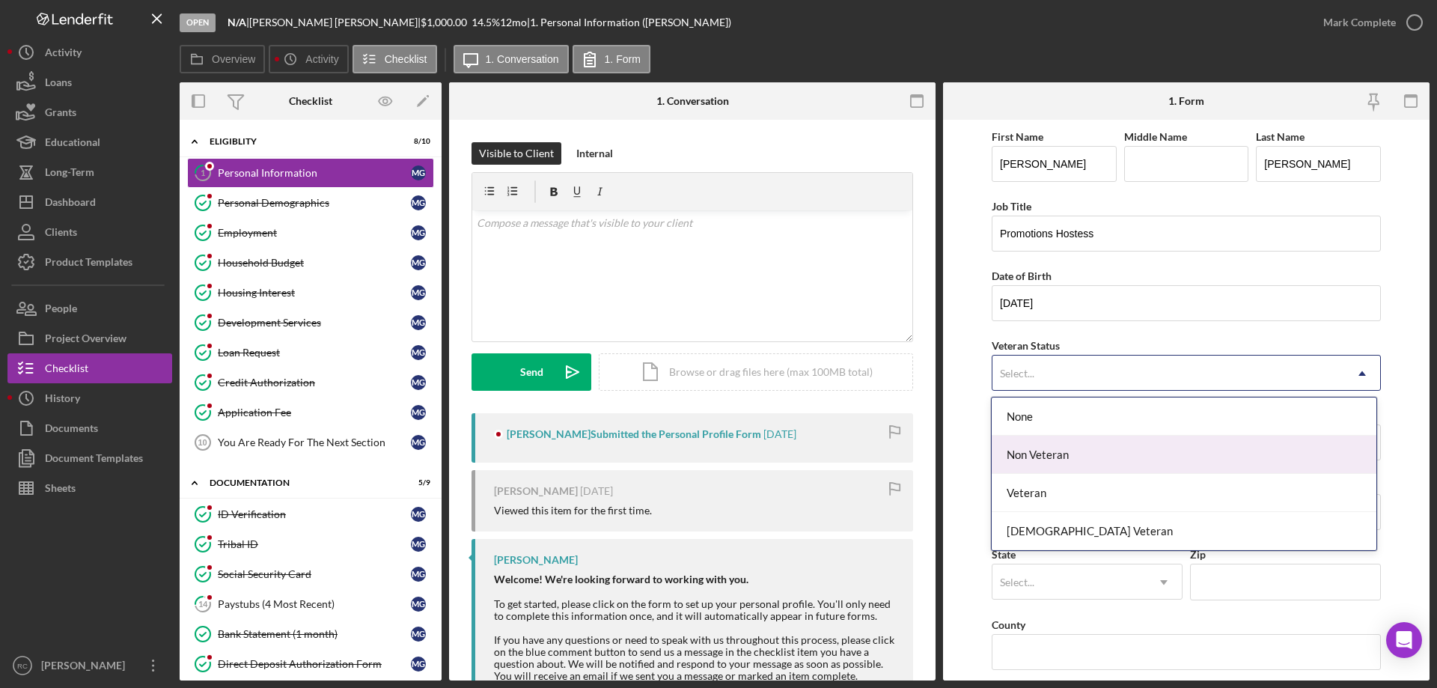
click at [1053, 457] on div "Non Veteran" at bounding box center [1184, 455] width 384 height 38
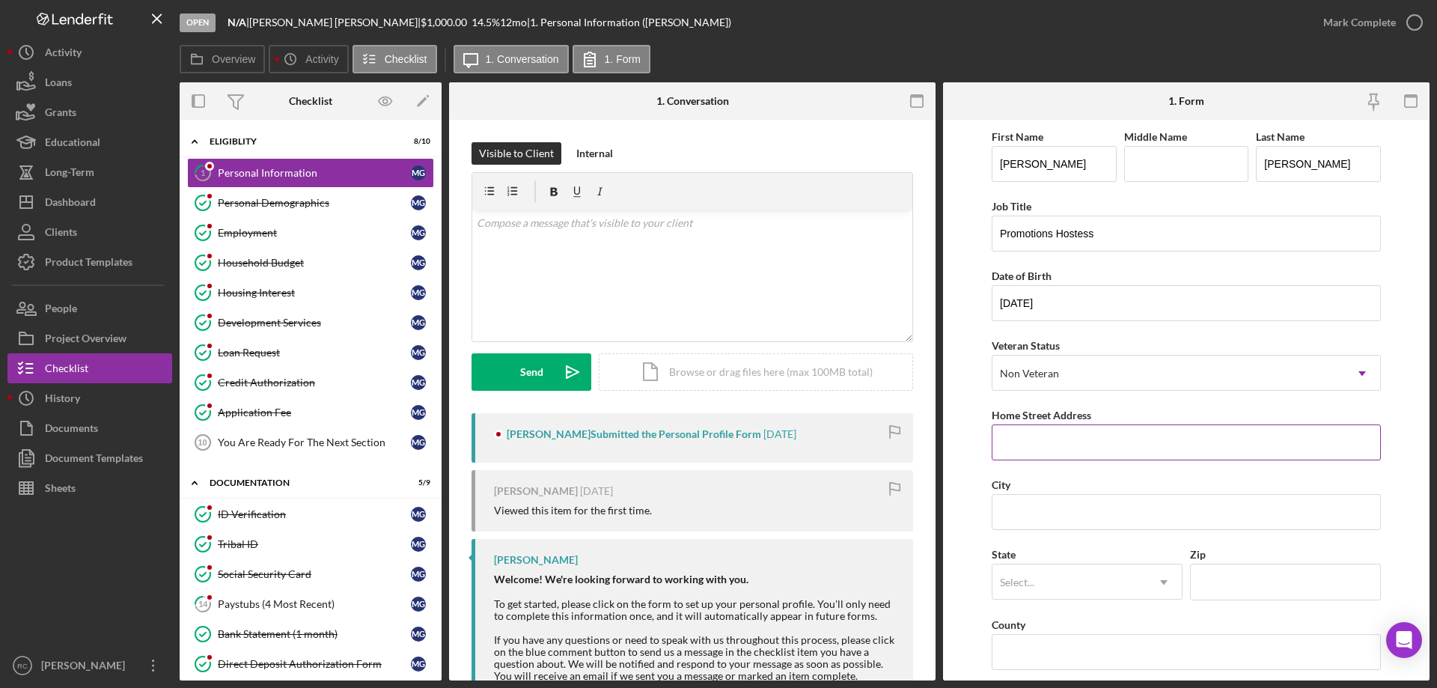
click at [1054, 452] on input "Home Street Address" at bounding box center [1186, 442] width 389 height 36
type input "[STREET_ADDRESS][PERSON_NAME]"
type input "[US_STATE] Dells"
type input "53965"
type input "WI"
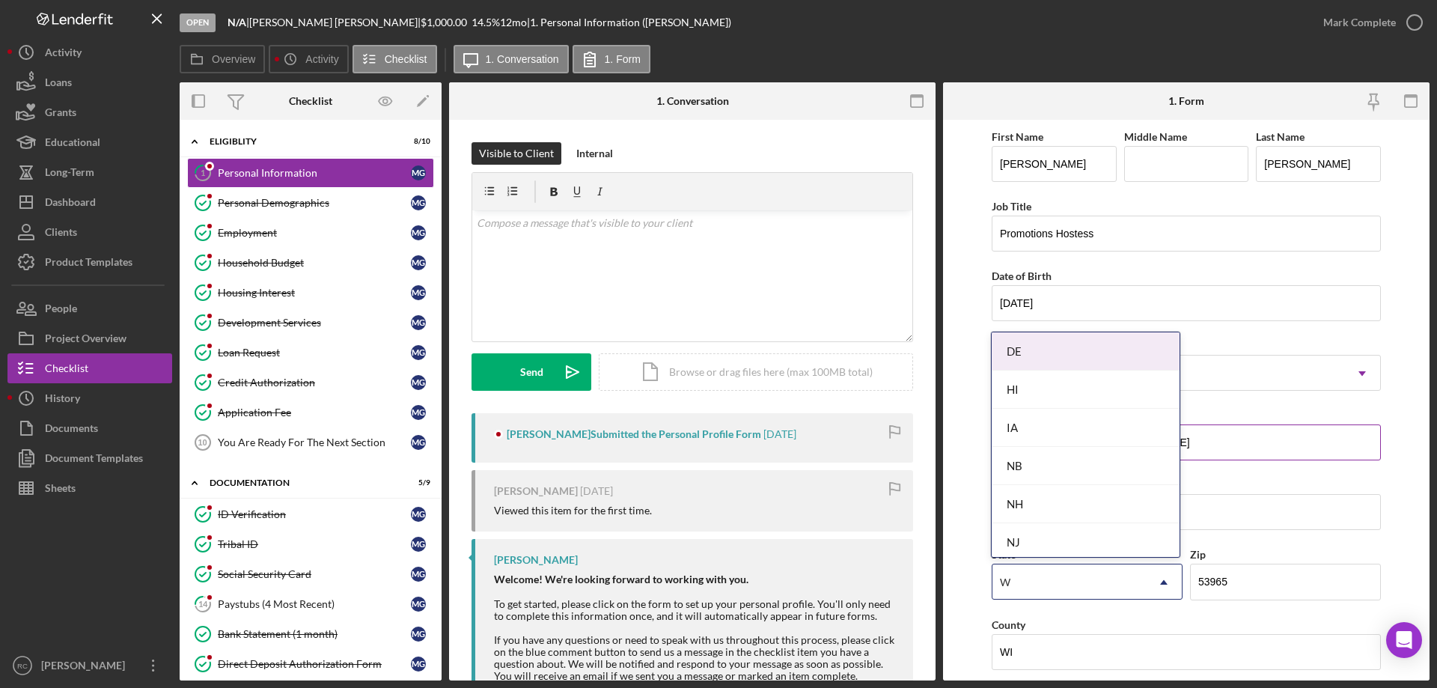
type input "Wi"
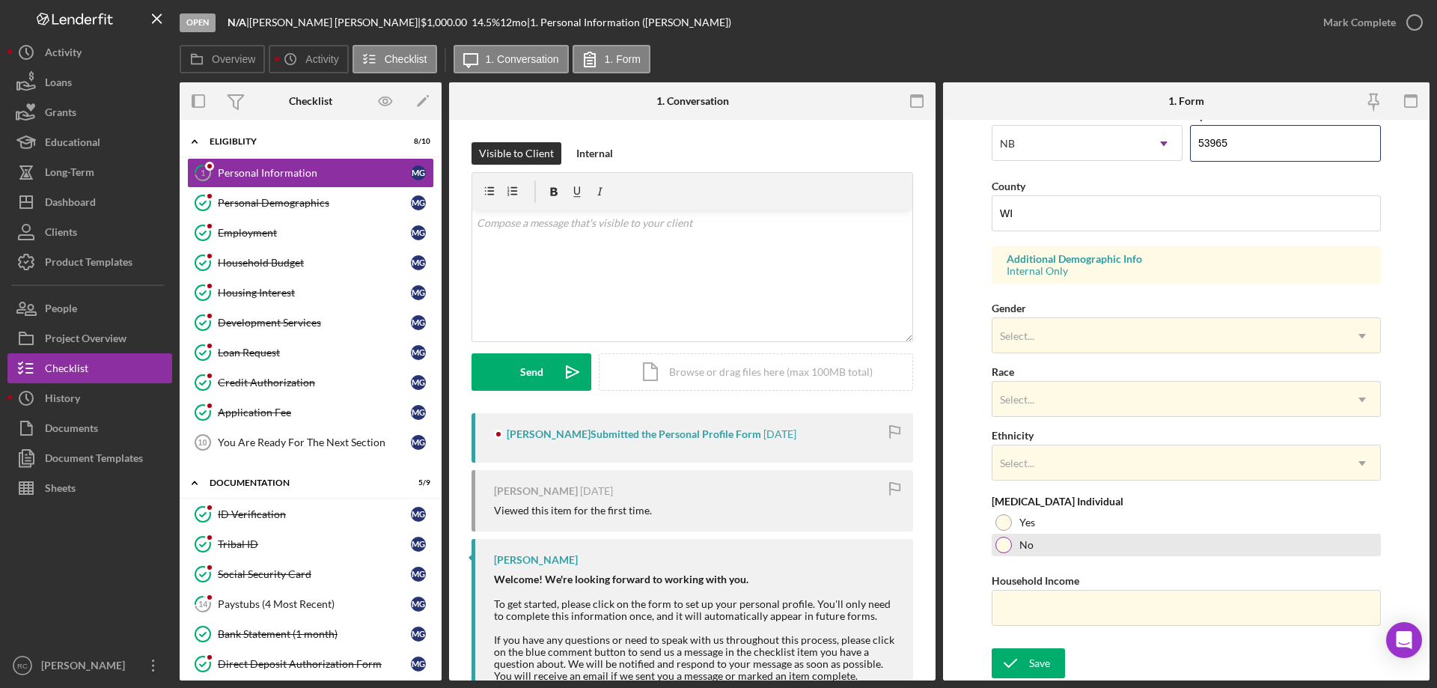
scroll to position [40, 0]
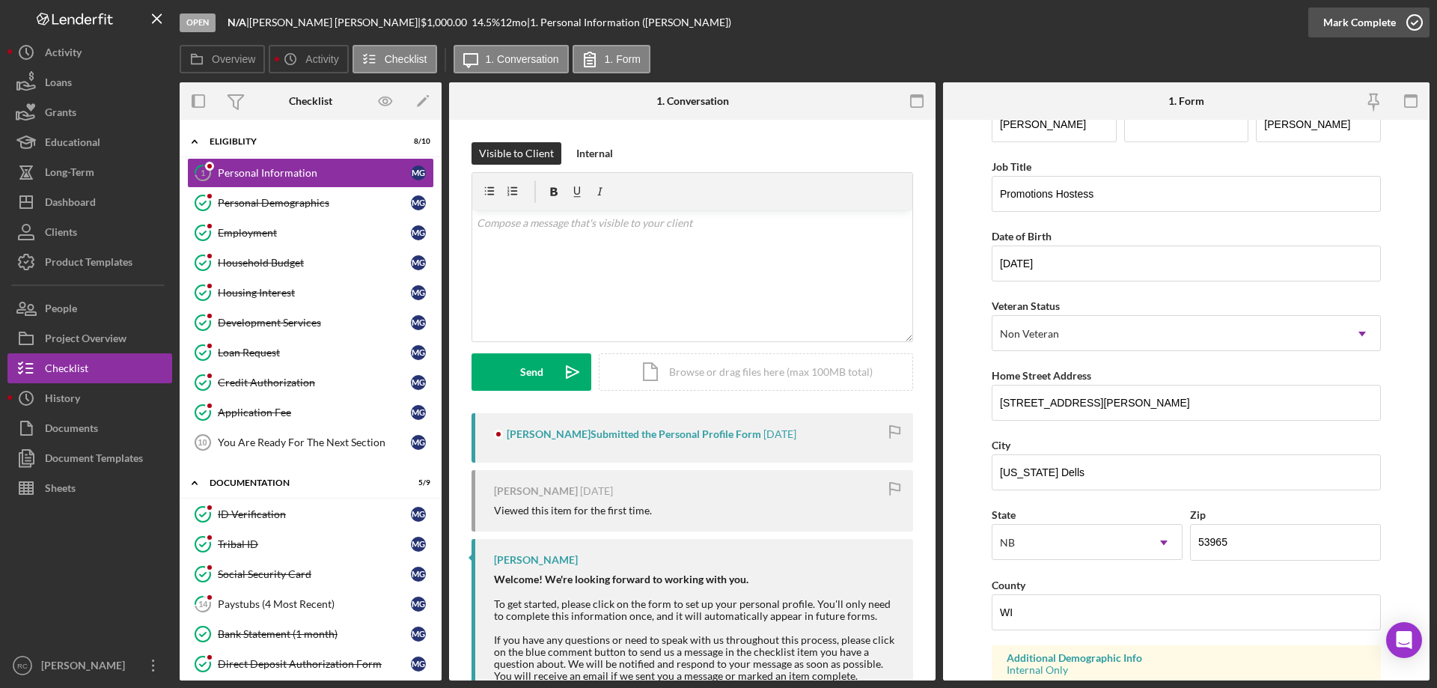
click at [1417, 24] on icon "button" at bounding box center [1414, 22] width 37 height 37
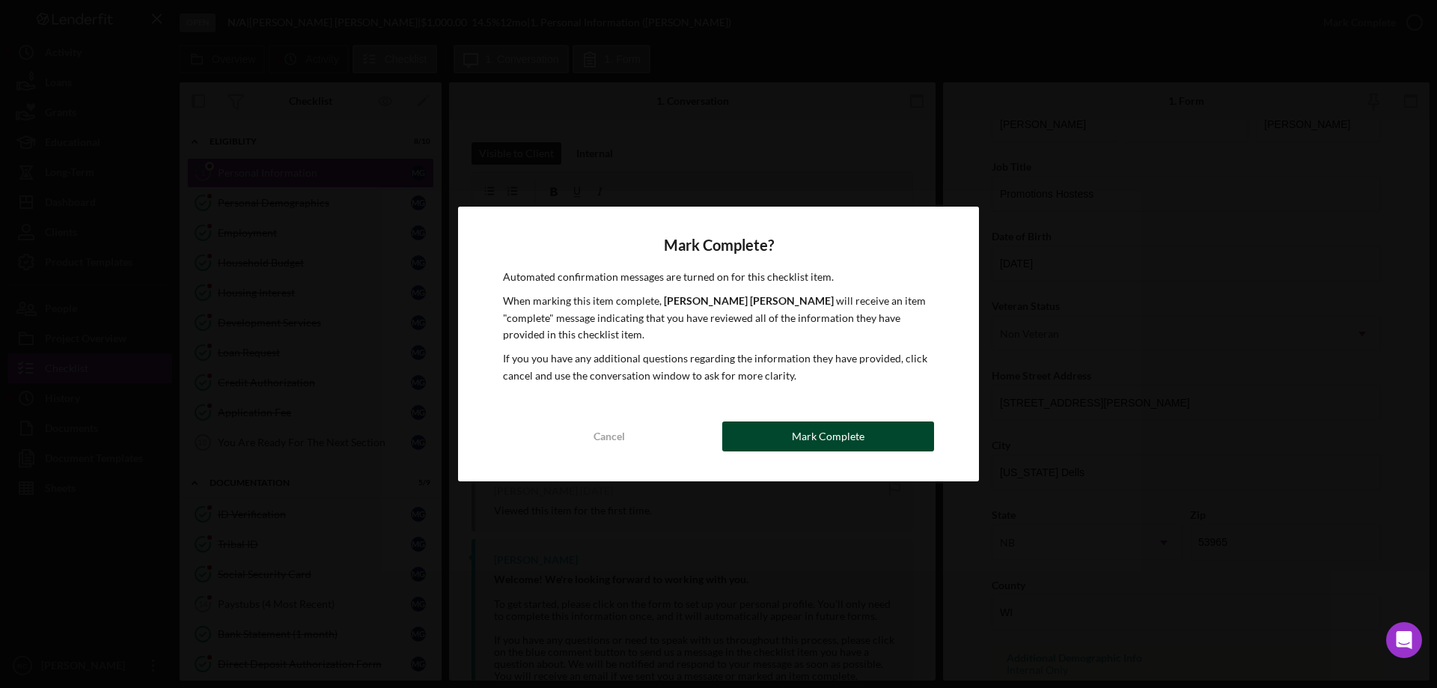
click at [870, 435] on button "Mark Complete" at bounding box center [828, 436] width 212 height 30
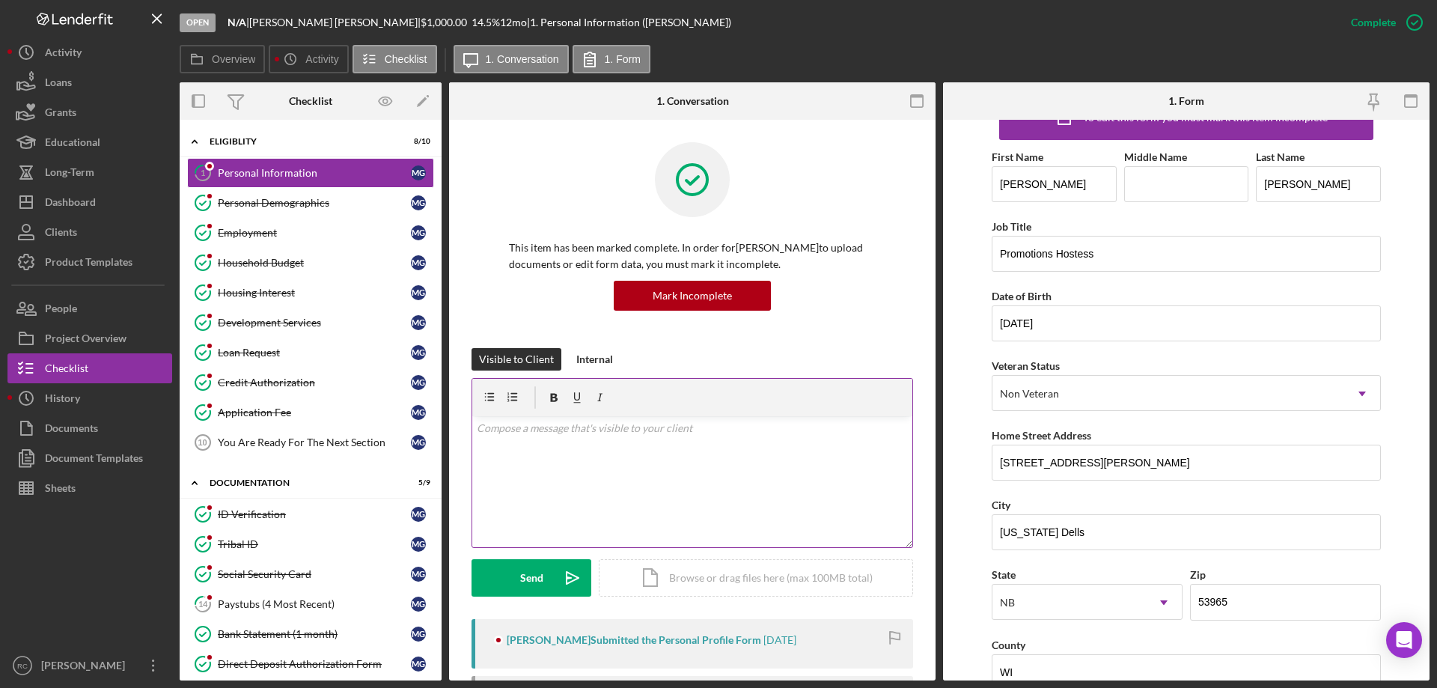
scroll to position [100, 0]
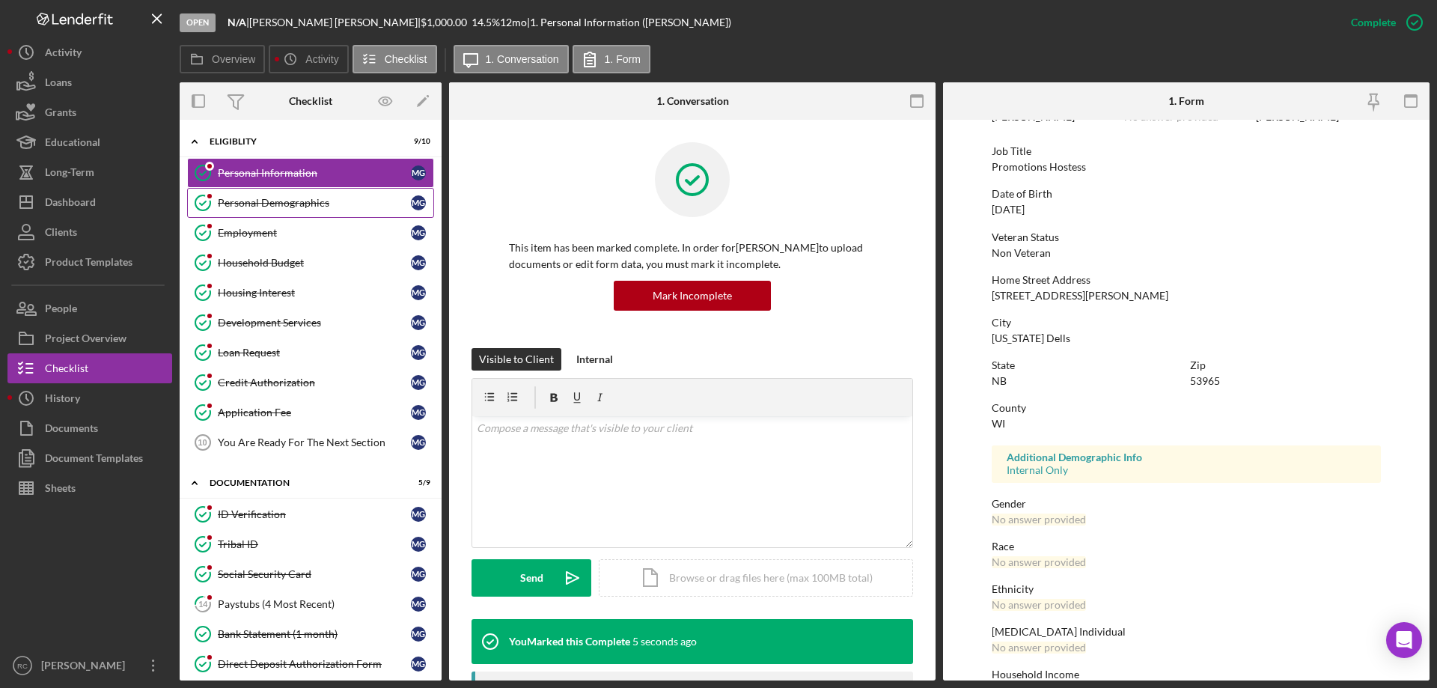
click at [269, 193] on link "Personal Demographics Personal Demographics M G" at bounding box center [310, 203] width 247 height 30
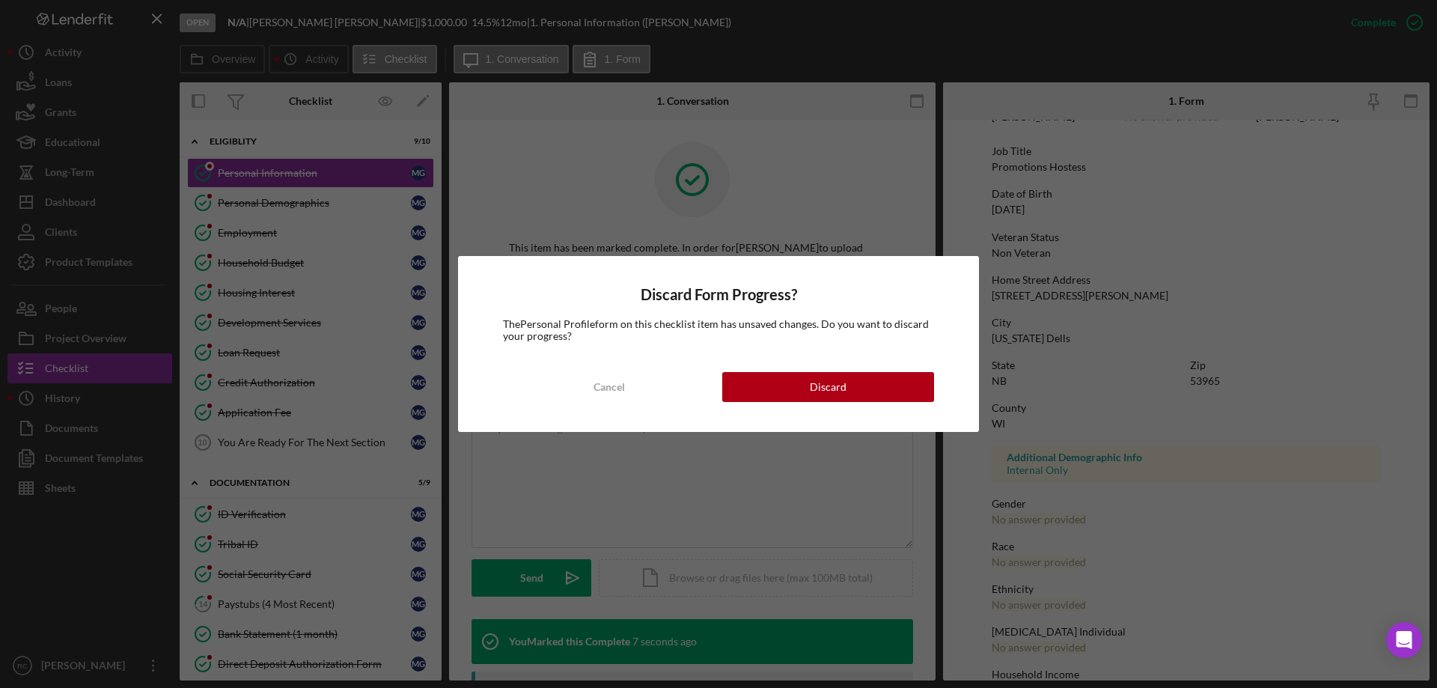
click at [778, 192] on div "Discard Form Progress? The Personal Profile form on this checklist item has uns…" at bounding box center [718, 344] width 1437 height 688
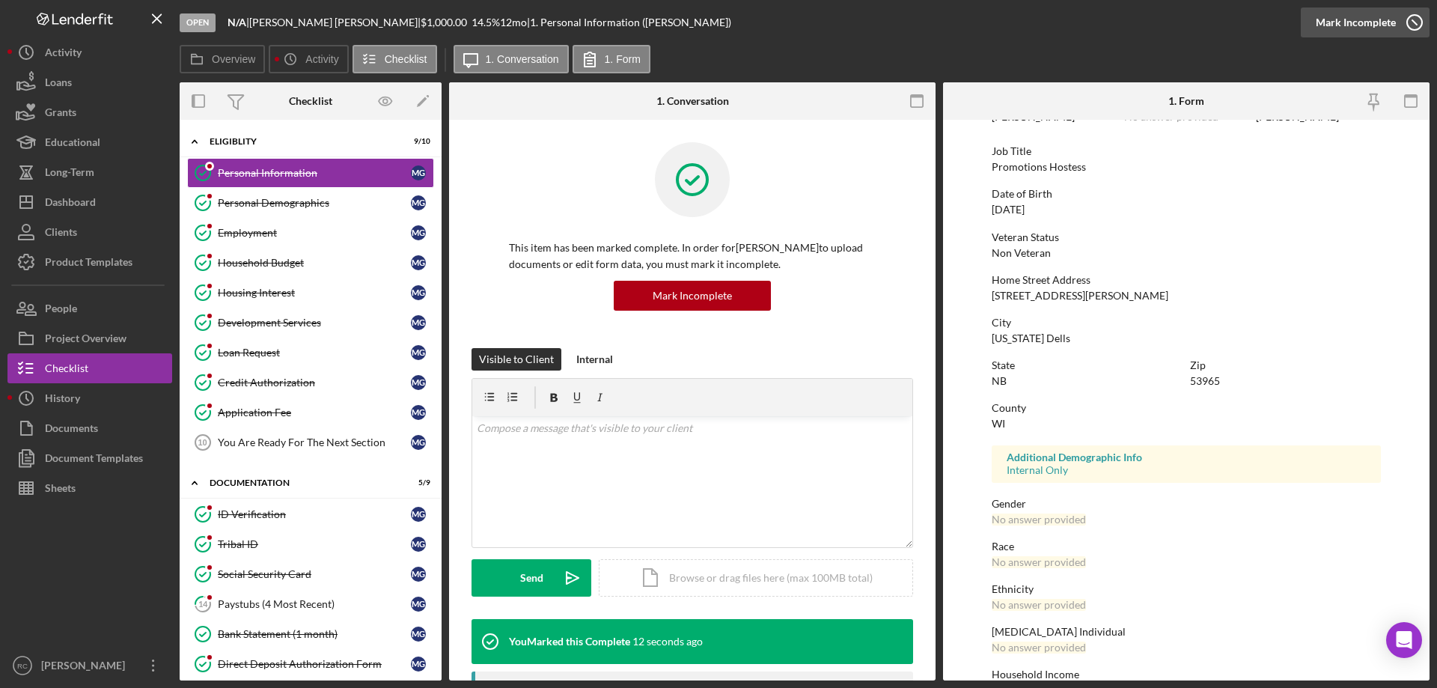
click at [1415, 20] on icon "button" at bounding box center [1414, 22] width 37 height 37
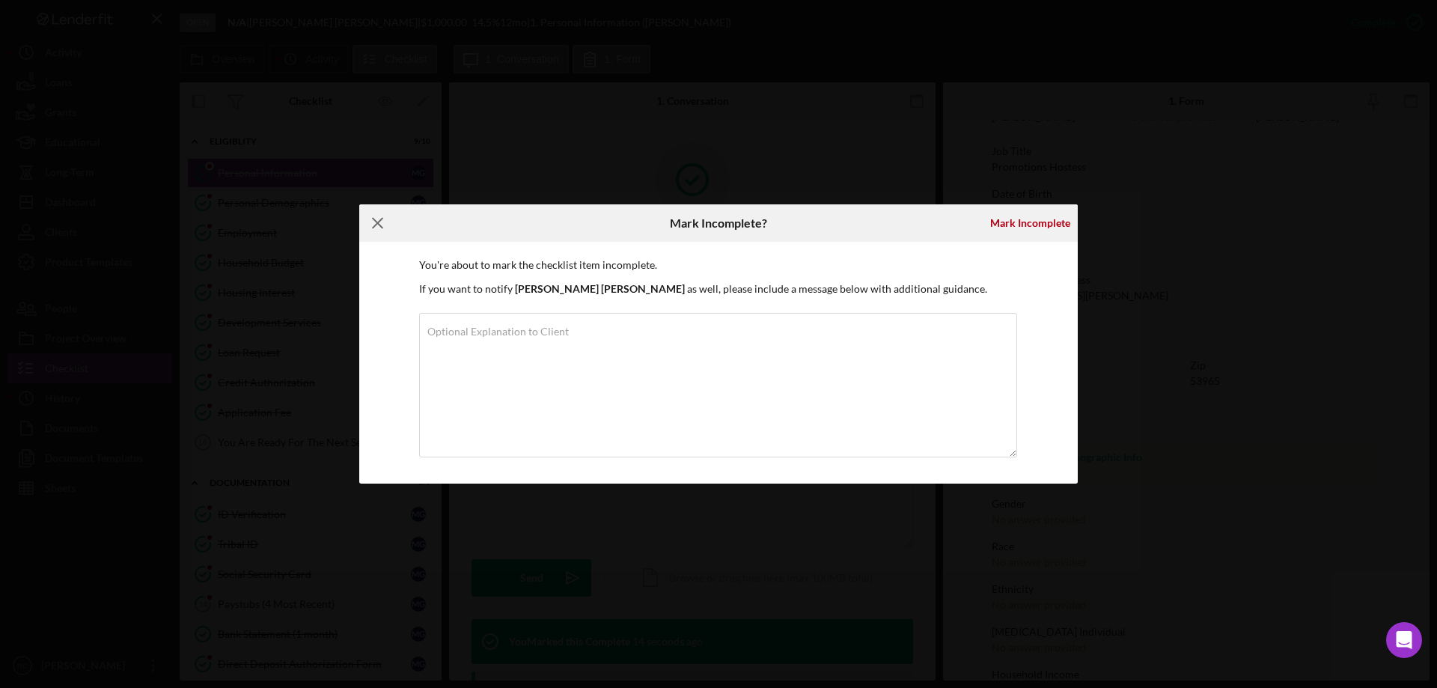
click at [375, 215] on icon "Icon/Menu Close" at bounding box center [377, 222] width 37 height 37
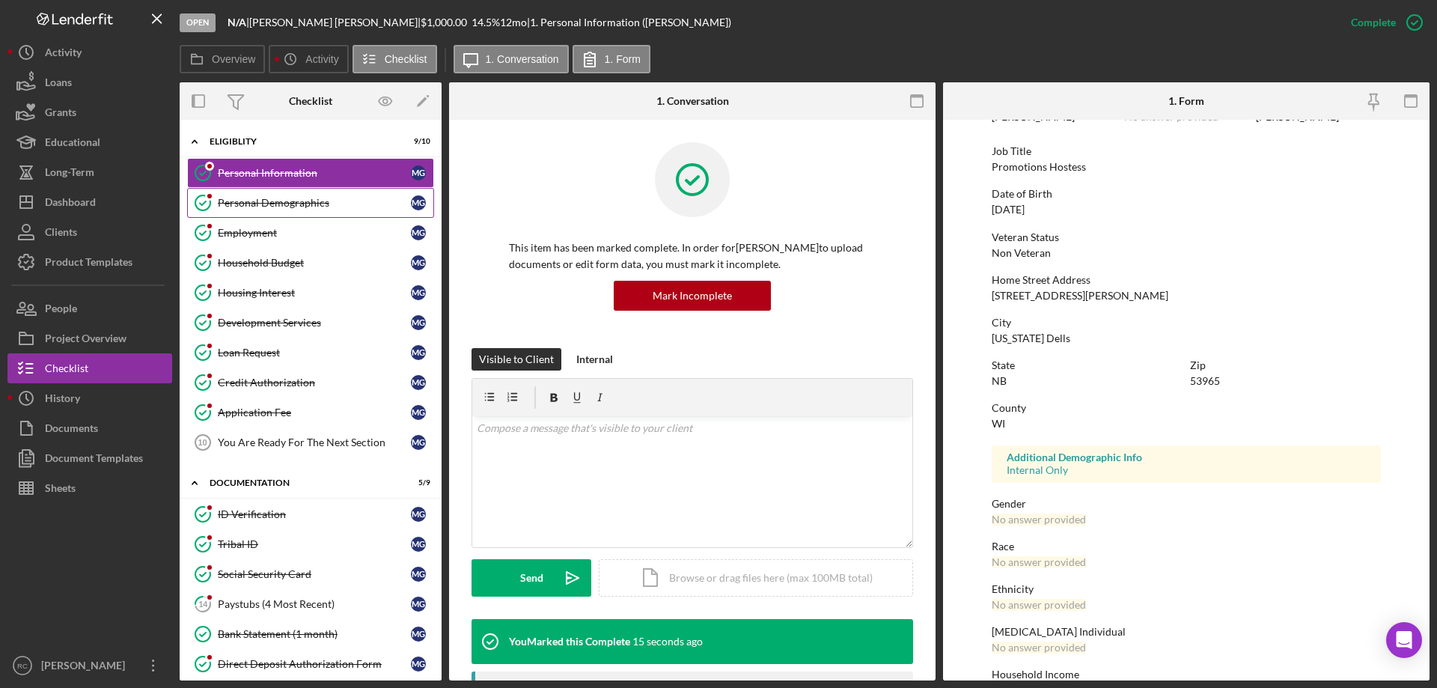
click at [335, 203] on div "Personal Demographics" at bounding box center [314, 203] width 193 height 12
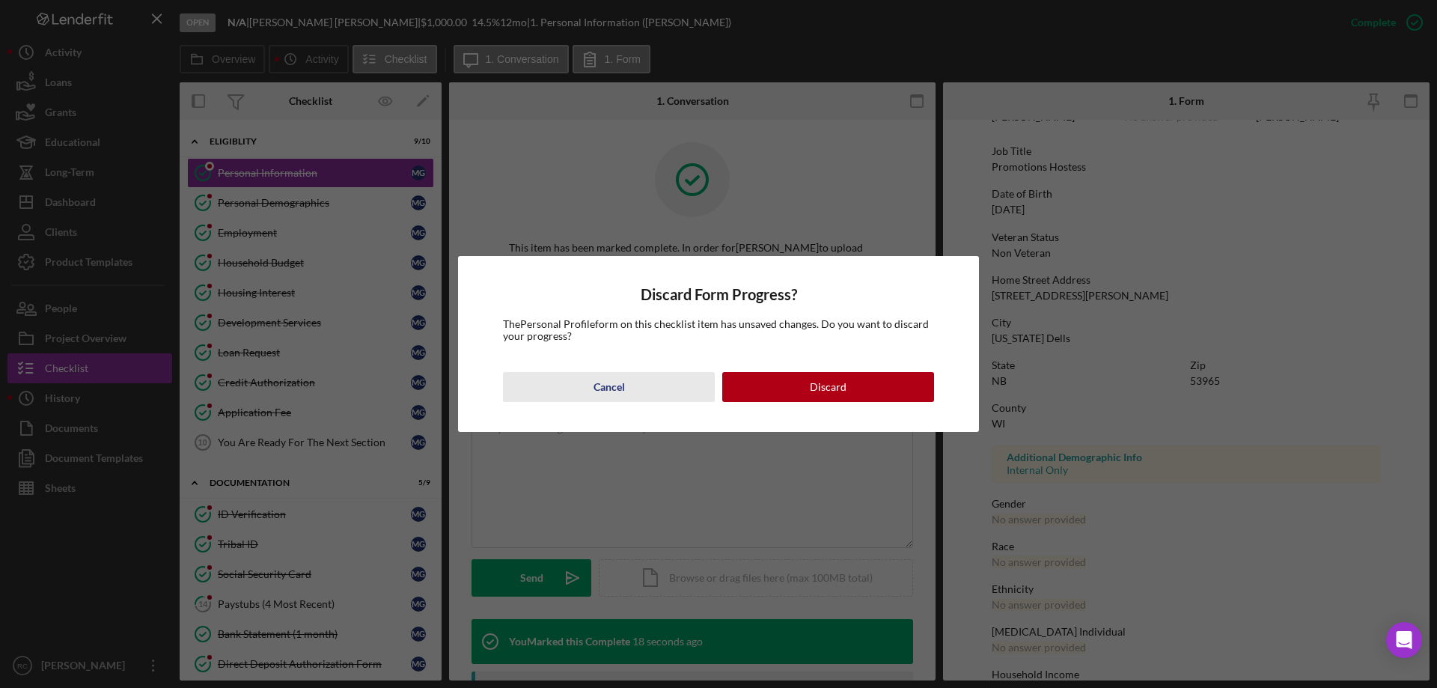
click at [612, 384] on div "Cancel" at bounding box center [609, 387] width 31 height 30
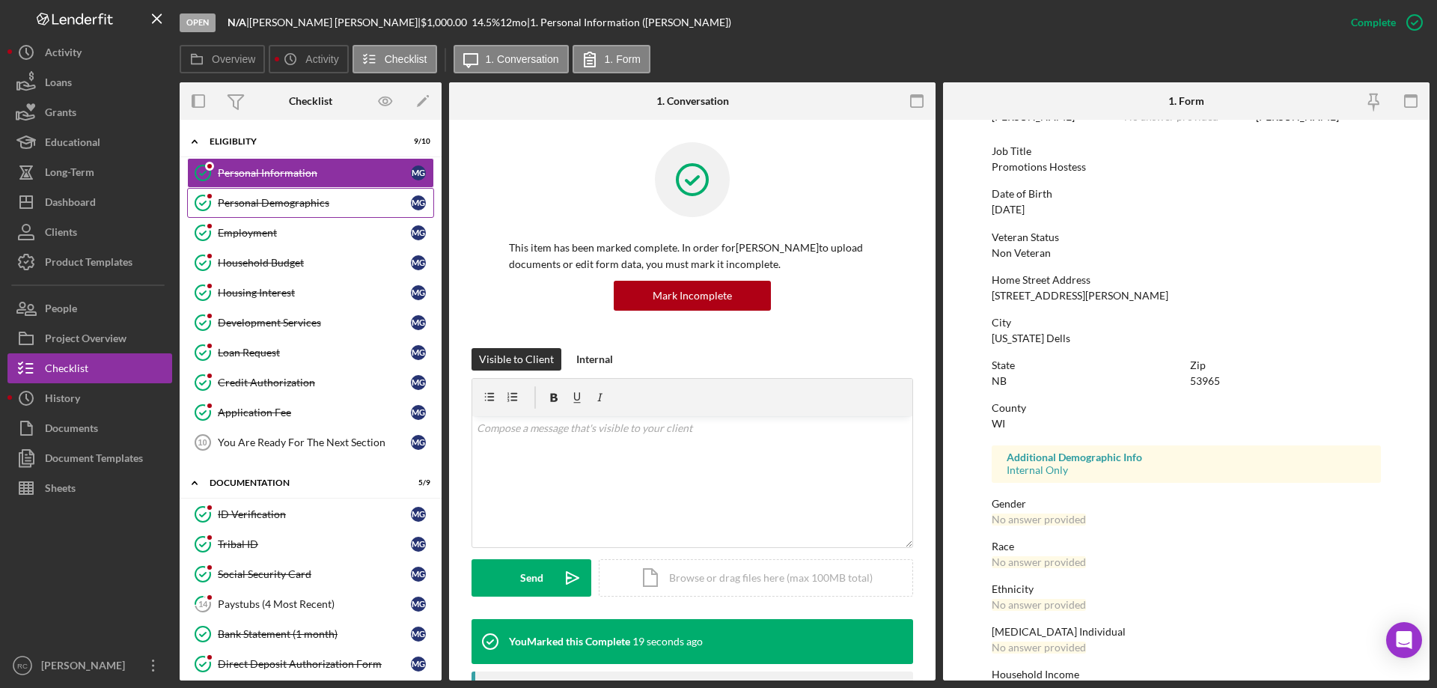
click at [319, 205] on div "Personal Demographics" at bounding box center [314, 203] width 193 height 12
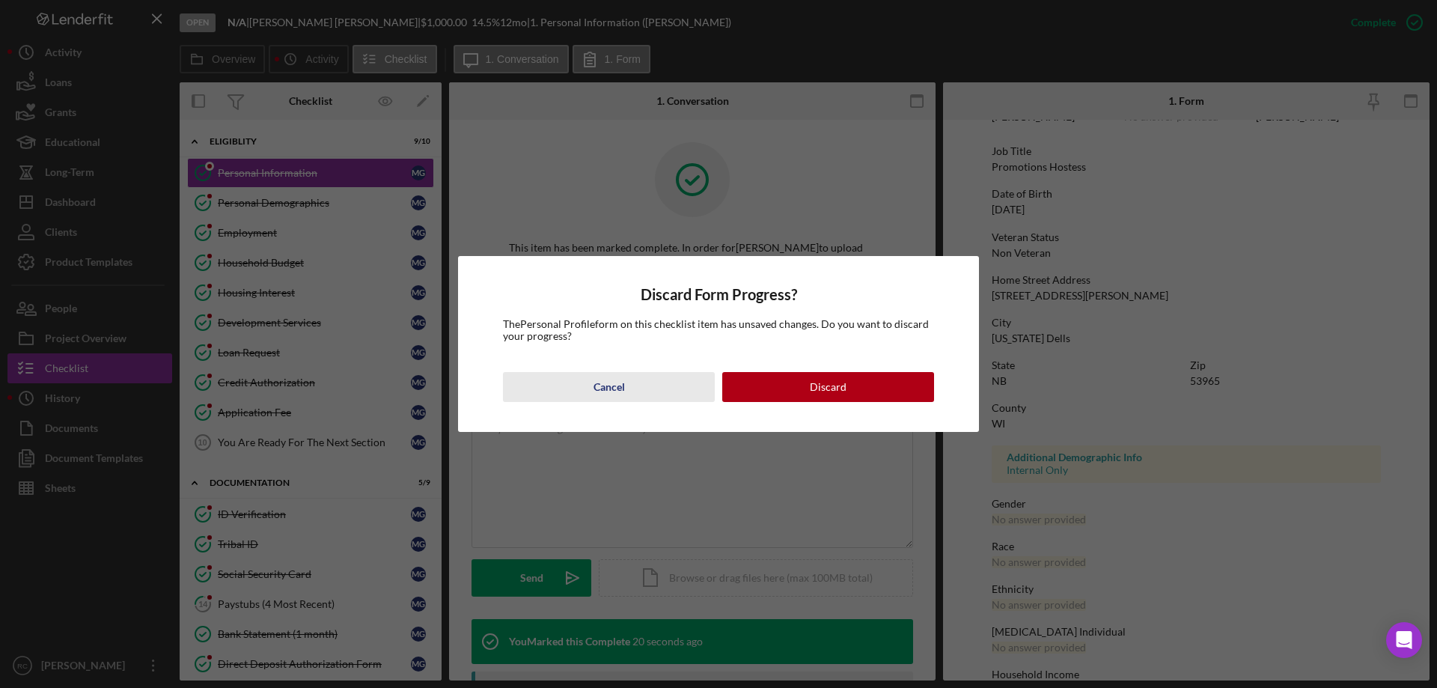
click at [612, 379] on div "Cancel" at bounding box center [609, 387] width 31 height 30
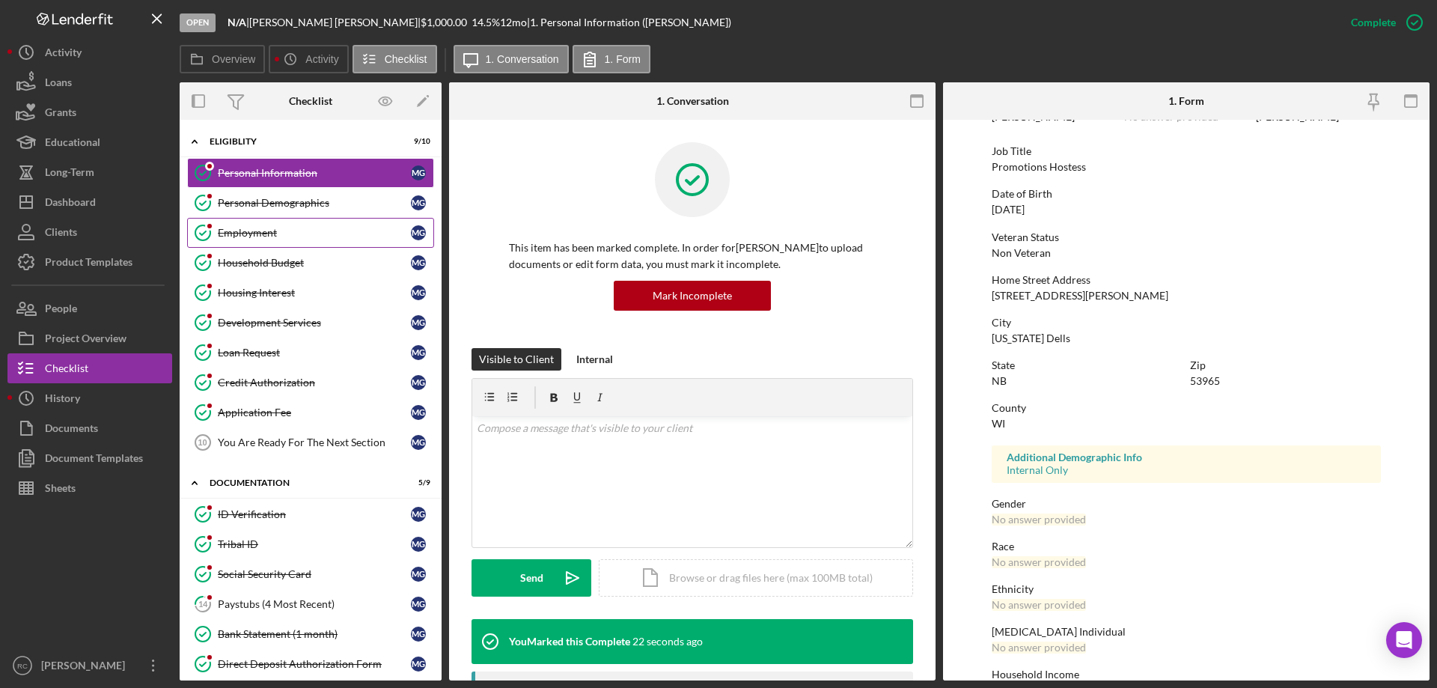
click at [262, 233] on div "Employment" at bounding box center [314, 233] width 193 height 12
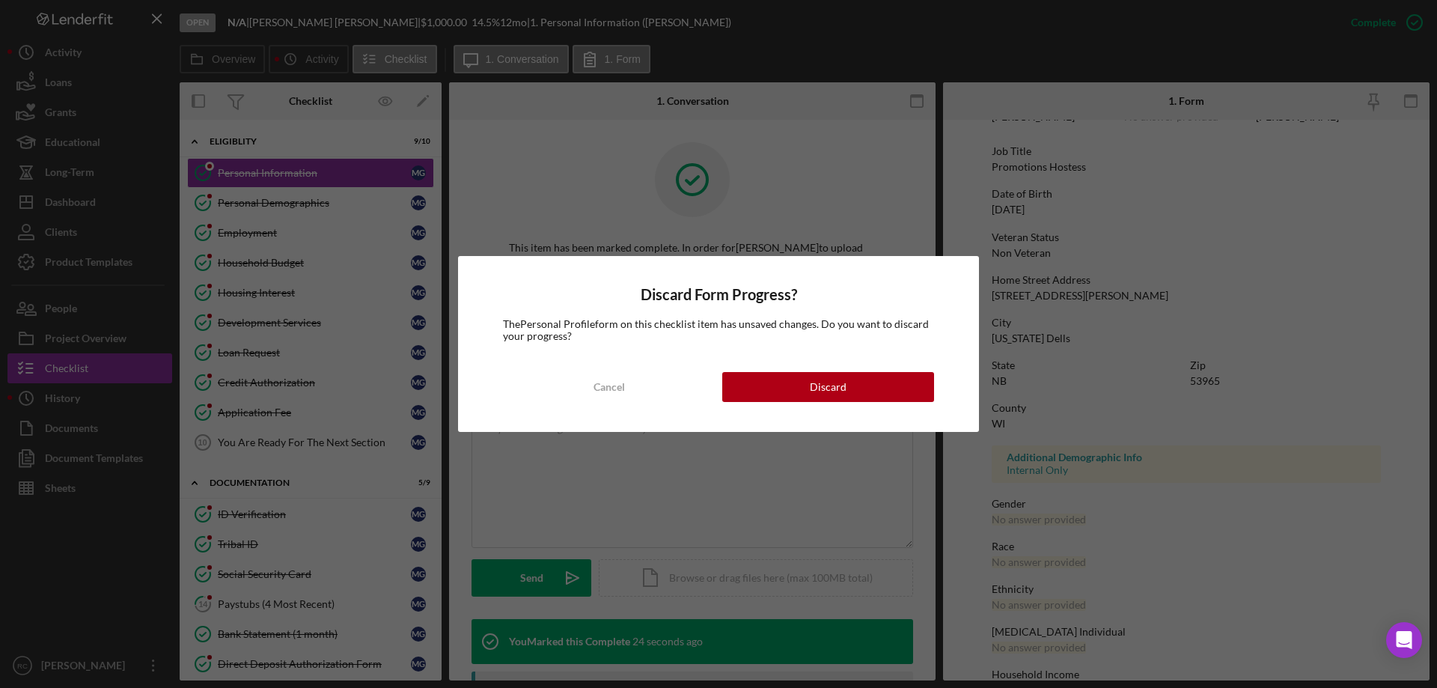
click at [1155, 264] on div "Discard Form Progress? The Personal Profile form on this checklist item has uns…" at bounding box center [718, 344] width 1437 height 688
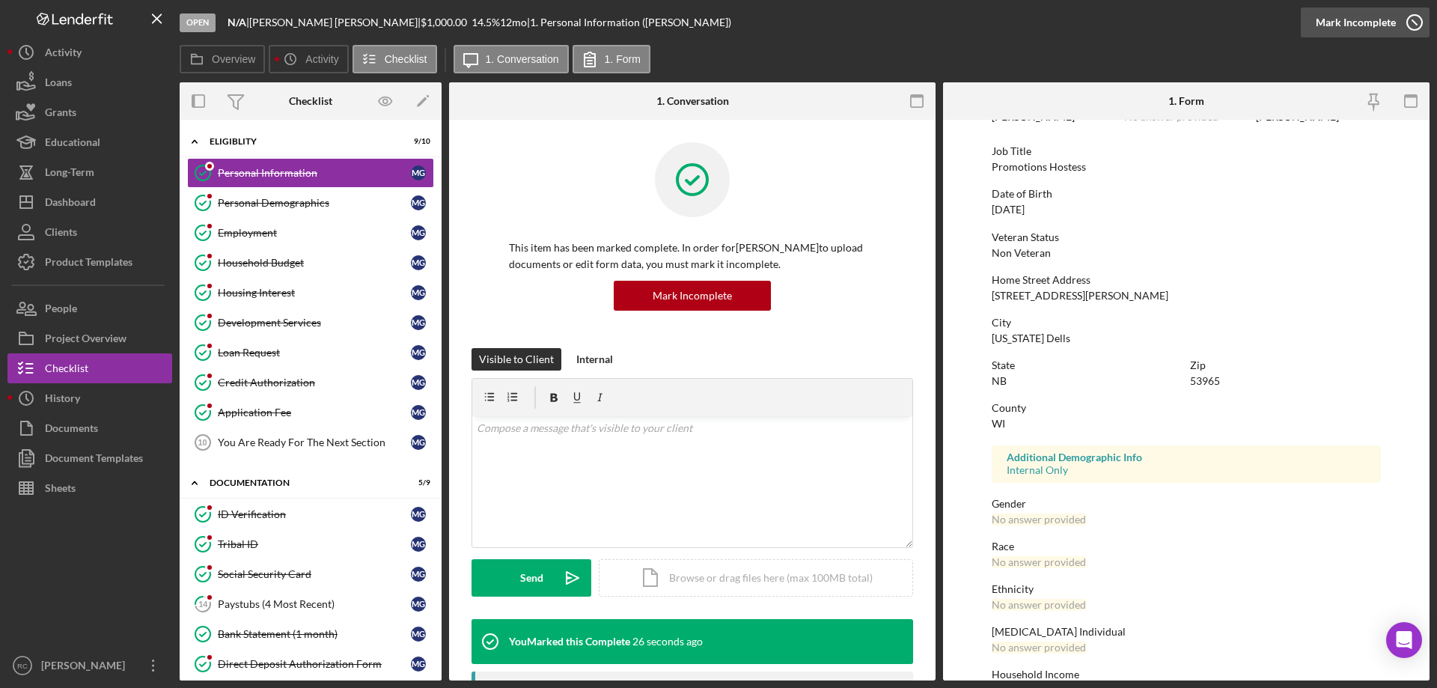
click at [1422, 22] on icon "button" at bounding box center [1414, 22] width 37 height 37
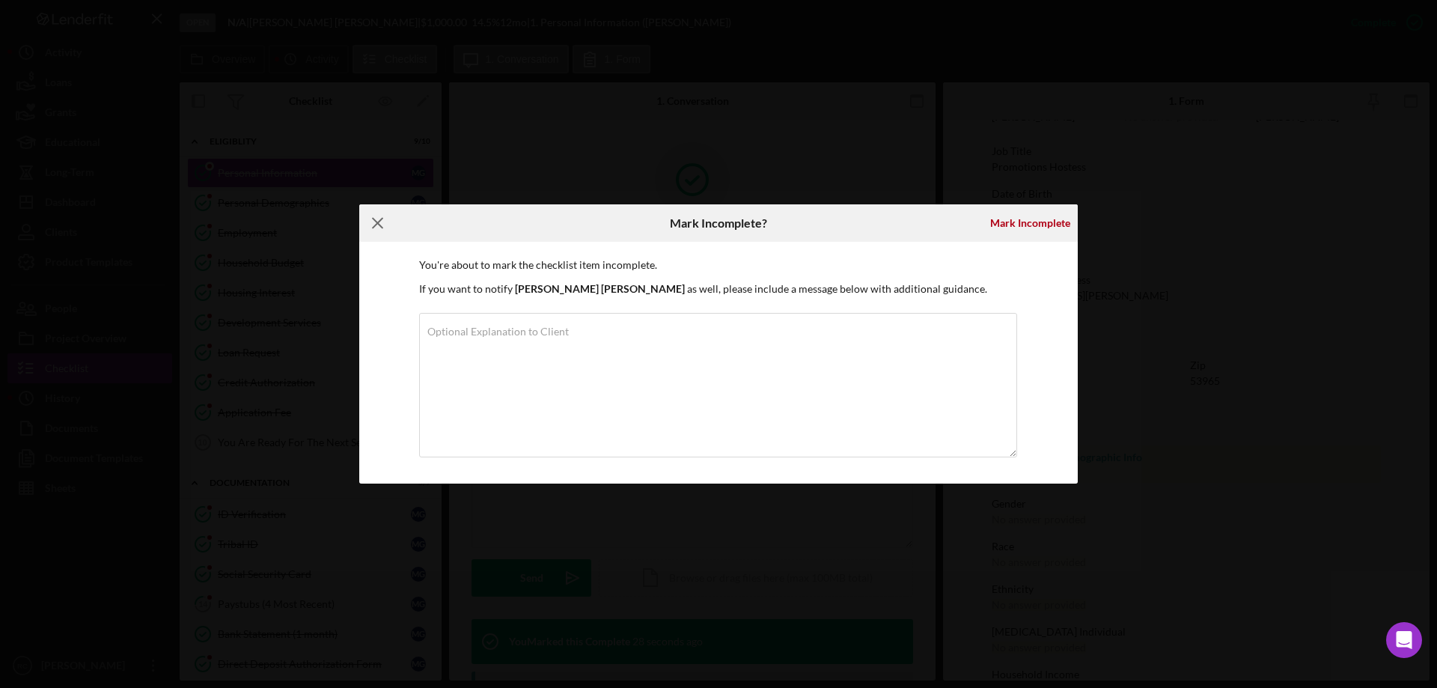
click at [376, 222] on line at bounding box center [378, 224] width 10 height 10
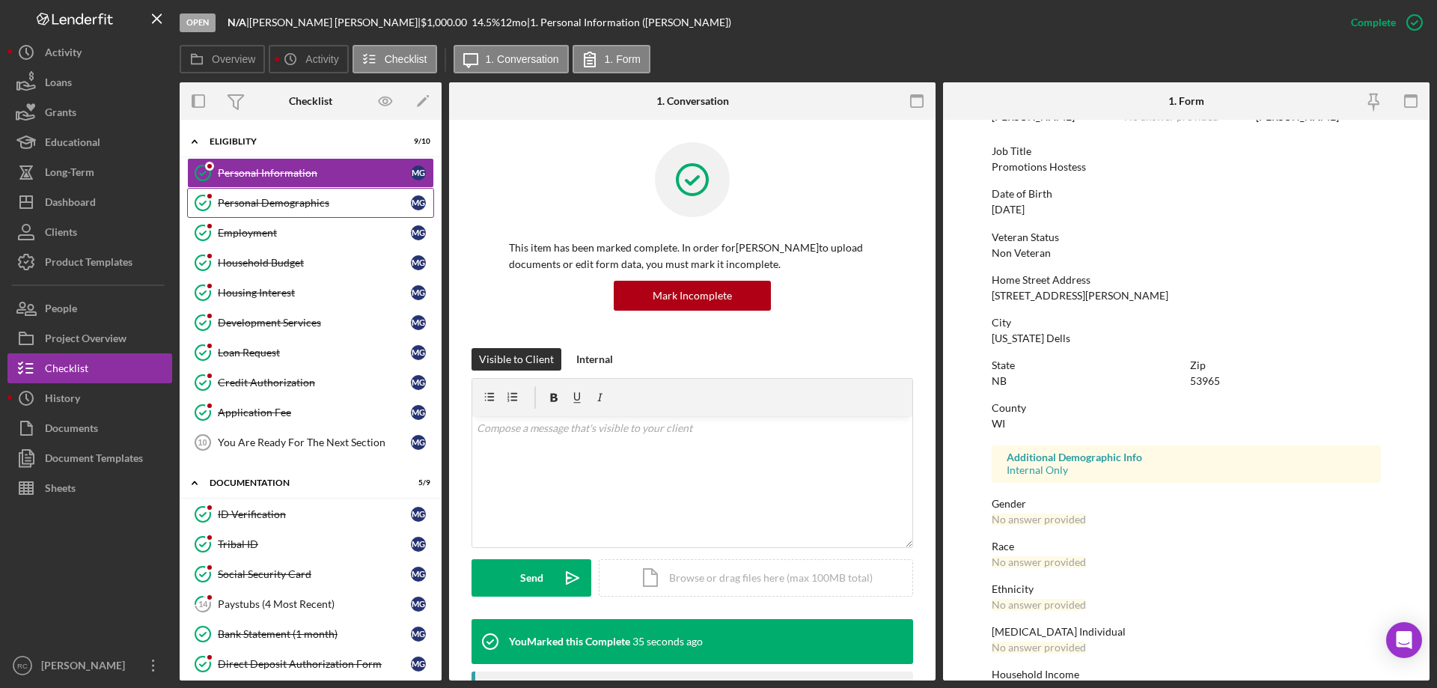
click at [278, 201] on div "Personal Demographics" at bounding box center [314, 203] width 193 height 12
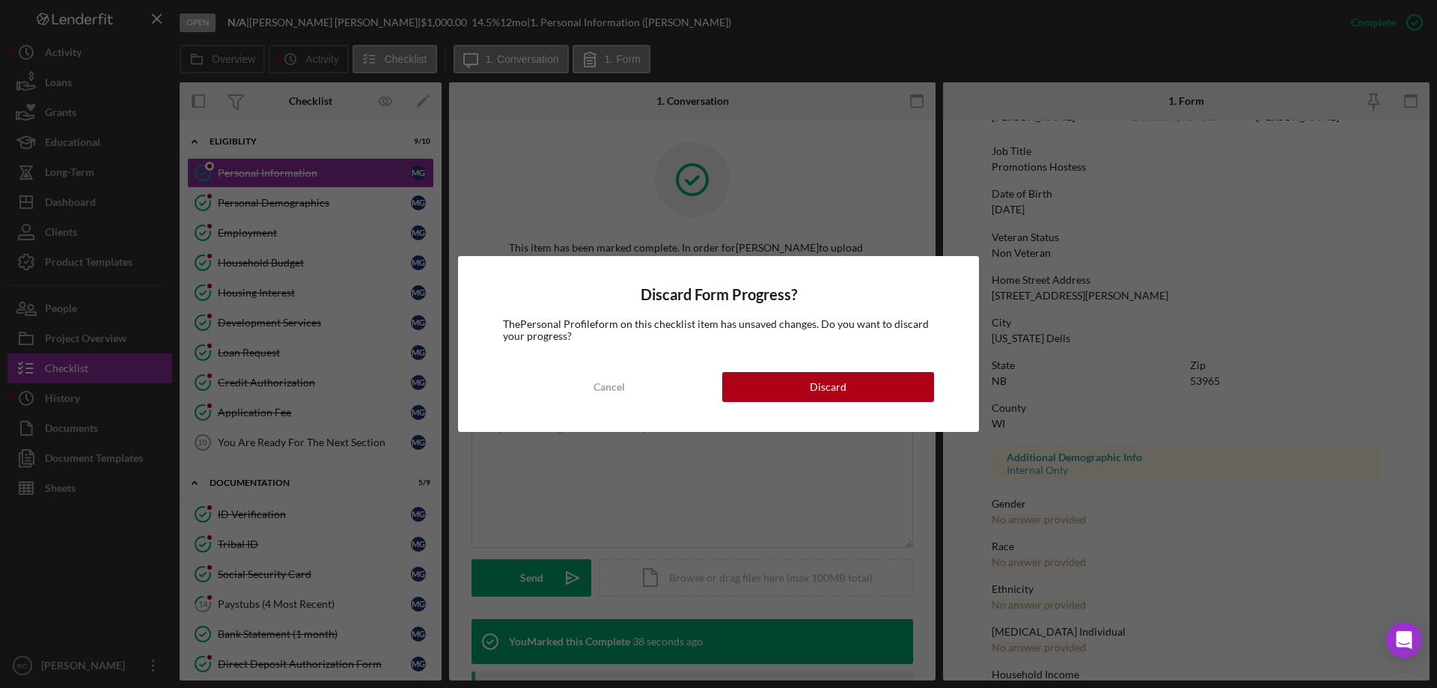
drag, startPoint x: 620, startPoint y: 388, endPoint x: 1076, endPoint y: 576, distance: 493.7
click at [1078, 579] on div "Discard Form Progress? The Personal Profile form on this checklist item has uns…" at bounding box center [718, 344] width 1437 height 688
click at [874, 183] on div "Discard Form Progress? The Personal Profile form on this checklist item has uns…" at bounding box center [718, 344] width 1437 height 688
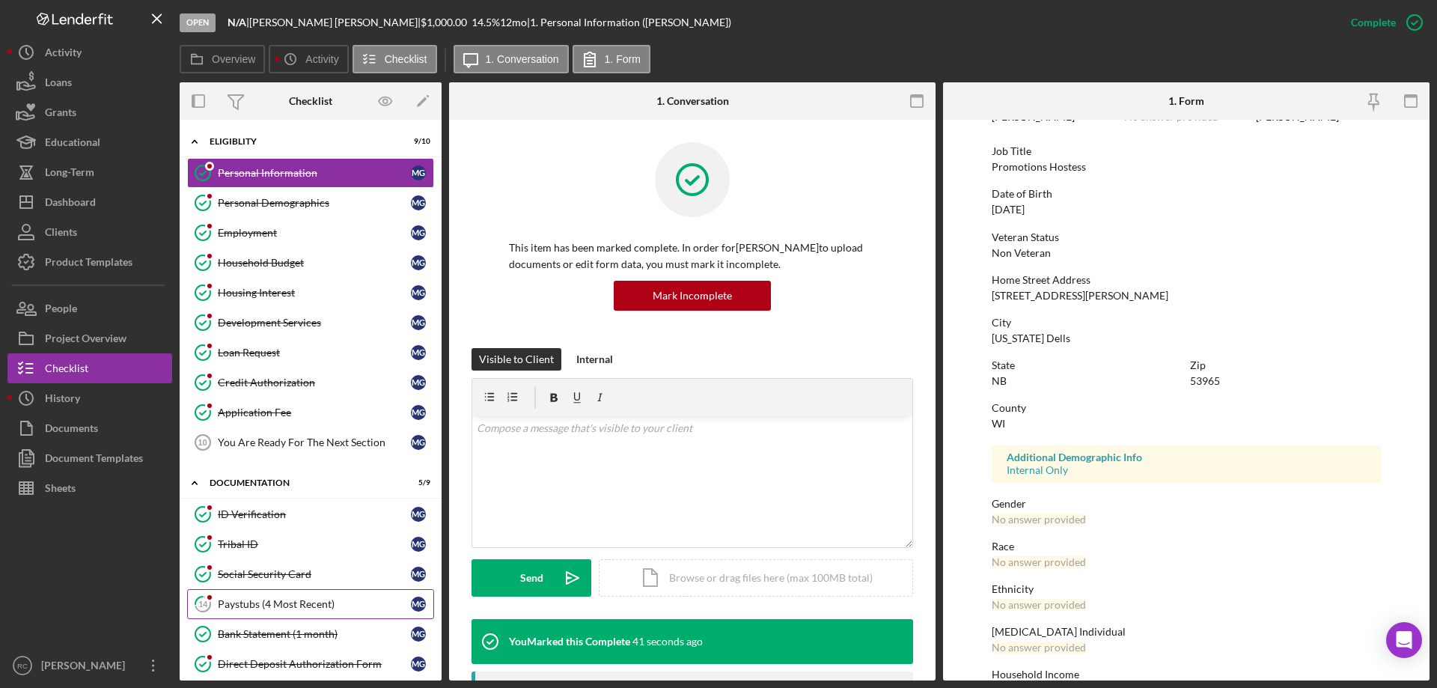
click at [286, 603] on div "Paystubs (4 Most Recent)" at bounding box center [314, 604] width 193 height 12
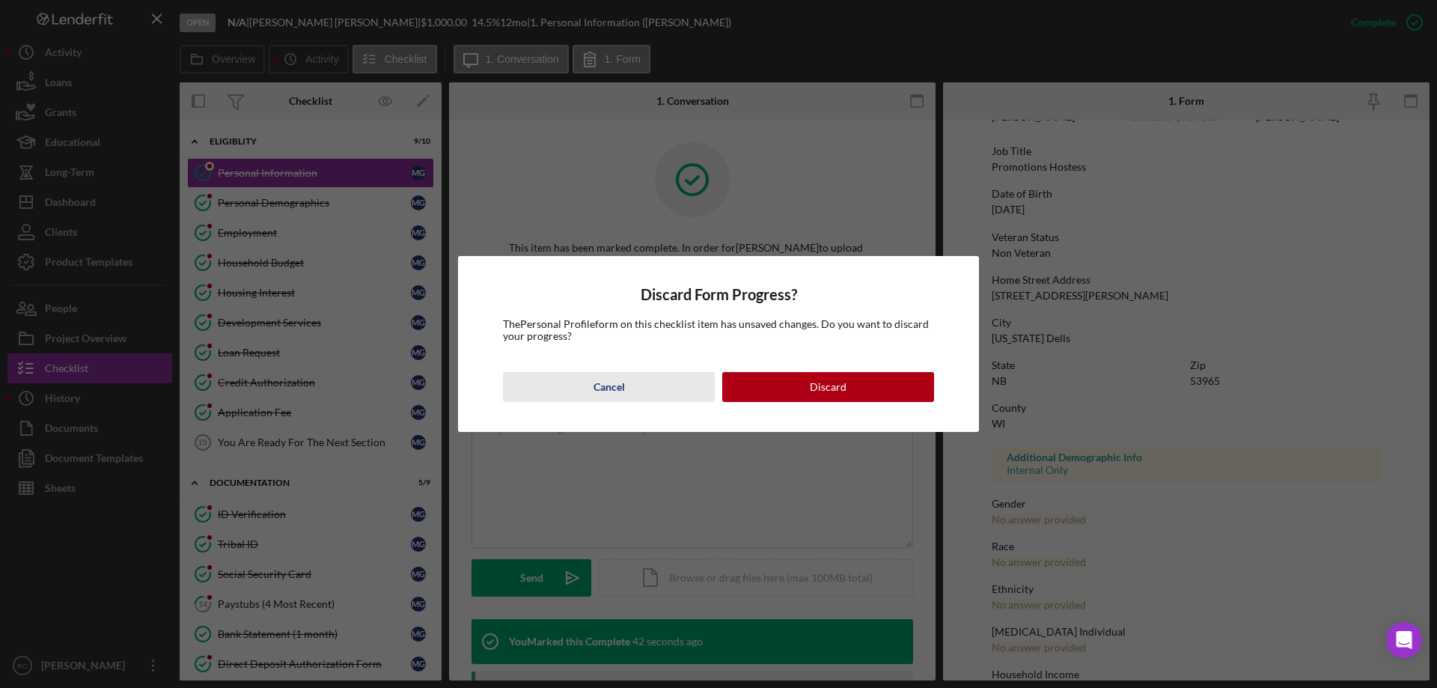
click at [607, 393] on div "Cancel" at bounding box center [609, 387] width 31 height 30
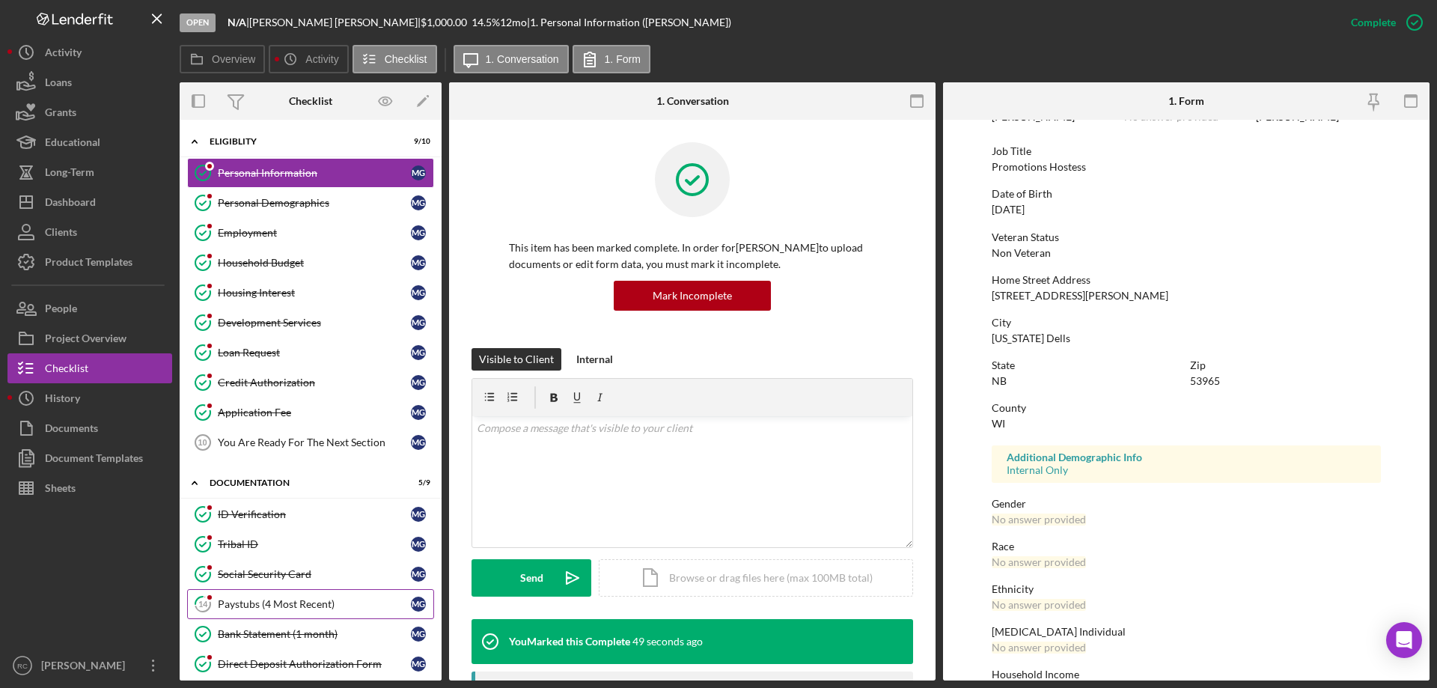
click at [278, 601] on div "Paystubs (4 Most Recent)" at bounding box center [314, 604] width 193 height 12
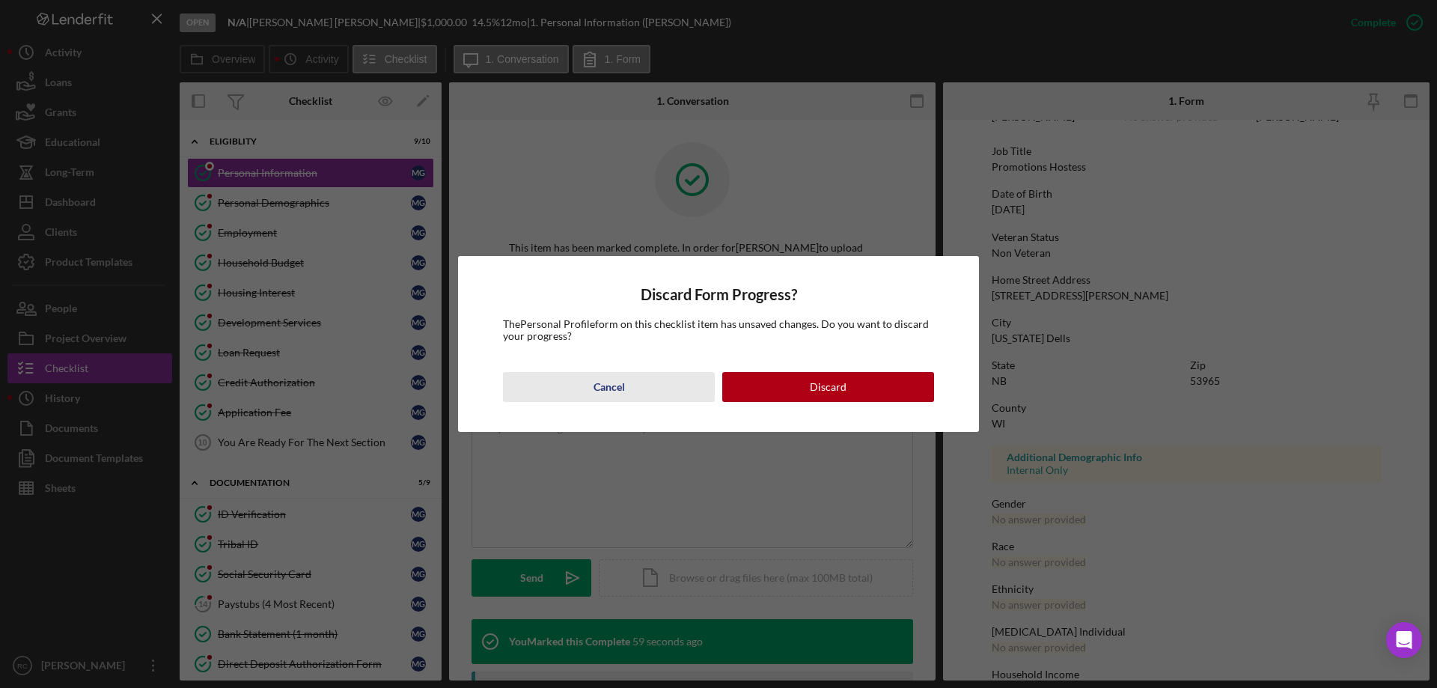
click at [614, 388] on div "Cancel" at bounding box center [609, 387] width 31 height 30
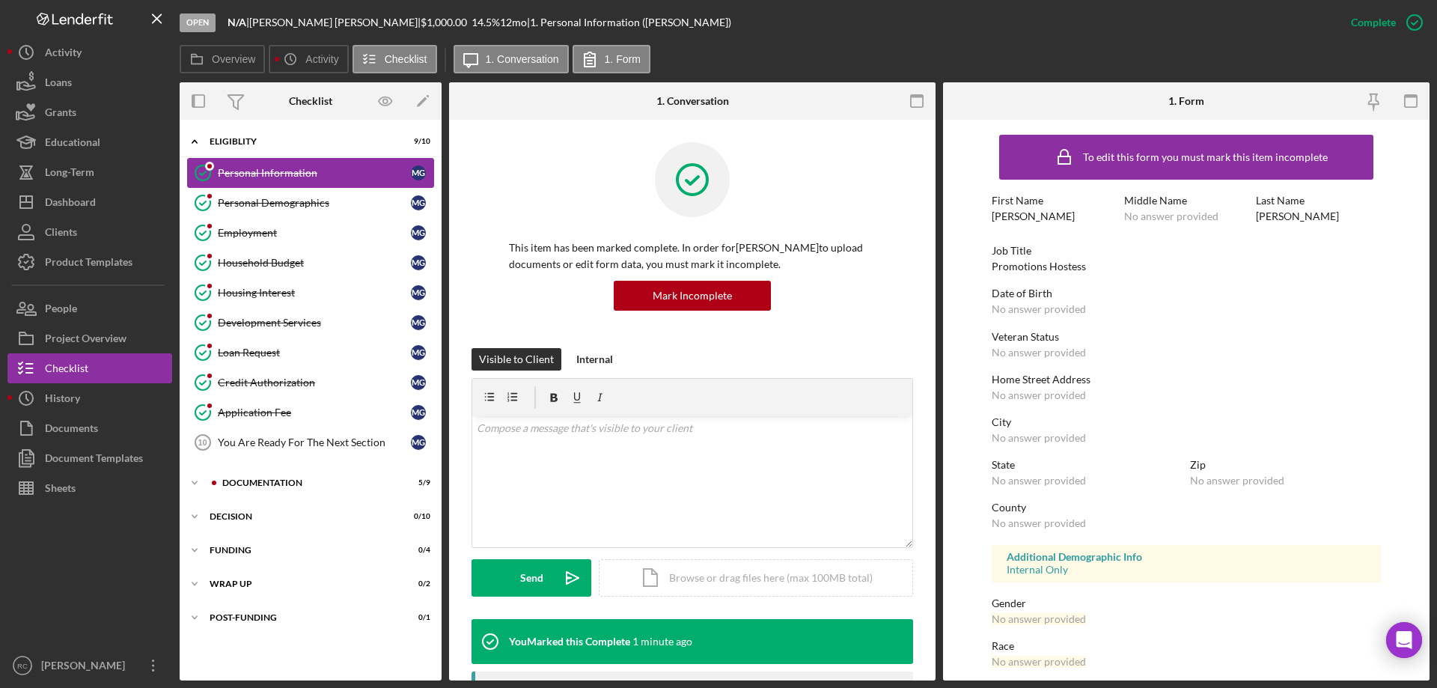
click at [289, 174] on div "Personal Information" at bounding box center [314, 173] width 193 height 12
click at [1412, 23] on icon "button" at bounding box center [1414, 22] width 37 height 37
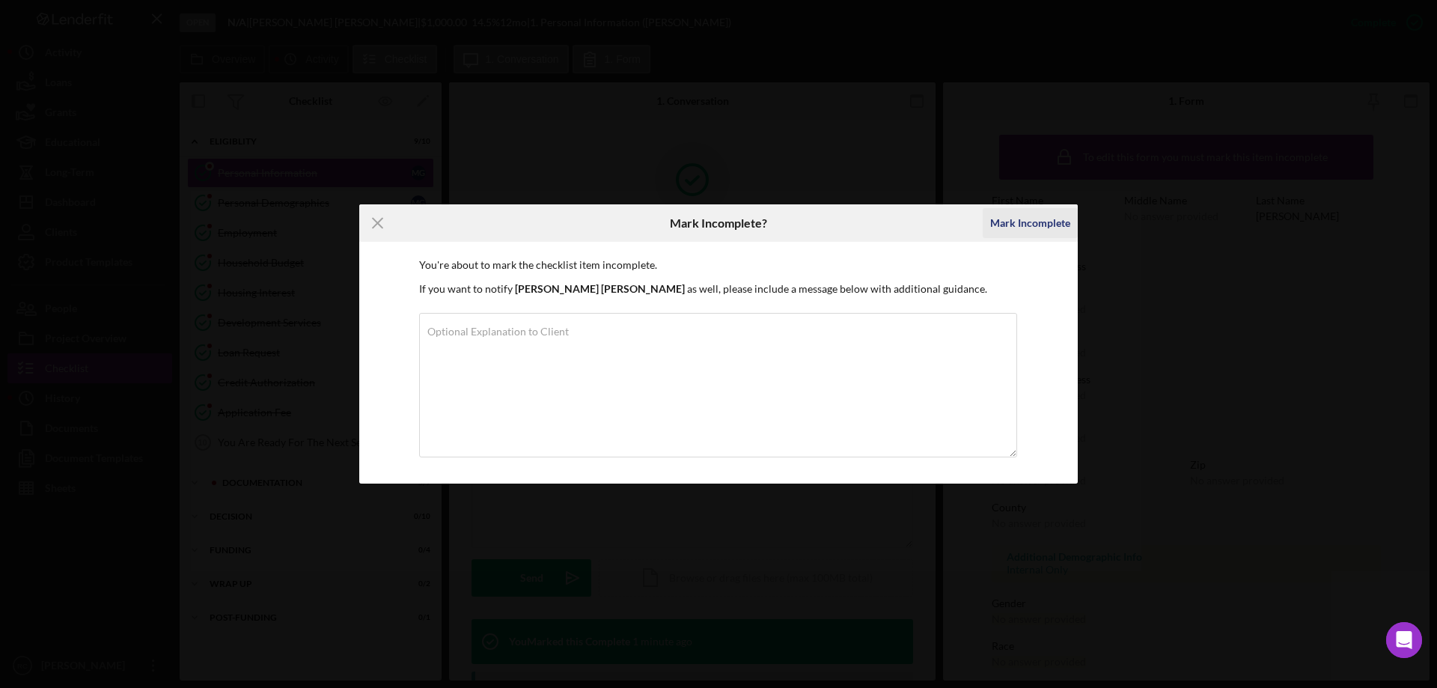
click at [1064, 223] on div "Mark Incomplete" at bounding box center [1030, 223] width 80 height 30
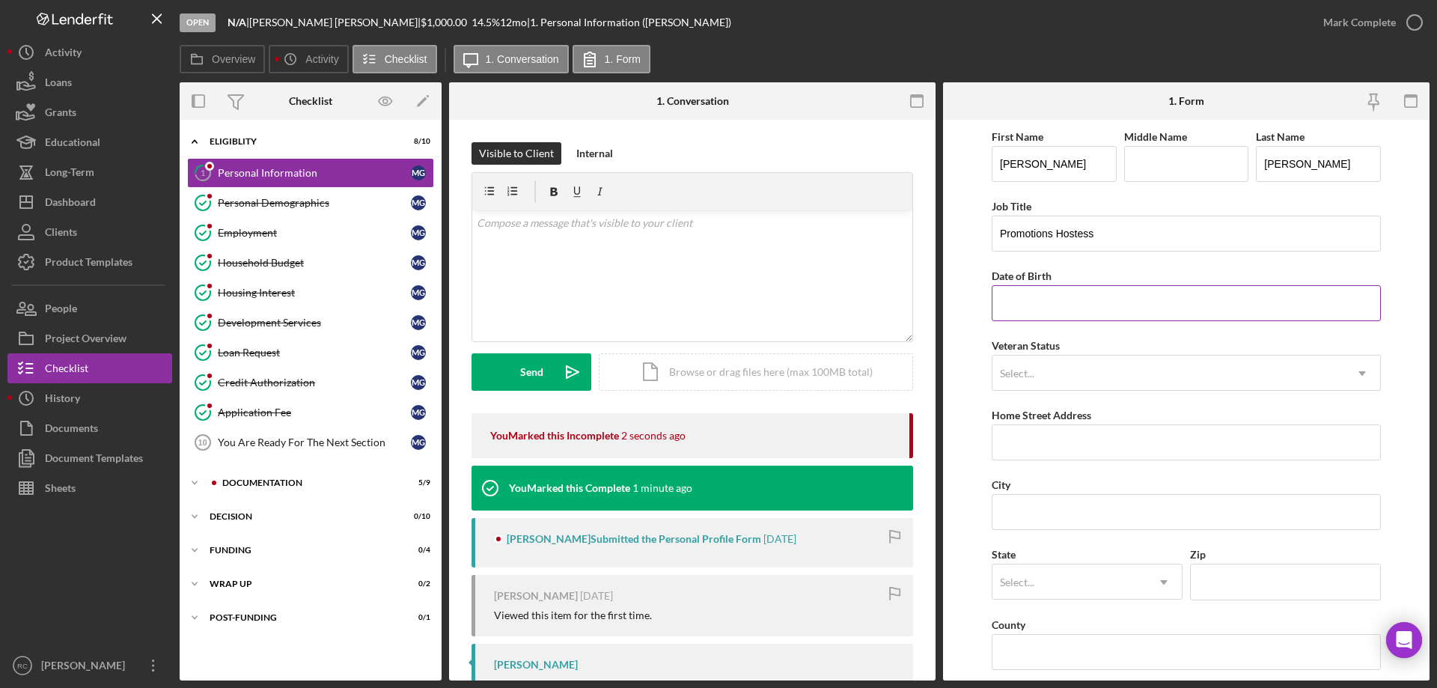
click at [1068, 306] on input "Date of Birth" at bounding box center [1186, 303] width 389 height 36
type input "[DATE]"
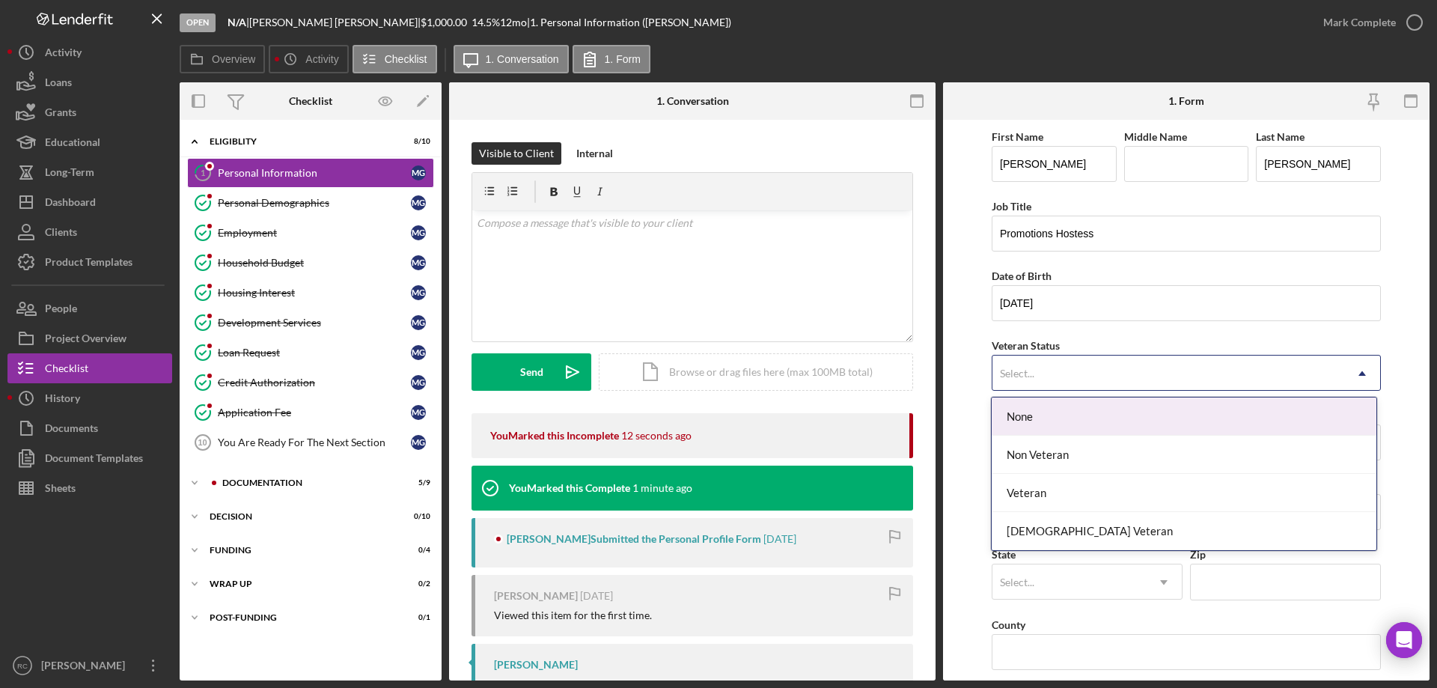
click at [1129, 380] on div "Select..." at bounding box center [1168, 373] width 352 height 34
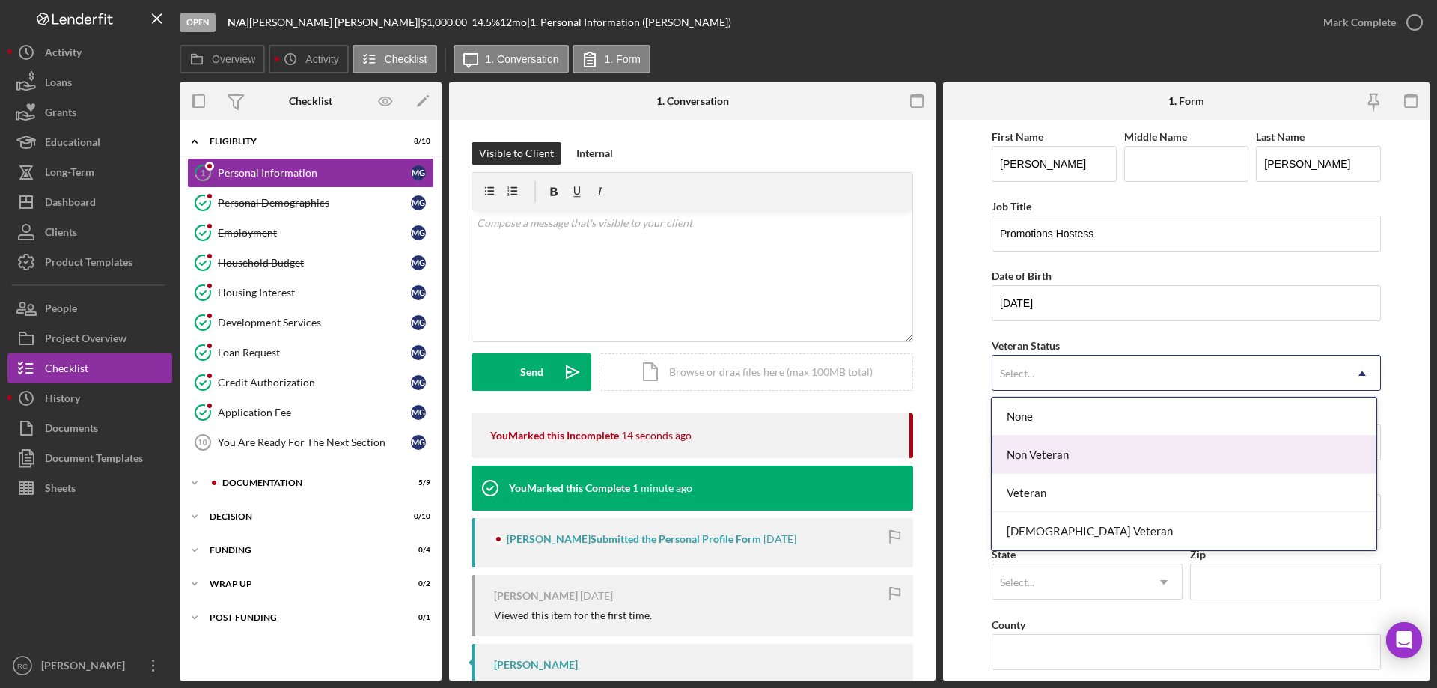
click at [1047, 457] on div "Non Veteran" at bounding box center [1184, 455] width 384 height 38
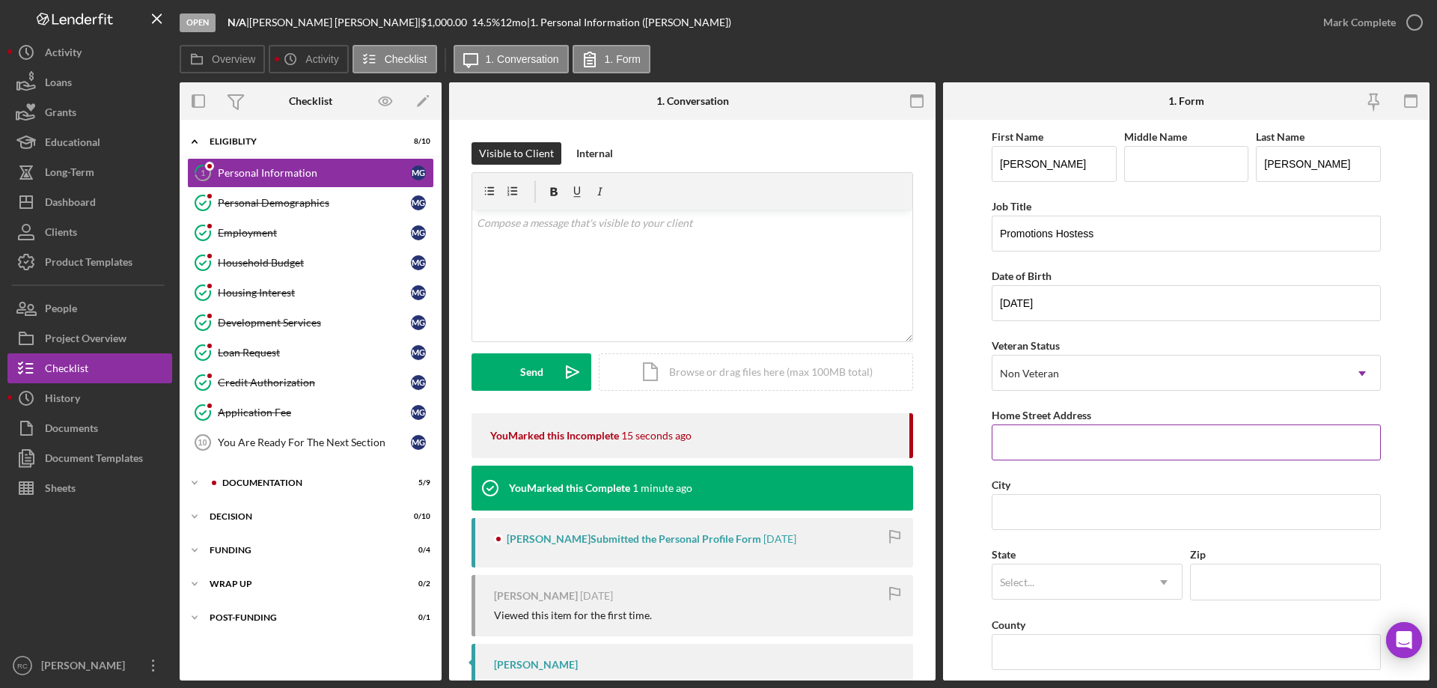
click at [1034, 442] on input "Home Street Address" at bounding box center [1186, 442] width 389 height 36
type input "1"
type input "[STREET_ADDRESS][PERSON_NAME]"
type input "[US_STATE] Dells"
type input "53965"
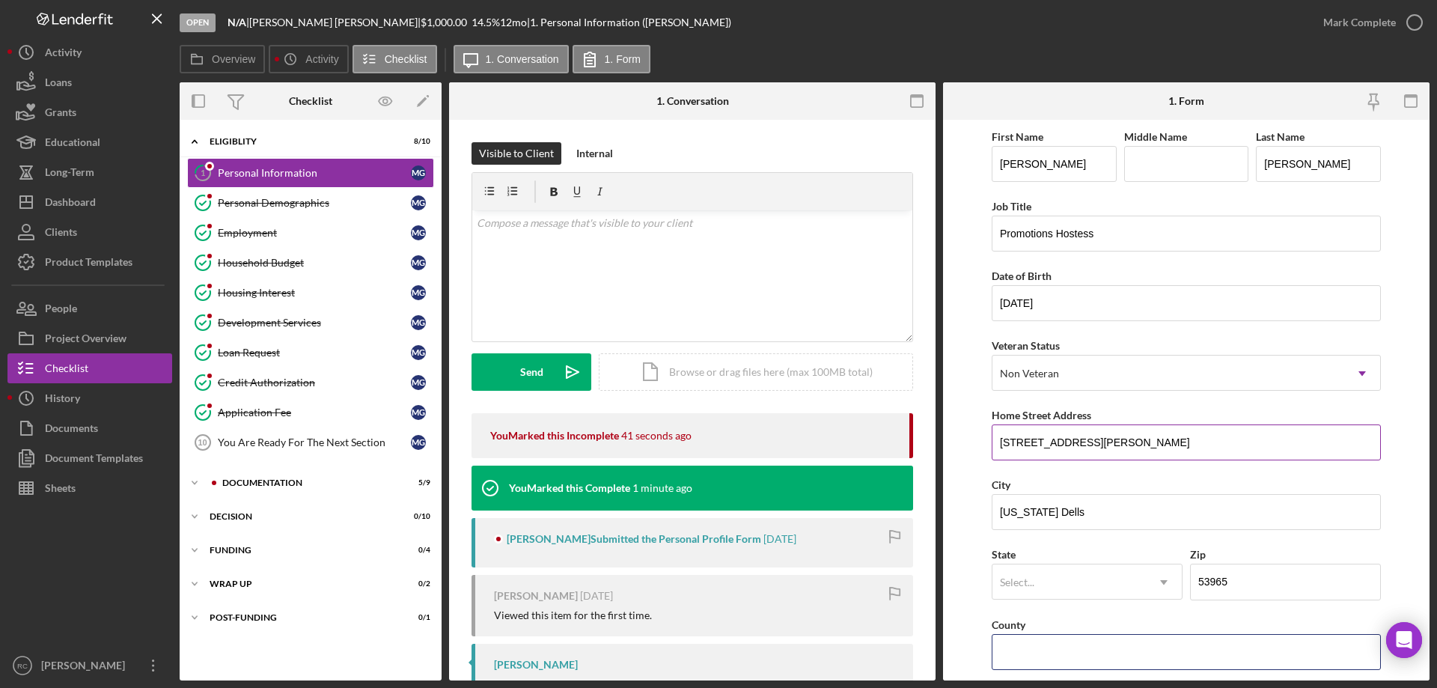
type input "WI"
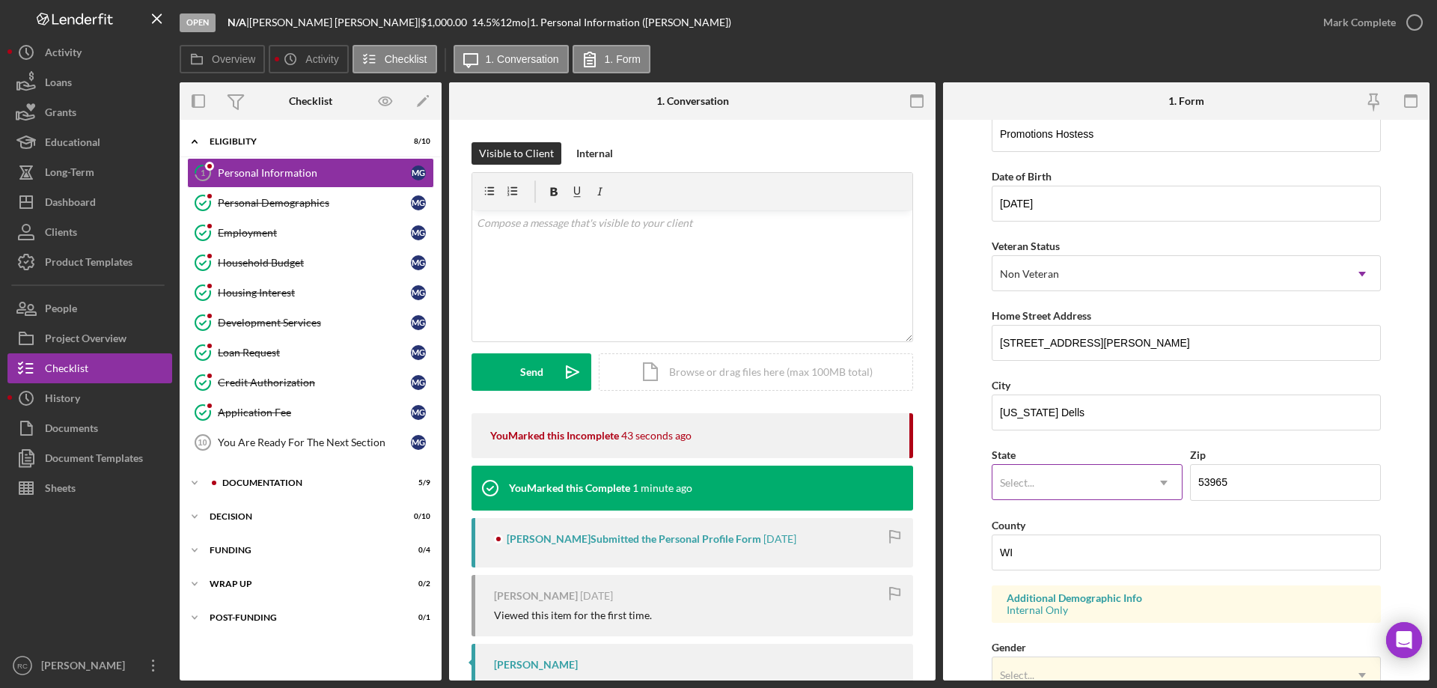
click at [1088, 485] on div "Select..." at bounding box center [1068, 483] width 153 height 34
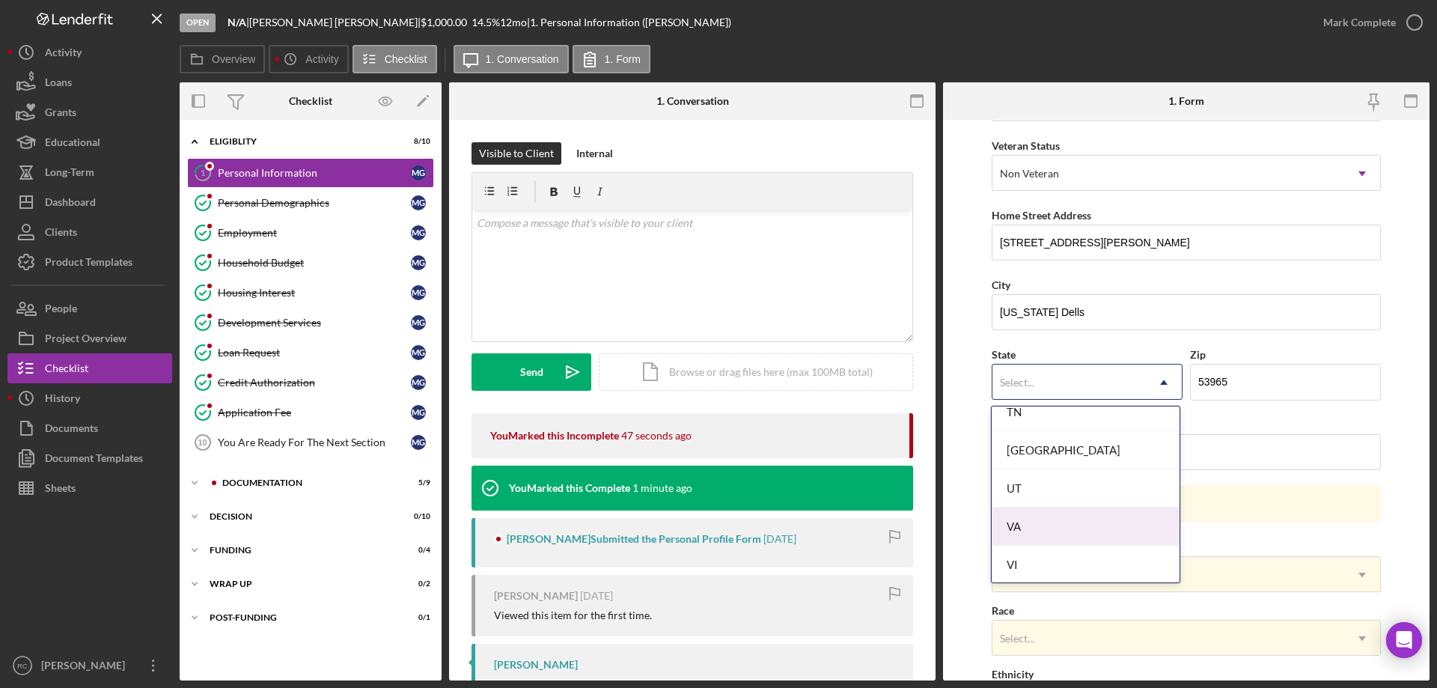
scroll to position [2725, 0]
drag, startPoint x: 1051, startPoint y: 457, endPoint x: 1068, endPoint y: 456, distance: 17.2
click at [1052, 457] on div "WI" at bounding box center [1086, 449] width 188 height 38
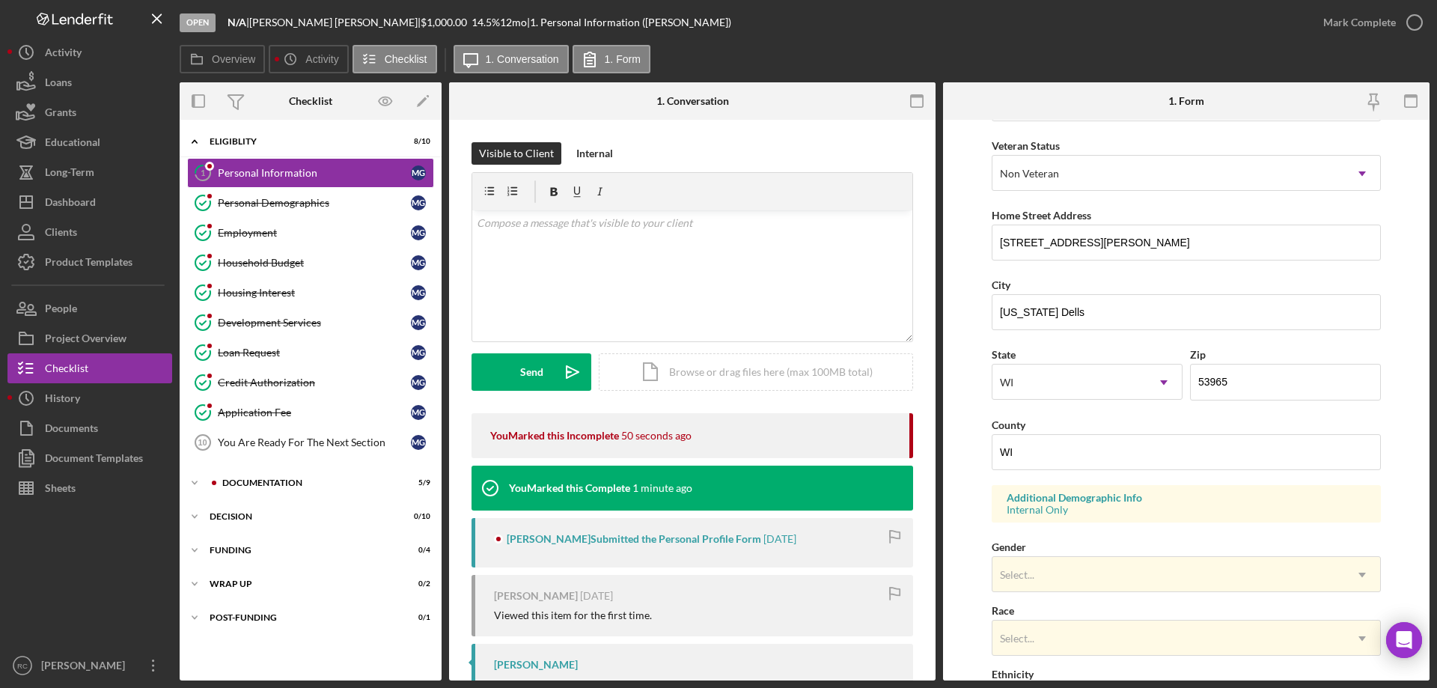
scroll to position [251, 0]
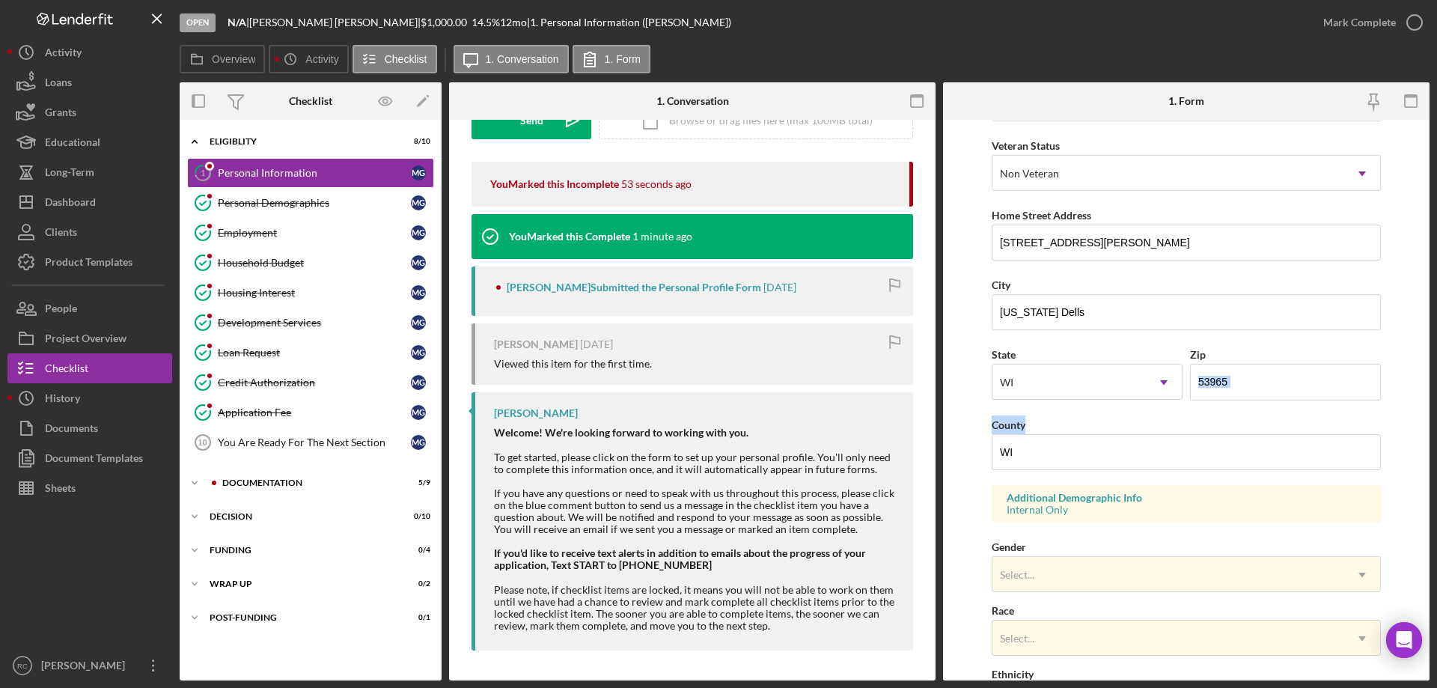
drag, startPoint x: 1430, startPoint y: 373, endPoint x: 1422, endPoint y: 434, distance: 61.9
click at [1423, 436] on div "Open N/A | [PERSON_NAME] | $1,000.00 14.5 % 12 mo | 1. Personal Information ([P…" at bounding box center [718, 344] width 1437 height 688
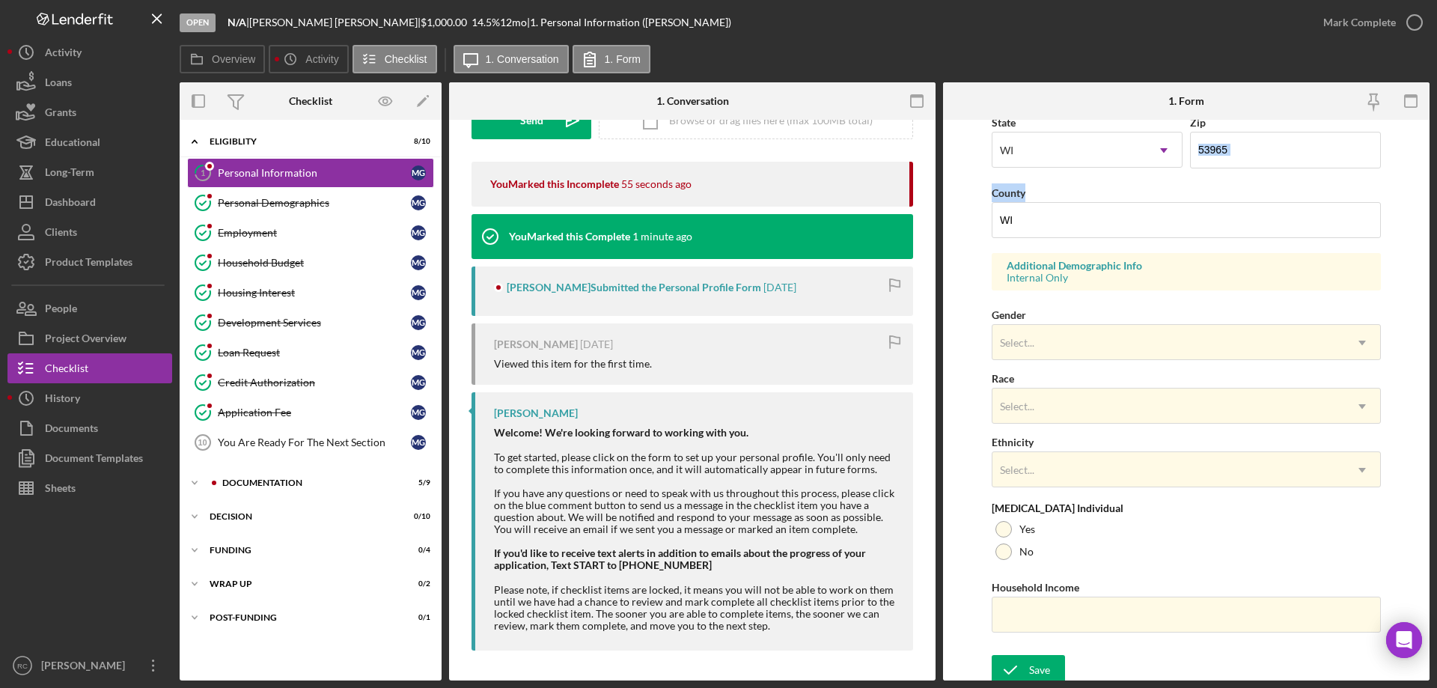
scroll to position [439, 0]
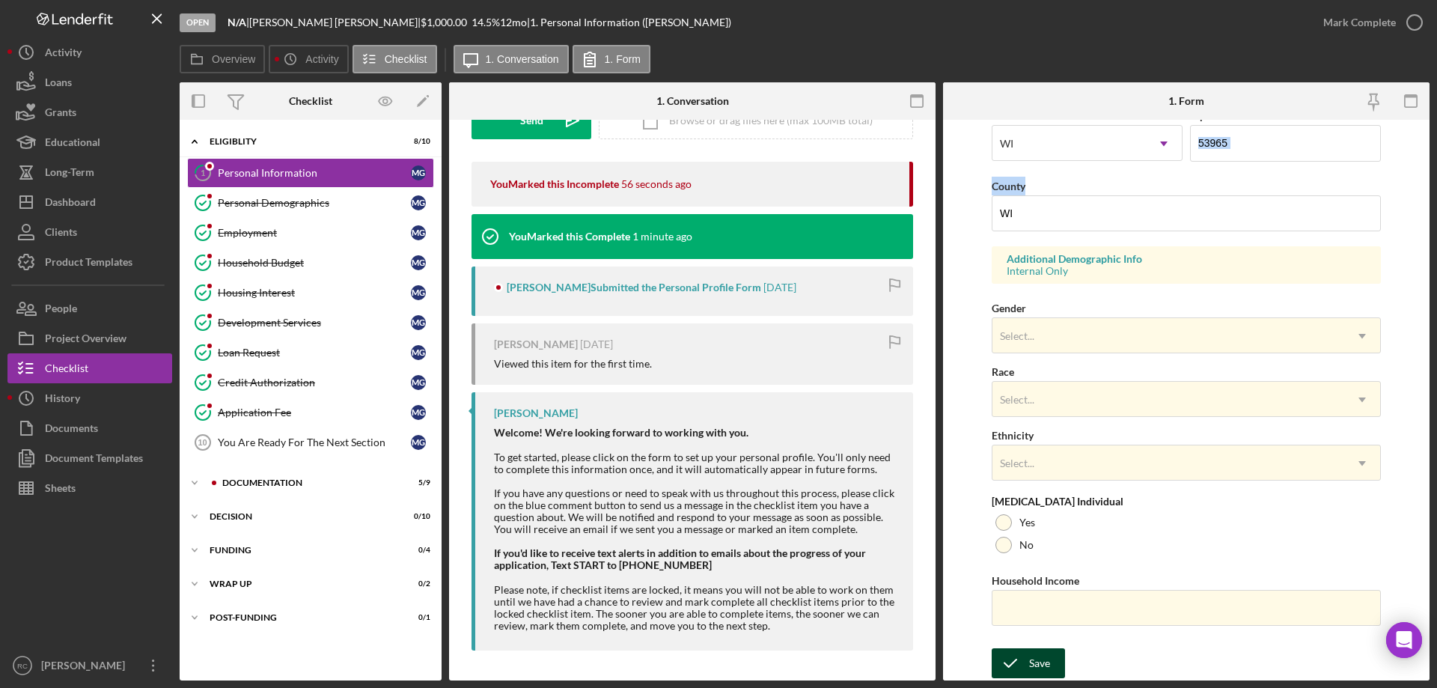
click at [1038, 658] on div "Save" at bounding box center [1039, 663] width 21 height 30
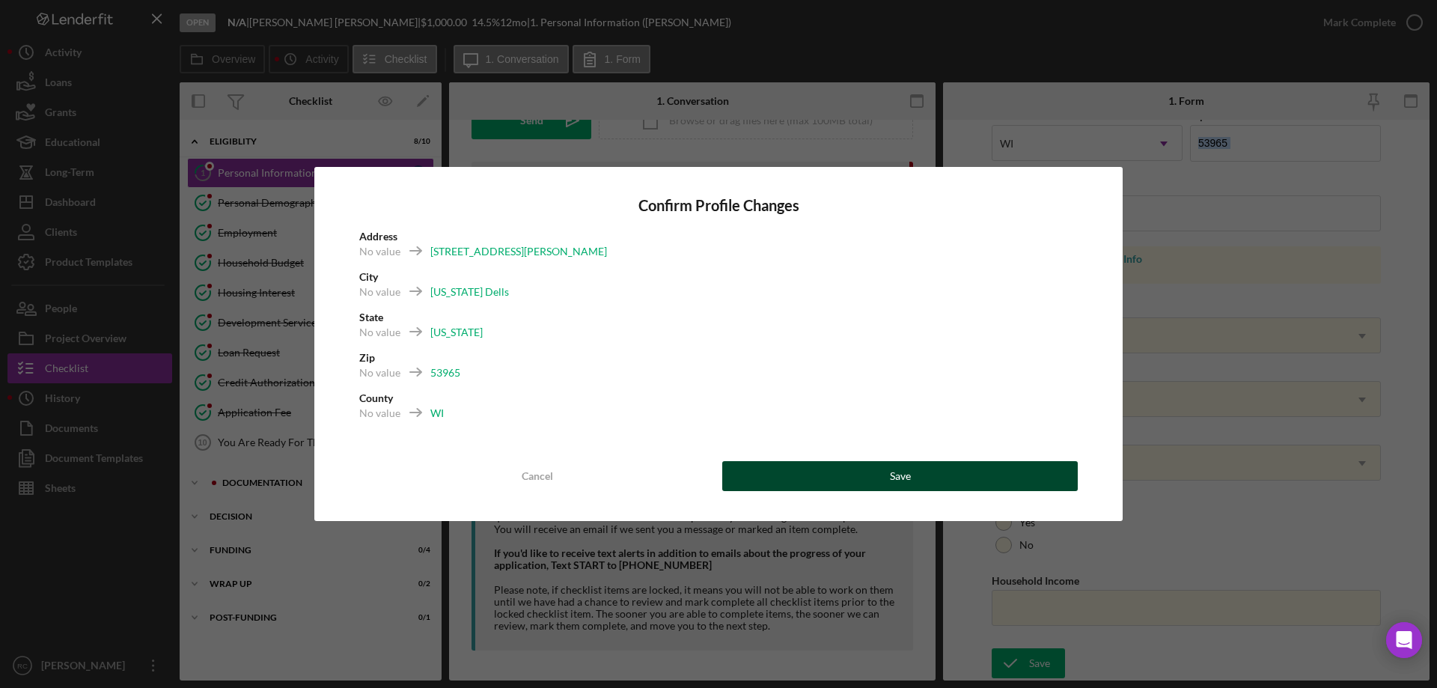
click at [910, 475] on div "Save" at bounding box center [900, 476] width 21 height 30
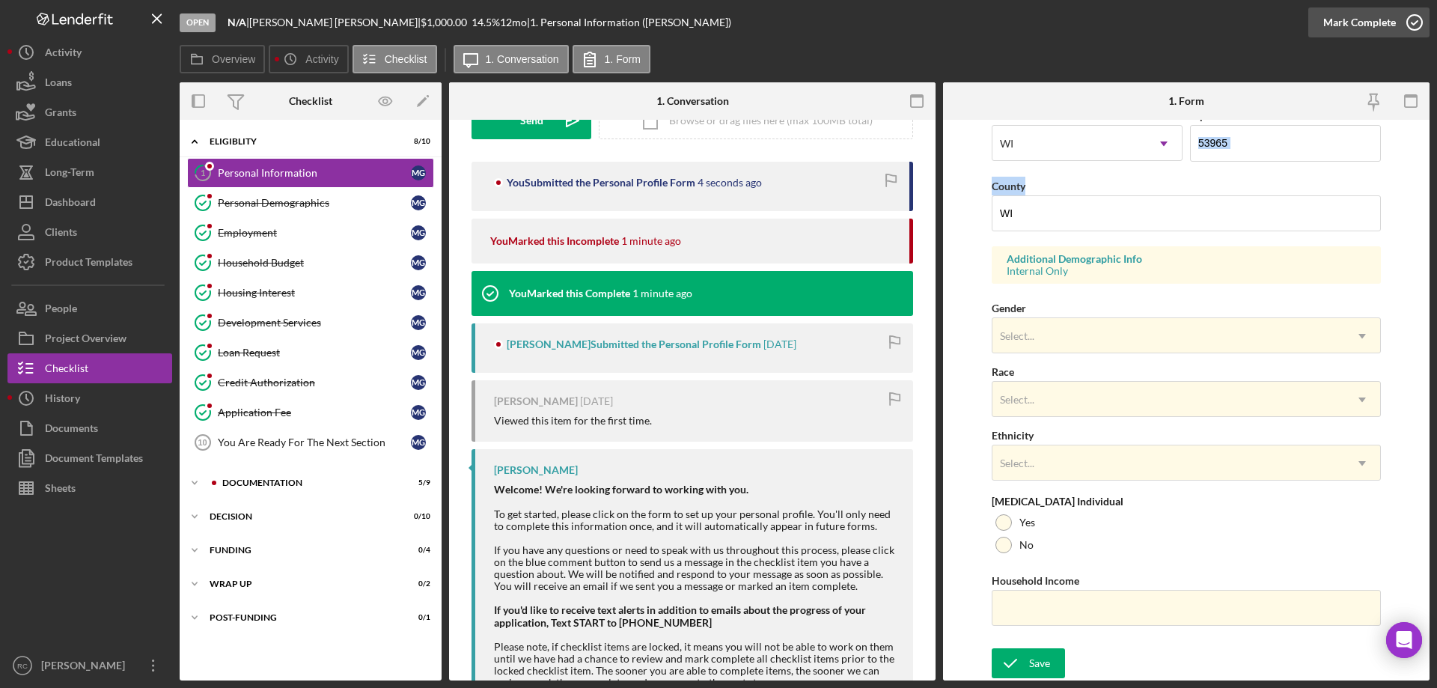
click at [1418, 19] on icon "button" at bounding box center [1414, 22] width 37 height 37
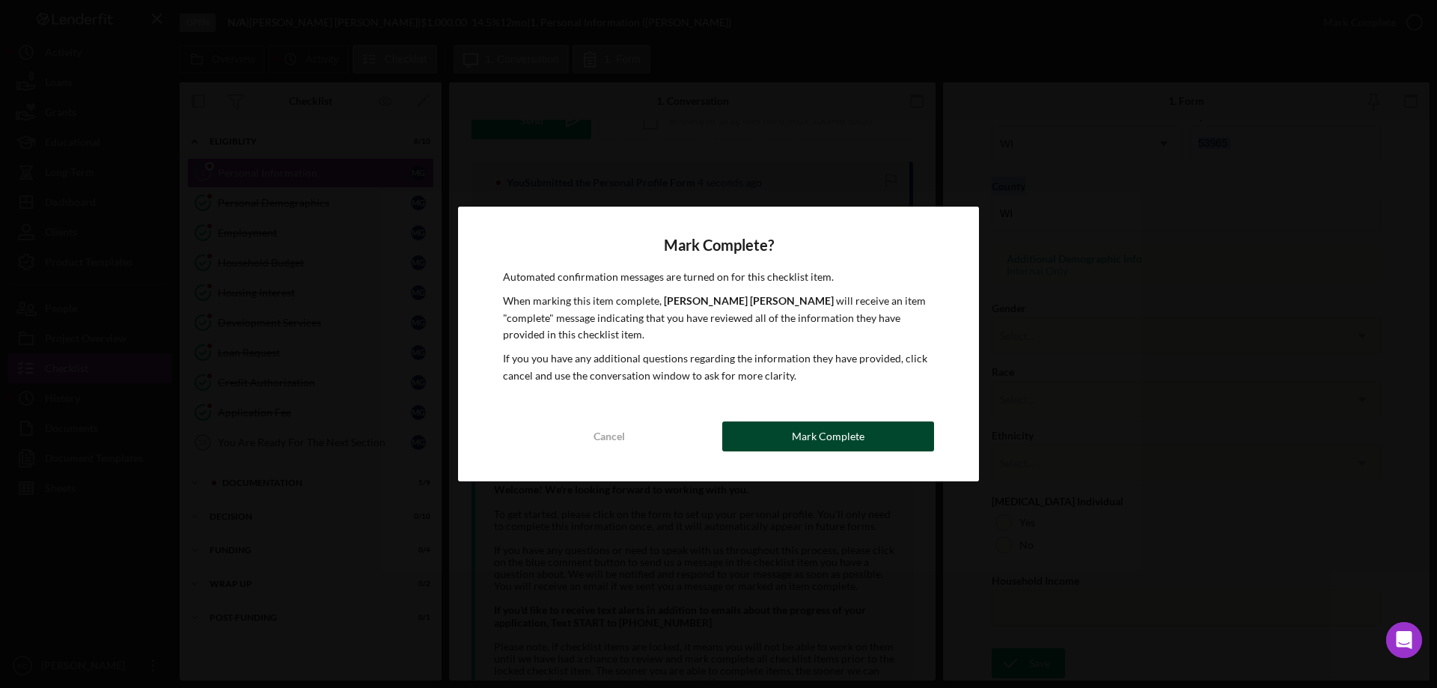
click at [855, 435] on div "Mark Complete" at bounding box center [828, 436] width 73 height 30
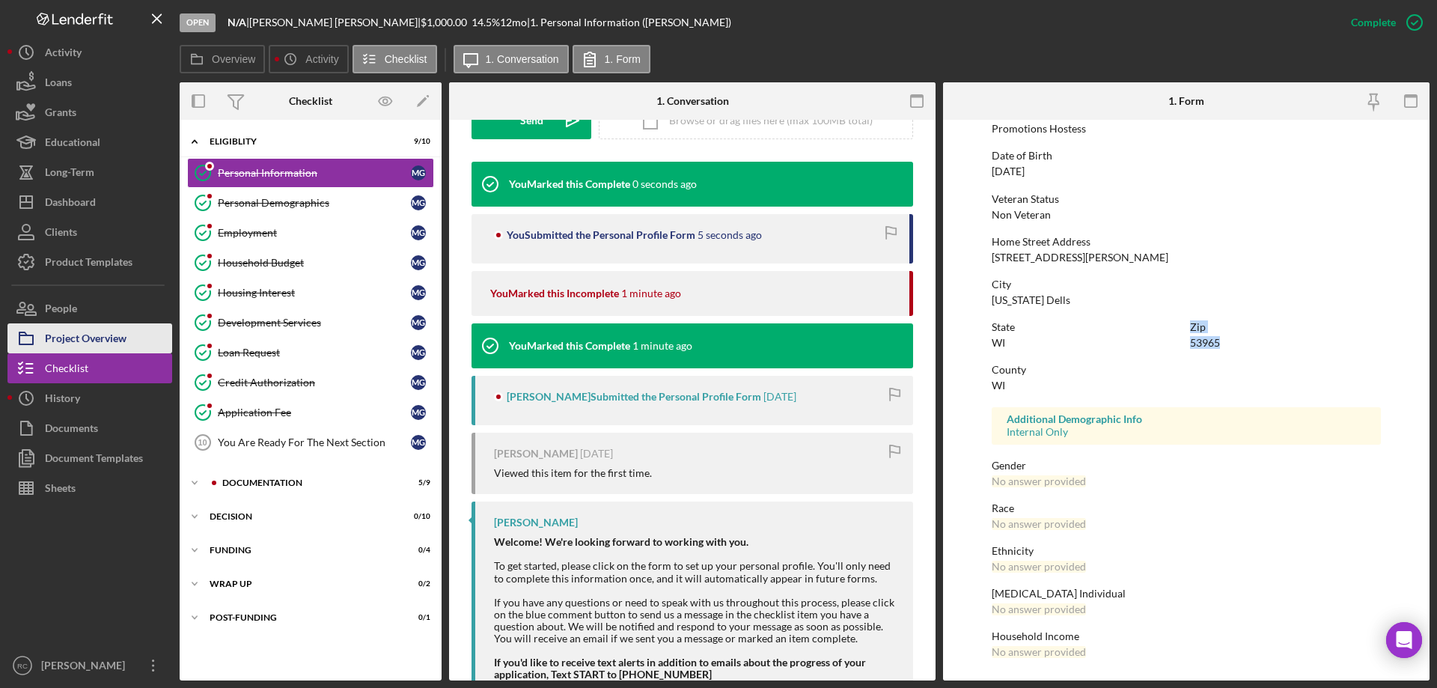
scroll to position [138, 0]
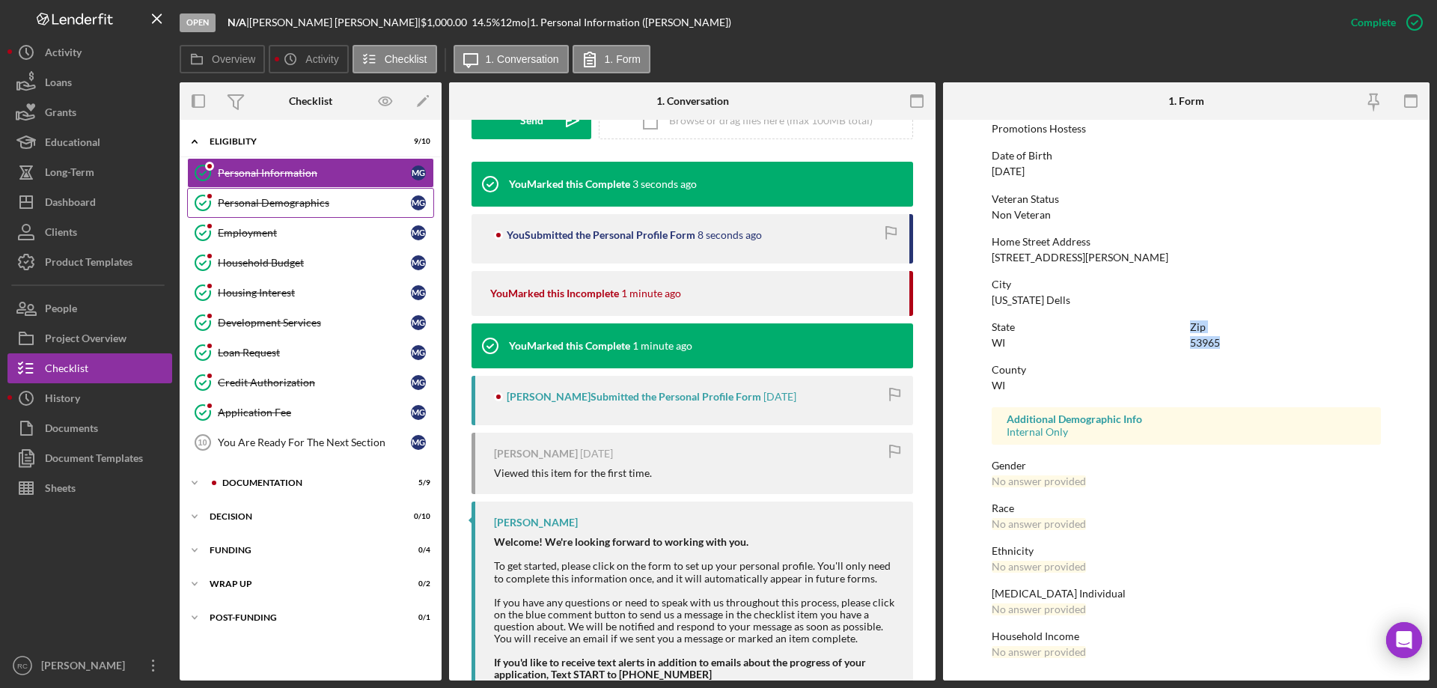
click at [254, 203] on div "Personal Demographics" at bounding box center [314, 203] width 193 height 12
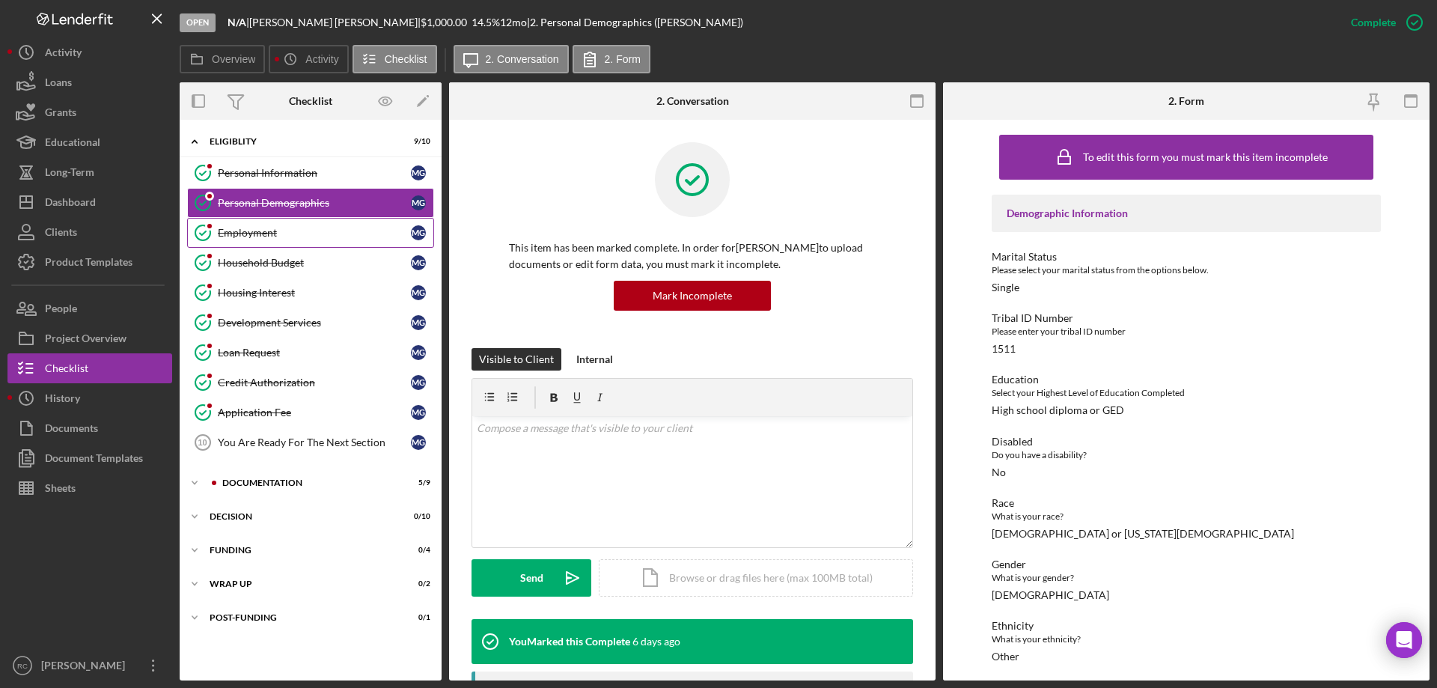
click at [255, 228] on div "Employment" at bounding box center [314, 233] width 193 height 12
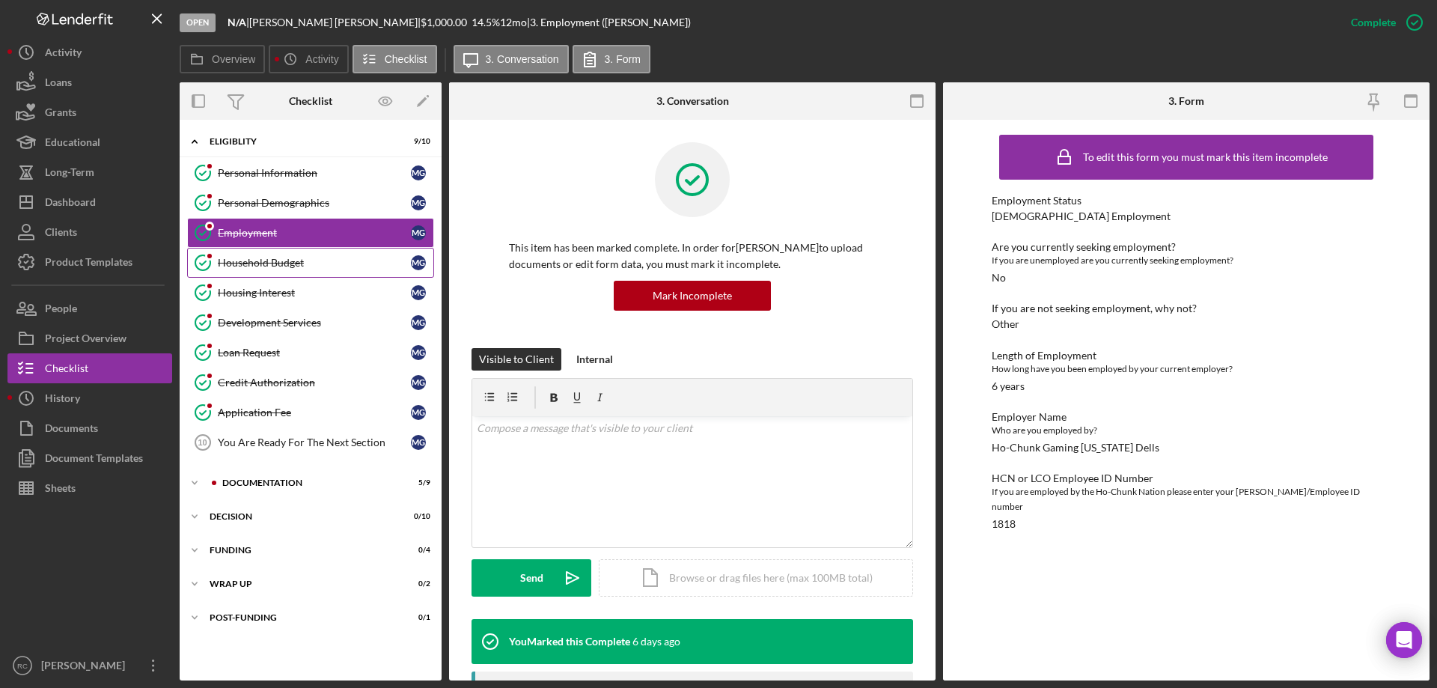
click at [258, 259] on div "Household Budget" at bounding box center [314, 263] width 193 height 12
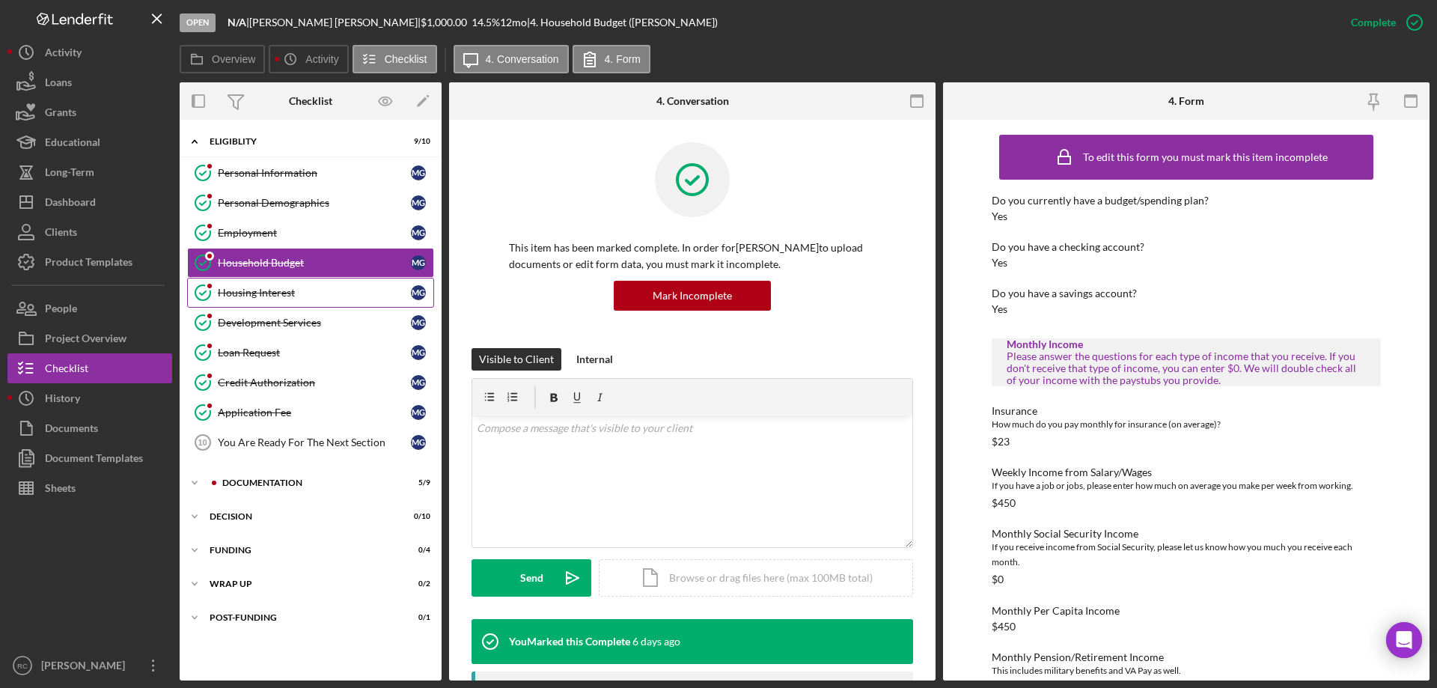
click at [274, 296] on div "Housing Interest" at bounding box center [314, 293] width 193 height 12
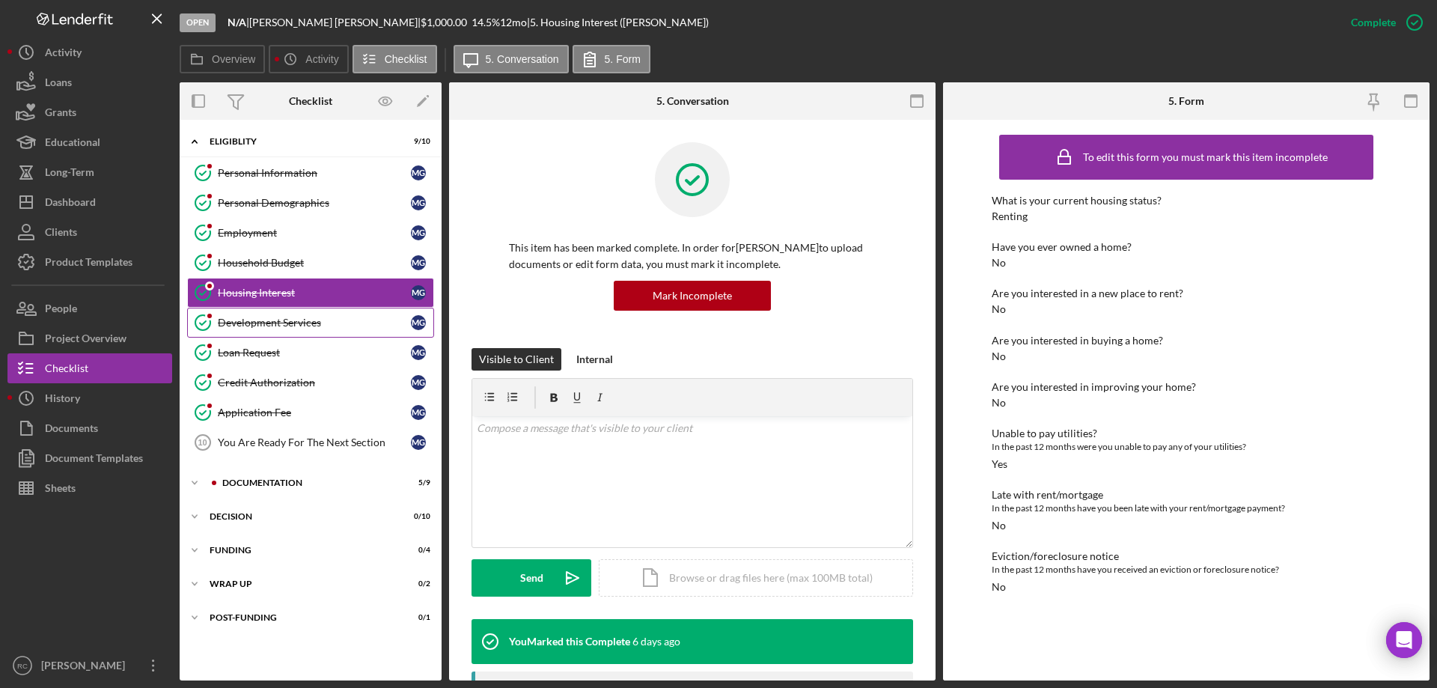
click at [280, 318] on div "Development Services" at bounding box center [314, 323] width 193 height 12
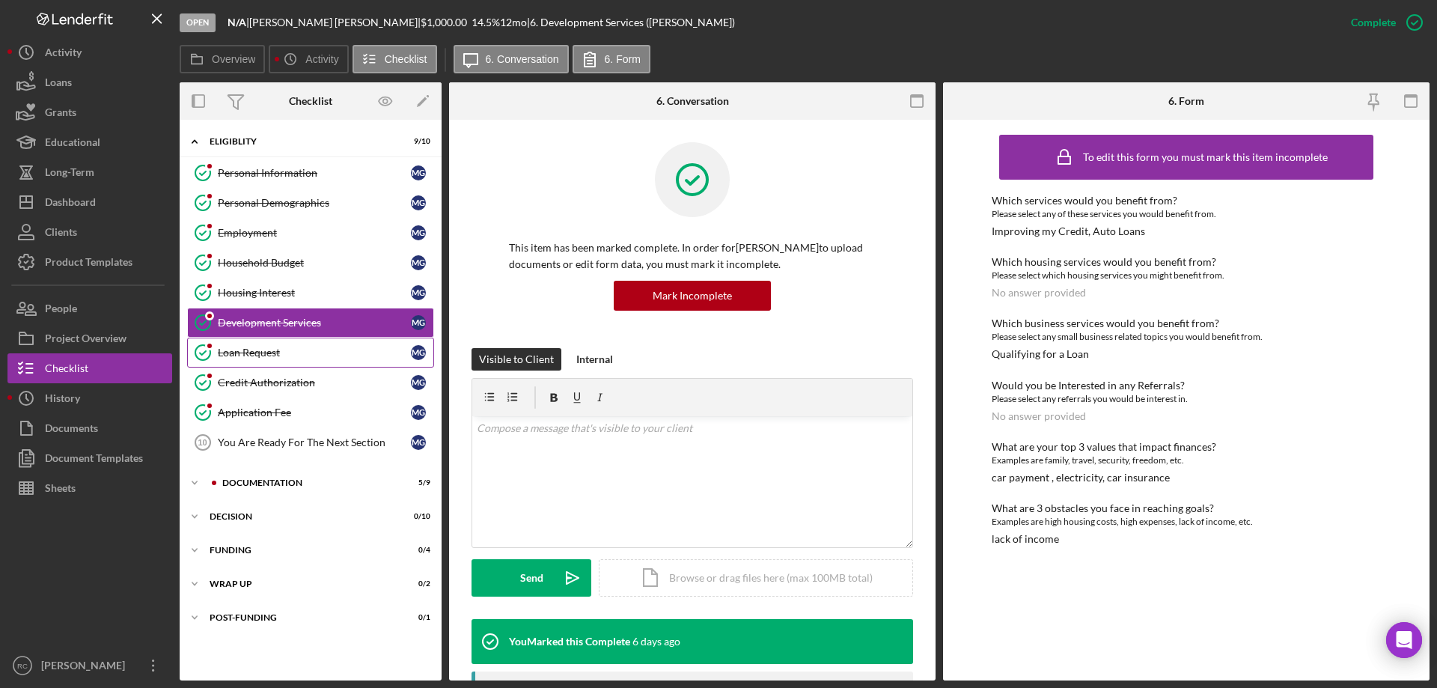
click at [263, 347] on div "Loan Request" at bounding box center [314, 353] width 193 height 12
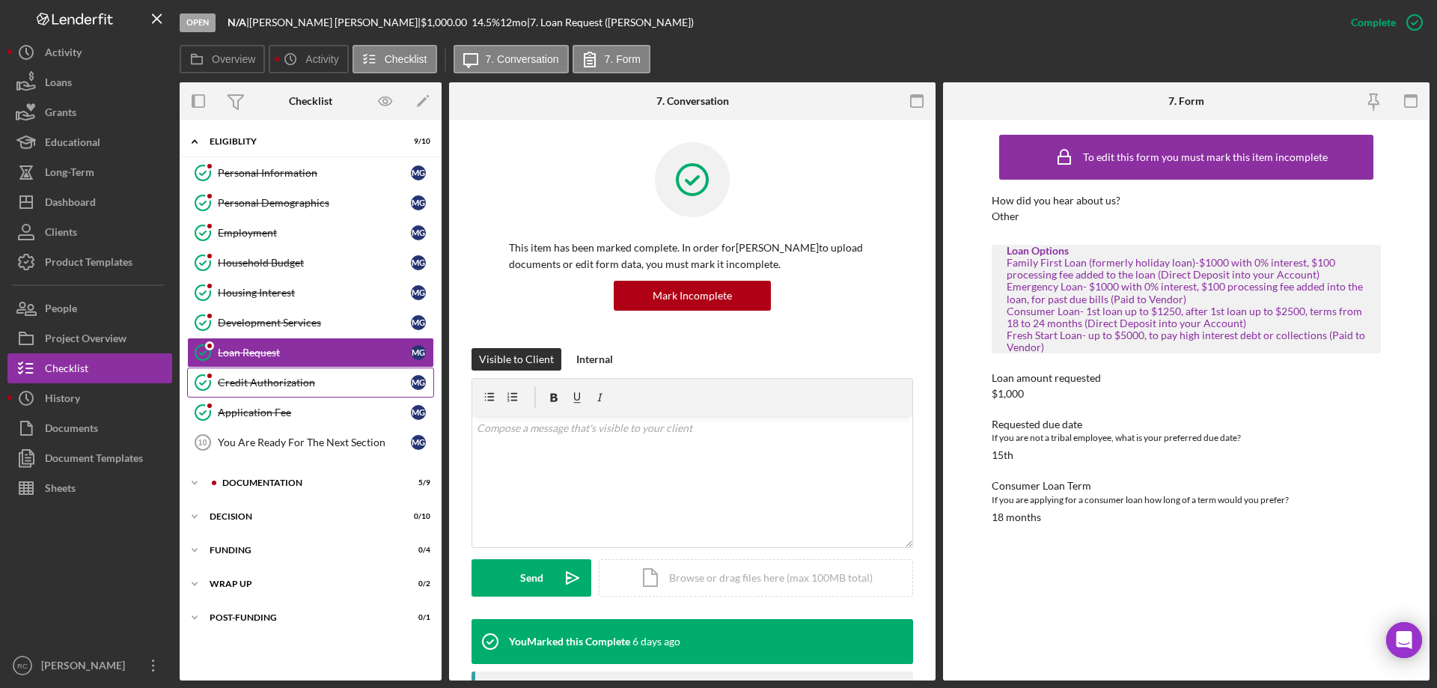
click at [268, 367] on link "Loan Request Loan Request M G" at bounding box center [310, 353] width 247 height 30
click at [265, 412] on div "Application Fee" at bounding box center [314, 412] width 193 height 12
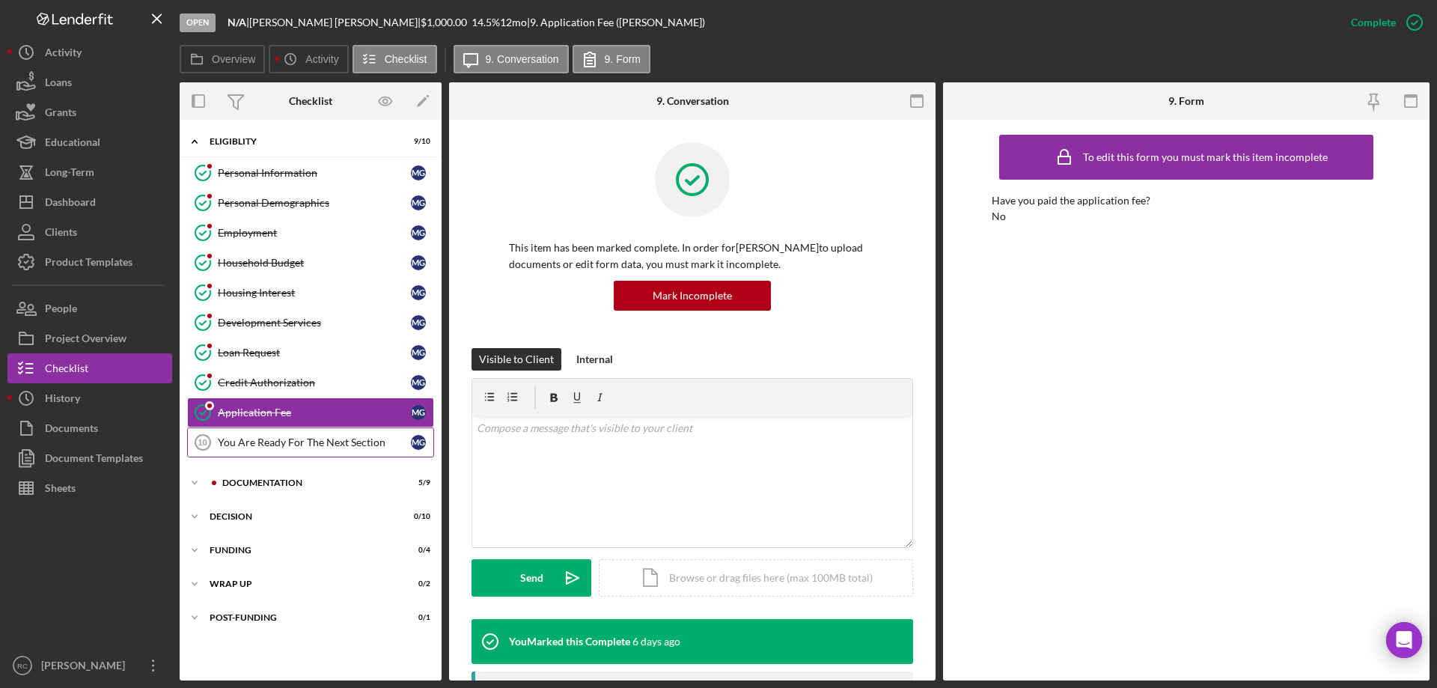
click at [272, 438] on div "You Are Ready For The Next Section" at bounding box center [314, 442] width 193 height 12
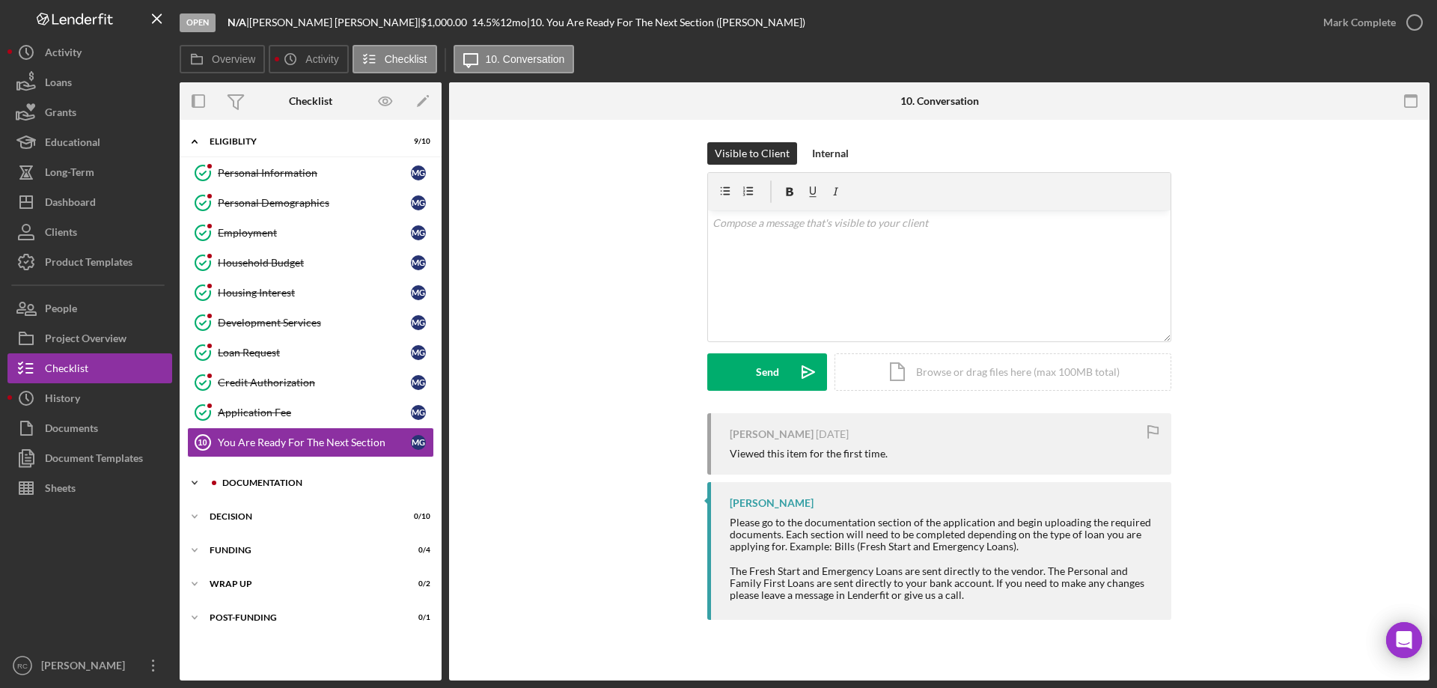
click at [265, 478] on div "Icon/Expander Documentation 5 / 9" at bounding box center [311, 483] width 262 height 30
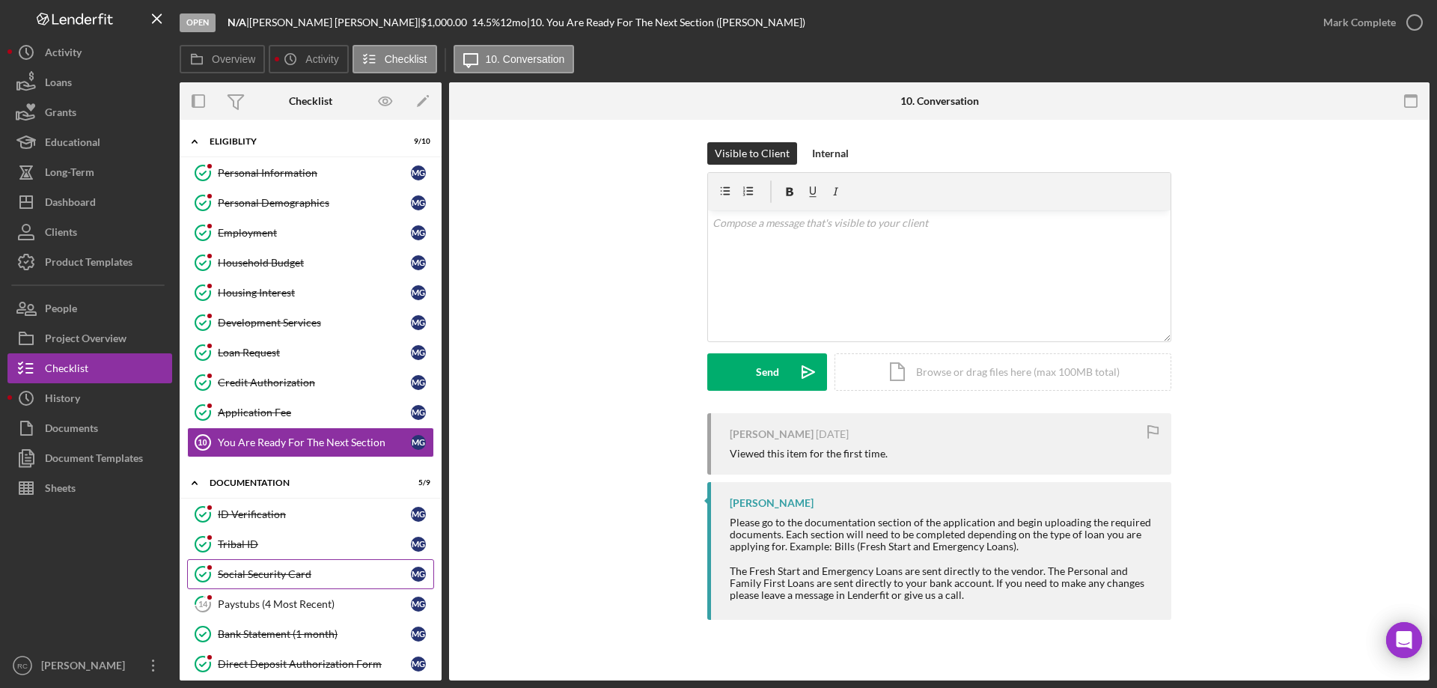
scroll to position [238, 0]
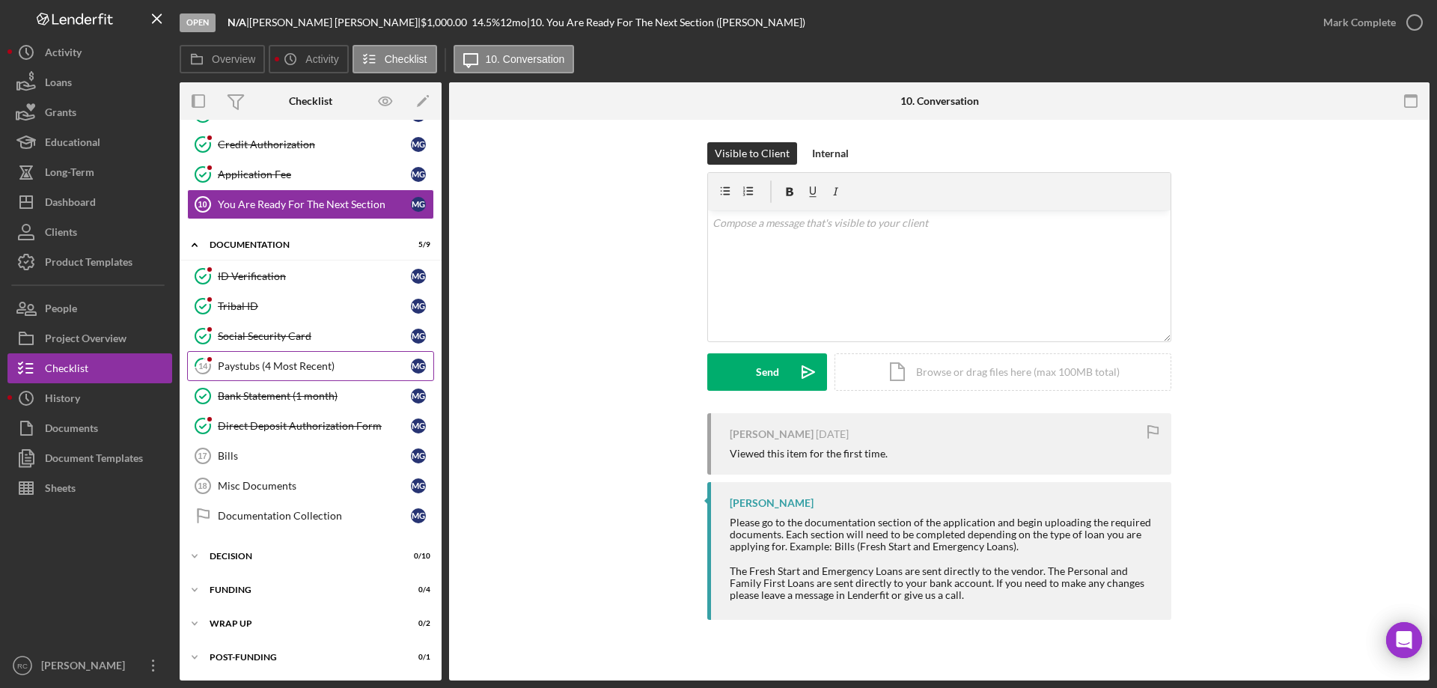
click at [263, 362] on div "Paystubs (4 Most Recent)" at bounding box center [314, 366] width 193 height 12
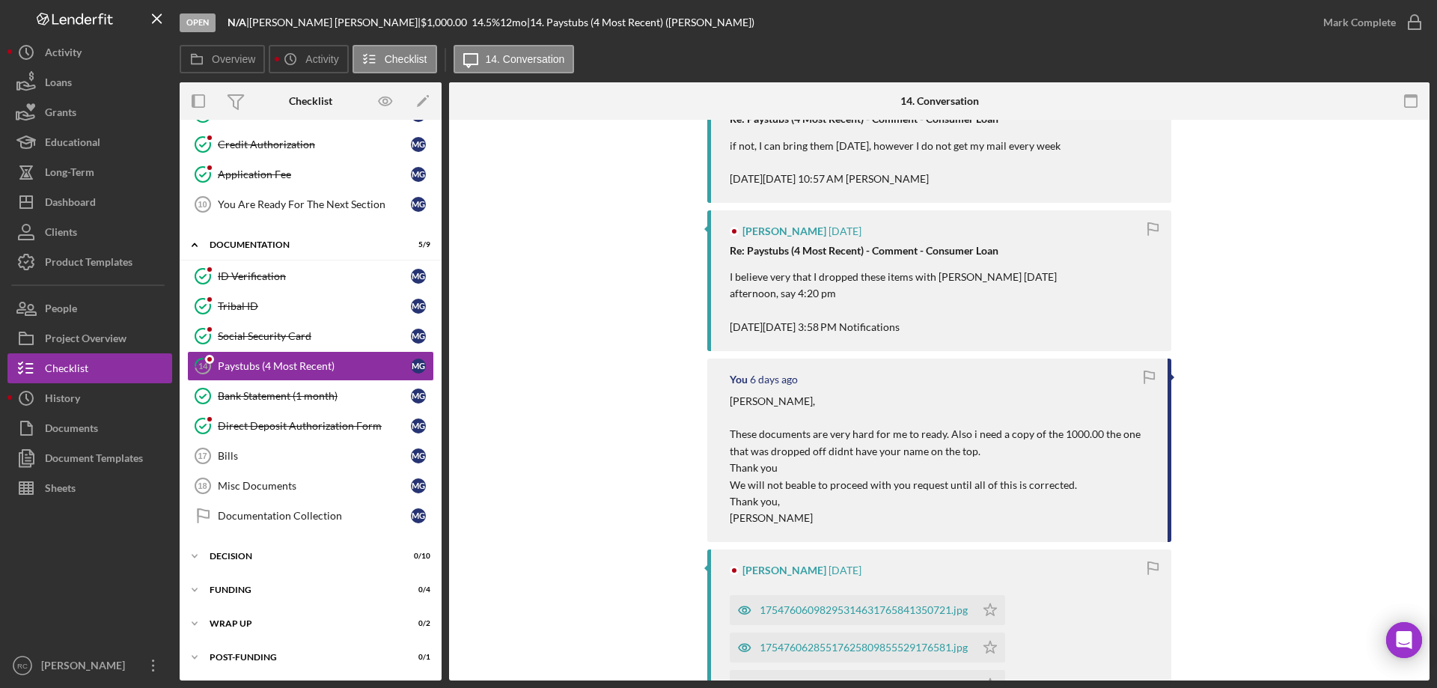
scroll to position [799, 0]
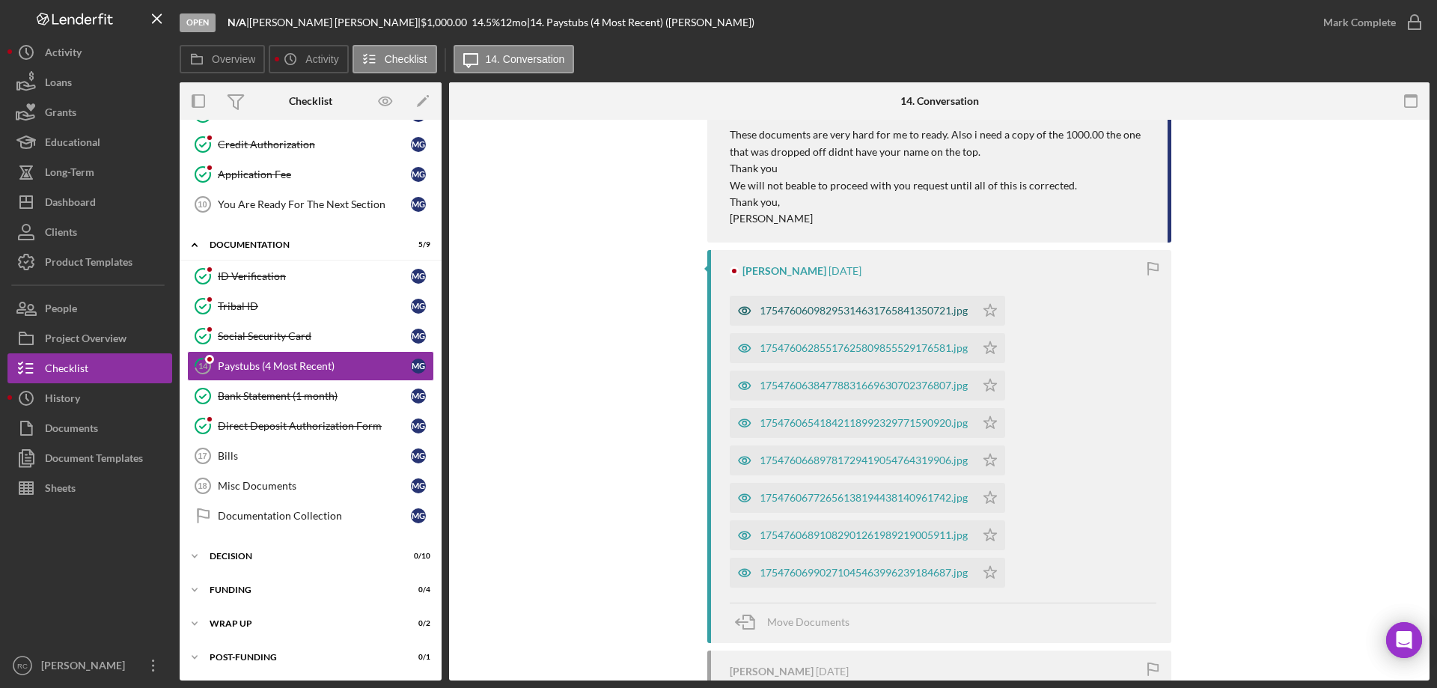
click at [903, 306] on div "17547606098295314631765841350721.jpg" at bounding box center [864, 311] width 208 height 12
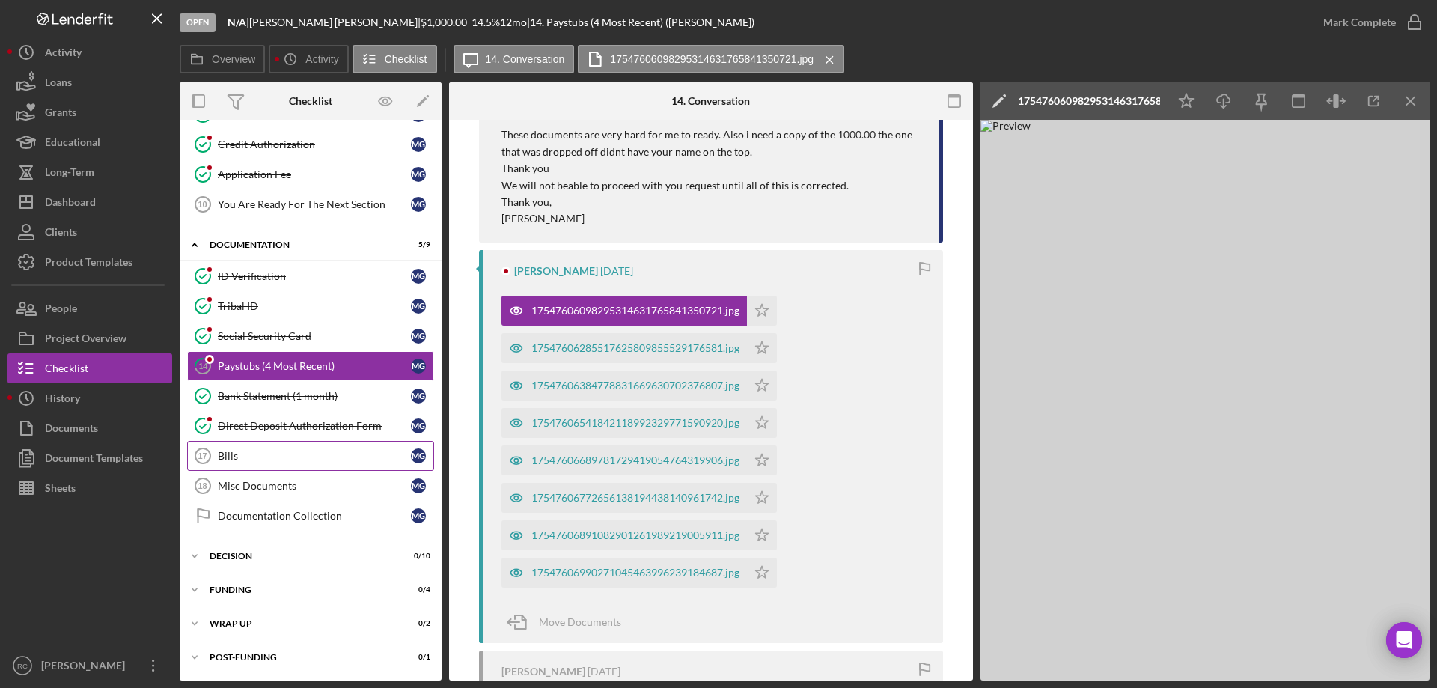
drag, startPoint x: 238, startPoint y: 448, endPoint x: 237, endPoint y: 461, distance: 13.5
click at [238, 448] on link "Bills 17 Bills M G" at bounding box center [310, 456] width 247 height 30
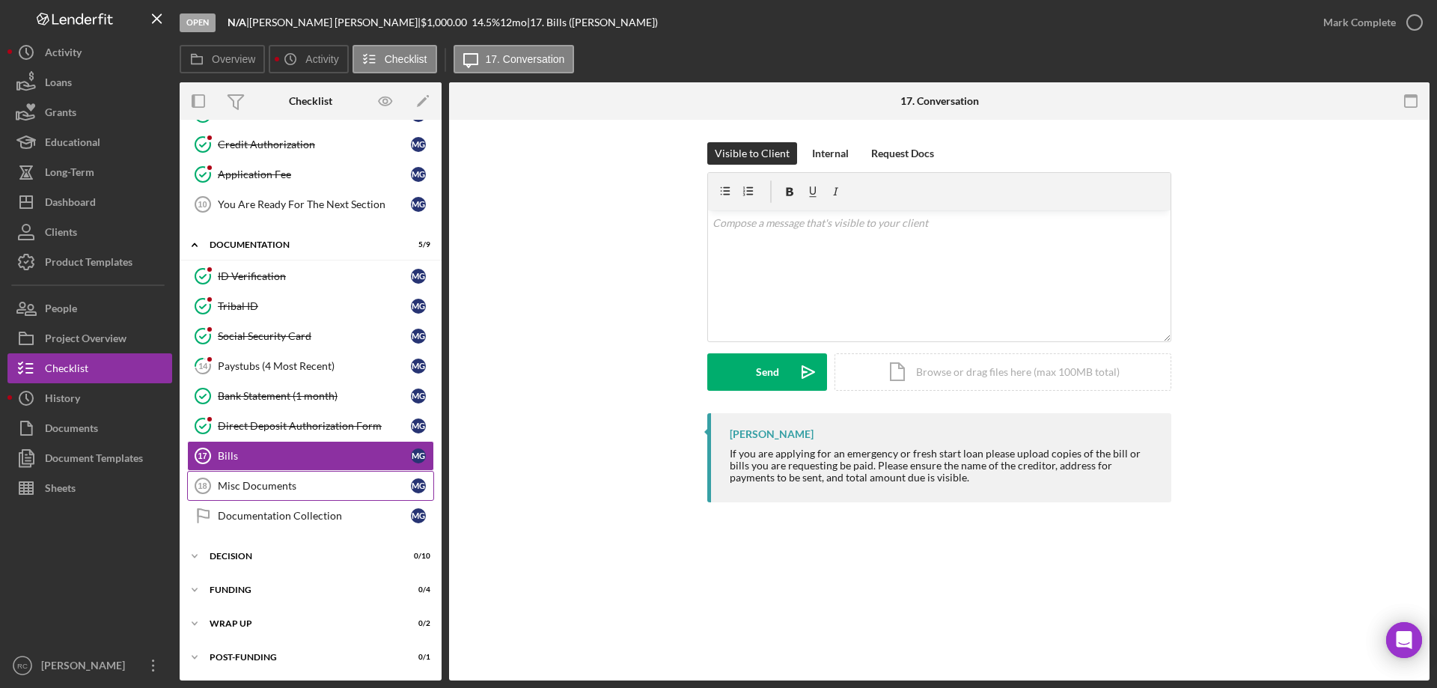
click at [275, 486] on div "Misc Documents" at bounding box center [314, 486] width 193 height 12
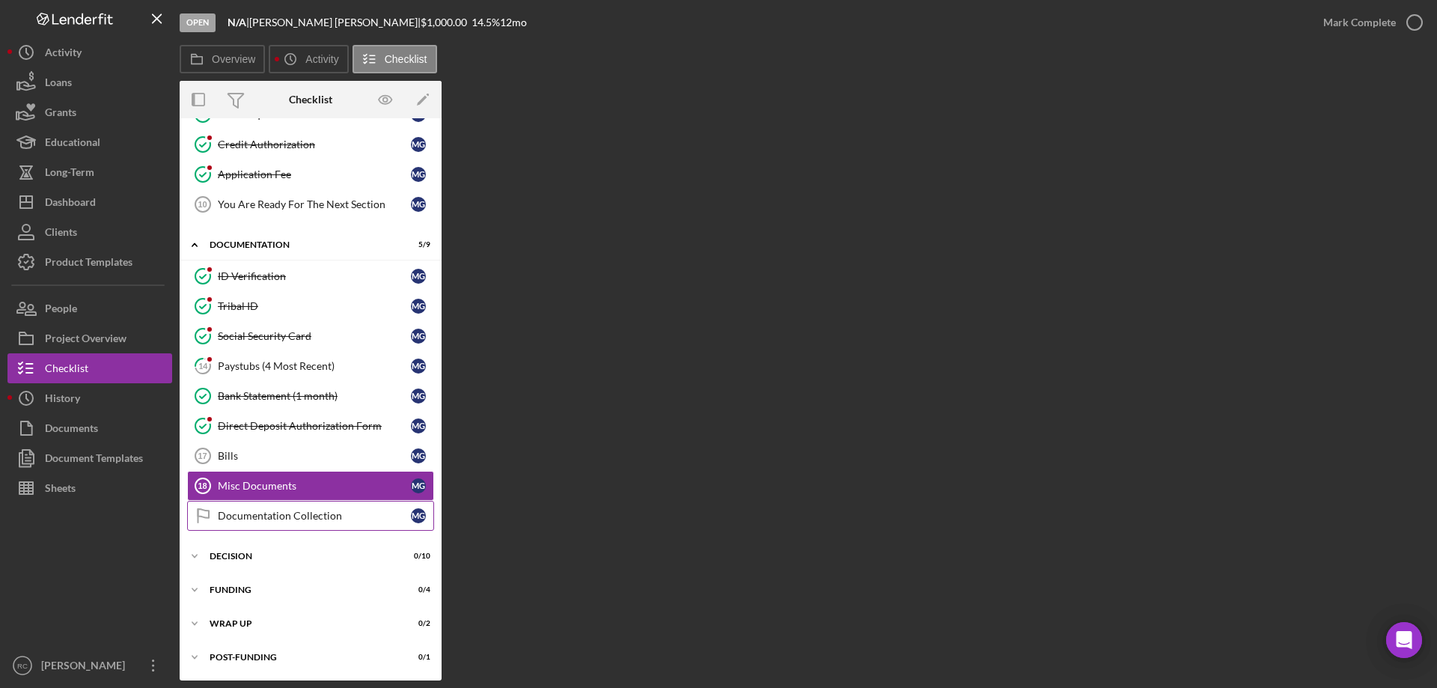
scroll to position [238, 0]
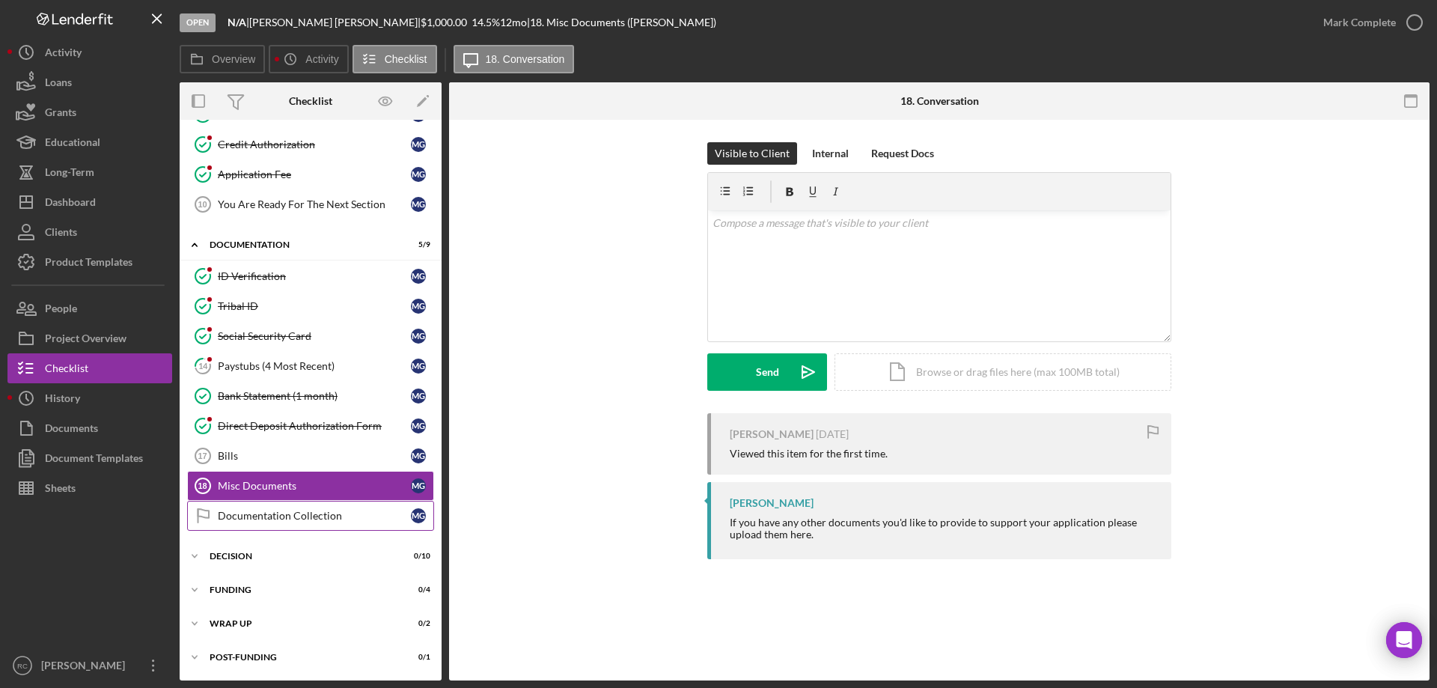
click at [295, 511] on div "Documentation Collection" at bounding box center [314, 516] width 193 height 12
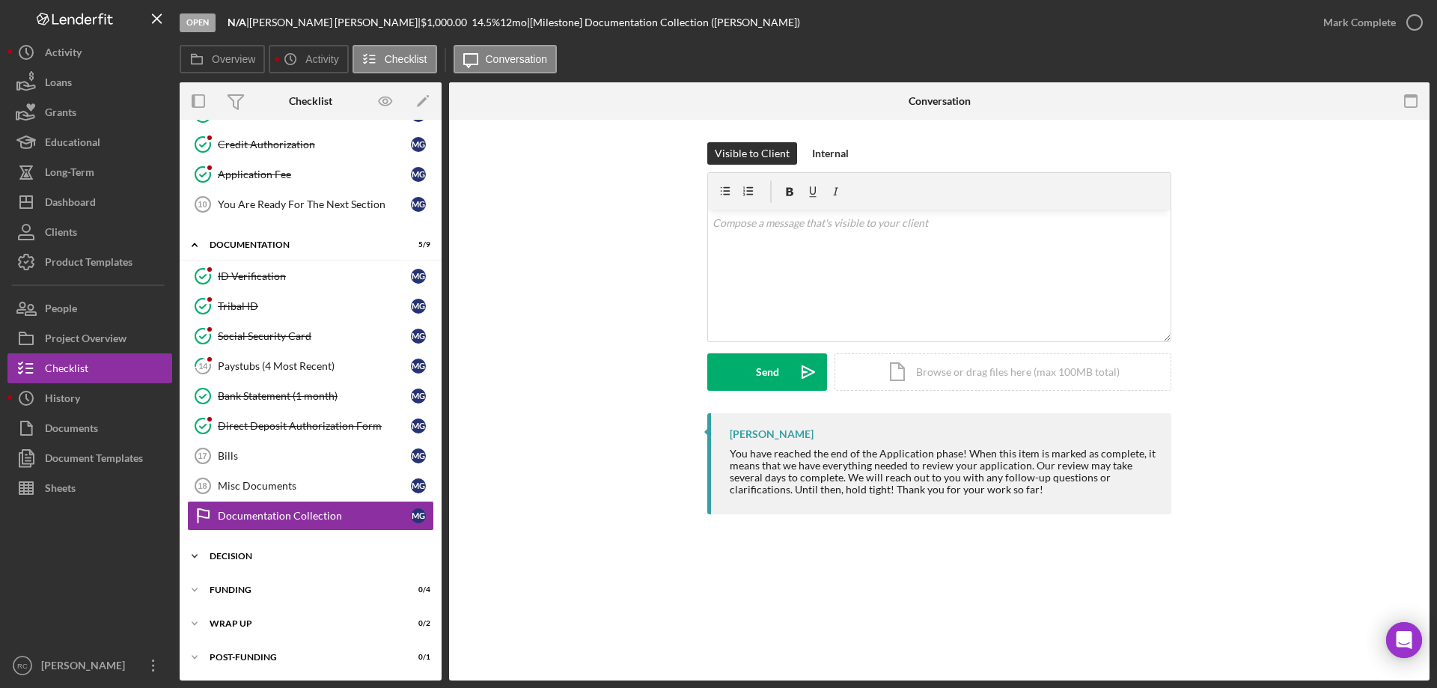
click at [233, 559] on div "Decision" at bounding box center [316, 556] width 213 height 9
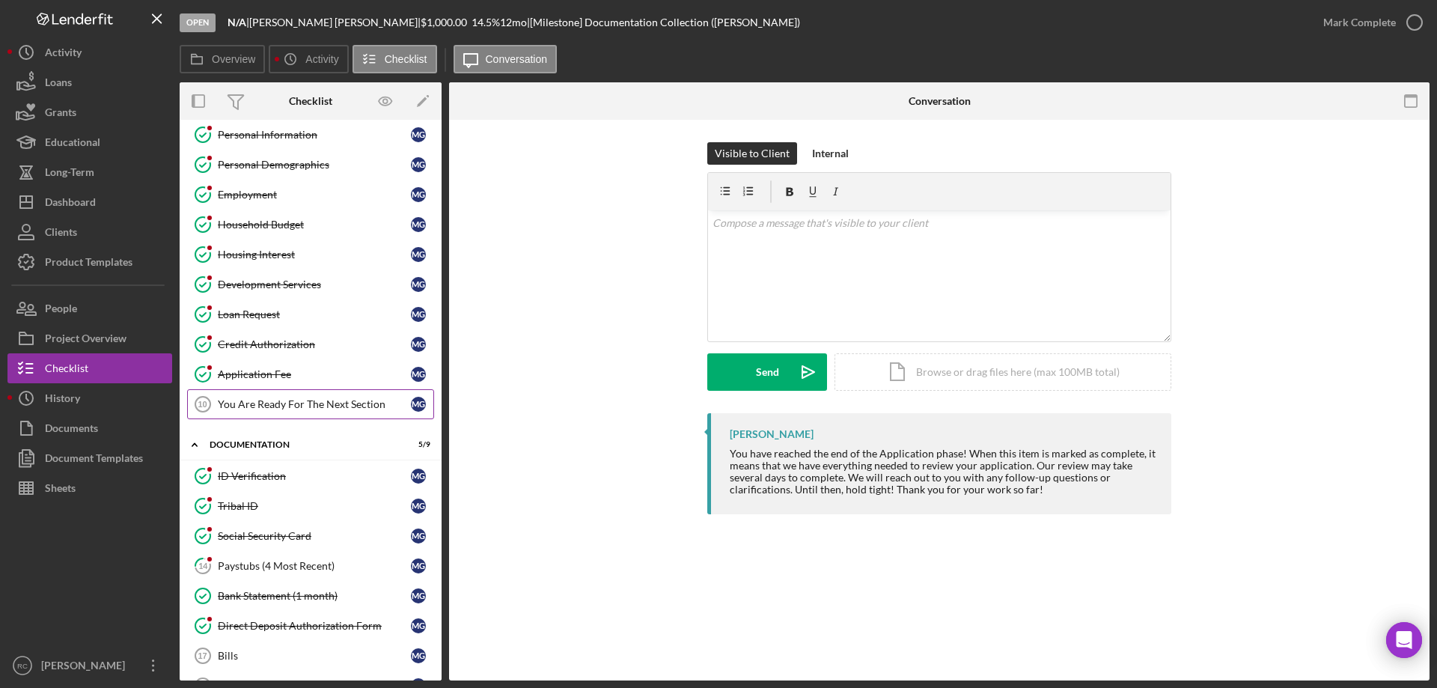
click at [297, 403] on div "You Are Ready For The Next Section" at bounding box center [314, 404] width 193 height 12
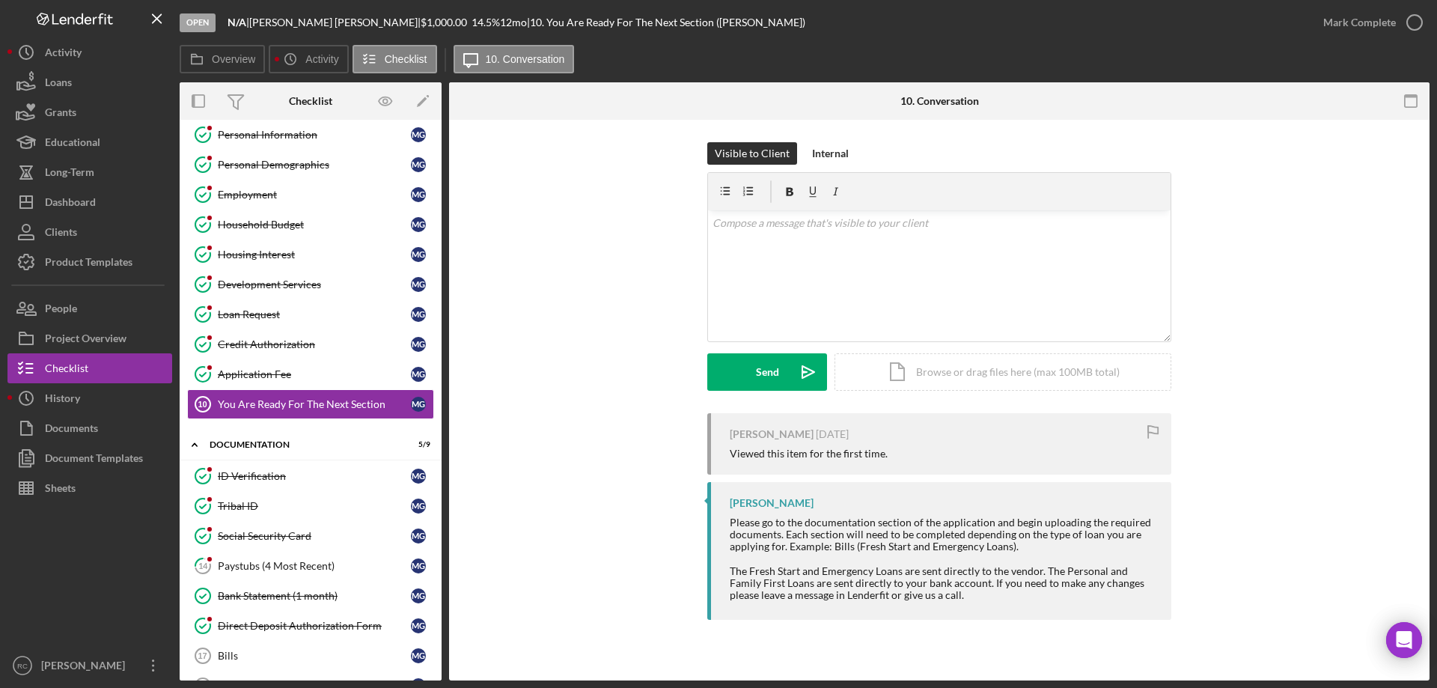
scroll to position [338, 0]
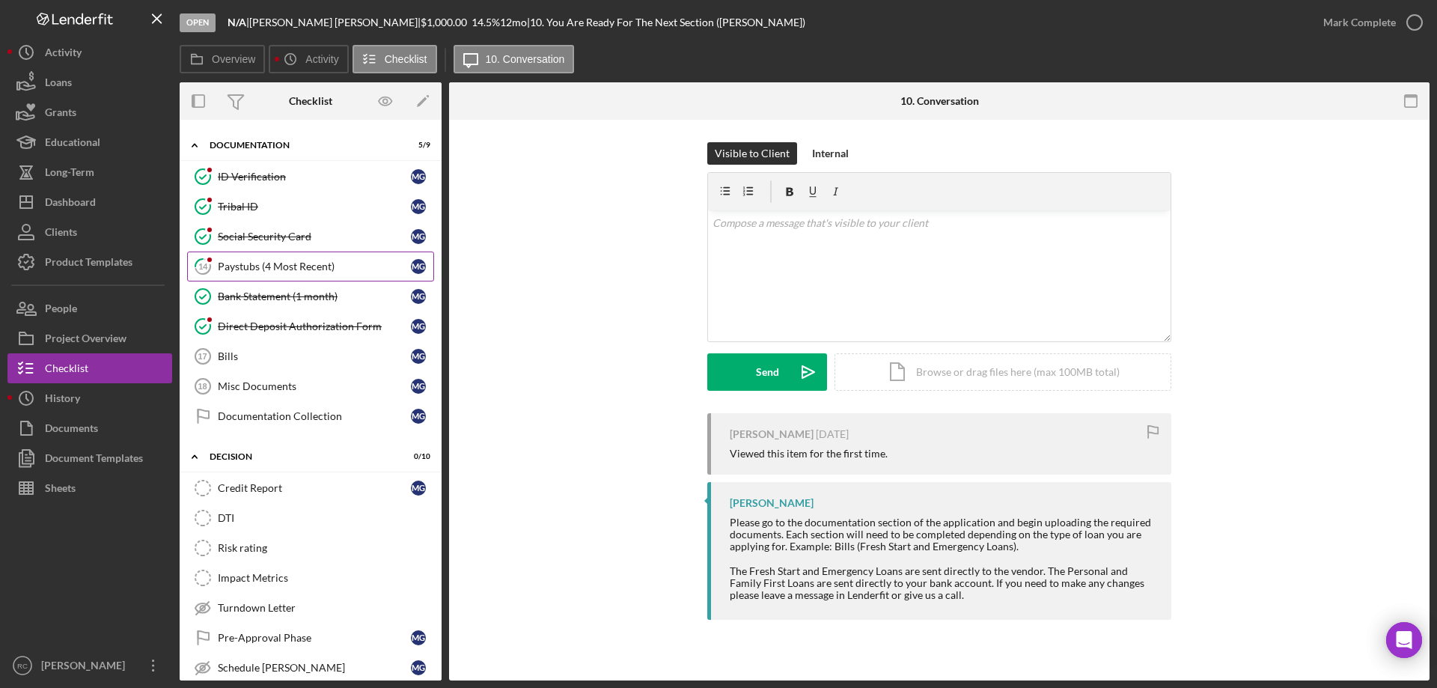
click at [291, 263] on div "Paystubs (4 Most Recent)" at bounding box center [314, 266] width 193 height 12
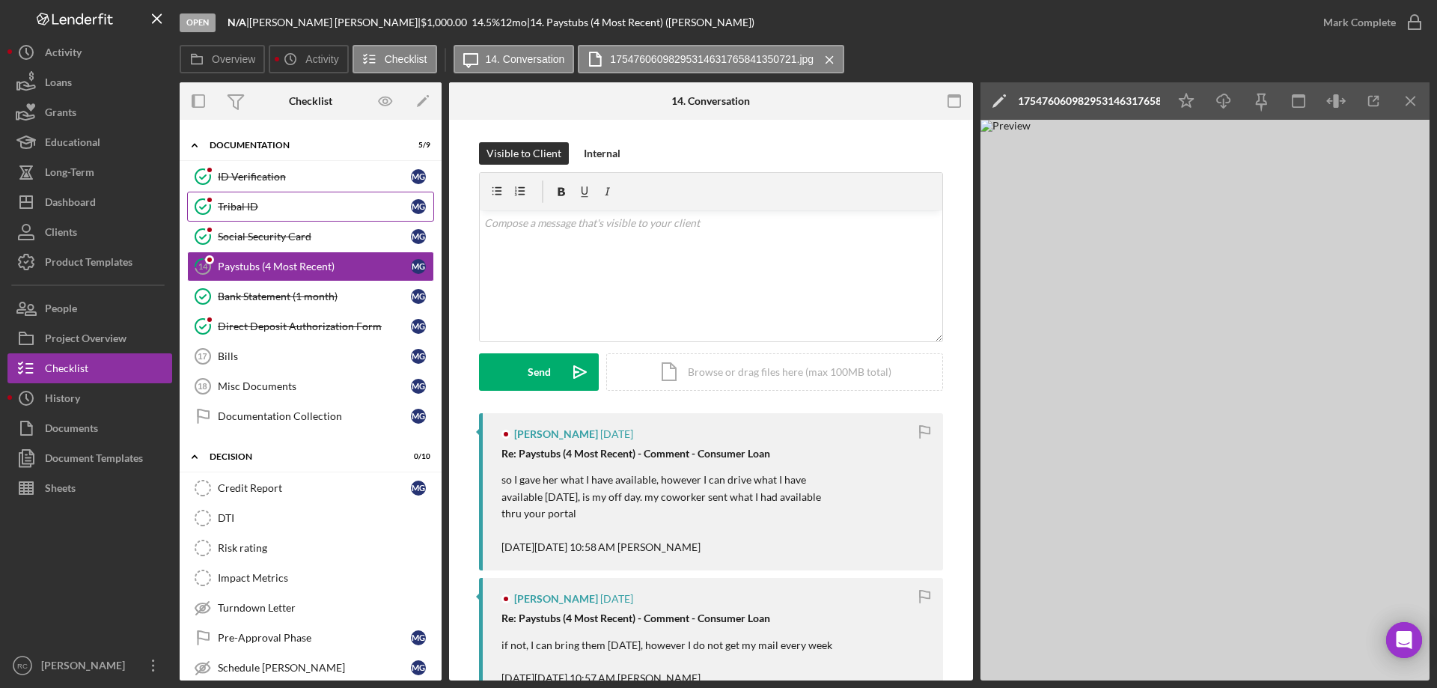
click at [248, 207] on div "Tribal ID" at bounding box center [314, 207] width 193 height 12
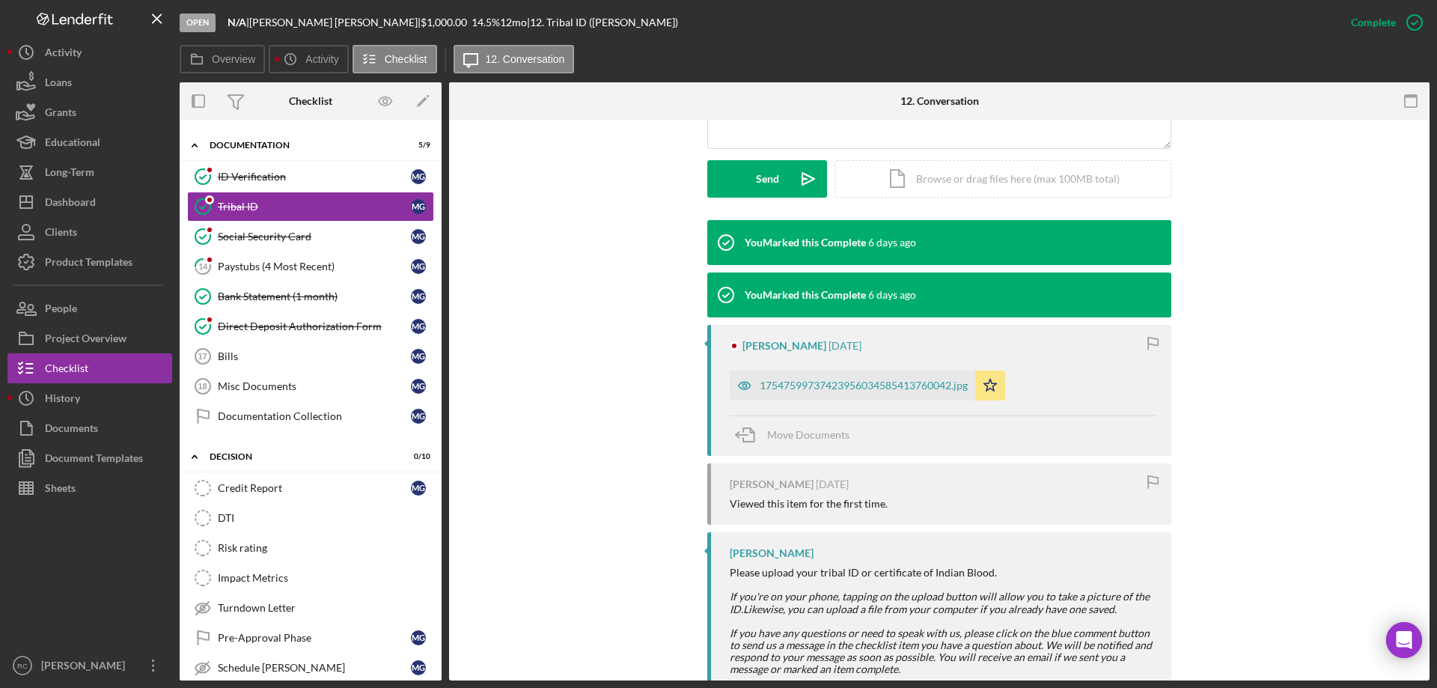
scroll to position [442, 0]
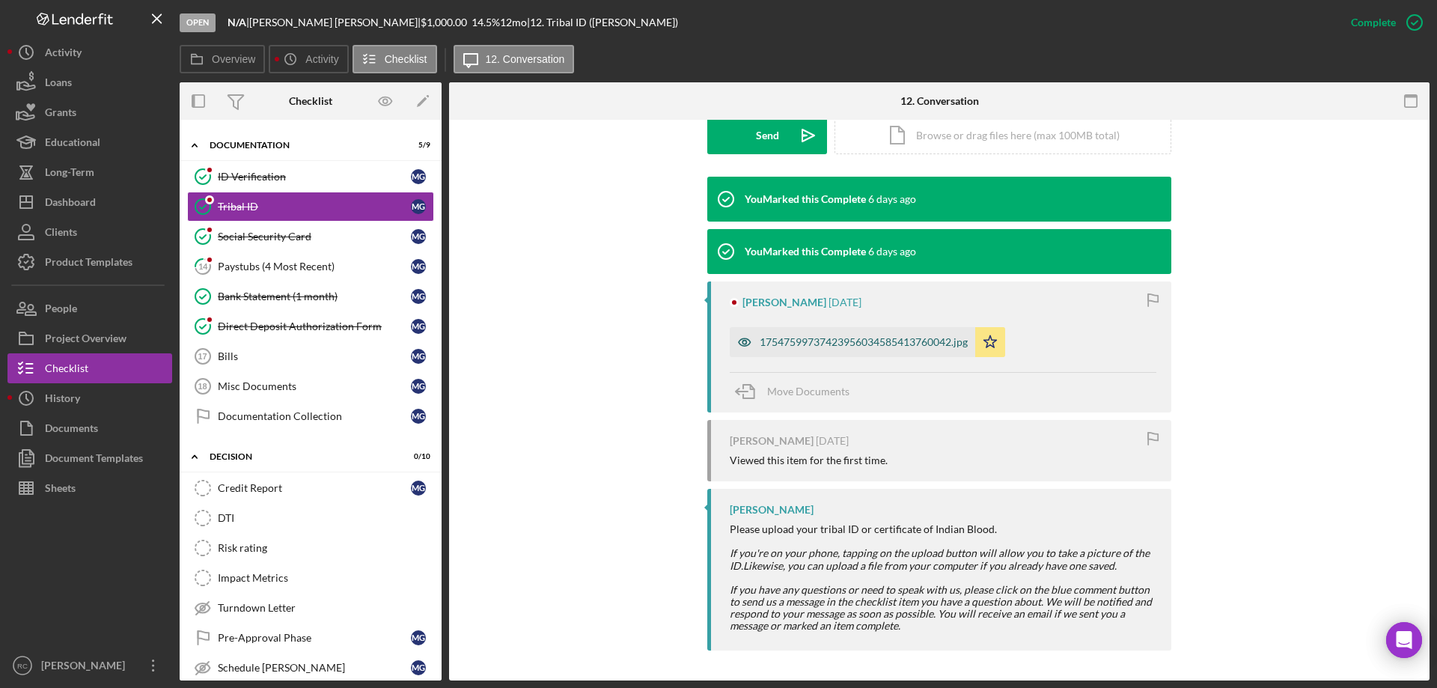
click at [919, 339] on div "17547599737423956034585413760042.jpg" at bounding box center [864, 342] width 208 height 12
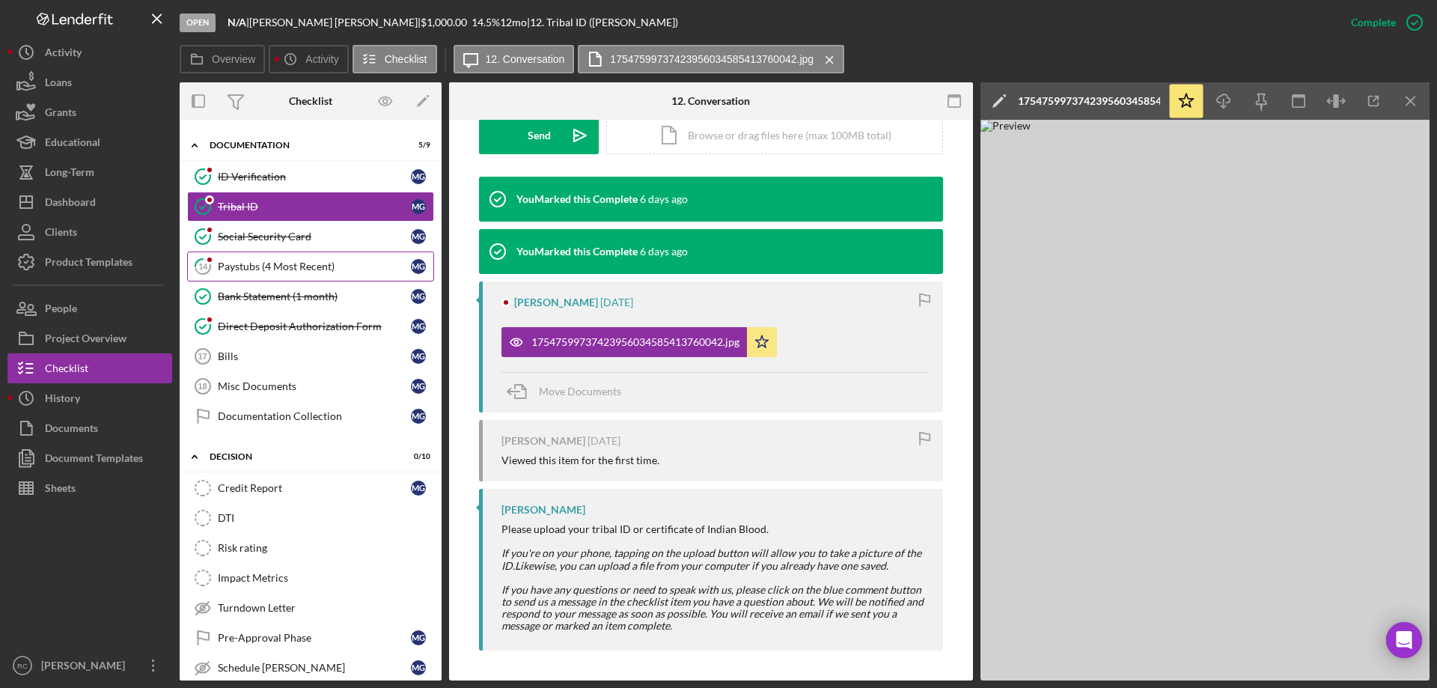
click at [275, 263] on div "Paystubs (4 Most Recent)" at bounding box center [314, 266] width 193 height 12
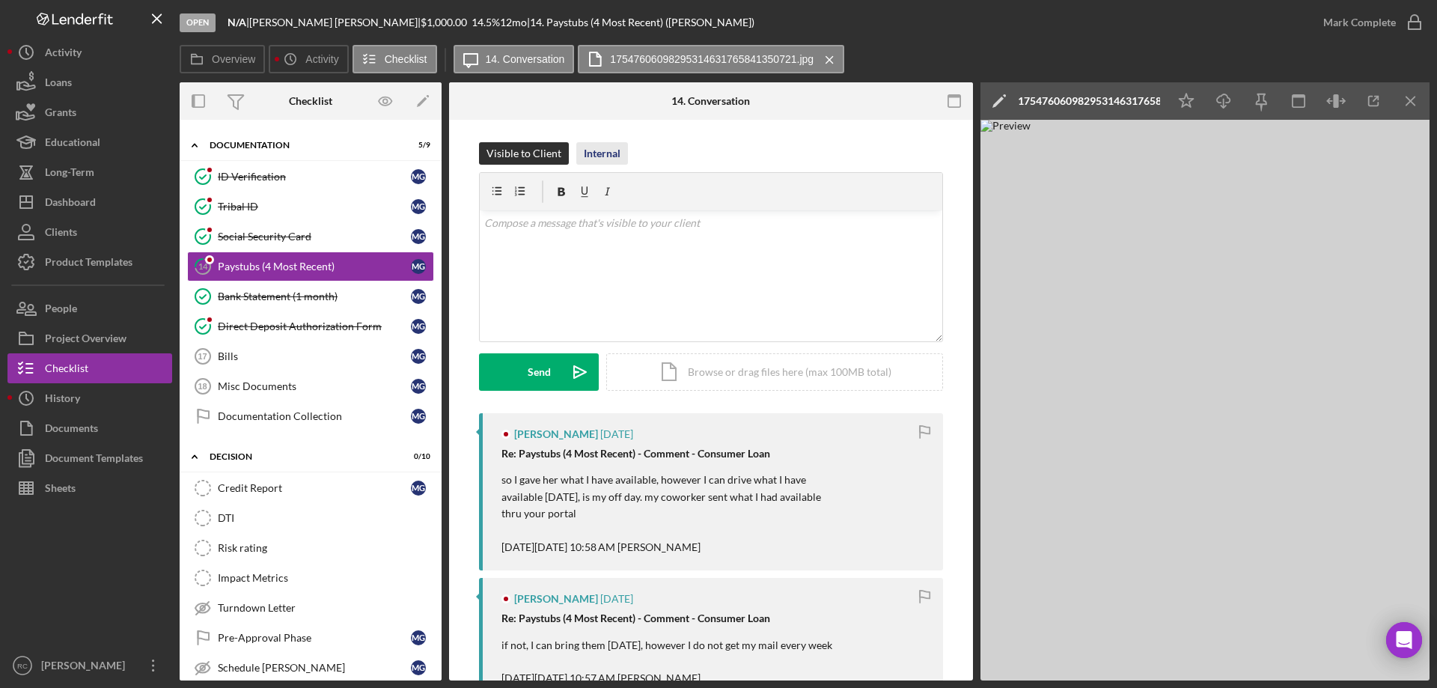
click at [607, 147] on div "Internal" at bounding box center [602, 153] width 37 height 22
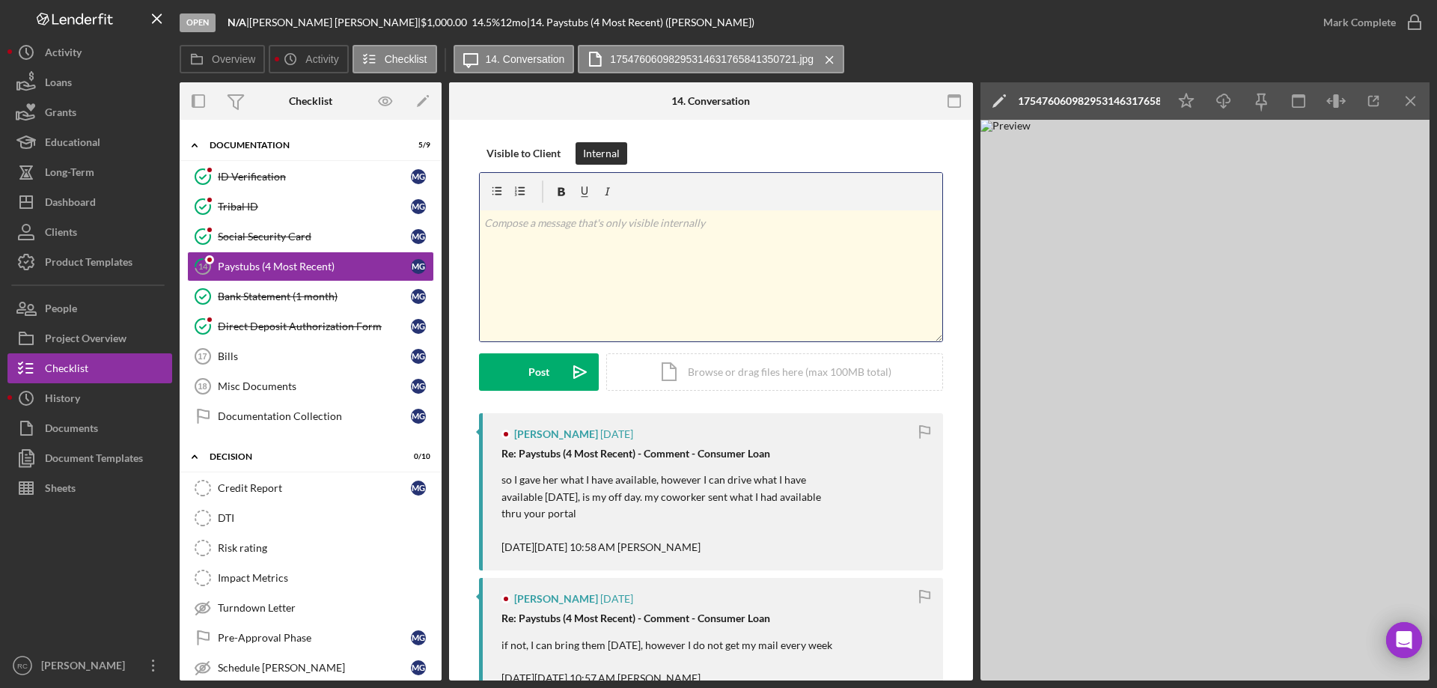
click at [668, 228] on p at bounding box center [711, 223] width 454 height 16
